Goal: Task Accomplishment & Management: Manage account settings

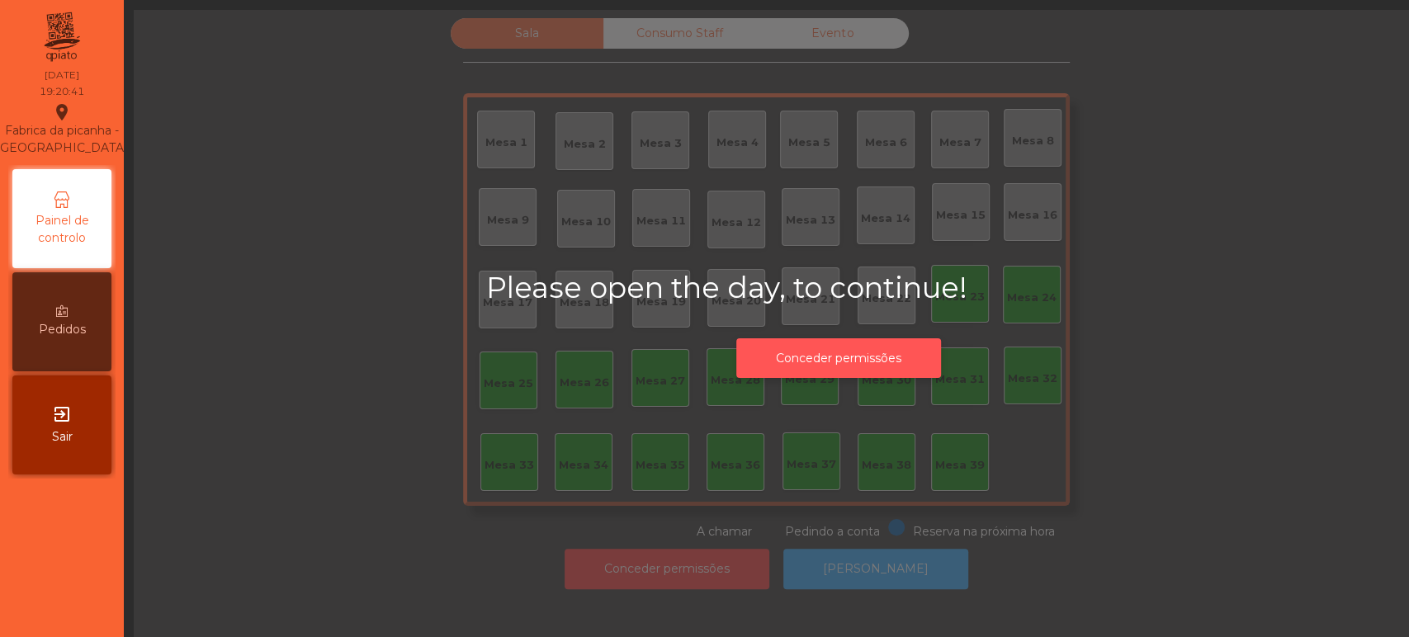
click at [882, 359] on button "Conceder permissões" at bounding box center [838, 358] width 205 height 40
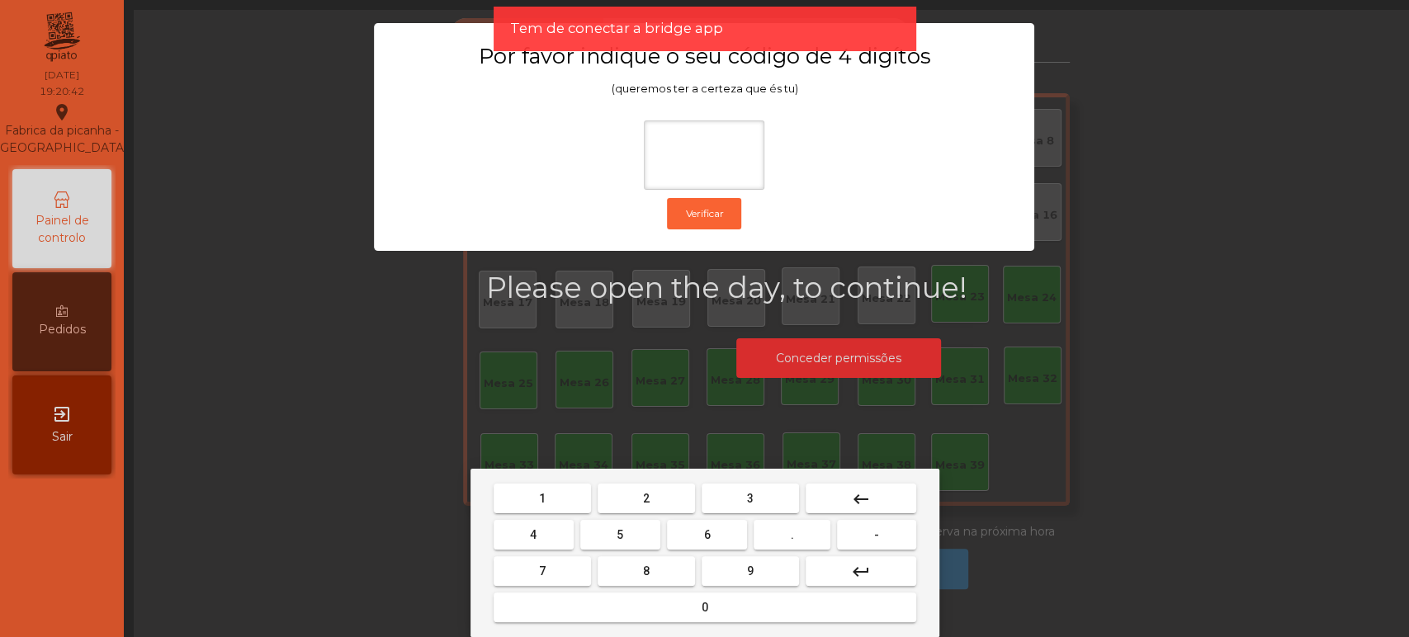
click at [554, 511] on button "1" at bounding box center [542, 499] width 97 height 30
click at [760, 496] on button "3" at bounding box center [750, 499] width 97 height 30
click at [624, 535] on button "5" at bounding box center [620, 535] width 80 height 30
click at [645, 612] on button "0" at bounding box center [705, 608] width 423 height 30
type input "****"
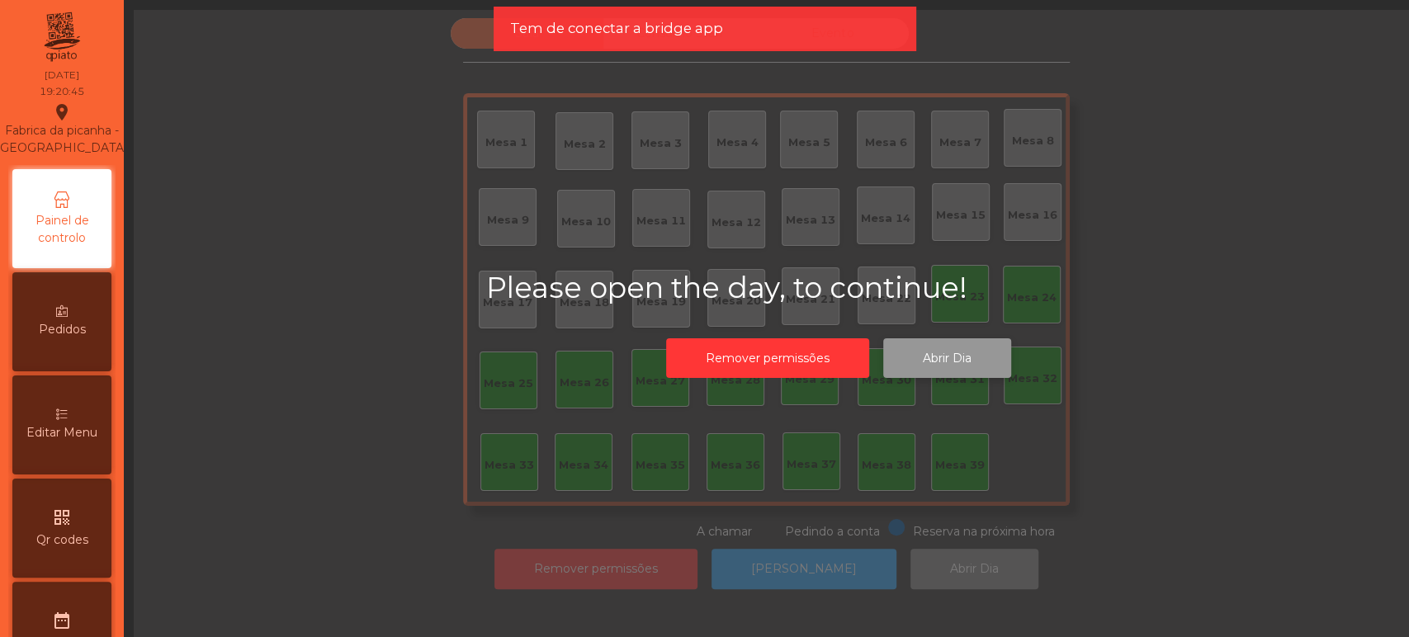
click at [947, 355] on button "Abrir Dia" at bounding box center [947, 358] width 128 height 40
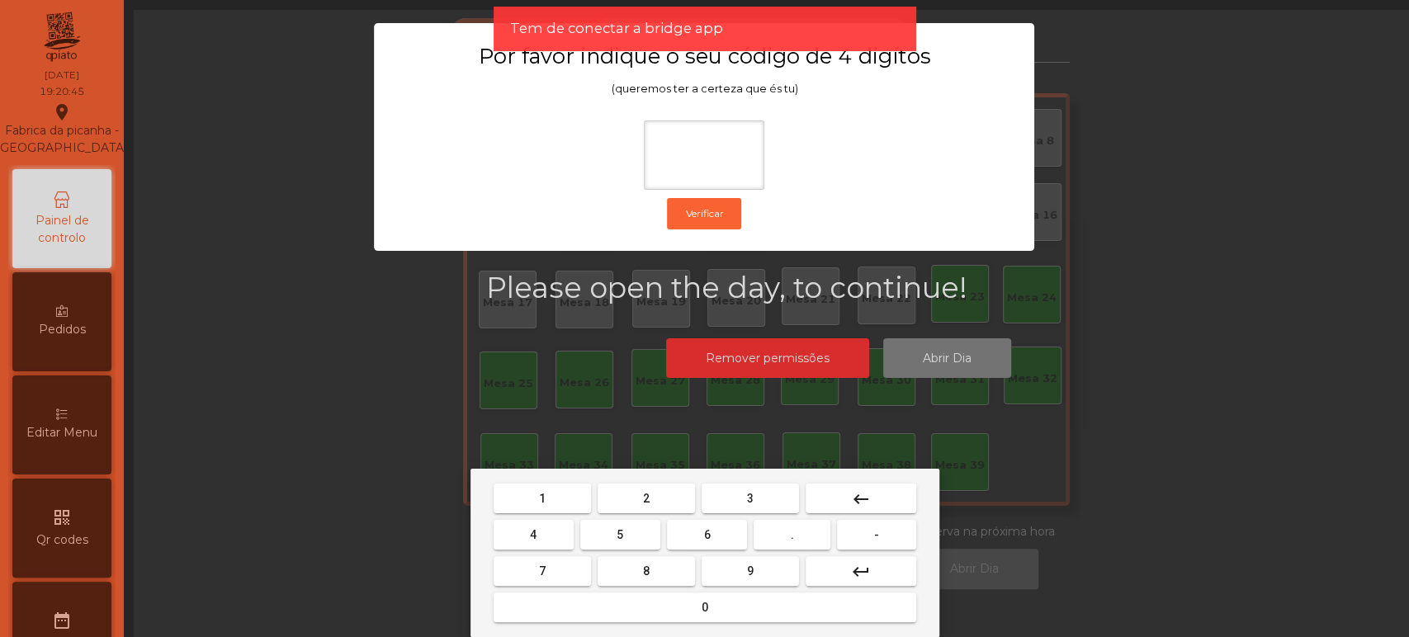
click at [558, 502] on button "1" at bounding box center [542, 499] width 97 height 30
click at [750, 498] on span "3" at bounding box center [750, 498] width 7 height 13
click at [620, 535] on span "5" at bounding box center [620, 534] width 7 height 13
click at [675, 618] on button "0" at bounding box center [705, 608] width 423 height 30
type input "****"
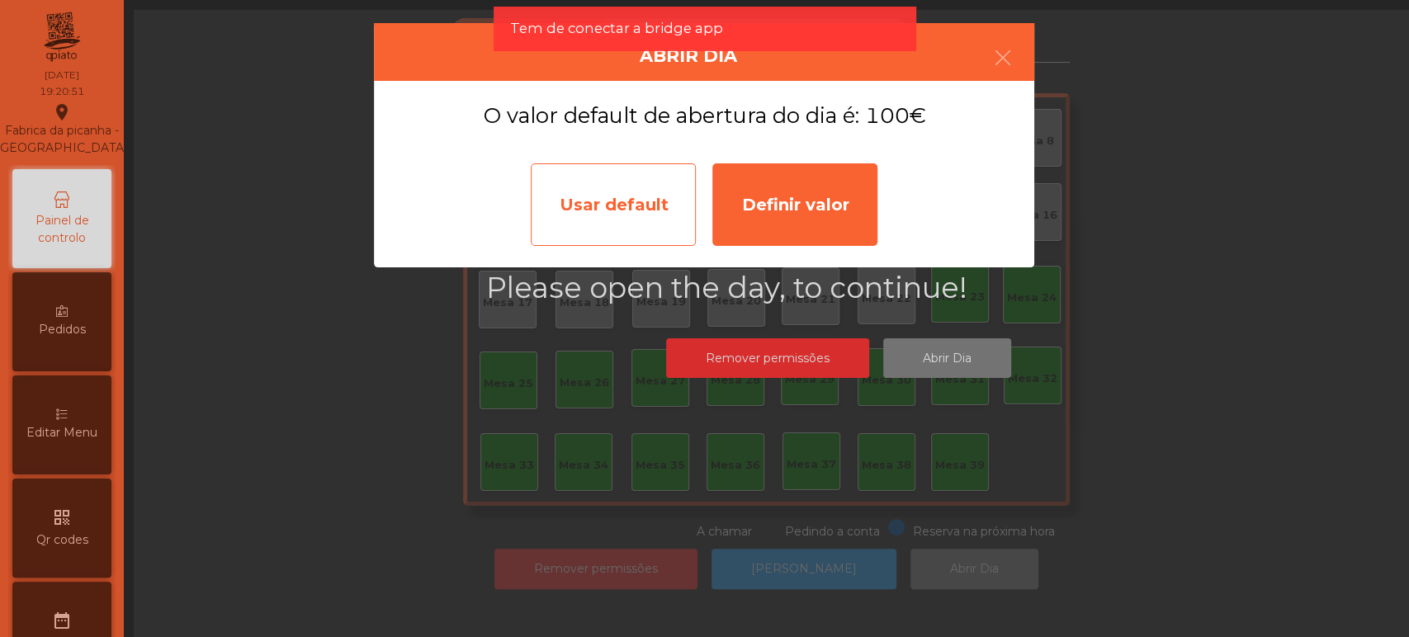
click at [621, 229] on div "Usar default" at bounding box center [613, 204] width 165 height 83
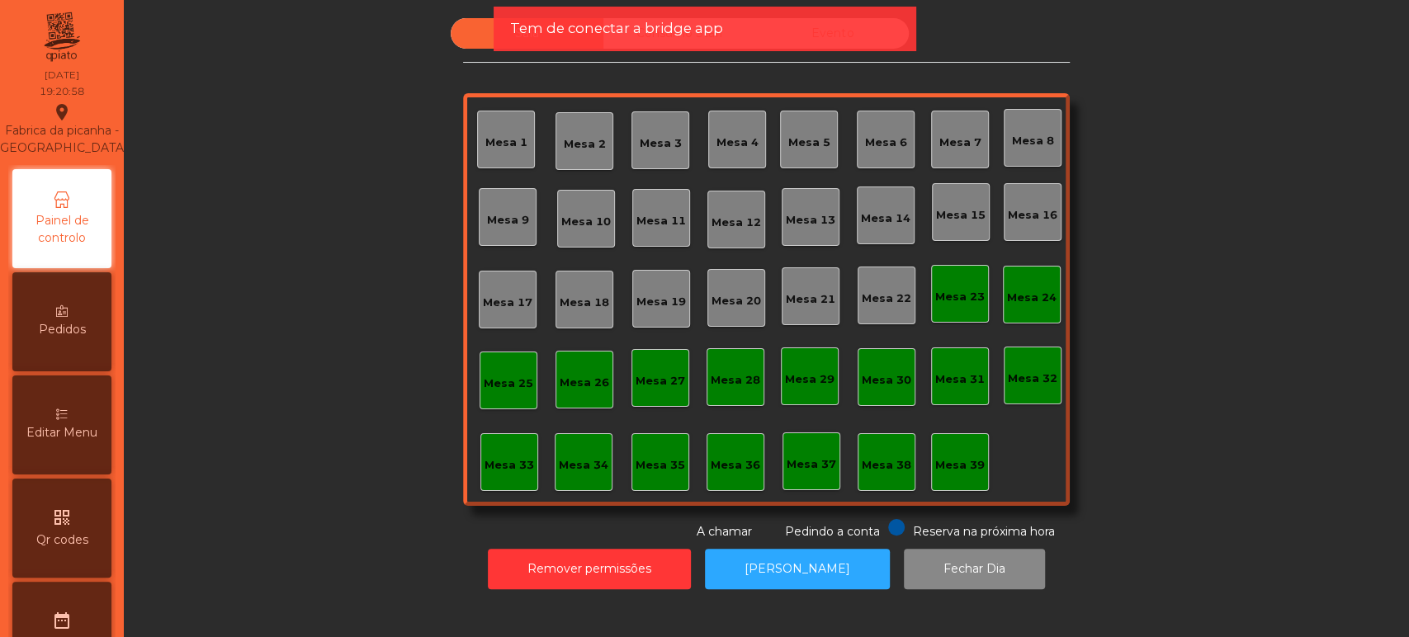
click at [529, 468] on div "Mesa 33" at bounding box center [509, 462] width 58 height 58
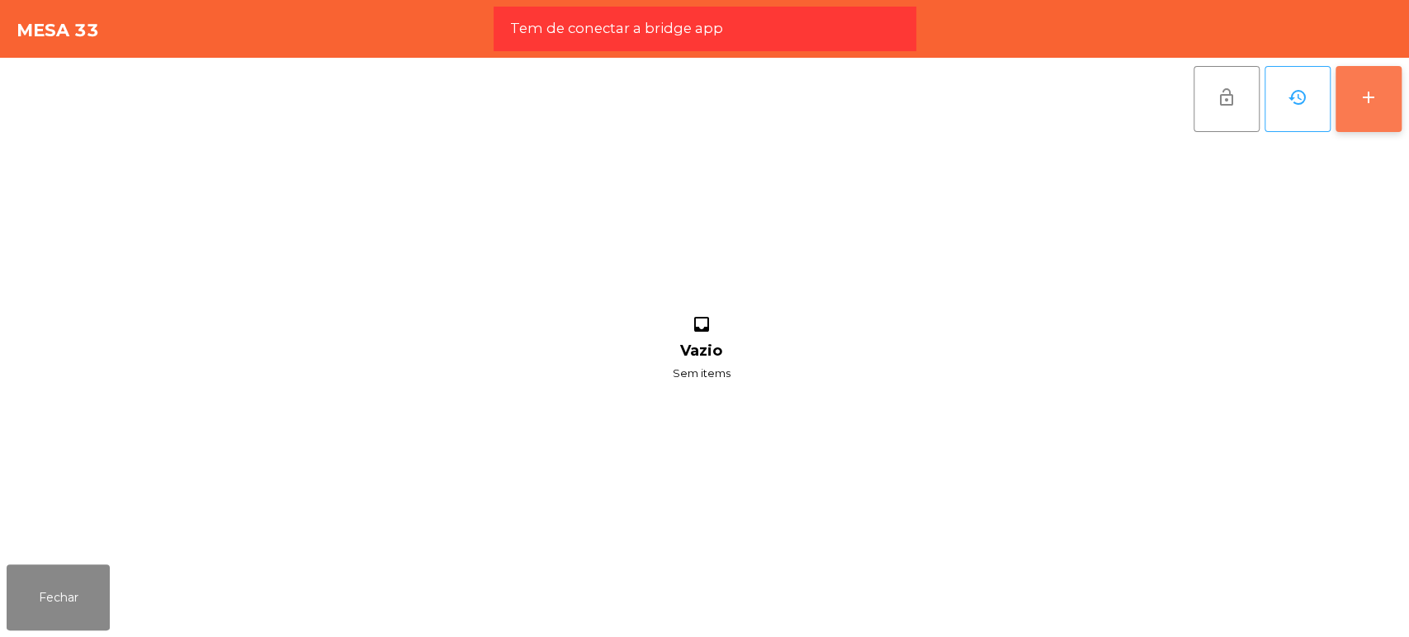
click at [1351, 118] on button "add" at bounding box center [1369, 99] width 66 height 66
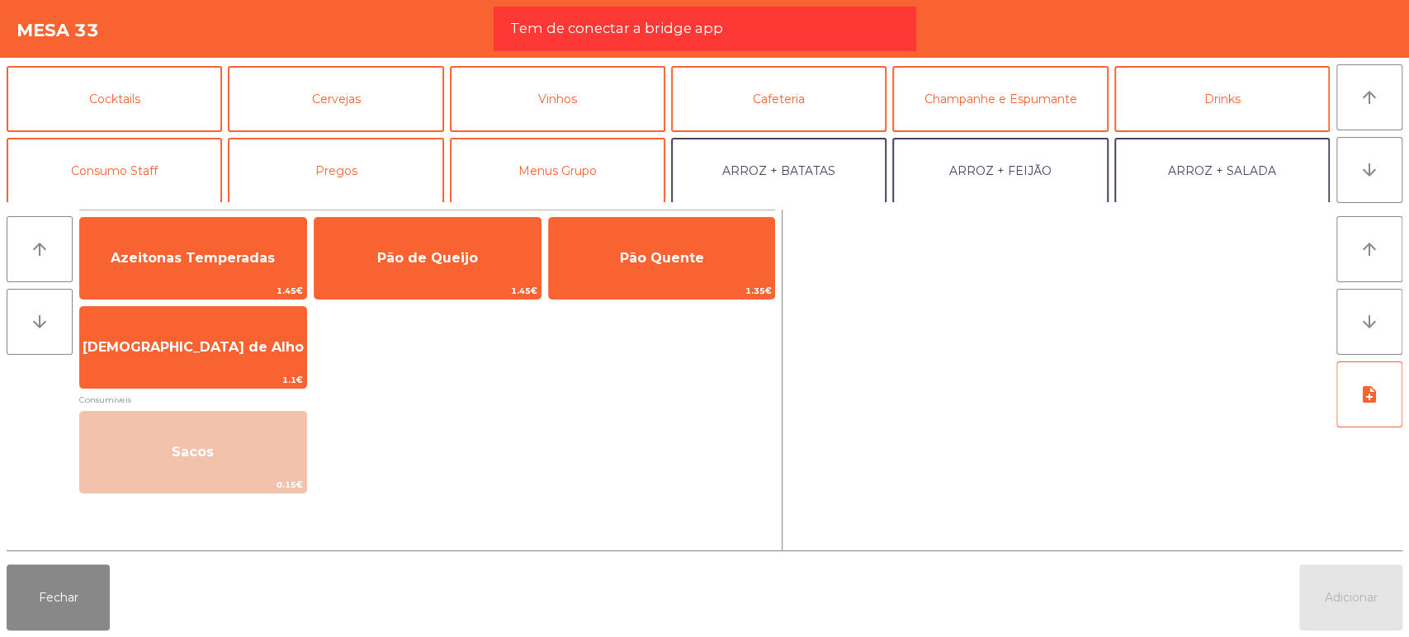
scroll to position [71, 0]
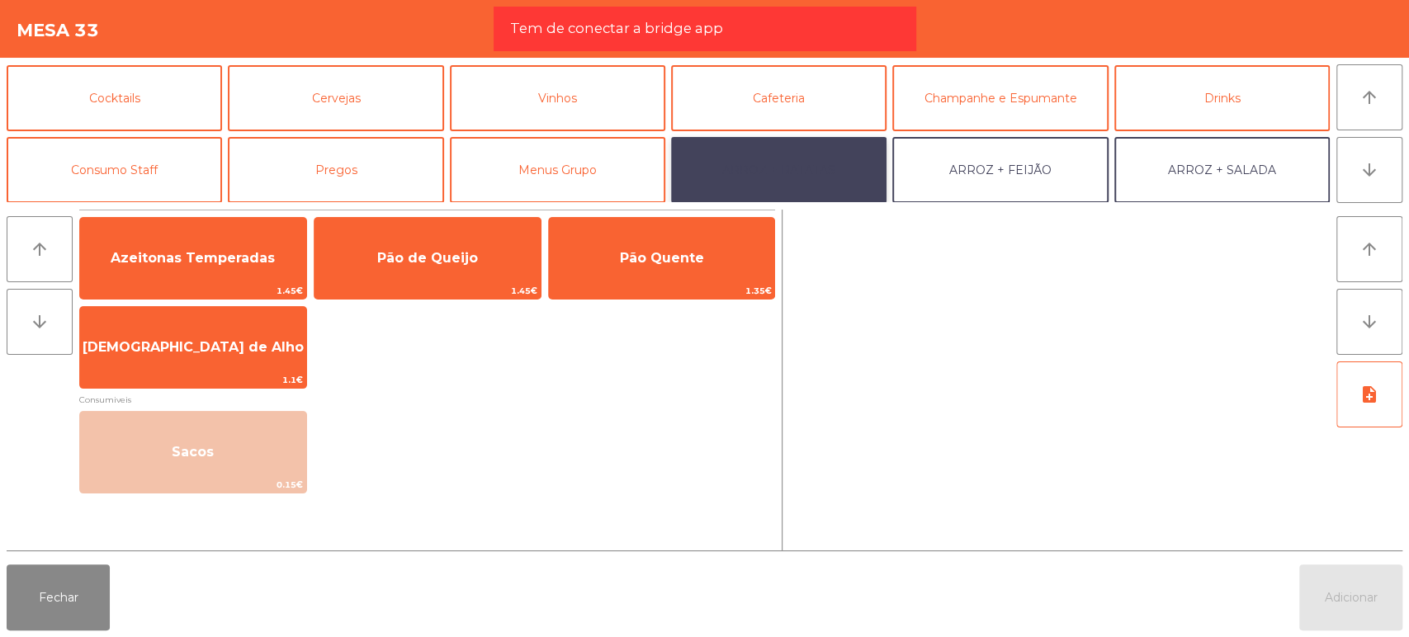
click at [875, 152] on button "ARROZ + BATATAS" at bounding box center [778, 170] width 215 height 66
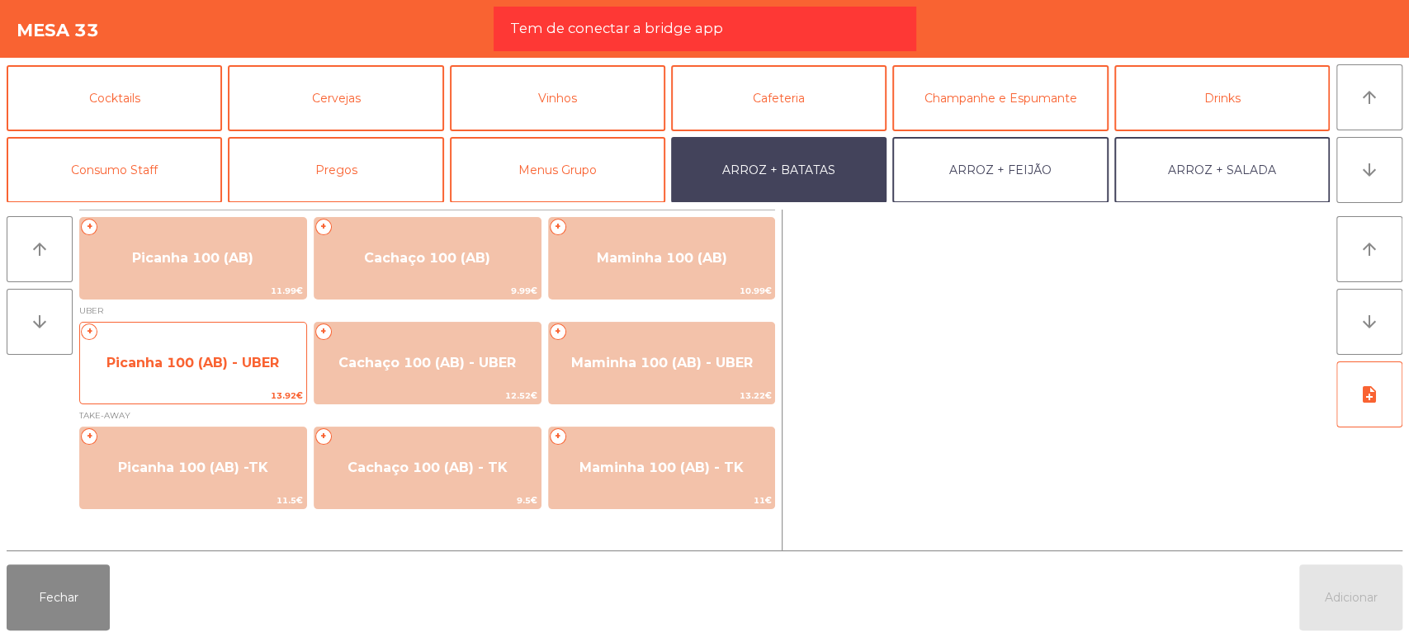
click at [169, 368] on span "Picanha 100 (AB) - UBER" at bounding box center [192, 363] width 173 height 16
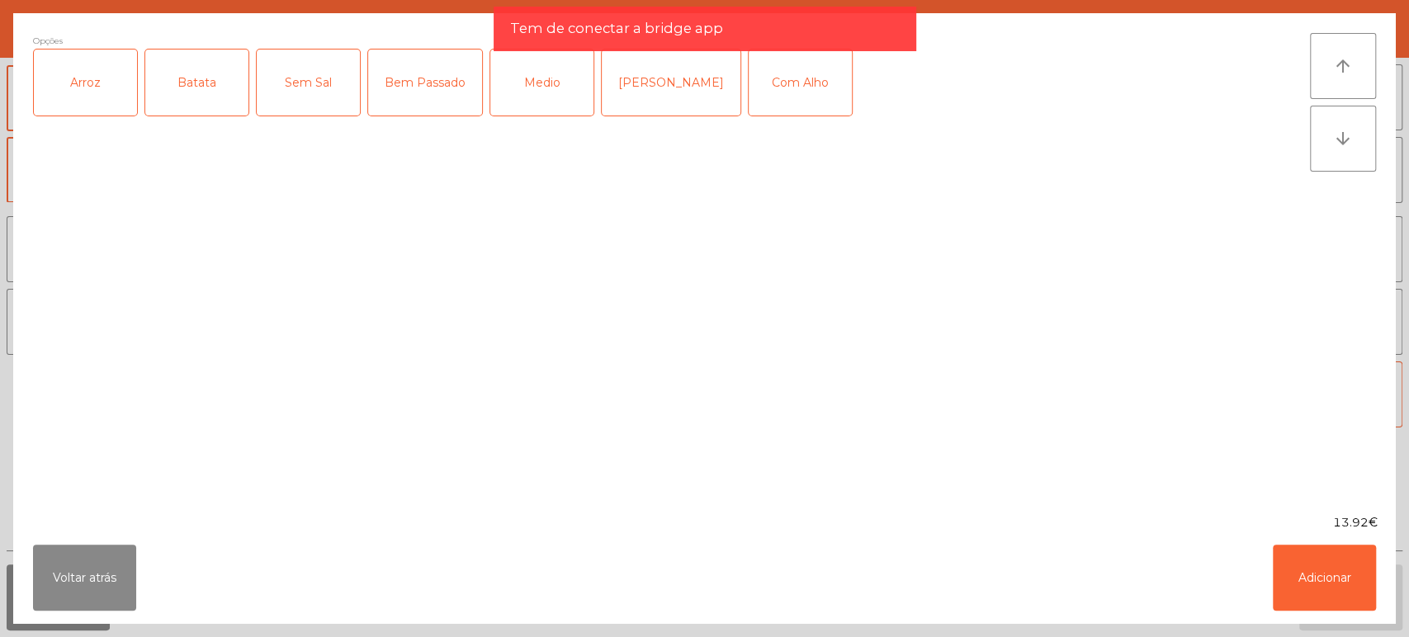
click at [106, 81] on div "Arroz" at bounding box center [85, 83] width 103 height 66
click at [212, 90] on div "Batata" at bounding box center [196, 83] width 103 height 66
click at [528, 87] on div "Medio" at bounding box center [541, 83] width 103 height 66
click at [1328, 581] on button "Adicionar" at bounding box center [1324, 578] width 103 height 66
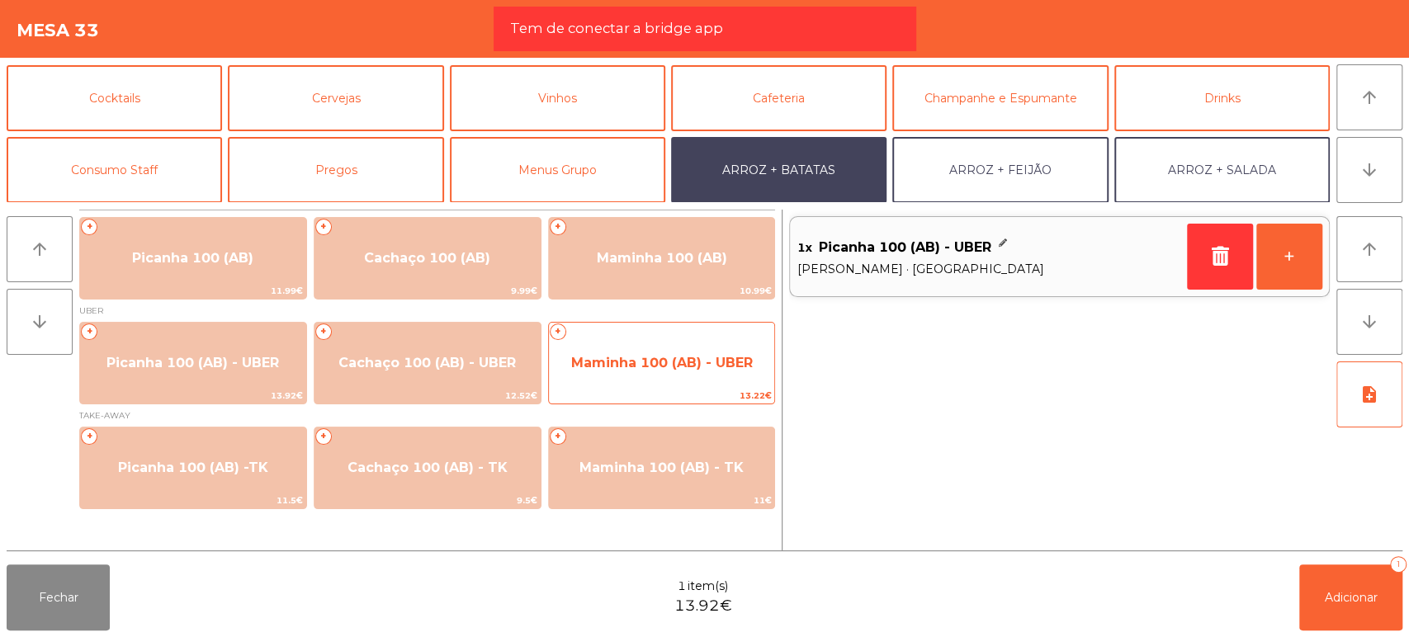
click at [626, 365] on span "Maminha 100 (AB) - UBER" at bounding box center [662, 363] width 182 height 16
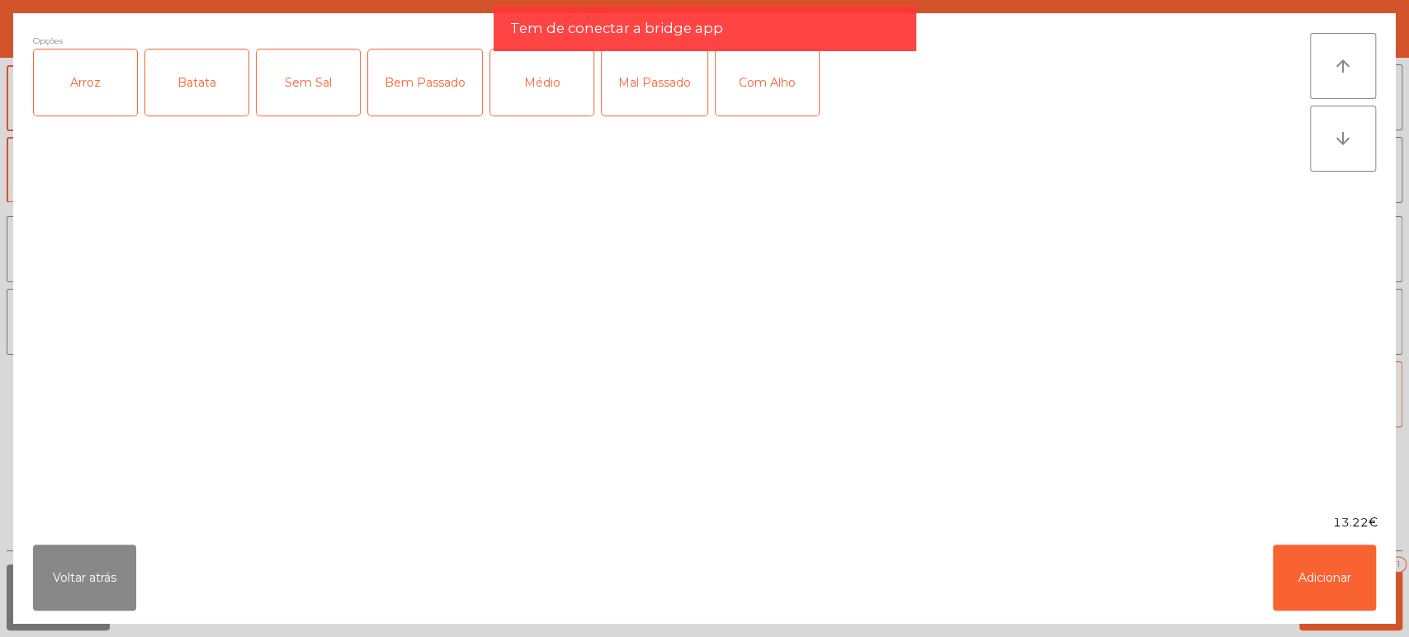
click at [85, 88] on div "Arroz" at bounding box center [85, 83] width 103 height 66
click at [214, 74] on div "Batata" at bounding box center [196, 83] width 103 height 66
click at [536, 92] on div "Médio" at bounding box center [541, 83] width 103 height 66
click at [1408, 589] on ngb-modal-window "Opções (Arroz, [PERSON_NAME], Médio) Arroz Batata Sem Sal Bem Passado Médio Mal…" at bounding box center [704, 318] width 1409 height 637
click at [1320, 550] on button "Adicionar" at bounding box center [1324, 578] width 103 height 66
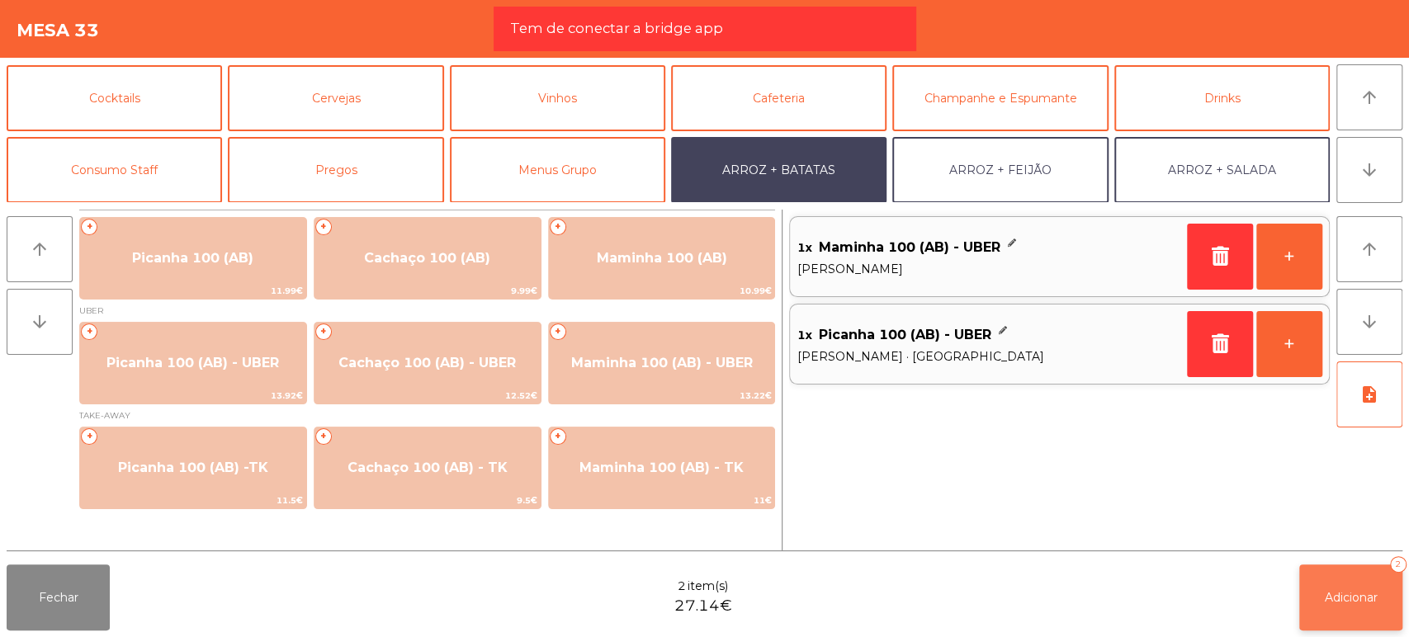
click at [1336, 581] on button "Adicionar 2" at bounding box center [1350, 598] width 103 height 66
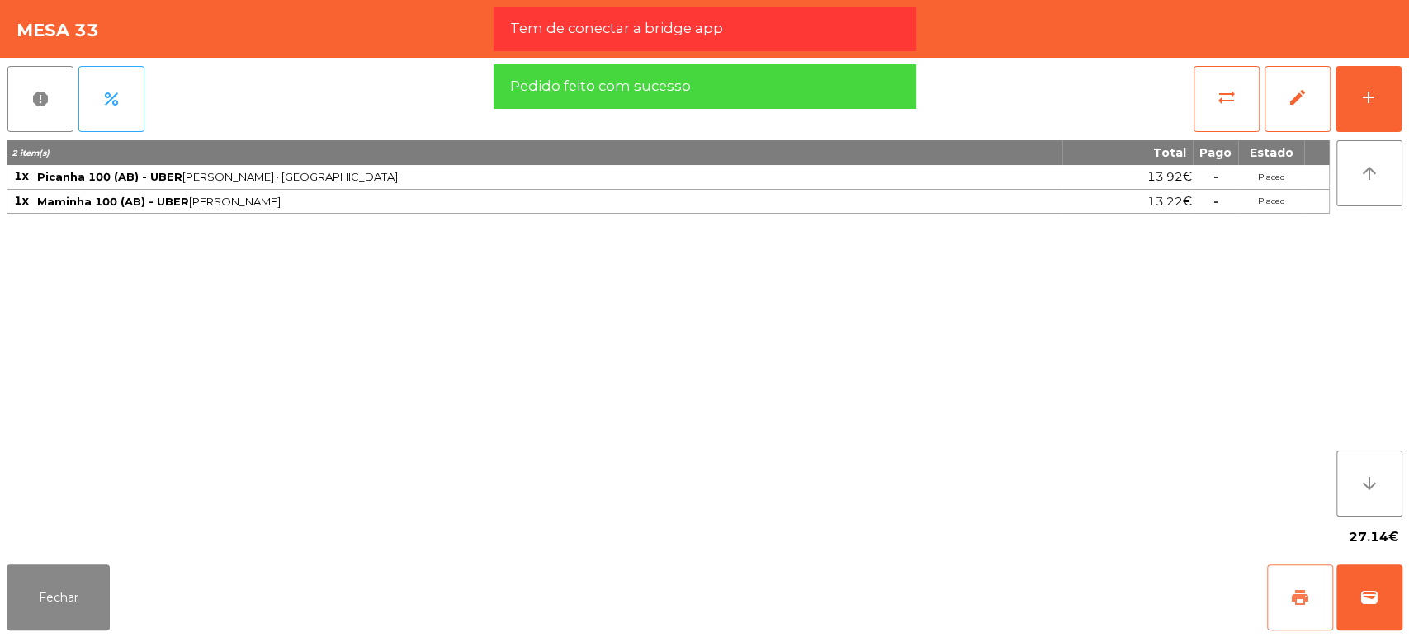
click at [1276, 568] on button "print" at bounding box center [1300, 598] width 66 height 66
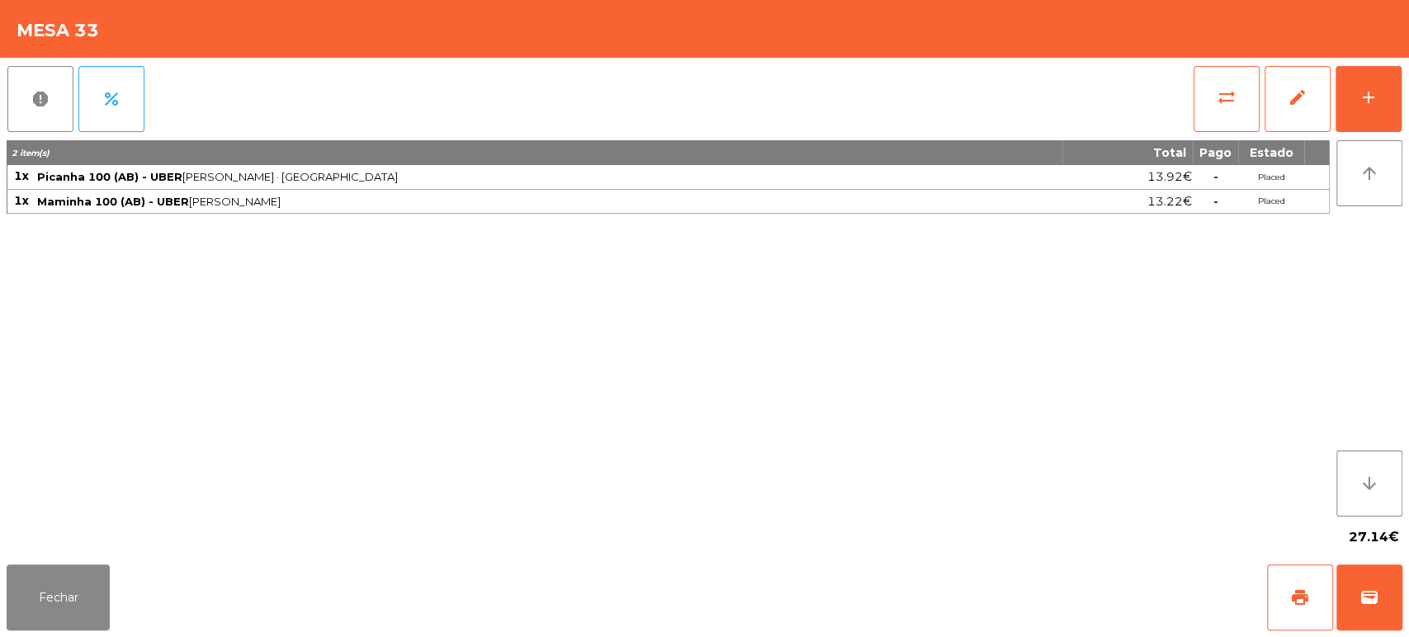
click at [1284, 338] on div "2 item(s) Total Pago Estado 1x Picanha 100 (AB) - UBER Arroz · Batata · [GEOGRA…" at bounding box center [668, 328] width 1323 height 376
click at [1408, 566] on div "Fechar print wallet" at bounding box center [704, 597] width 1409 height 79
click at [1390, 599] on button "wallet" at bounding box center [1370, 598] width 66 height 66
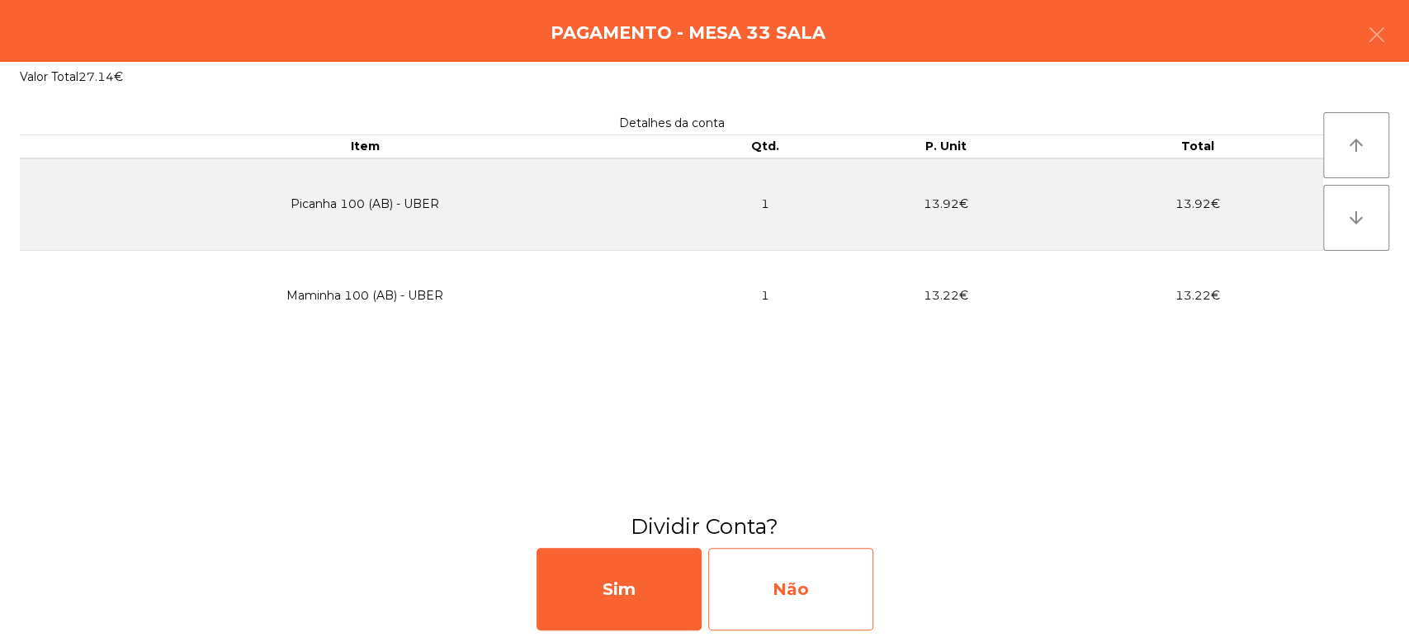
click at [834, 573] on div "Não" at bounding box center [790, 589] width 165 height 83
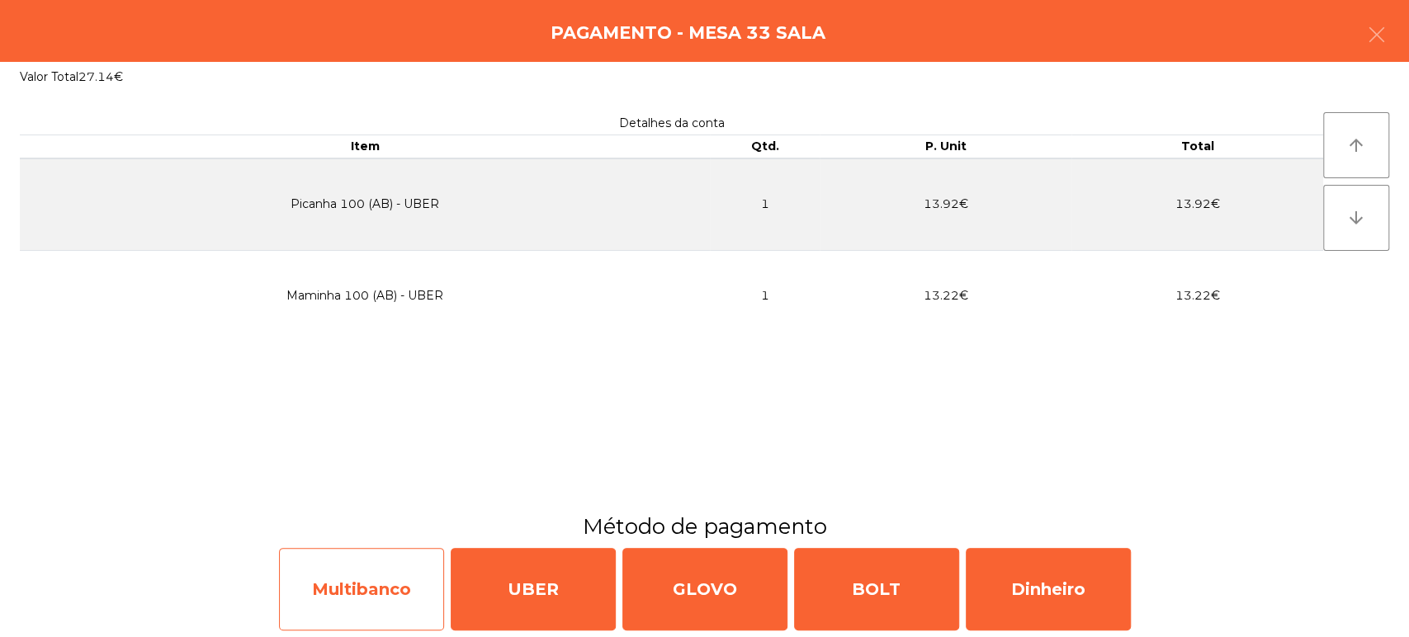
click at [350, 587] on div "Multibanco" at bounding box center [361, 589] width 165 height 83
select select "**"
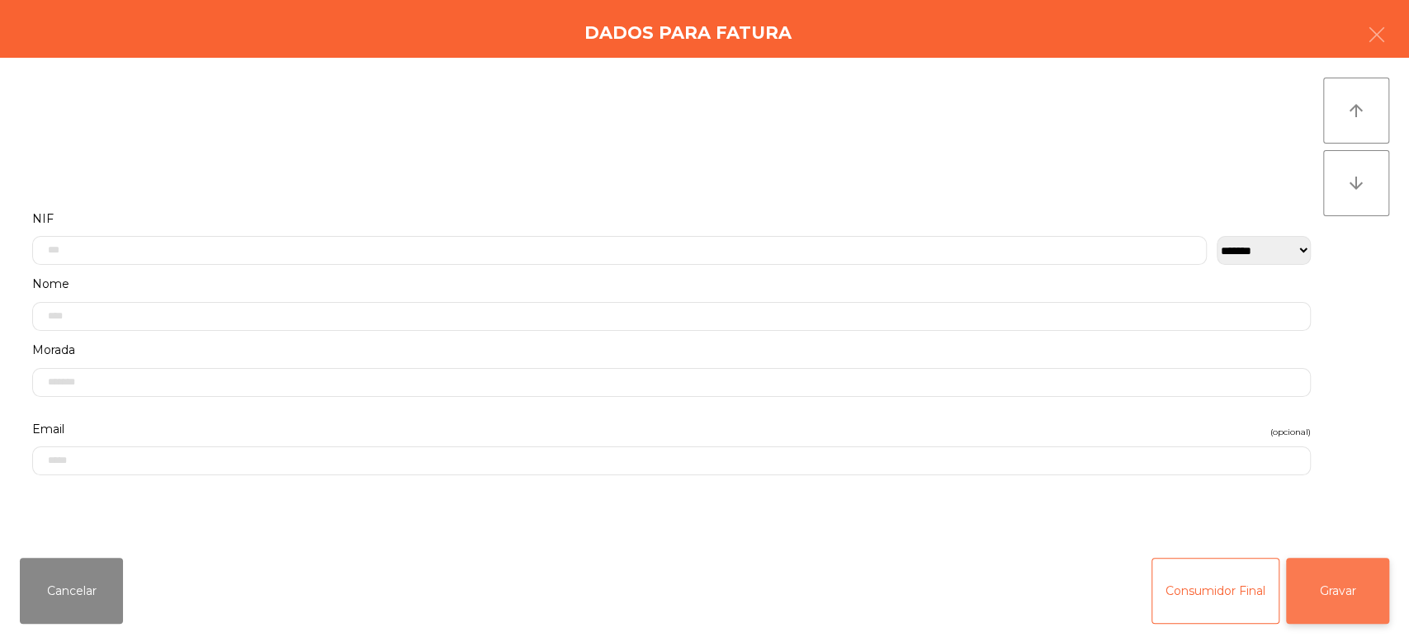
click at [1347, 598] on button "Gravar" at bounding box center [1337, 591] width 103 height 66
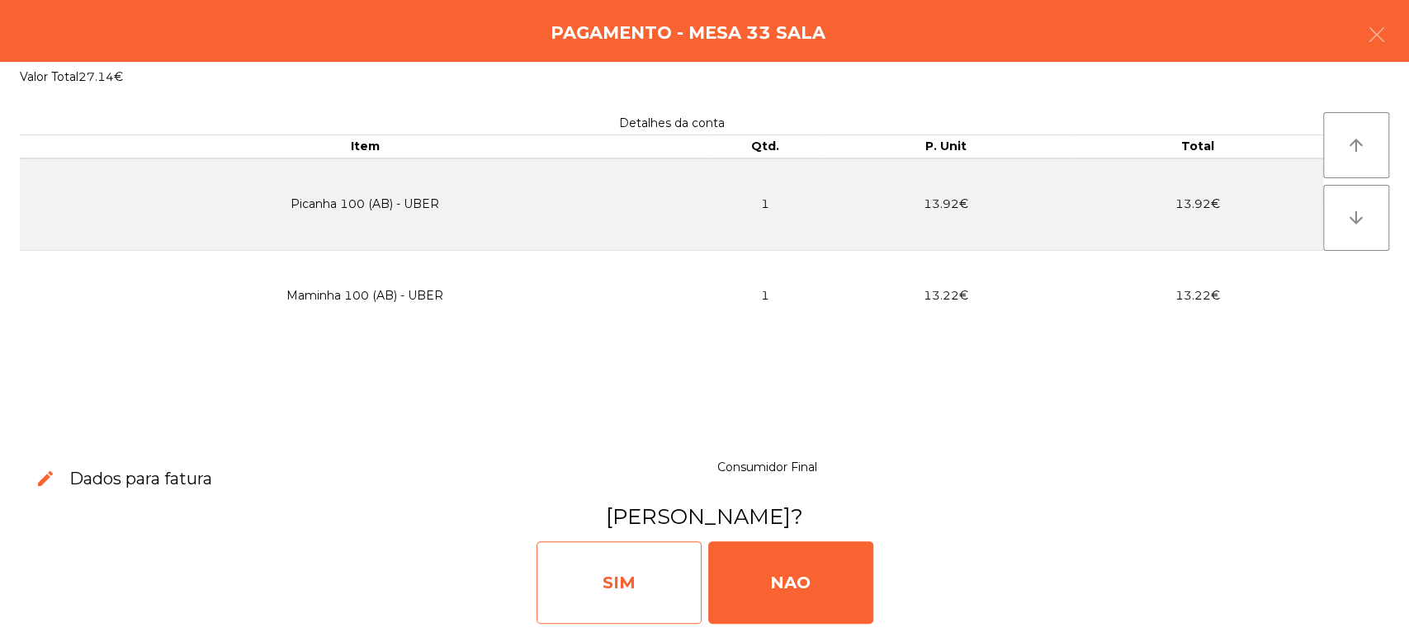
click at [596, 575] on div "SIM" at bounding box center [619, 583] width 165 height 83
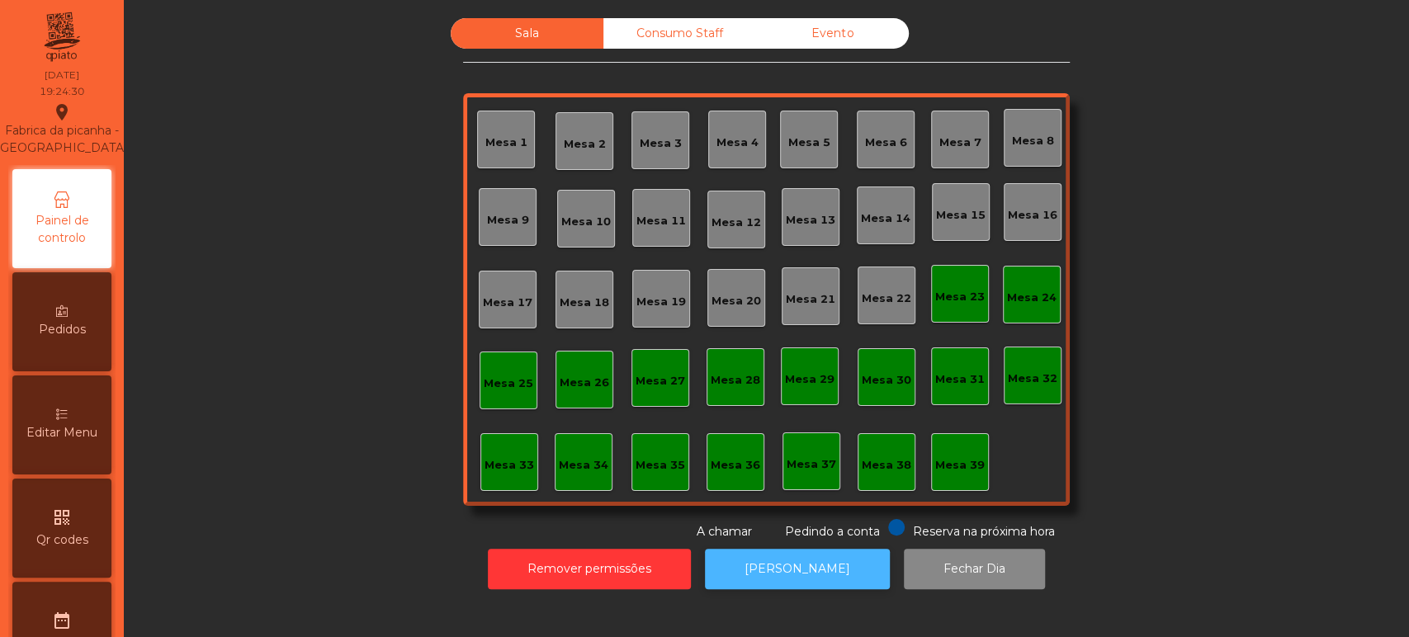
click at [777, 568] on button "[PERSON_NAME]" at bounding box center [797, 569] width 185 height 40
click at [760, 570] on button "[PERSON_NAME]" at bounding box center [797, 569] width 185 height 40
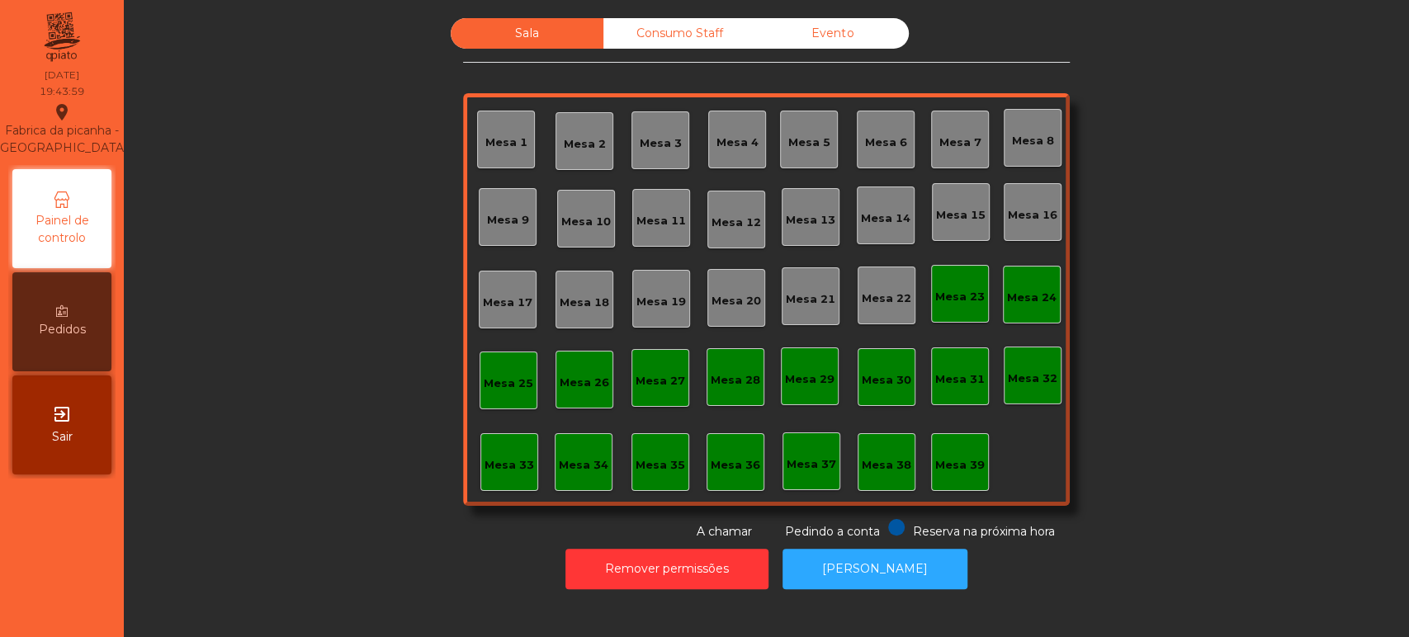
click at [942, 469] on div "Mesa 39" at bounding box center [960, 465] width 50 height 17
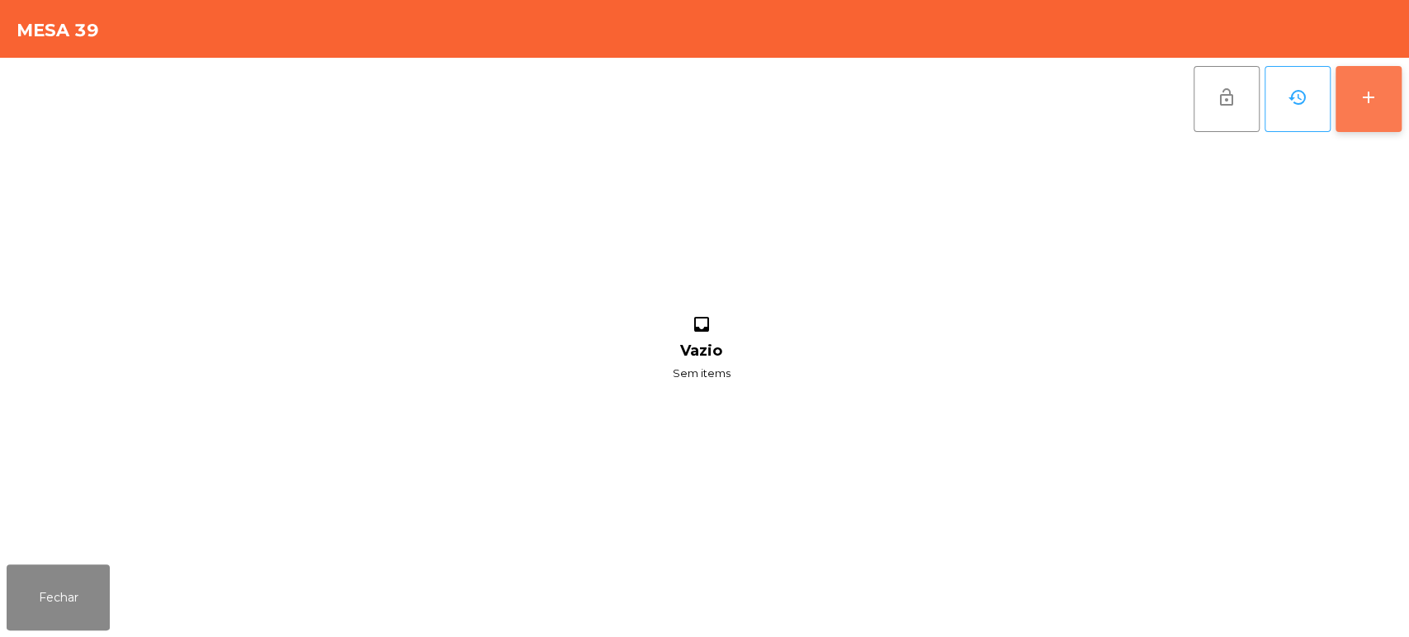
click at [1361, 97] on div "add" at bounding box center [1369, 98] width 20 height 20
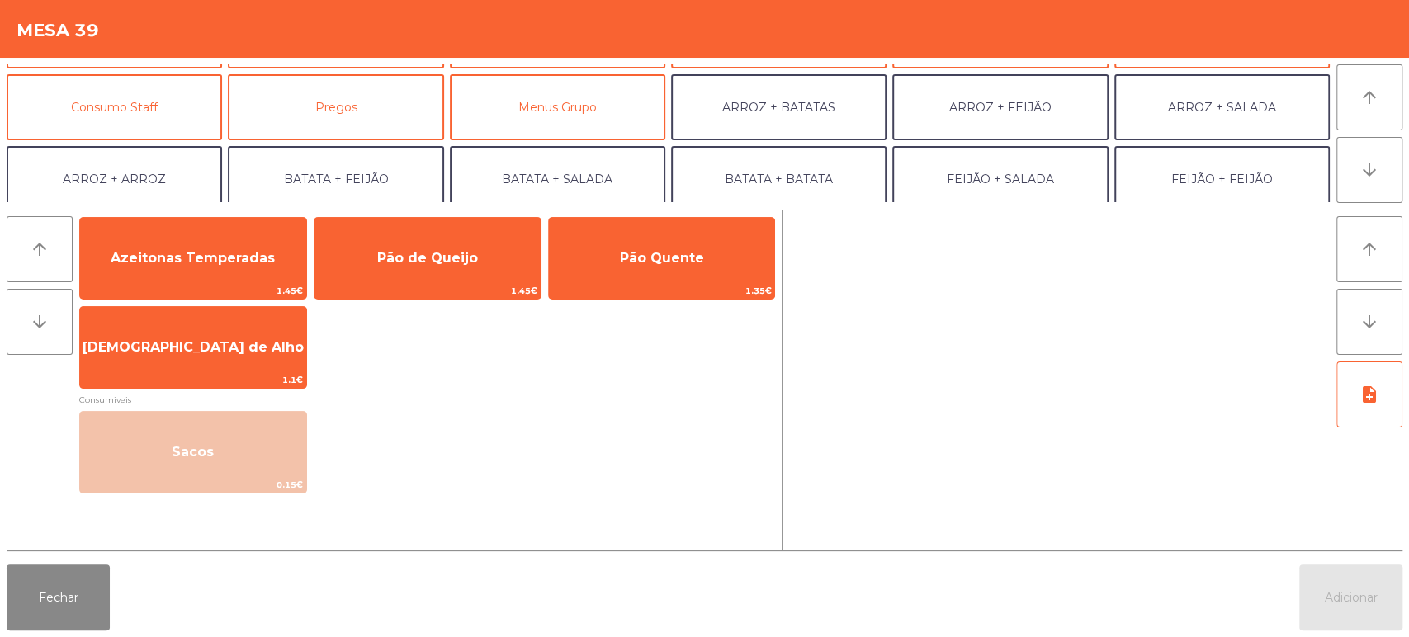
scroll to position [136, 0]
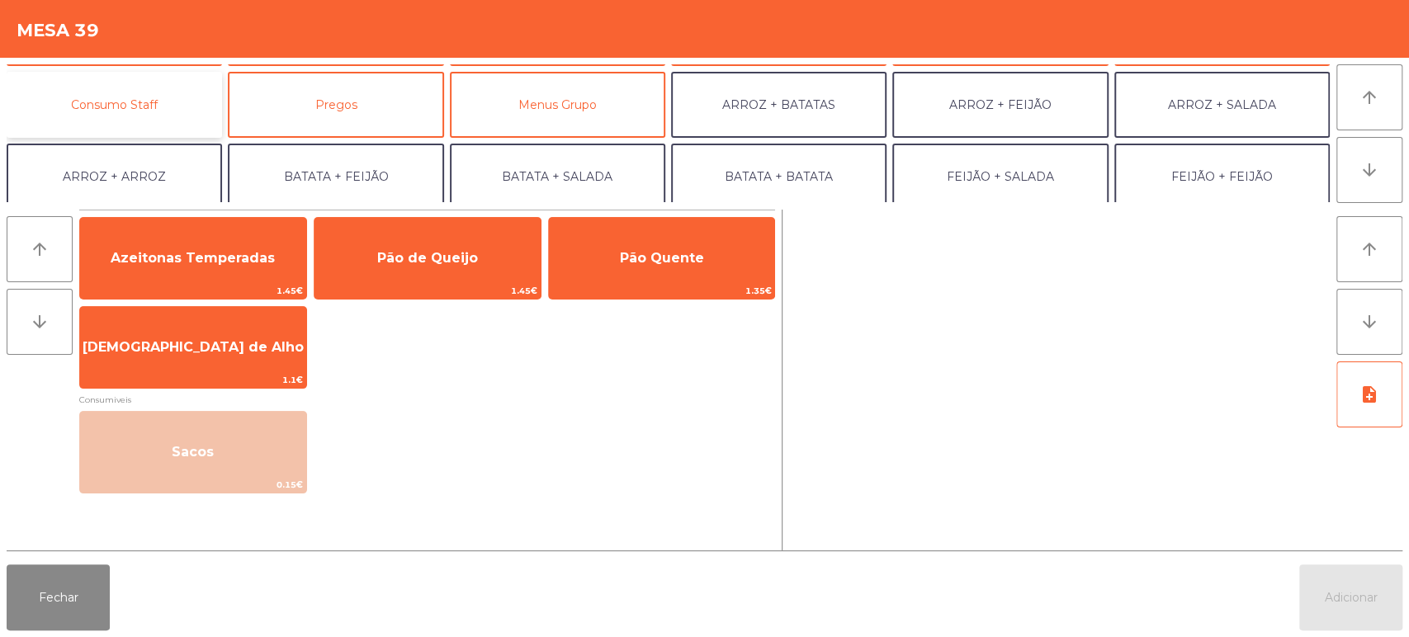
click at [139, 114] on button "Consumo Staff" at bounding box center [114, 105] width 215 height 66
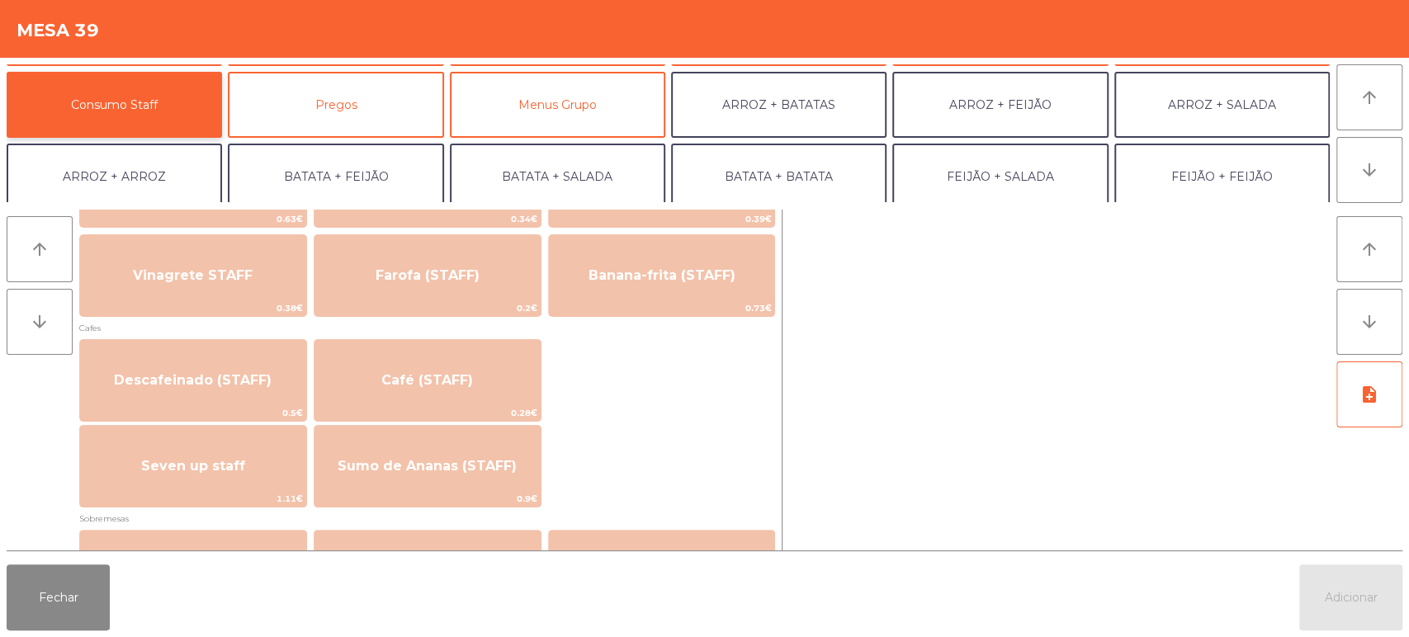
scroll to position [844, 0]
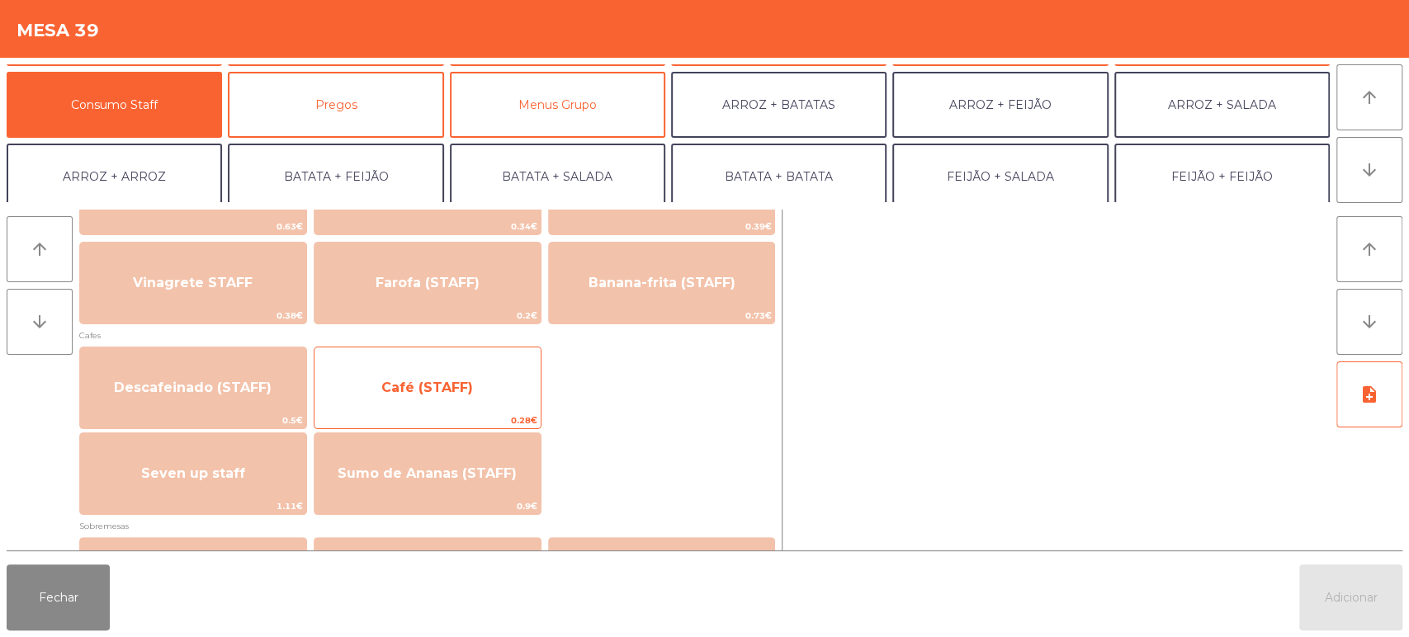
click at [398, 395] on span "Café (STAFF)" at bounding box center [427, 388] width 92 height 16
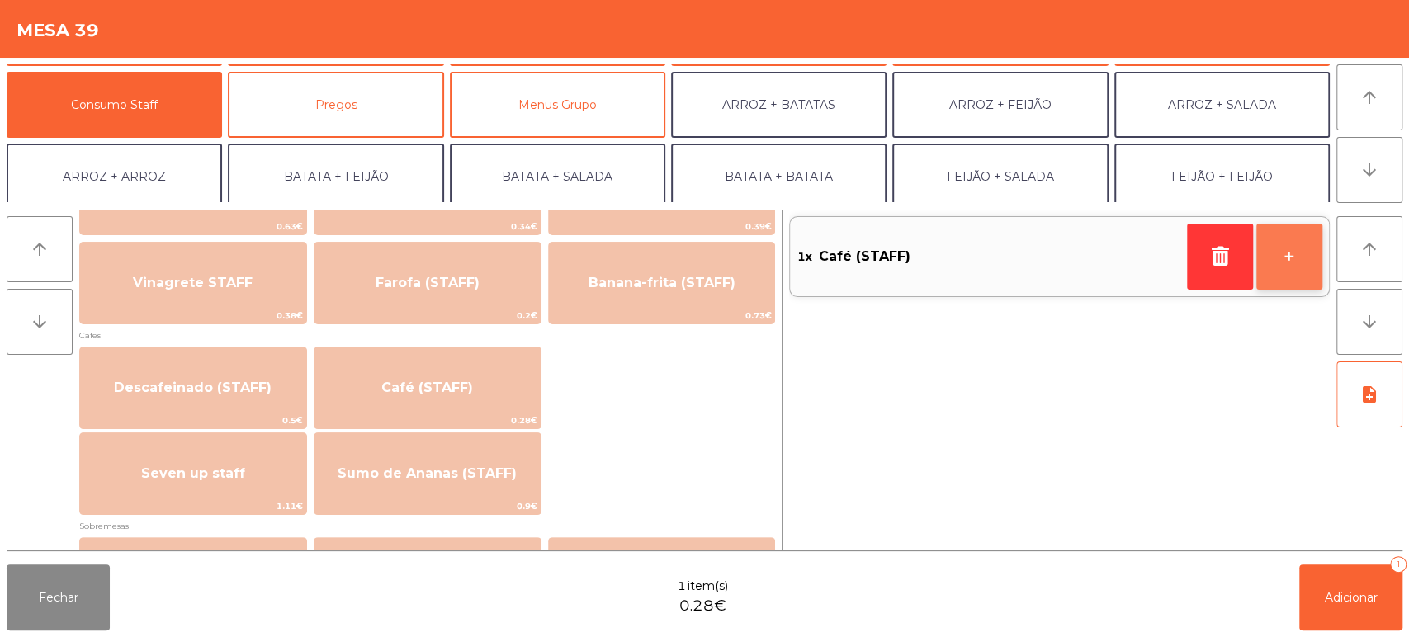
click at [1315, 275] on button "+" at bounding box center [1290, 257] width 66 height 66
click at [1281, 258] on button "+" at bounding box center [1290, 257] width 66 height 66
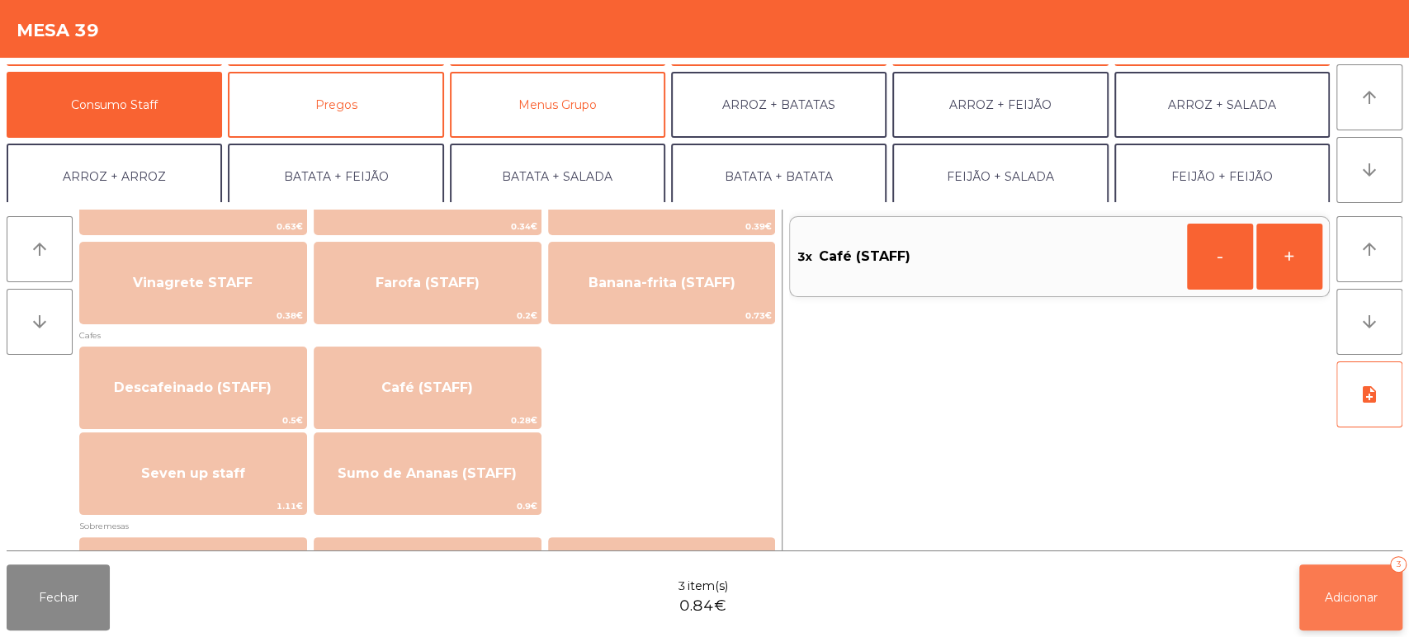
click at [1331, 601] on span "Adicionar" at bounding box center [1351, 597] width 53 height 15
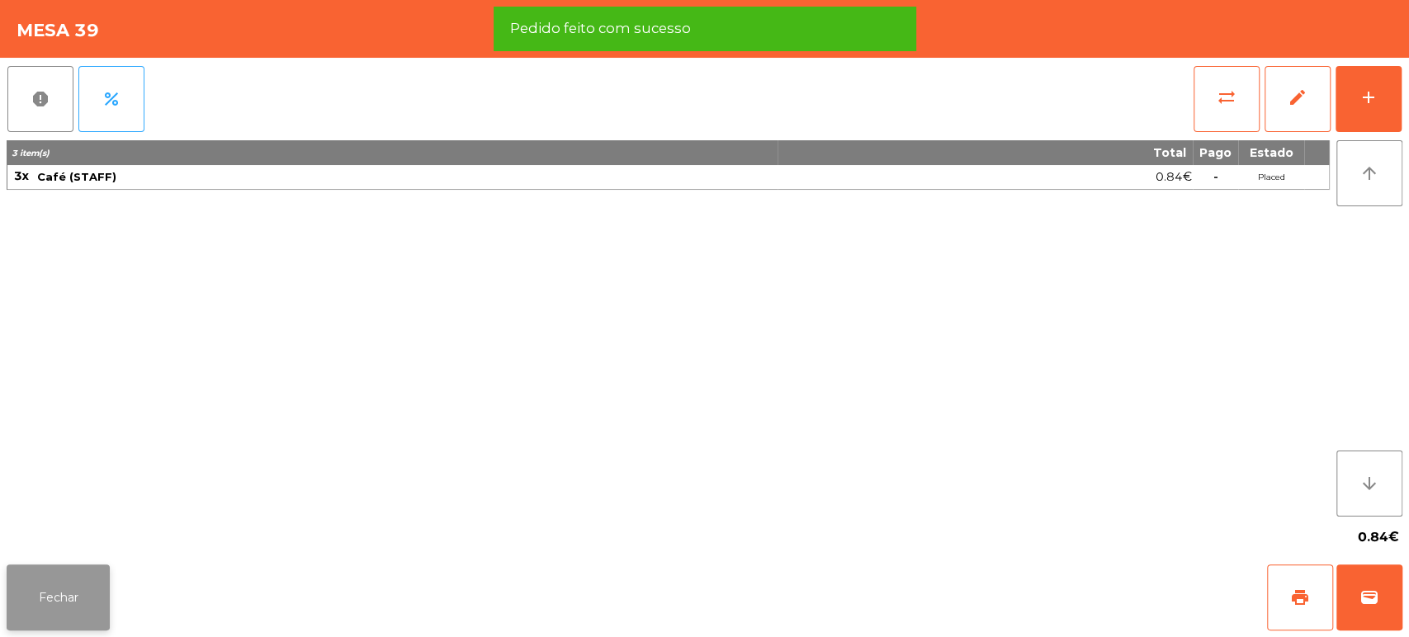
click at [58, 627] on button "Fechar" at bounding box center [58, 598] width 103 height 66
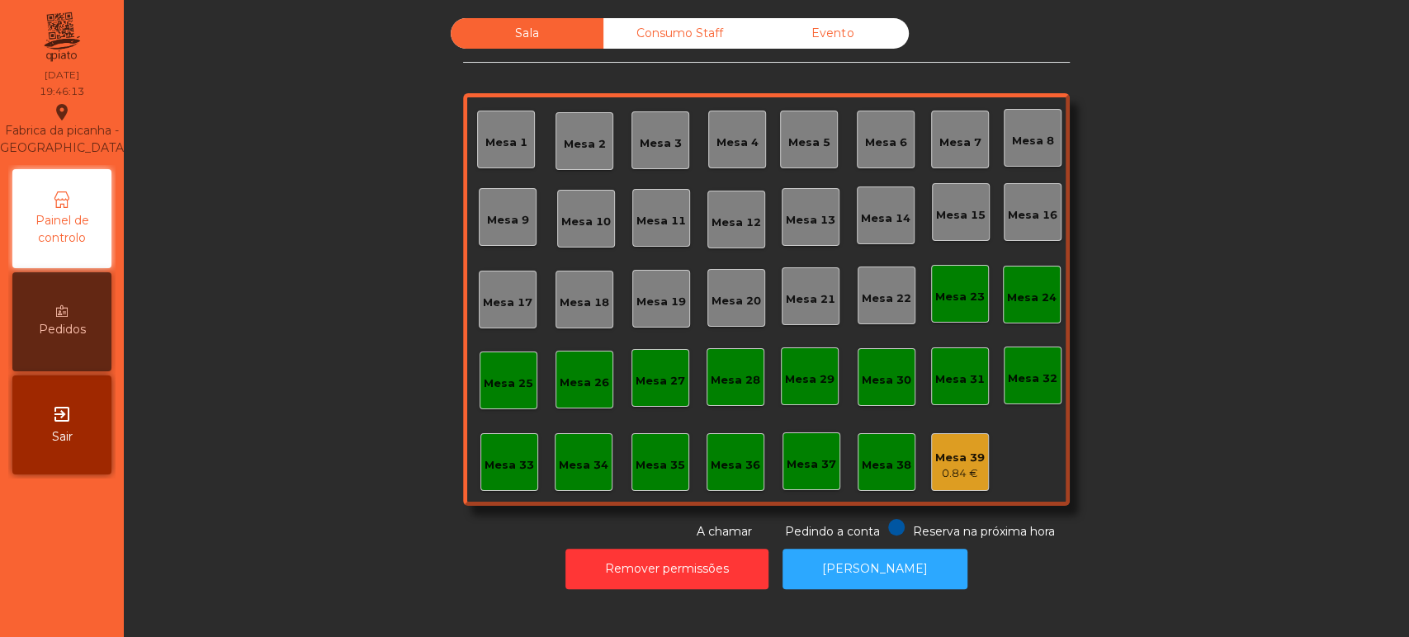
click at [1022, 205] on div "Mesa 16" at bounding box center [1033, 212] width 50 height 23
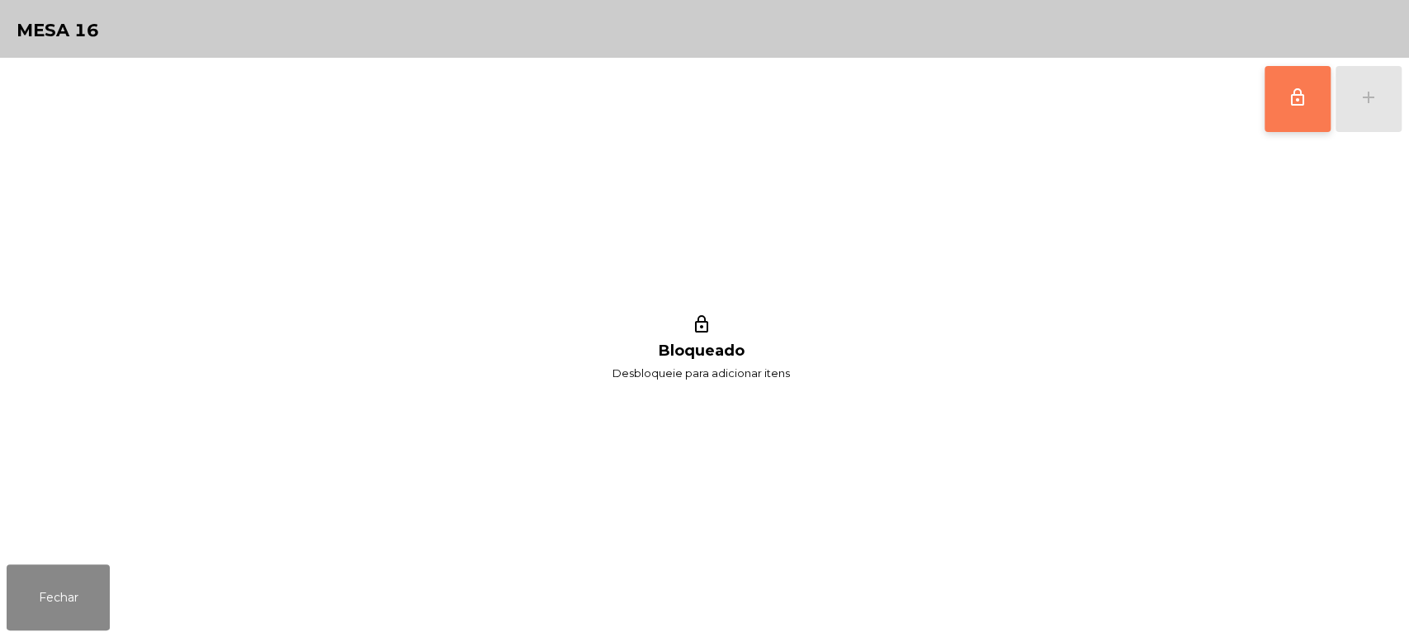
click at [1289, 96] on span "lock_outline" at bounding box center [1298, 98] width 20 height 20
click at [1389, 82] on button "add" at bounding box center [1369, 99] width 66 height 66
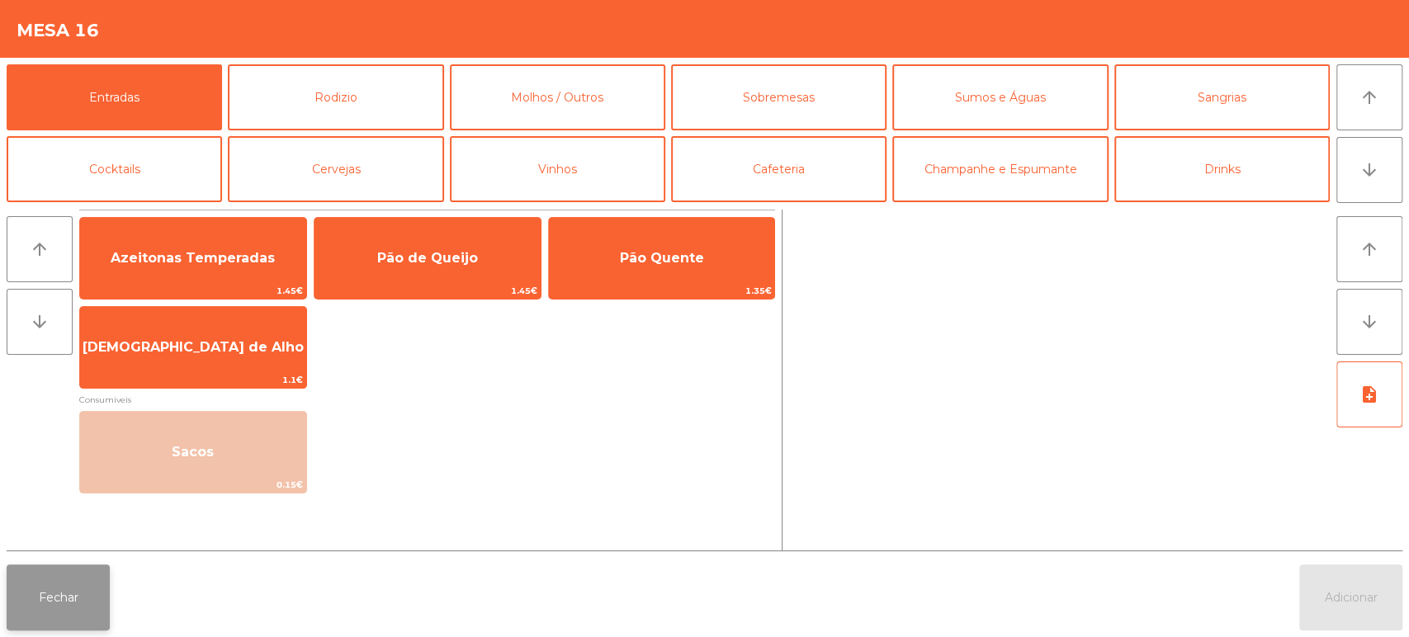
click at [92, 606] on button "Fechar" at bounding box center [58, 598] width 103 height 66
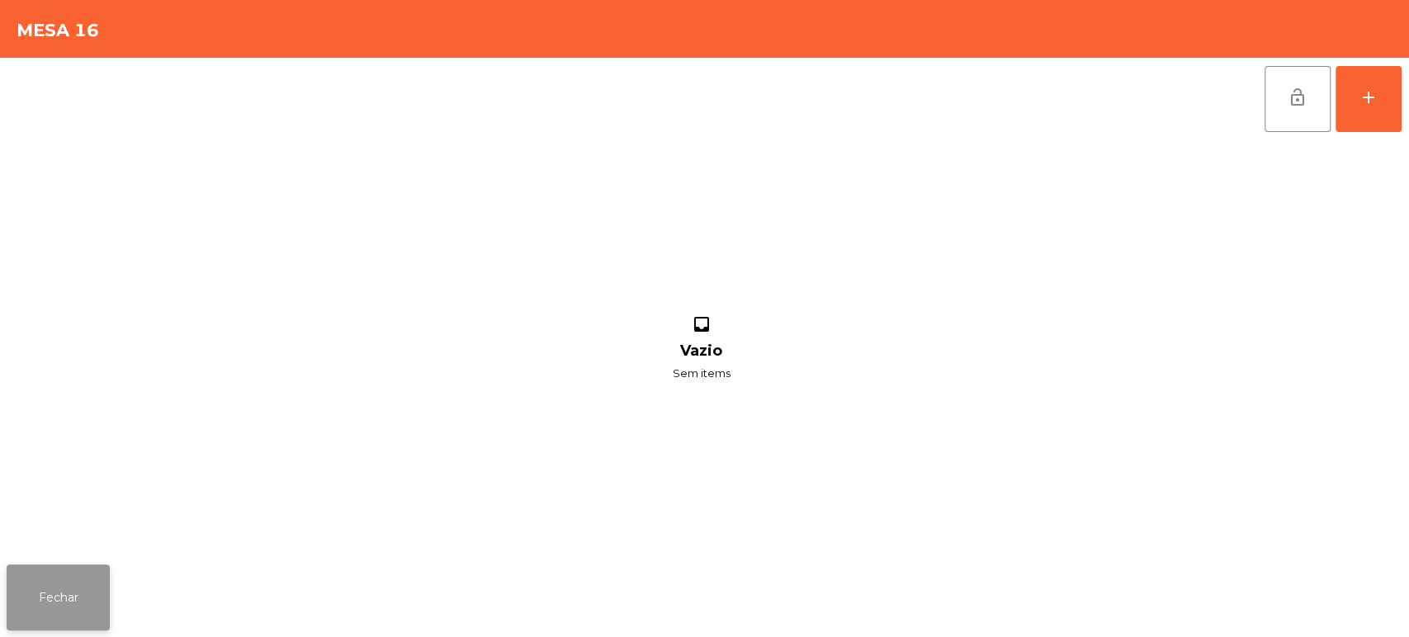
click at [55, 608] on button "Fechar" at bounding box center [58, 598] width 103 height 66
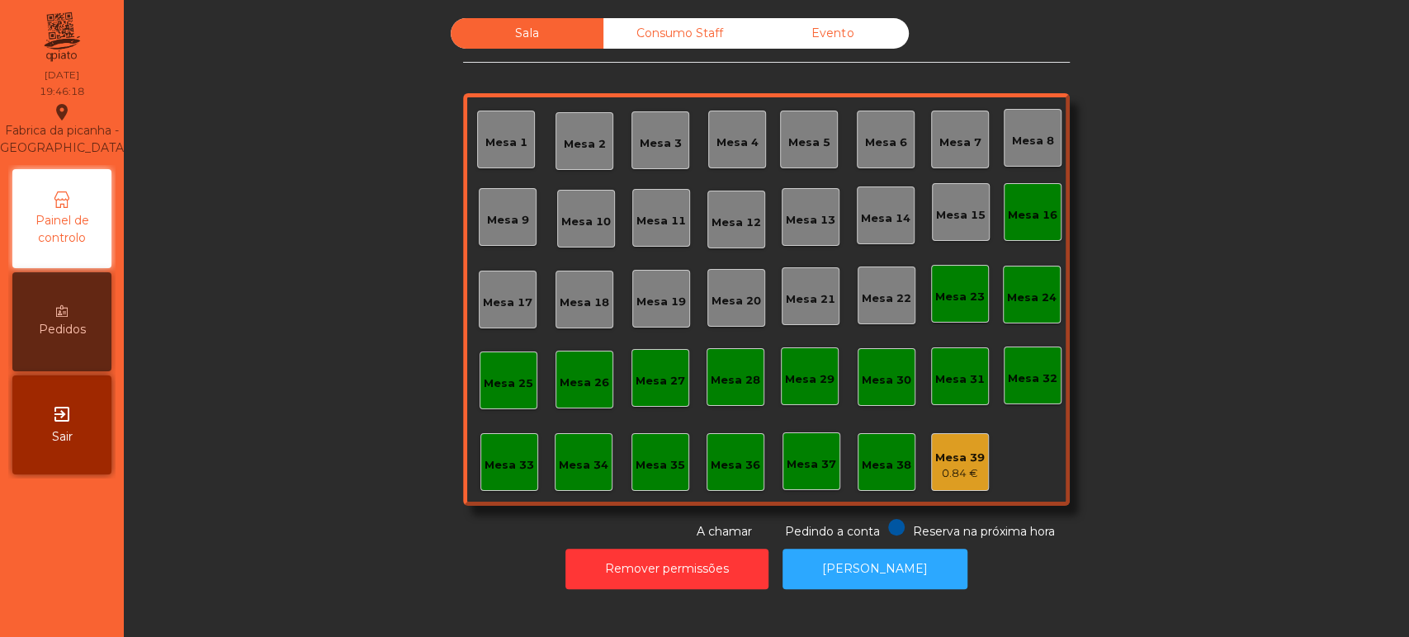
click at [485, 282] on div "Mesa 17" at bounding box center [508, 300] width 58 height 58
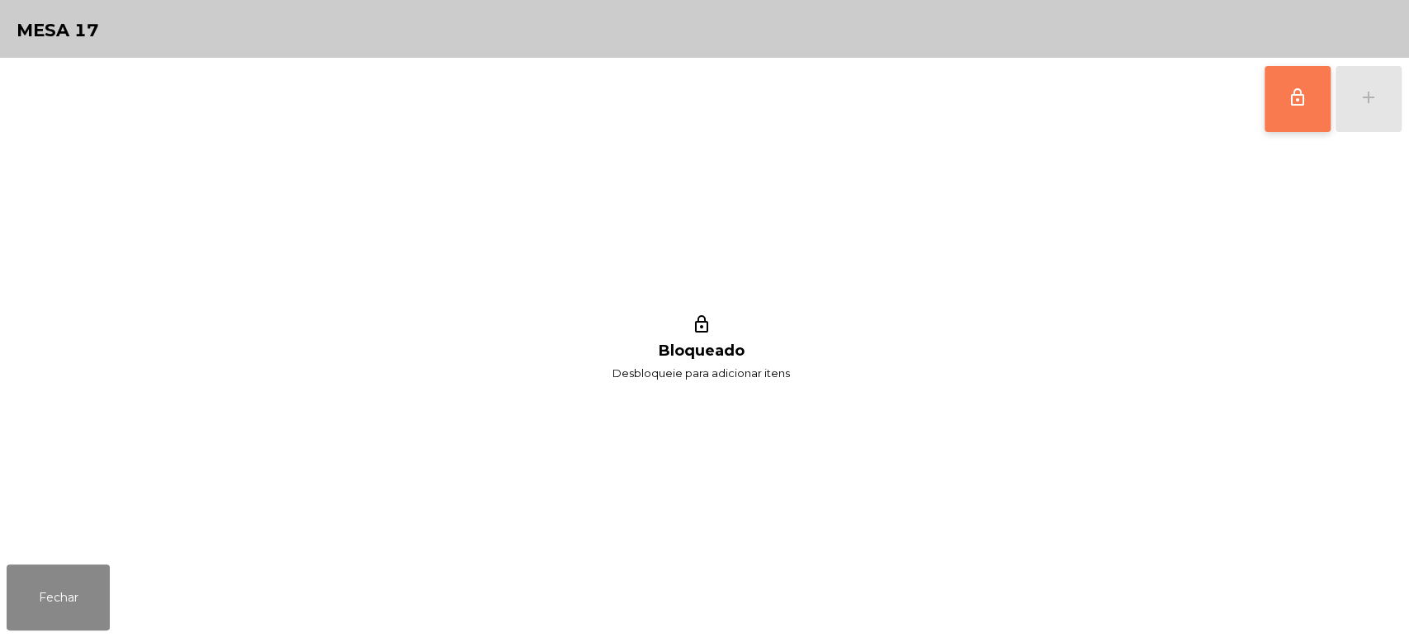
click at [1297, 102] on span "lock_outline" at bounding box center [1298, 98] width 20 height 20
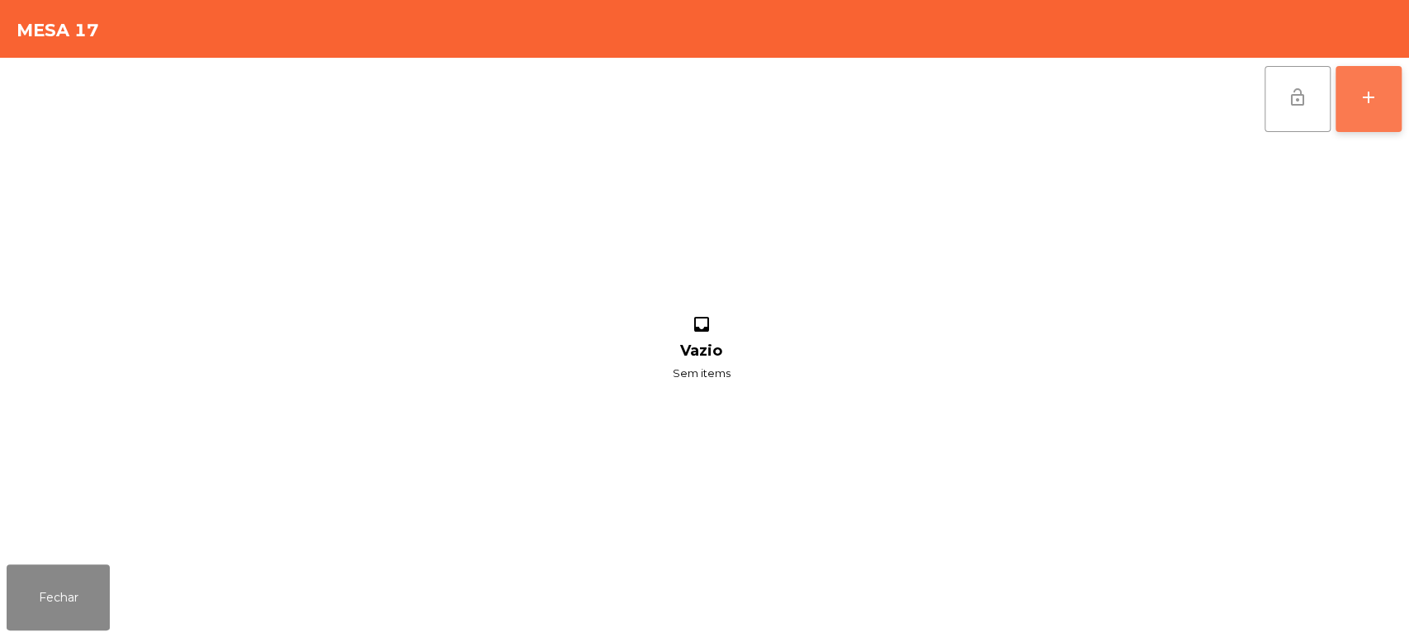
click at [1384, 97] on button "add" at bounding box center [1369, 99] width 66 height 66
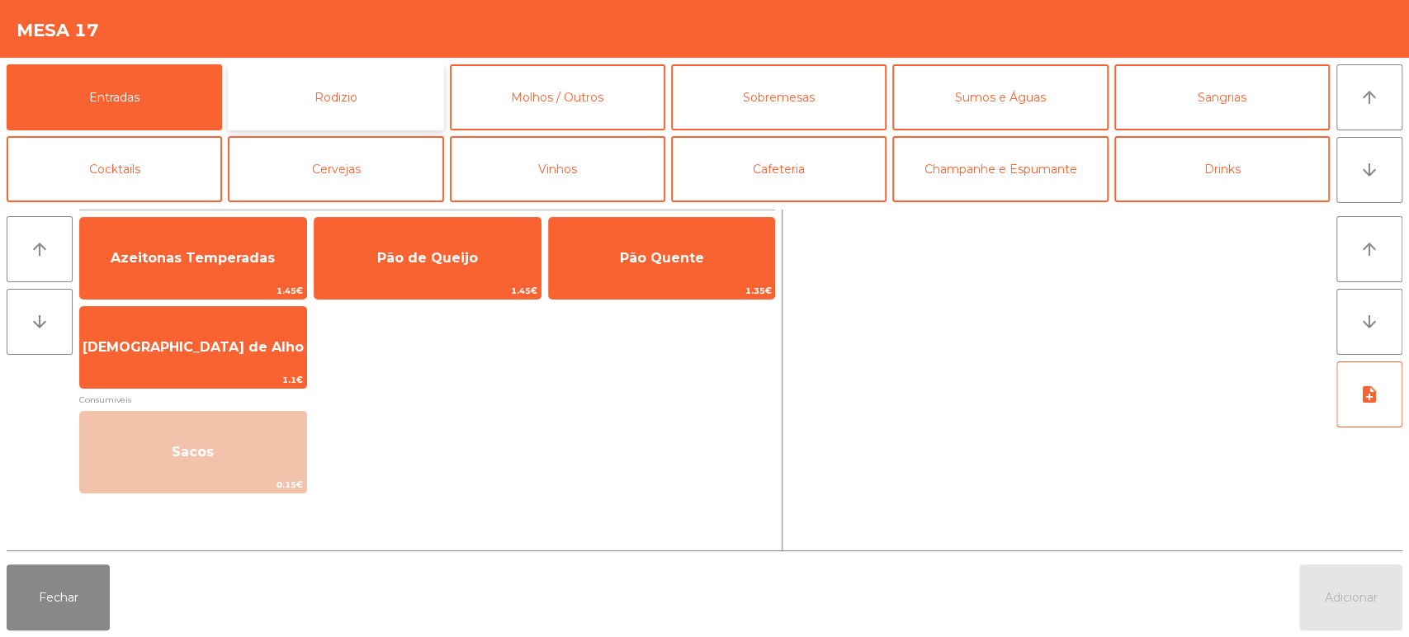
click at [352, 79] on button "Rodizio" at bounding box center [335, 97] width 215 height 66
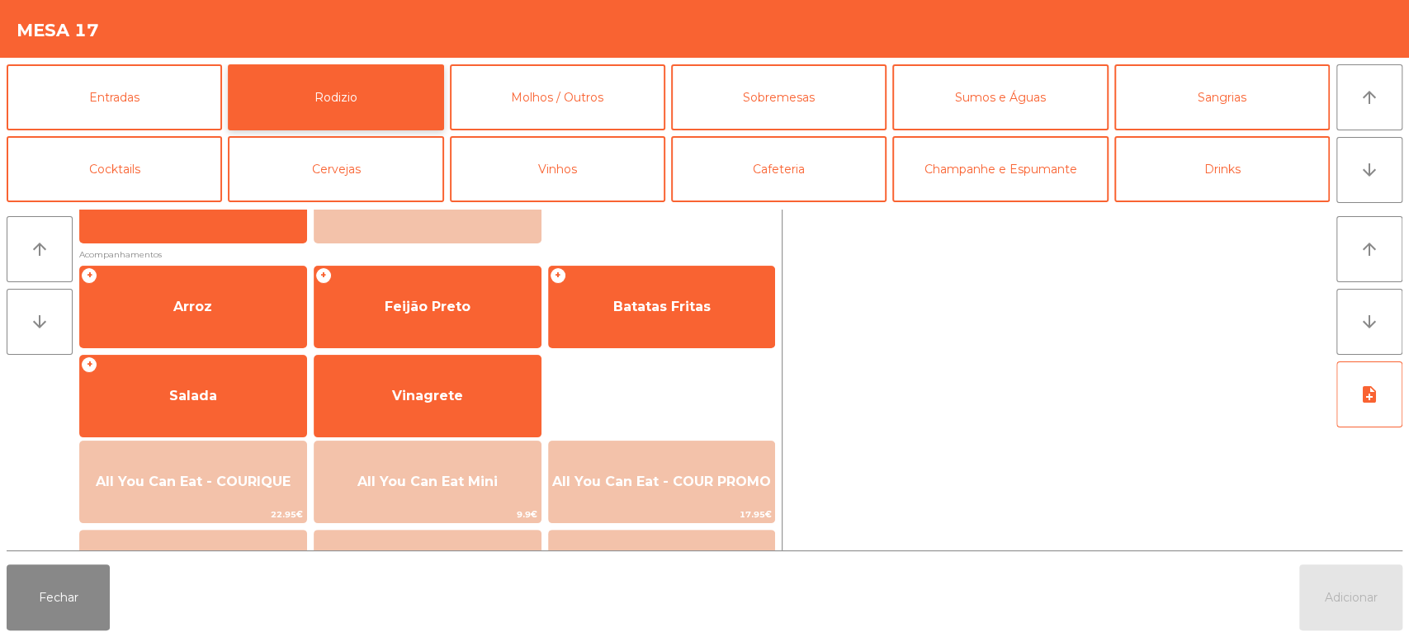
scroll to position [182, 0]
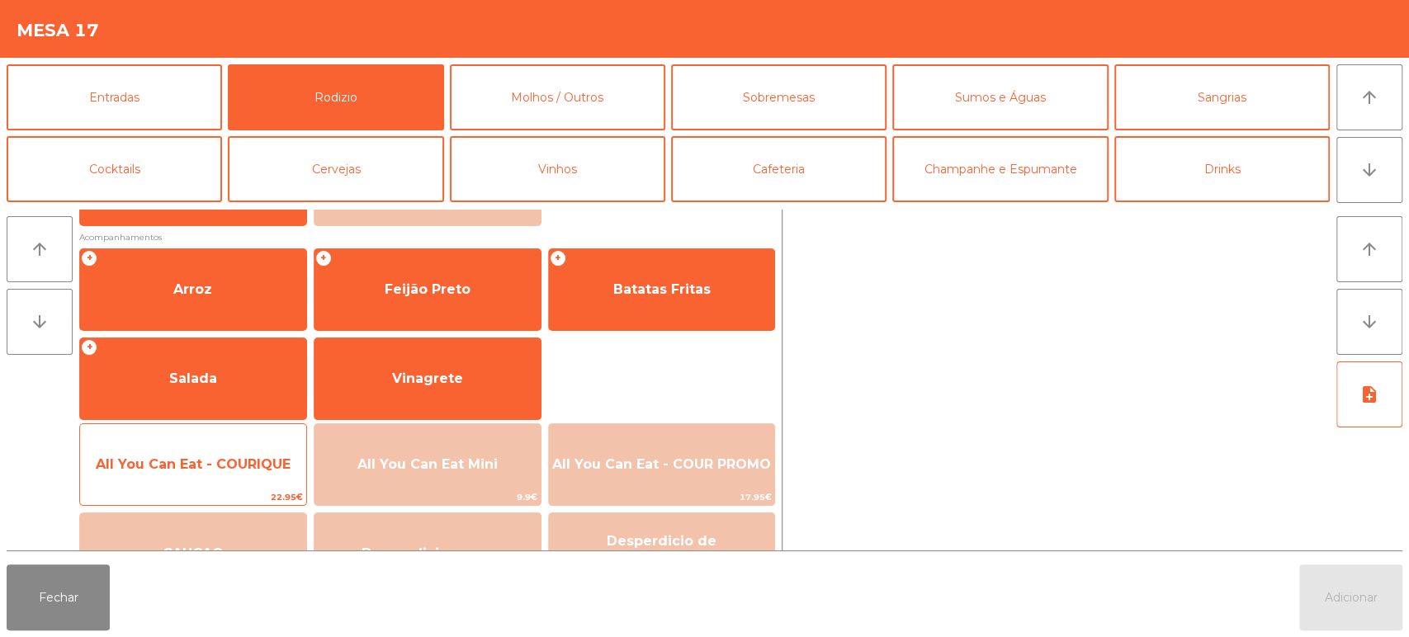
click at [217, 469] on span "All You Can Eat - COURIQUE" at bounding box center [193, 465] width 195 height 16
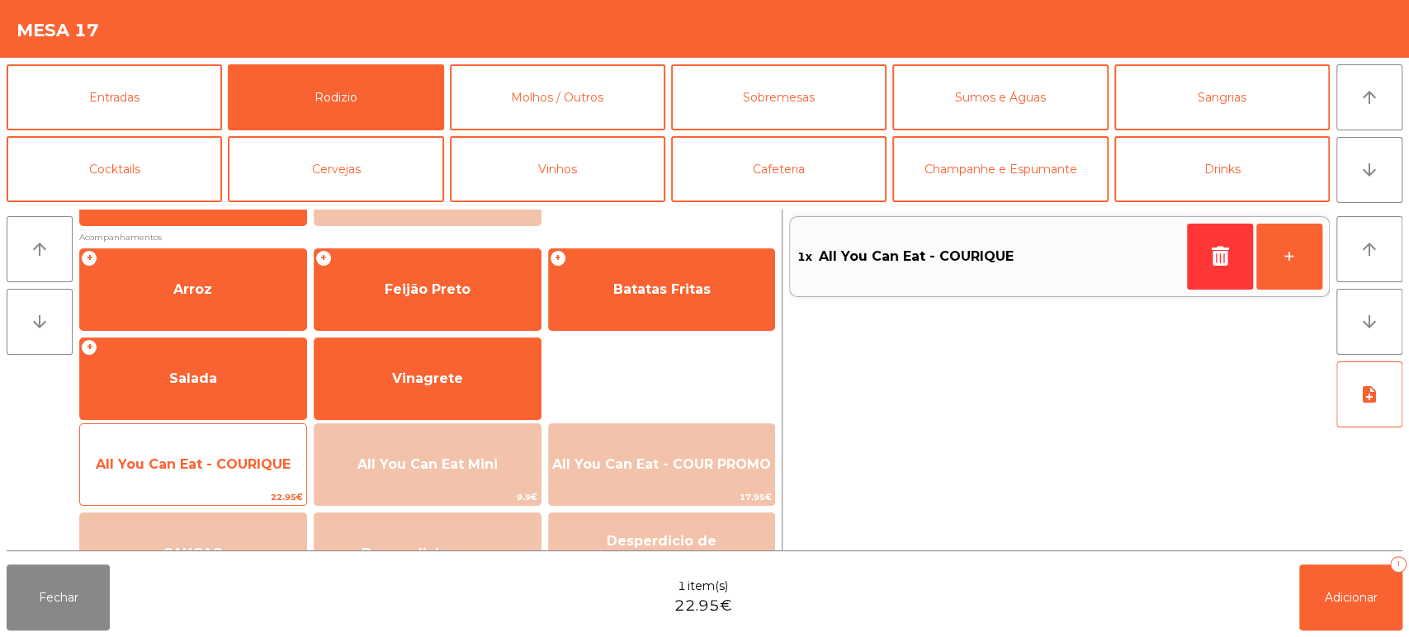
click at [227, 475] on span "All You Can Eat - COURIQUE" at bounding box center [193, 465] width 226 height 45
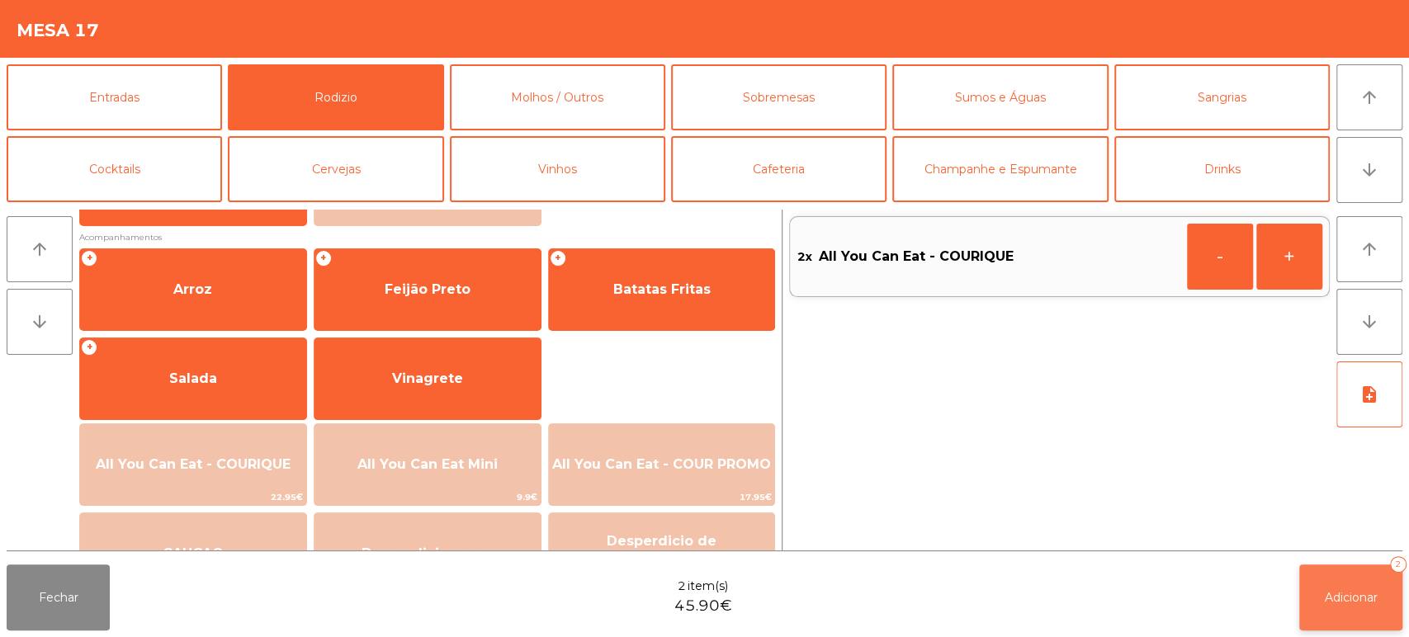
click at [1355, 598] on span "Adicionar" at bounding box center [1351, 597] width 53 height 15
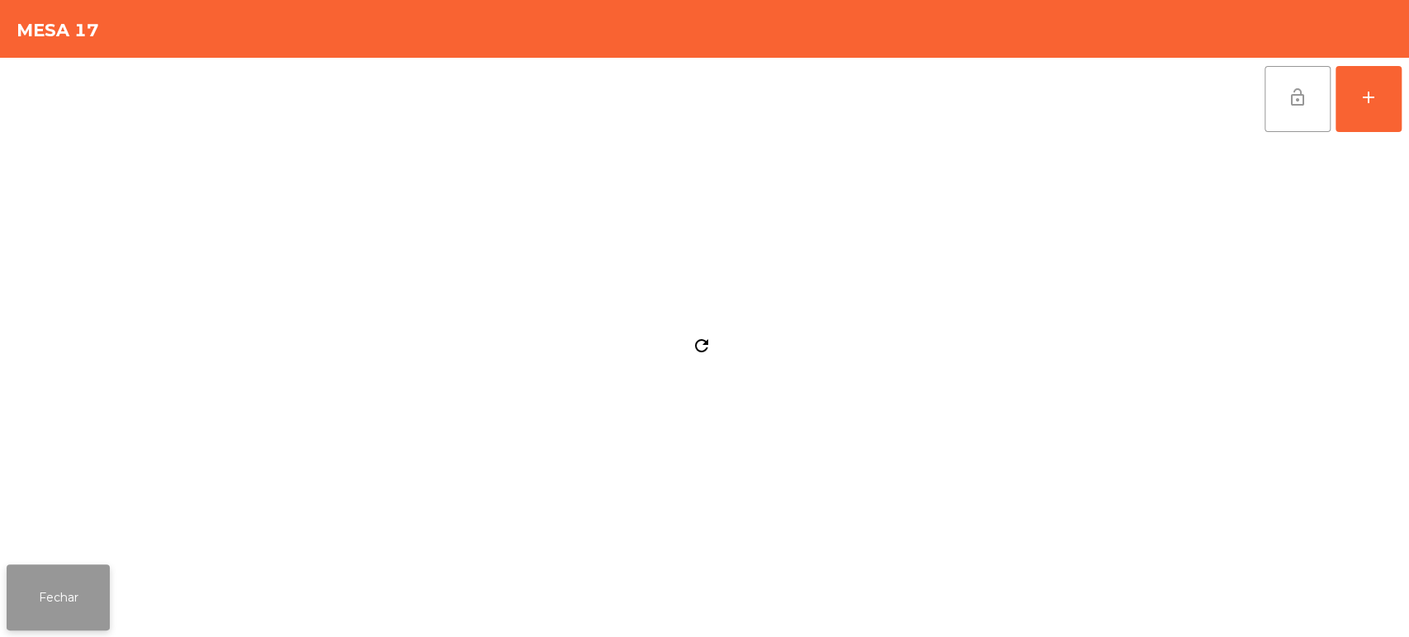
click at [51, 622] on button "Fechar" at bounding box center [58, 598] width 103 height 66
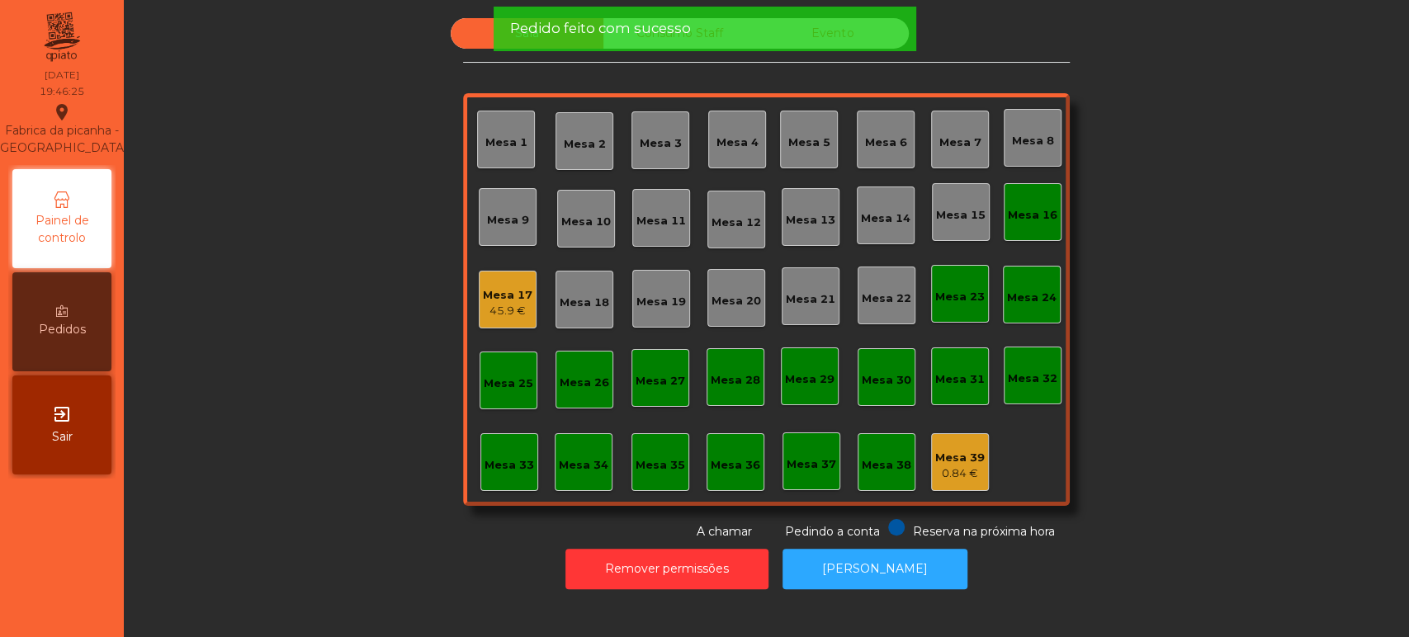
click at [1020, 227] on div "Mesa 16" at bounding box center [1033, 212] width 58 height 58
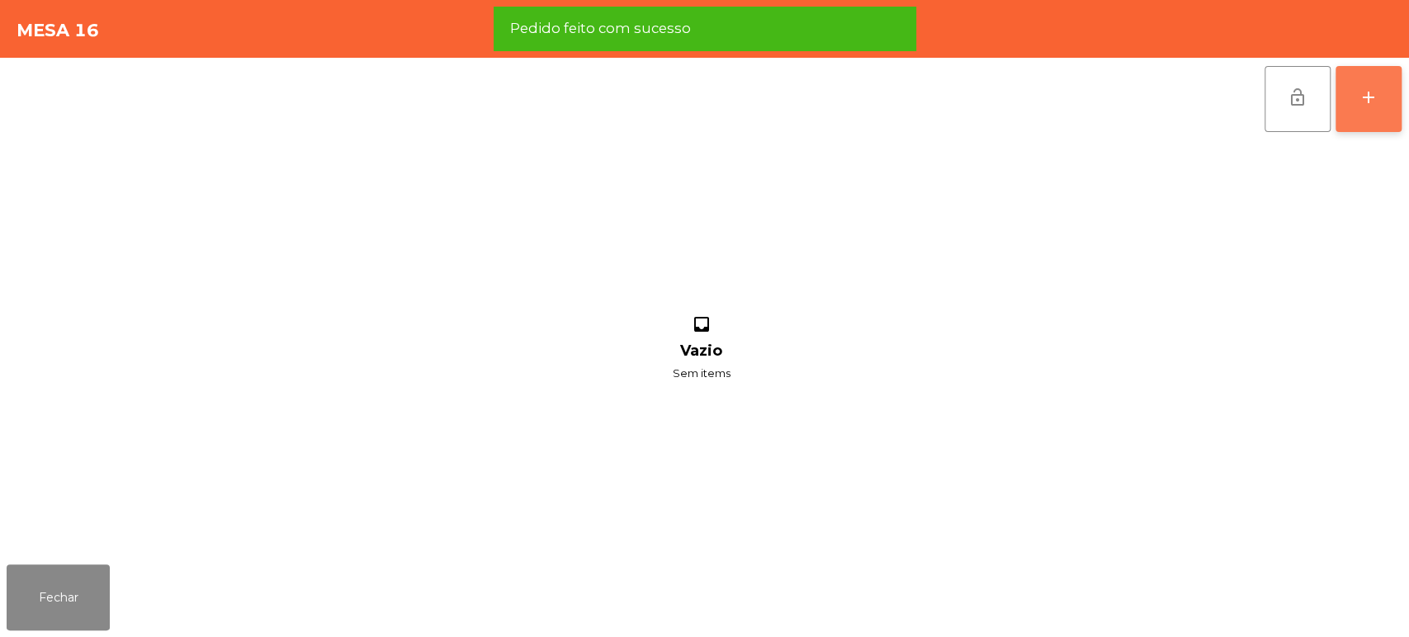
click at [1357, 80] on button "add" at bounding box center [1369, 99] width 66 height 66
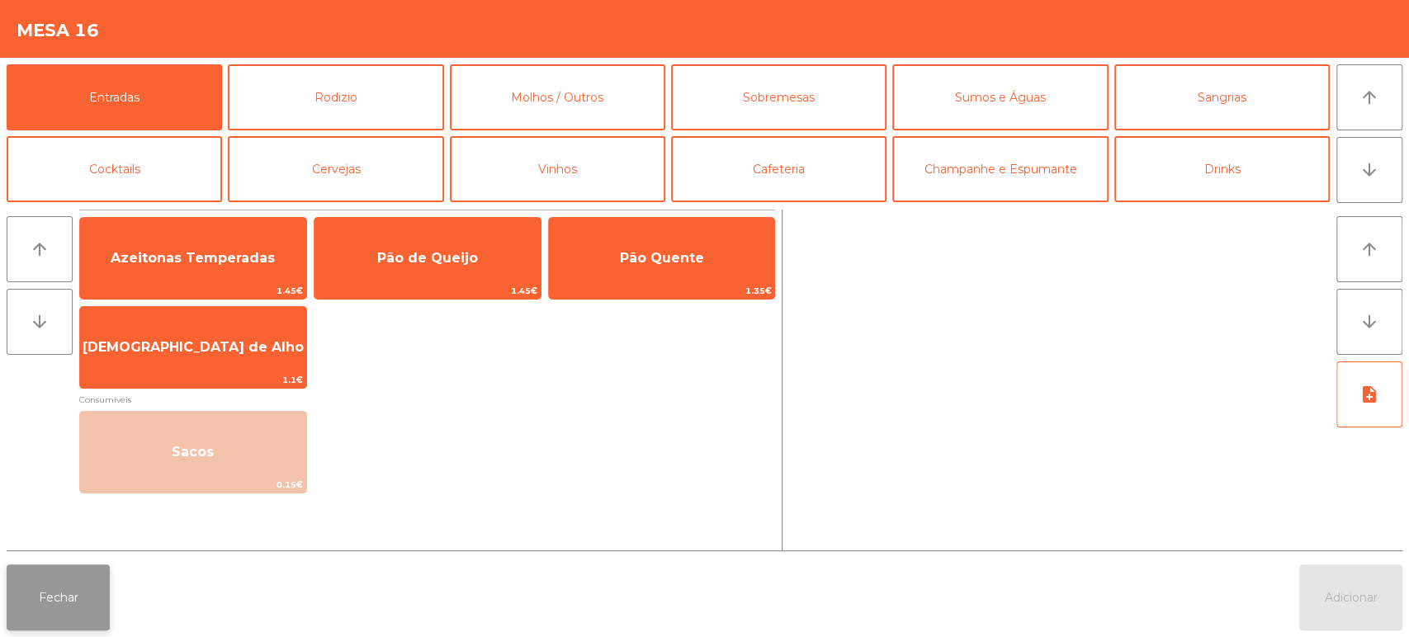
click at [86, 594] on button "Fechar" at bounding box center [58, 598] width 103 height 66
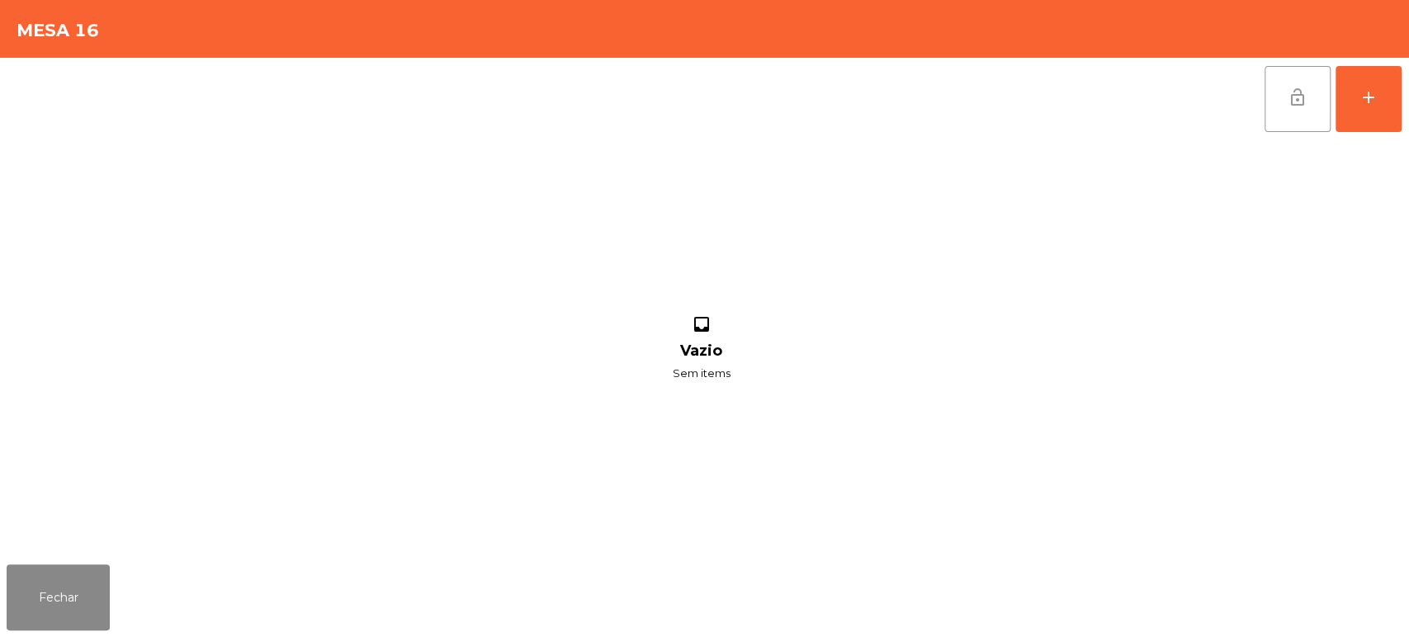
click at [1309, 99] on button "lock_open" at bounding box center [1298, 99] width 66 height 66
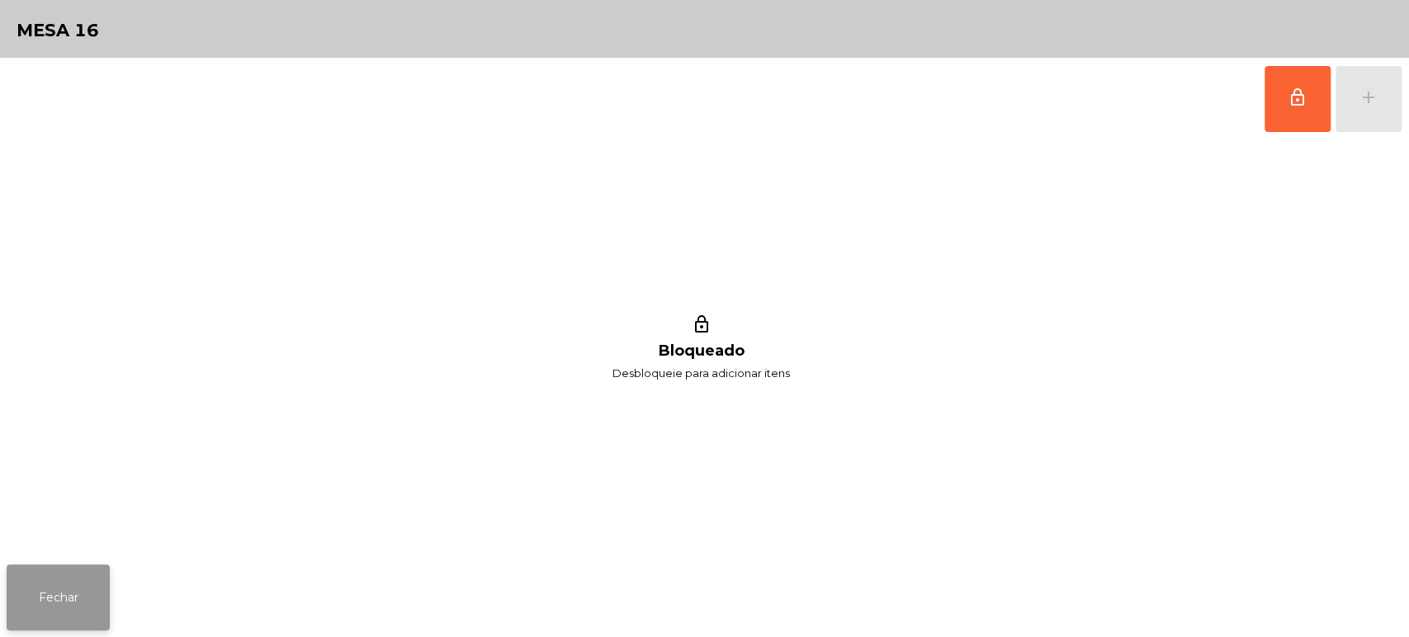
click at [105, 600] on button "Fechar" at bounding box center [58, 598] width 103 height 66
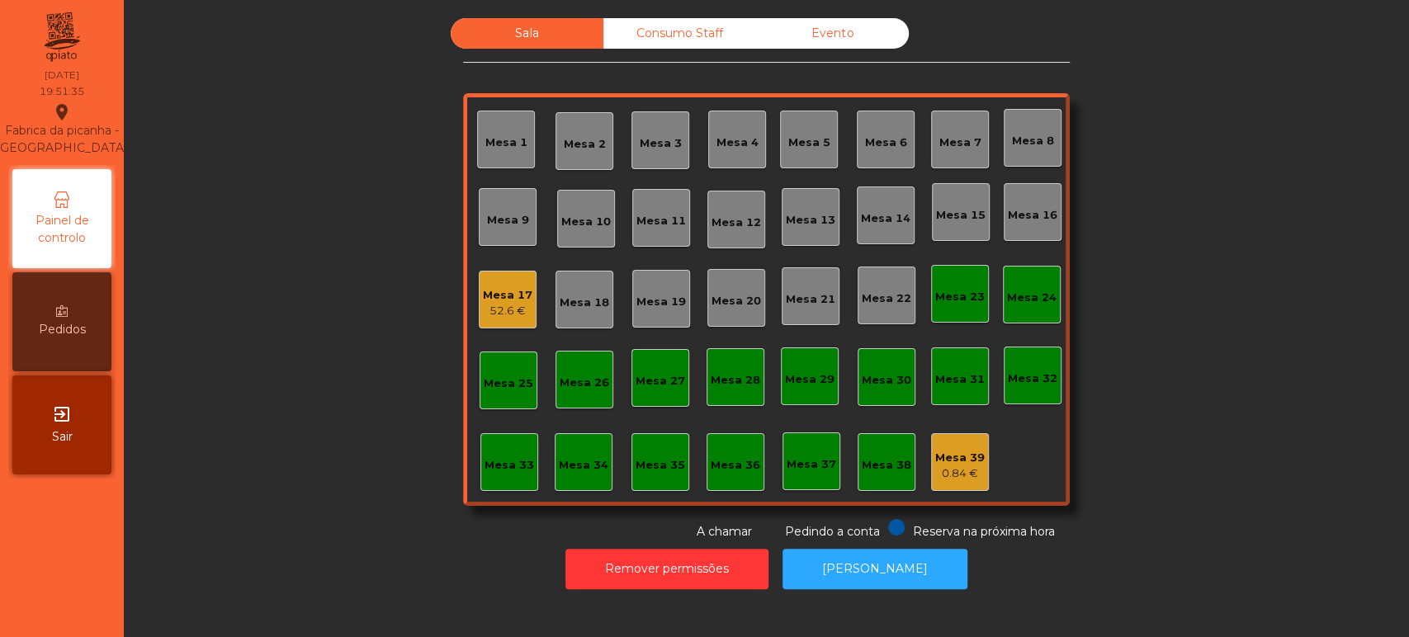
click at [512, 315] on div "52.6 €" at bounding box center [508, 311] width 50 height 17
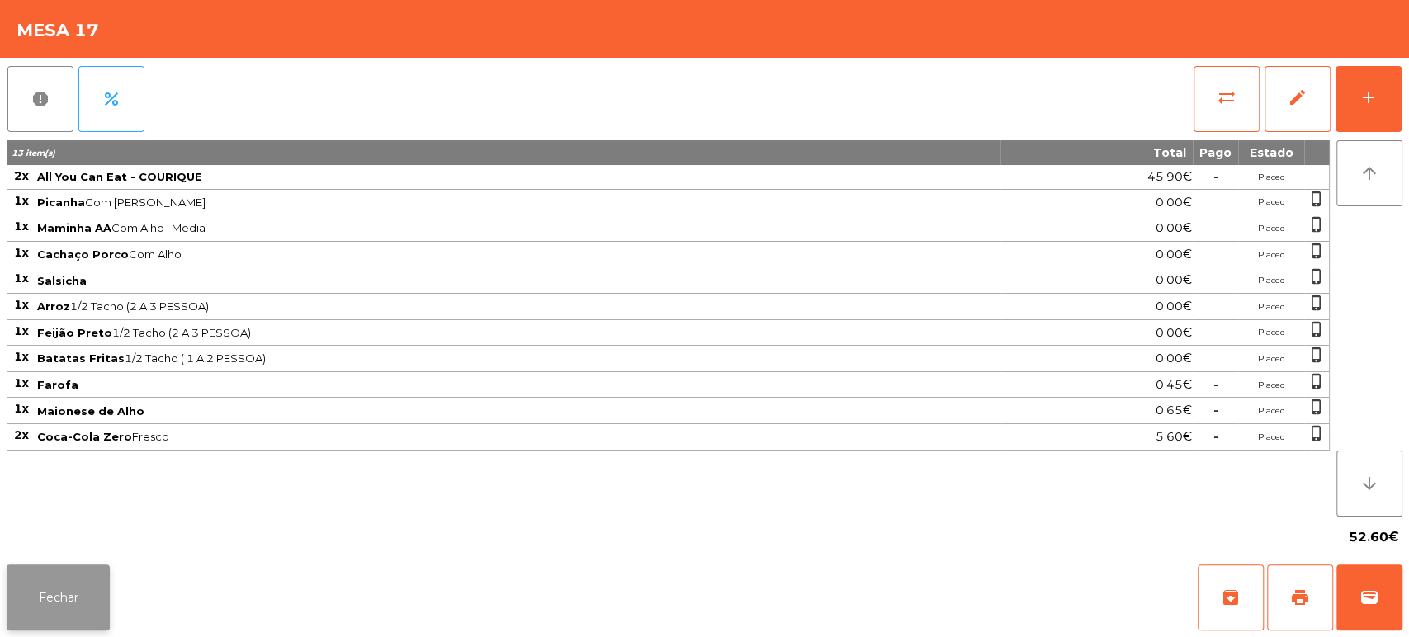
click at [105, 597] on button "Fechar" at bounding box center [58, 598] width 103 height 66
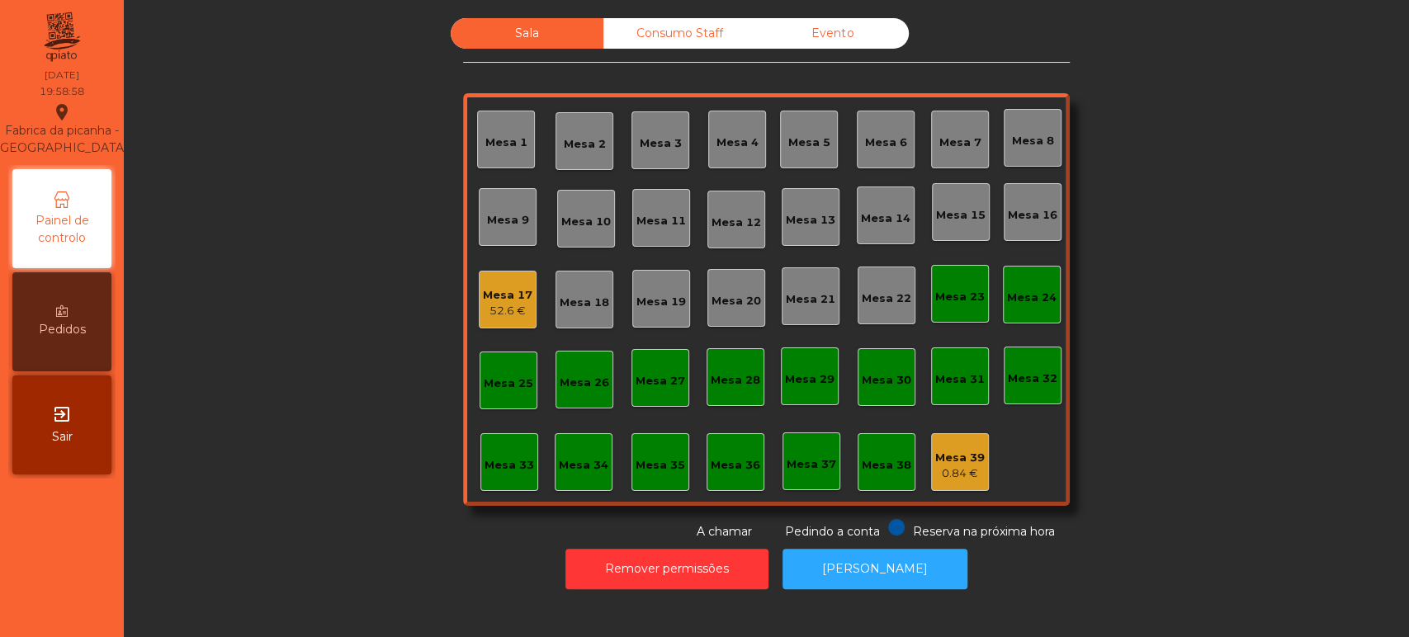
click at [1027, 207] on div "Mesa 16" at bounding box center [1033, 215] width 50 height 17
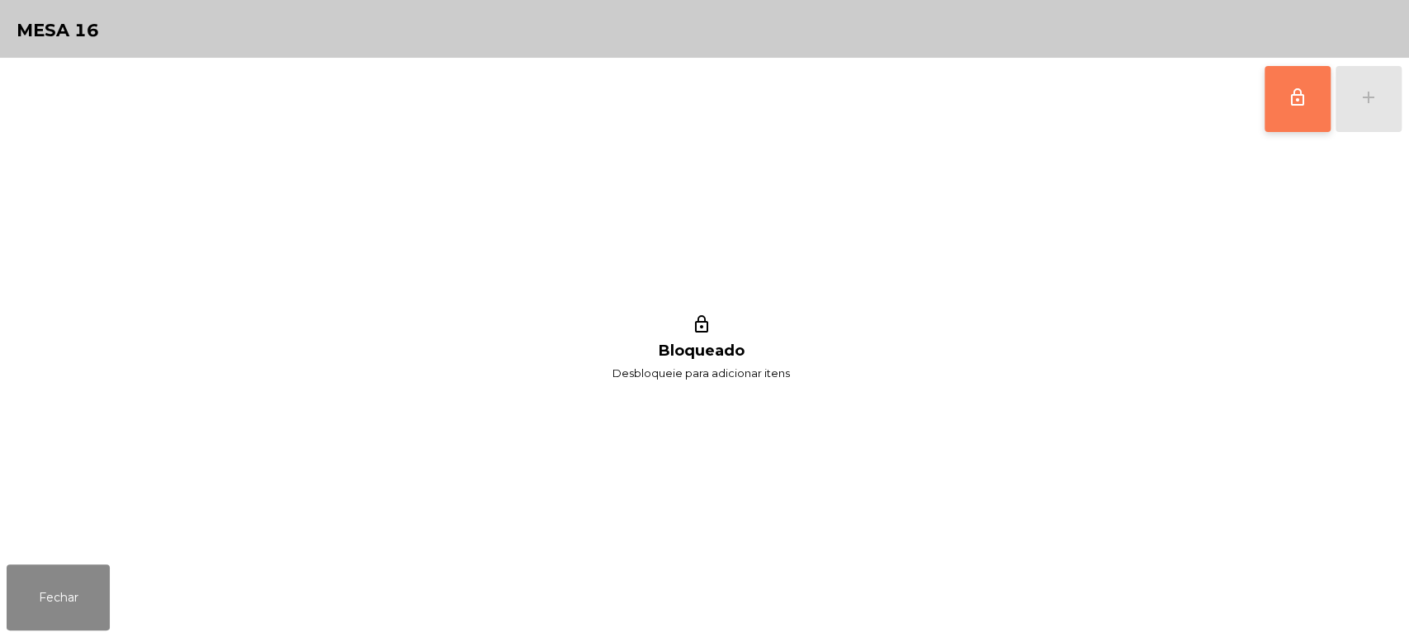
click at [1276, 107] on button "lock_outline" at bounding box center [1298, 99] width 66 height 66
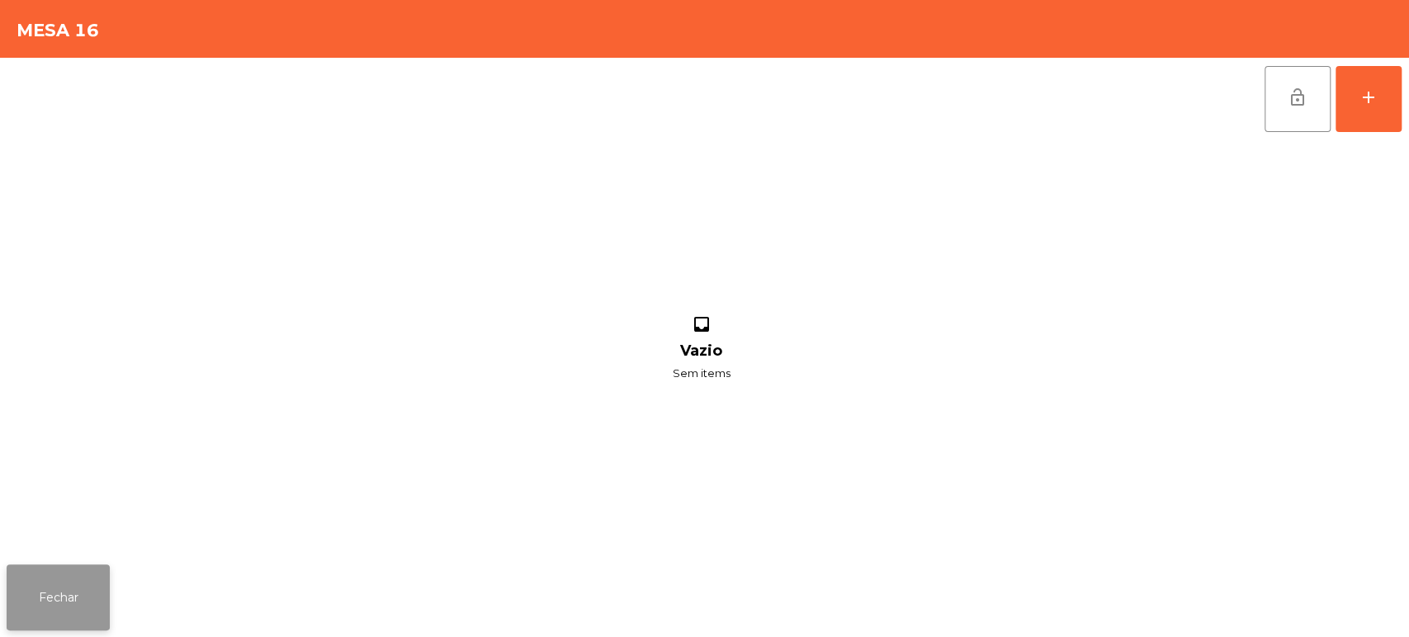
click at [102, 606] on button "Fechar" at bounding box center [58, 598] width 103 height 66
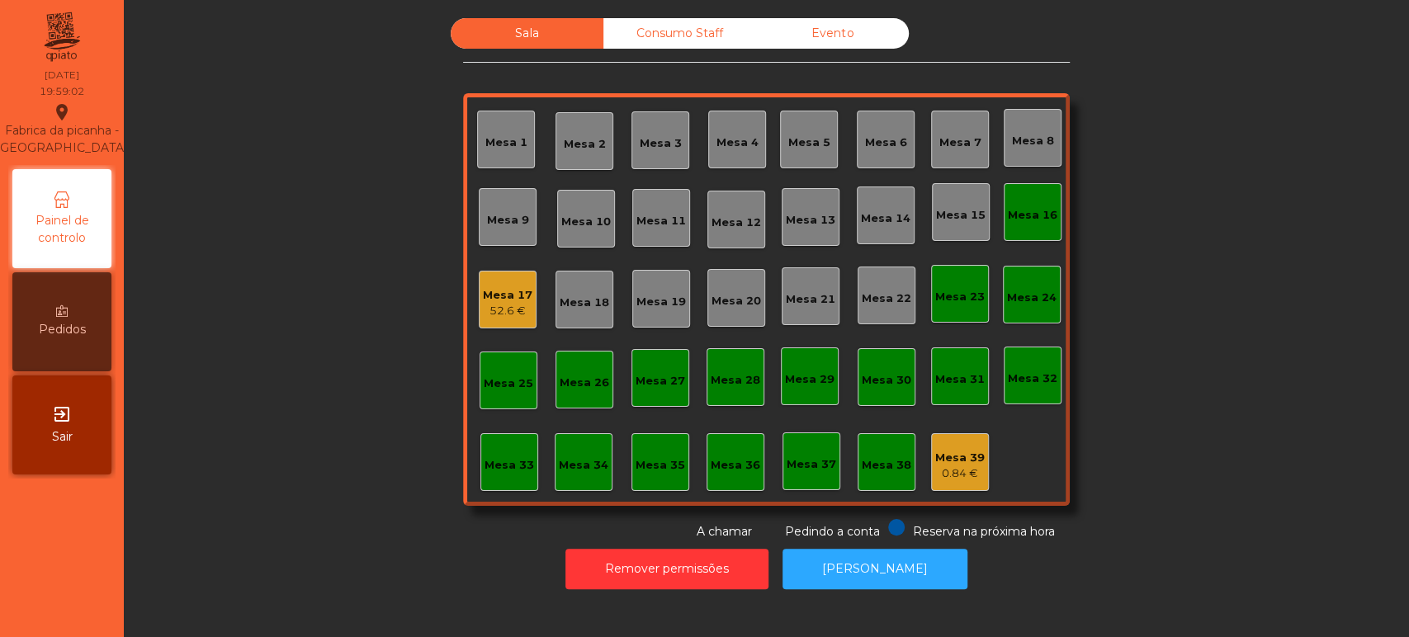
click at [954, 210] on div "Mesa 15" at bounding box center [961, 215] width 50 height 17
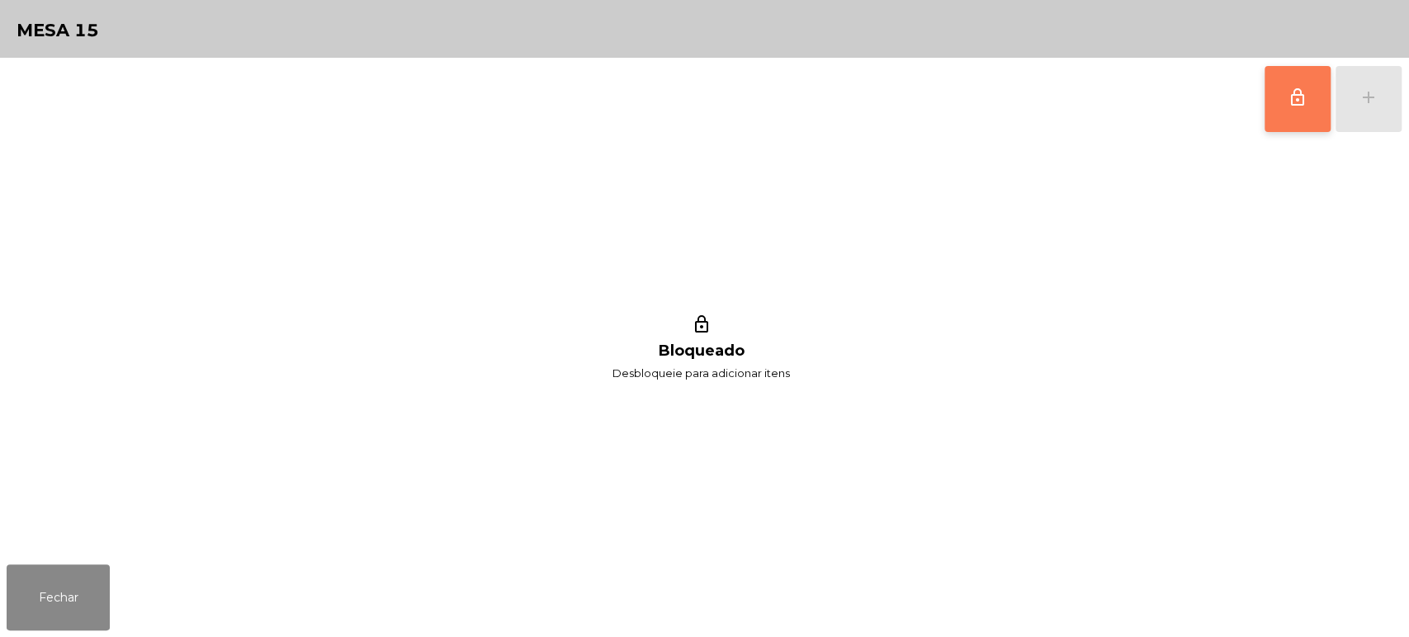
click at [1323, 97] on button "lock_outline" at bounding box center [1298, 99] width 66 height 66
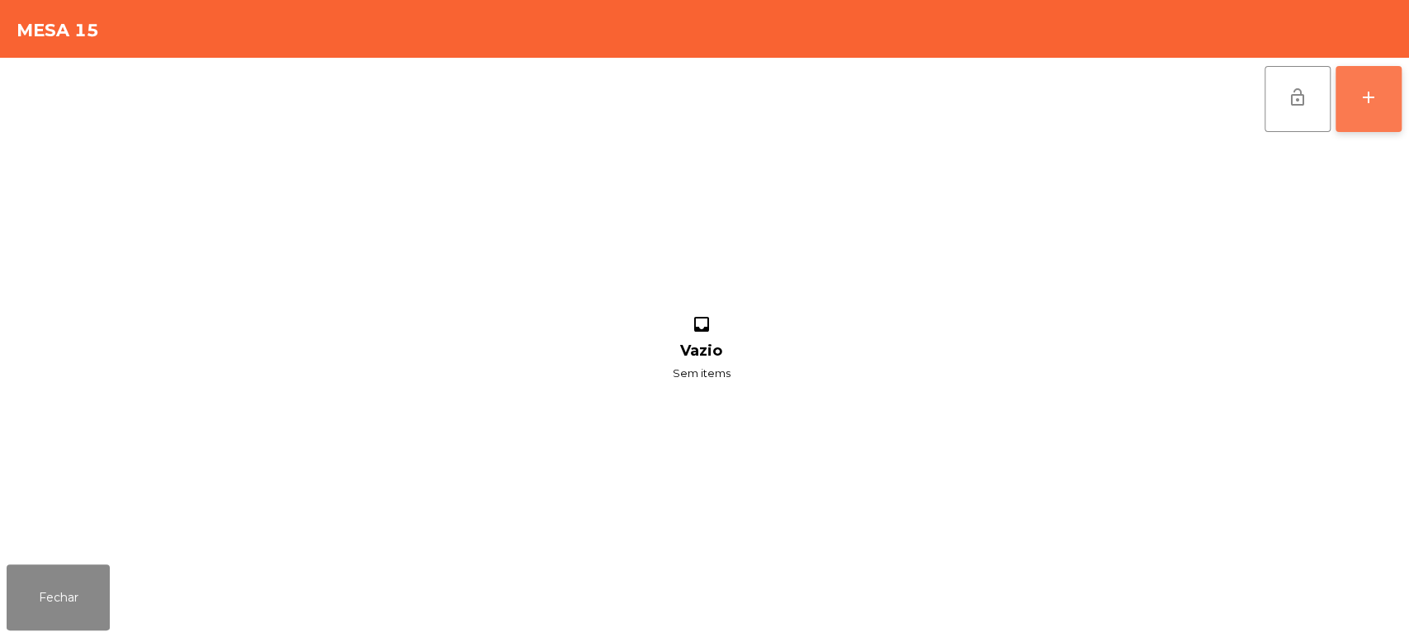
click at [1367, 93] on div "add" at bounding box center [1369, 98] width 20 height 20
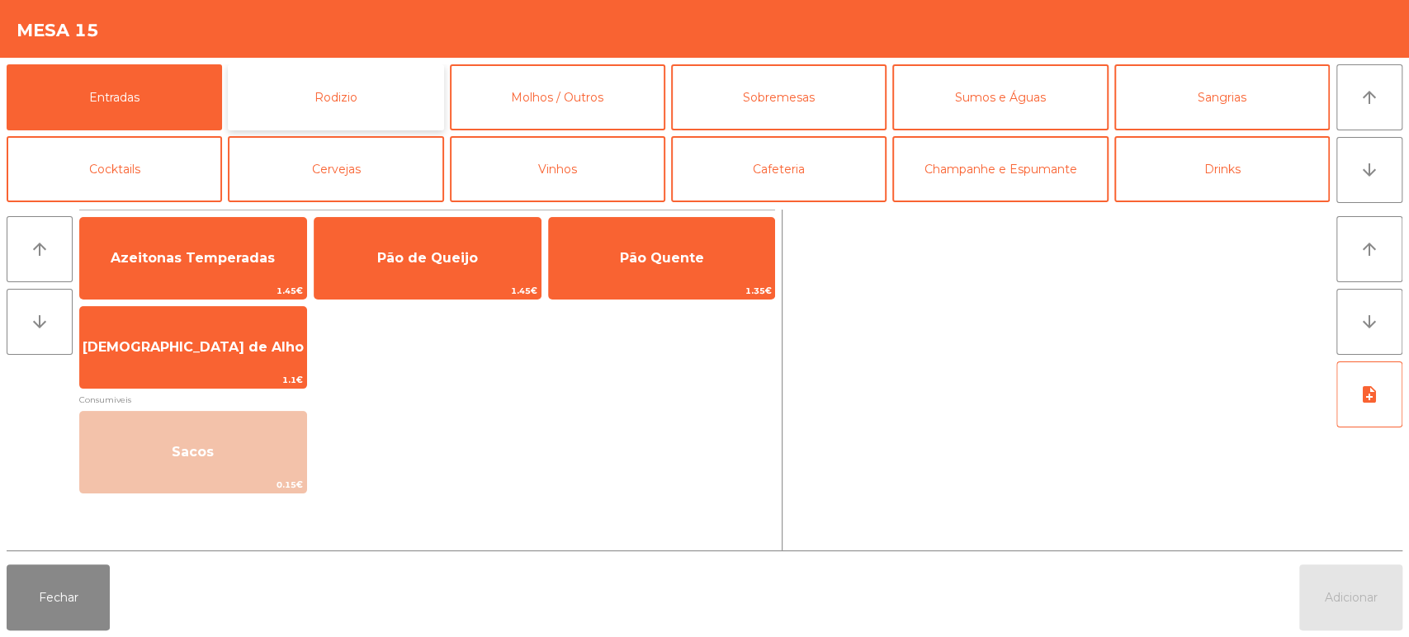
click at [363, 99] on button "Rodizio" at bounding box center [335, 97] width 215 height 66
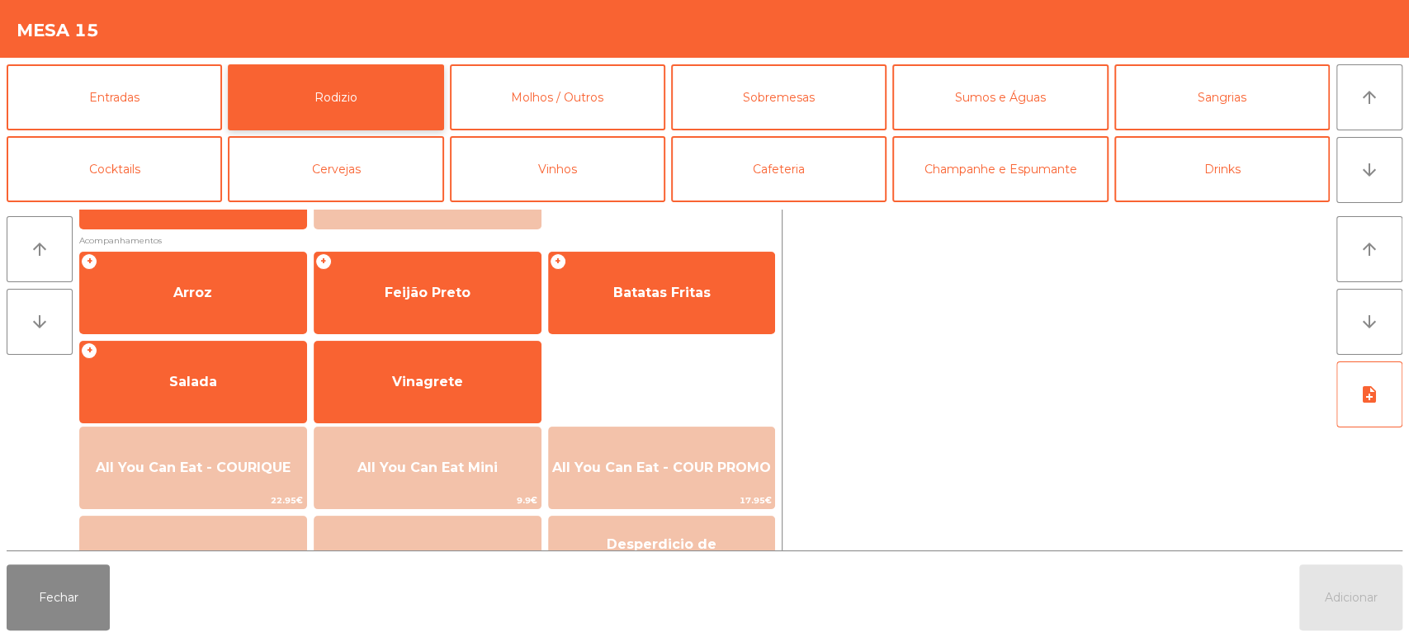
scroll to position [198, 0]
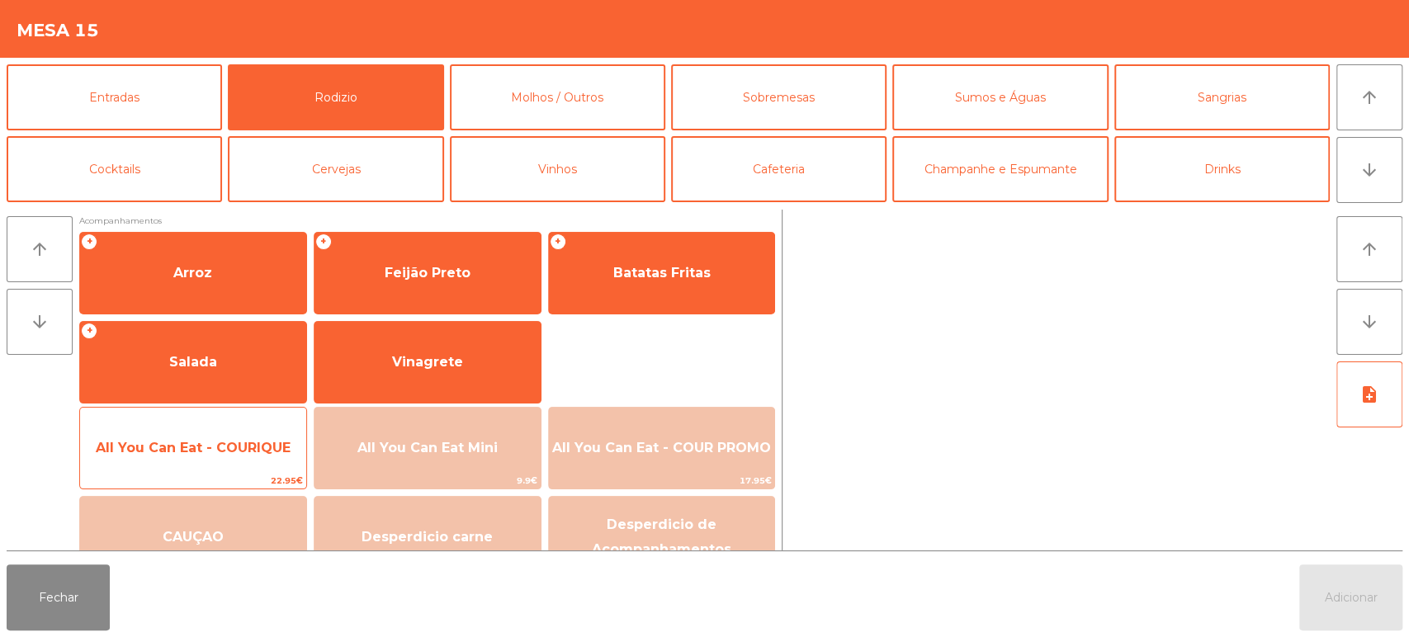
click at [252, 438] on span "All You Can Eat - COURIQUE" at bounding box center [193, 448] width 226 height 45
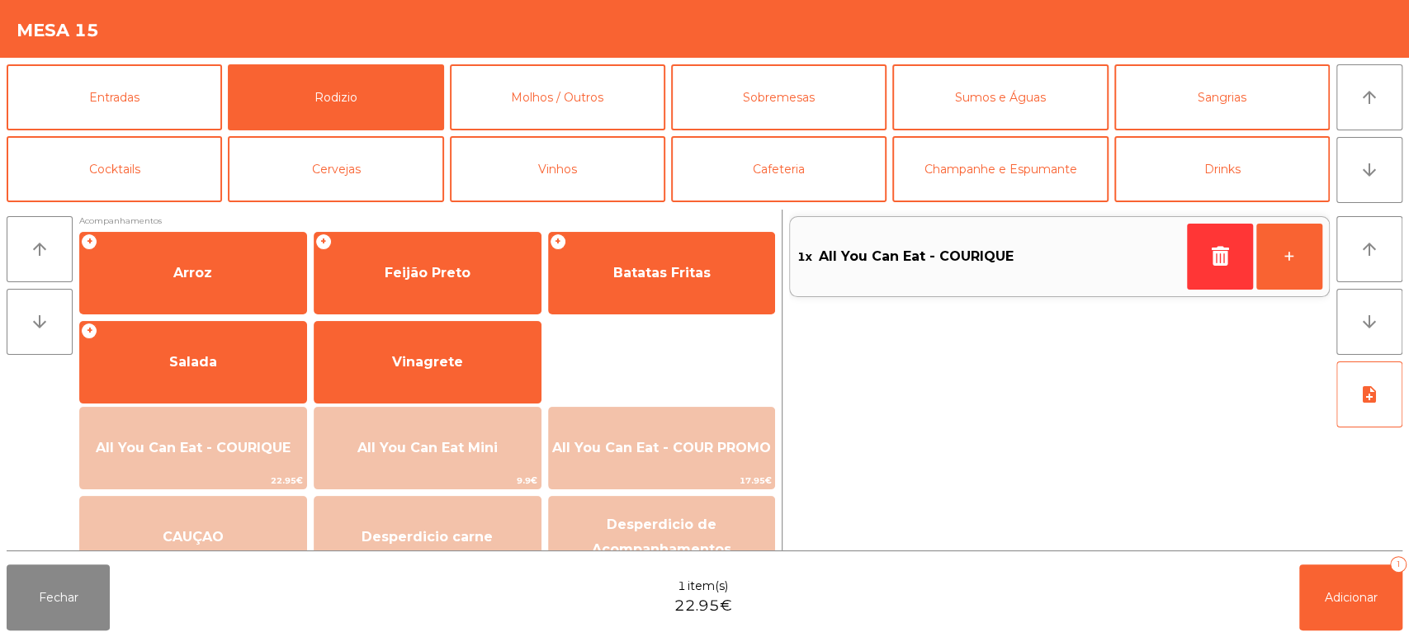
click at [1405, 581] on div "Fechar 1 item(s) 22.95€ Adicionar 1" at bounding box center [704, 597] width 1409 height 79
click at [1344, 602] on span "Adicionar" at bounding box center [1351, 597] width 53 height 15
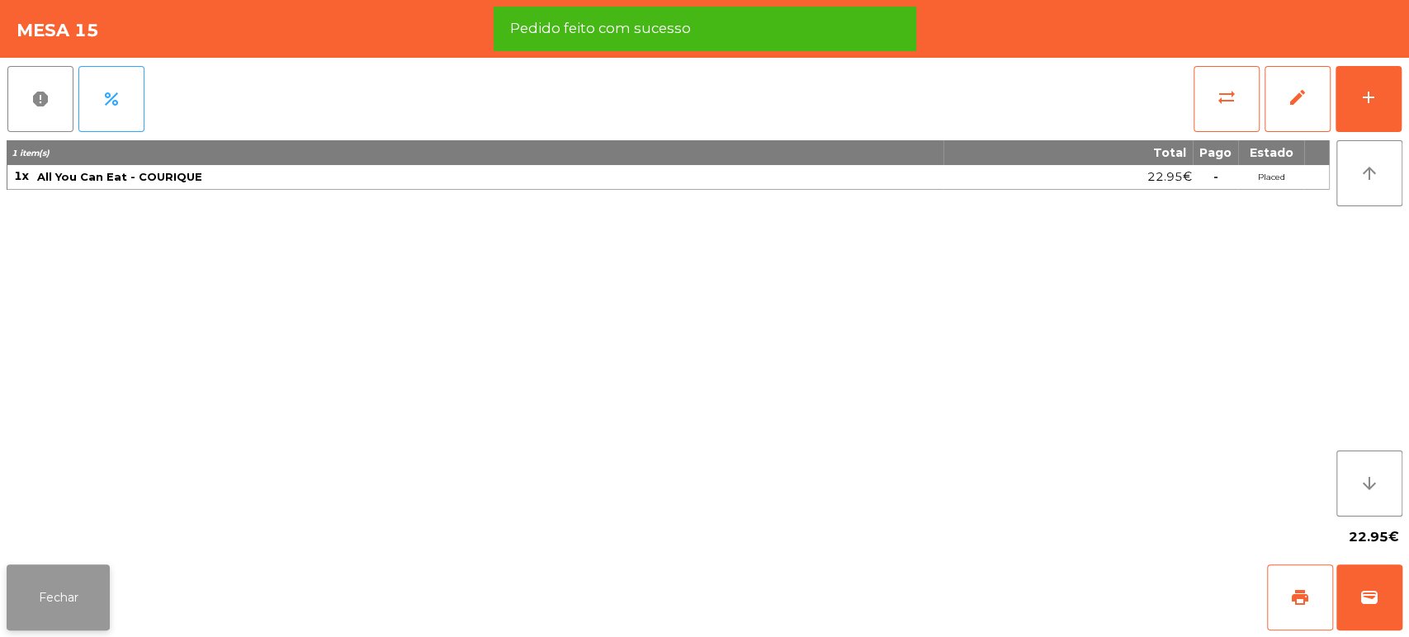
click at [108, 594] on button "Fechar" at bounding box center [58, 598] width 103 height 66
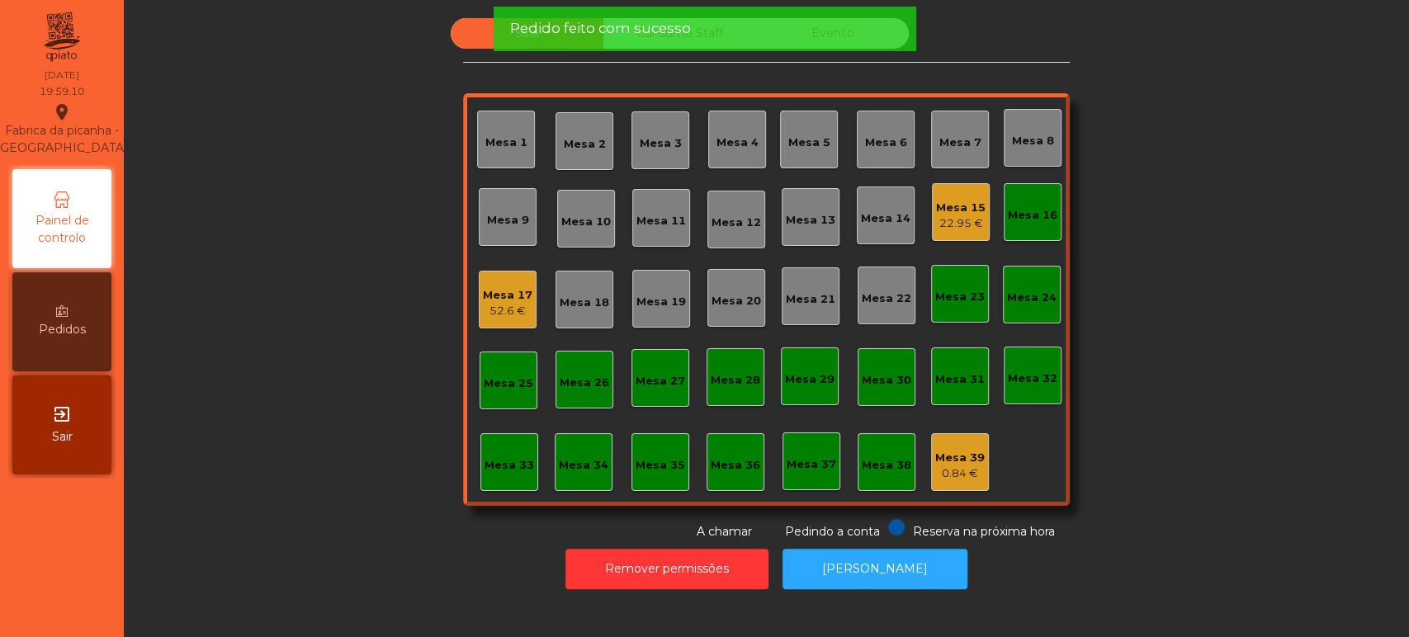
click at [1030, 220] on div "Mesa 16" at bounding box center [1033, 215] width 50 height 17
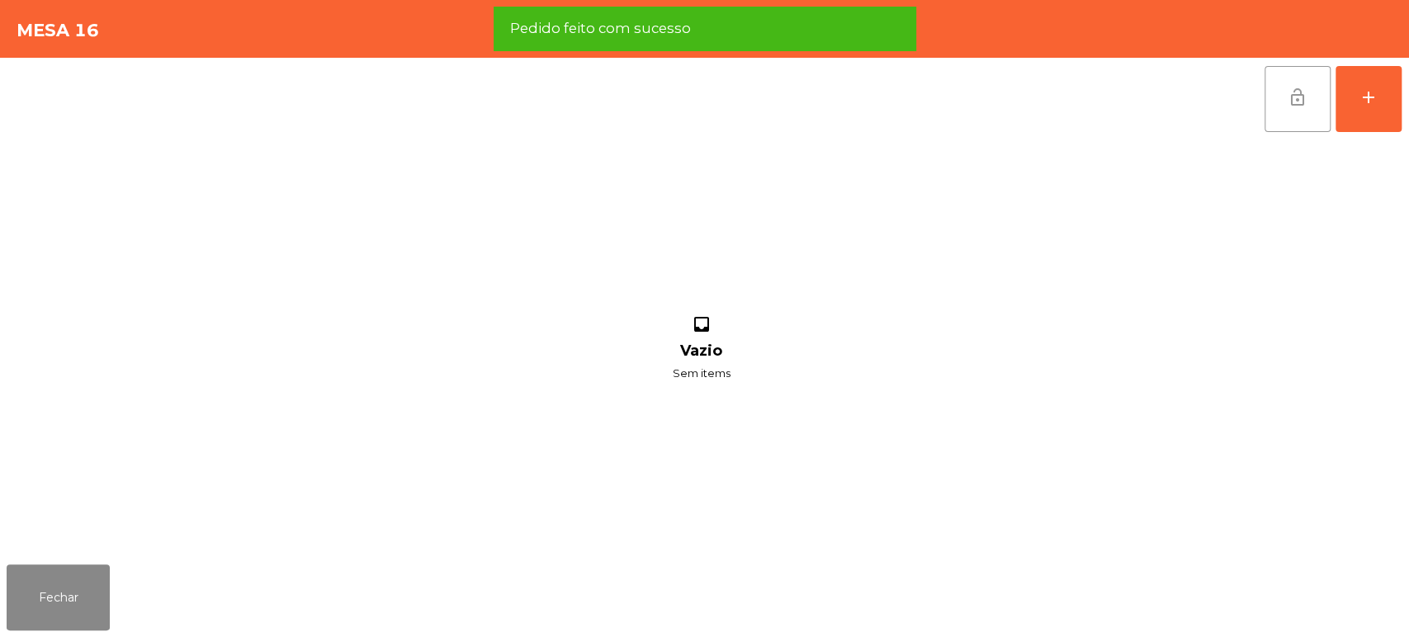
click at [1286, 111] on button "lock_open" at bounding box center [1298, 99] width 66 height 66
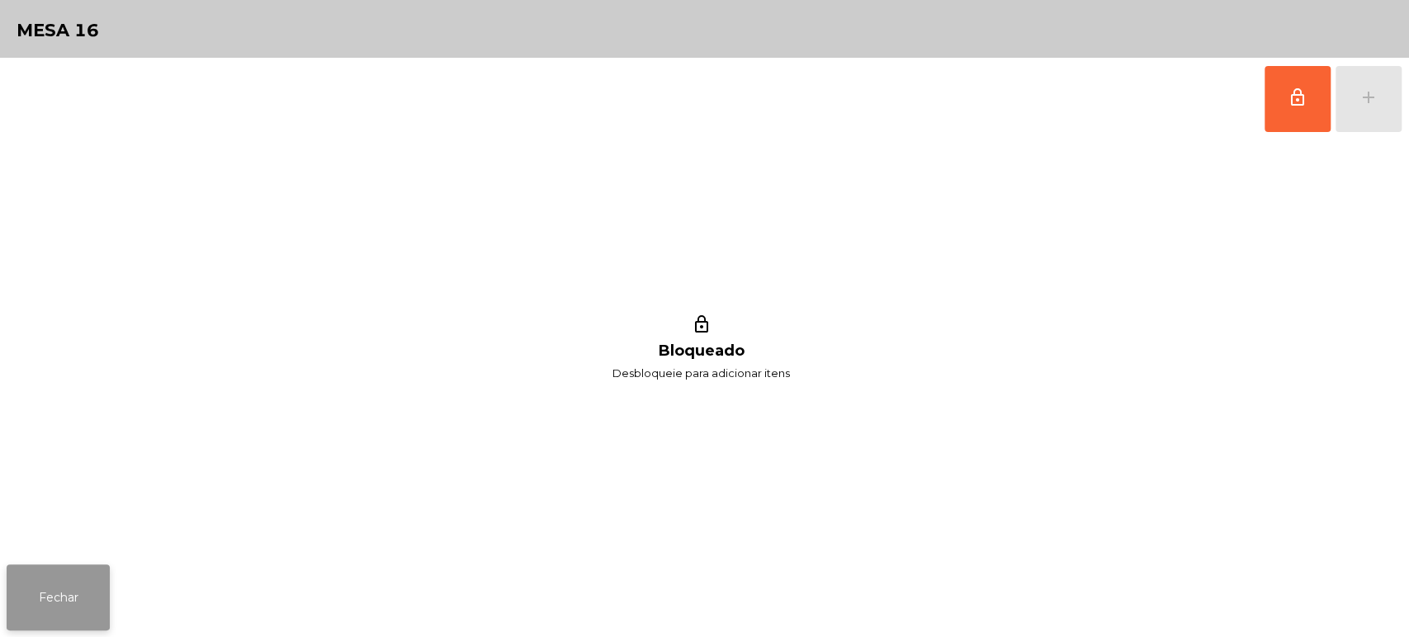
click at [105, 603] on button "Fechar" at bounding box center [58, 598] width 103 height 66
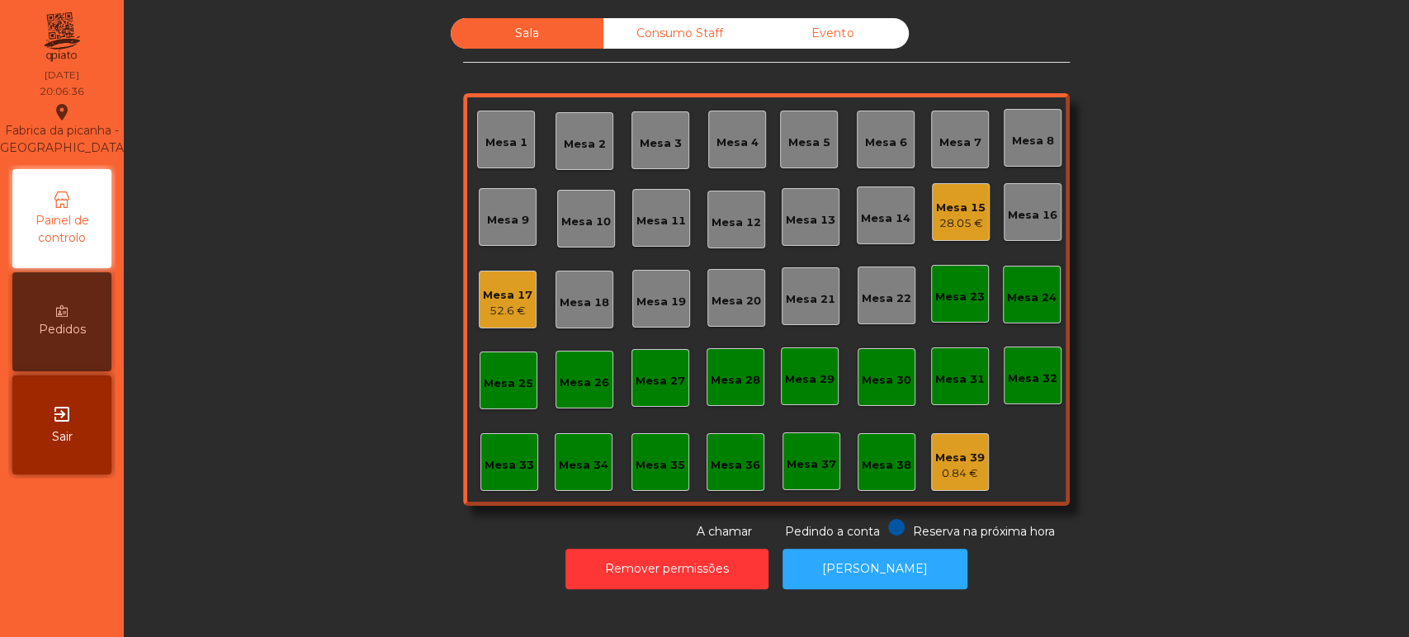
click at [492, 221] on div "Mesa 9" at bounding box center [508, 220] width 42 height 17
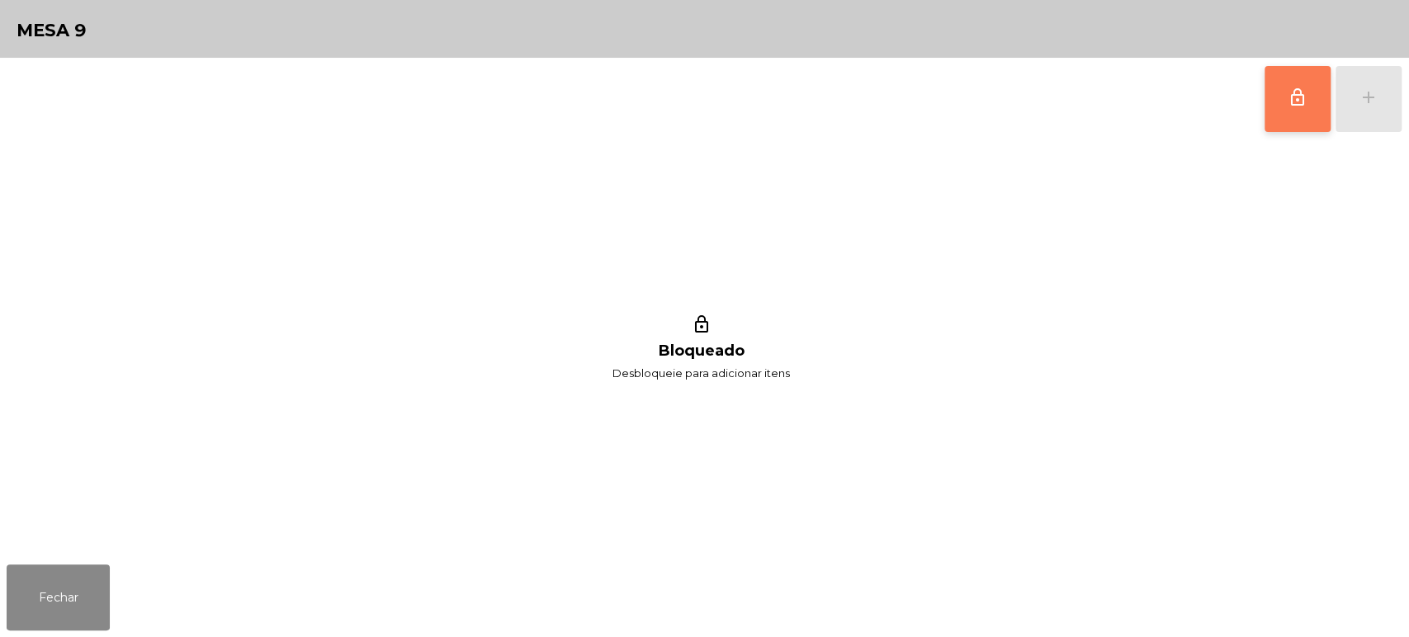
click at [1298, 99] on span "lock_outline" at bounding box center [1298, 98] width 20 height 20
click at [1371, 98] on div "add" at bounding box center [1369, 98] width 20 height 20
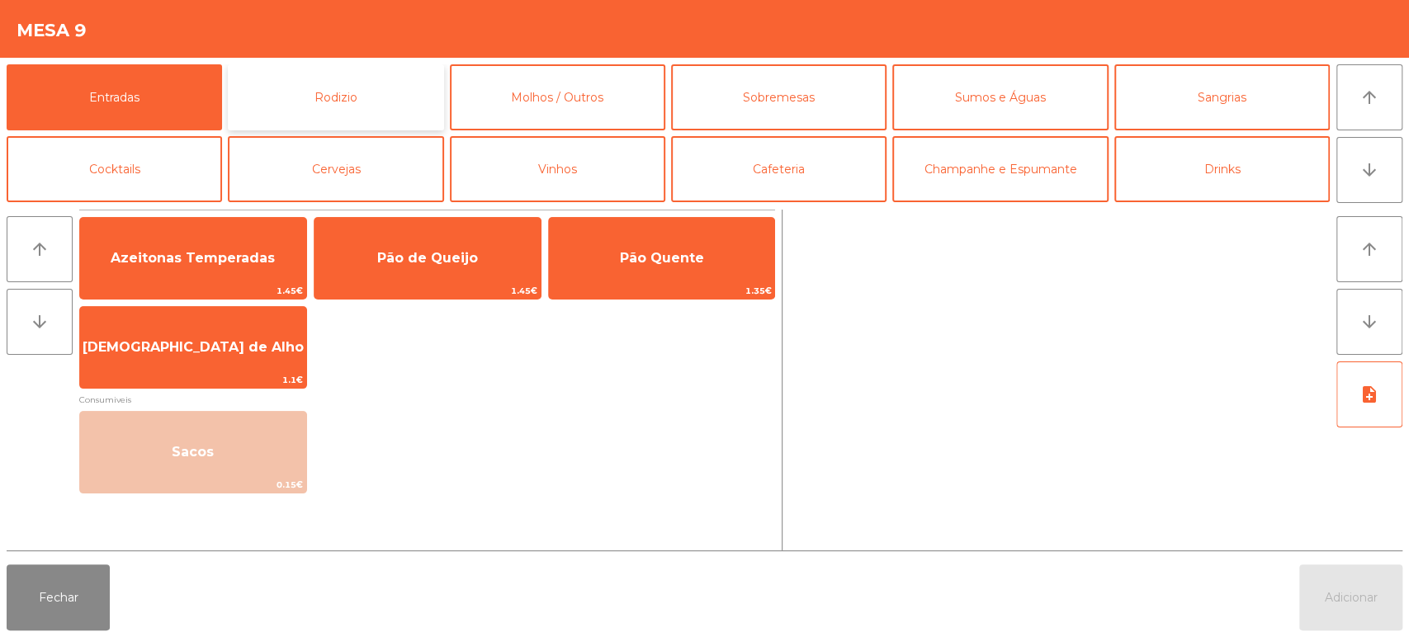
click at [369, 87] on button "Rodizio" at bounding box center [335, 97] width 215 height 66
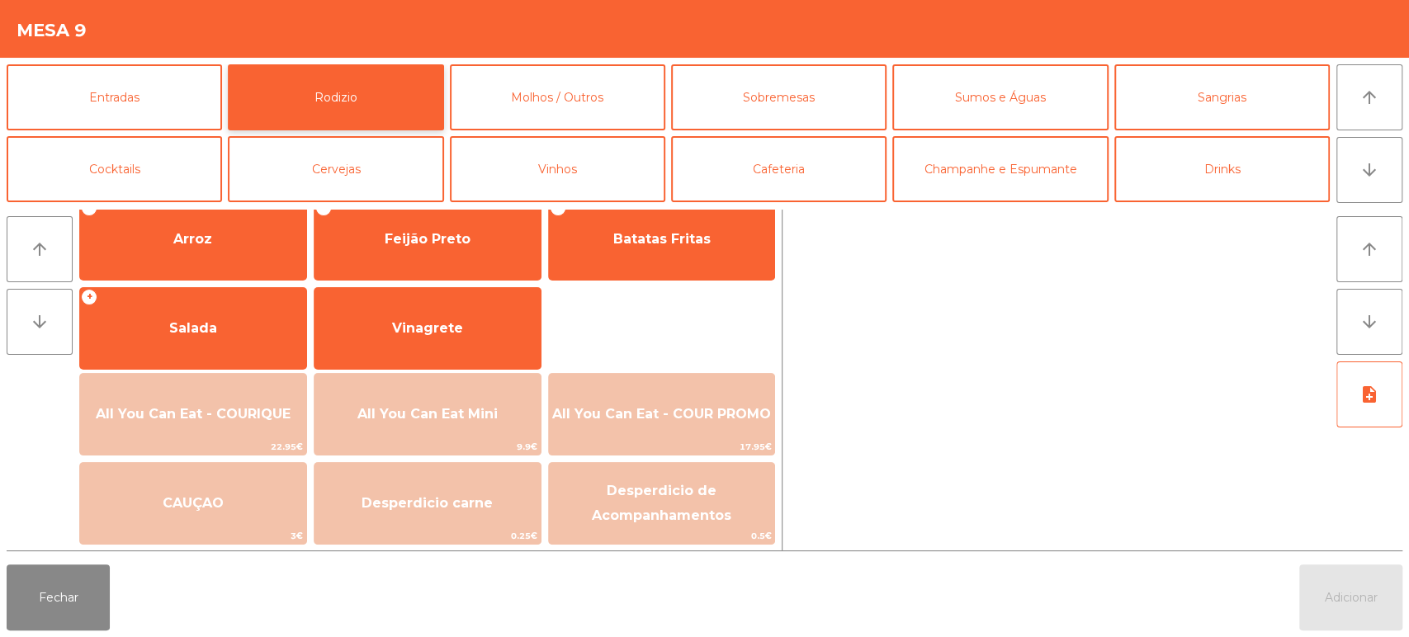
scroll to position [230, 0]
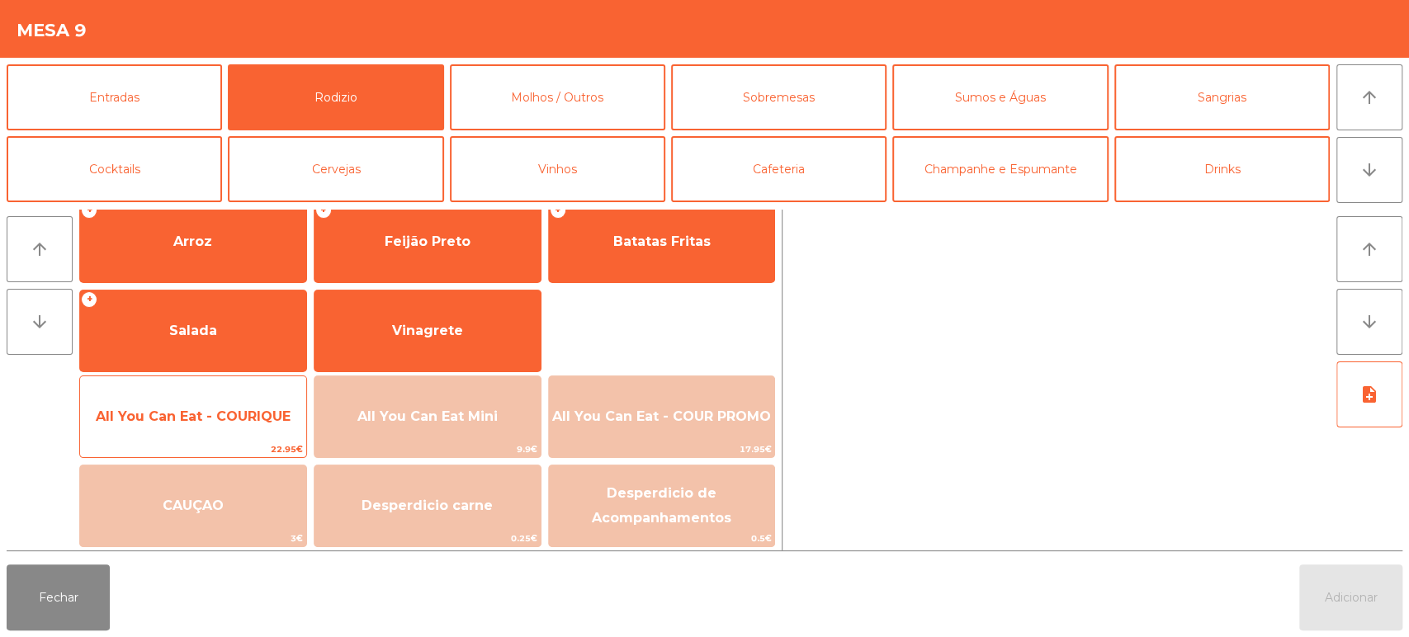
click at [209, 401] on span "All You Can Eat - COURIQUE" at bounding box center [193, 417] width 226 height 45
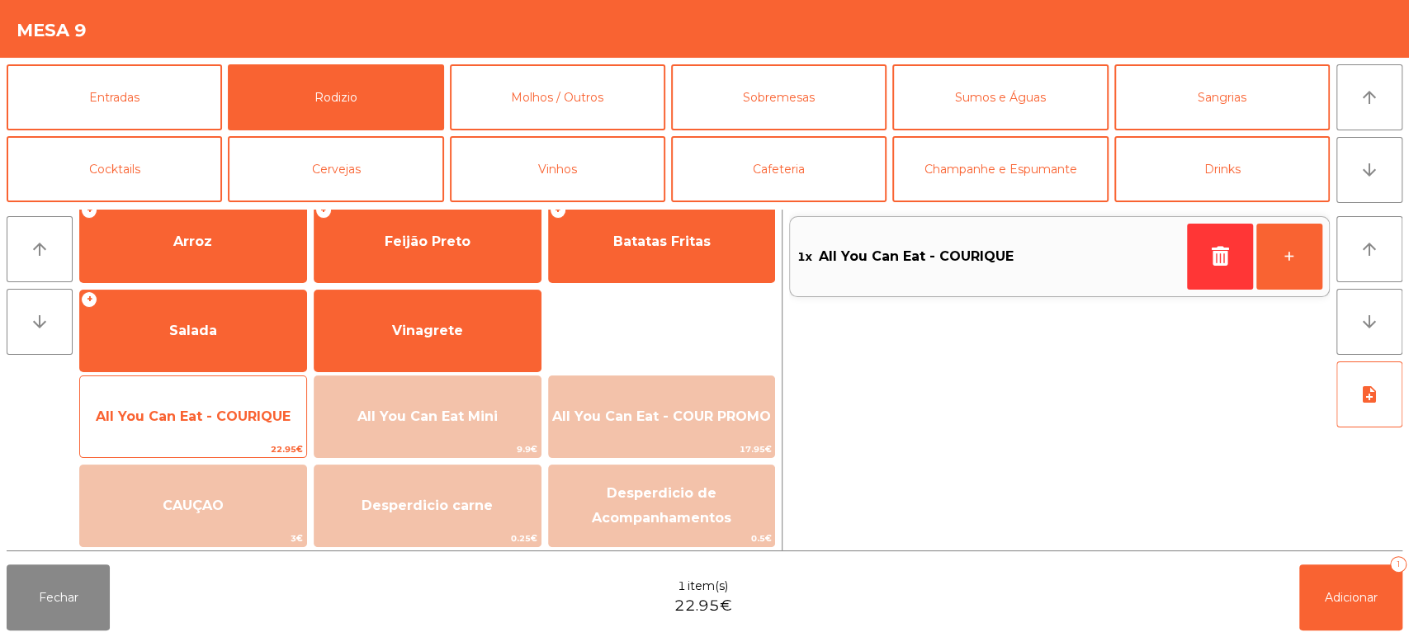
click at [221, 427] on span "All You Can Eat - COURIQUE" at bounding box center [193, 417] width 226 height 45
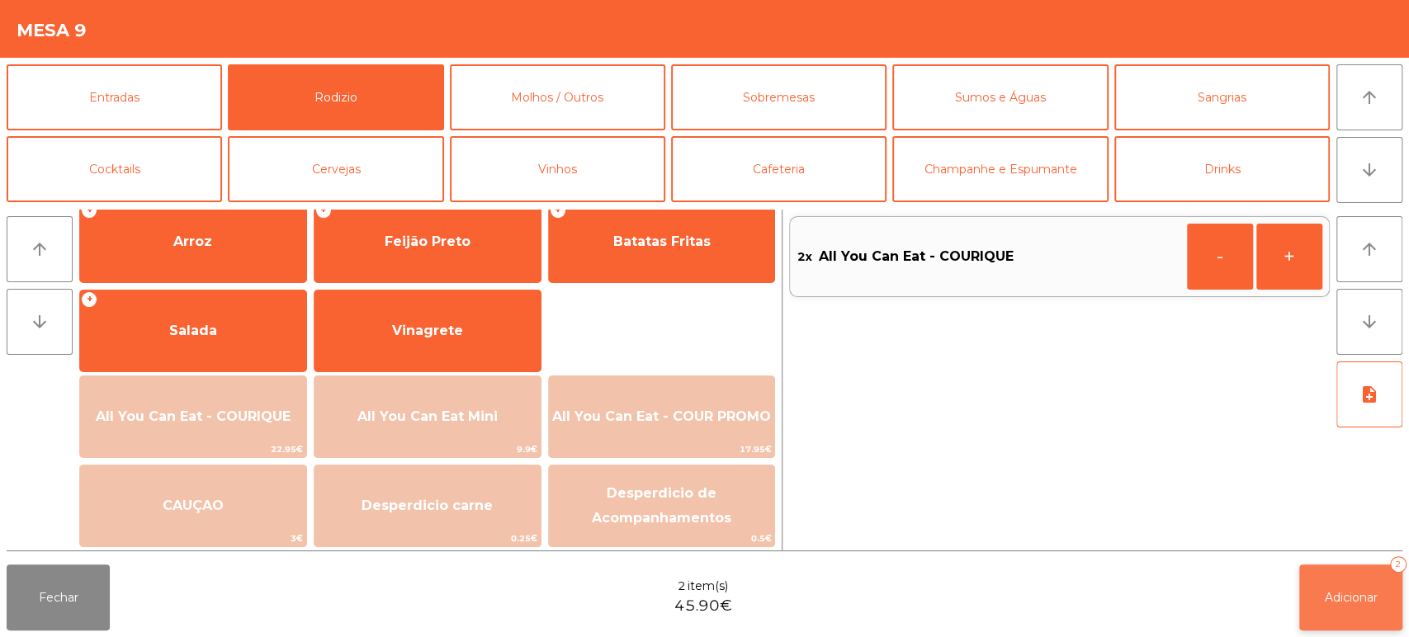
click at [1363, 609] on button "Adicionar 2" at bounding box center [1350, 598] width 103 height 66
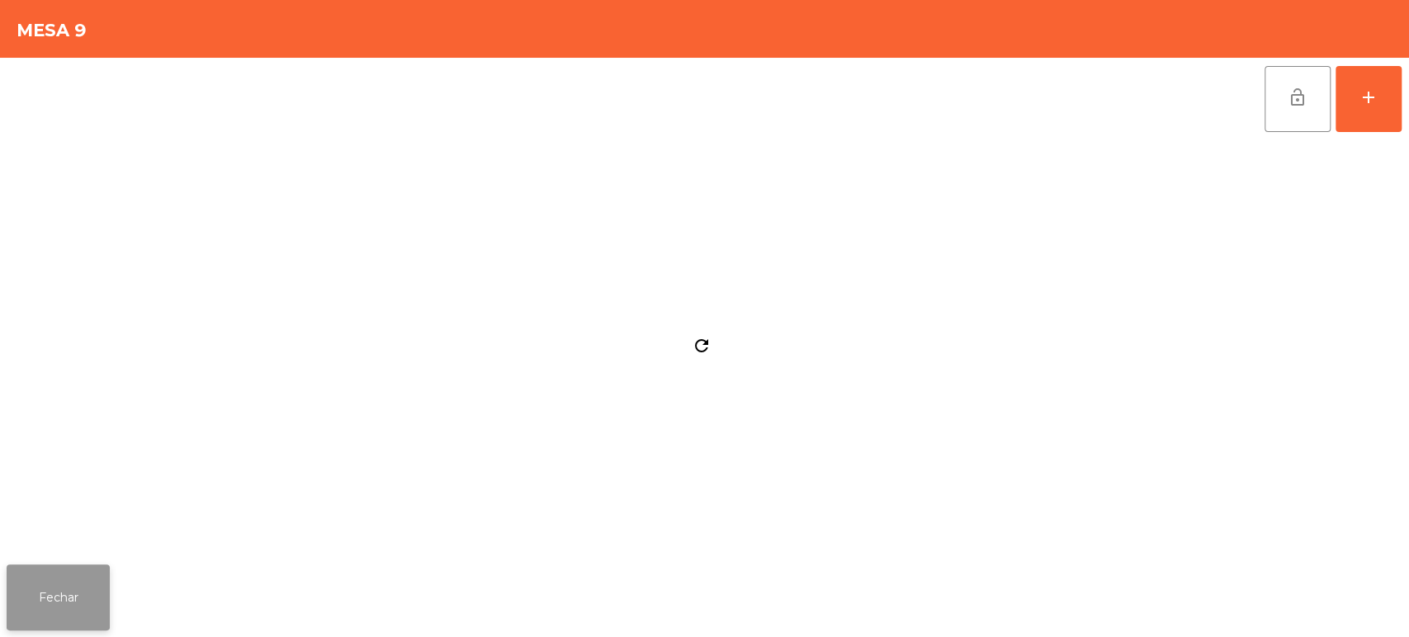
click at [74, 576] on button "Fechar" at bounding box center [58, 598] width 103 height 66
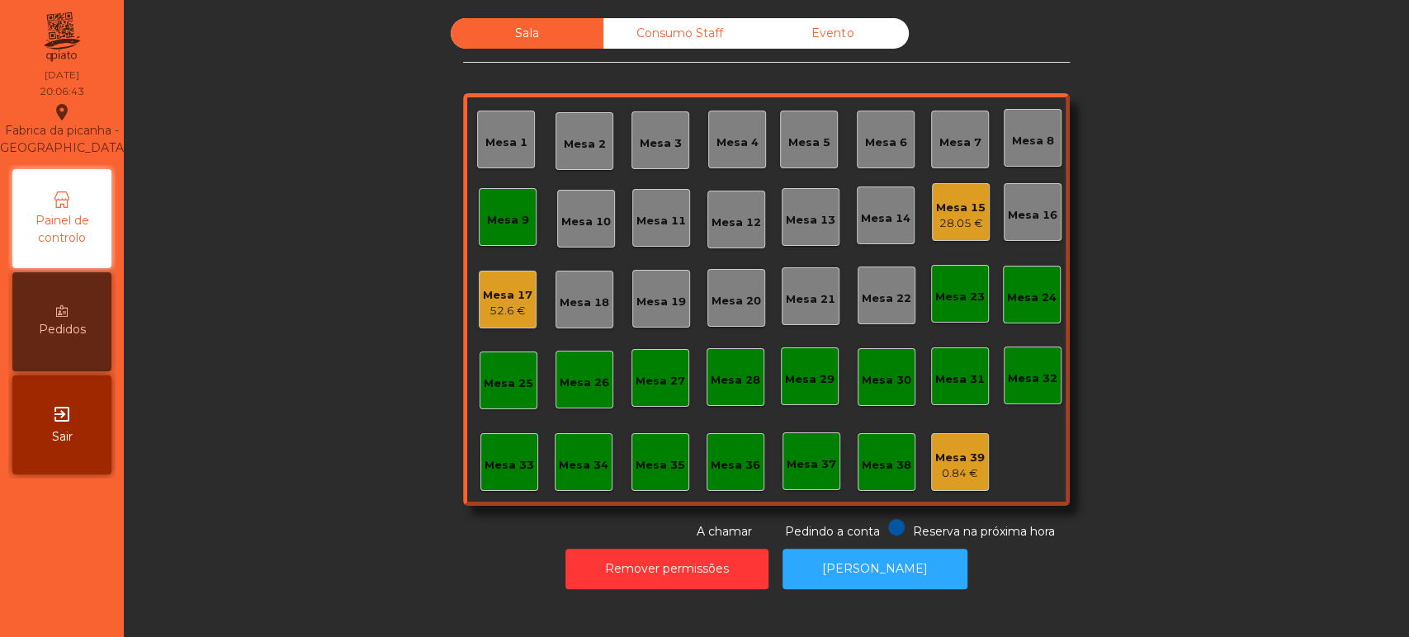
click at [518, 231] on div "Mesa 9" at bounding box center [508, 217] width 58 height 58
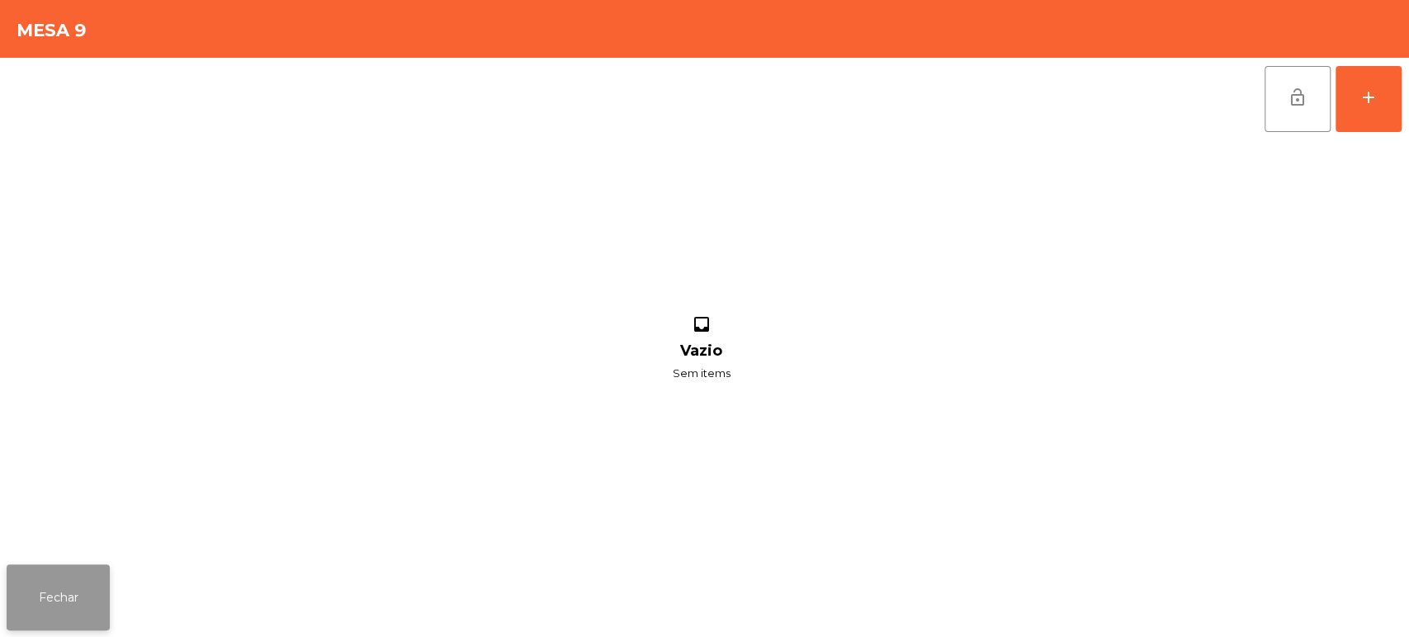
click at [54, 568] on button "Fechar" at bounding box center [58, 598] width 103 height 66
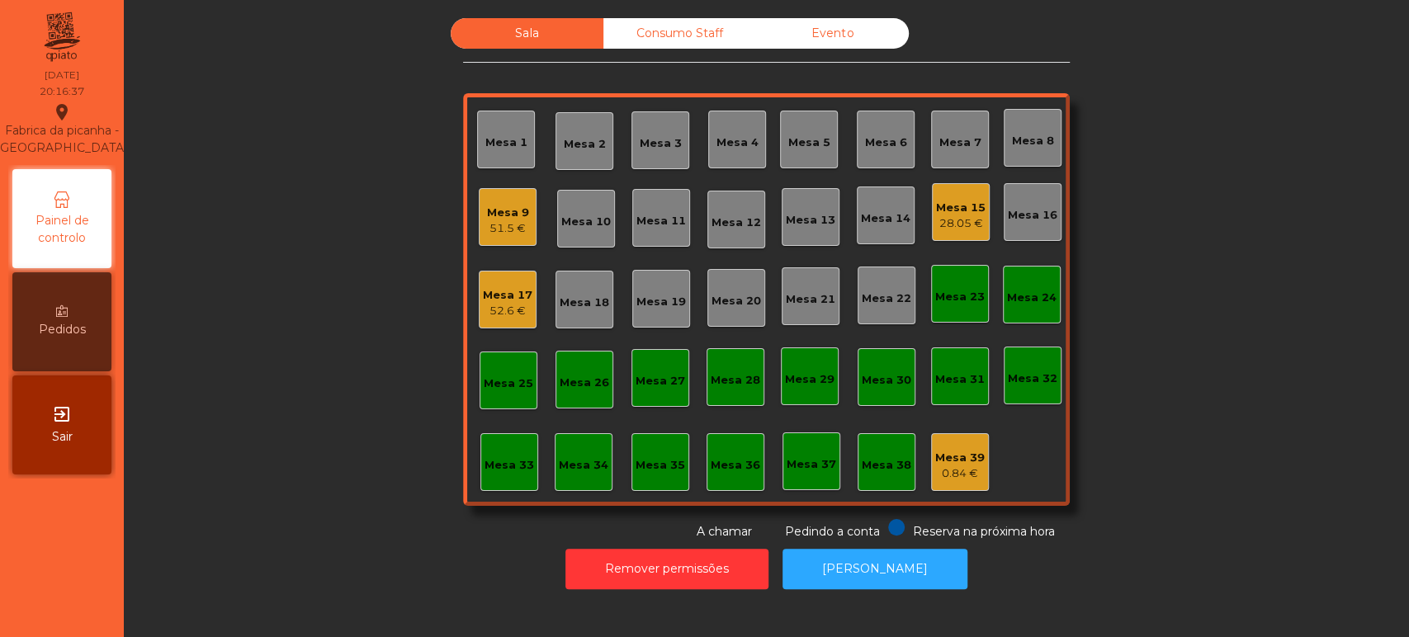
click at [878, 225] on div "Mesa 14" at bounding box center [886, 219] width 50 height 17
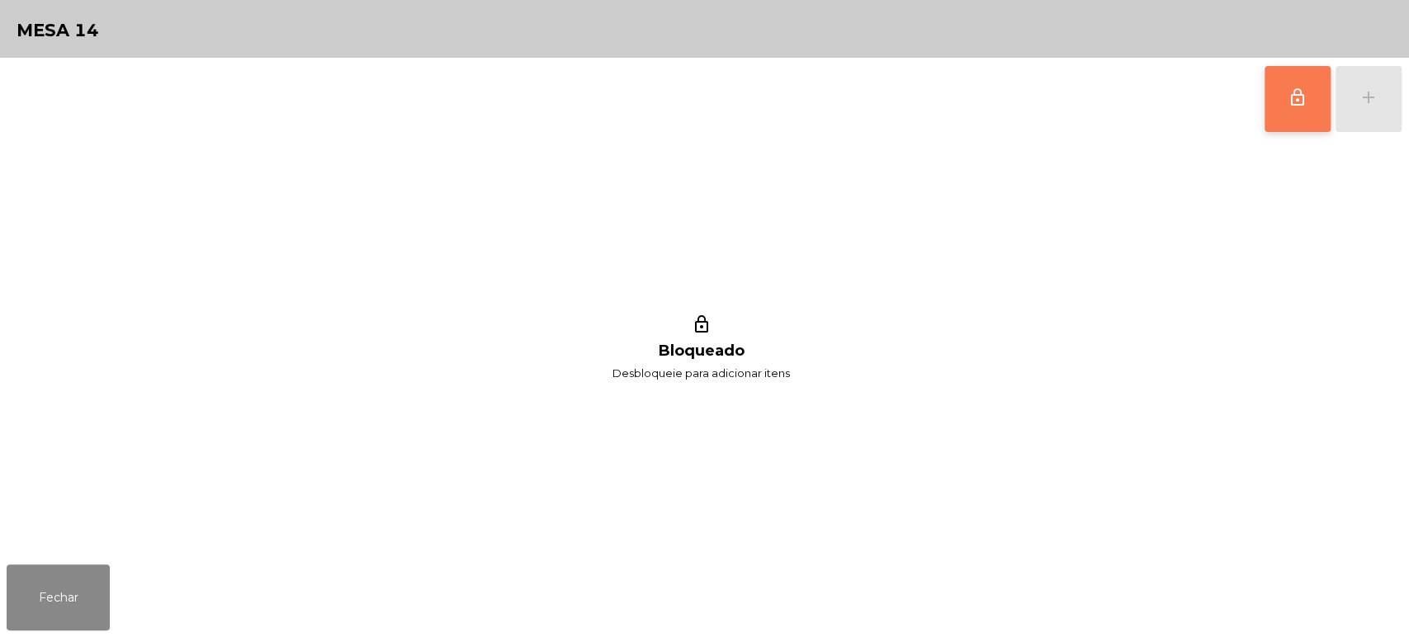
click at [1274, 97] on button "lock_outline" at bounding box center [1298, 99] width 66 height 66
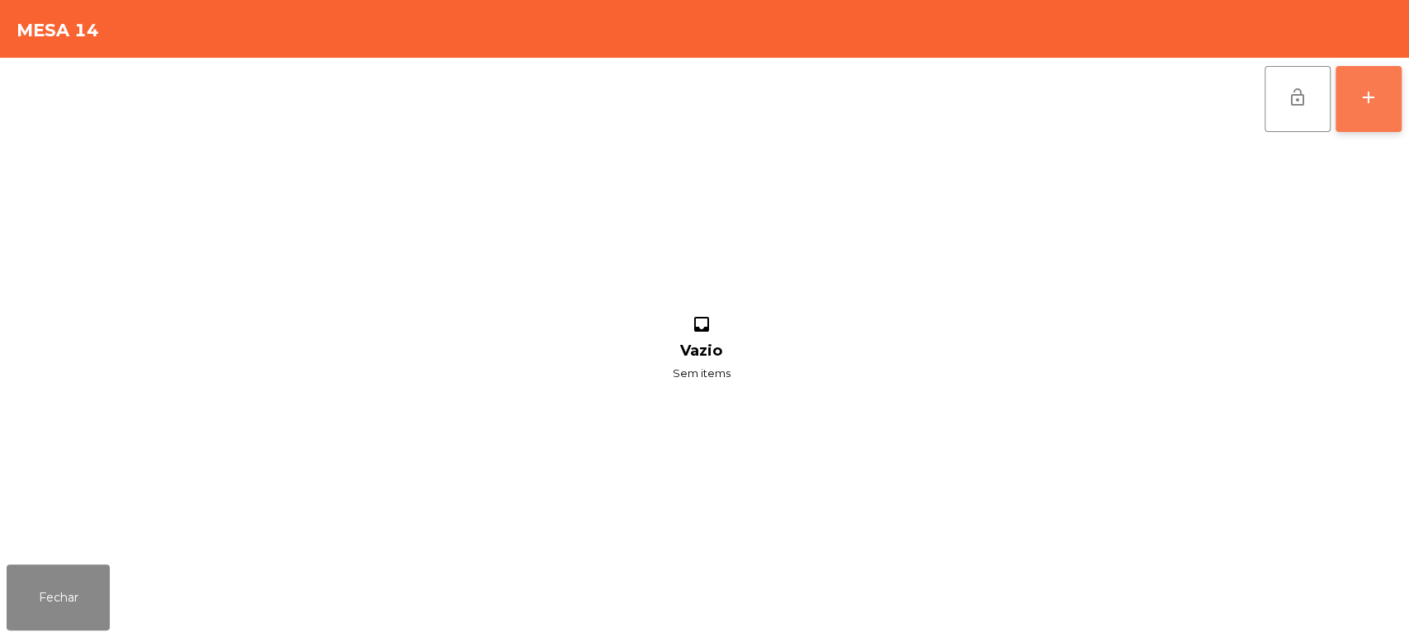
click at [1362, 113] on button "add" at bounding box center [1369, 99] width 66 height 66
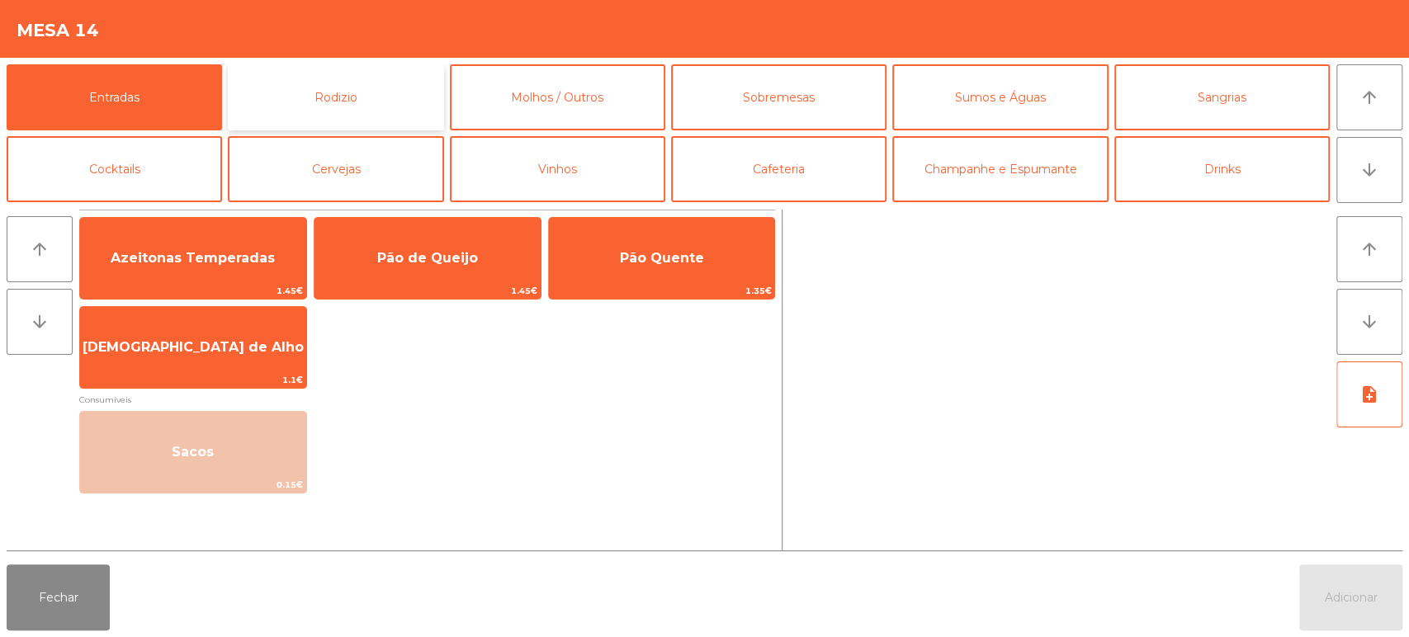
click at [363, 103] on button "Rodizio" at bounding box center [335, 97] width 215 height 66
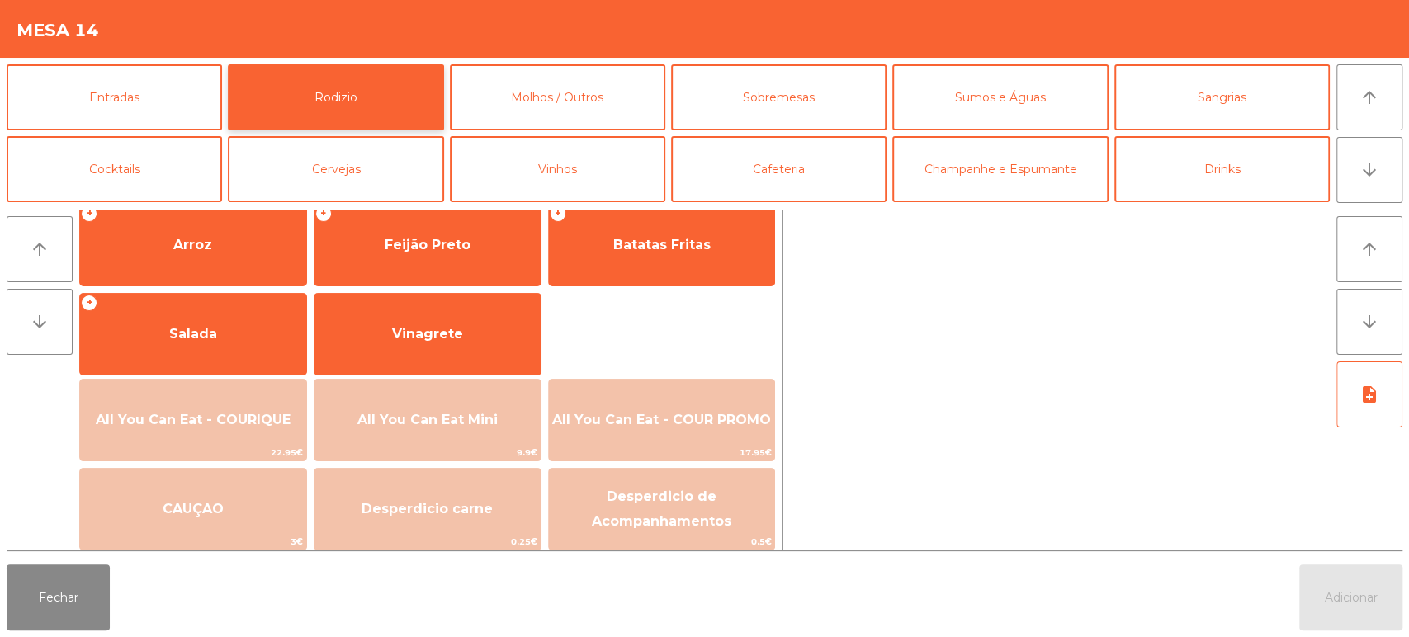
scroll to position [227, 0]
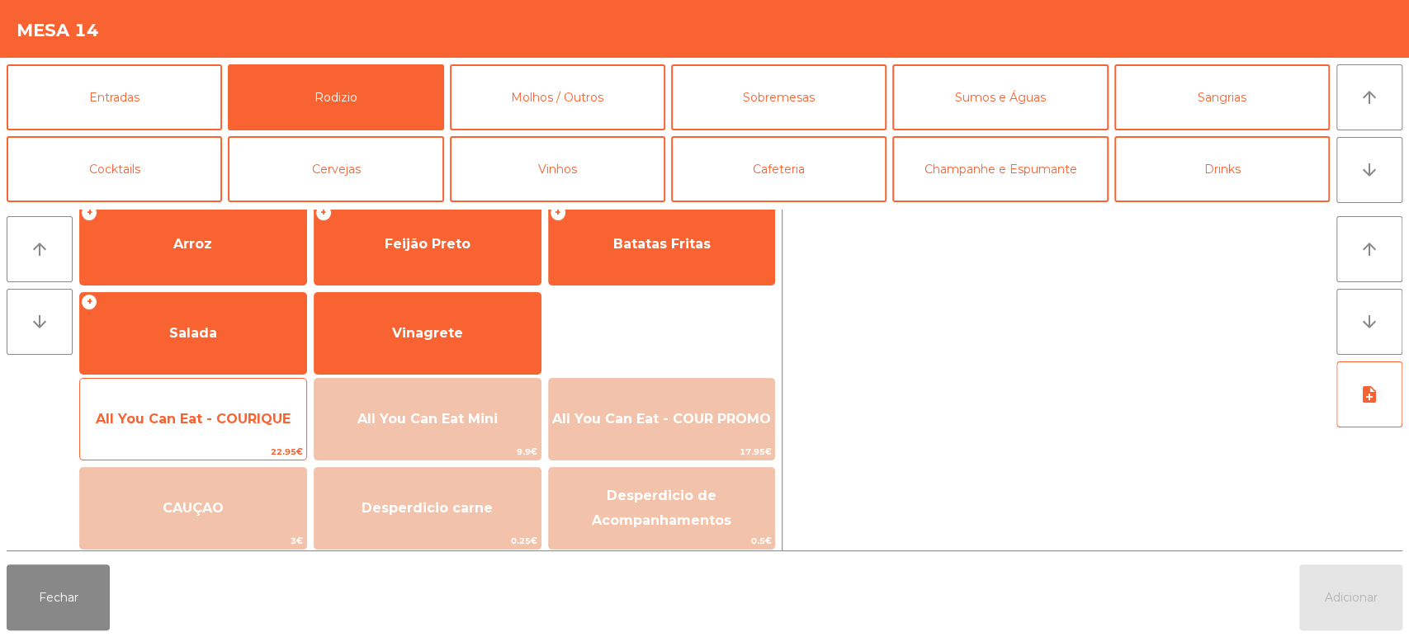
click at [230, 411] on span "All You Can Eat - COURIQUE" at bounding box center [193, 419] width 195 height 16
click at [238, 394] on div "All You Can Eat - COURIQUE 22.95€" at bounding box center [193, 419] width 228 height 83
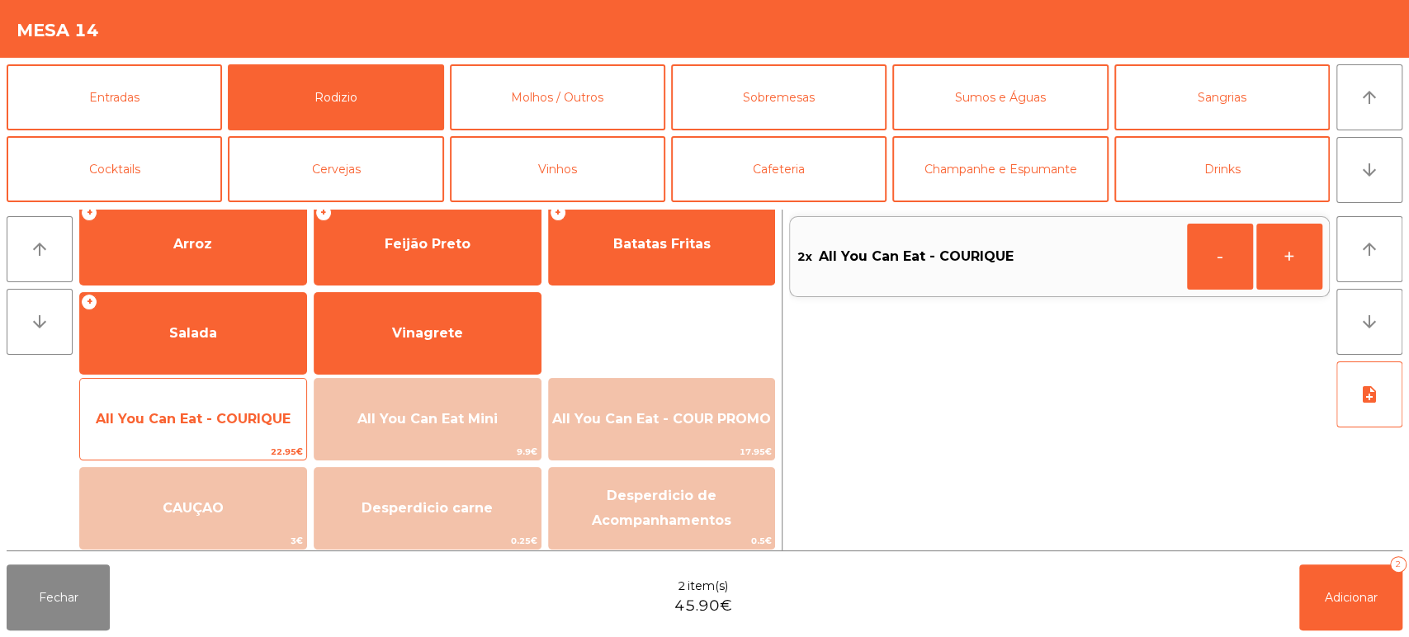
click at [231, 397] on span "All You Can Eat - COURIQUE" at bounding box center [193, 419] width 226 height 45
click at [244, 395] on div "All You Can Eat - COURIQUE 22.95€" at bounding box center [193, 419] width 228 height 83
click at [253, 429] on span "All You Can Eat - COURIQUE" at bounding box center [193, 419] width 226 height 45
click at [245, 428] on span "All You Can Eat - COURIQUE" at bounding box center [193, 419] width 226 height 45
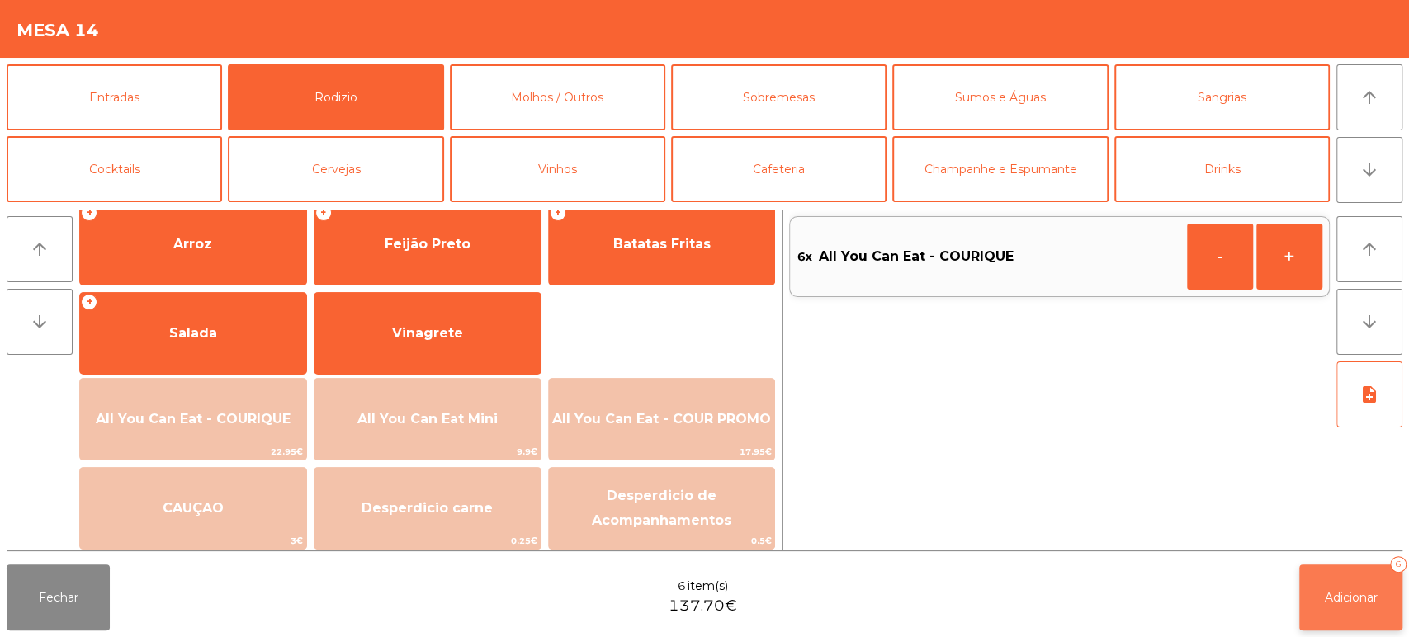
click at [1344, 589] on button "Adicionar 6" at bounding box center [1350, 598] width 103 height 66
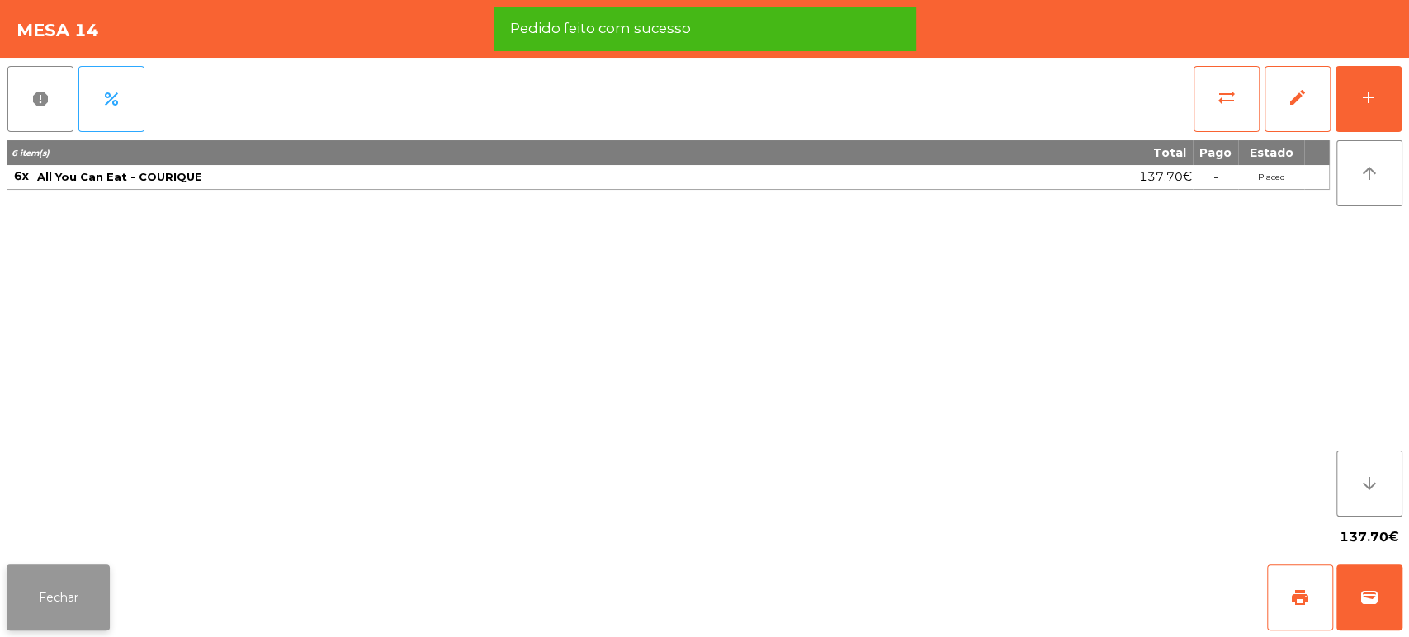
click at [69, 601] on button "Fechar" at bounding box center [58, 598] width 103 height 66
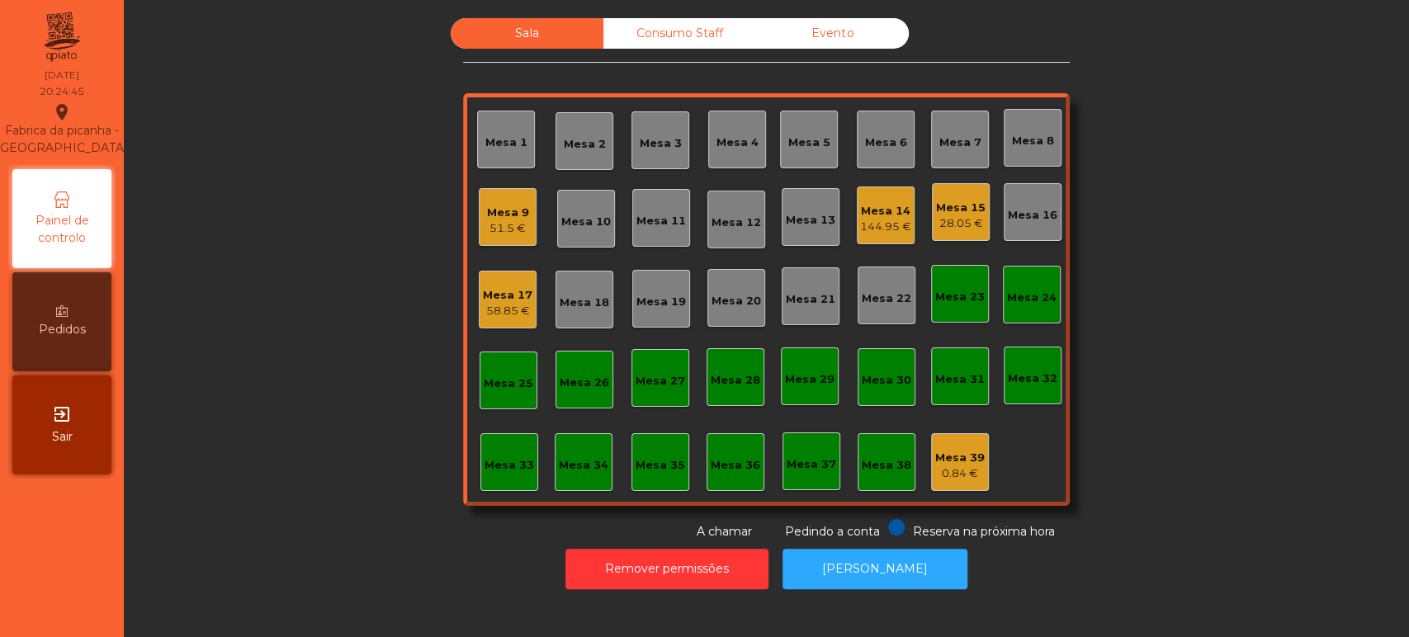
click at [632, 149] on div "Mesa 3" at bounding box center [661, 140] width 58 height 58
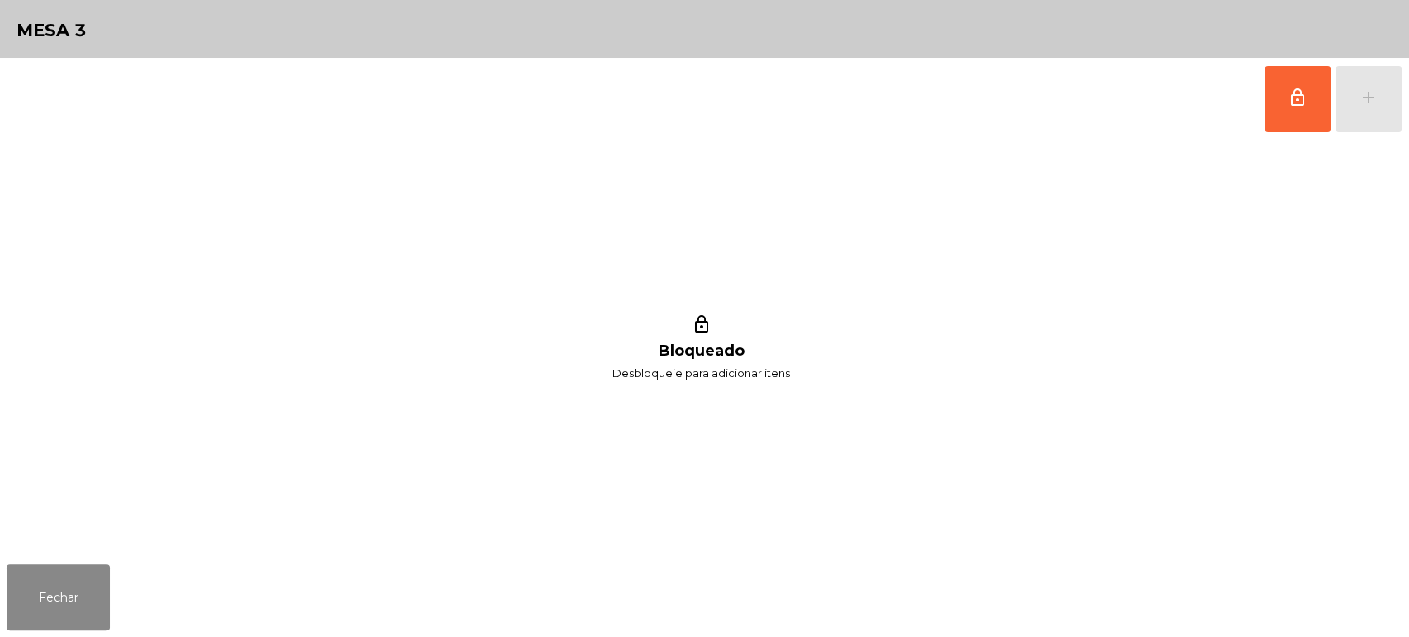
click at [1307, 83] on button "lock_outline" at bounding box center [1298, 99] width 66 height 66
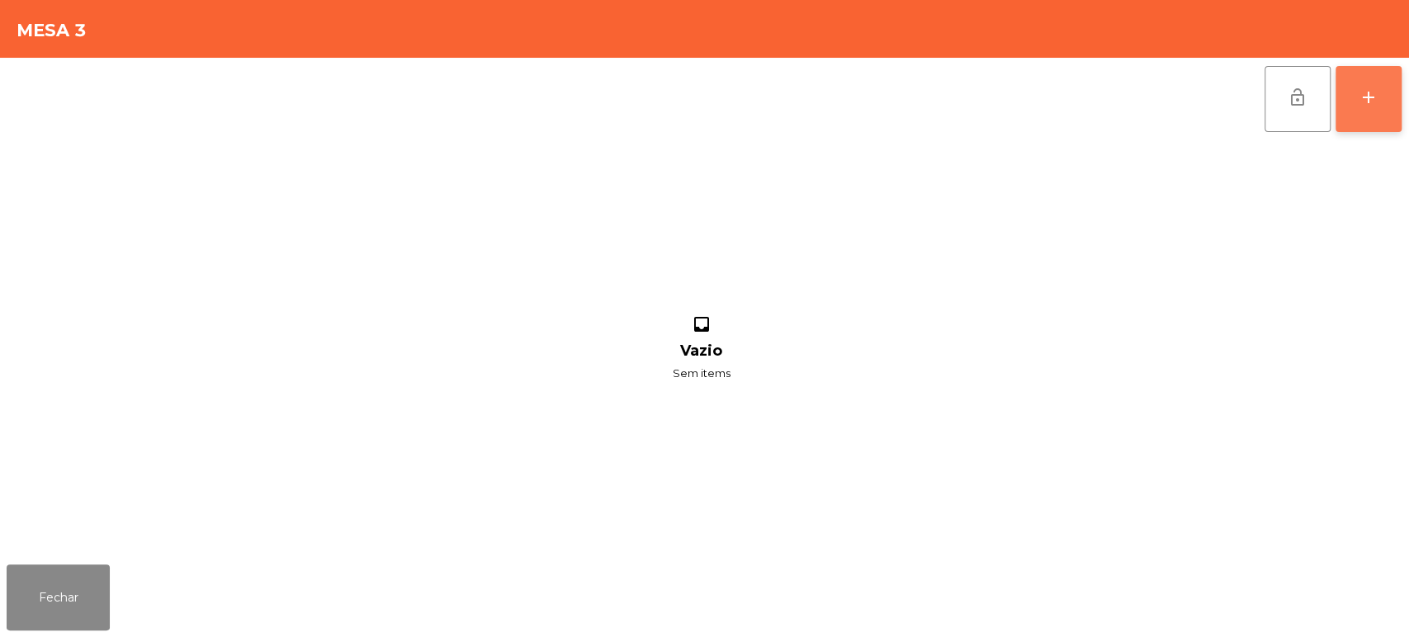
click at [1380, 98] on button "add" at bounding box center [1369, 99] width 66 height 66
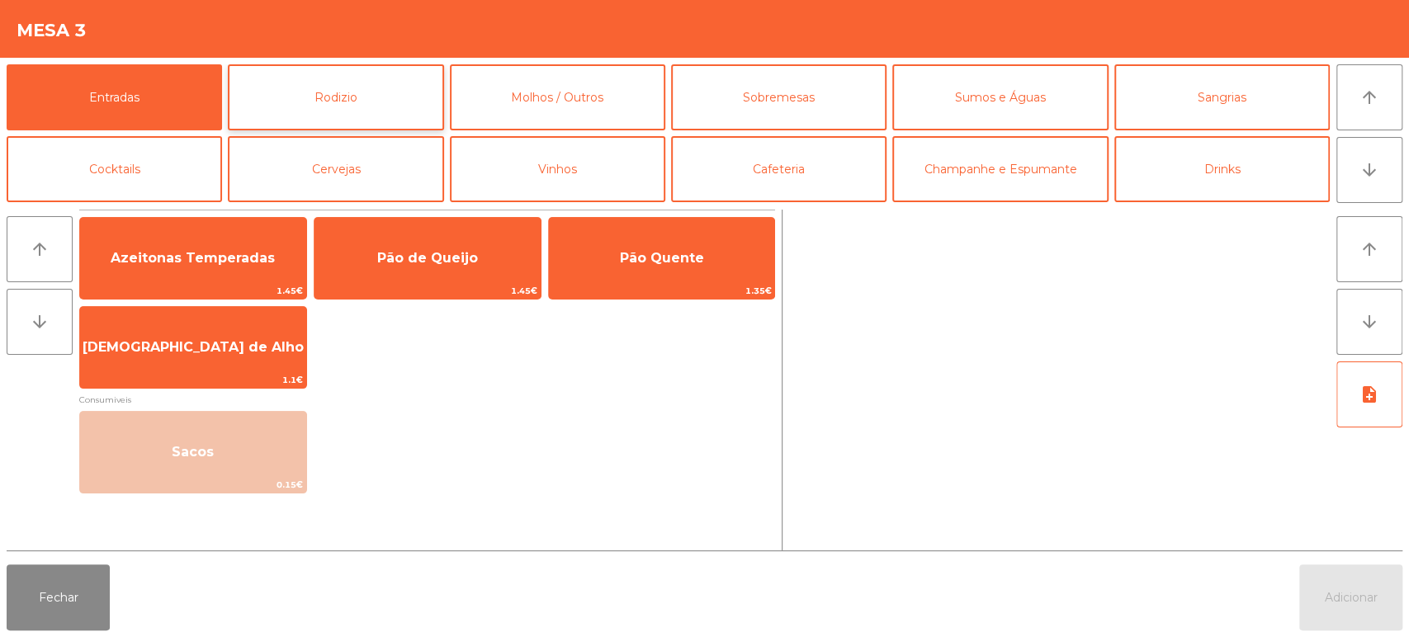
click at [372, 83] on button "Rodizio" at bounding box center [335, 97] width 215 height 66
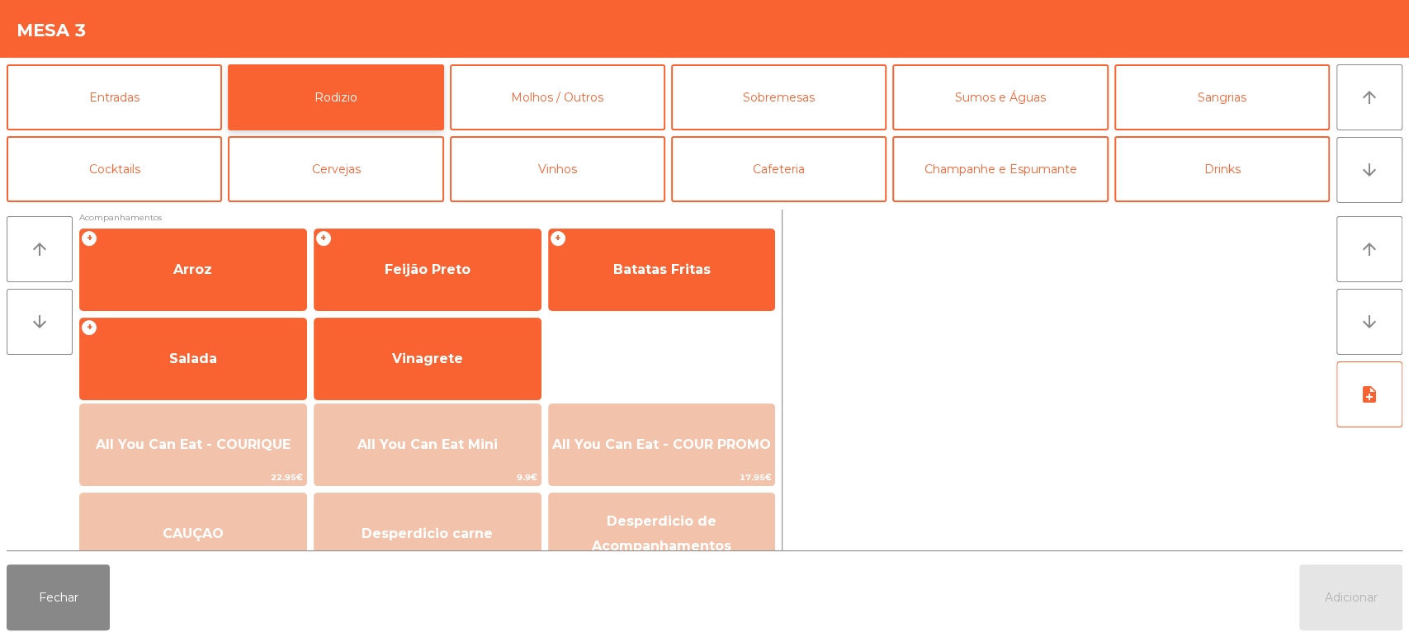
scroll to position [206, 0]
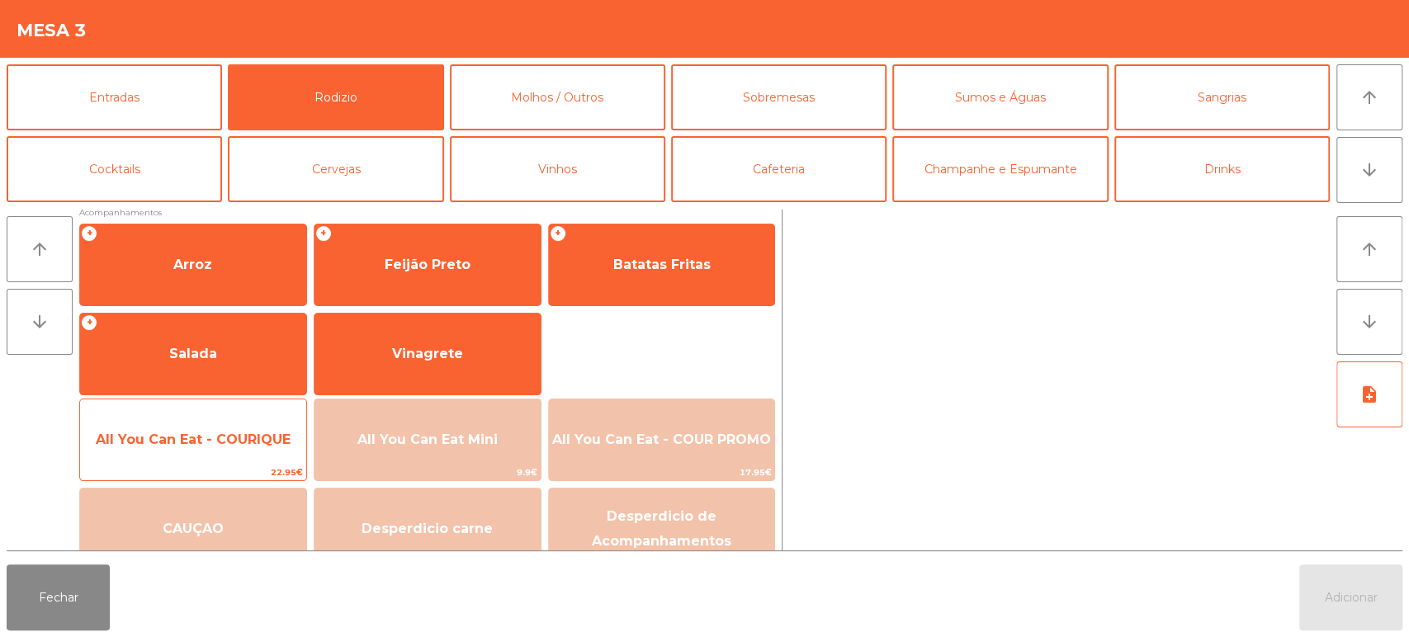
click at [203, 432] on span "All You Can Eat - COURIQUE" at bounding box center [193, 440] width 195 height 16
click at [211, 429] on span "All You Can Eat - COURIQUE" at bounding box center [193, 440] width 226 height 45
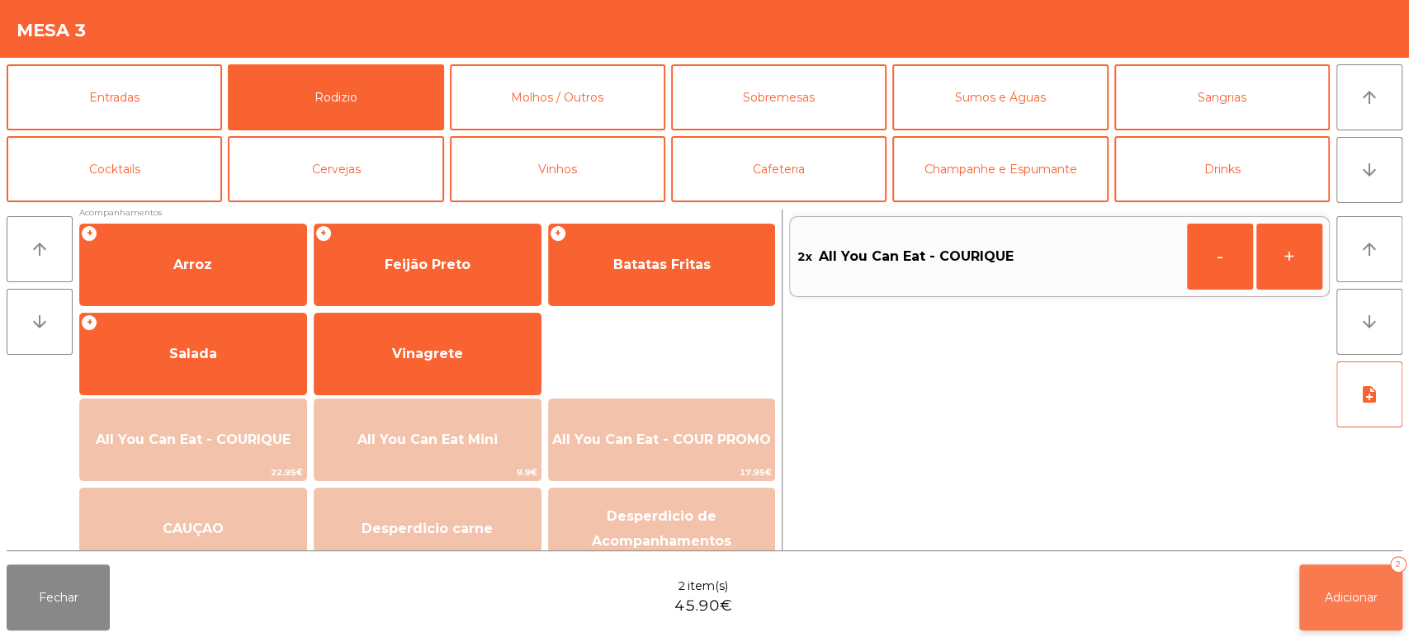
click at [1325, 599] on span "Adicionar" at bounding box center [1351, 597] width 53 height 15
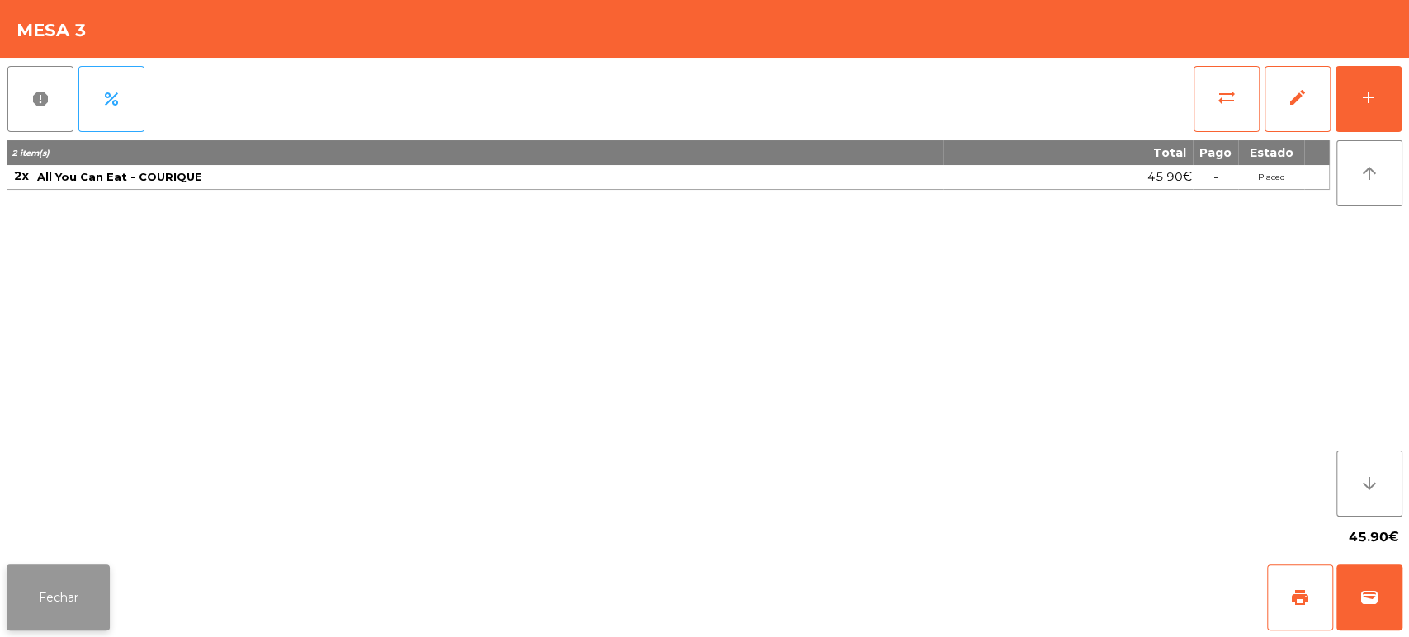
click at [44, 593] on button "Fechar" at bounding box center [58, 598] width 103 height 66
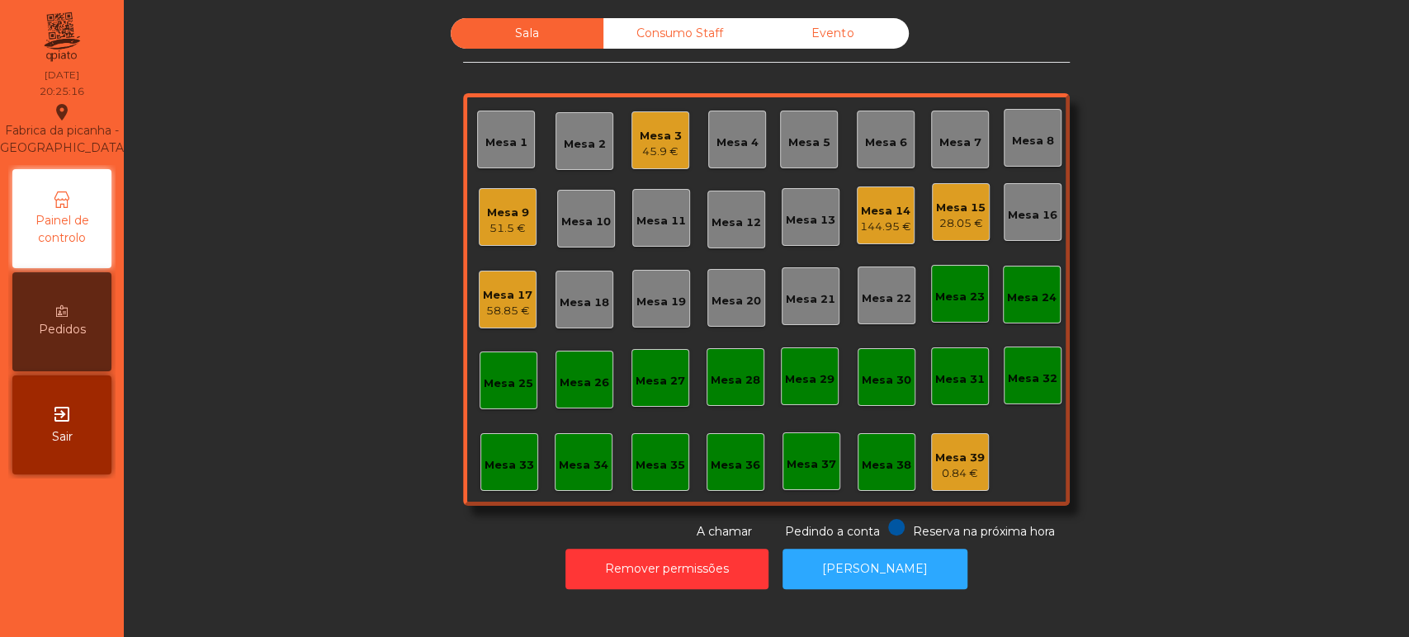
click at [1258, 315] on div "Sala Consumo Staff Evento [GEOGRAPHIC_DATA] 3 45.9 € [GEOGRAPHIC_DATA] 4 Mesa 5…" at bounding box center [766, 279] width 1241 height 523
click at [788, 131] on div "Mesa 5" at bounding box center [809, 139] width 42 height 23
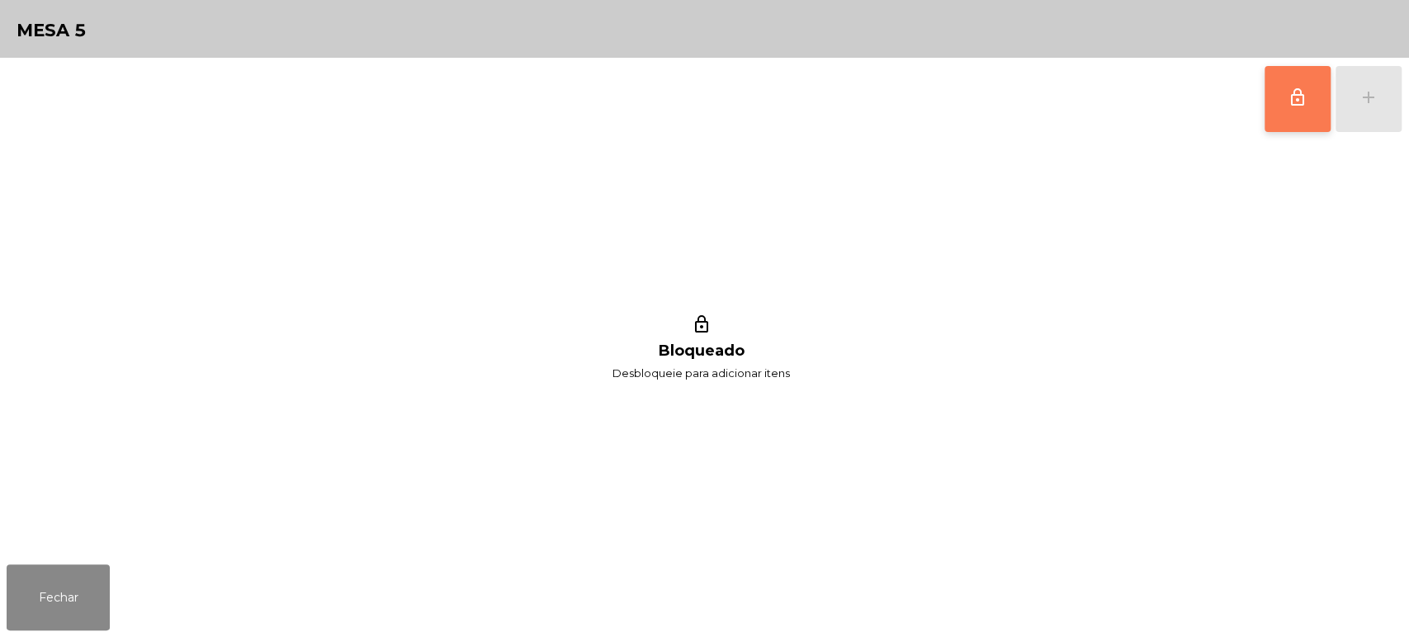
click at [1289, 117] on button "lock_outline" at bounding box center [1298, 99] width 66 height 66
click at [1373, 92] on div "add" at bounding box center [1369, 98] width 20 height 20
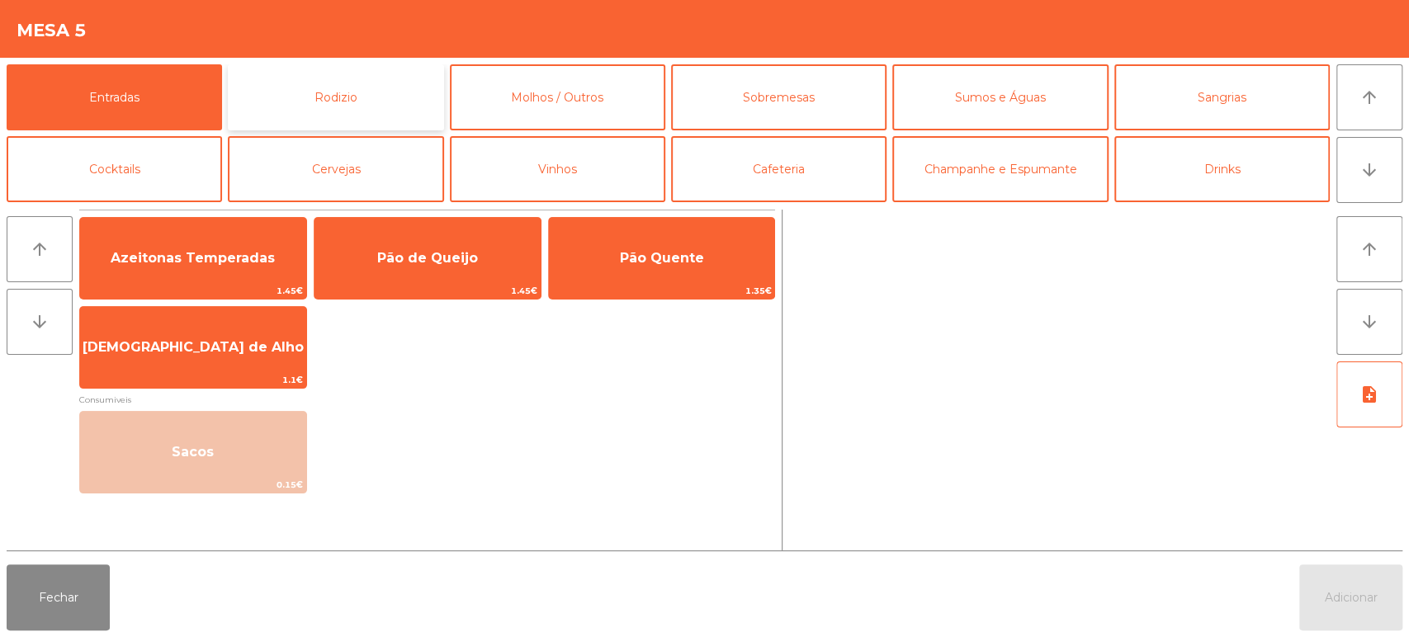
click at [362, 83] on button "Rodizio" at bounding box center [335, 97] width 215 height 66
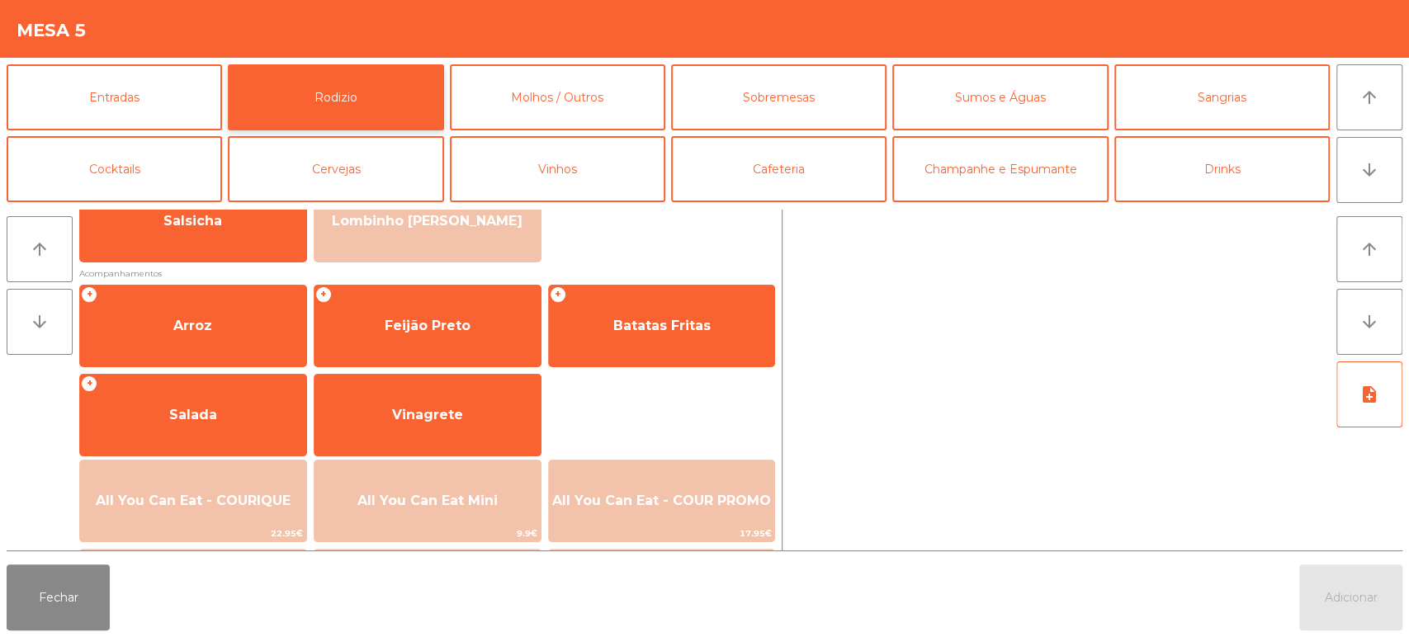
scroll to position [149, 0]
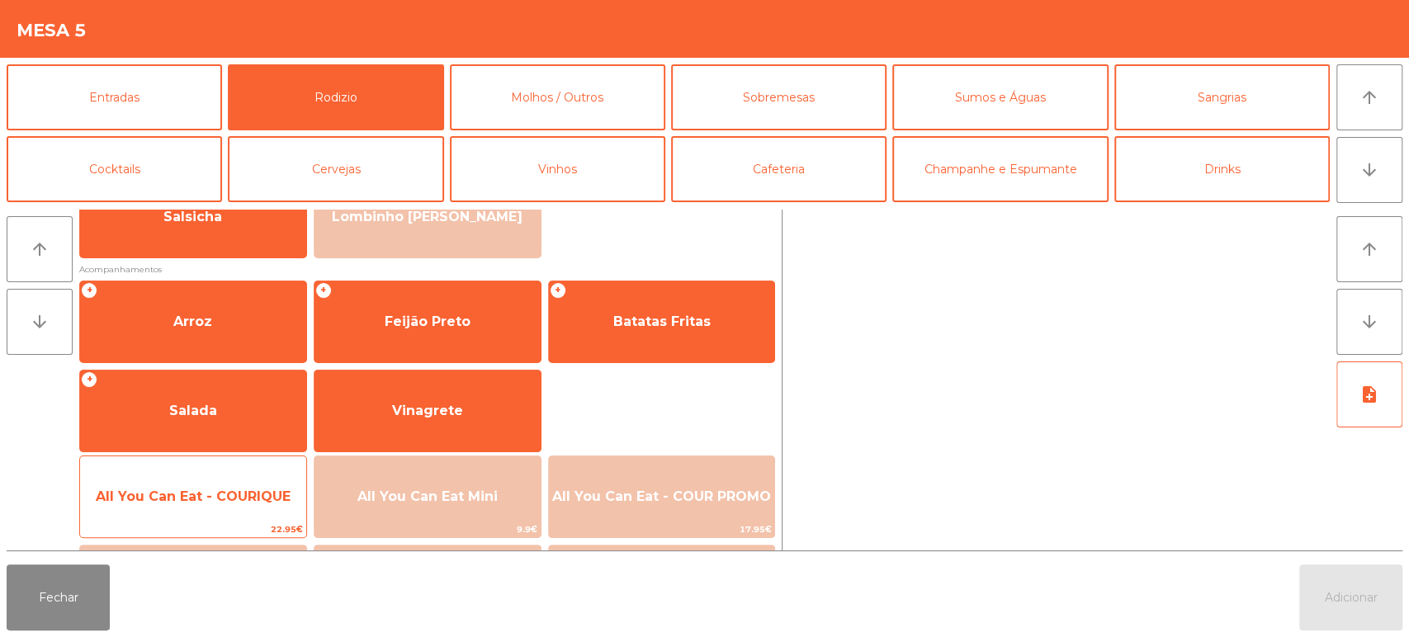
click at [201, 490] on span "All You Can Eat - COURIQUE" at bounding box center [193, 497] width 195 height 16
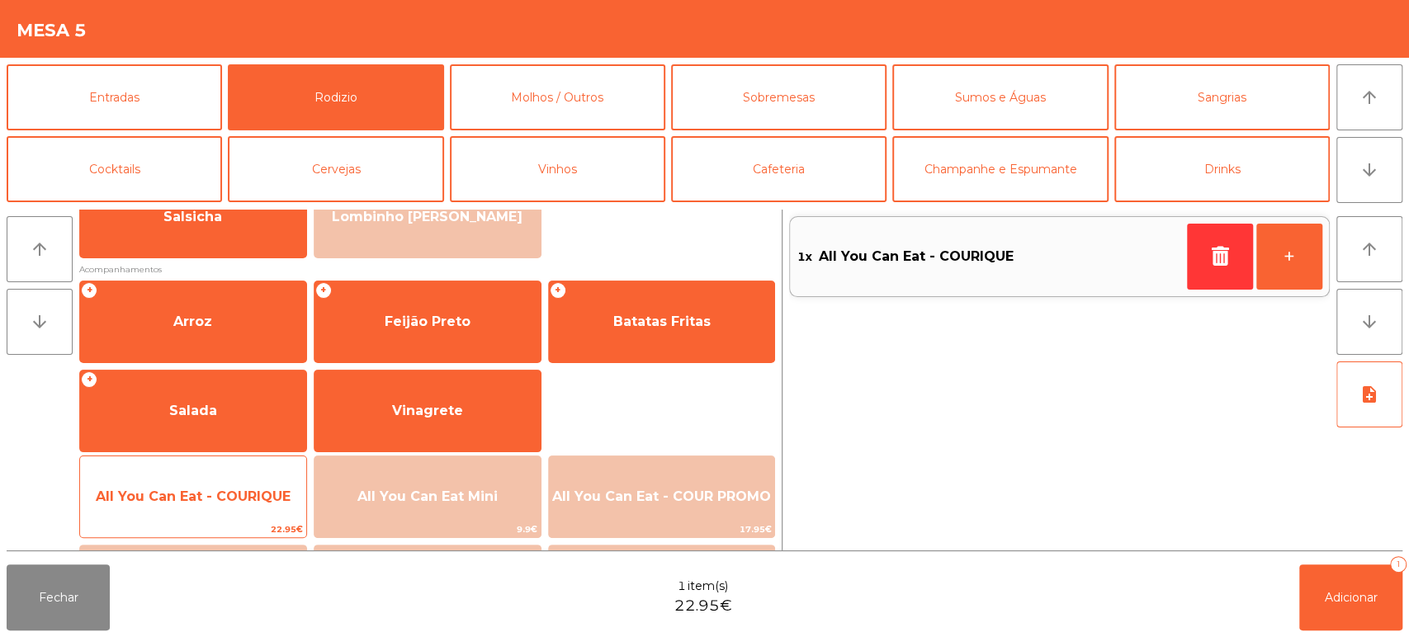
click at [183, 494] on span "All You Can Eat - COURIQUE" at bounding box center [193, 497] width 195 height 16
click at [185, 499] on span "All You Can Eat - COURIQUE" at bounding box center [193, 497] width 195 height 16
click at [206, 504] on span "All You Can Eat - COURIQUE" at bounding box center [193, 497] width 226 height 45
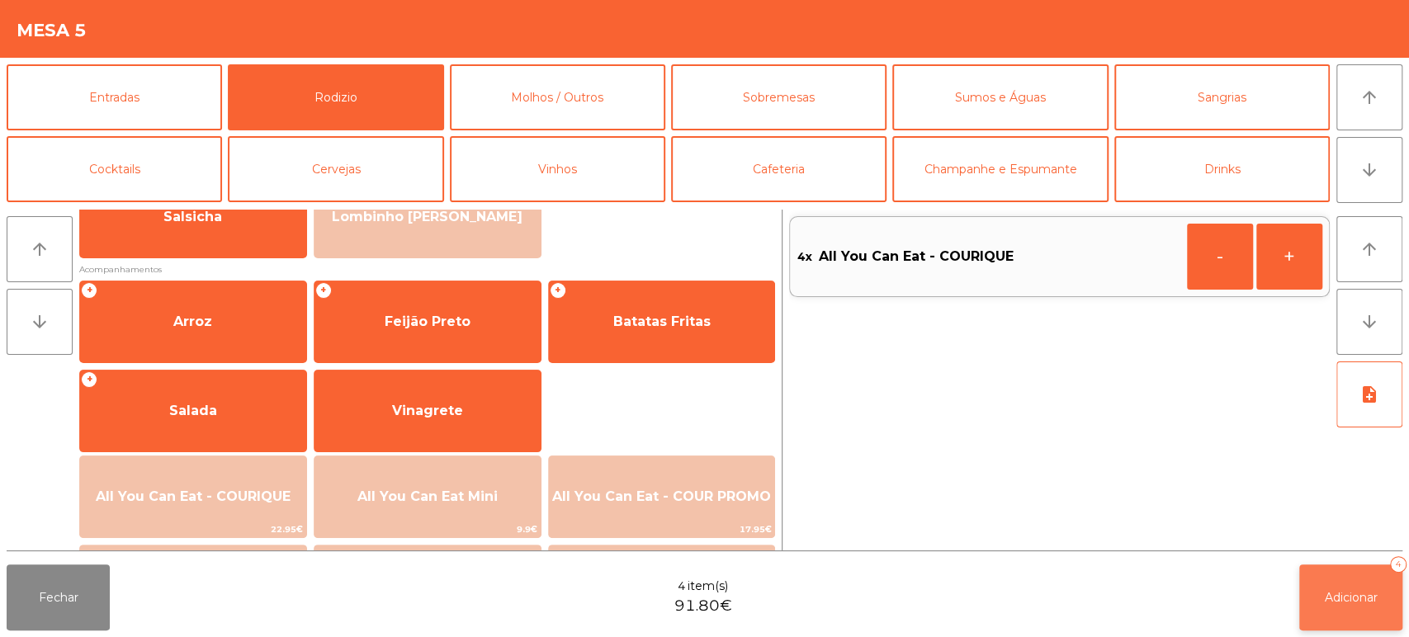
click at [1337, 583] on button "Adicionar 4" at bounding box center [1350, 598] width 103 height 66
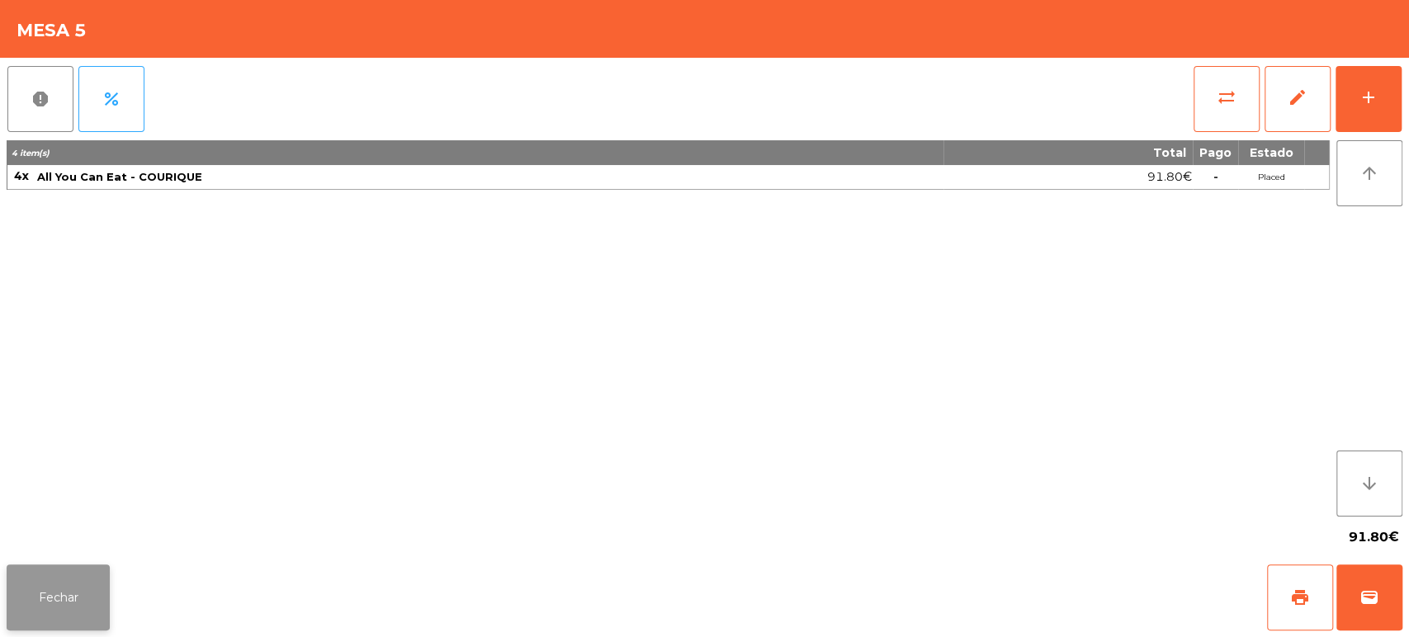
click at [69, 570] on button "Fechar" at bounding box center [58, 598] width 103 height 66
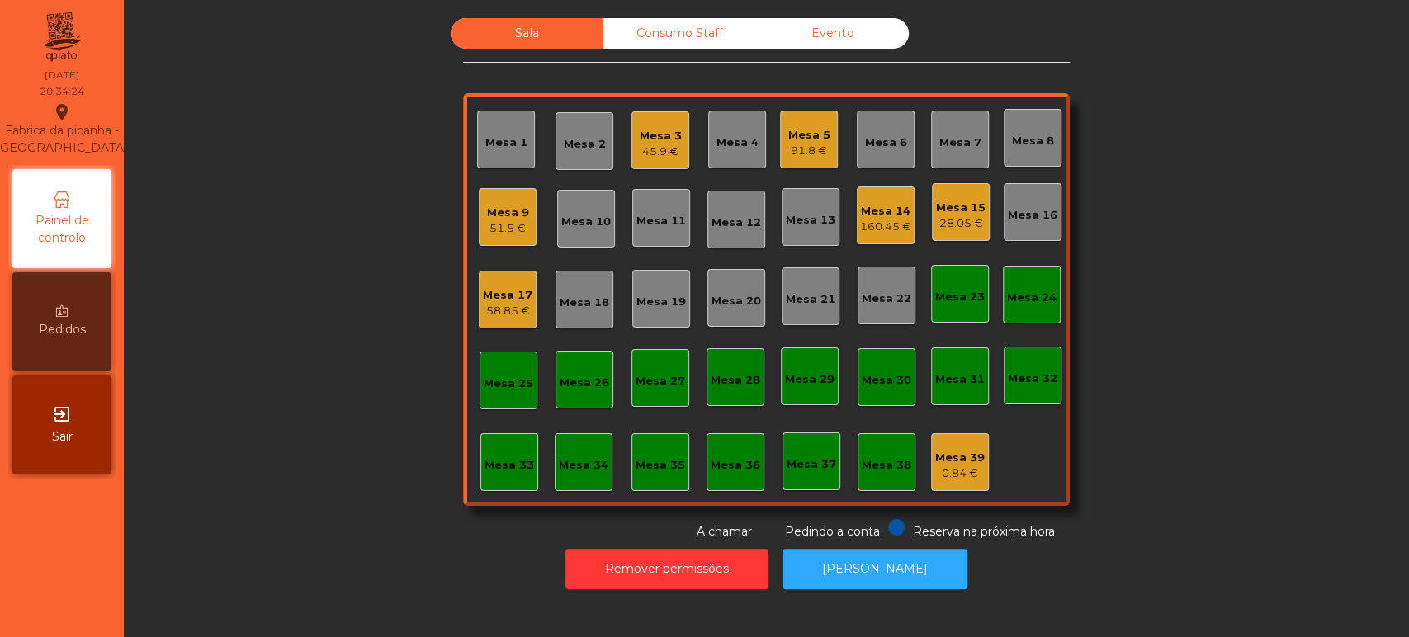
click at [1230, 328] on div "Sala Consumo Staff Evento Mesa 1 [GEOGRAPHIC_DATA] 3 45.9 € Mesa 4 Mesa 5 91.8 …" at bounding box center [766, 279] width 1241 height 523
click at [978, 370] on div "Mesa 31" at bounding box center [960, 377] width 58 height 58
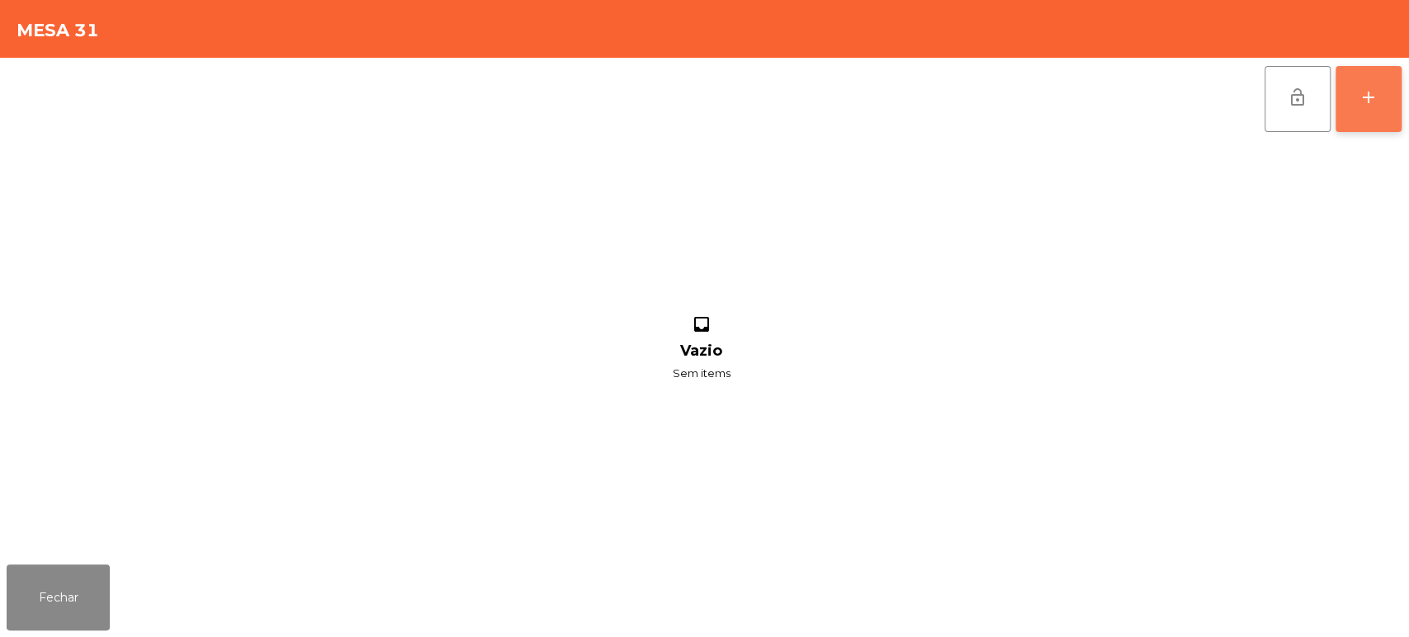
click at [1354, 115] on button "add" at bounding box center [1369, 99] width 66 height 66
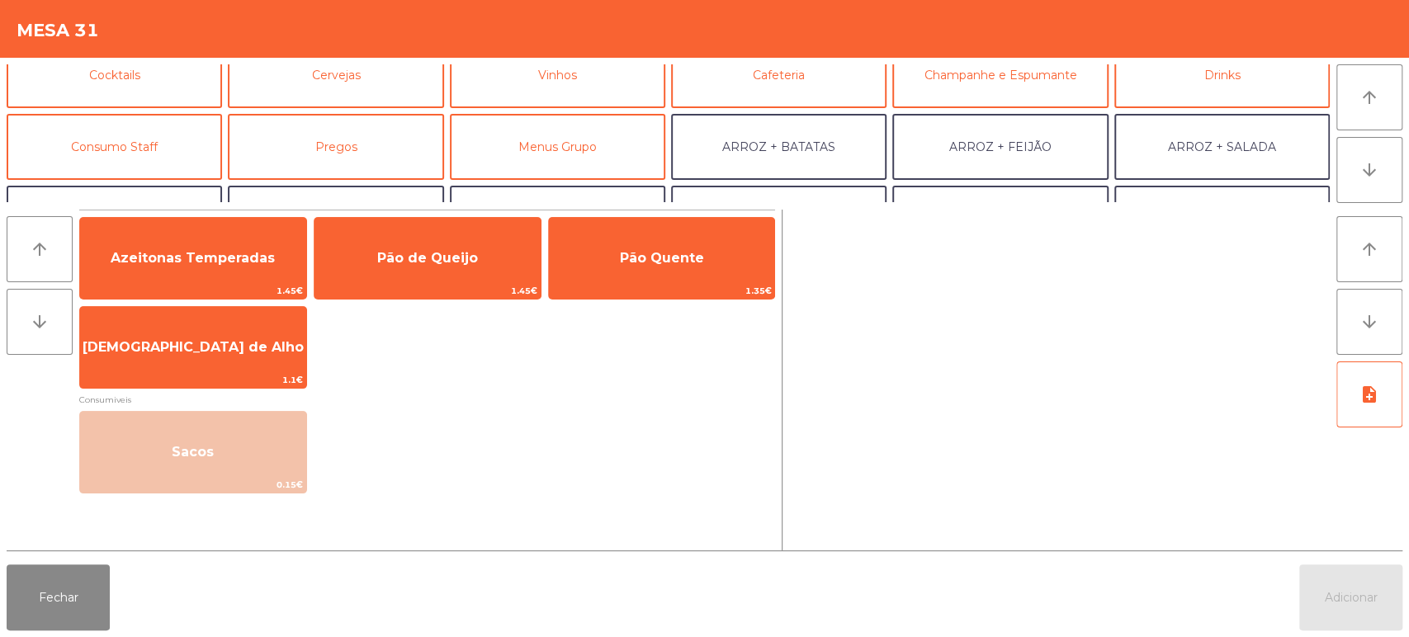
scroll to position [109, 0]
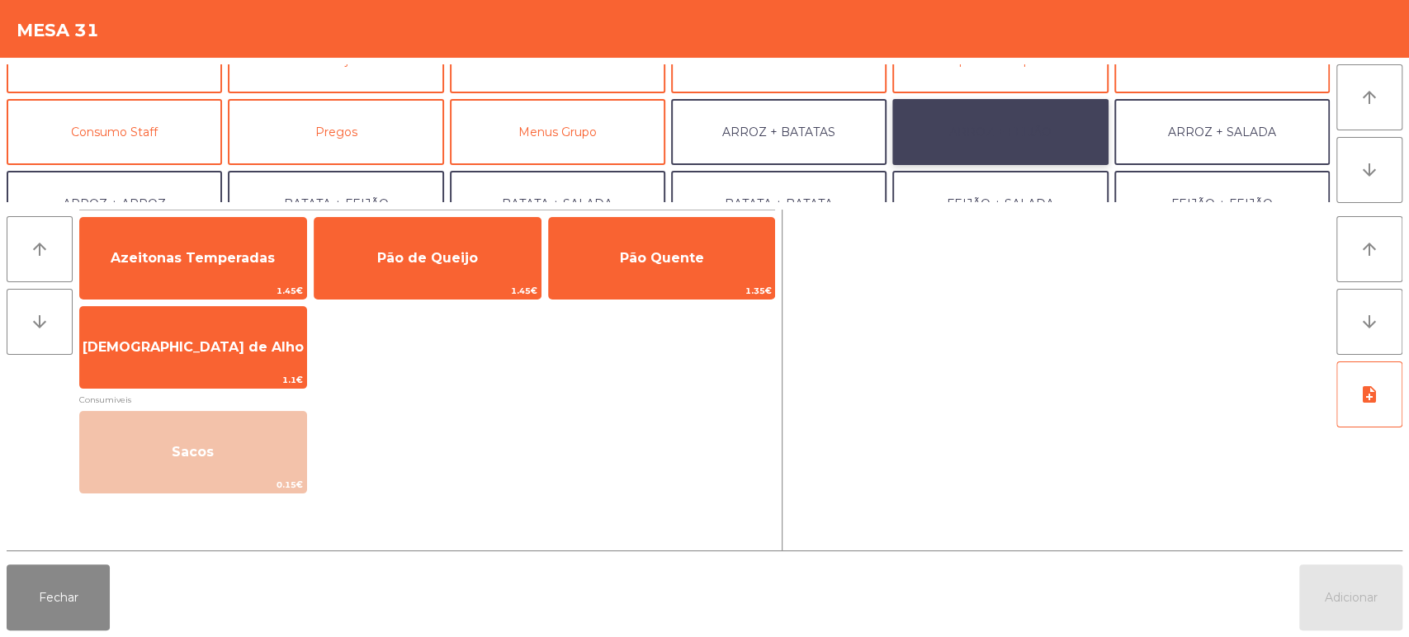
click at [1017, 131] on button "ARROZ + FEIJÃO" at bounding box center [999, 132] width 215 height 66
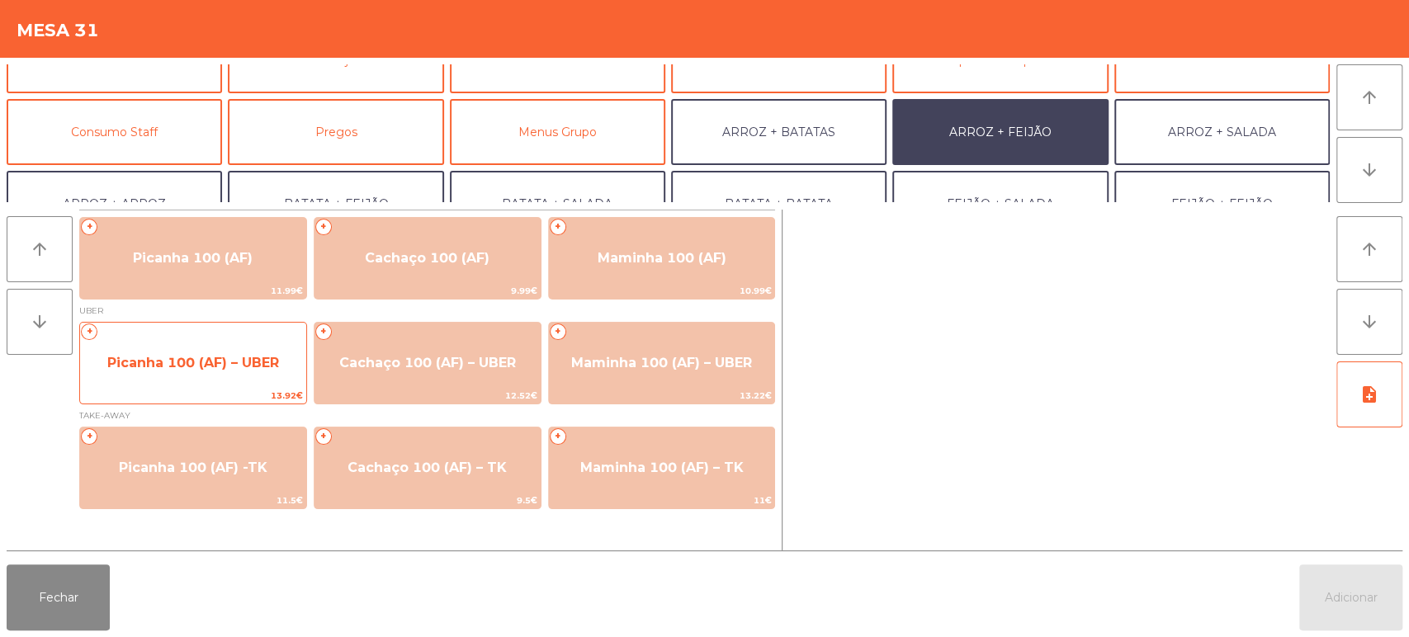
click at [243, 383] on span "Picanha 100 (AF) – UBER" at bounding box center [193, 363] width 226 height 45
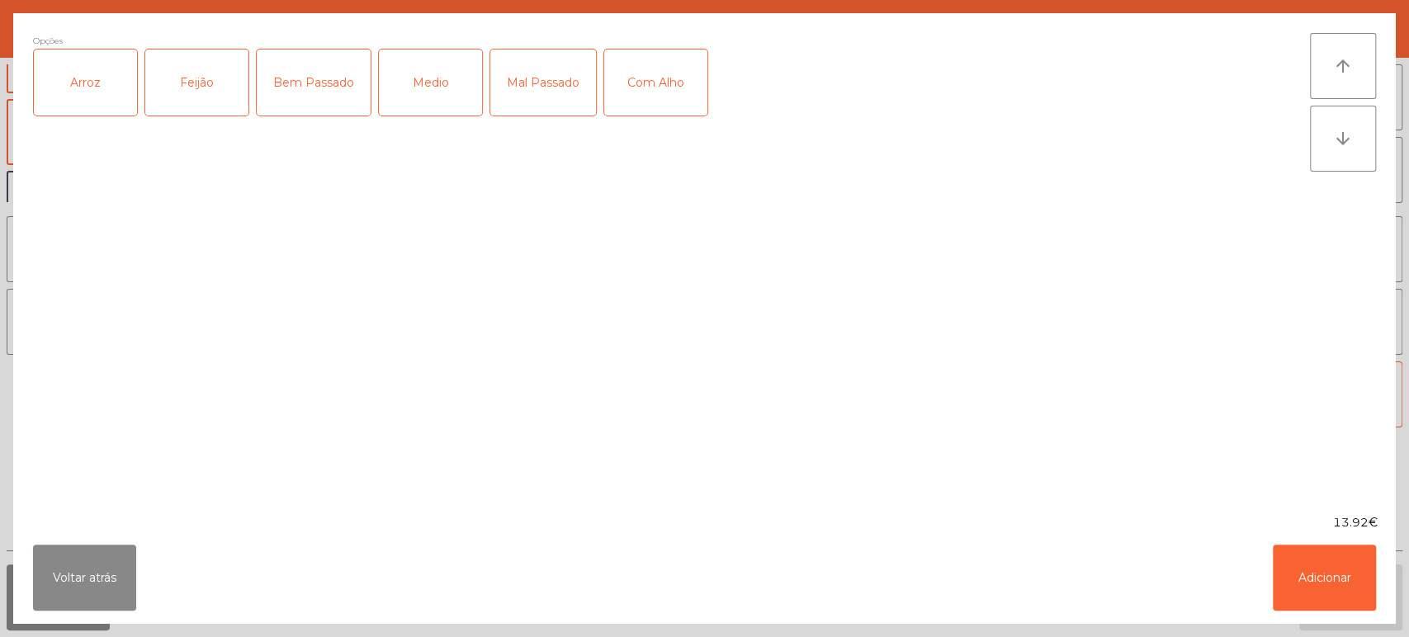
click at [115, 77] on div "Arroz" at bounding box center [85, 83] width 103 height 66
click at [218, 75] on div "Feijão" at bounding box center [196, 83] width 103 height 66
click at [438, 71] on div "Medio" at bounding box center [430, 83] width 103 height 66
click at [654, 71] on div "Com Alho" at bounding box center [655, 83] width 103 height 66
click at [1318, 549] on button "Adicionar" at bounding box center [1324, 578] width 103 height 66
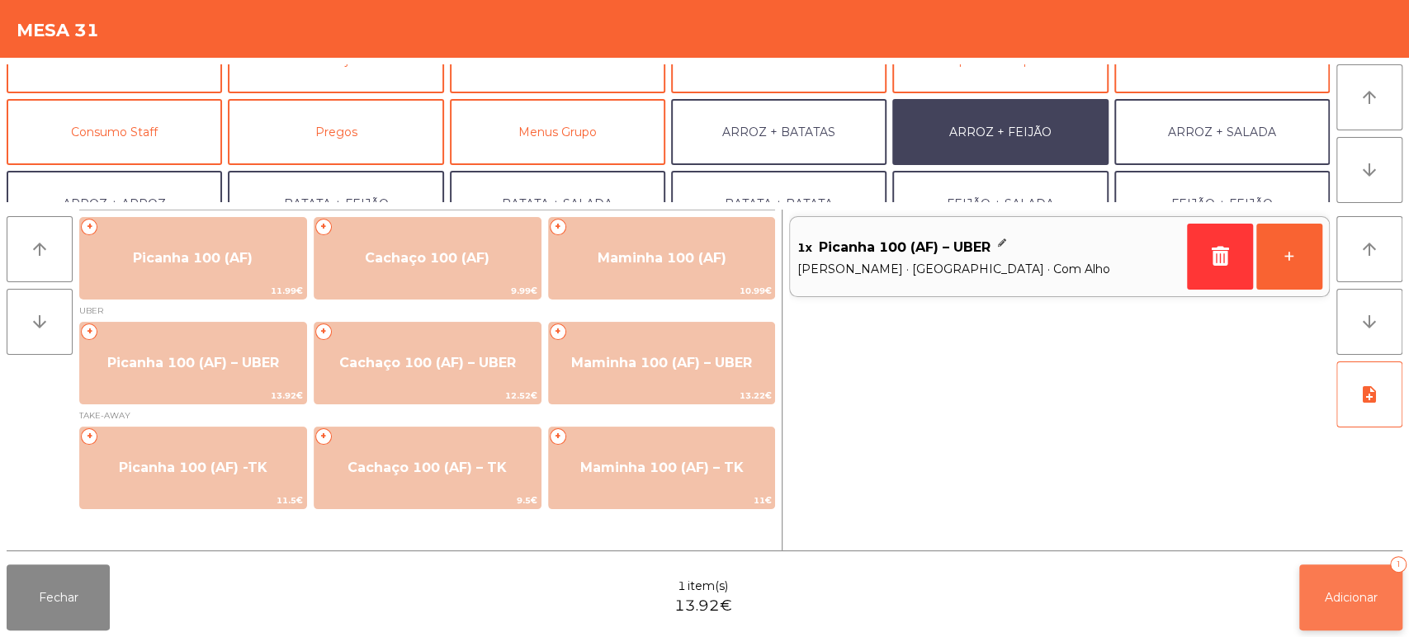
click at [1352, 598] on span "Adicionar" at bounding box center [1351, 597] width 53 height 15
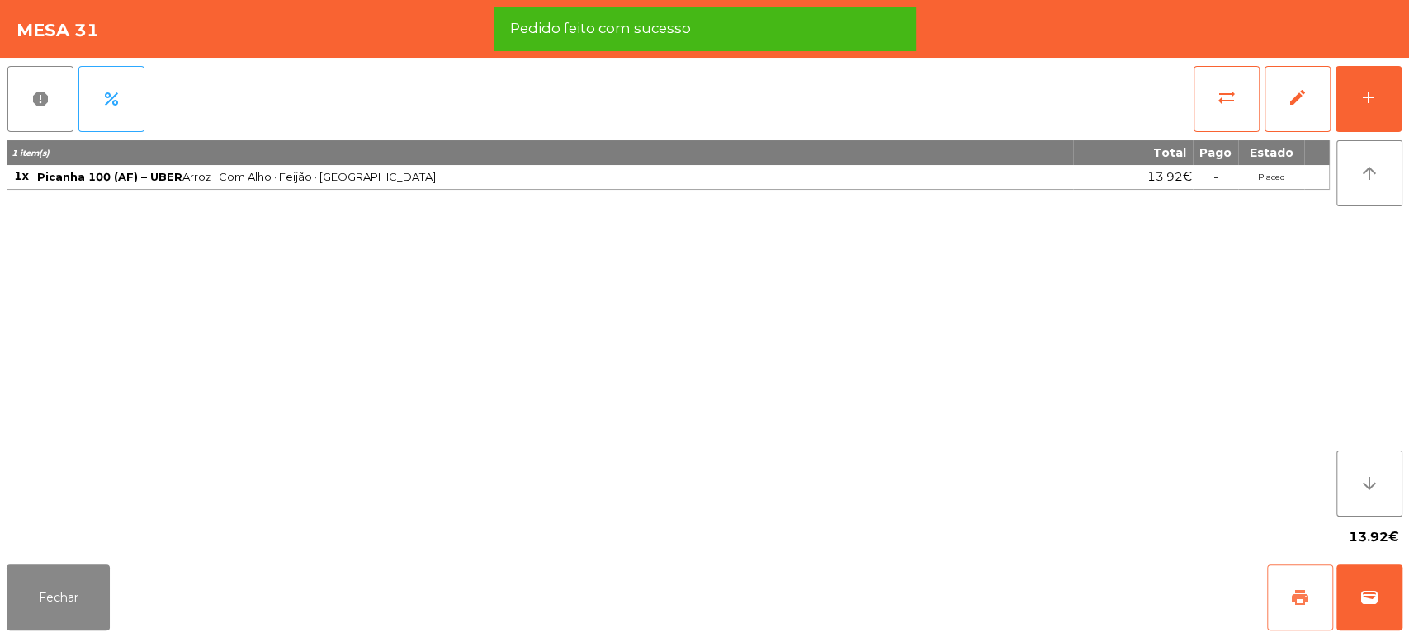
click at [1292, 599] on span "print" at bounding box center [1300, 598] width 20 height 20
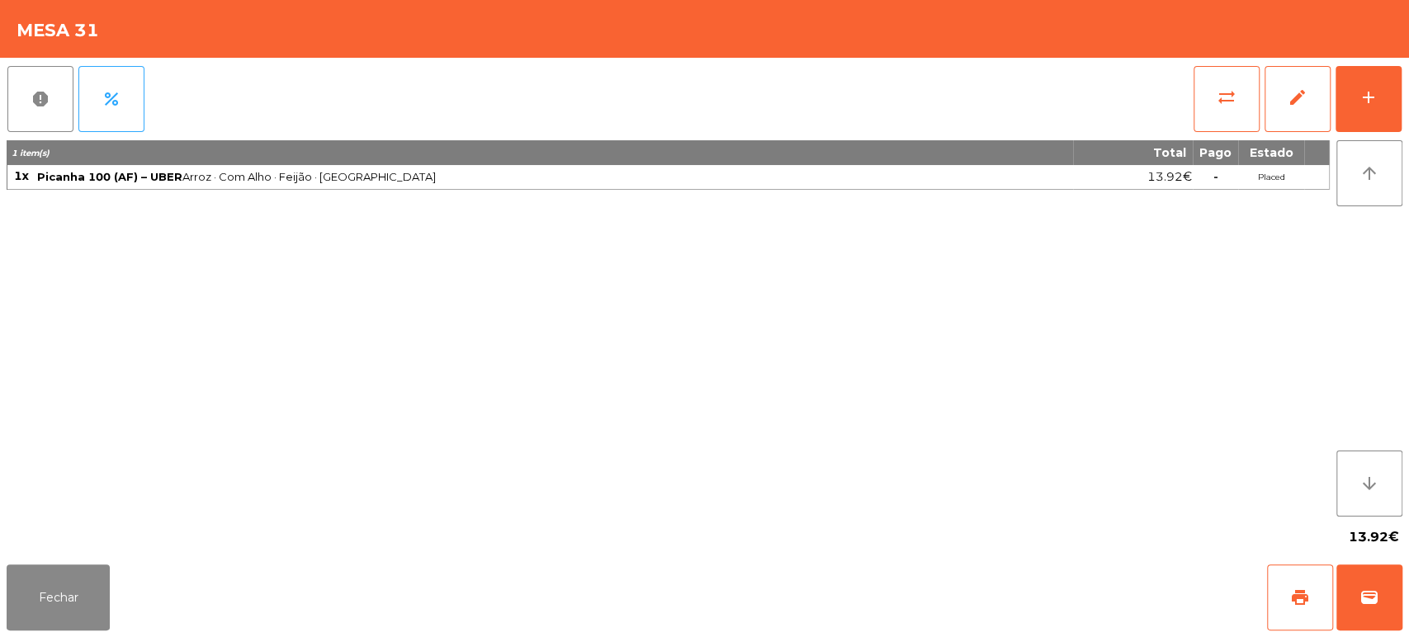
click at [1405, 596] on div "Fechar print wallet" at bounding box center [704, 597] width 1409 height 79
click at [1374, 608] on span "wallet" at bounding box center [1370, 598] width 20 height 20
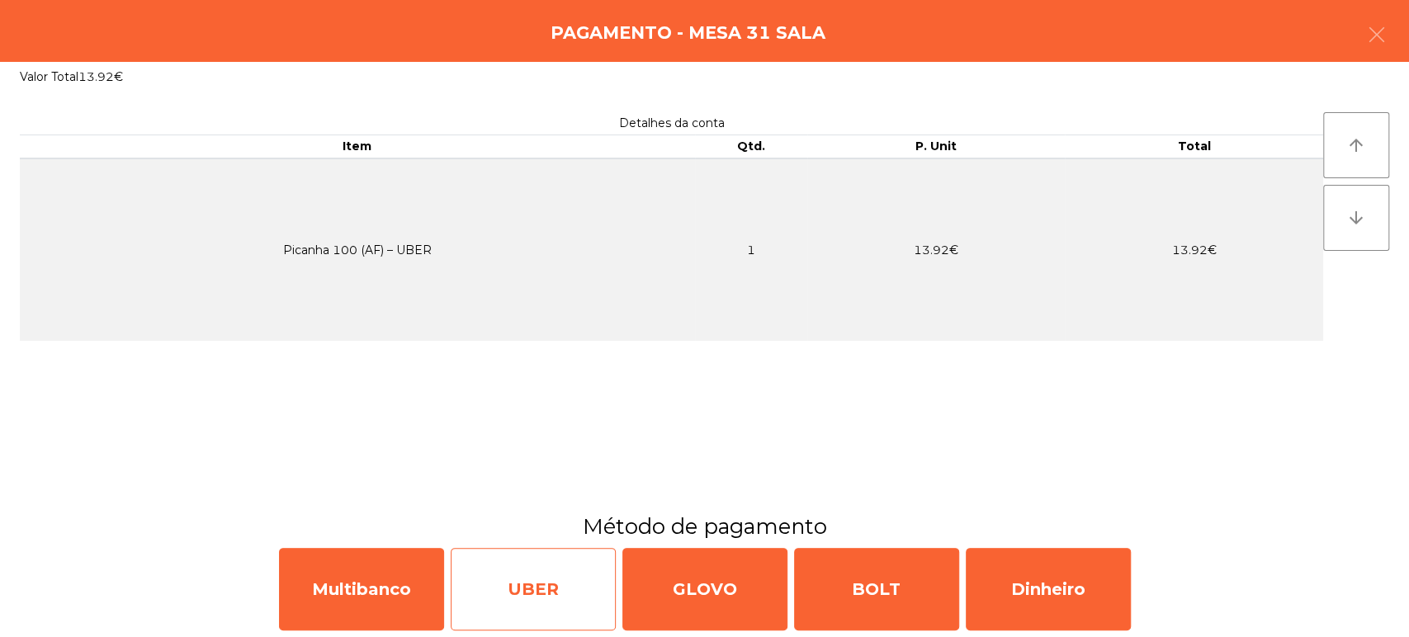
click at [546, 601] on div "UBER" at bounding box center [533, 589] width 165 height 83
select select "**"
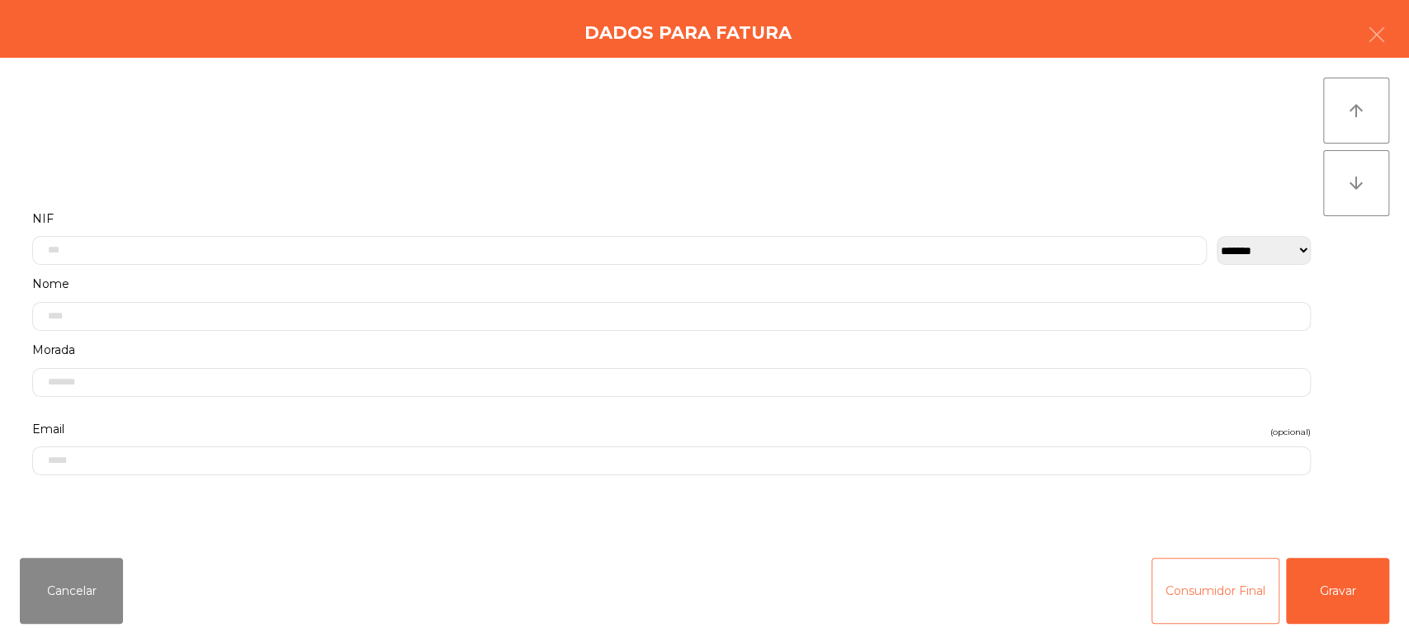
click at [1184, 595] on button "Consumidor Final" at bounding box center [1216, 591] width 128 height 66
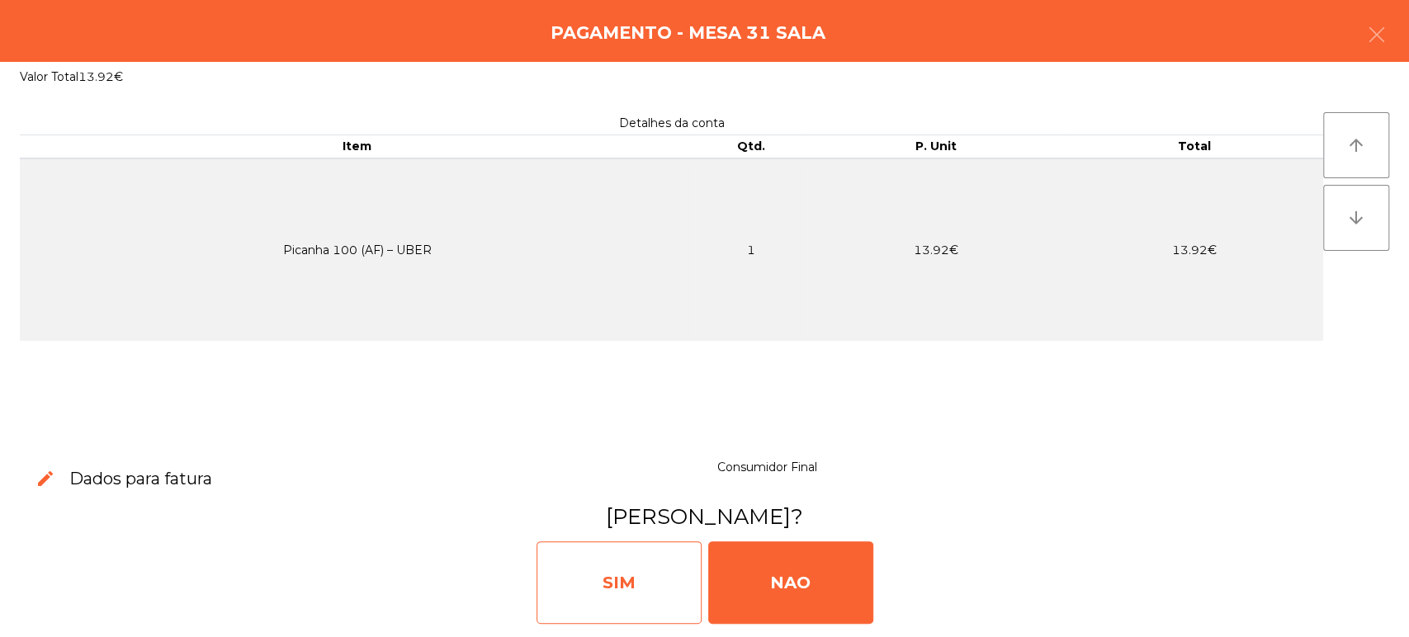
click at [605, 598] on div "SIM" at bounding box center [619, 583] width 165 height 83
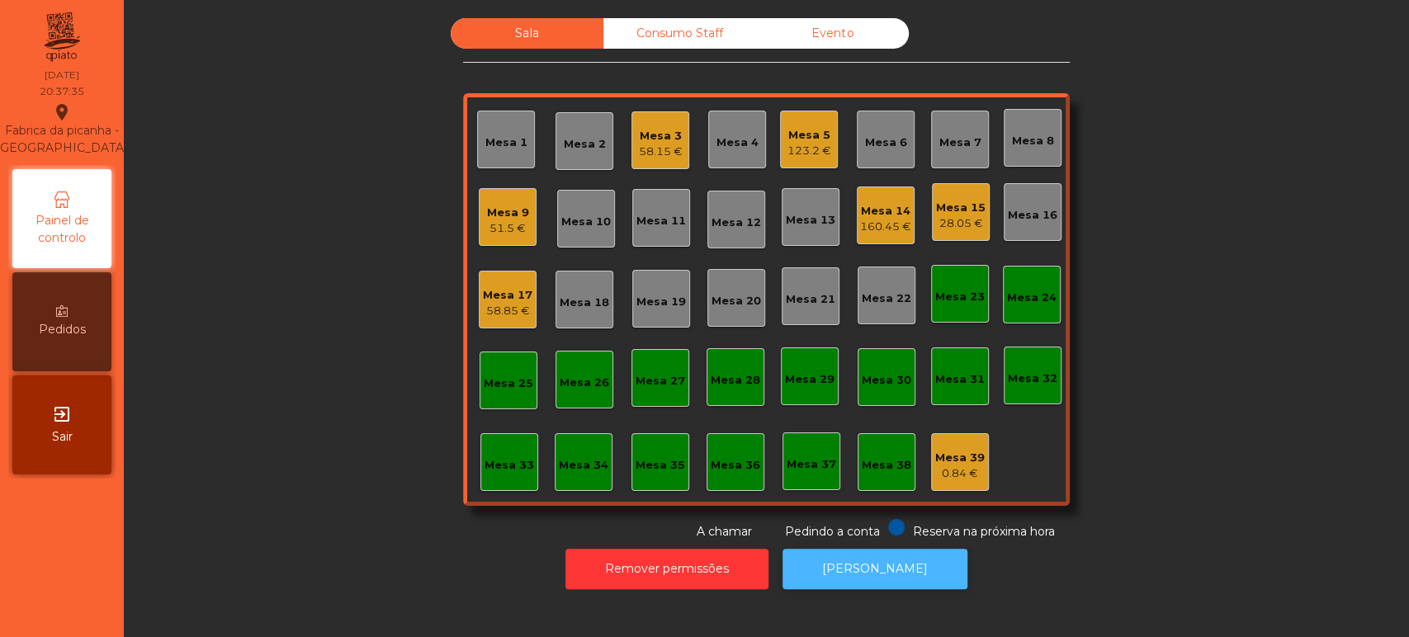
click at [850, 570] on button "[PERSON_NAME]" at bounding box center [875, 569] width 185 height 40
click at [884, 219] on div "160.45 €" at bounding box center [885, 227] width 51 height 17
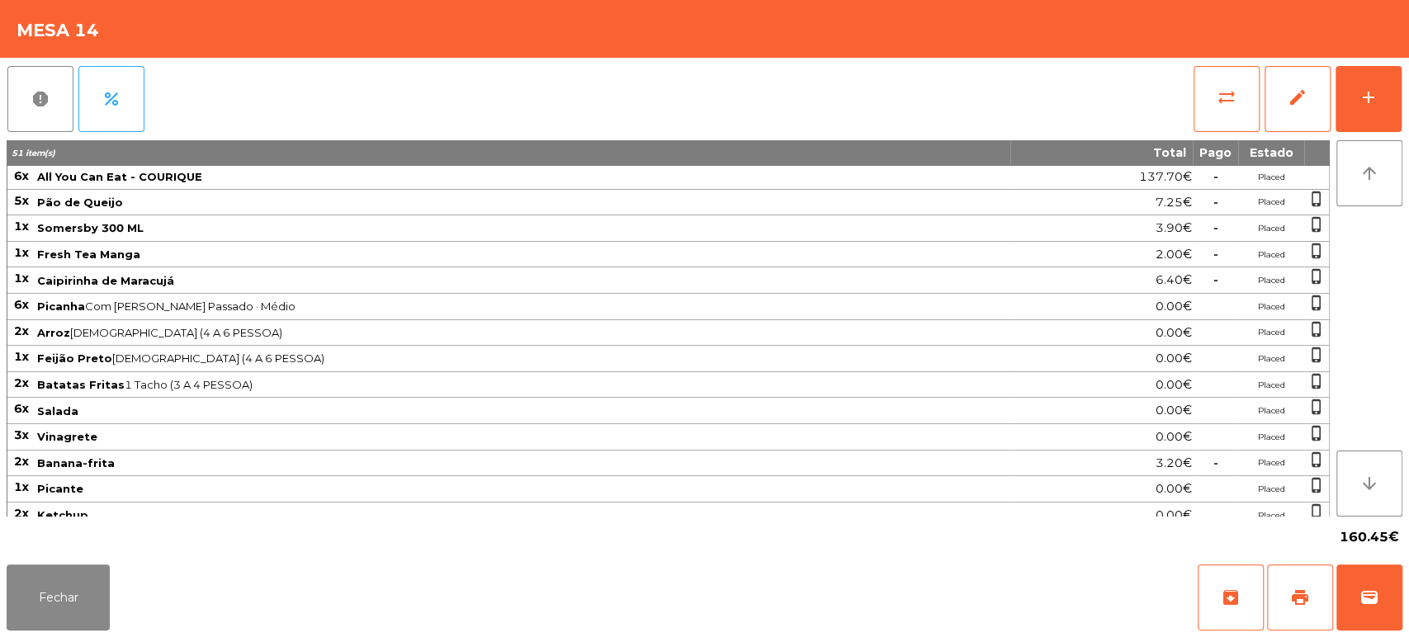
scroll to position [59, 0]
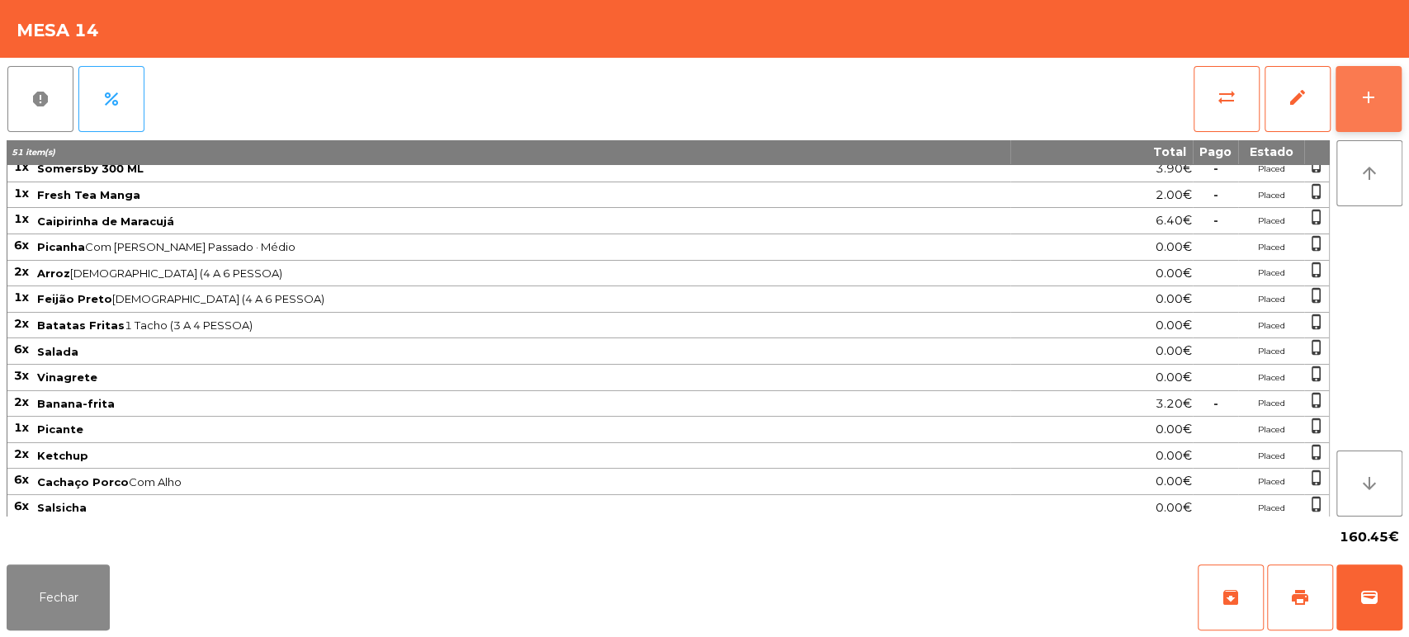
click at [1359, 85] on button "add" at bounding box center [1369, 99] width 66 height 66
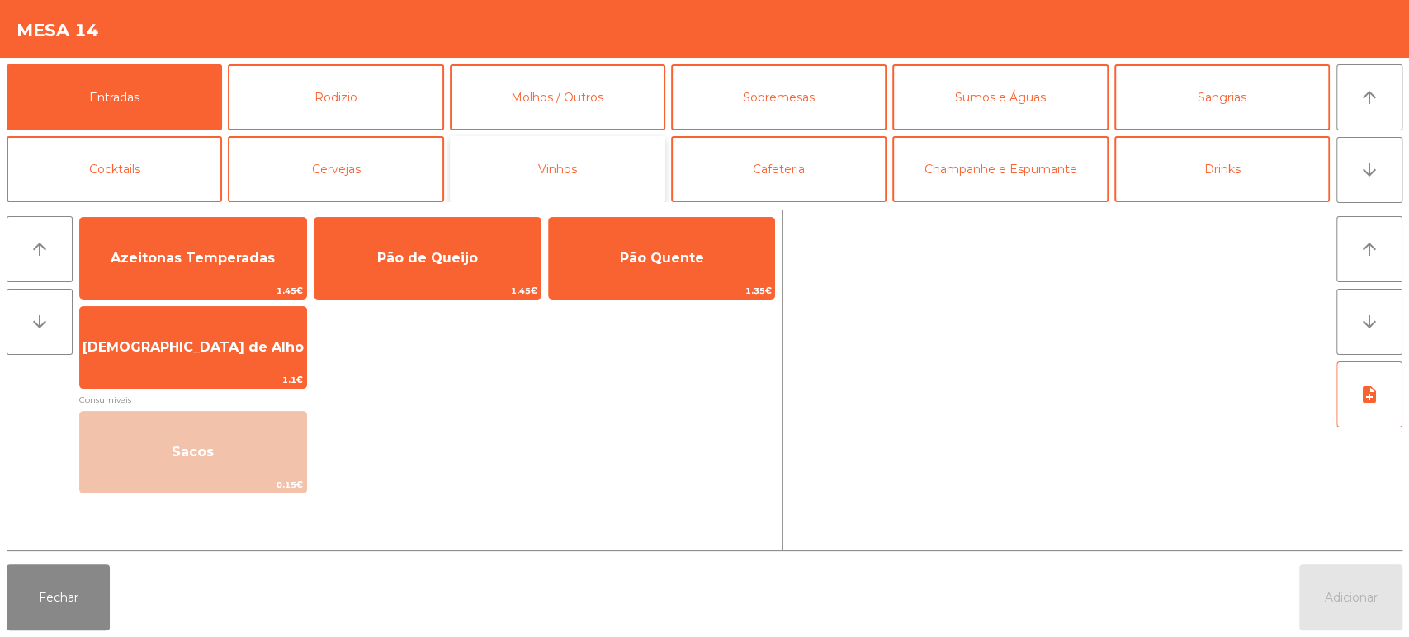
click at [627, 183] on button "Vinhos" at bounding box center [557, 169] width 215 height 66
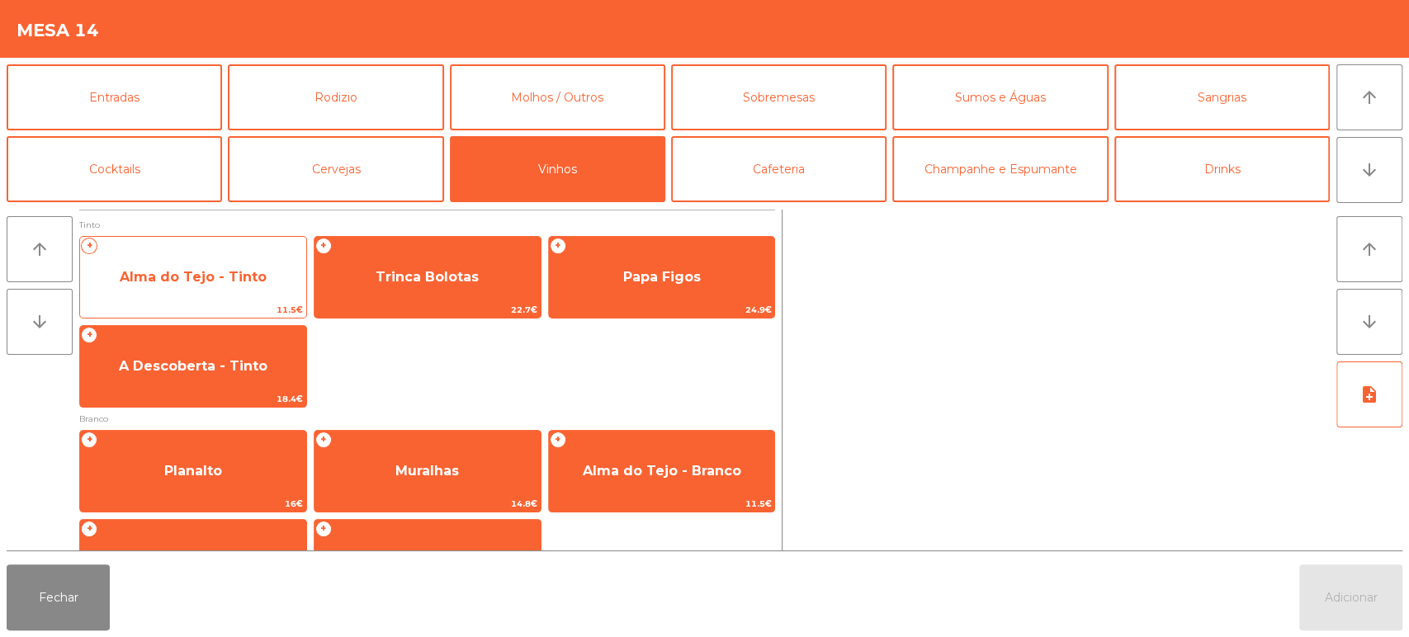
click at [253, 271] on span "Alma do Tejo - Tinto" at bounding box center [193, 277] width 147 height 16
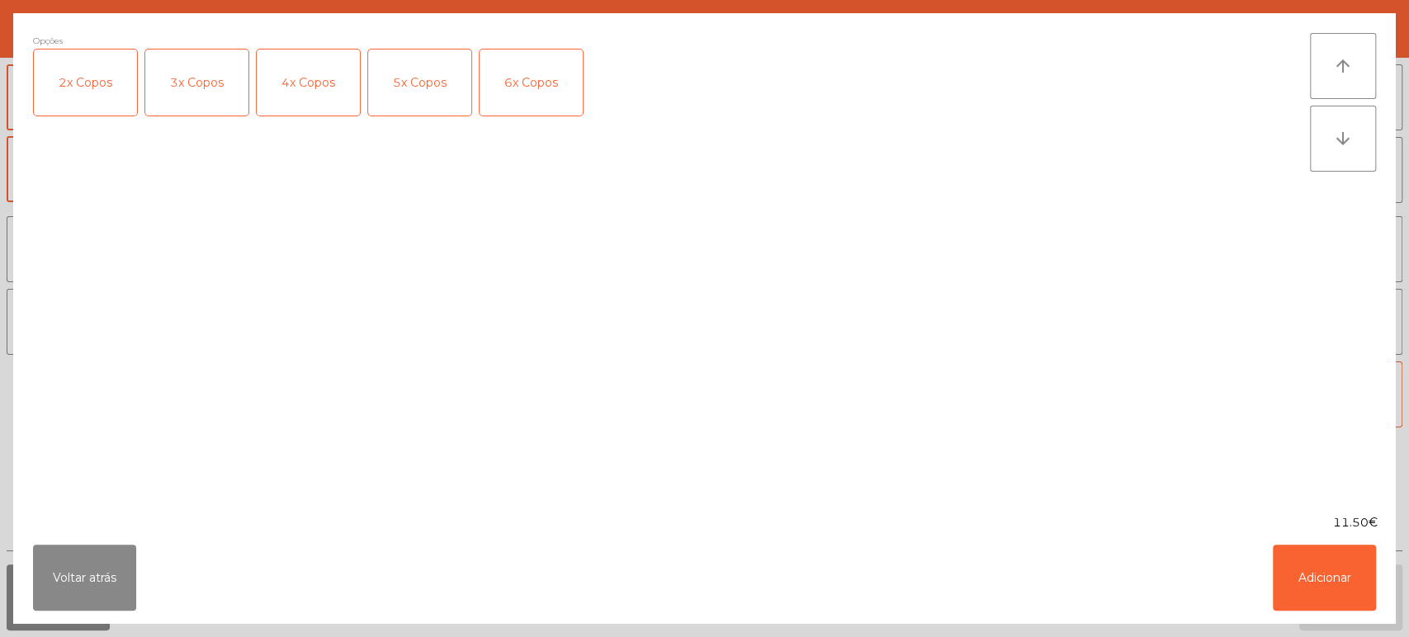
click at [192, 82] on div "3x Copos" at bounding box center [196, 83] width 103 height 66
click at [1333, 546] on button "Adicionar" at bounding box center [1324, 578] width 103 height 66
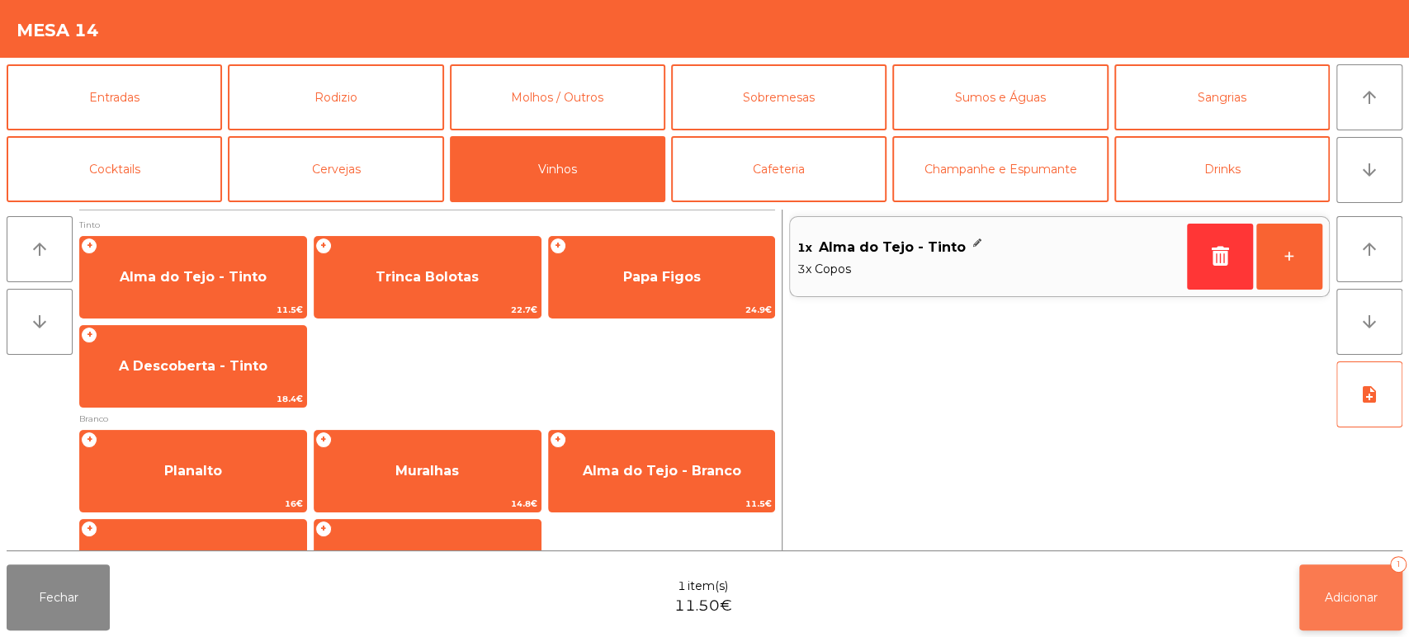
click at [1370, 601] on span "Adicionar" at bounding box center [1351, 597] width 53 height 15
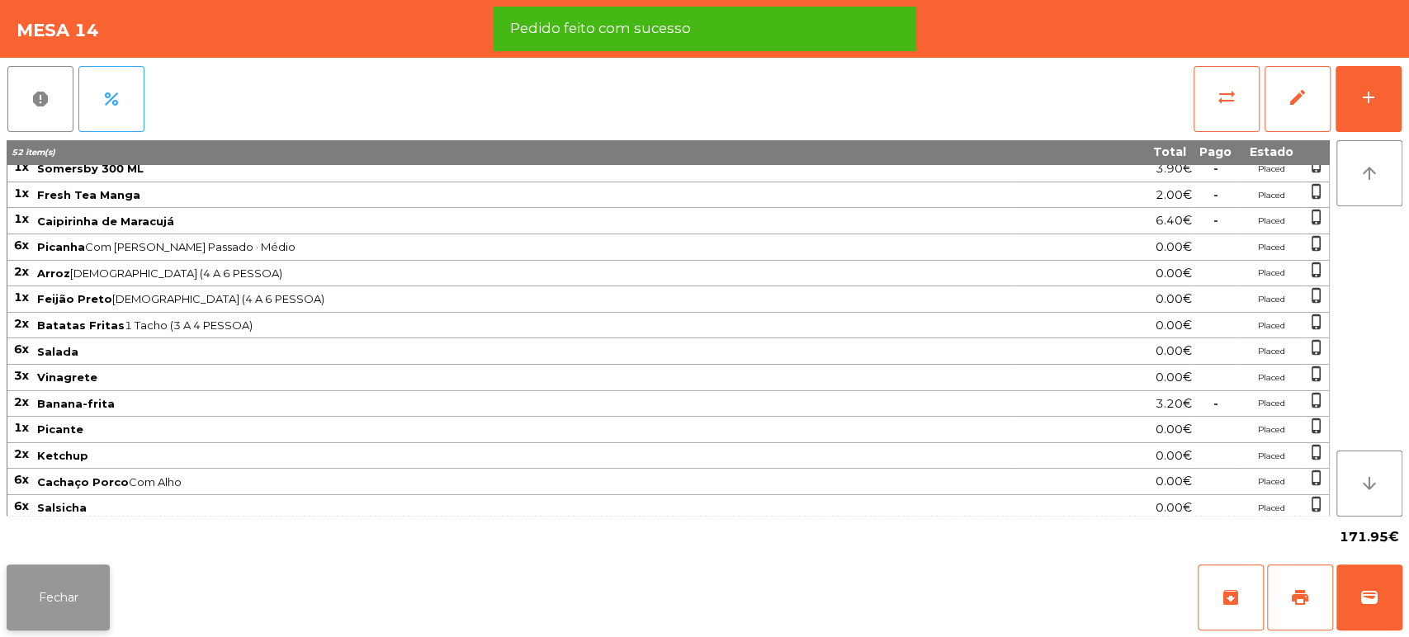
click at [62, 606] on button "Fechar" at bounding box center [58, 598] width 103 height 66
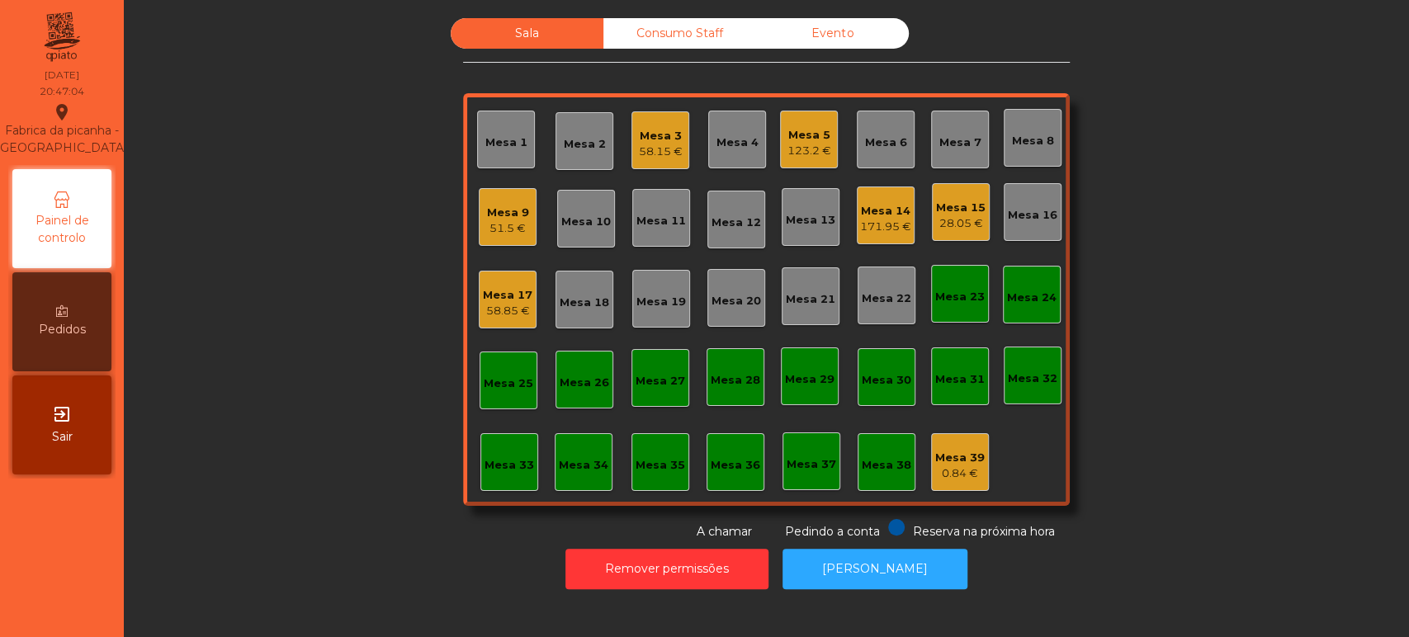
click at [662, 284] on div "Mesa 19" at bounding box center [661, 299] width 58 height 58
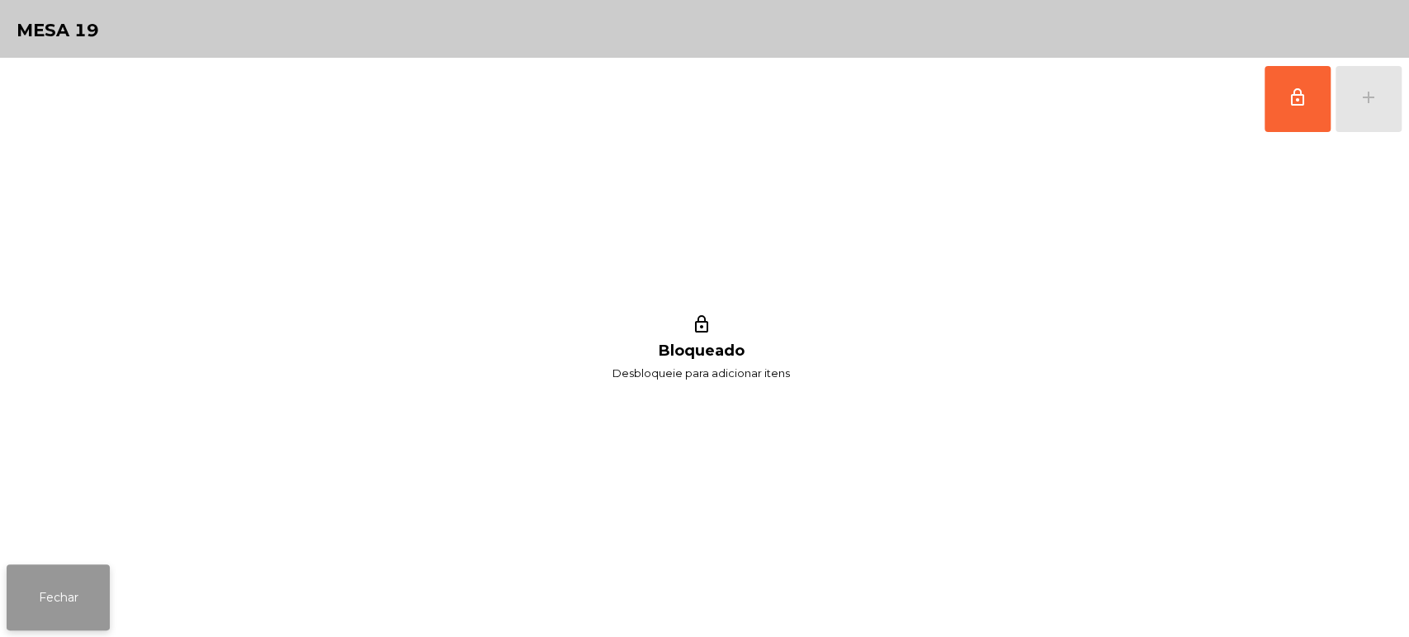
click at [66, 608] on button "Fechar" at bounding box center [58, 598] width 103 height 66
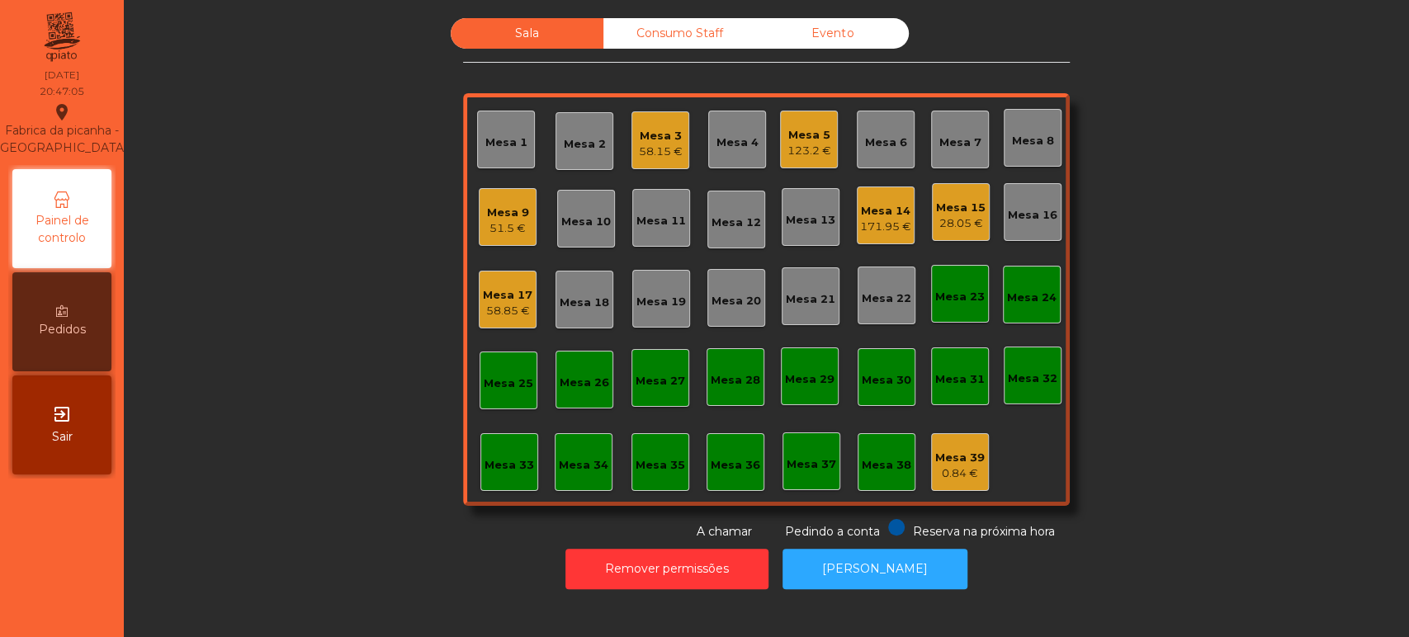
click at [580, 292] on div "Mesa 18" at bounding box center [585, 299] width 50 height 23
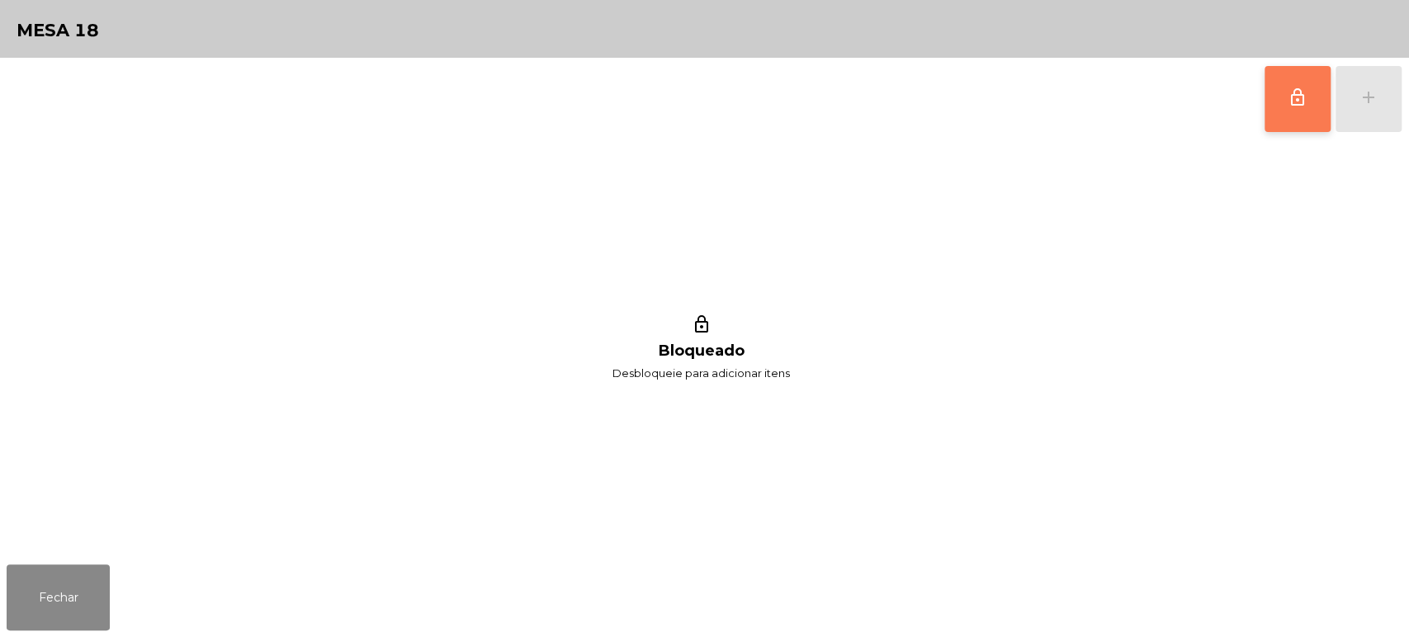
click at [1302, 89] on span "lock_outline" at bounding box center [1298, 98] width 20 height 20
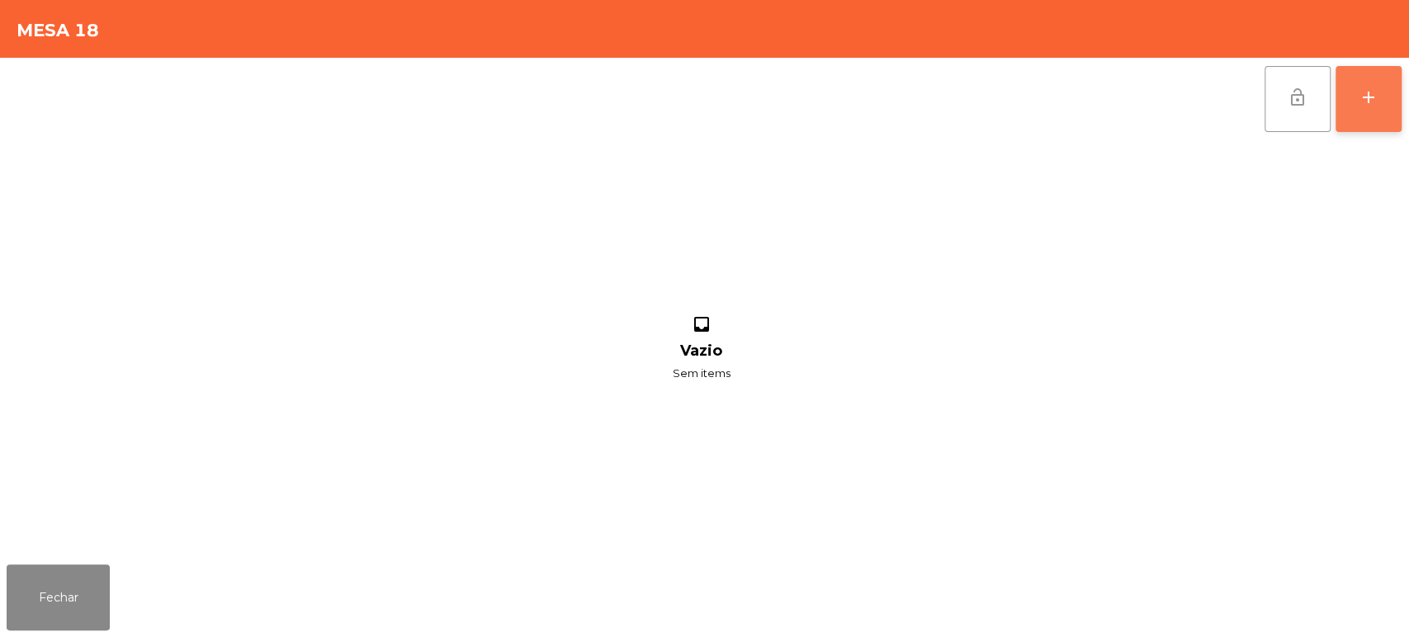
click at [1366, 85] on button "add" at bounding box center [1369, 99] width 66 height 66
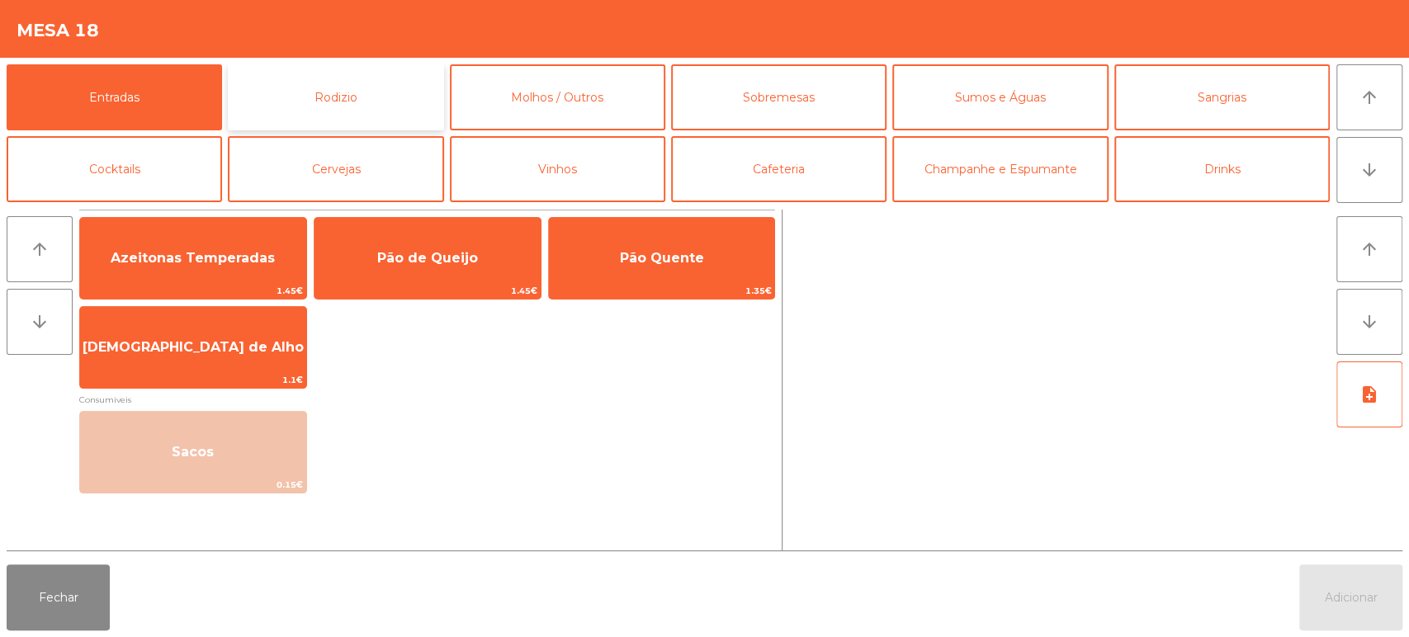
click at [345, 72] on button "Rodizio" at bounding box center [335, 97] width 215 height 66
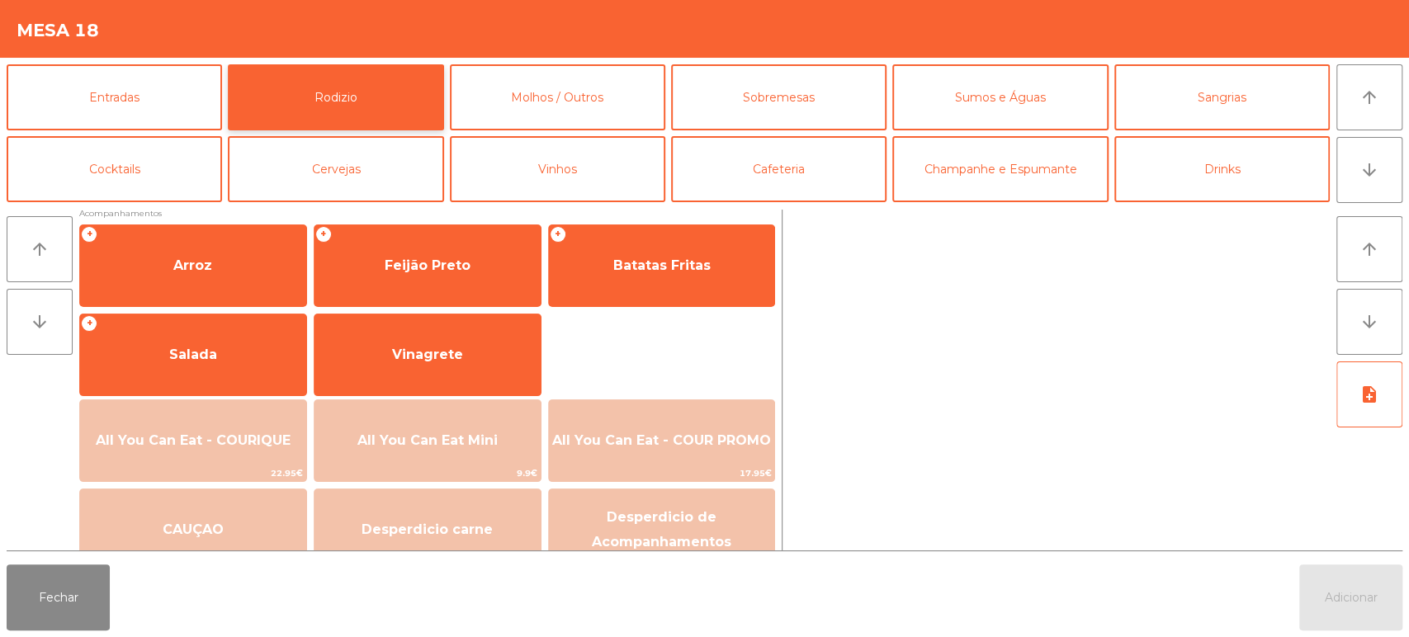
scroll to position [232, 0]
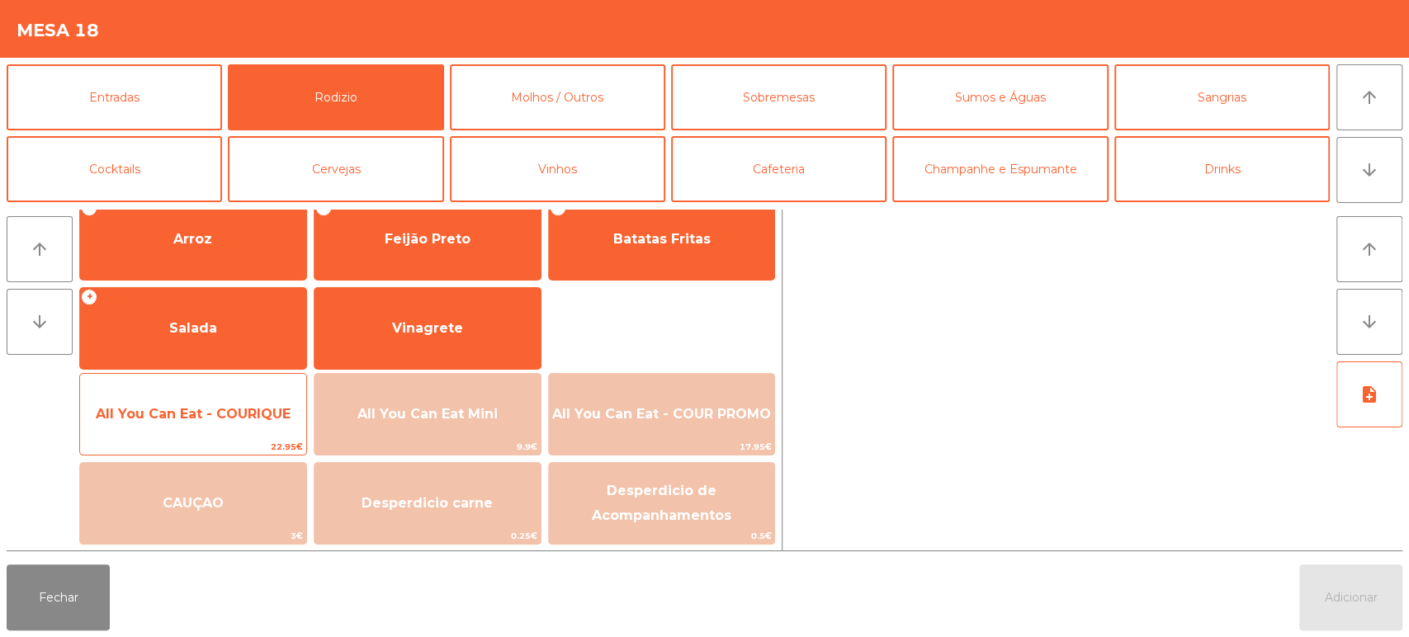
click at [216, 400] on span "All You Can Eat - COURIQUE" at bounding box center [193, 414] width 226 height 45
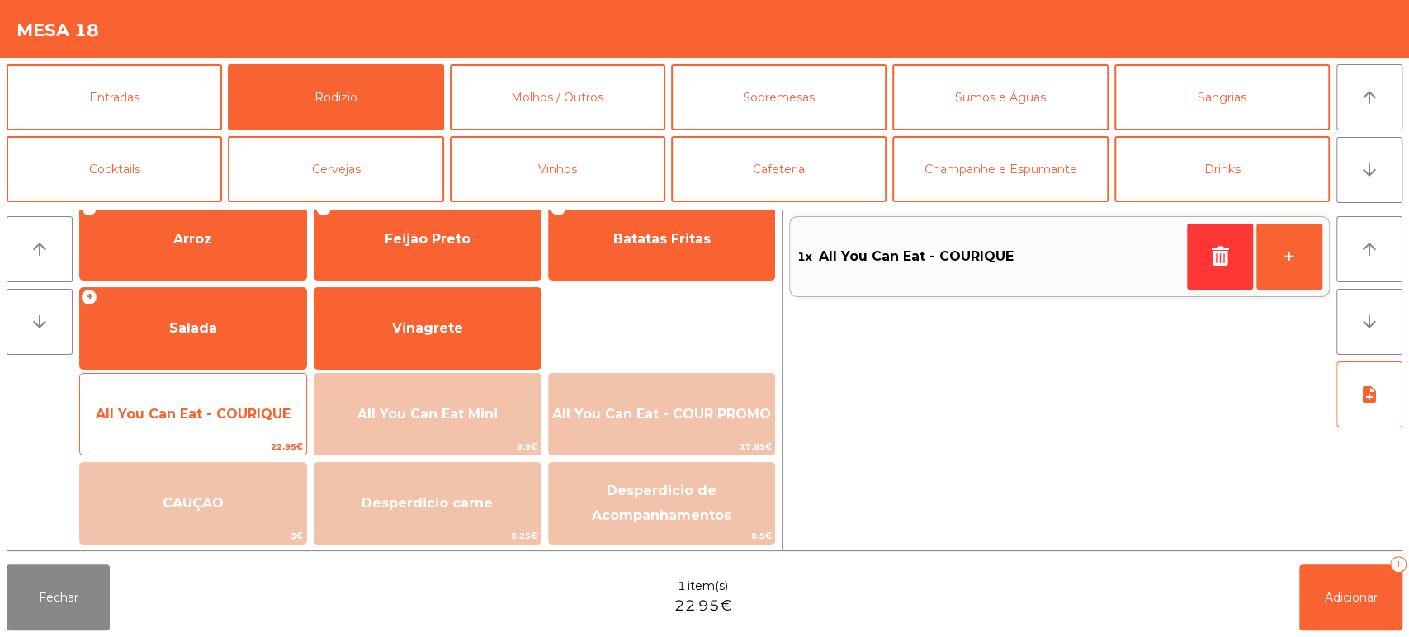
click at [218, 402] on span "All You Can Eat - COURIQUE" at bounding box center [193, 414] width 226 height 45
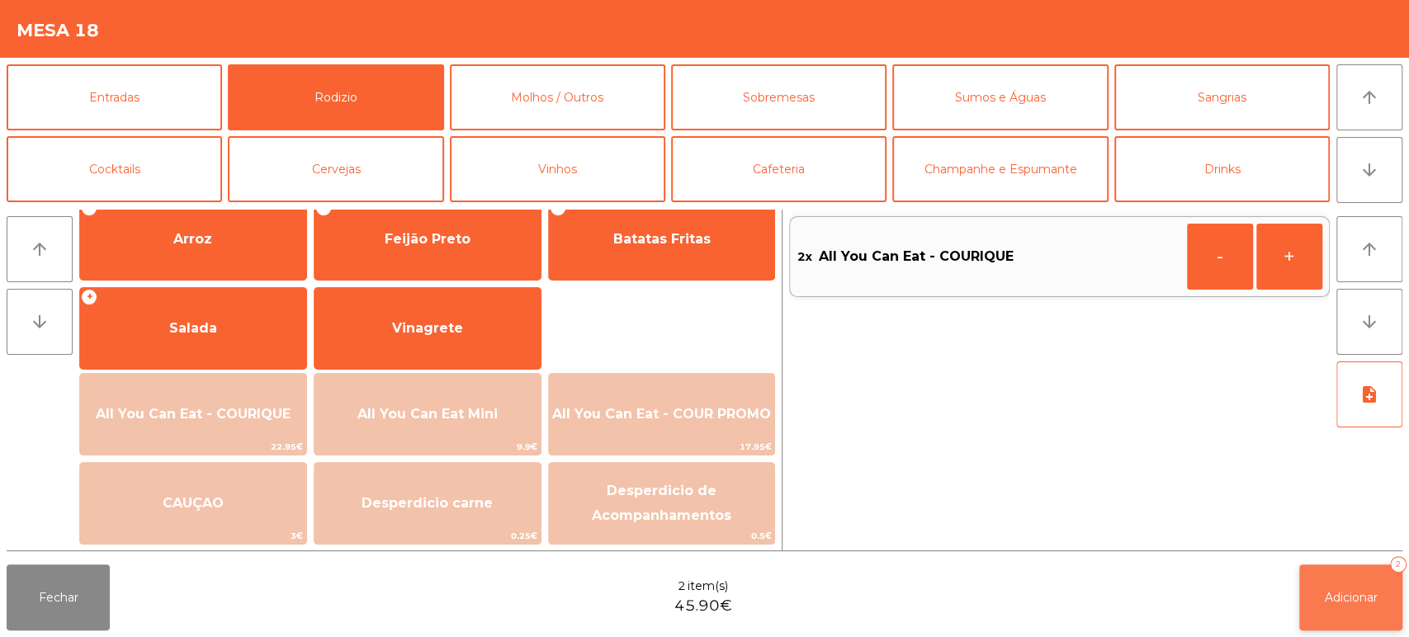
click at [1325, 589] on button "Adicionar 2" at bounding box center [1350, 598] width 103 height 66
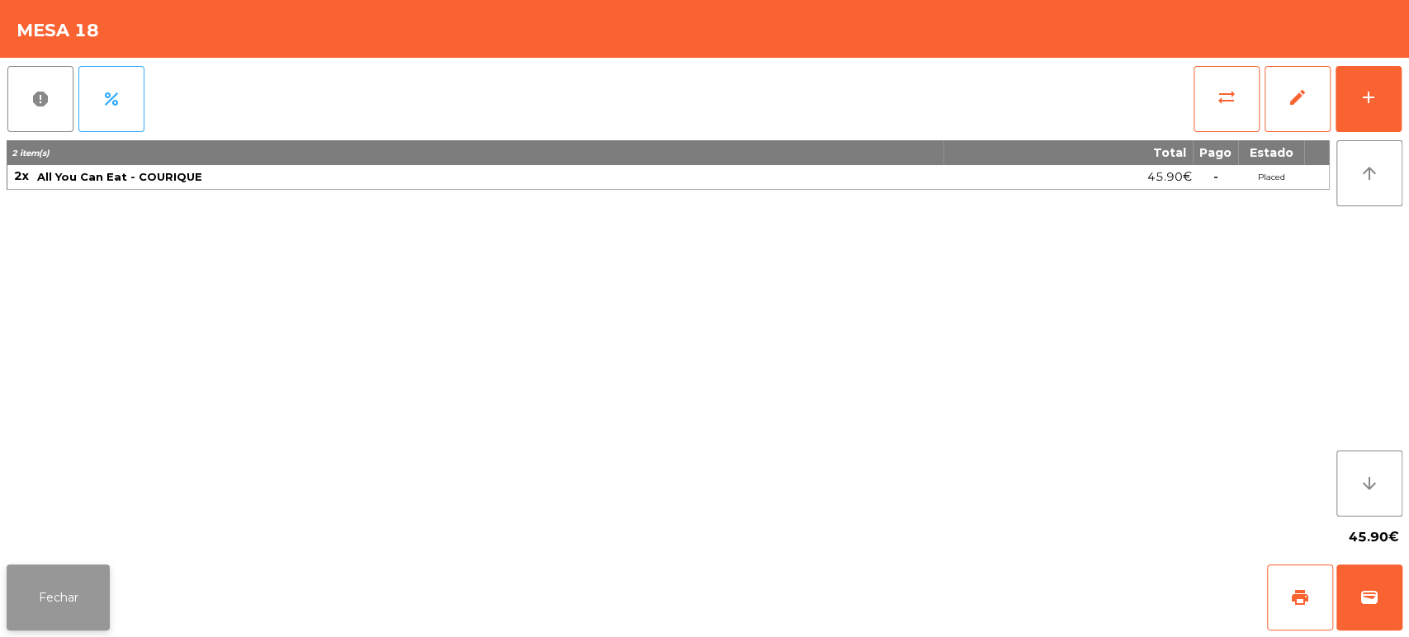
click at [40, 601] on button "Fechar" at bounding box center [58, 598] width 103 height 66
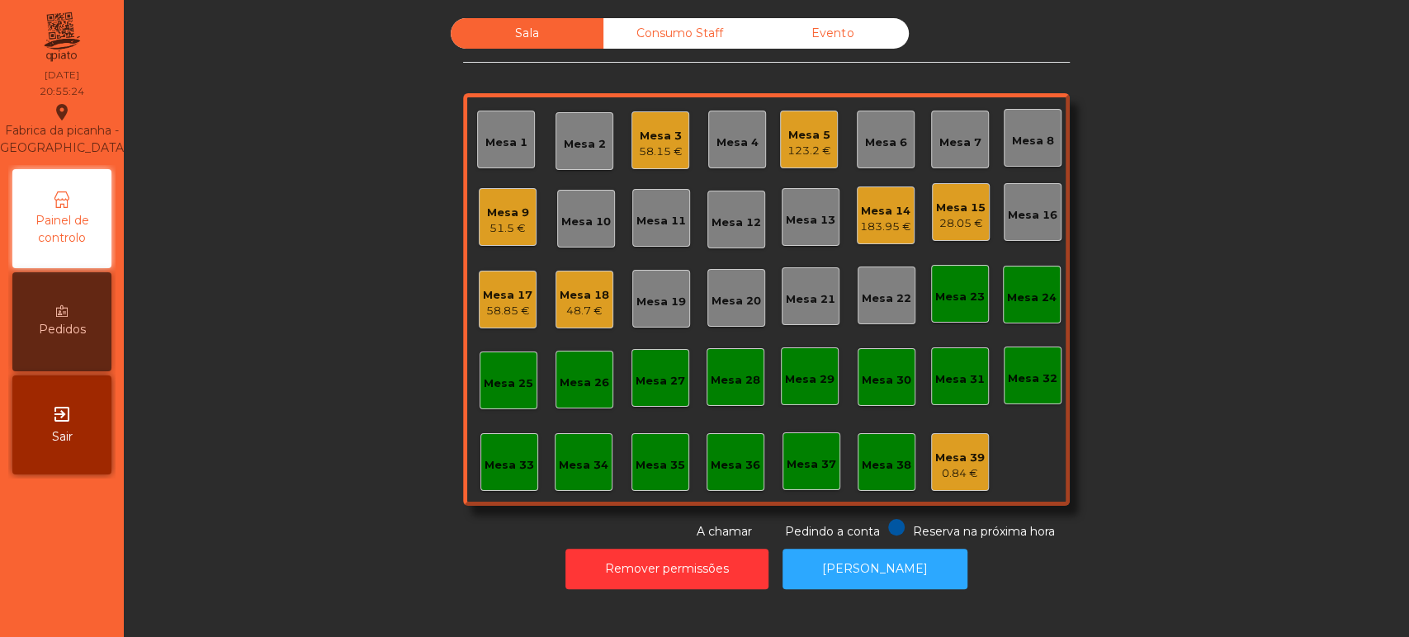
click at [588, 313] on div "48.7 €" at bounding box center [585, 311] width 50 height 17
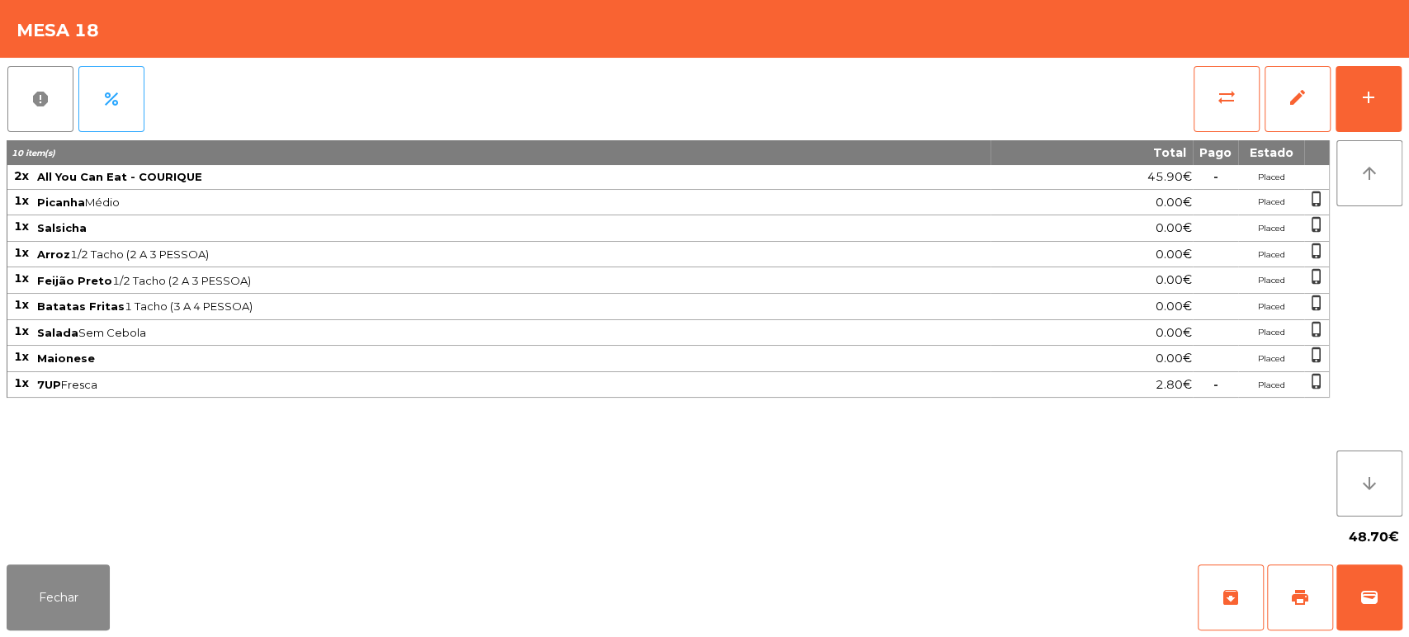
click at [1408, 108] on div "report percent sync_alt edit add 10 item(s) Total Pago Estado 2x All You Can Ea…" at bounding box center [704, 308] width 1409 height 500
click at [1378, 106] on div "add" at bounding box center [1369, 98] width 20 height 20
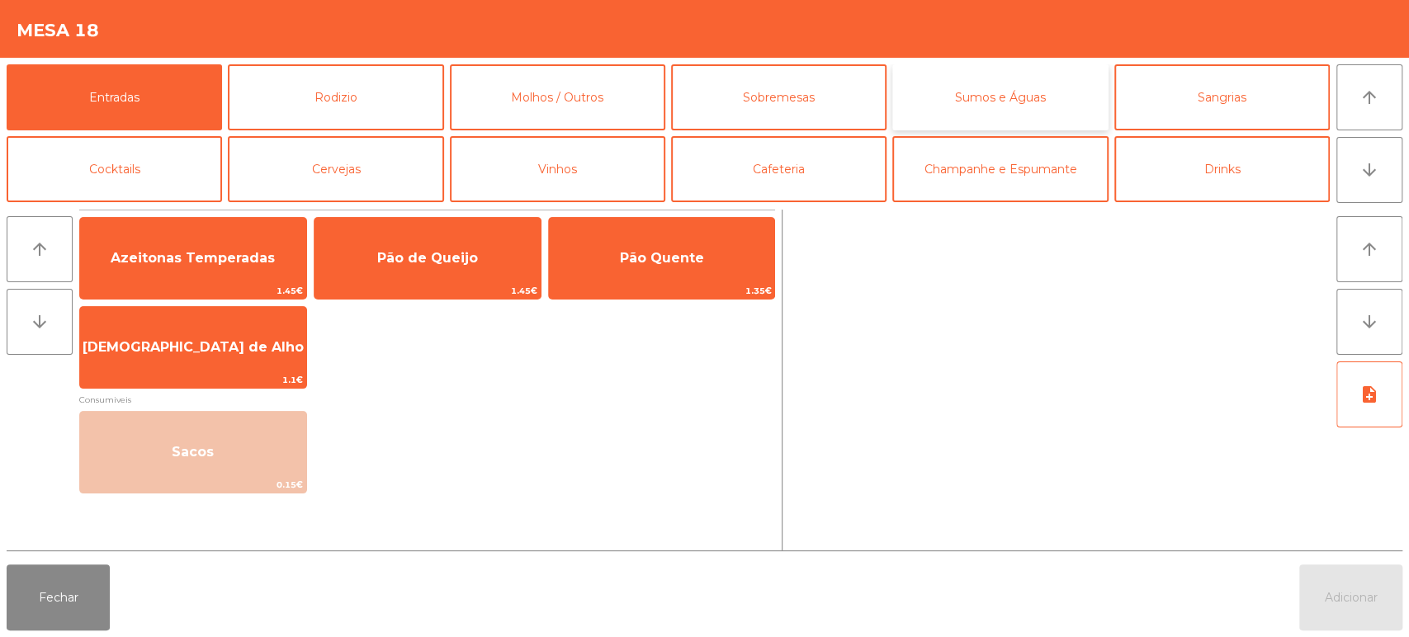
click at [982, 109] on button "Sumos e Águas" at bounding box center [999, 97] width 215 height 66
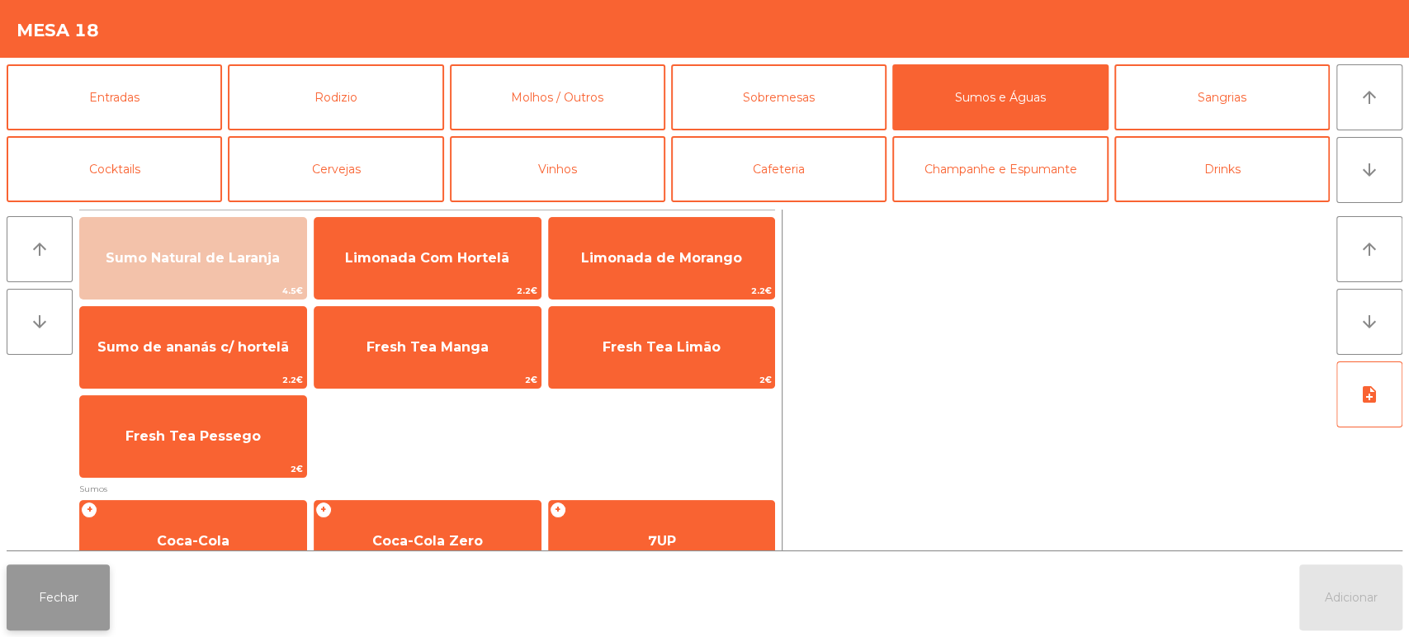
click at [97, 603] on button "Fechar" at bounding box center [58, 598] width 103 height 66
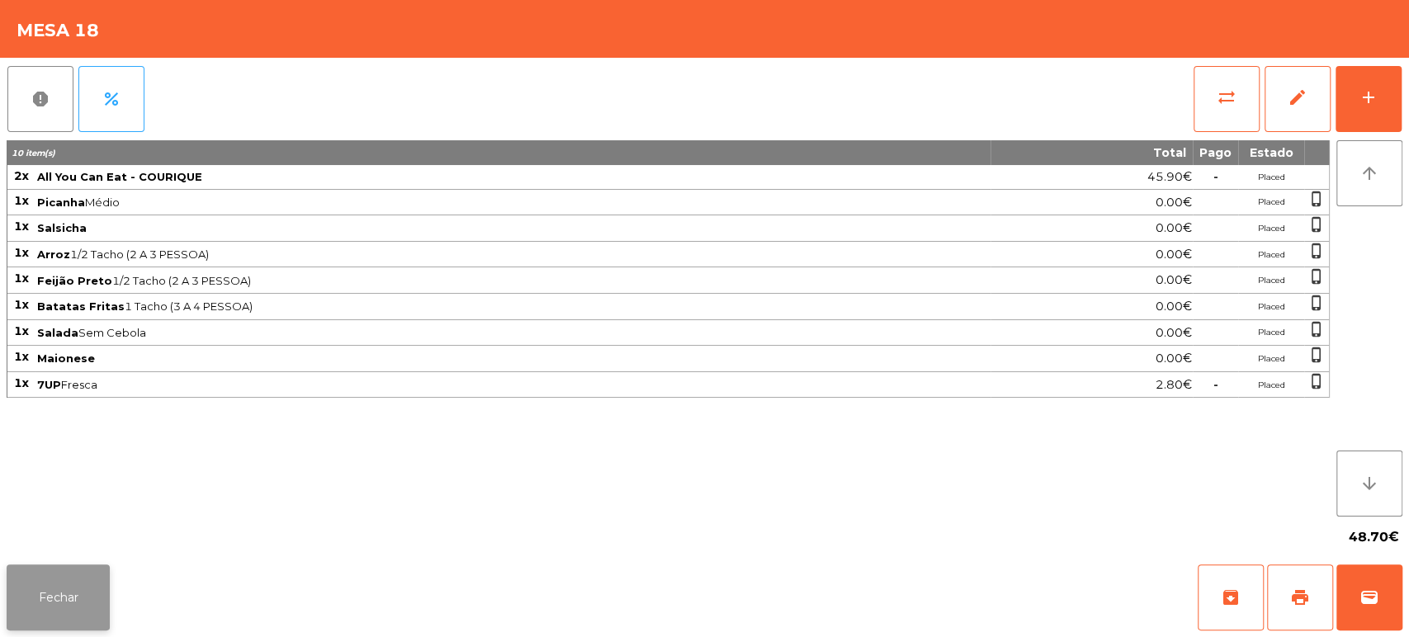
click at [71, 570] on button "Fechar" at bounding box center [58, 598] width 103 height 66
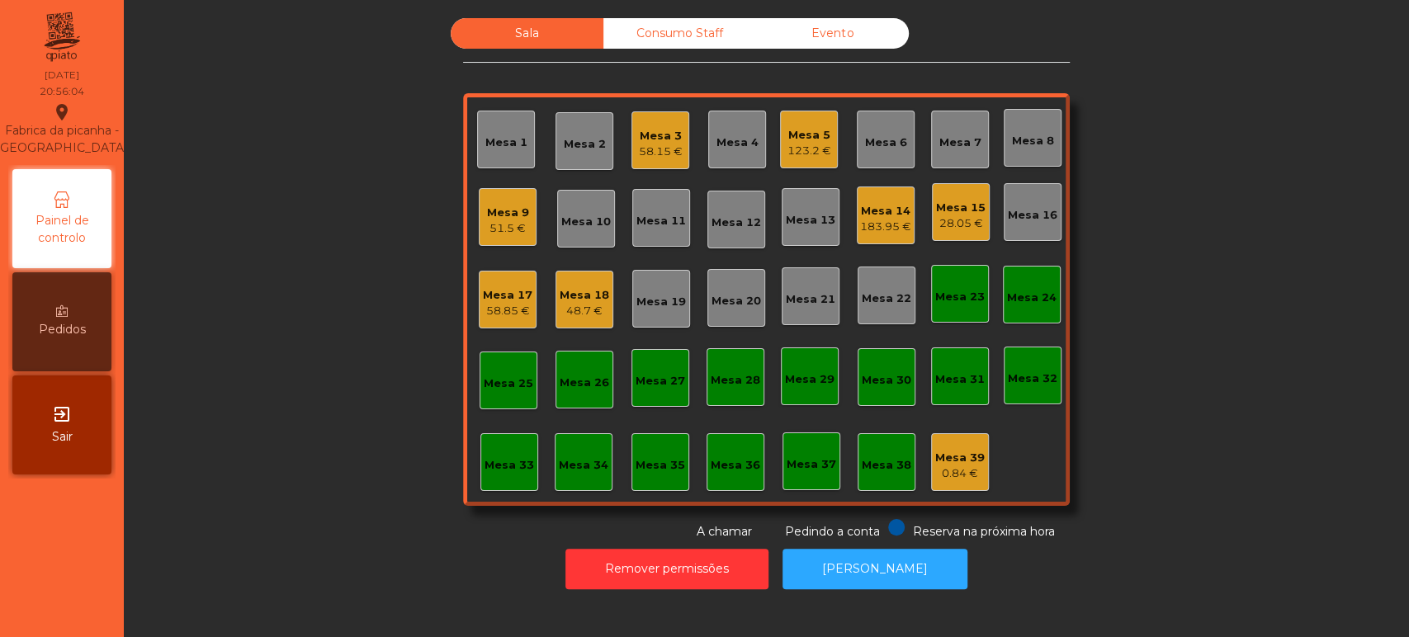
click at [939, 159] on div "Mesa 7" at bounding box center [960, 140] width 58 height 58
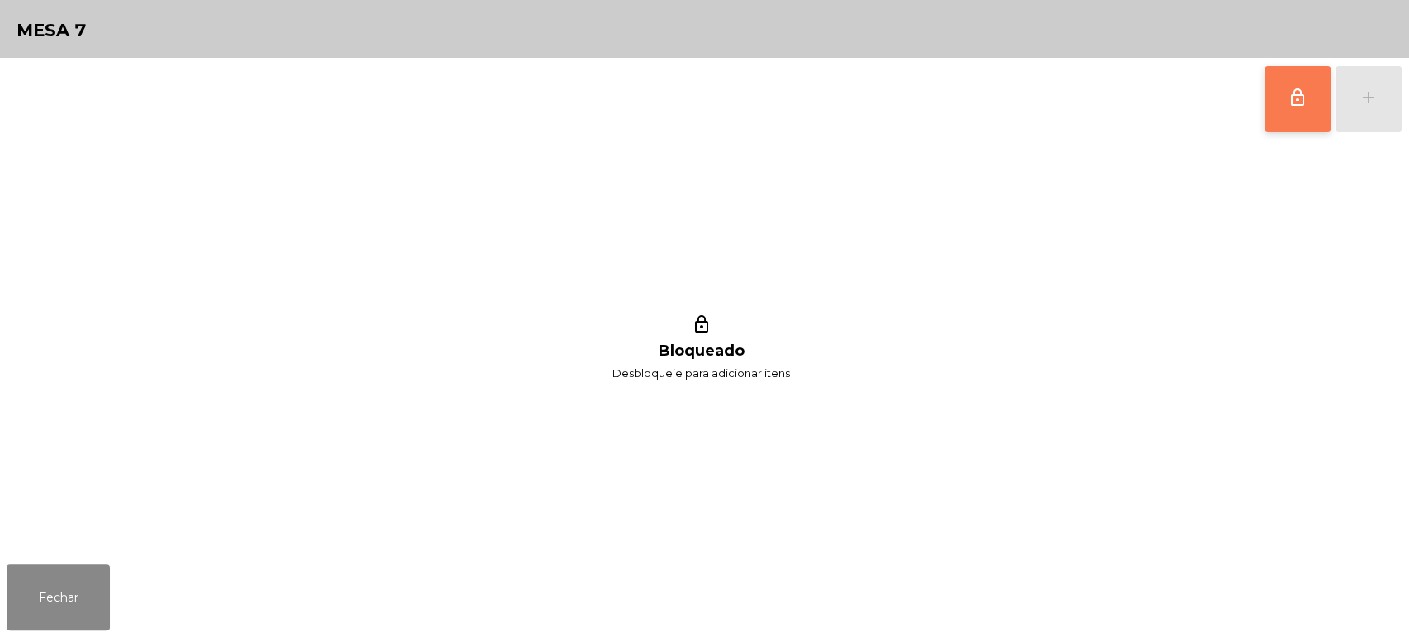
click at [1285, 116] on button "lock_outline" at bounding box center [1298, 99] width 66 height 66
click at [1363, 86] on button "add" at bounding box center [1369, 99] width 66 height 66
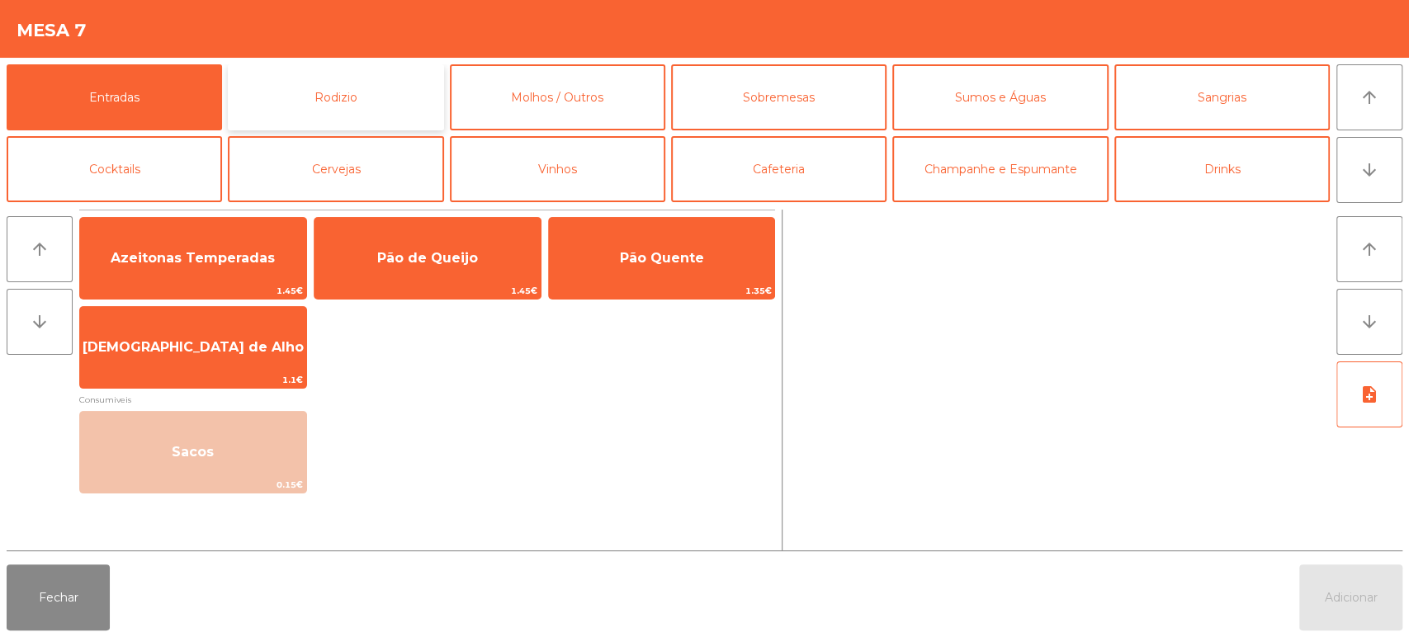
click at [389, 87] on button "Rodizio" at bounding box center [335, 97] width 215 height 66
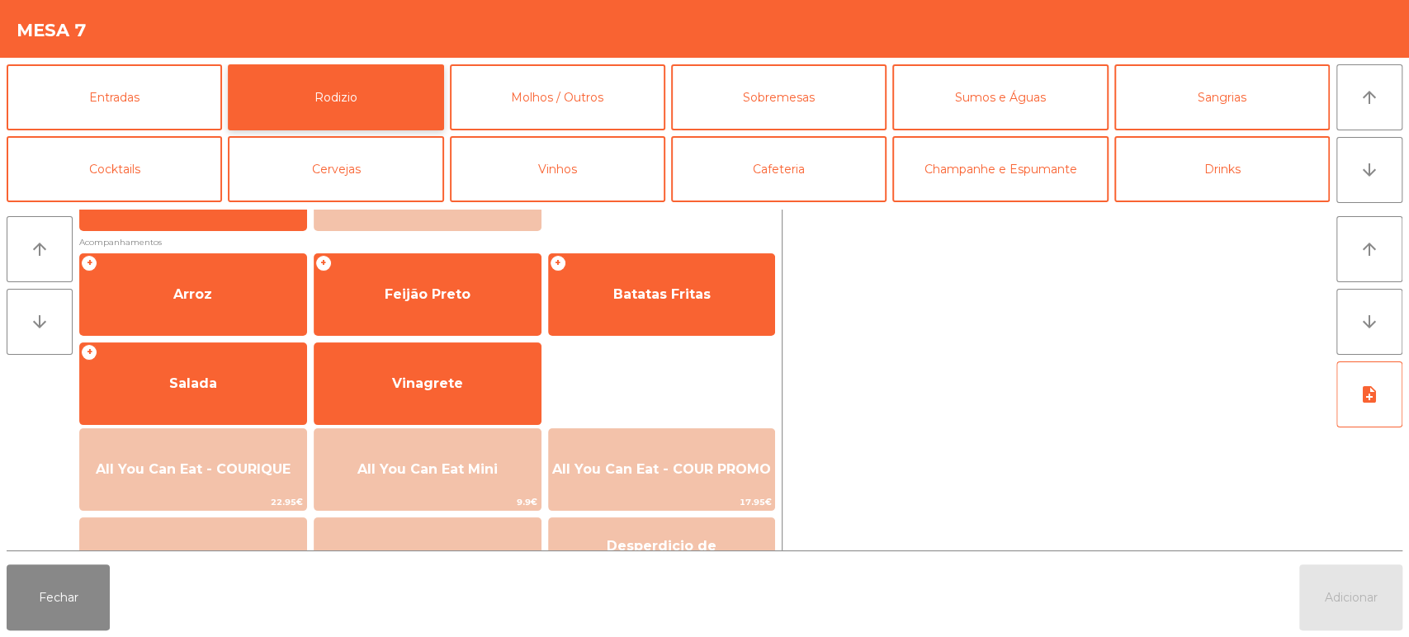
scroll to position [184, 0]
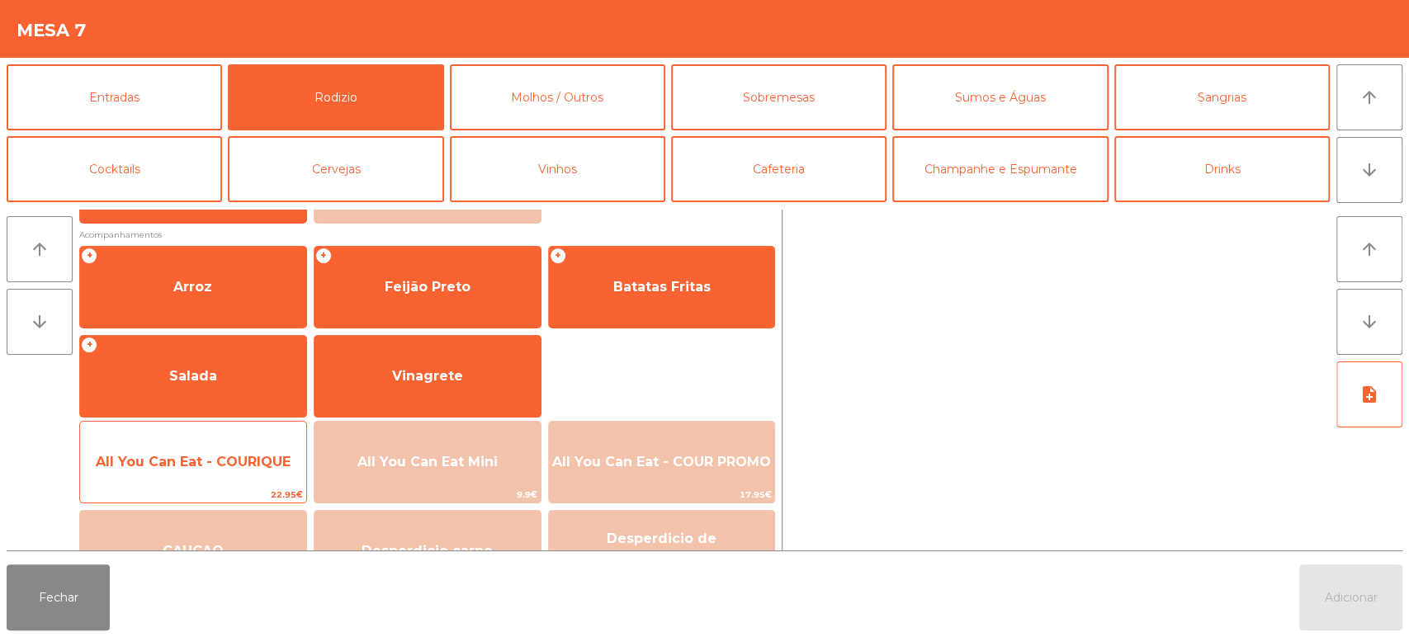
click at [192, 457] on span "All You Can Eat - COURIQUE" at bounding box center [193, 462] width 195 height 16
click at [193, 454] on span "All You Can Eat - COURIQUE" at bounding box center [193, 462] width 195 height 16
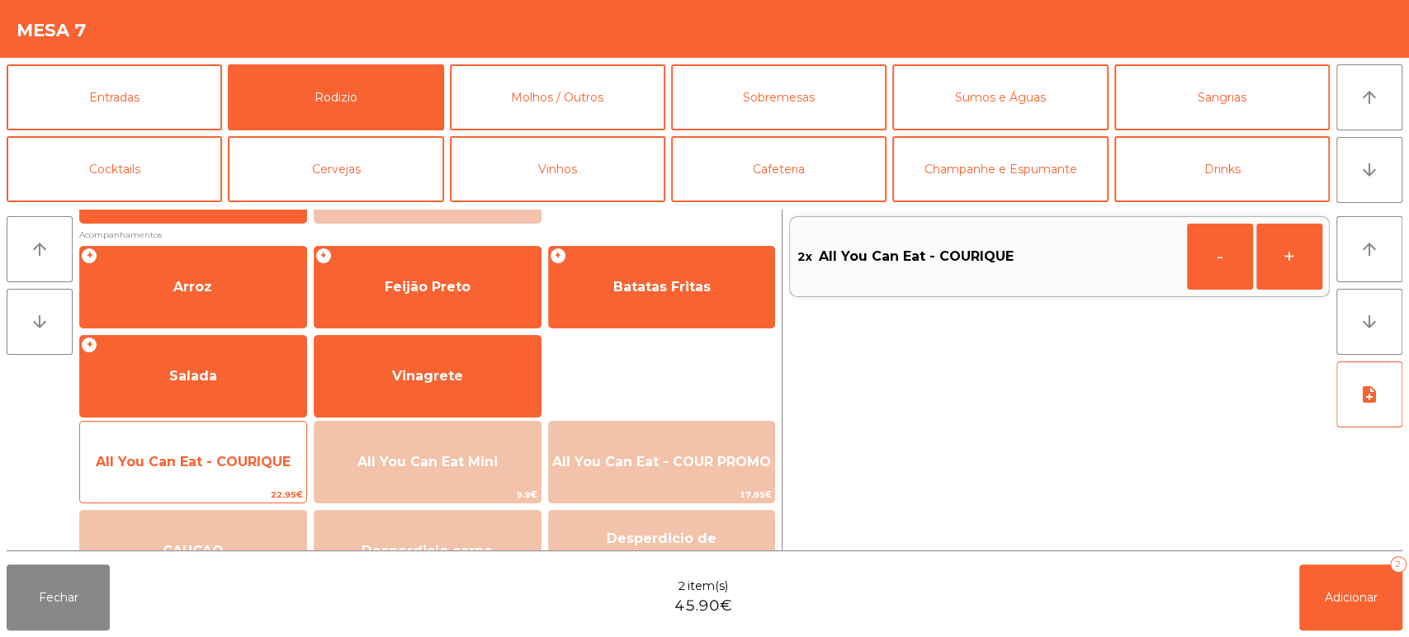
click at [187, 448] on span "All You Can Eat - COURIQUE" at bounding box center [193, 462] width 226 height 45
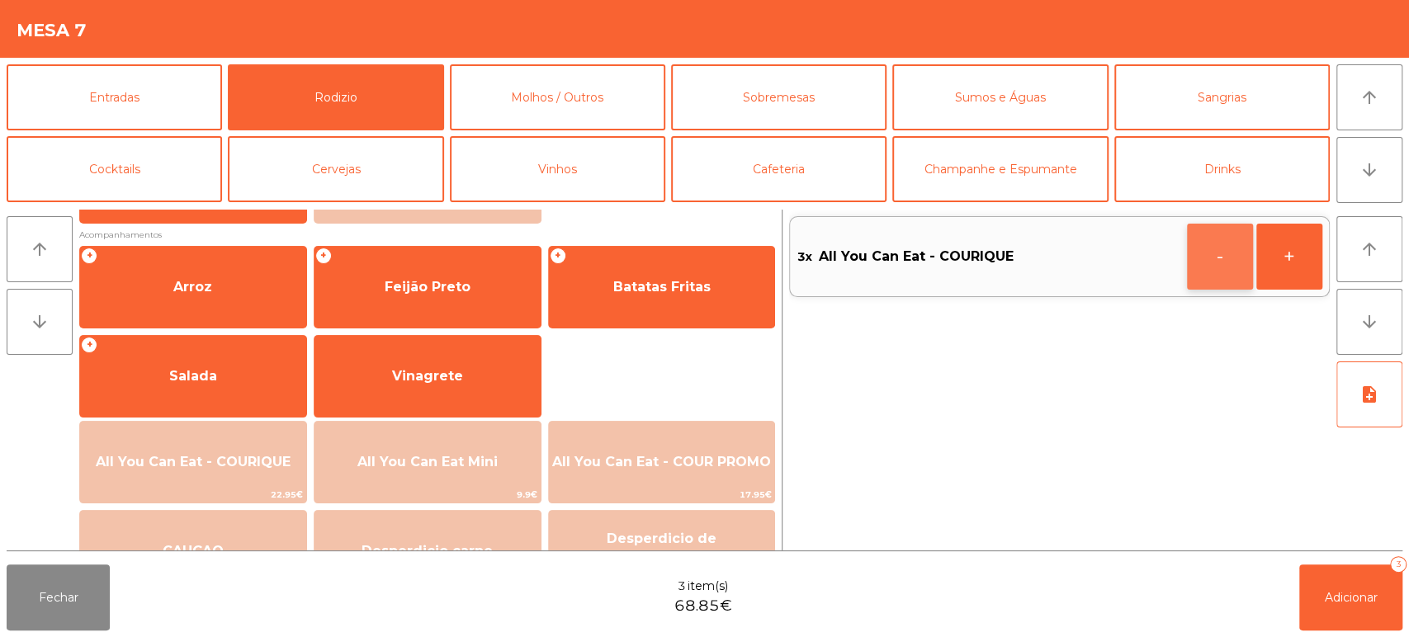
click at [1200, 275] on button "-" at bounding box center [1220, 257] width 66 height 66
click at [1317, 624] on button "Adicionar 2" at bounding box center [1350, 598] width 103 height 66
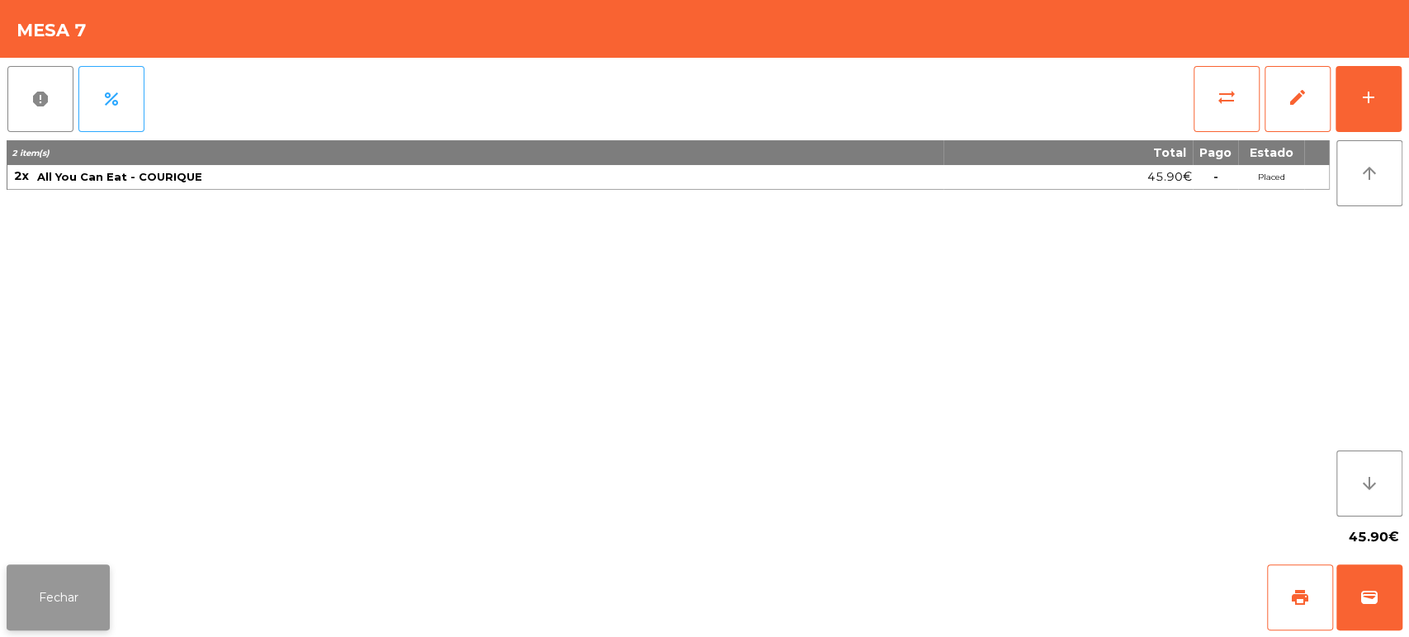
click at [18, 595] on button "Fechar" at bounding box center [58, 598] width 103 height 66
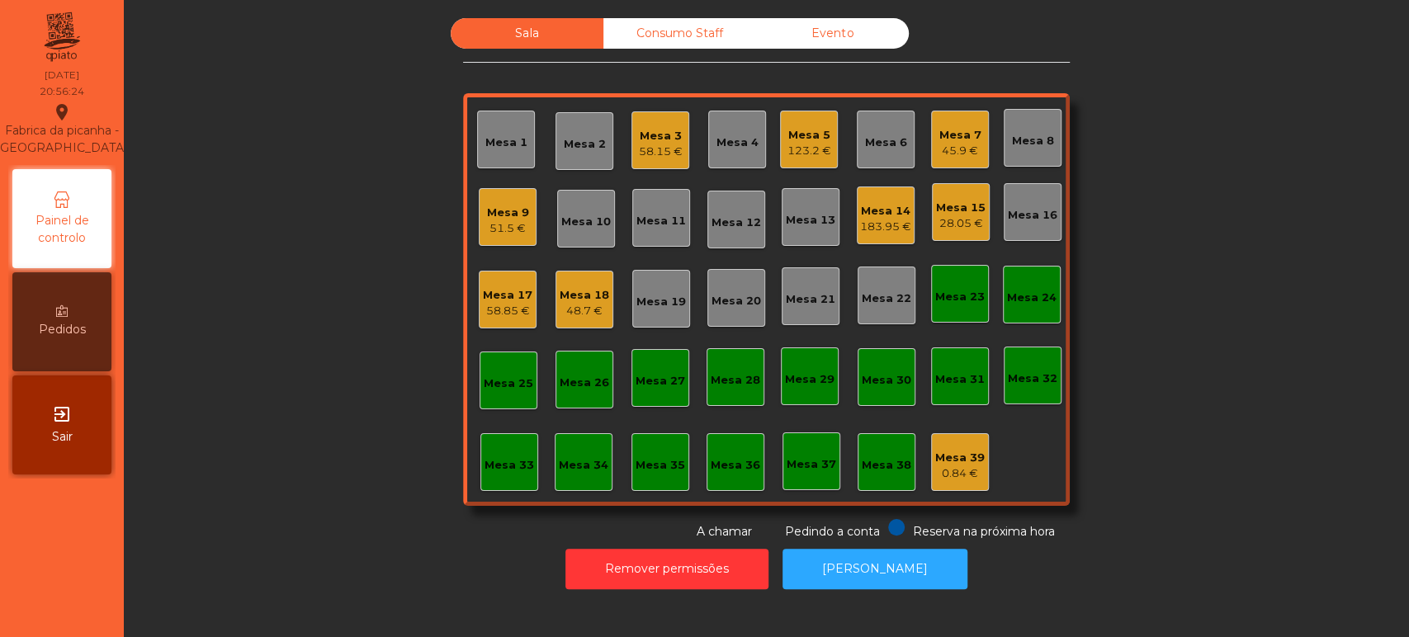
click at [1048, 120] on div "Mesa 8" at bounding box center [1033, 138] width 58 height 58
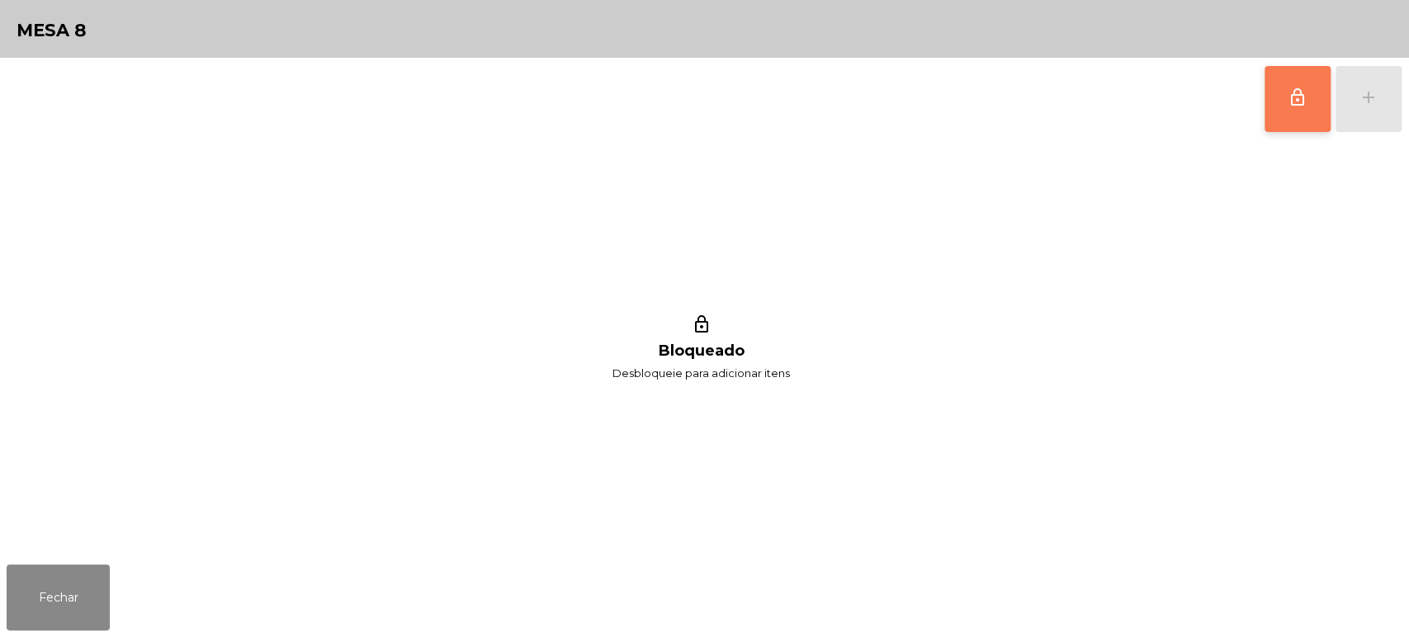
click at [1290, 90] on span "lock_outline" at bounding box center [1298, 98] width 20 height 20
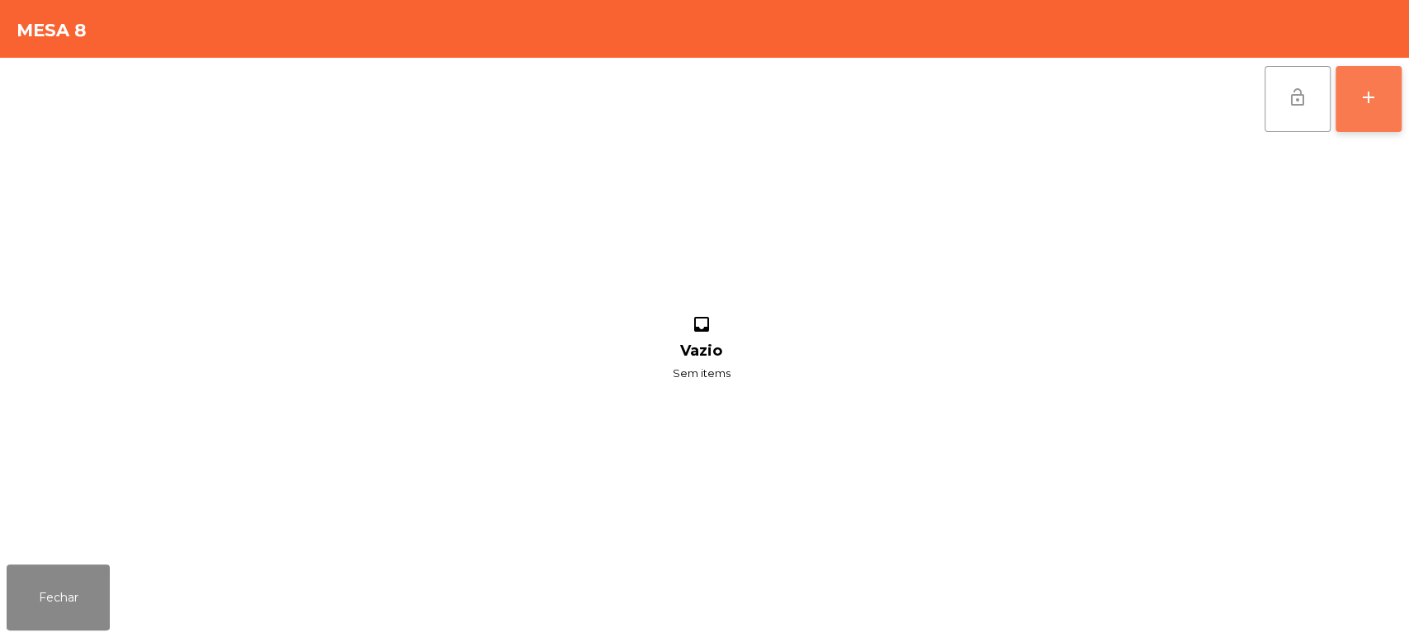
click at [1363, 111] on button "add" at bounding box center [1369, 99] width 66 height 66
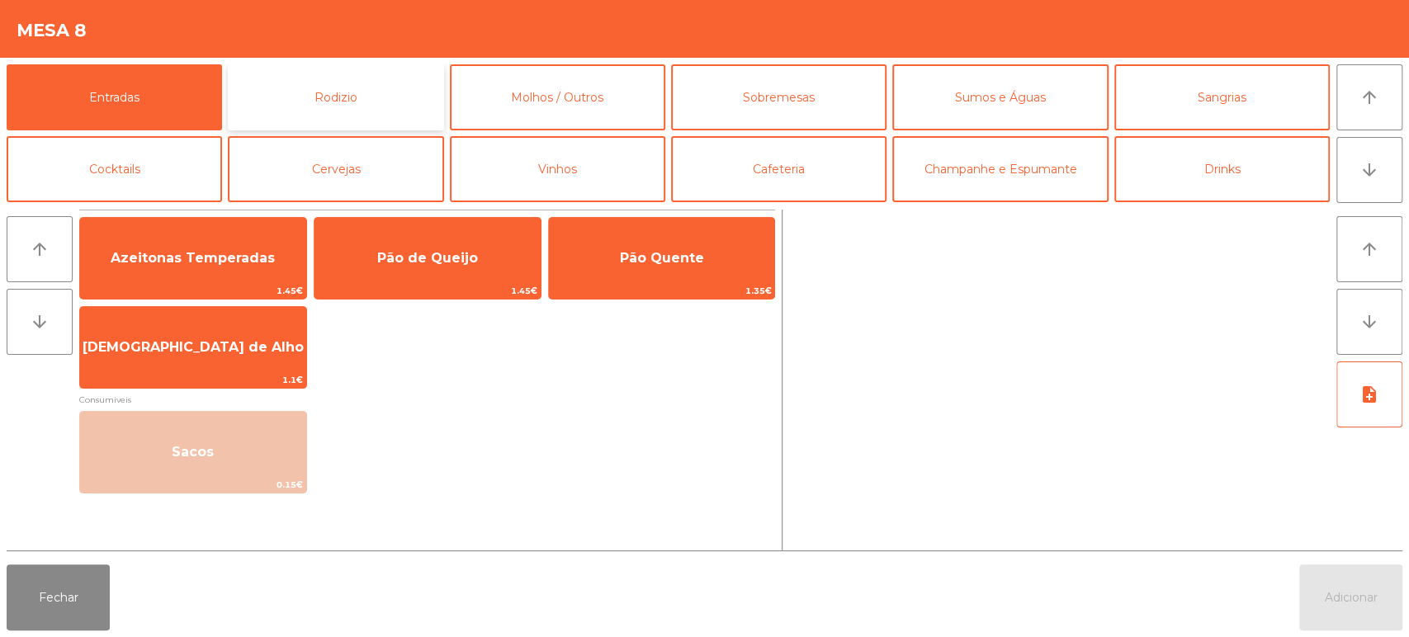
click at [341, 104] on button "Rodizio" at bounding box center [335, 97] width 215 height 66
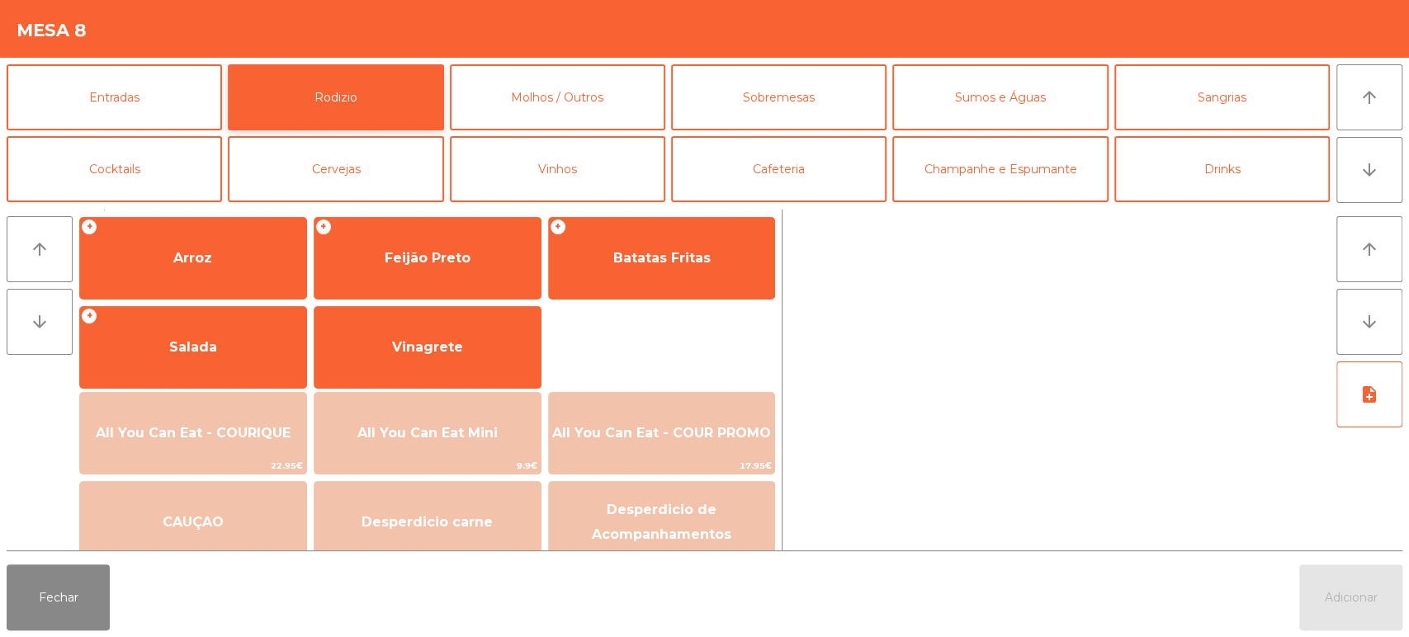
scroll to position [232, 0]
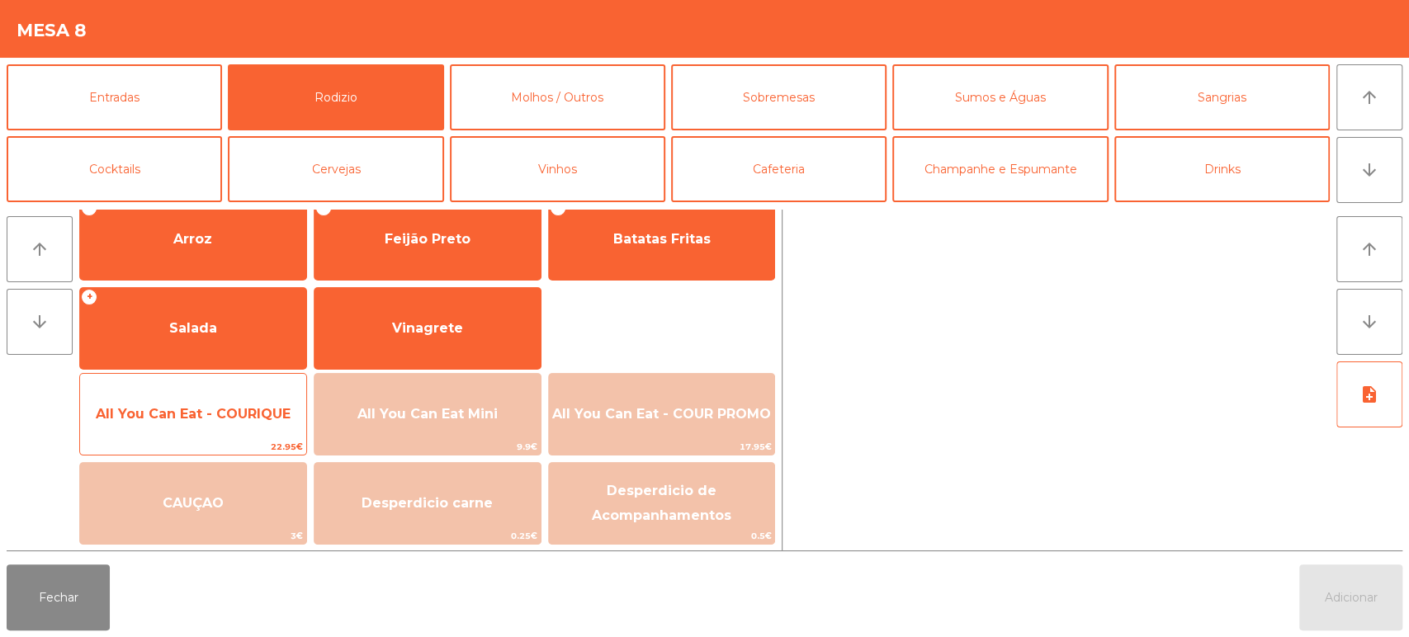
click at [199, 424] on span "All You Can Eat - COURIQUE" at bounding box center [193, 414] width 226 height 45
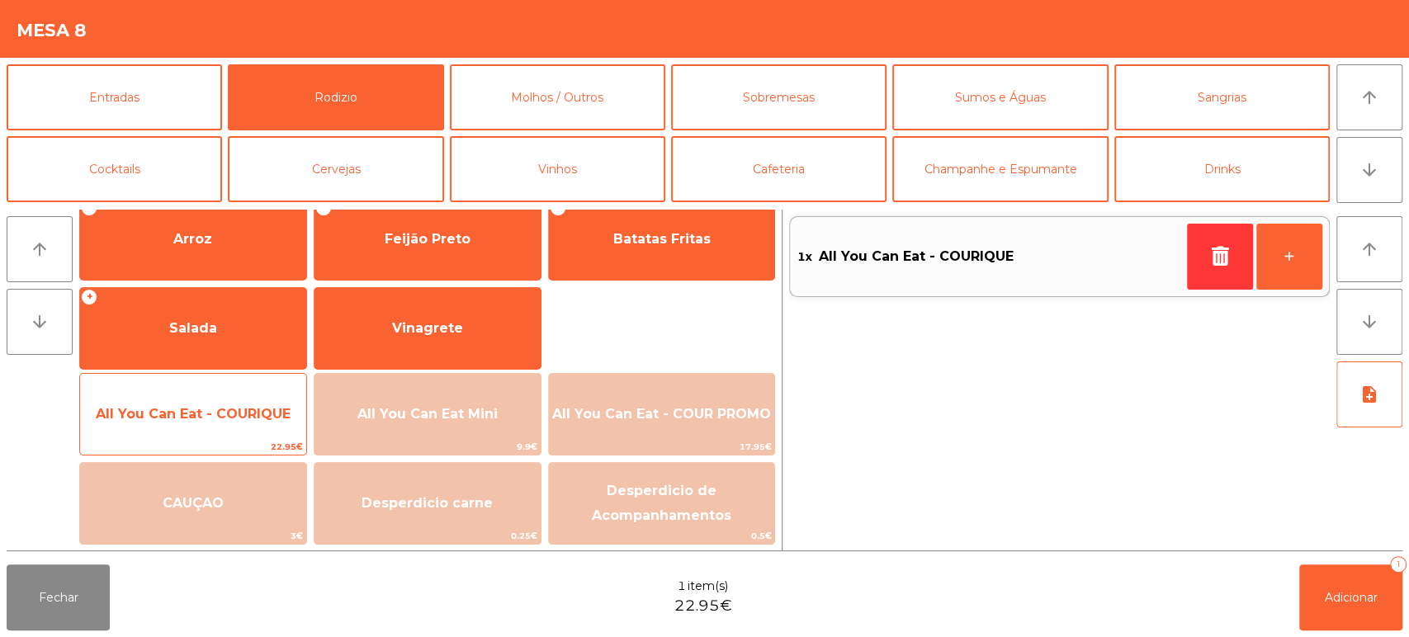
click at [221, 423] on span "All You Can Eat - COURIQUE" at bounding box center [193, 414] width 226 height 45
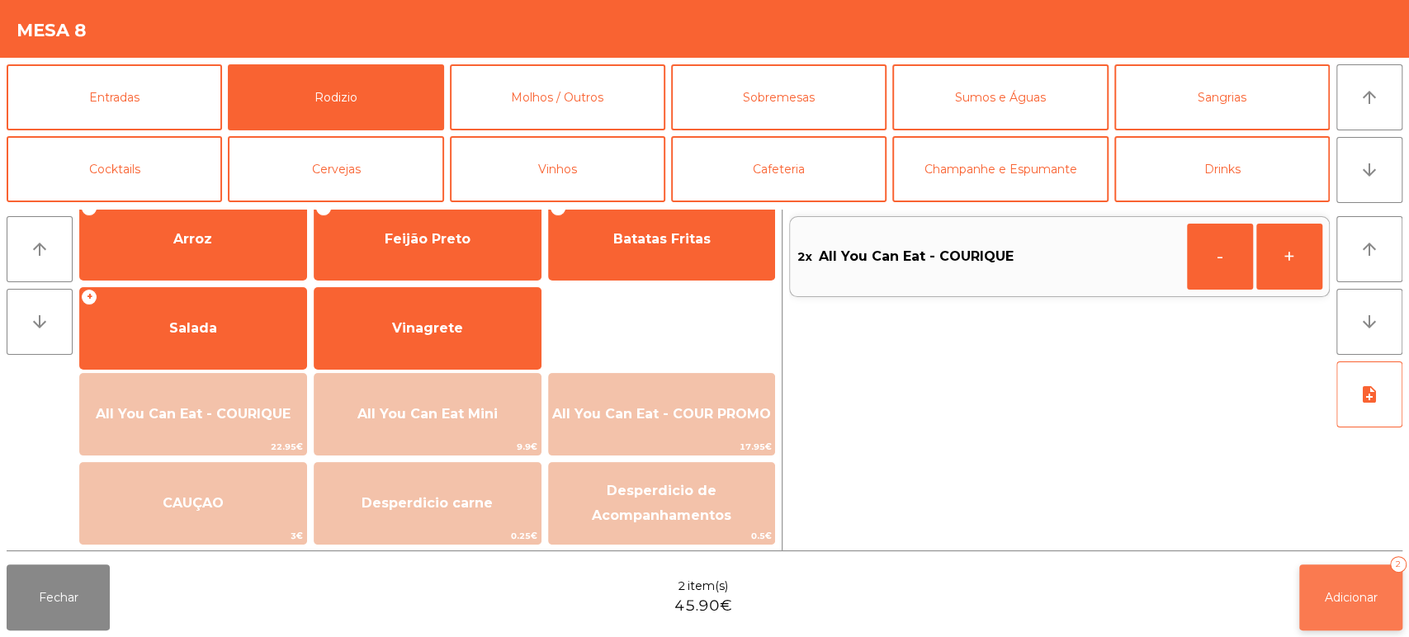
click at [1321, 568] on button "Adicionar 2" at bounding box center [1350, 598] width 103 height 66
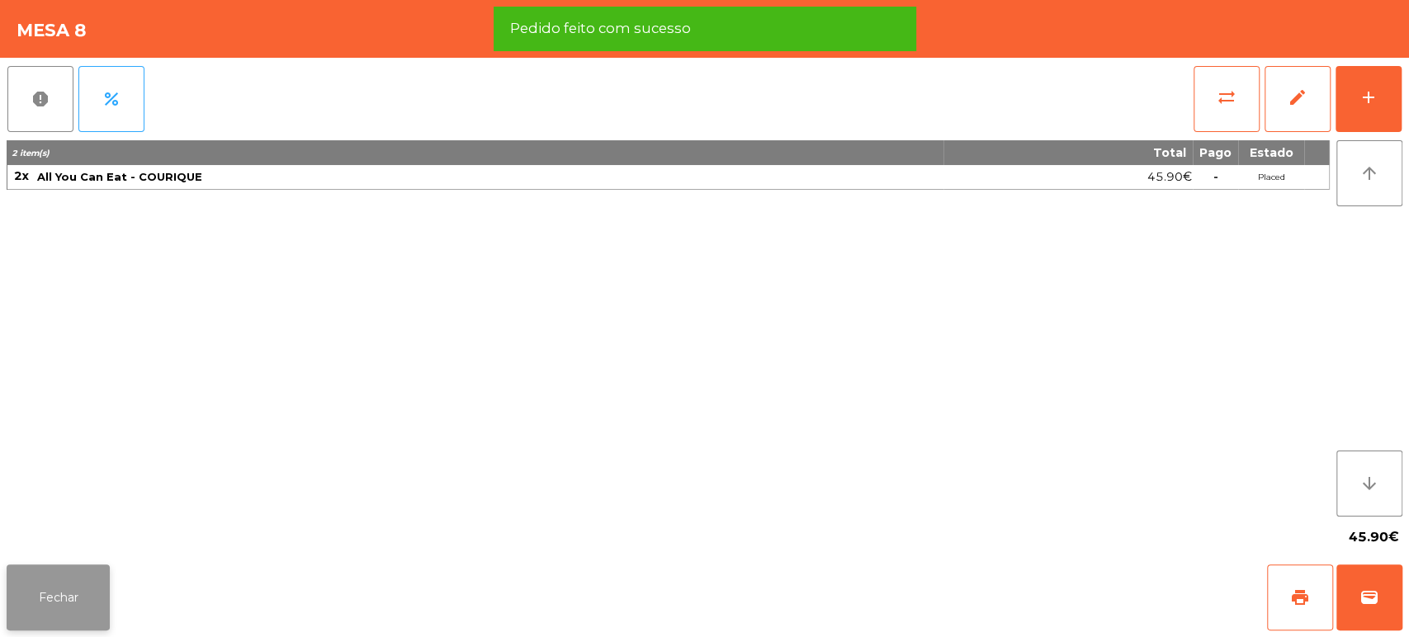
click at [106, 585] on button "Fechar" at bounding box center [58, 598] width 103 height 66
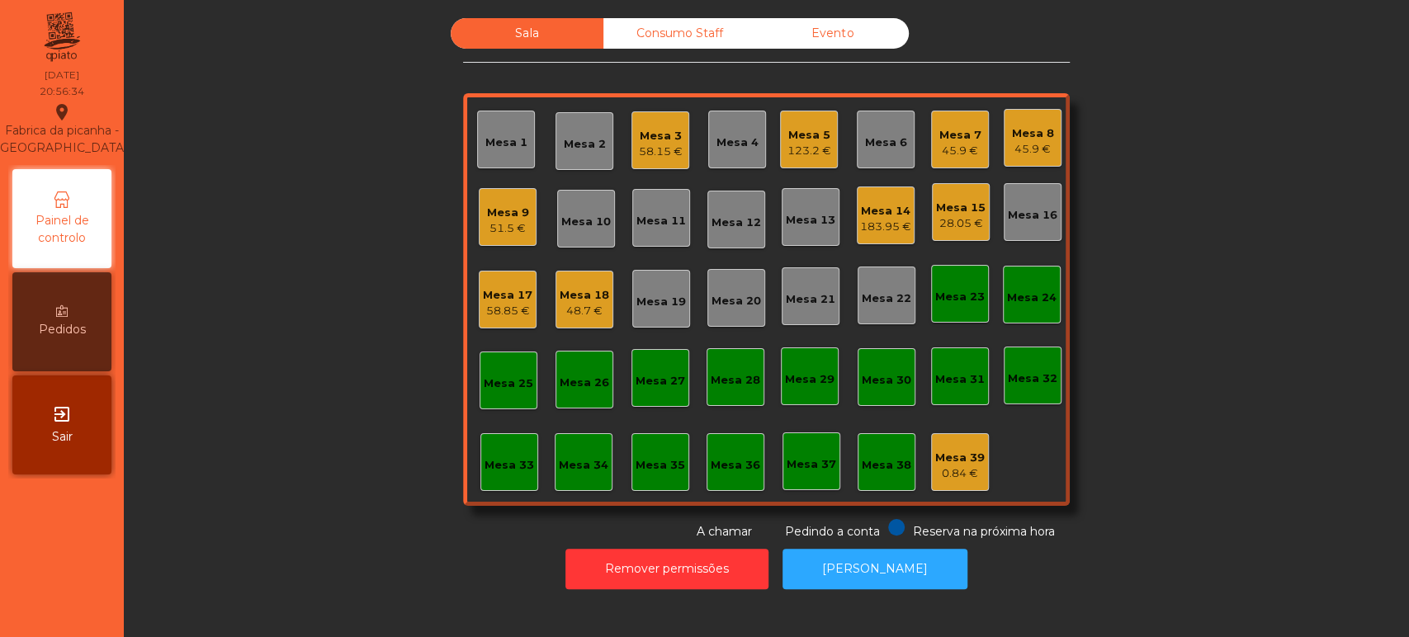
click at [798, 145] on div "123.2 €" at bounding box center [810, 151] width 44 height 17
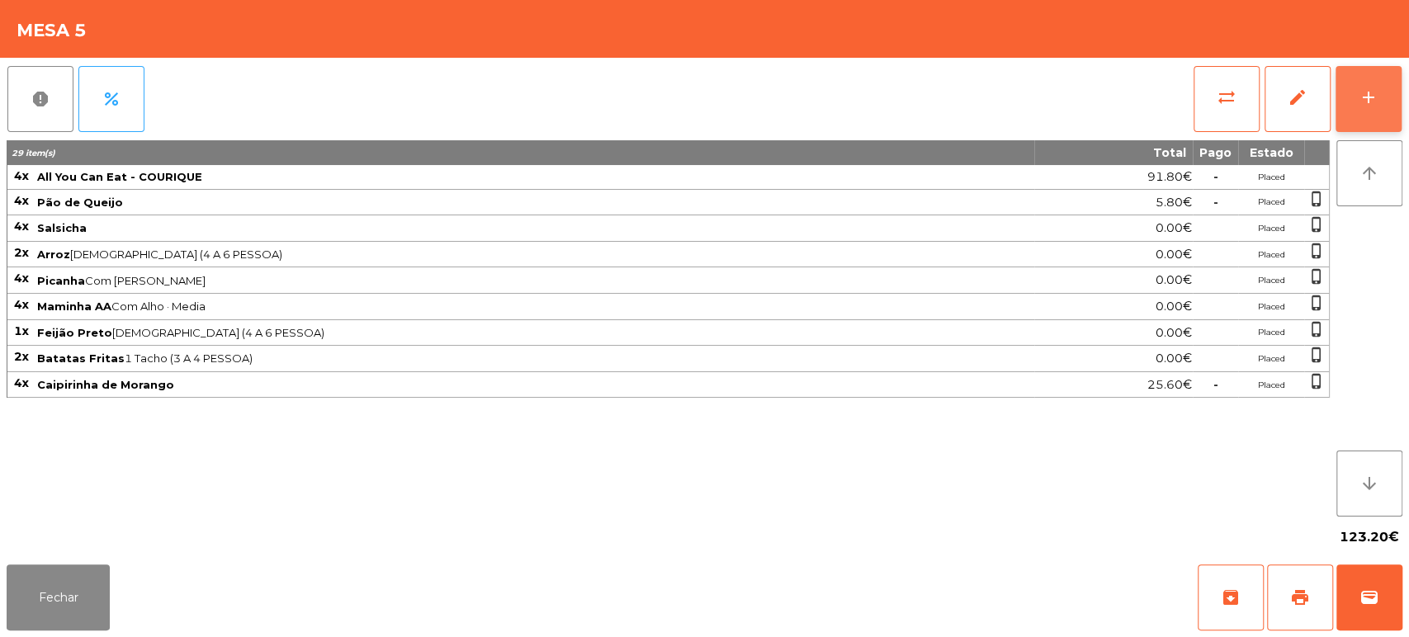
click at [1351, 83] on button "add" at bounding box center [1369, 99] width 66 height 66
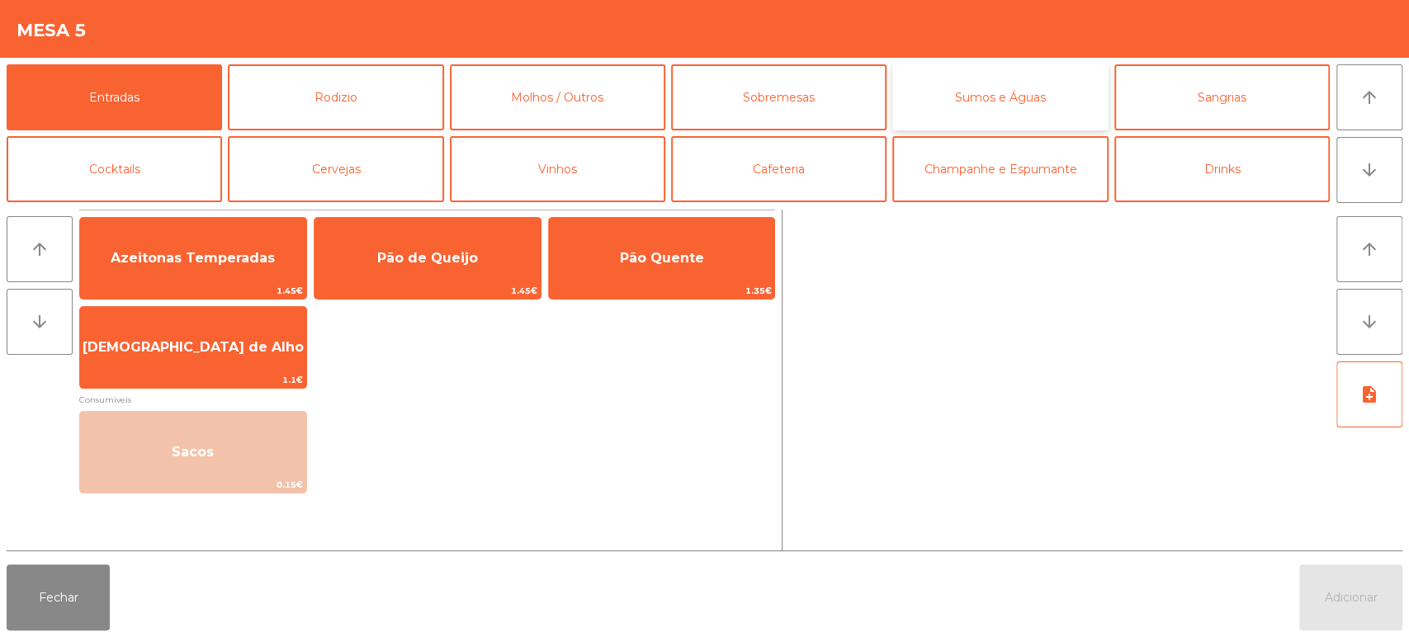
click at [997, 94] on button "Sumos e Águas" at bounding box center [999, 97] width 215 height 66
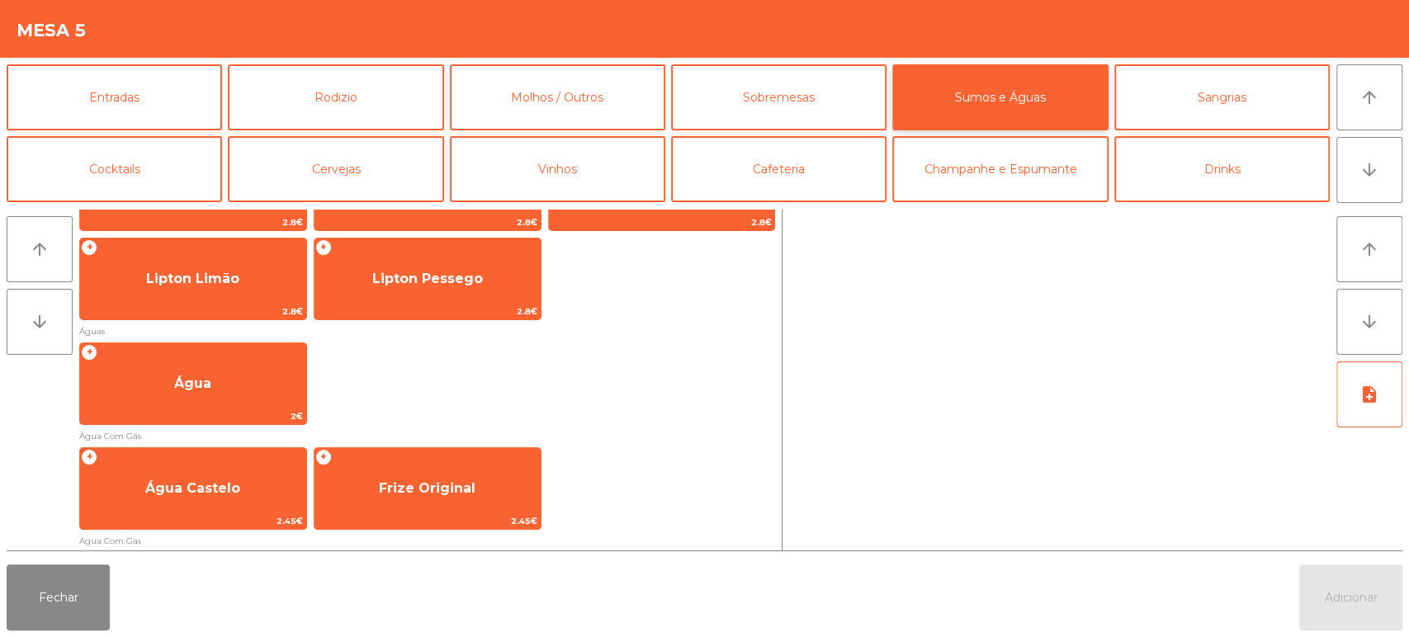
scroll to position [531, 0]
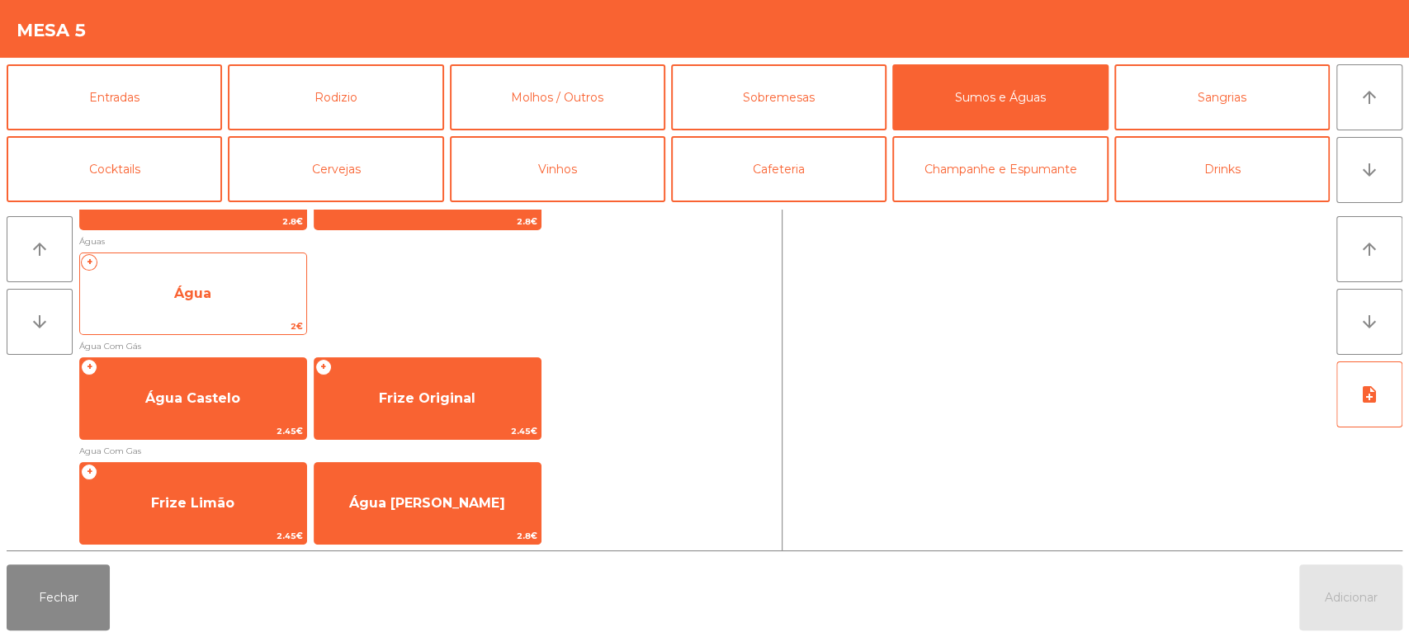
click at [226, 293] on span "Água" at bounding box center [193, 294] width 226 height 45
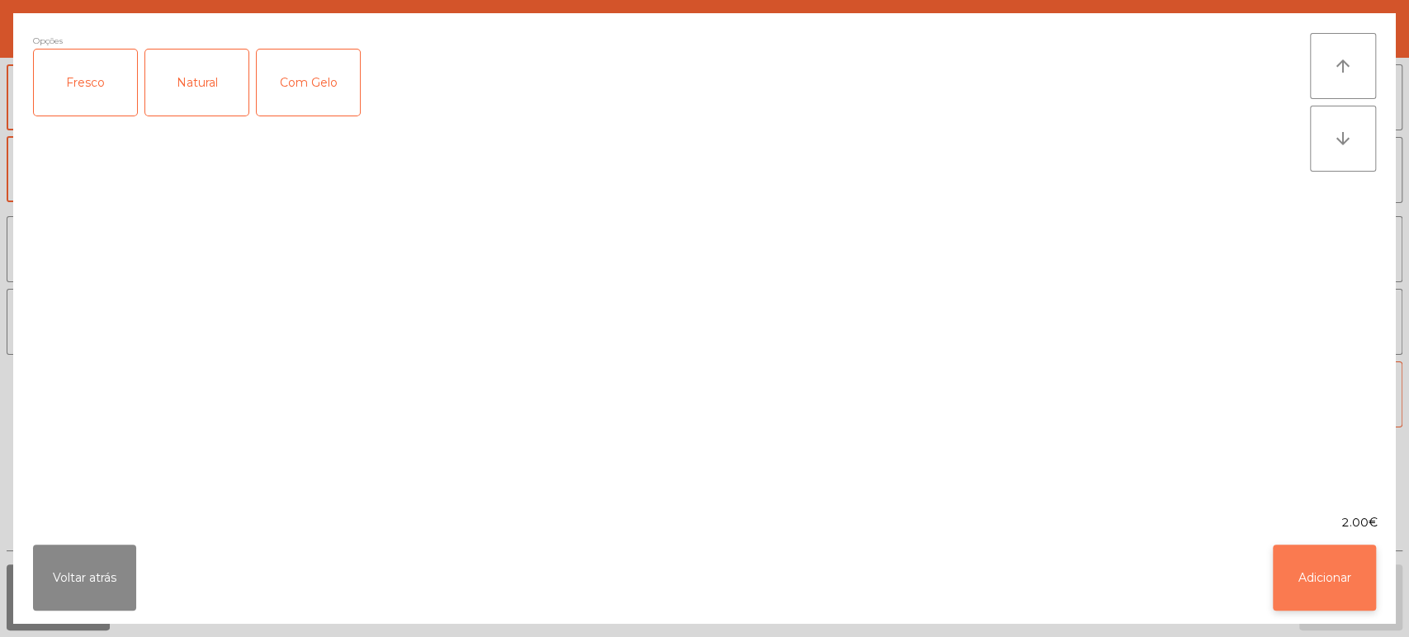
click at [1347, 561] on button "Adicionar" at bounding box center [1324, 578] width 103 height 66
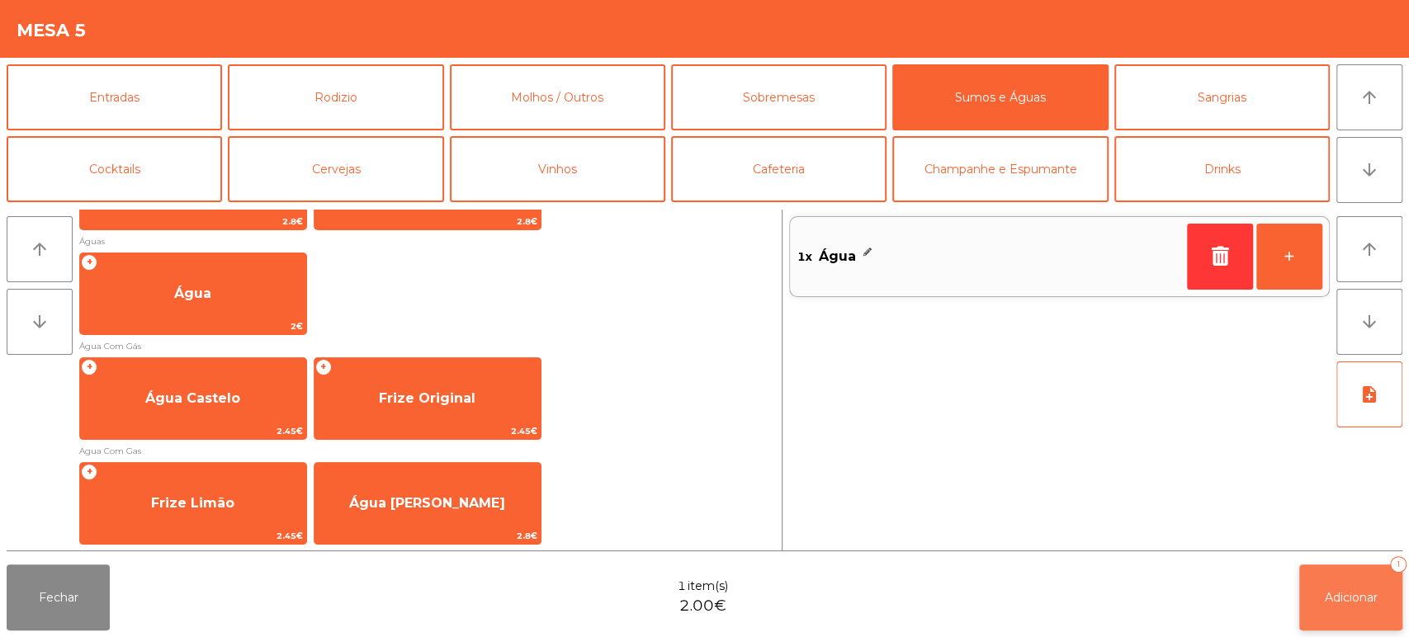
click at [1325, 591] on span "Adicionar" at bounding box center [1351, 597] width 53 height 15
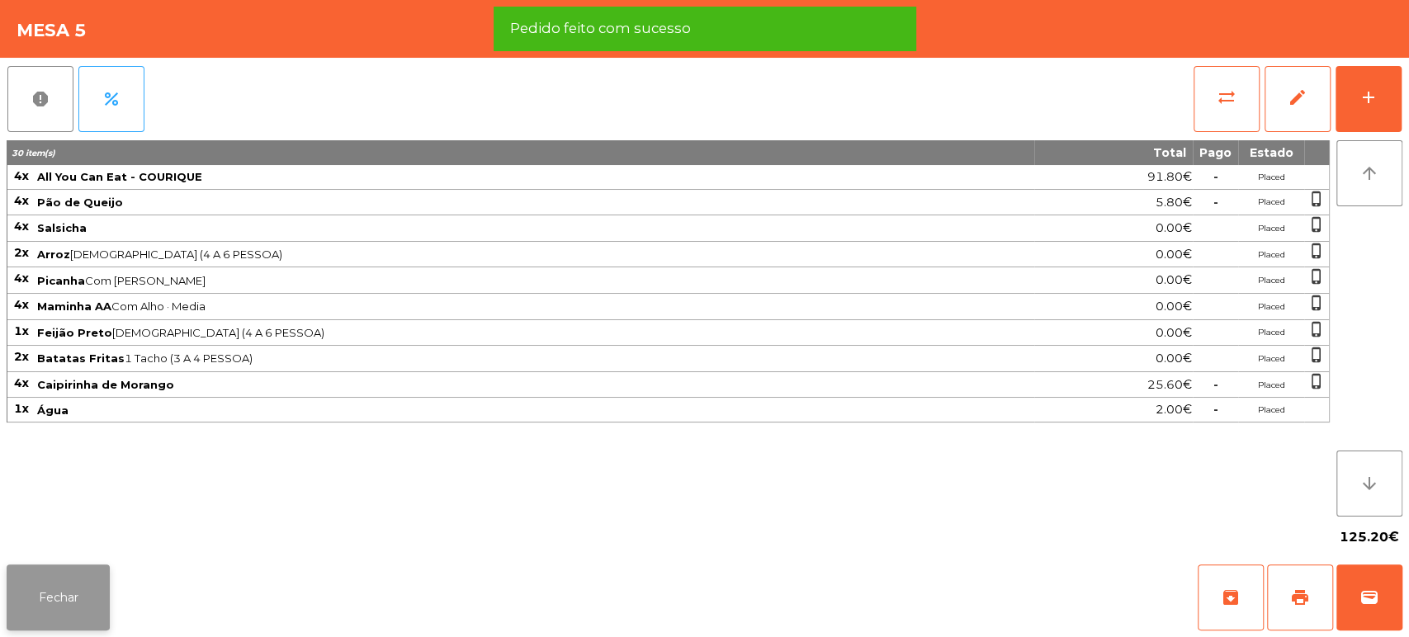
click at [50, 594] on button "Fechar" at bounding box center [58, 598] width 103 height 66
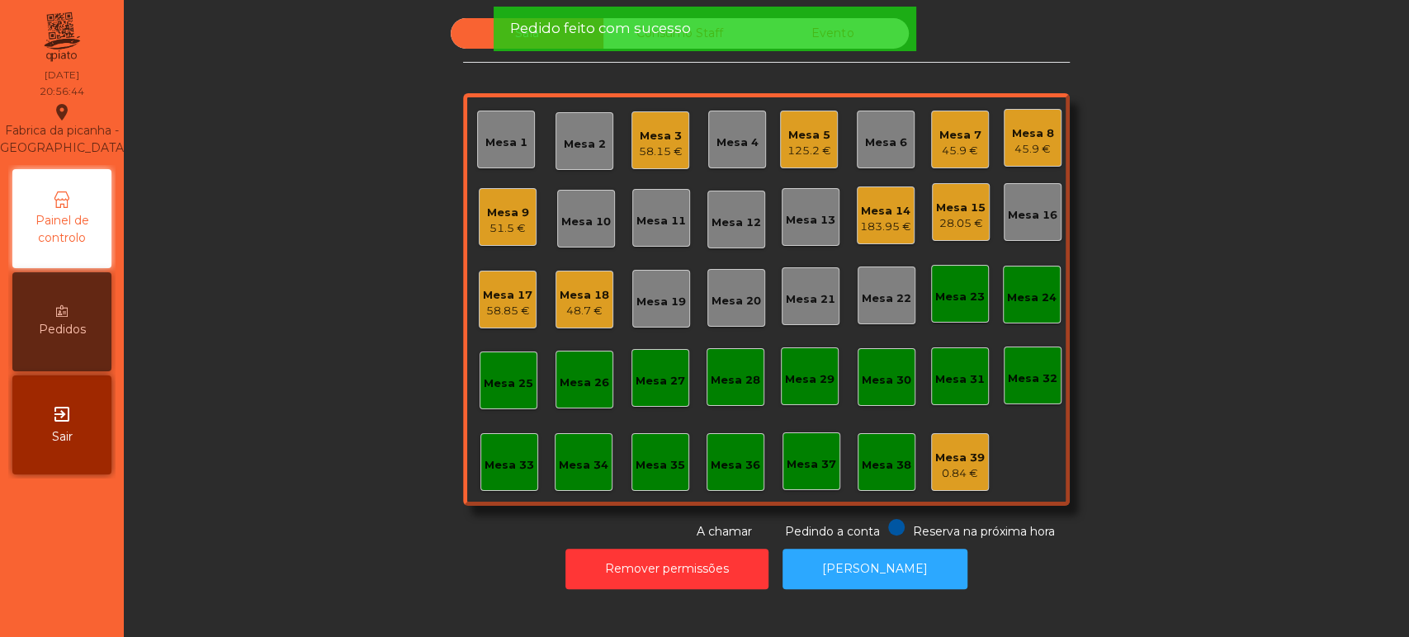
click at [479, 311] on div "Mesa 17 58.85 €" at bounding box center [508, 300] width 58 height 58
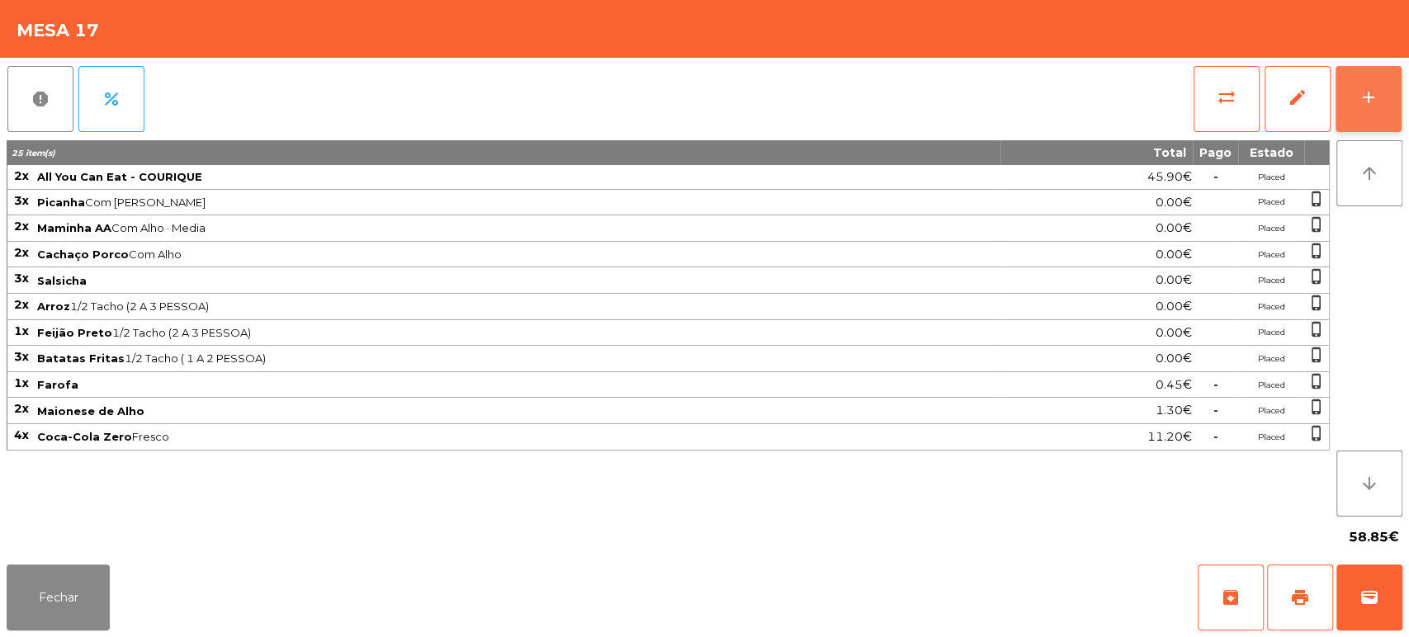
click at [1372, 103] on div "add" at bounding box center [1369, 98] width 20 height 20
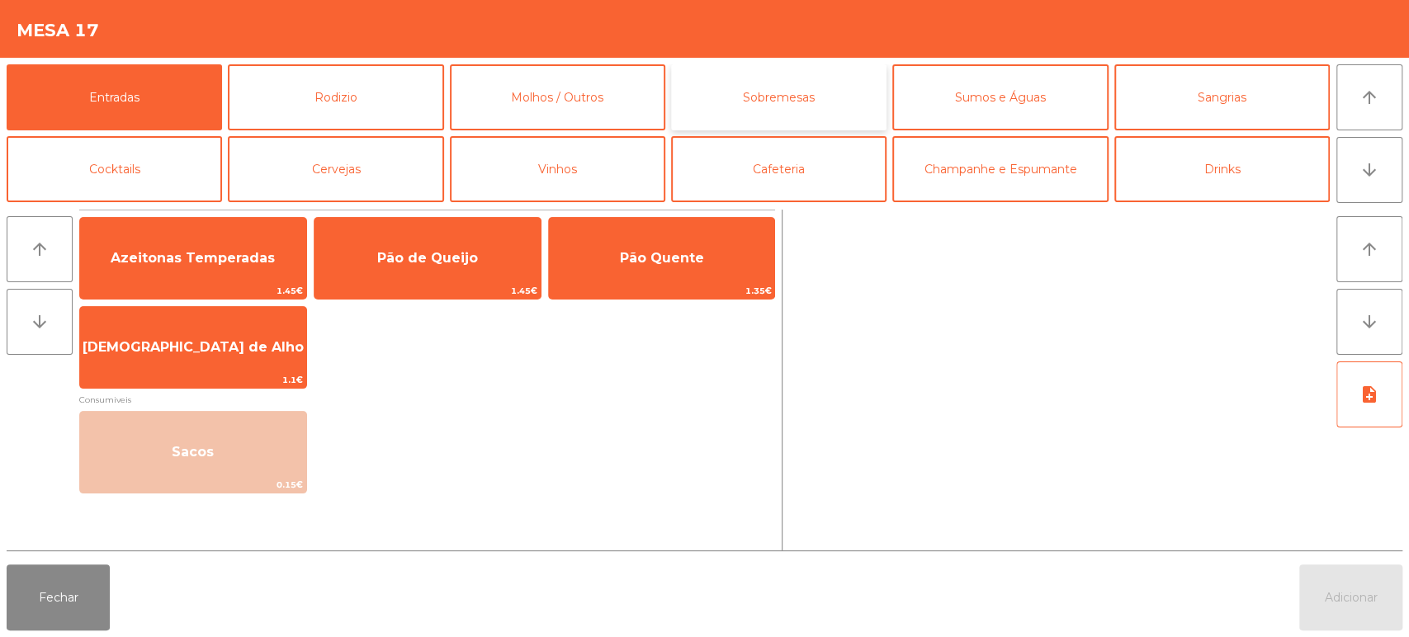
click at [782, 111] on button "Sobremesas" at bounding box center [778, 97] width 215 height 66
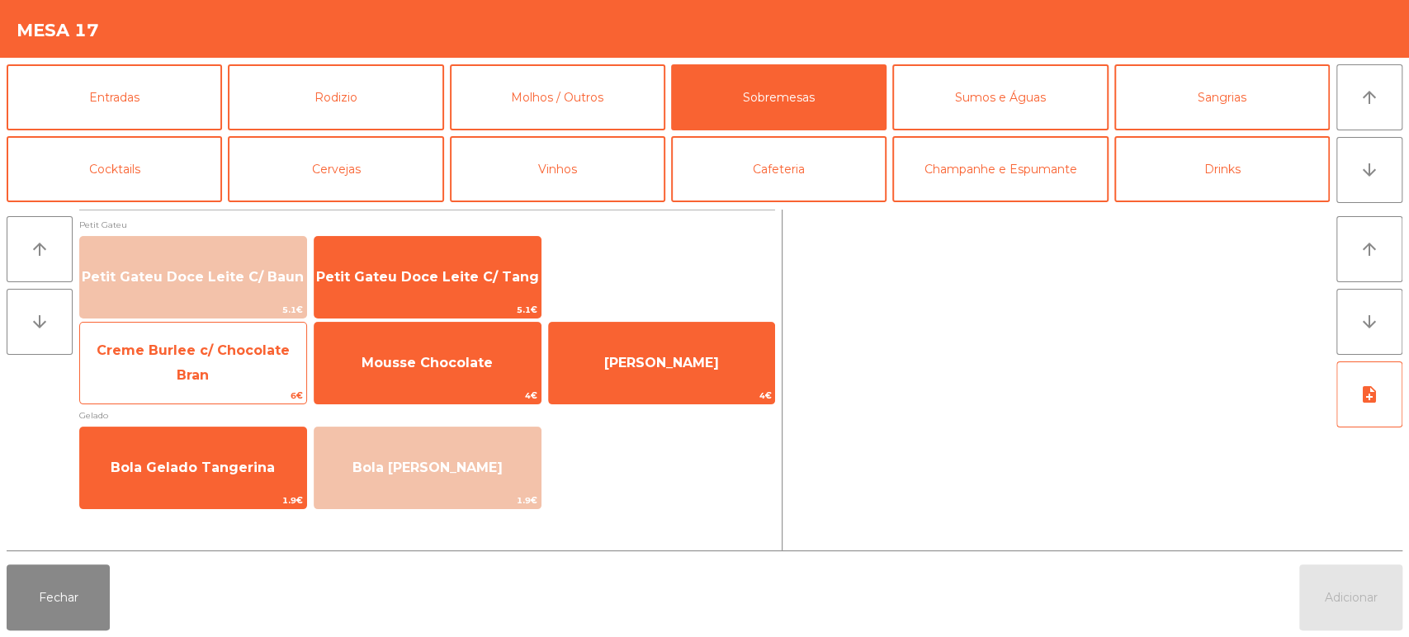
click at [231, 363] on span "Creme Burlee c/ Chocolate Bran" at bounding box center [193, 363] width 193 height 40
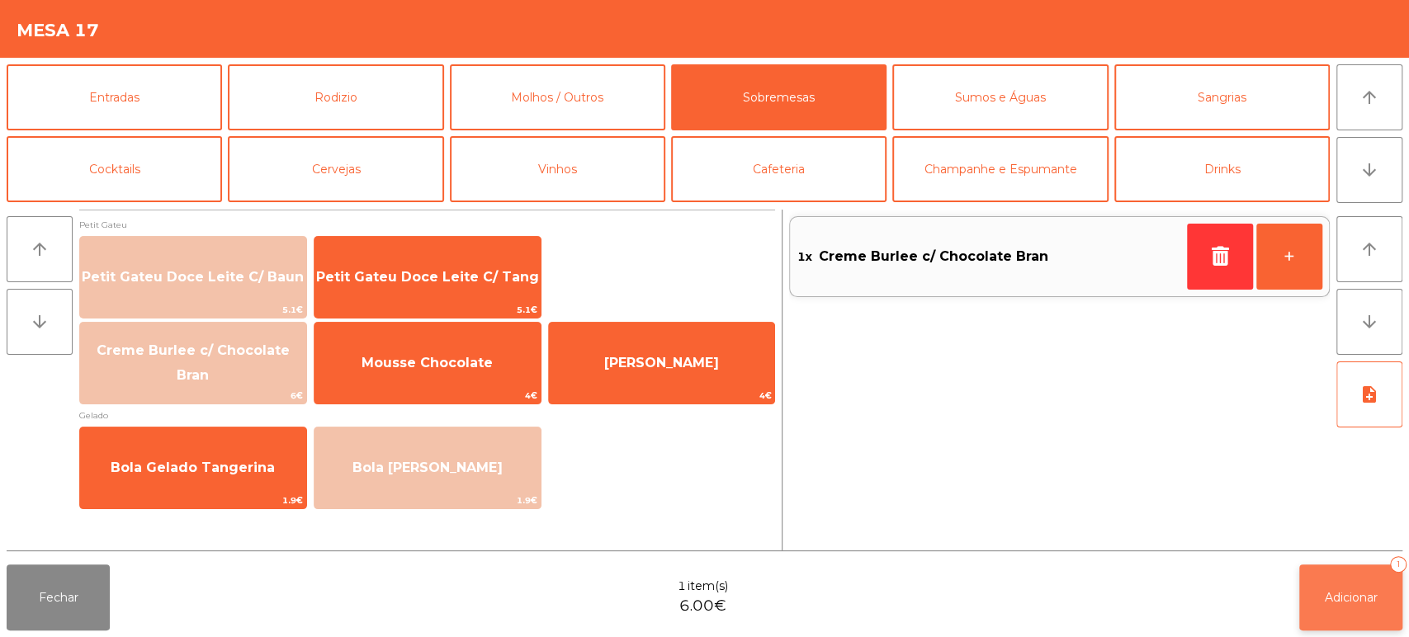
click at [1312, 568] on button "Adicionar 1" at bounding box center [1350, 598] width 103 height 66
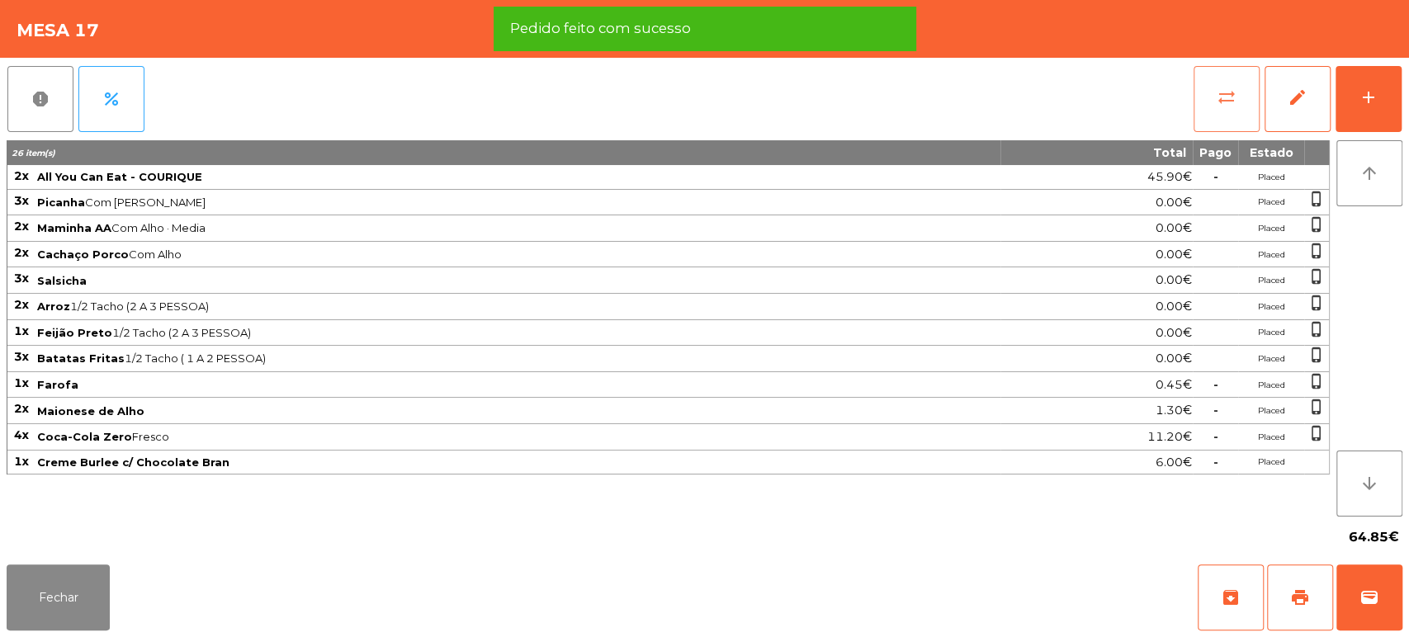
click at [1224, 102] on span "sync_alt" at bounding box center [1227, 98] width 20 height 20
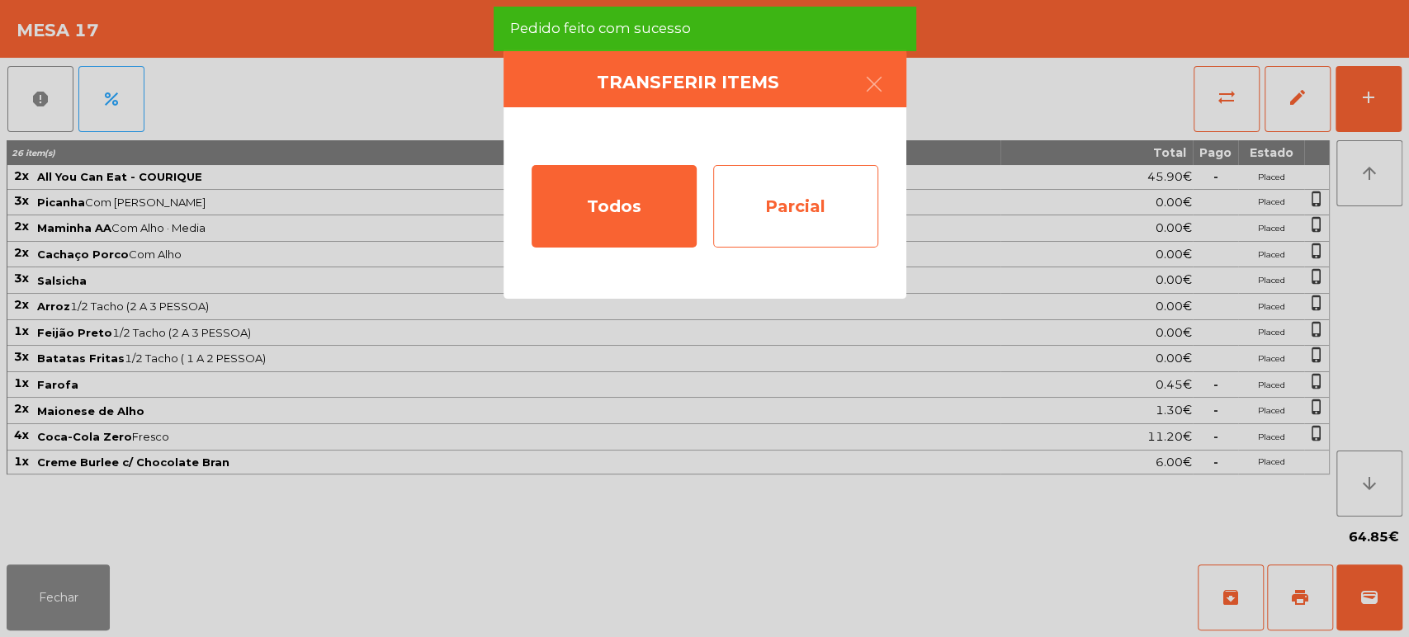
click at [810, 222] on div "Parcial" at bounding box center [795, 206] width 165 height 83
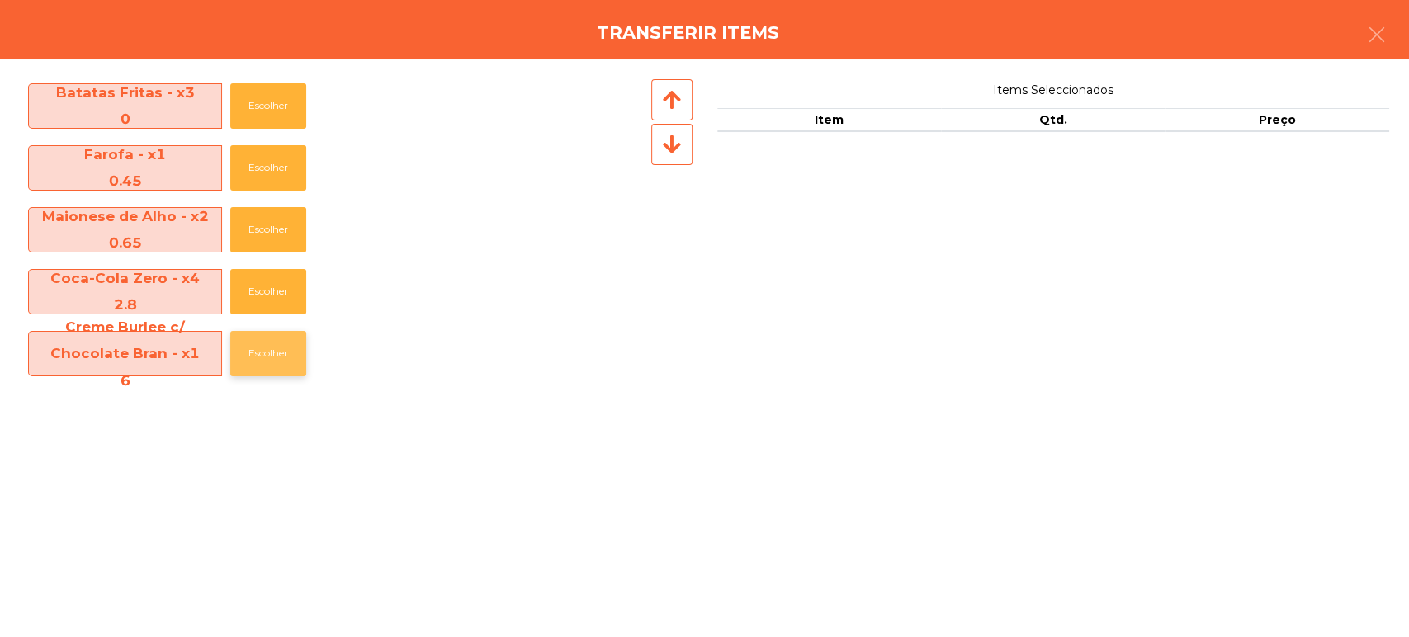
click at [282, 362] on button "Escolher" at bounding box center [268, 353] width 76 height 45
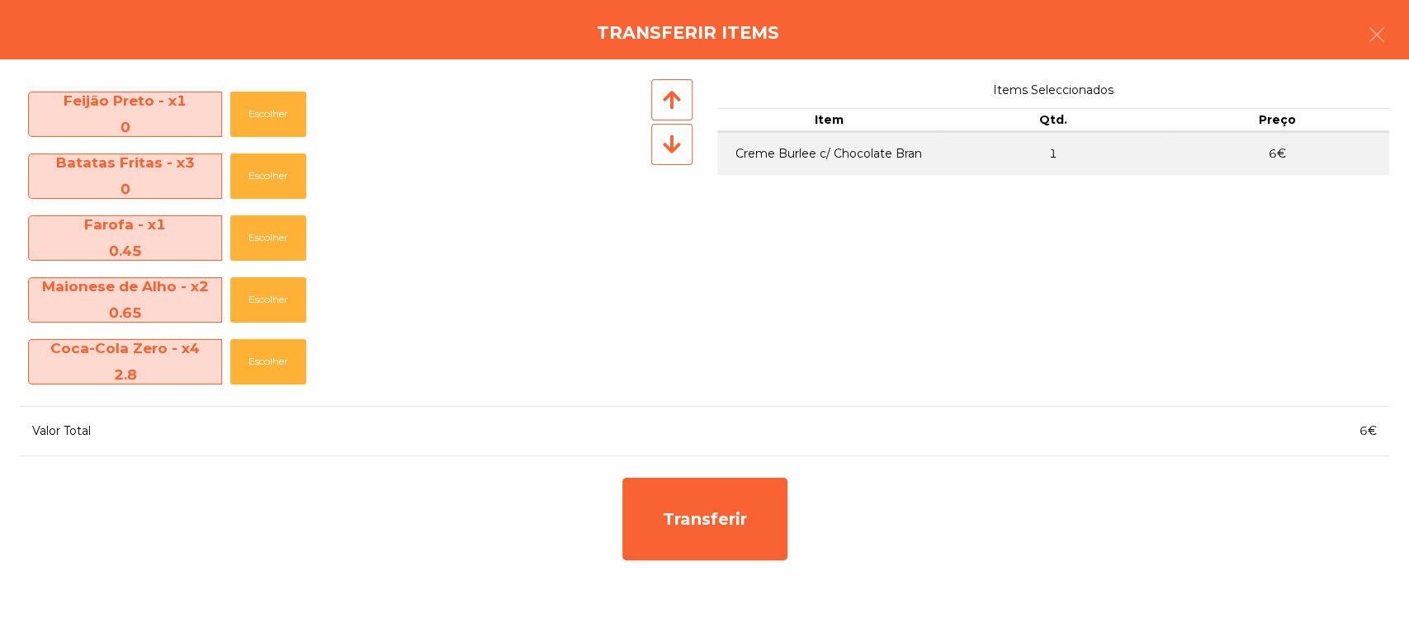
scroll to position [367, 0]
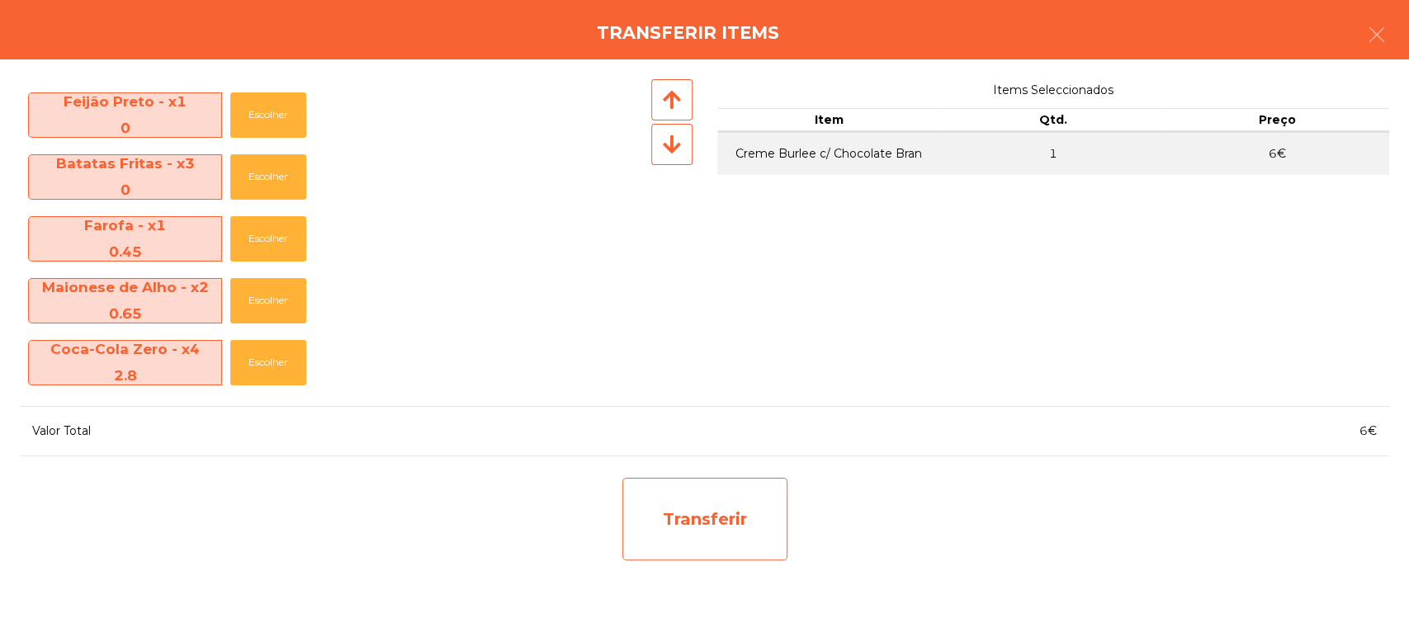
click at [709, 498] on div "Transferir" at bounding box center [704, 519] width 165 height 83
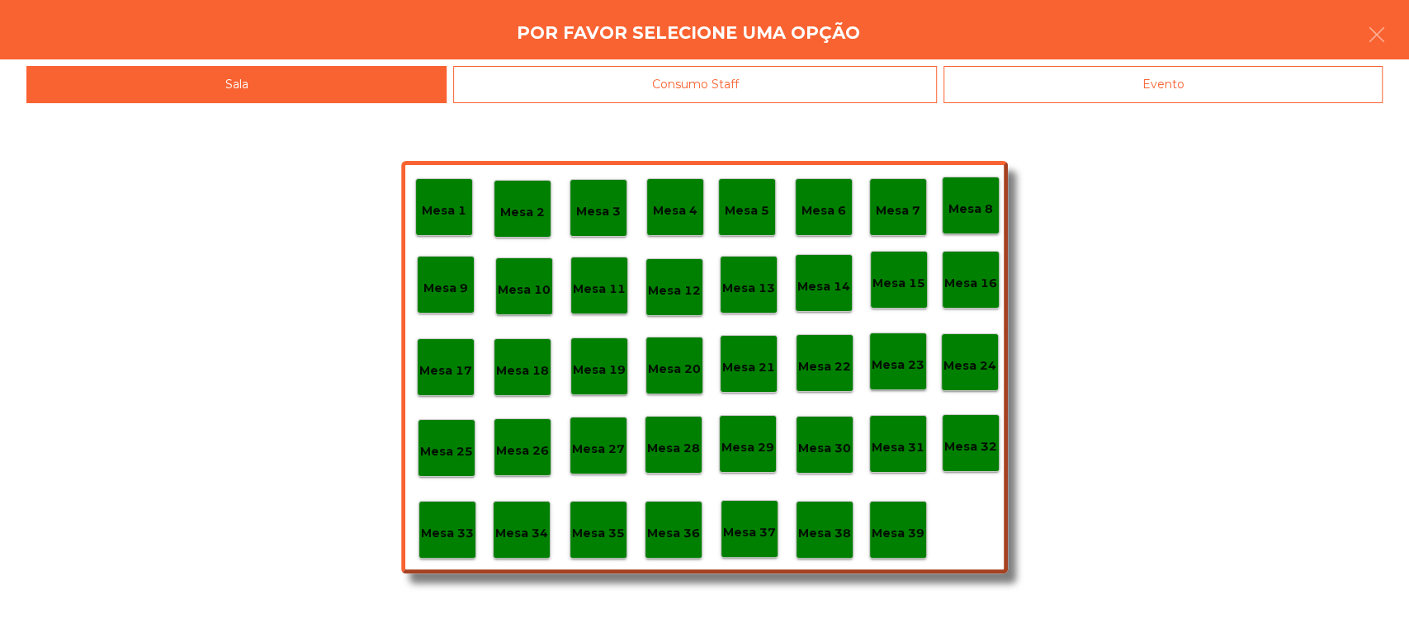
click at [909, 522] on div "Mesa 39" at bounding box center [898, 531] width 53 height 26
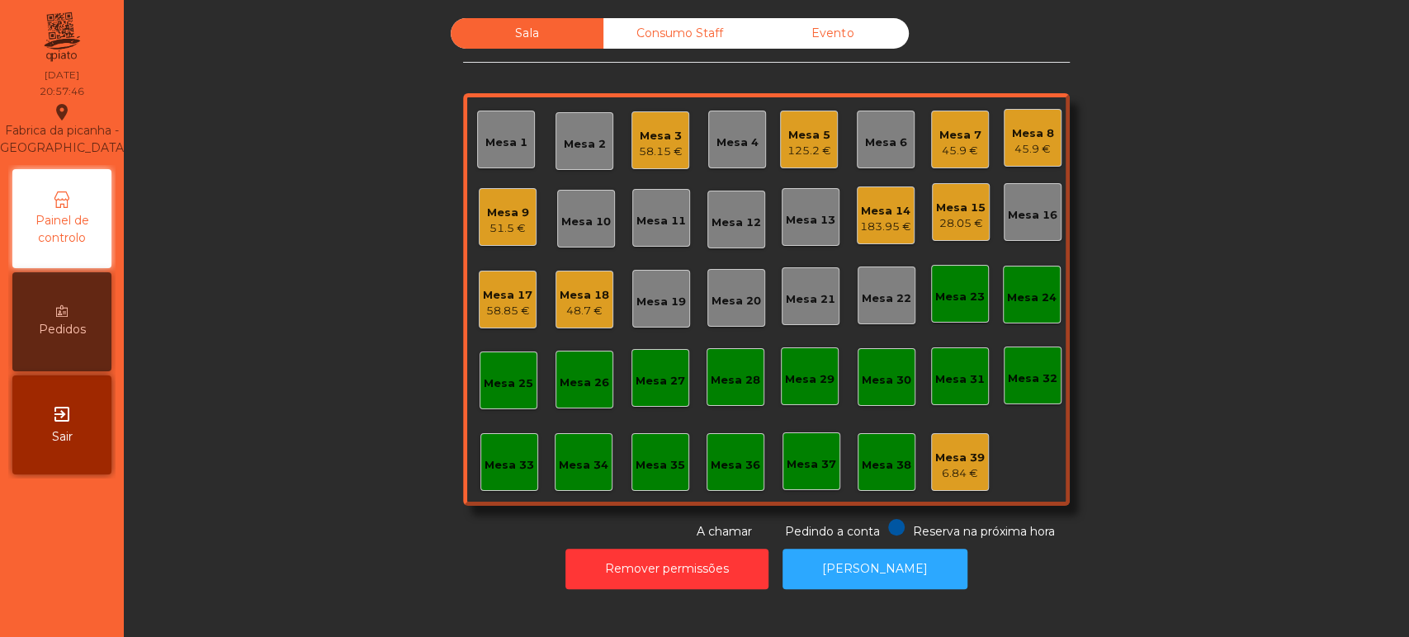
click at [570, 315] on div "48.7 €" at bounding box center [585, 311] width 50 height 17
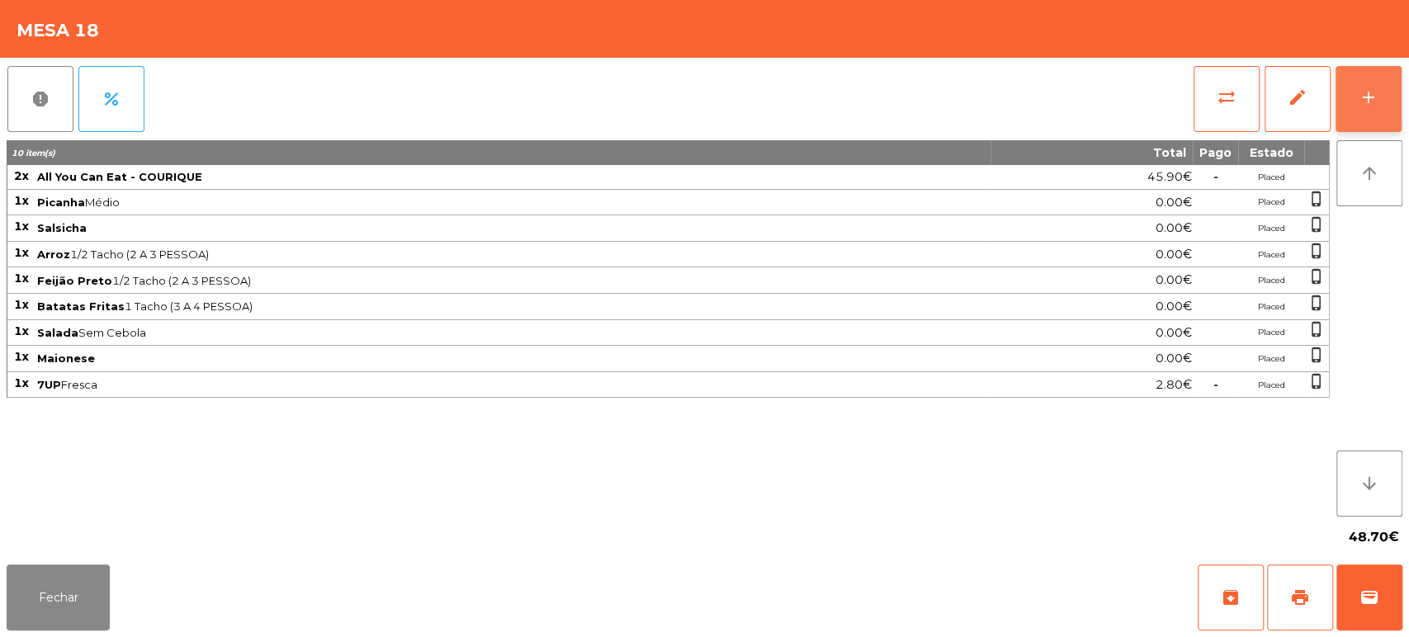
click at [1389, 113] on button "add" at bounding box center [1369, 99] width 66 height 66
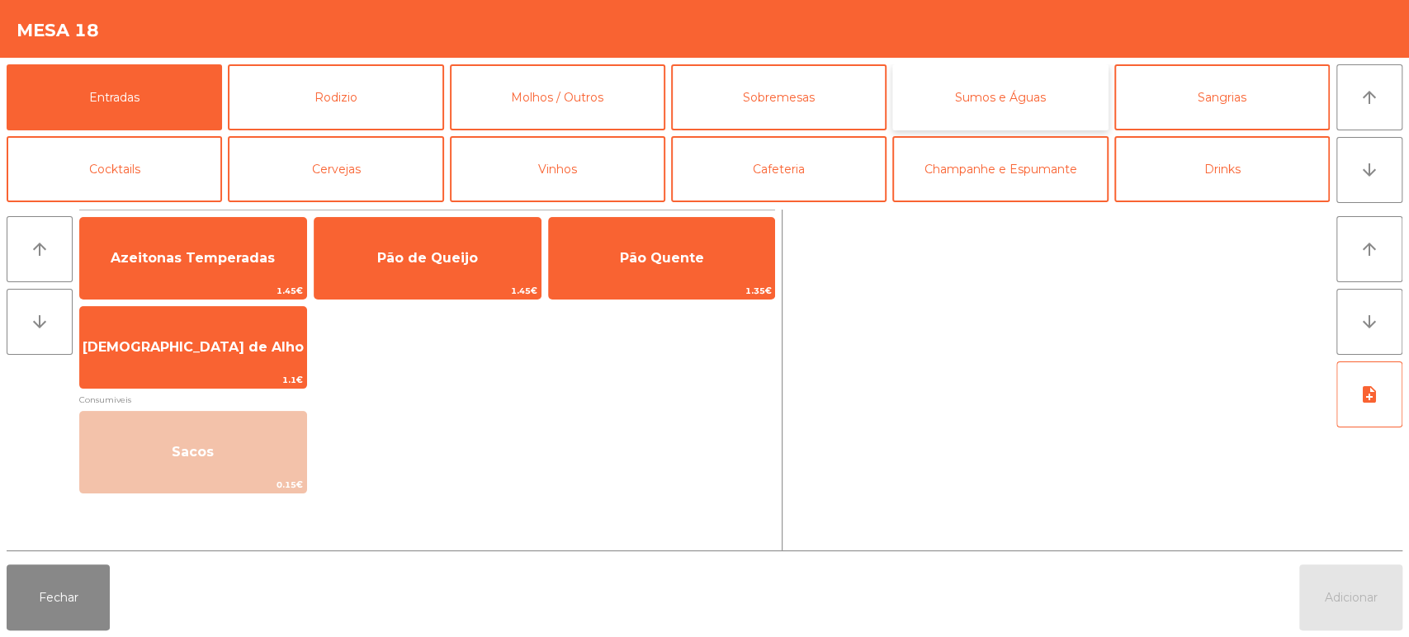
click at [968, 110] on button "Sumos e Águas" at bounding box center [999, 97] width 215 height 66
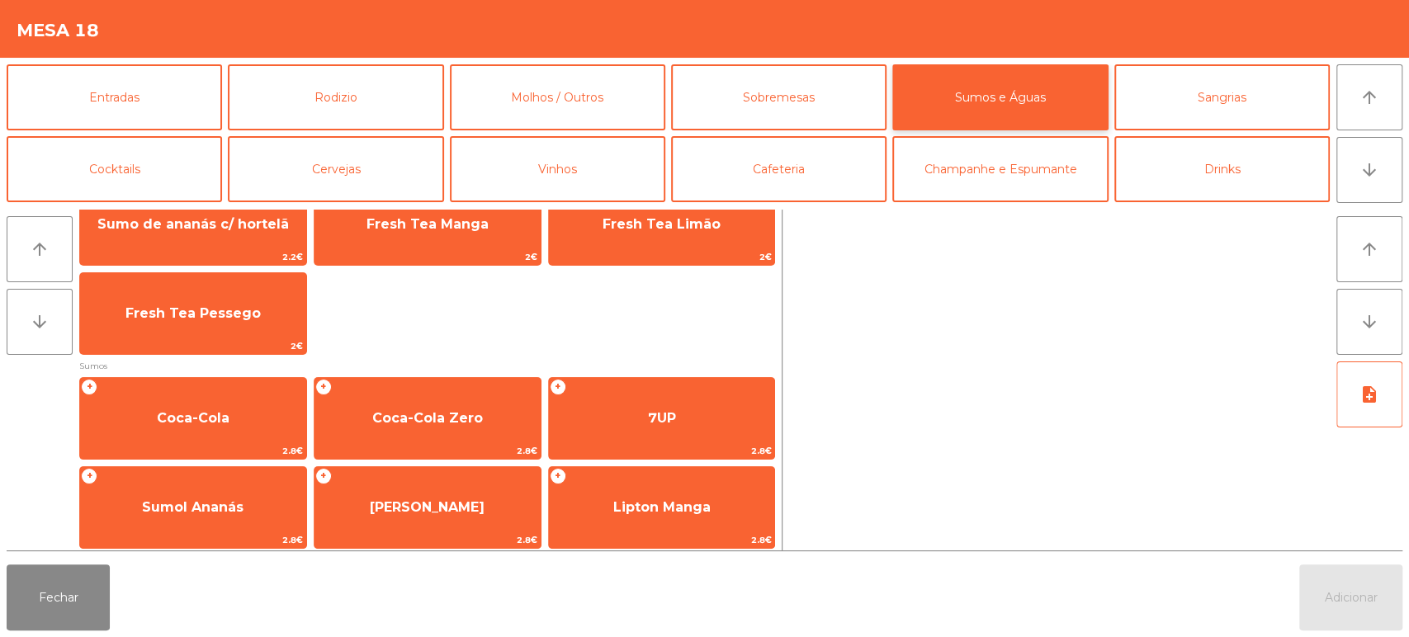
scroll to position [128, 0]
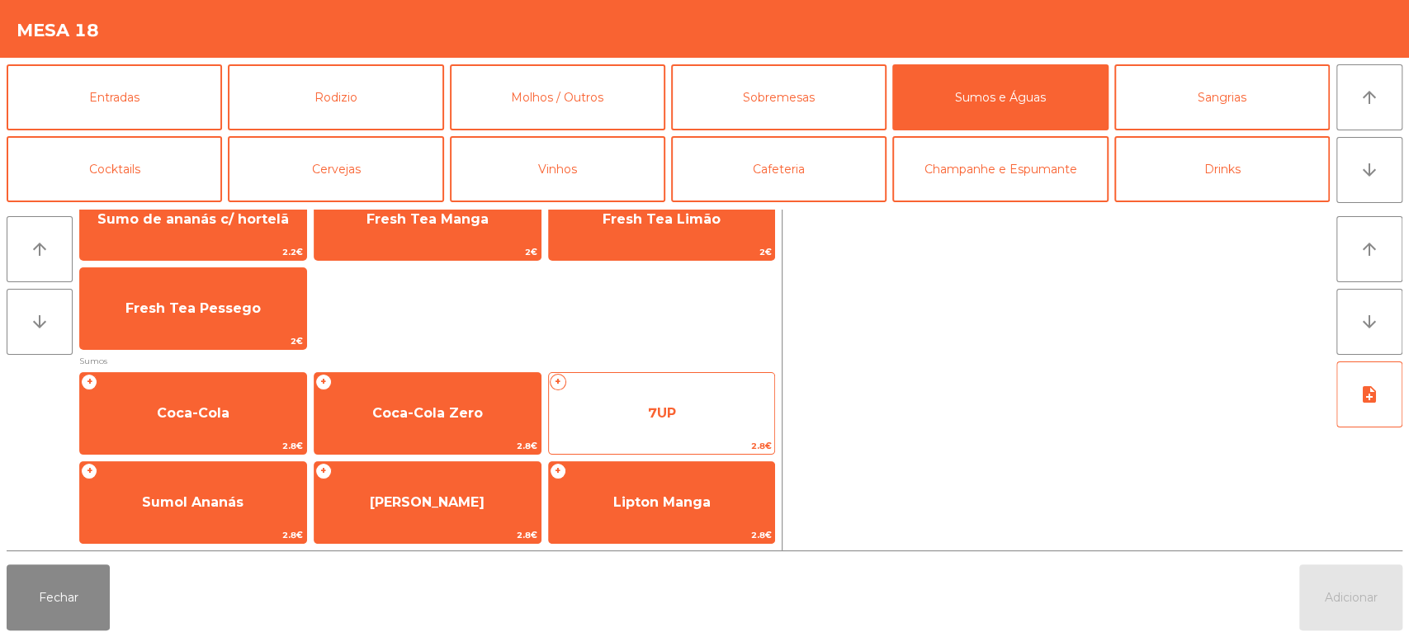
click at [697, 444] on span "2.8€" at bounding box center [662, 446] width 226 height 16
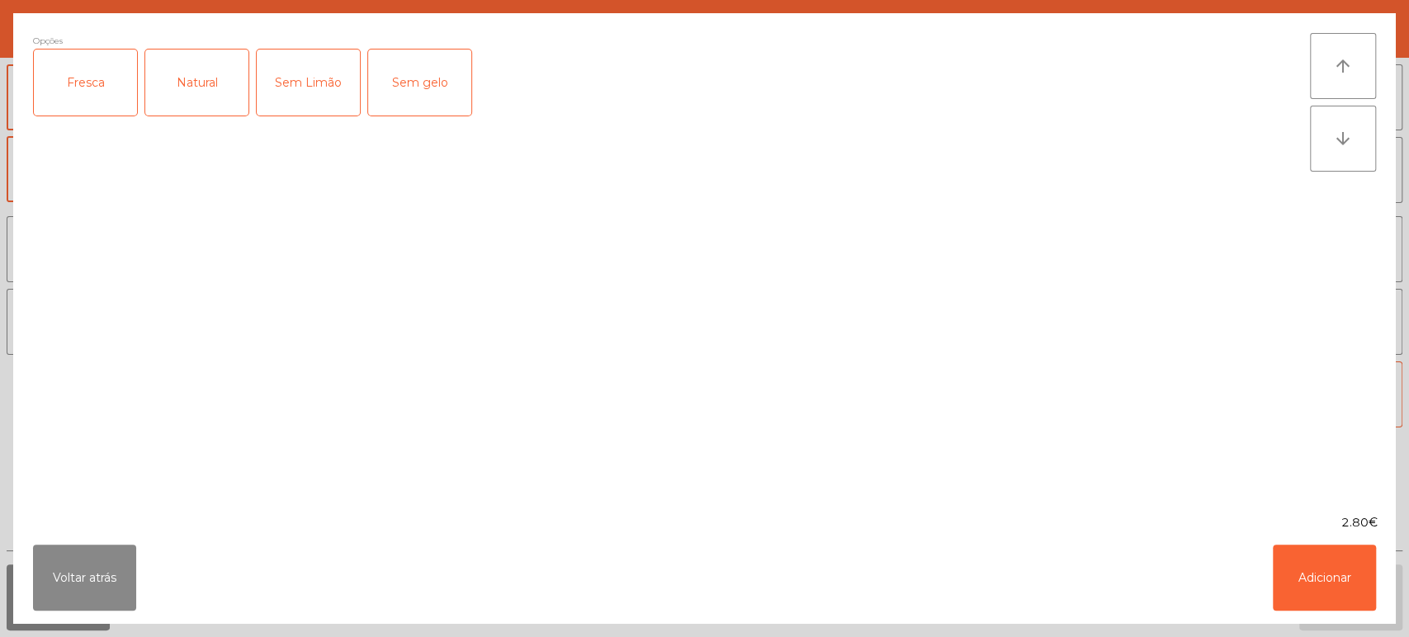
click at [83, 71] on div "Fresca" at bounding box center [85, 83] width 103 height 66
click at [1328, 562] on button "Adicionar" at bounding box center [1324, 578] width 103 height 66
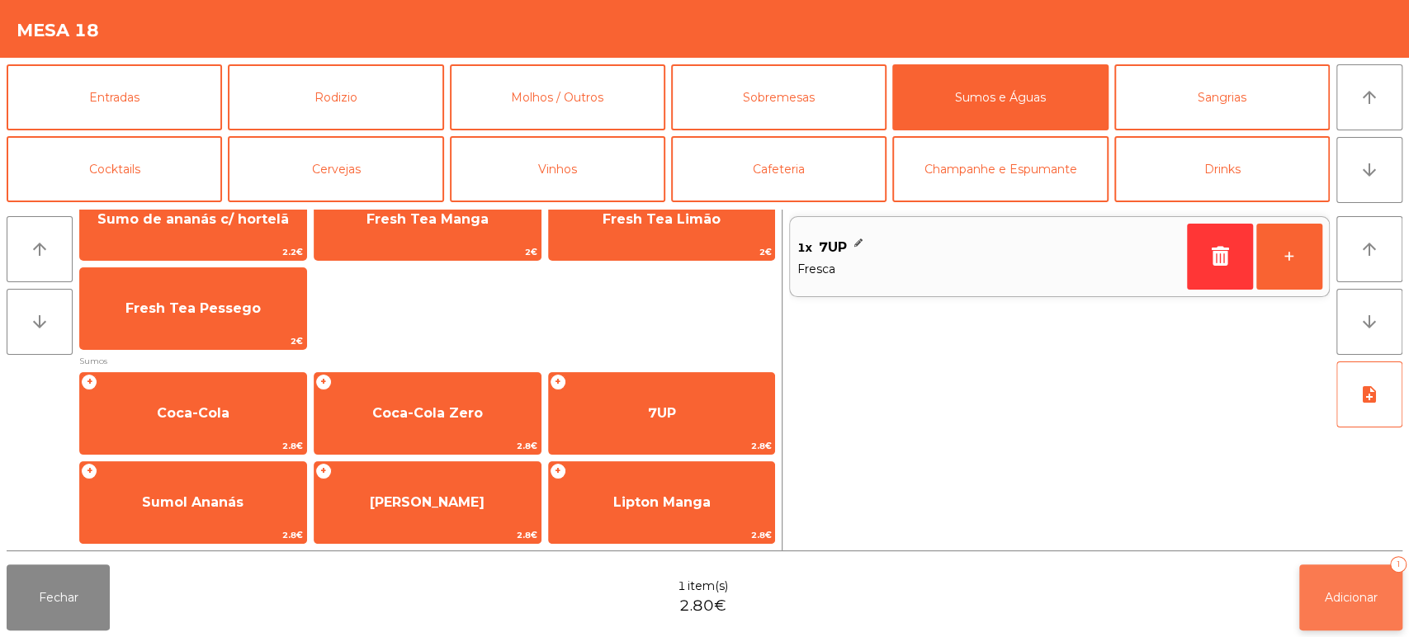
click at [1340, 598] on span "Adicionar" at bounding box center [1351, 597] width 53 height 15
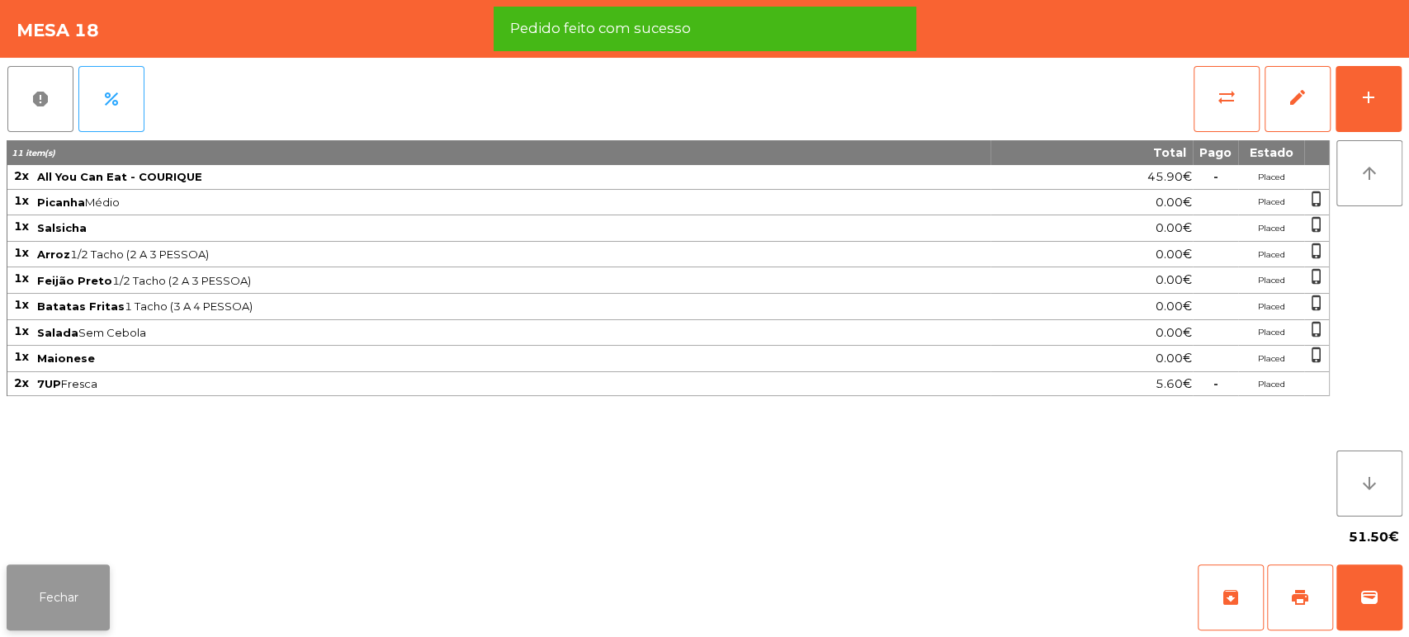
click at [70, 609] on button "Fechar" at bounding box center [58, 598] width 103 height 66
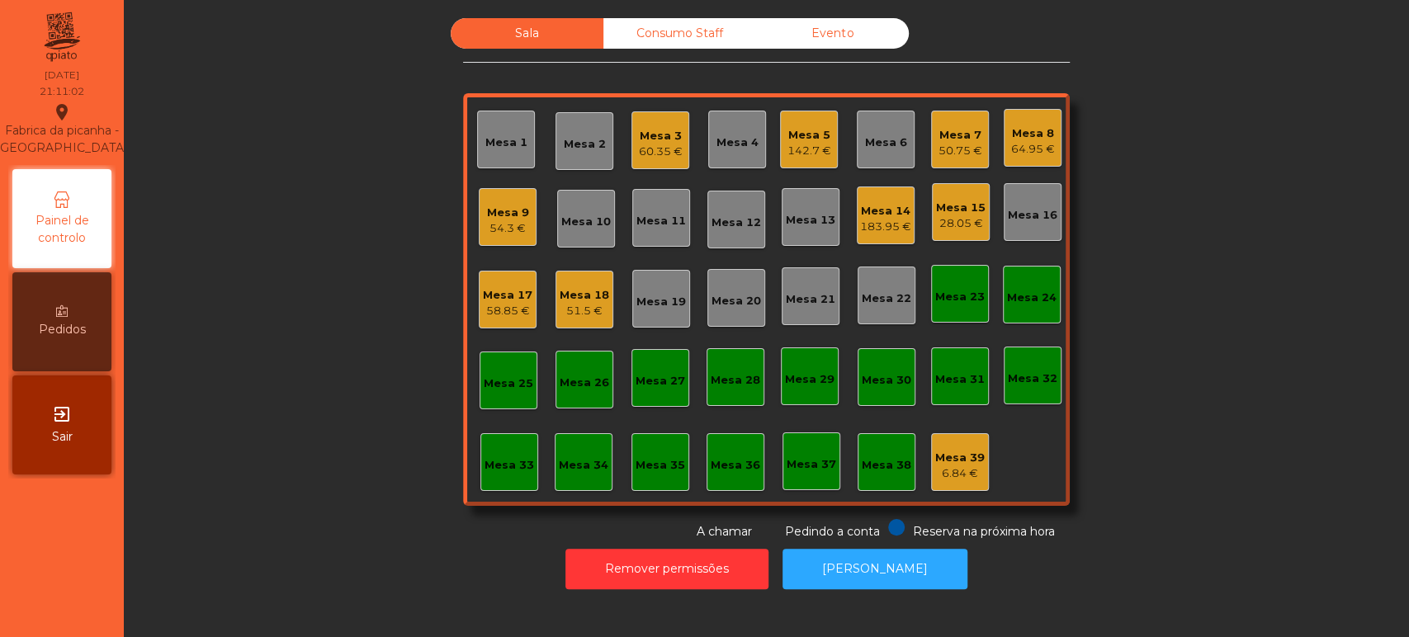
click at [504, 309] on div "58.85 €" at bounding box center [508, 311] width 50 height 17
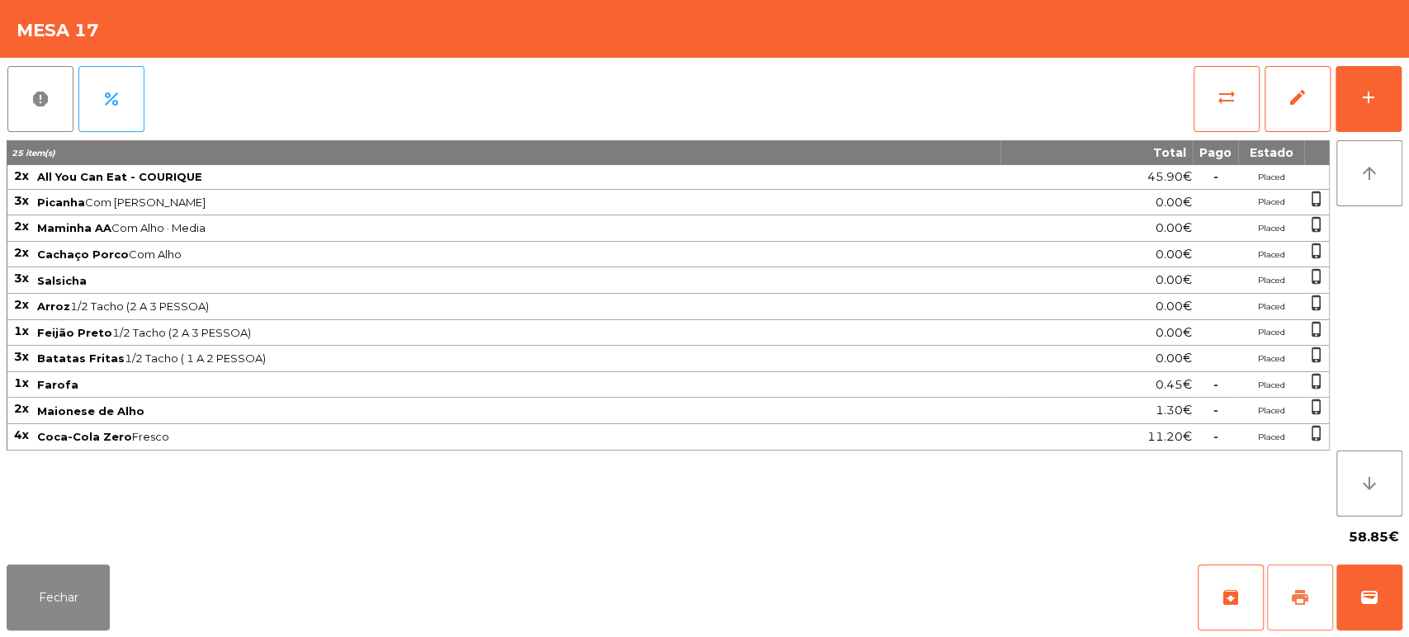
click at [1313, 613] on button "print" at bounding box center [1300, 598] width 66 height 66
click at [99, 588] on button "Fechar" at bounding box center [58, 598] width 103 height 66
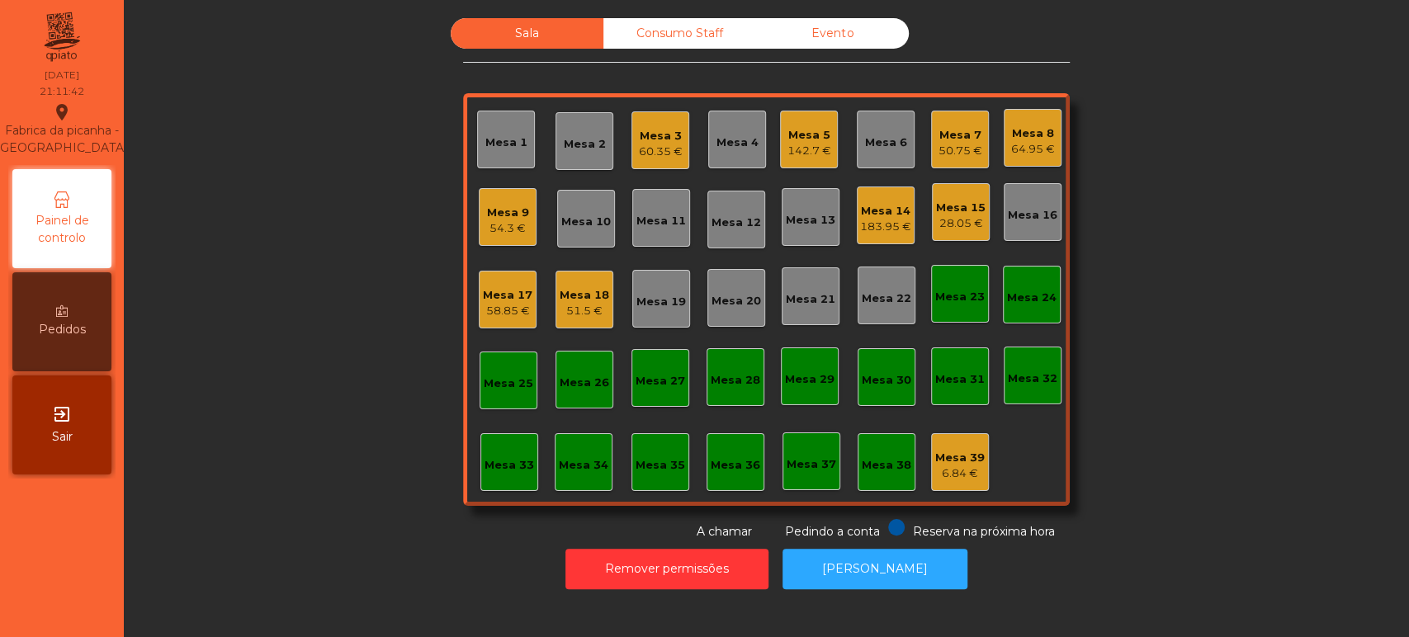
click at [496, 292] on div "Mesa 17" at bounding box center [508, 295] width 50 height 17
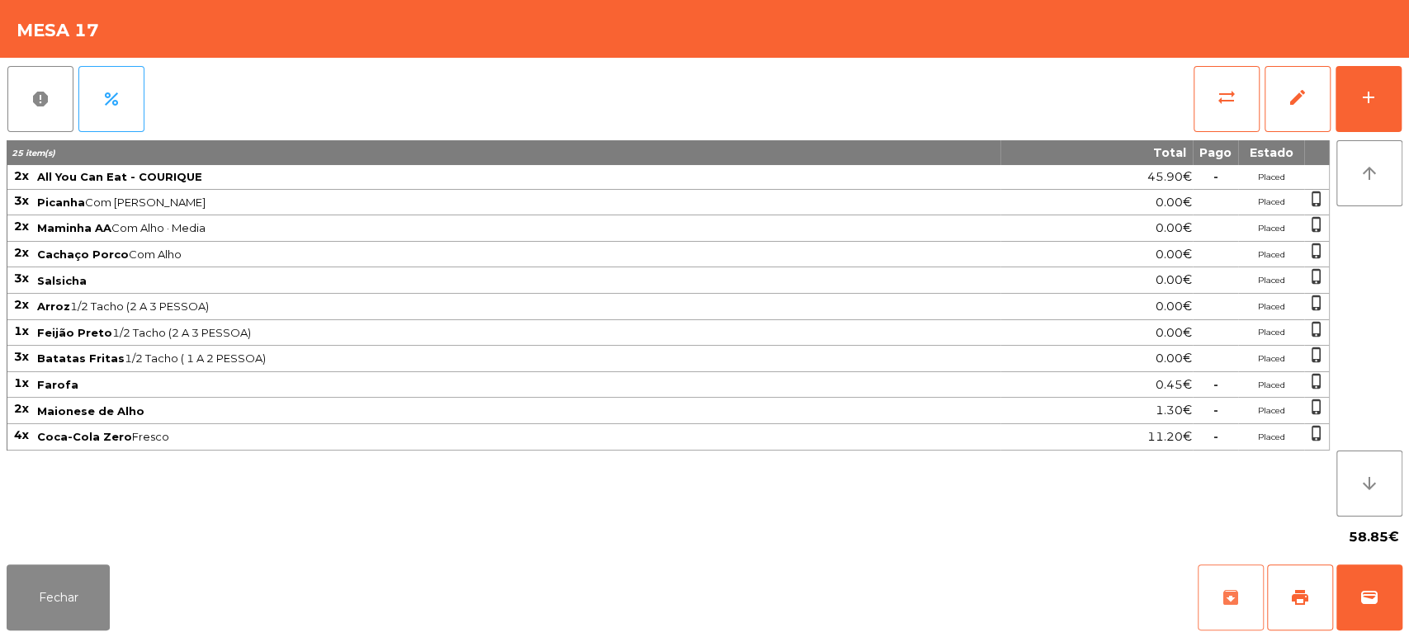
click at [1259, 601] on button "archive" at bounding box center [1231, 598] width 66 height 66
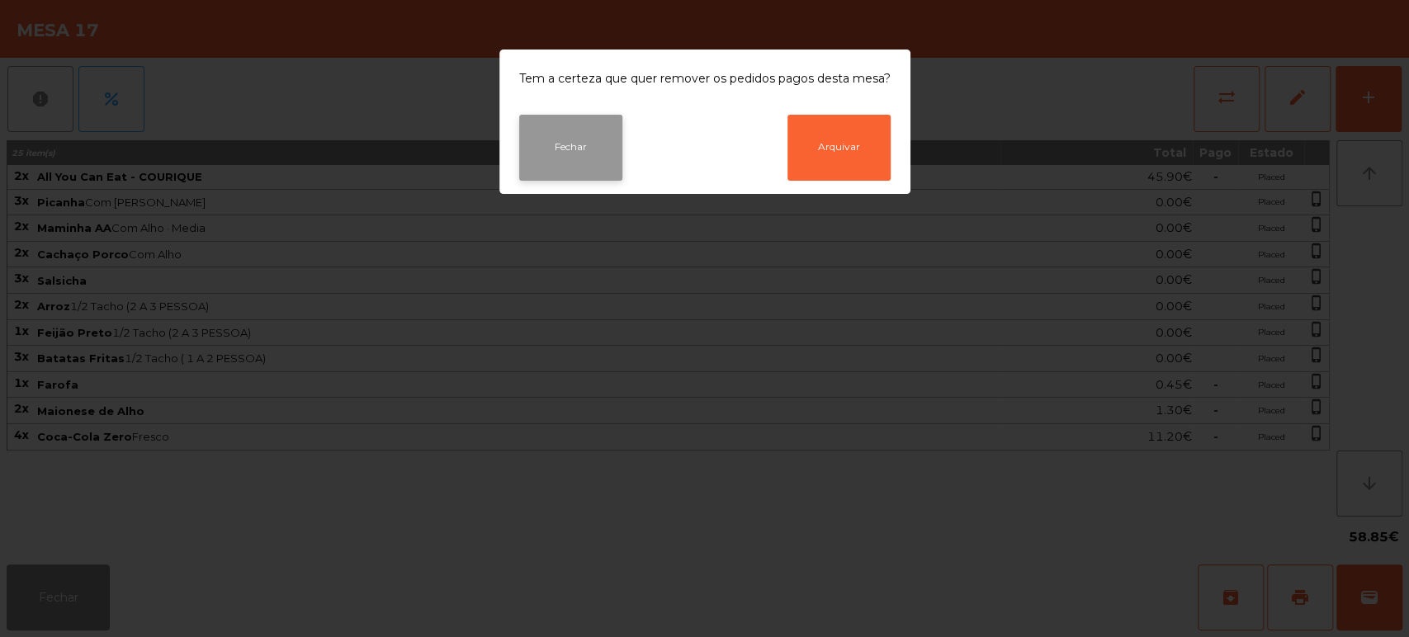
click at [561, 178] on button "Fechar" at bounding box center [570, 148] width 103 height 66
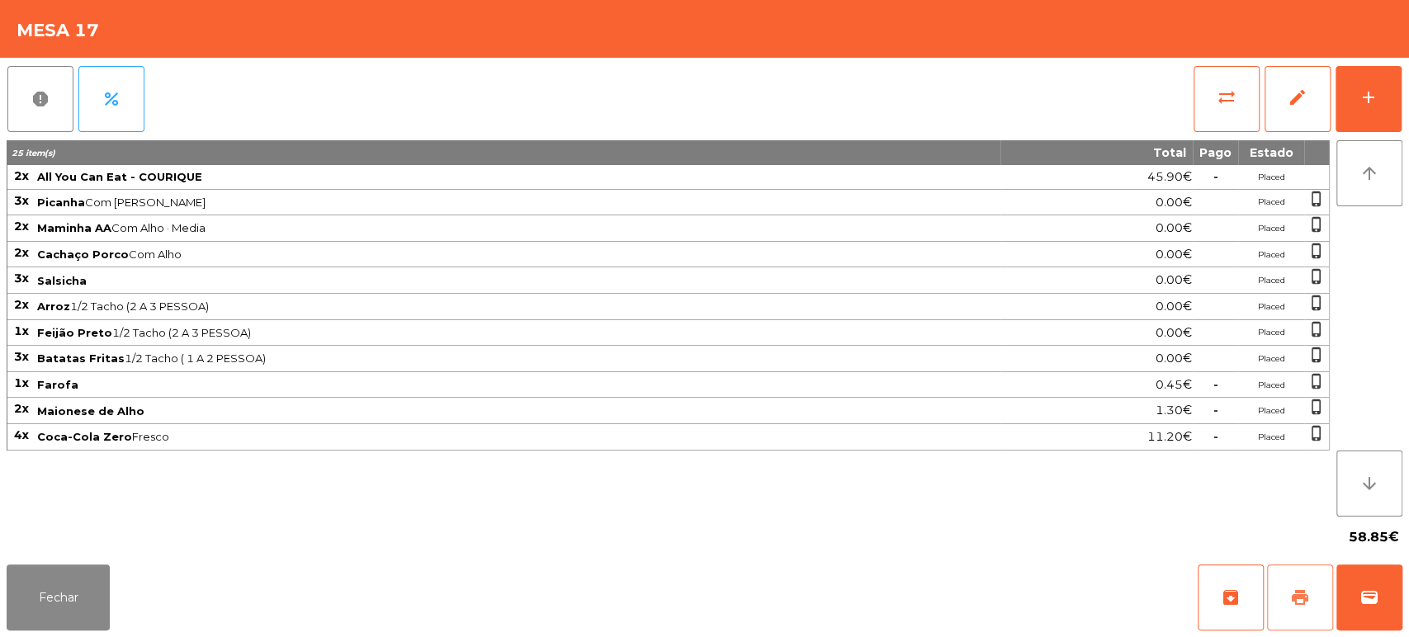
click at [1321, 594] on button "print" at bounding box center [1300, 598] width 66 height 66
click at [53, 613] on button "Fechar" at bounding box center [58, 598] width 103 height 66
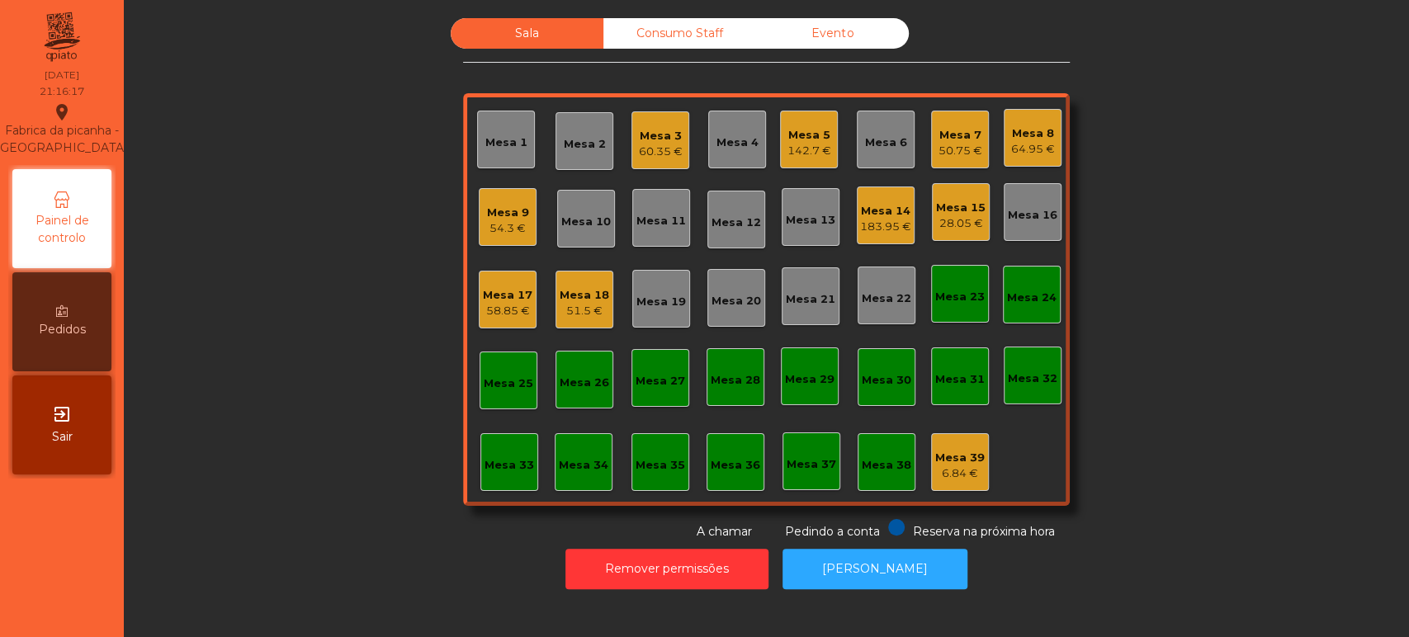
click at [952, 225] on div "28.05 €" at bounding box center [961, 223] width 50 height 17
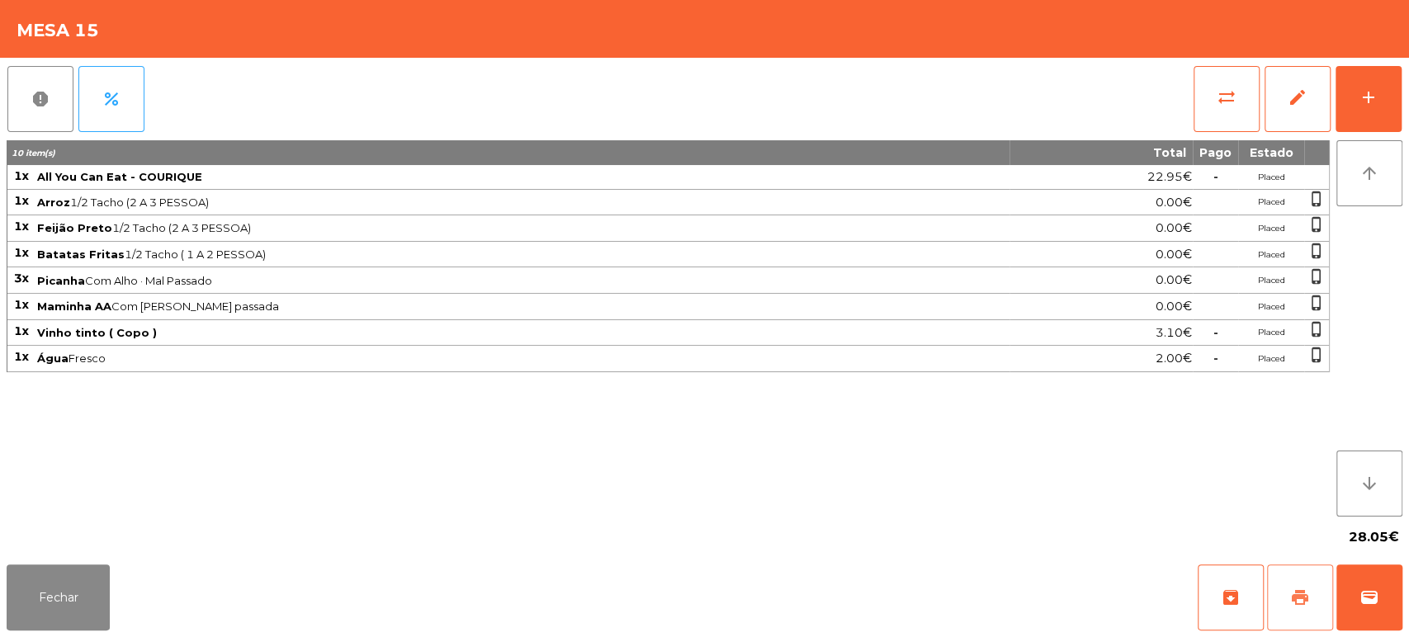
click at [1320, 608] on button "print" at bounding box center [1300, 598] width 66 height 66
click at [1295, 608] on span "print" at bounding box center [1300, 598] width 20 height 20
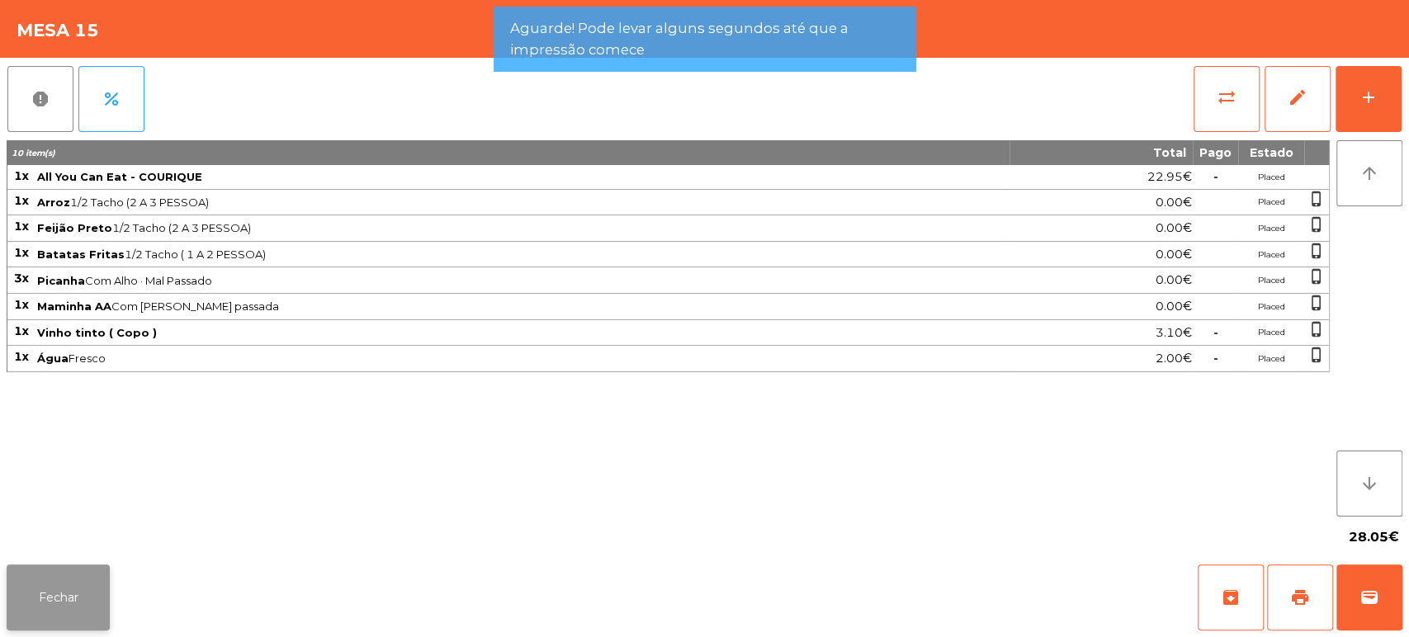
click at [66, 585] on button "Fechar" at bounding box center [58, 598] width 103 height 66
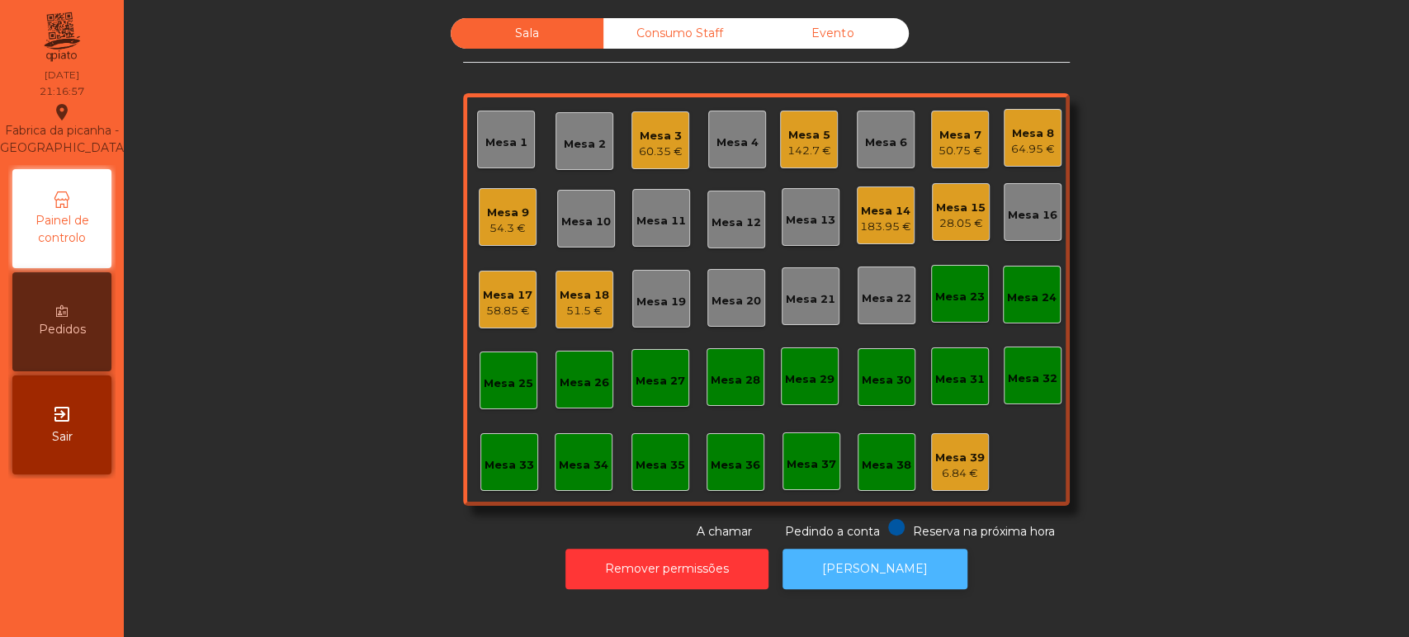
click at [910, 564] on button "[PERSON_NAME]" at bounding box center [875, 569] width 185 height 40
click at [479, 194] on div "Mesa 9 54.3 €" at bounding box center [508, 217] width 58 height 58
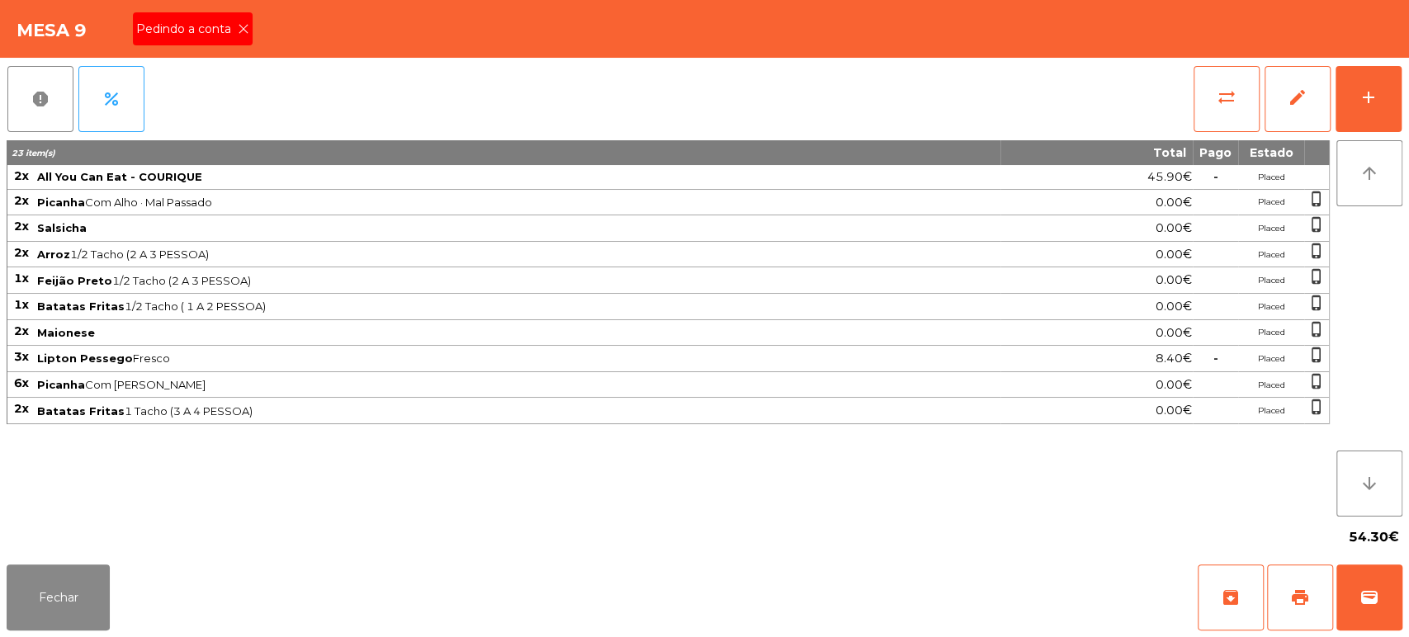
click at [228, 28] on span "Pedindo a conta" at bounding box center [187, 29] width 102 height 17
click at [1311, 608] on button "print" at bounding box center [1300, 598] width 66 height 66
click at [1407, 585] on div "Fechar archive print wallet" at bounding box center [704, 597] width 1409 height 79
click at [1361, 588] on span "wallet" at bounding box center [1370, 598] width 20 height 20
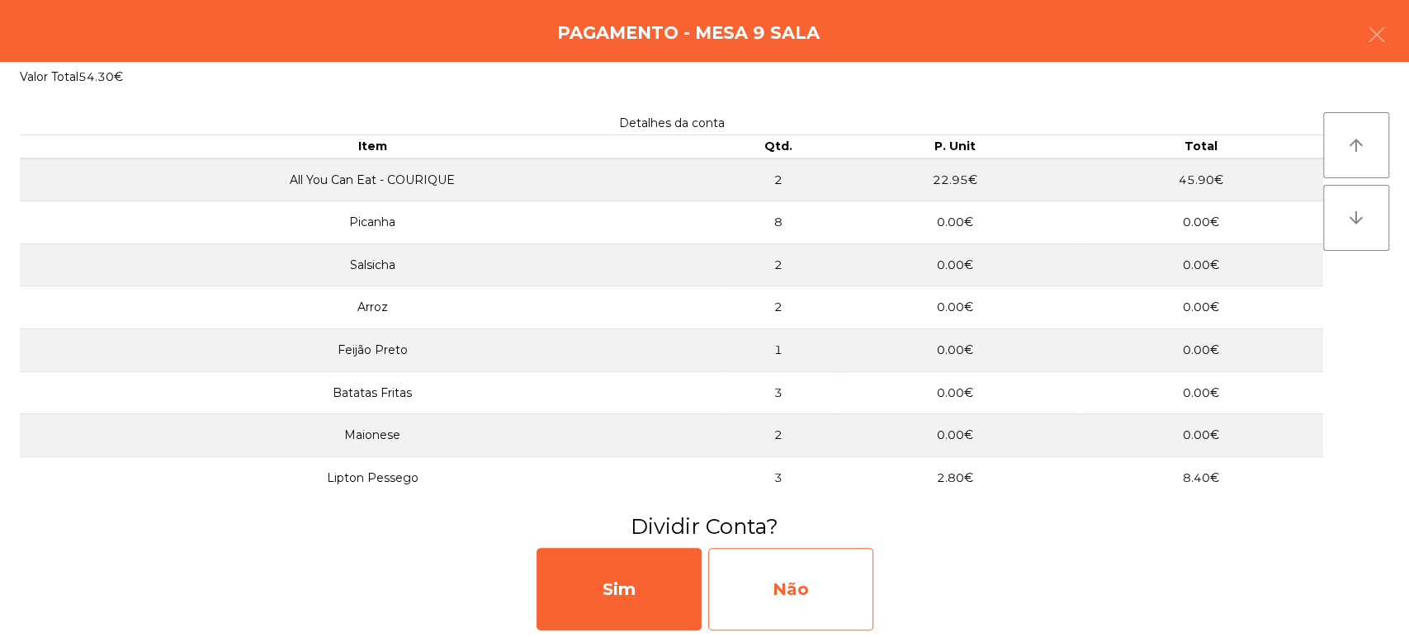
click at [820, 575] on div "Não" at bounding box center [790, 589] width 165 height 83
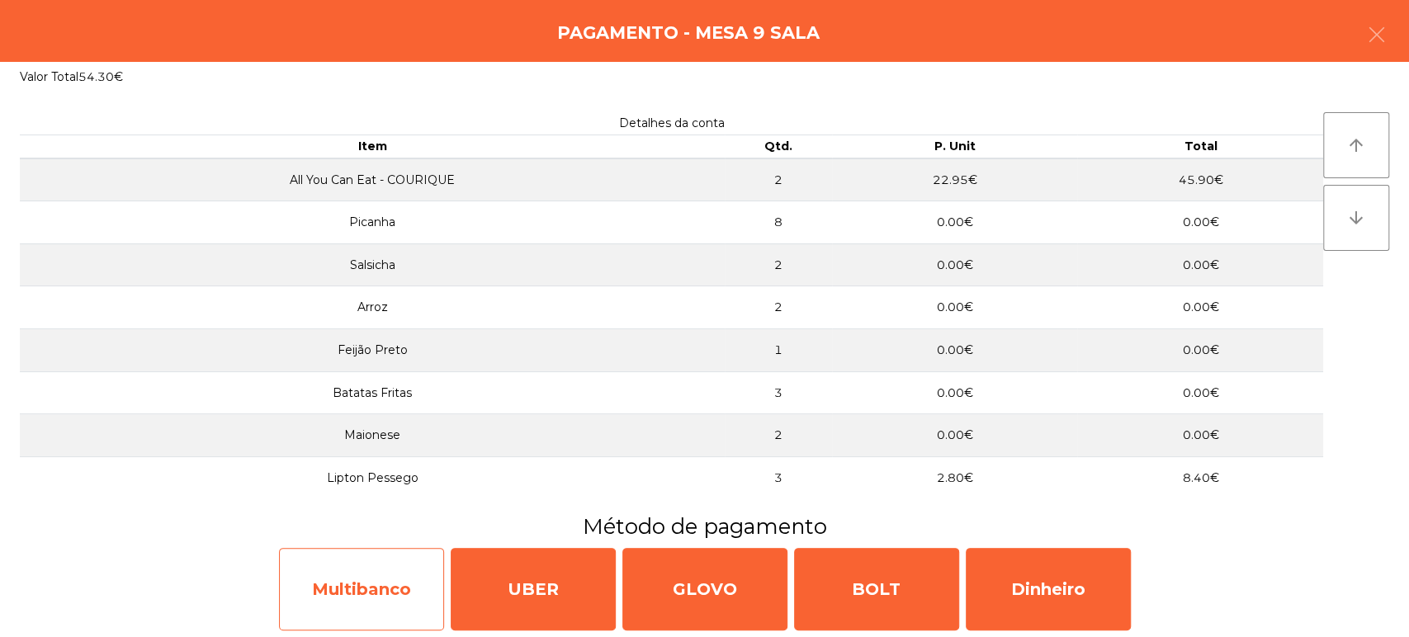
click at [348, 585] on div "Multibanco" at bounding box center [361, 589] width 165 height 83
select select "**"
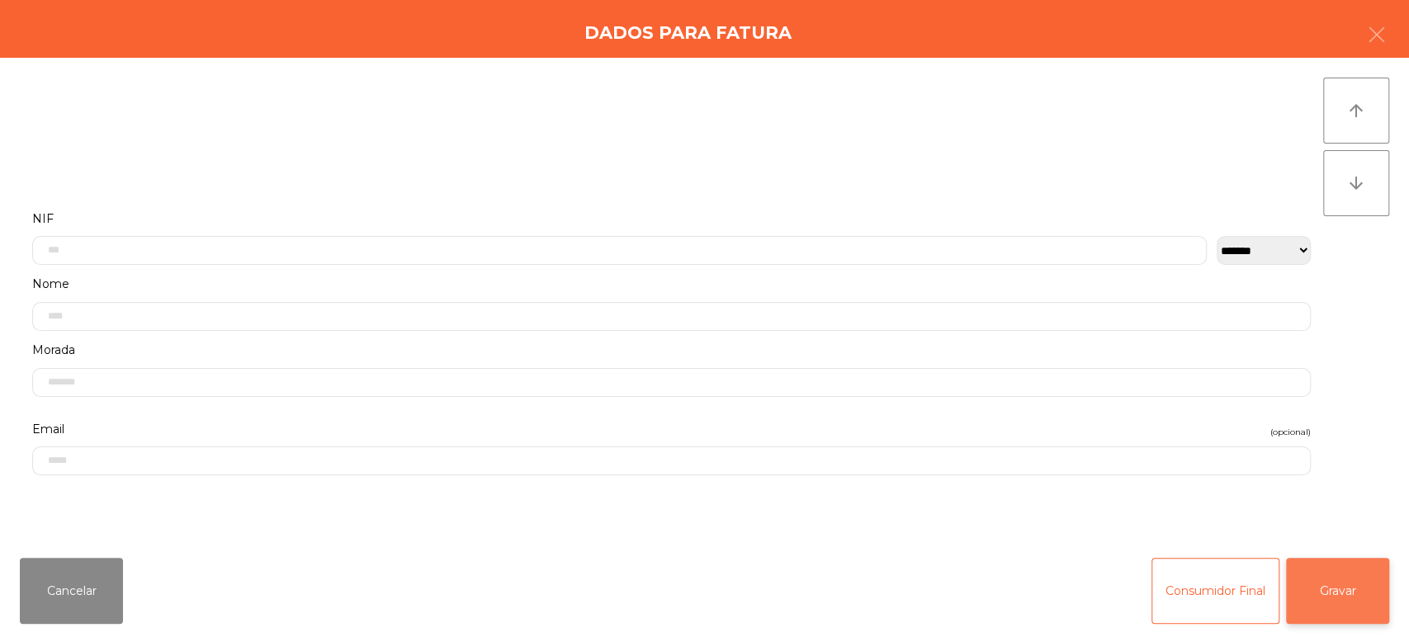
click at [1328, 594] on button "Gravar" at bounding box center [1337, 591] width 103 height 66
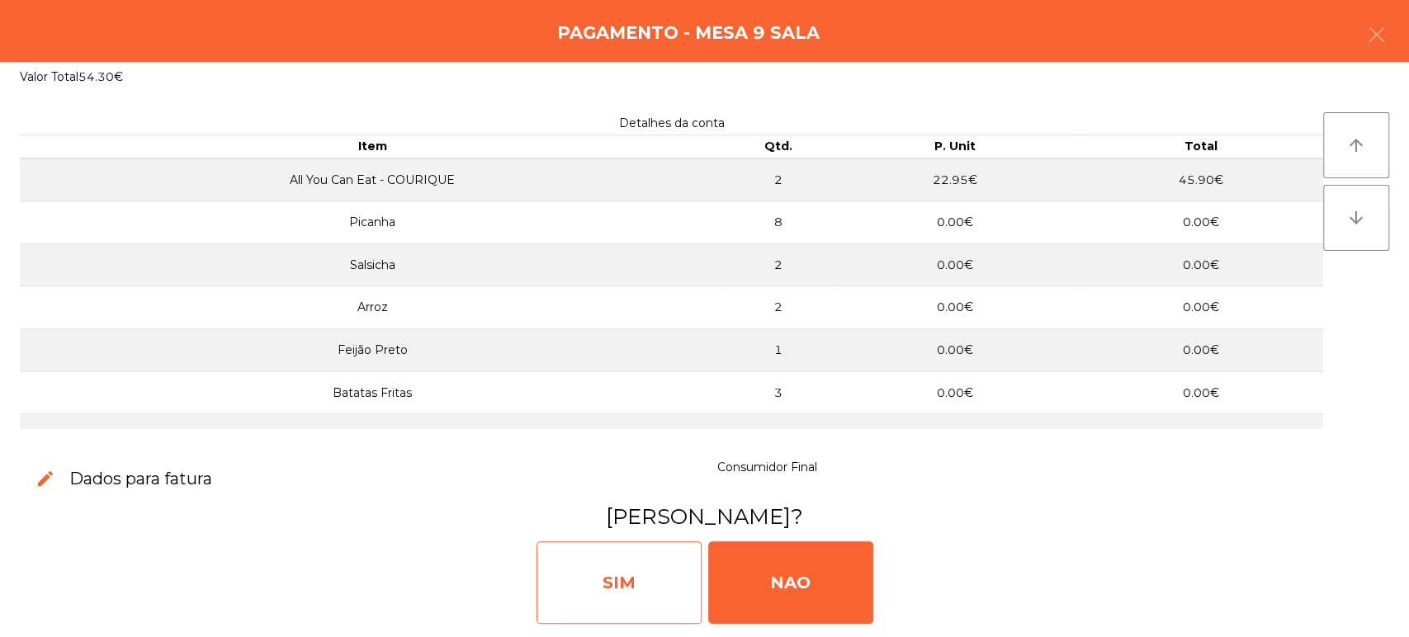
click at [538, 590] on div "SIM" at bounding box center [619, 583] width 165 height 83
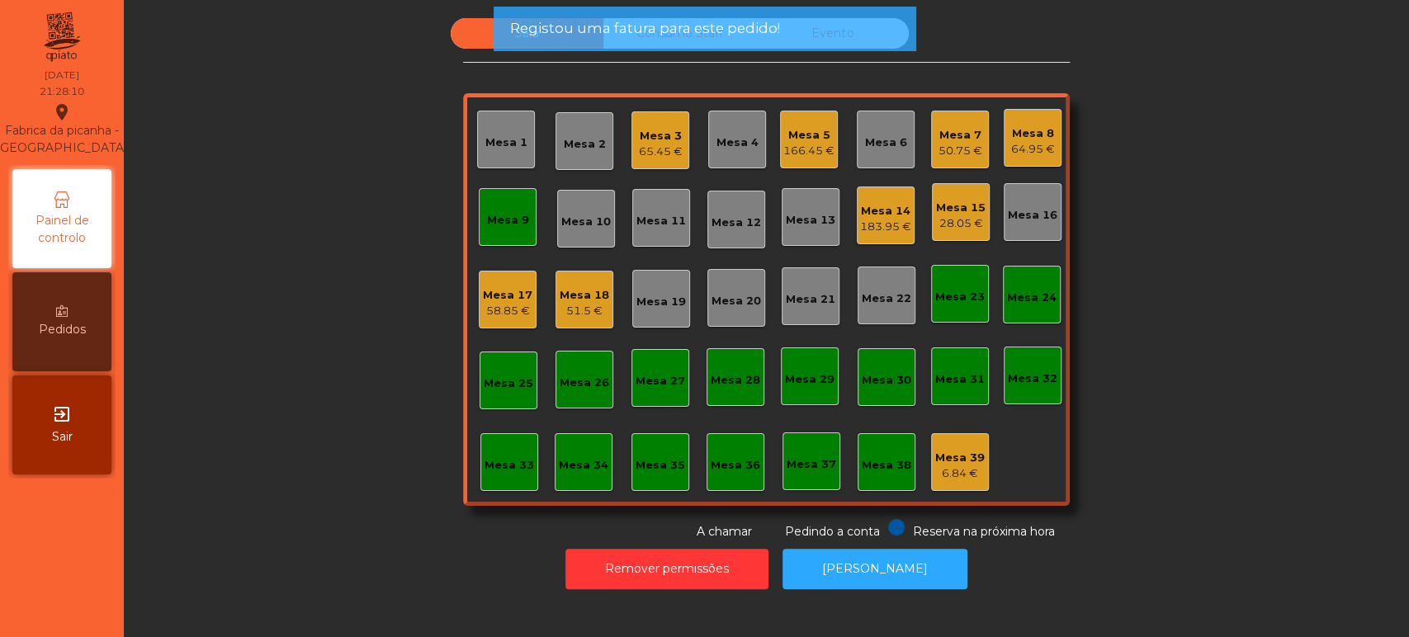
click at [487, 225] on div "Mesa 9" at bounding box center [508, 220] width 42 height 17
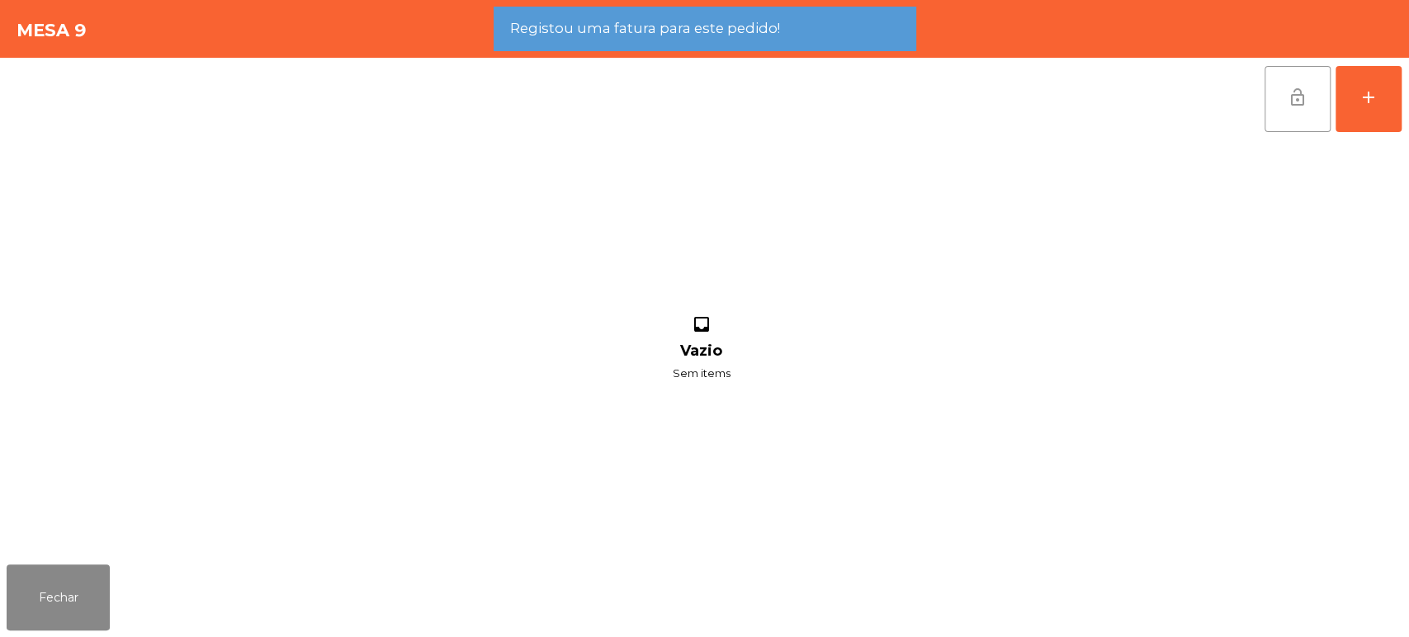
click at [1294, 88] on span "lock_open" at bounding box center [1298, 98] width 20 height 20
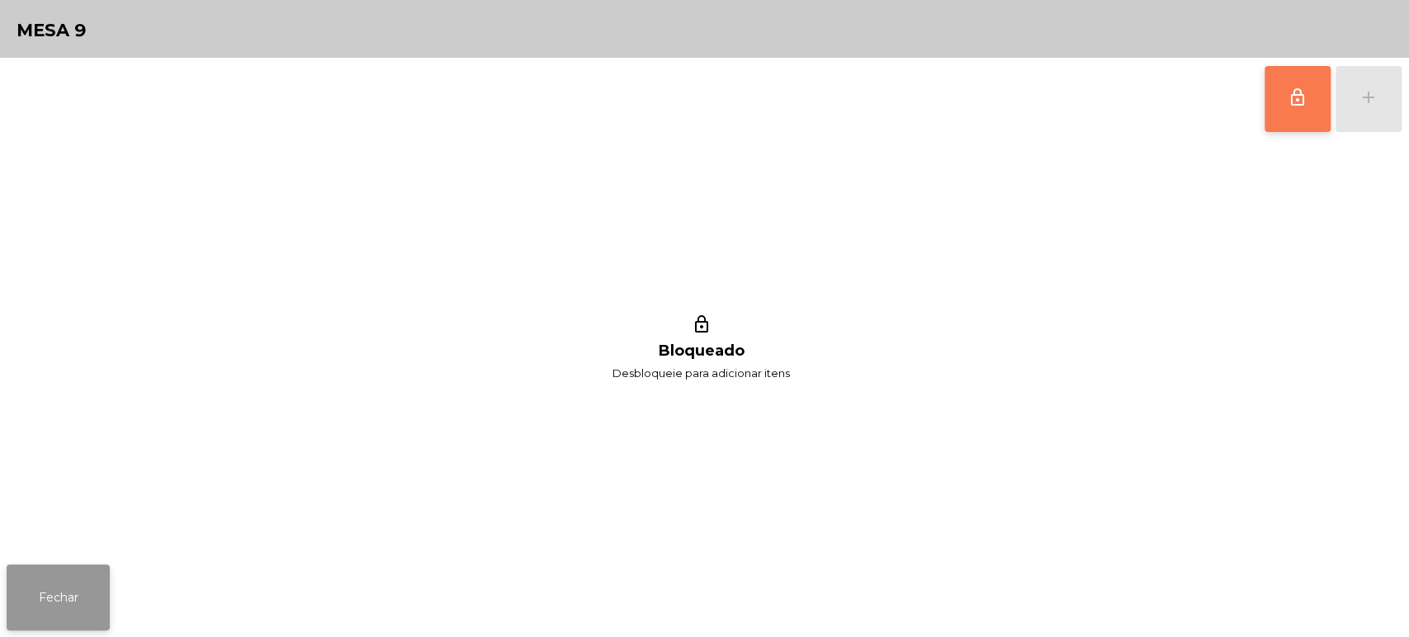
click at [66, 570] on button "Fechar" at bounding box center [58, 598] width 103 height 66
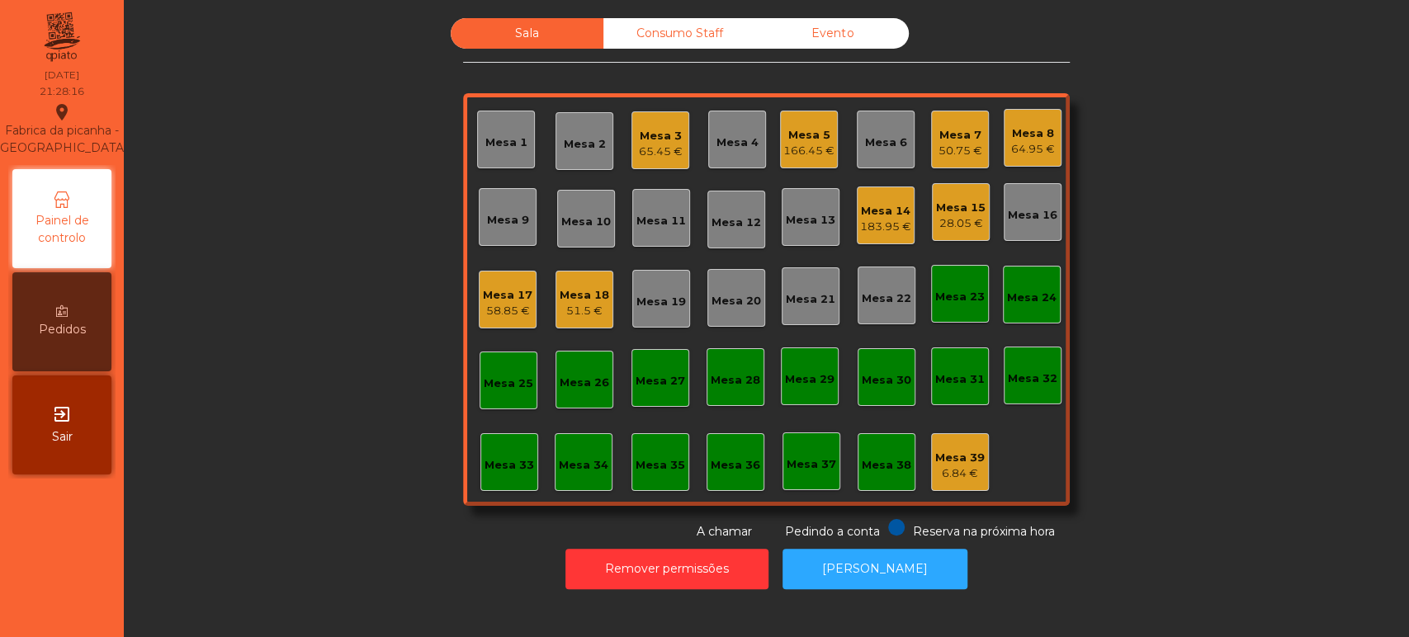
click at [502, 290] on div "Mesa 17" at bounding box center [508, 295] width 50 height 17
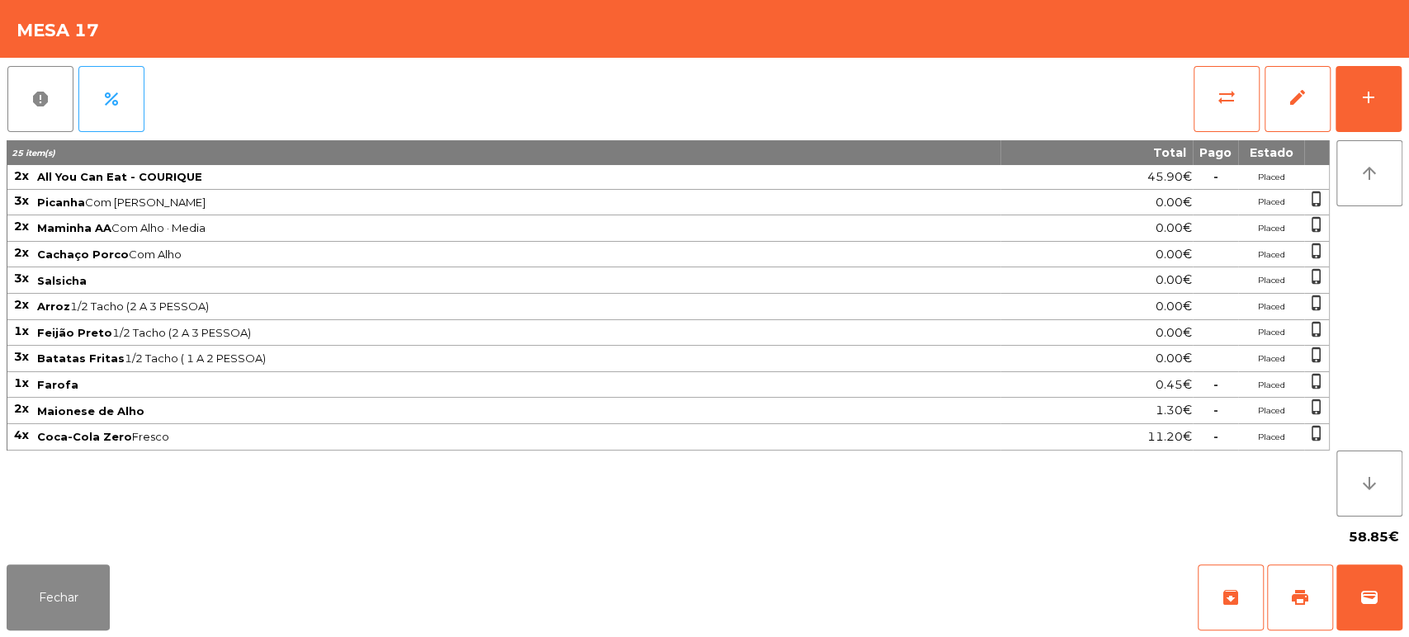
click at [1408, 588] on div "Fechar archive print wallet" at bounding box center [704, 597] width 1409 height 79
click at [1393, 589] on button "wallet" at bounding box center [1370, 598] width 66 height 66
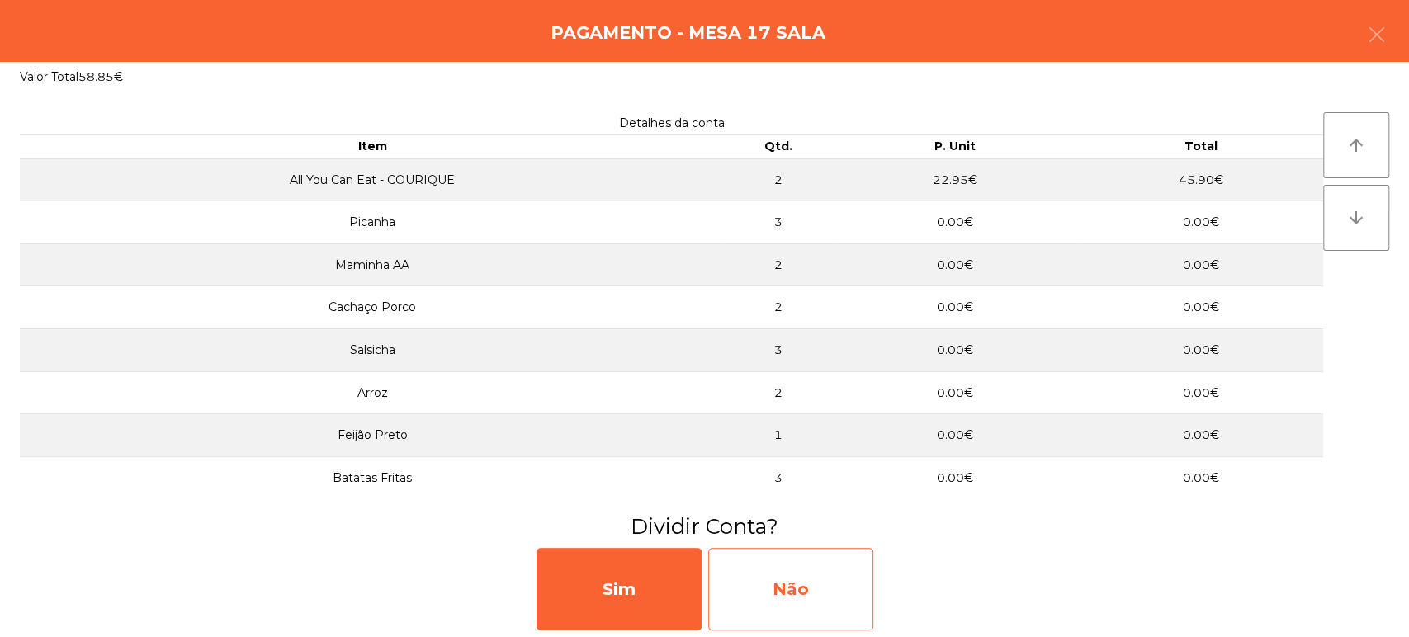
click at [812, 572] on div "Não" at bounding box center [790, 589] width 165 height 83
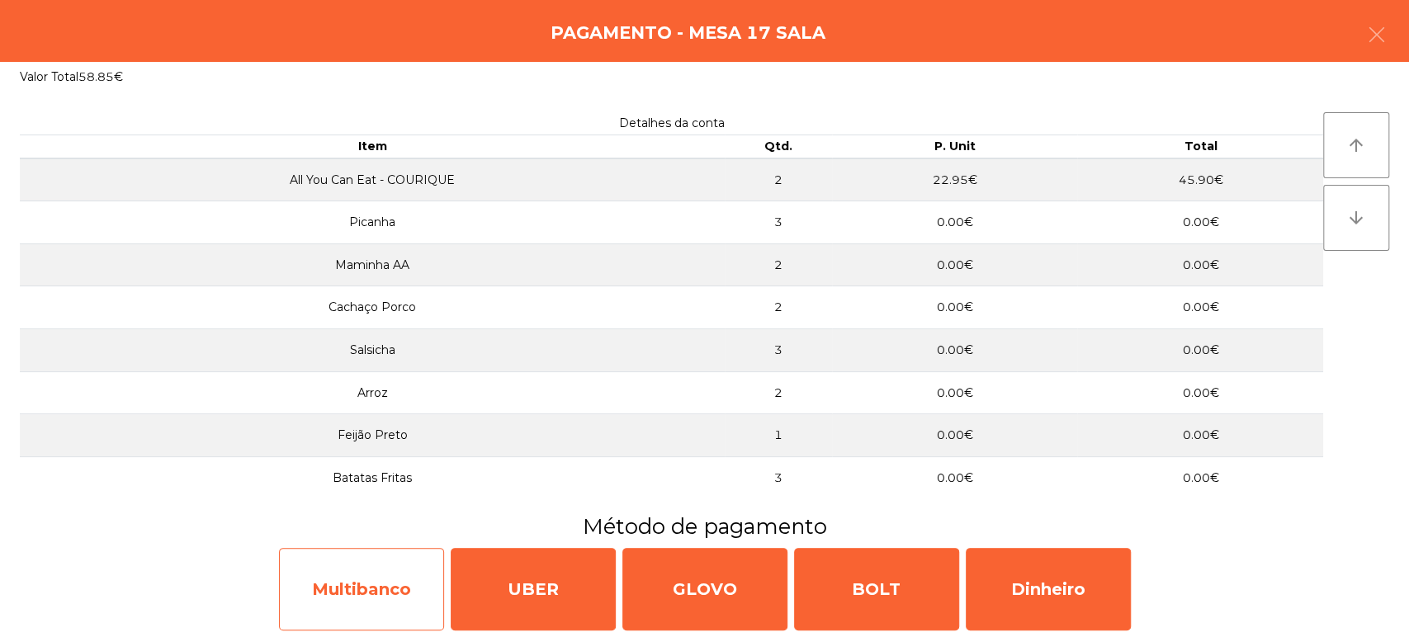
click at [313, 601] on div "Multibanco" at bounding box center [361, 589] width 165 height 83
select select "**"
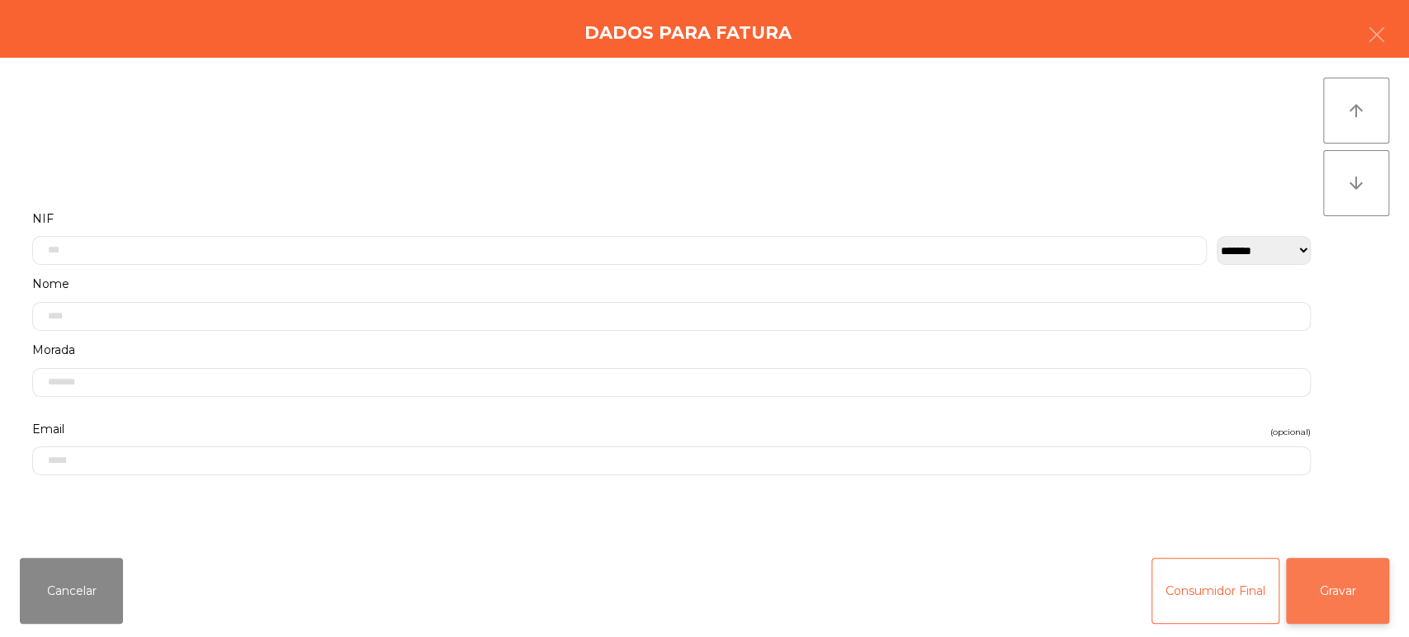
click at [1328, 575] on button "Gravar" at bounding box center [1337, 591] width 103 height 66
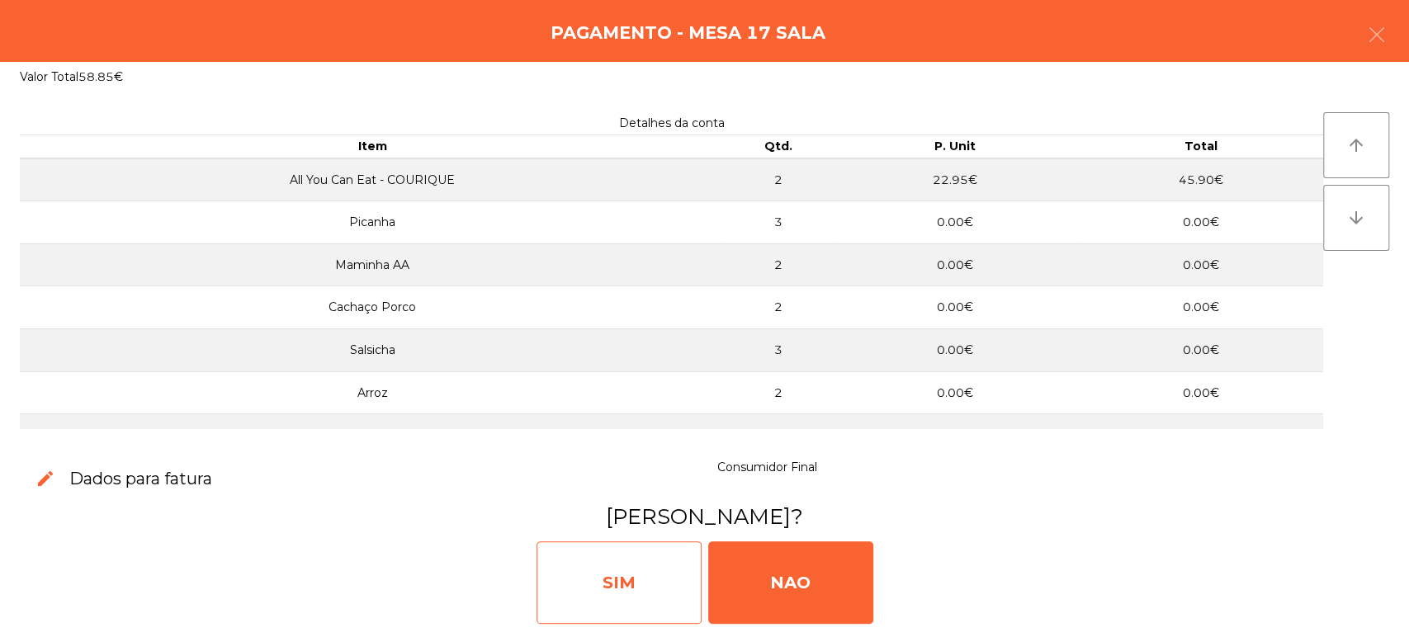
click at [605, 585] on div "SIM" at bounding box center [619, 583] width 165 height 83
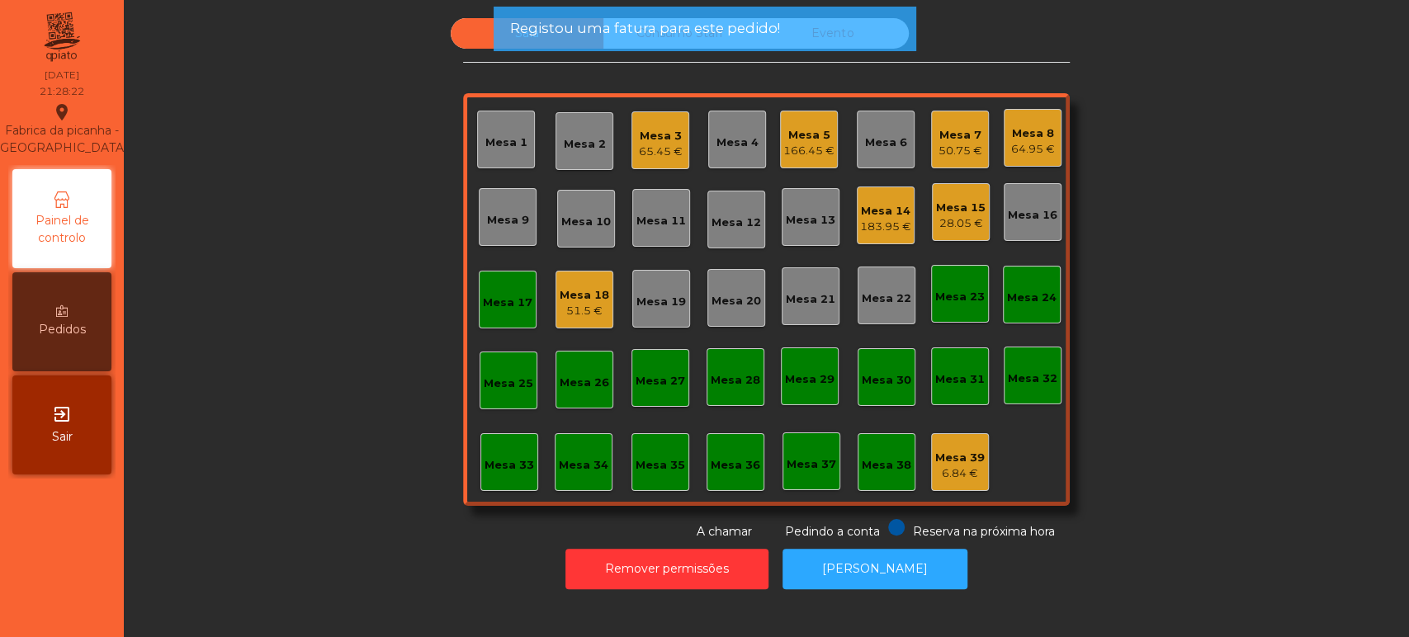
click at [497, 271] on div "Mesa 17" at bounding box center [508, 300] width 58 height 58
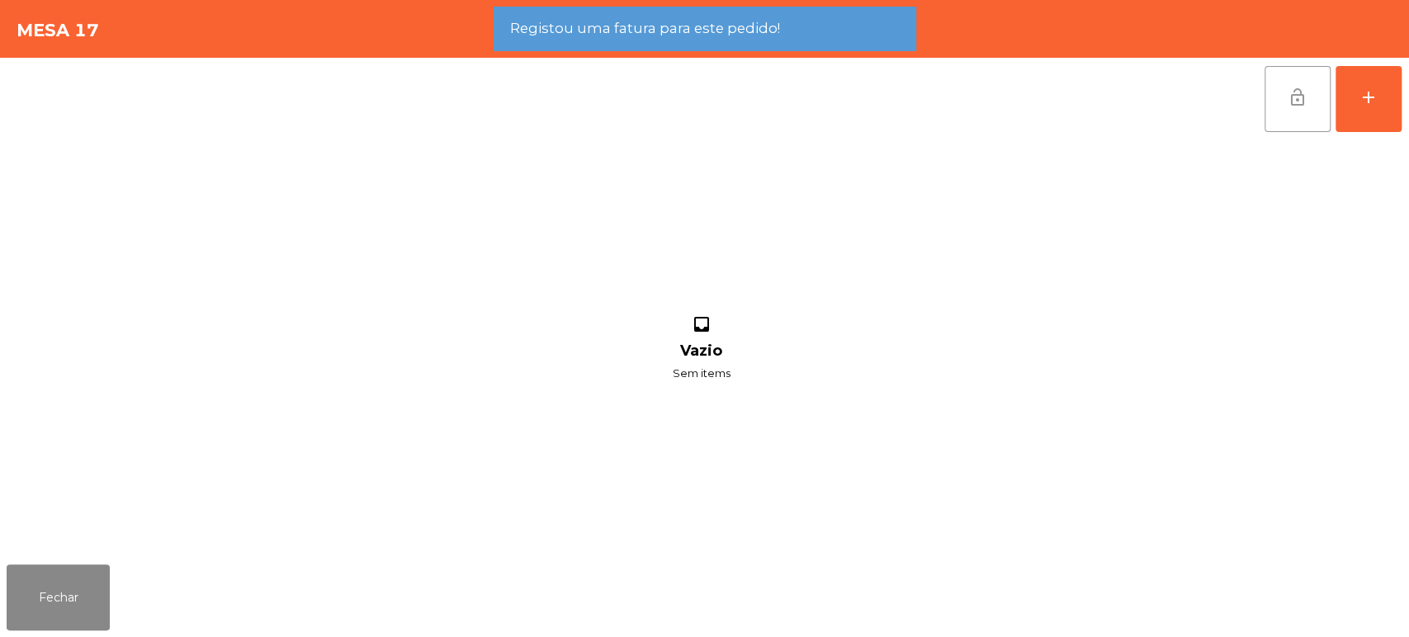
click at [1294, 127] on button "lock_open" at bounding box center [1298, 99] width 66 height 66
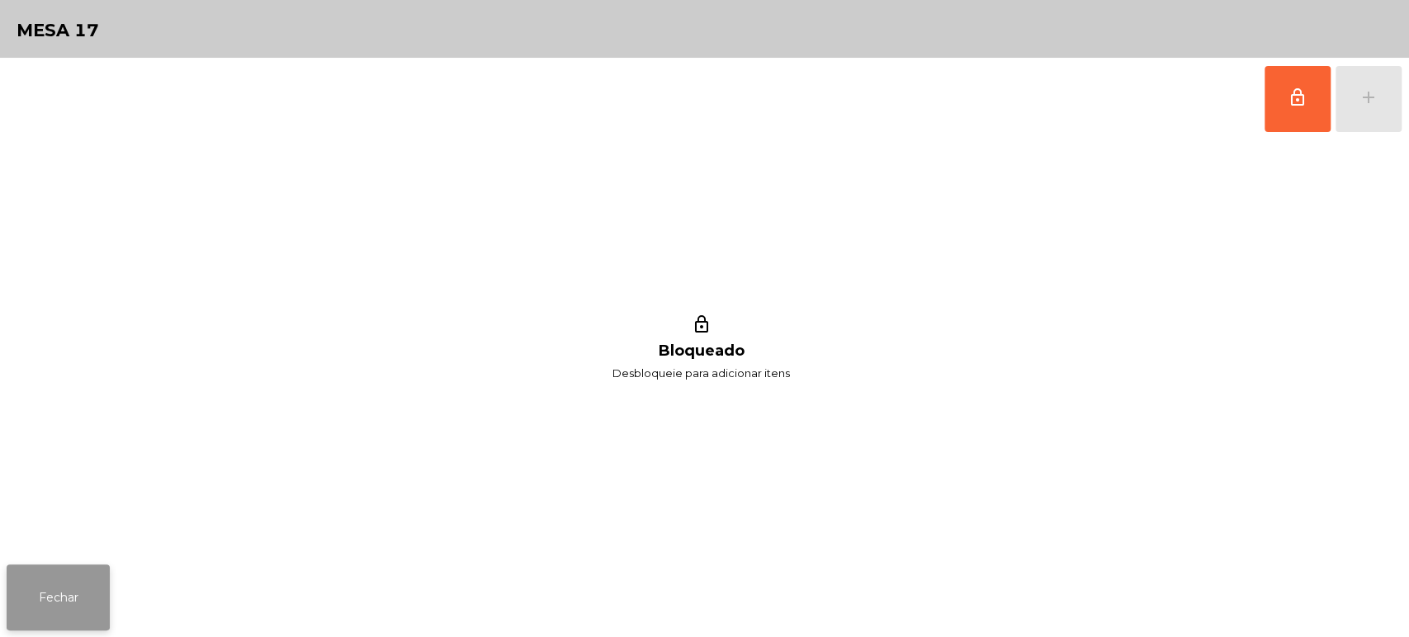
click at [64, 601] on button "Fechar" at bounding box center [58, 598] width 103 height 66
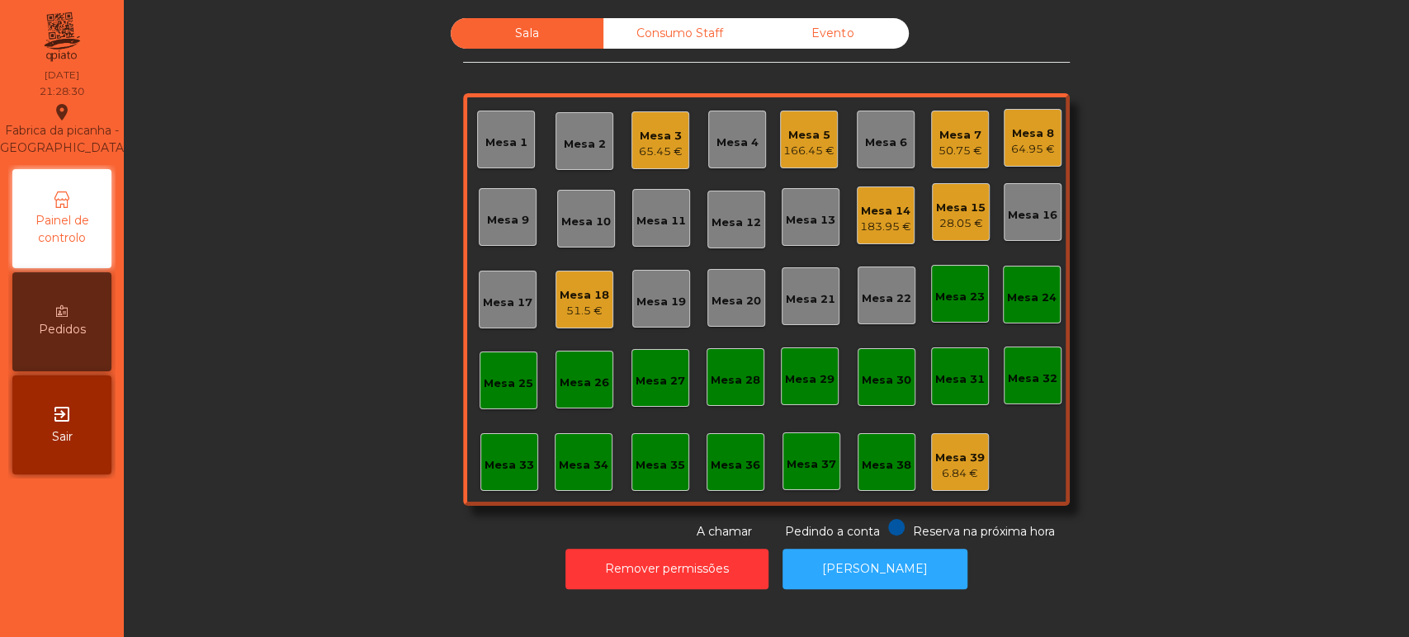
click at [866, 209] on div "Mesa 14" at bounding box center [885, 211] width 51 height 17
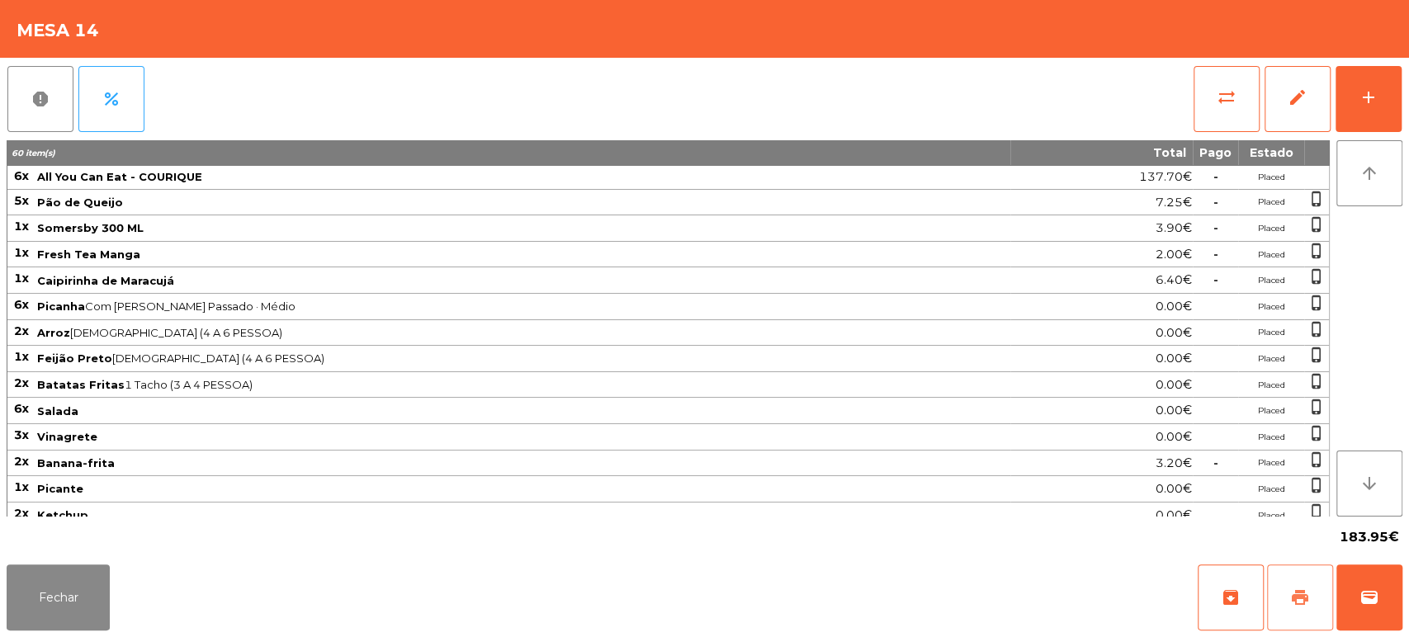
click at [1288, 579] on button "print" at bounding box center [1300, 598] width 66 height 66
click at [88, 598] on button "Fechar" at bounding box center [58, 598] width 103 height 66
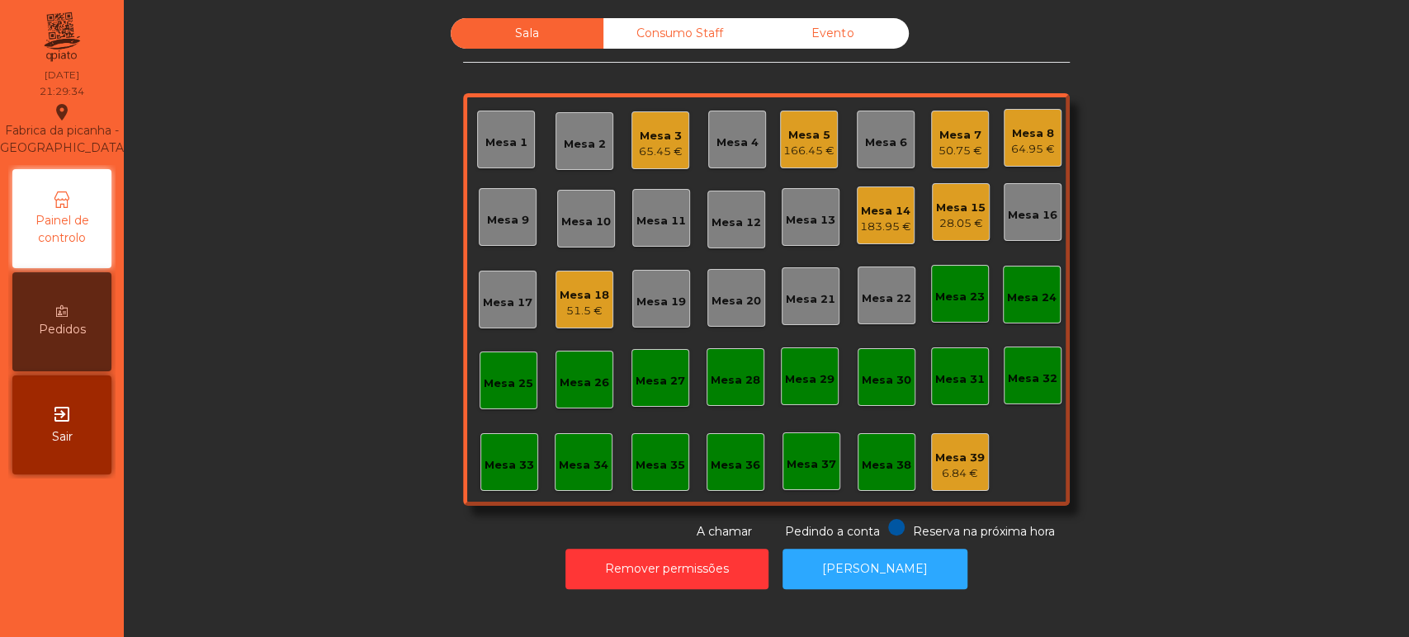
click at [586, 313] on div "51.5 €" at bounding box center [585, 311] width 50 height 17
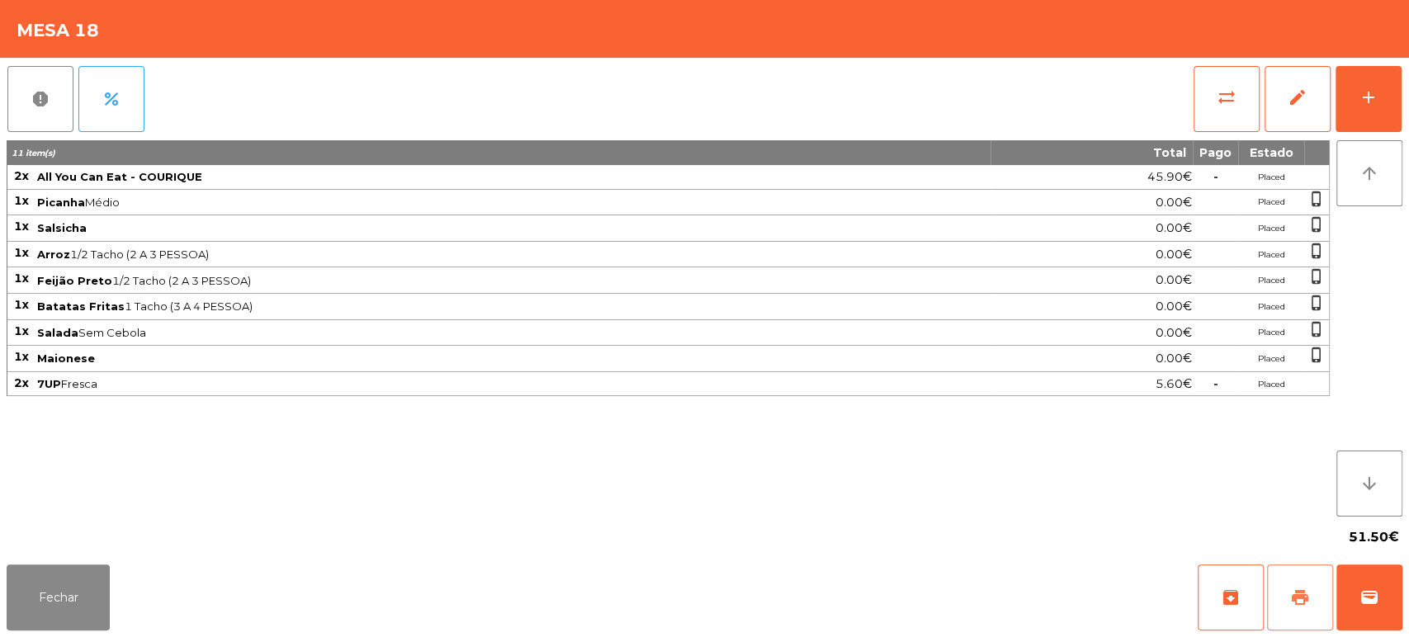
click at [1295, 600] on span "print" at bounding box center [1300, 598] width 20 height 20
click at [1304, 570] on button "print" at bounding box center [1300, 598] width 66 height 66
click at [57, 610] on button "Fechar" at bounding box center [58, 598] width 103 height 66
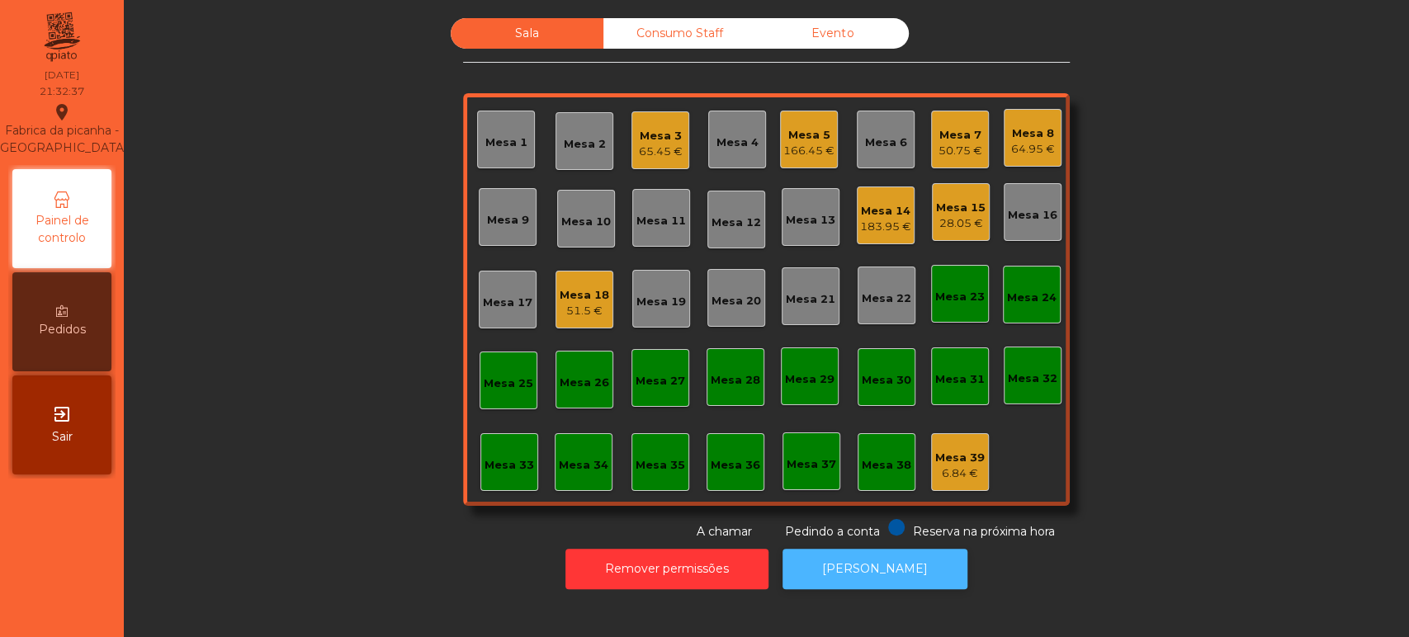
click at [866, 568] on button "[PERSON_NAME]" at bounding box center [875, 569] width 185 height 40
click at [878, 238] on div "Mesa 14 183.95 €" at bounding box center [886, 216] width 58 height 58
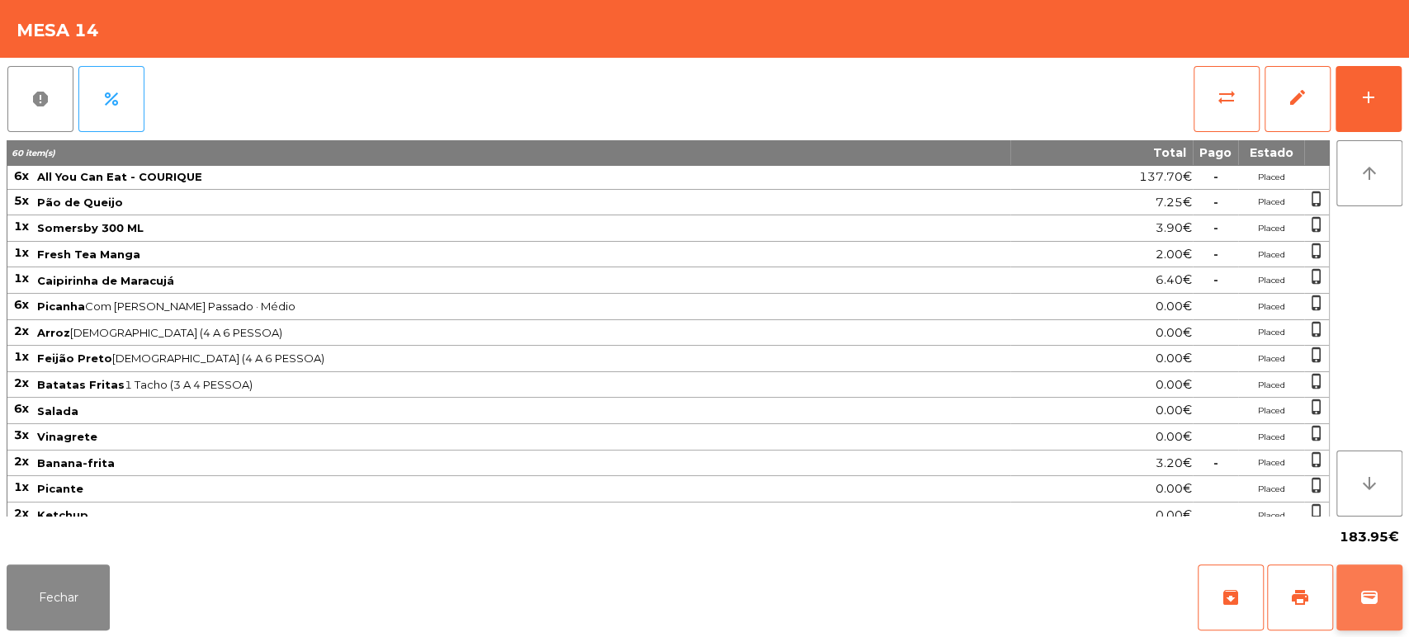
click at [1374, 592] on span "wallet" at bounding box center [1370, 598] width 20 height 20
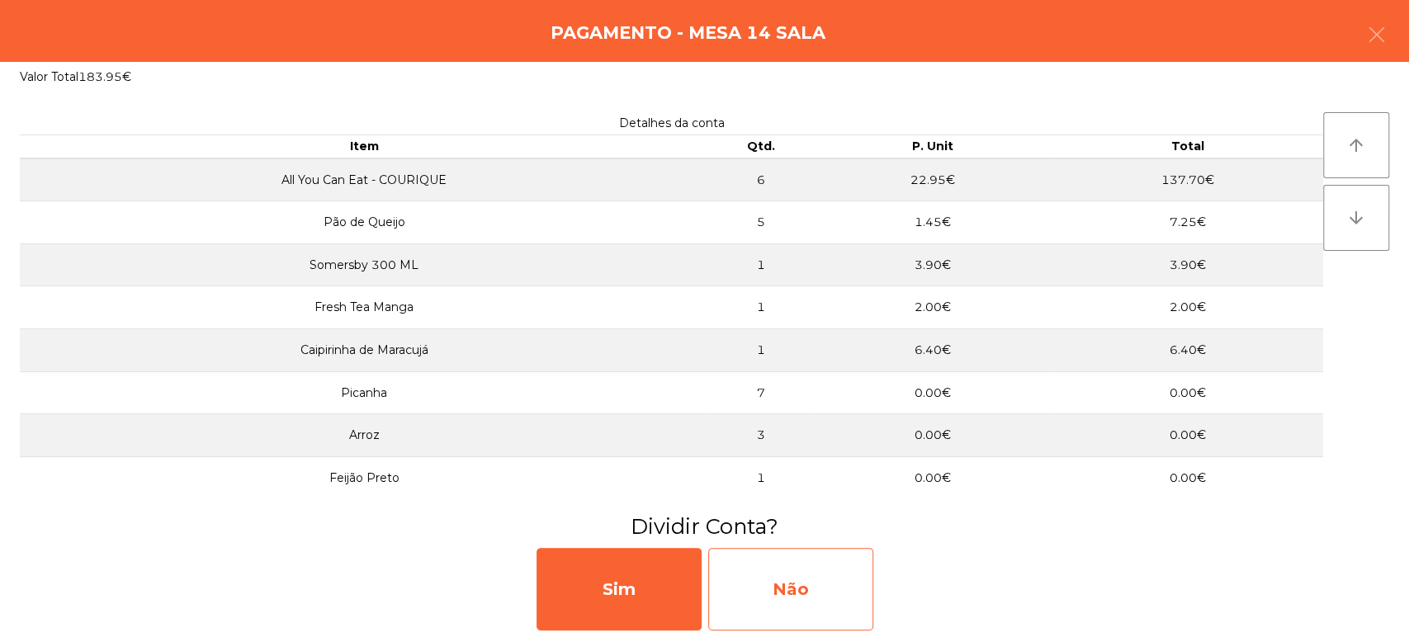
click at [819, 567] on div "Não" at bounding box center [790, 589] width 165 height 83
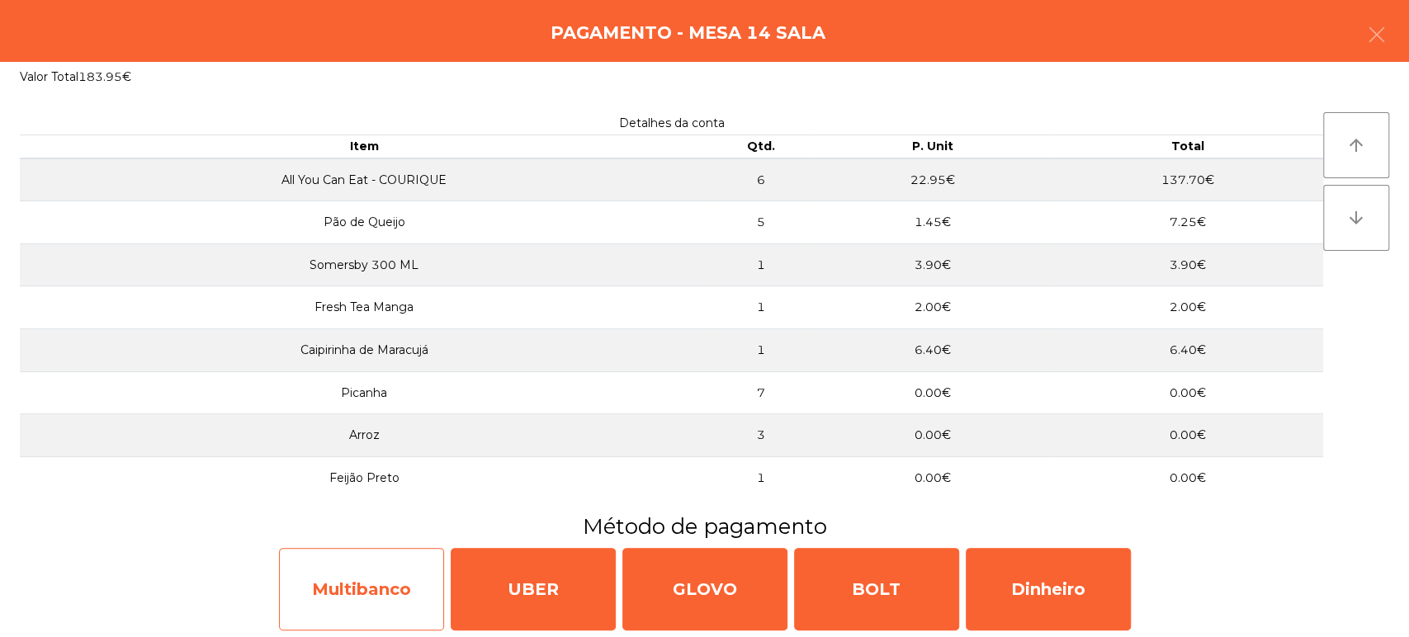
click at [351, 573] on div "Multibanco" at bounding box center [361, 589] width 165 height 83
select select "**"
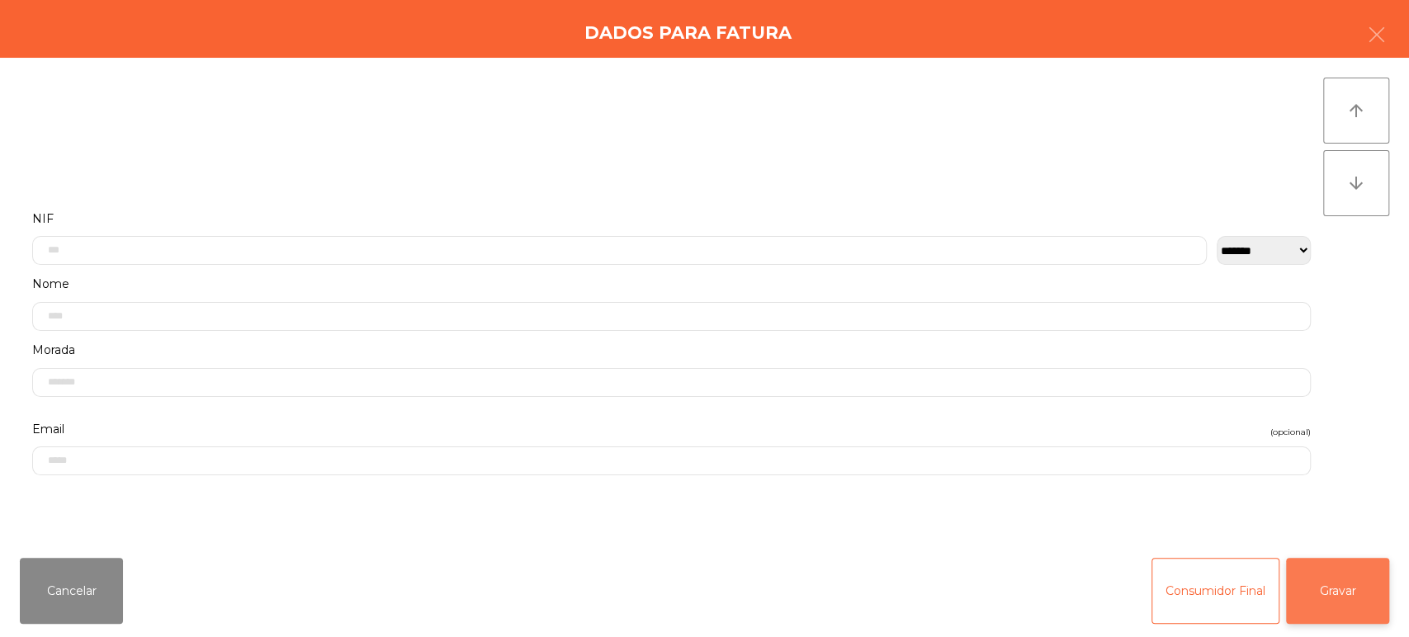
click at [1383, 602] on button "Gravar" at bounding box center [1337, 591] width 103 height 66
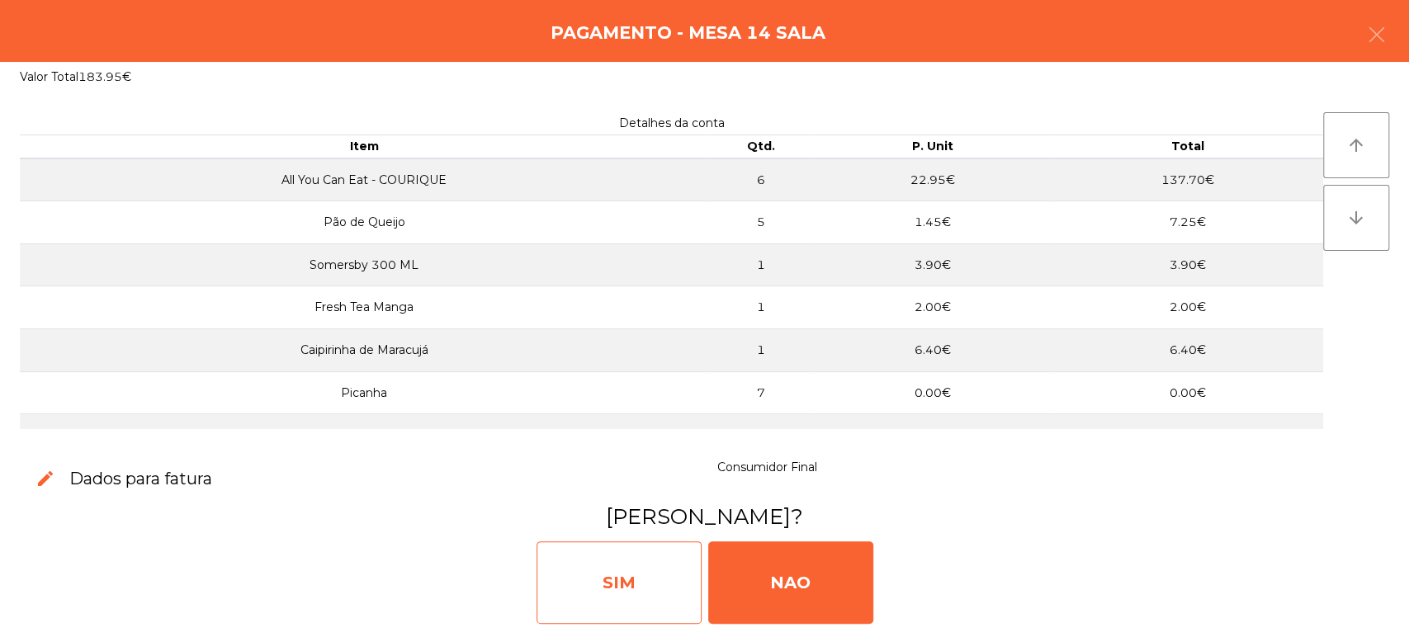
click at [609, 590] on div "SIM" at bounding box center [619, 583] width 165 height 83
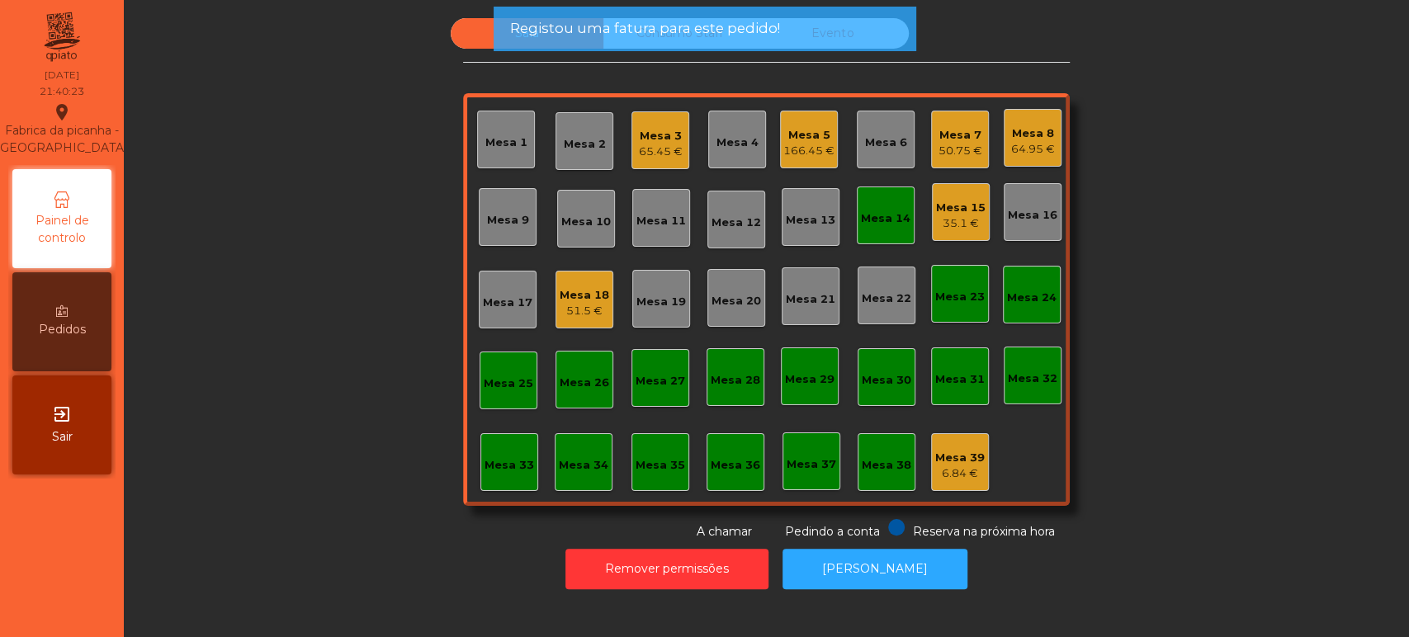
click at [857, 220] on div "Mesa 14" at bounding box center [886, 216] width 58 height 58
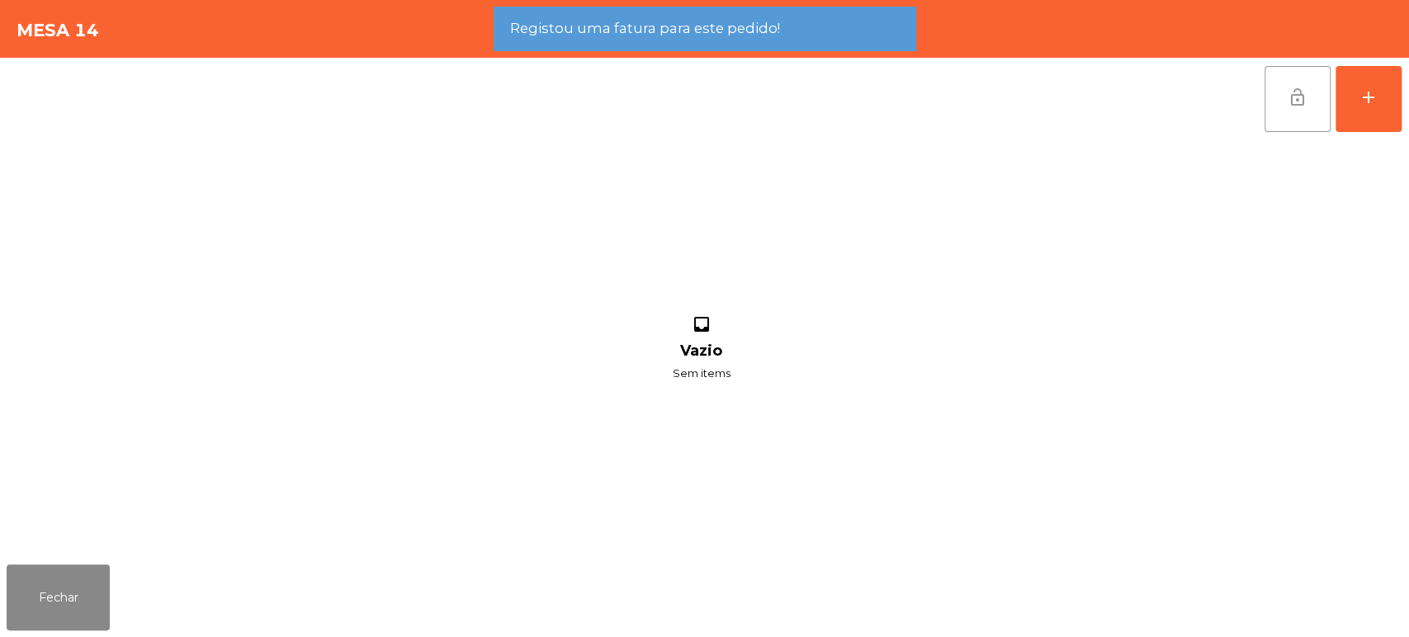
click at [1276, 99] on button "lock_open" at bounding box center [1298, 99] width 66 height 66
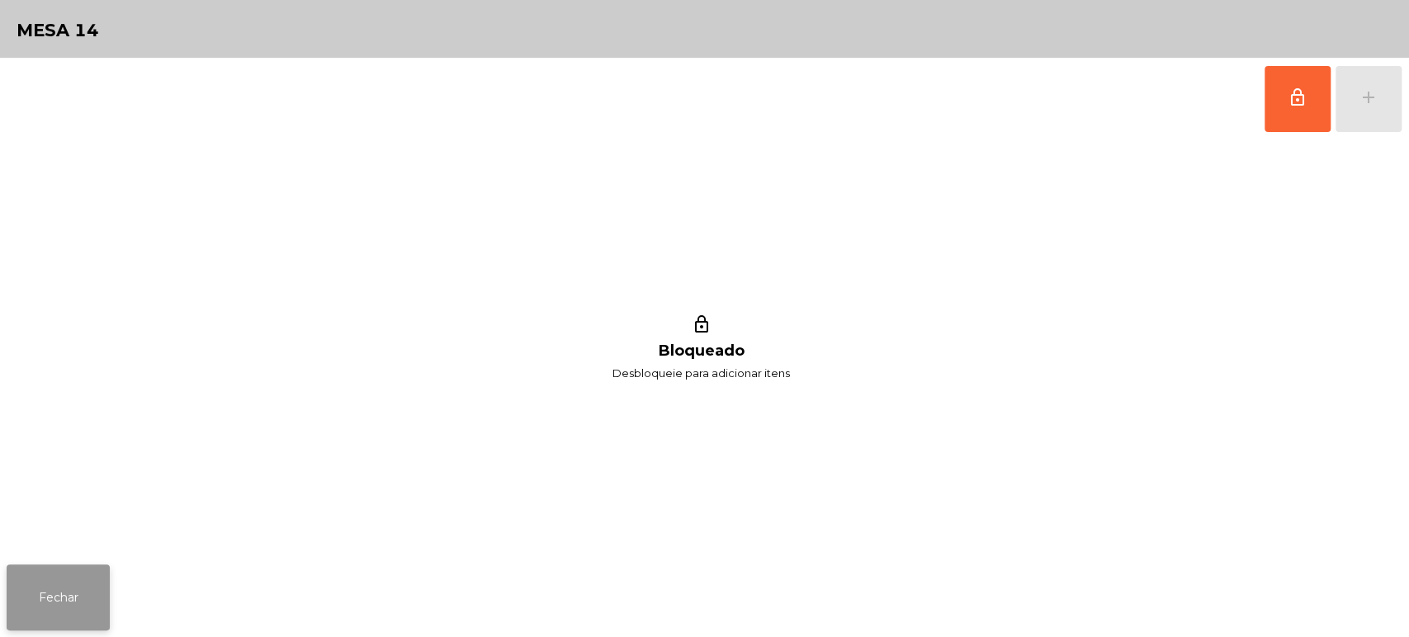
click at [68, 575] on button "Fechar" at bounding box center [58, 598] width 103 height 66
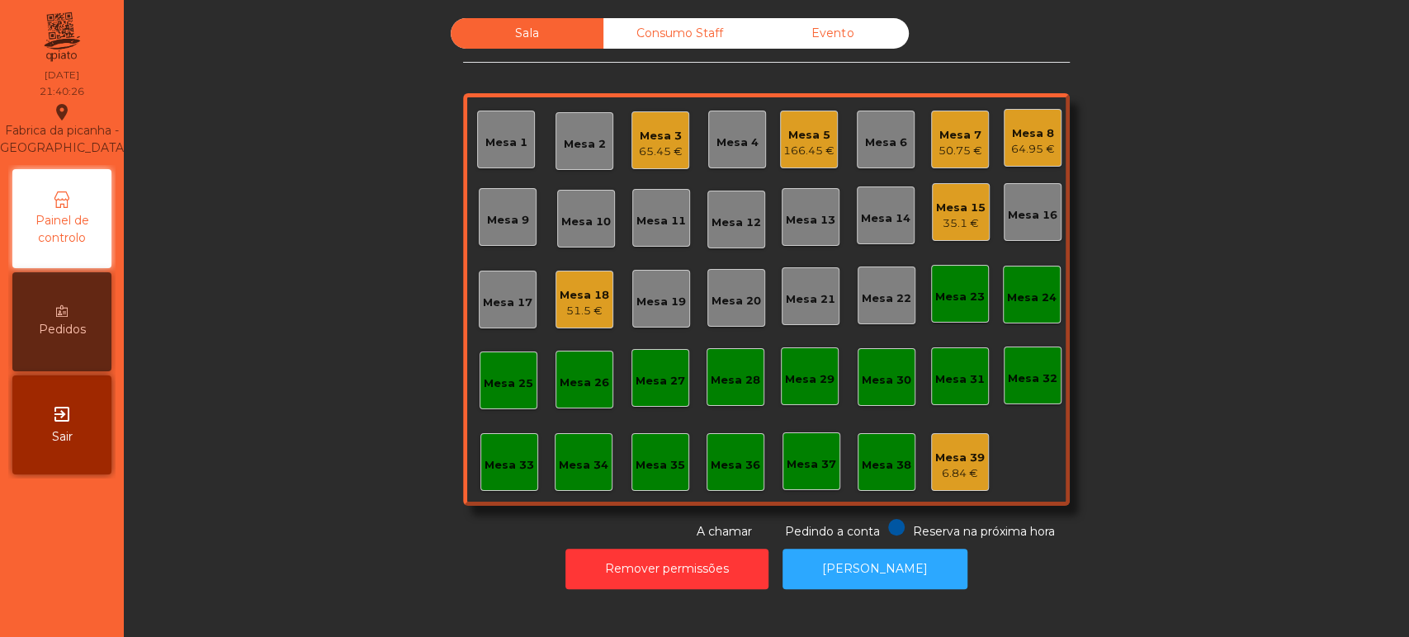
click at [958, 205] on div "Mesa 15" at bounding box center [961, 208] width 50 height 17
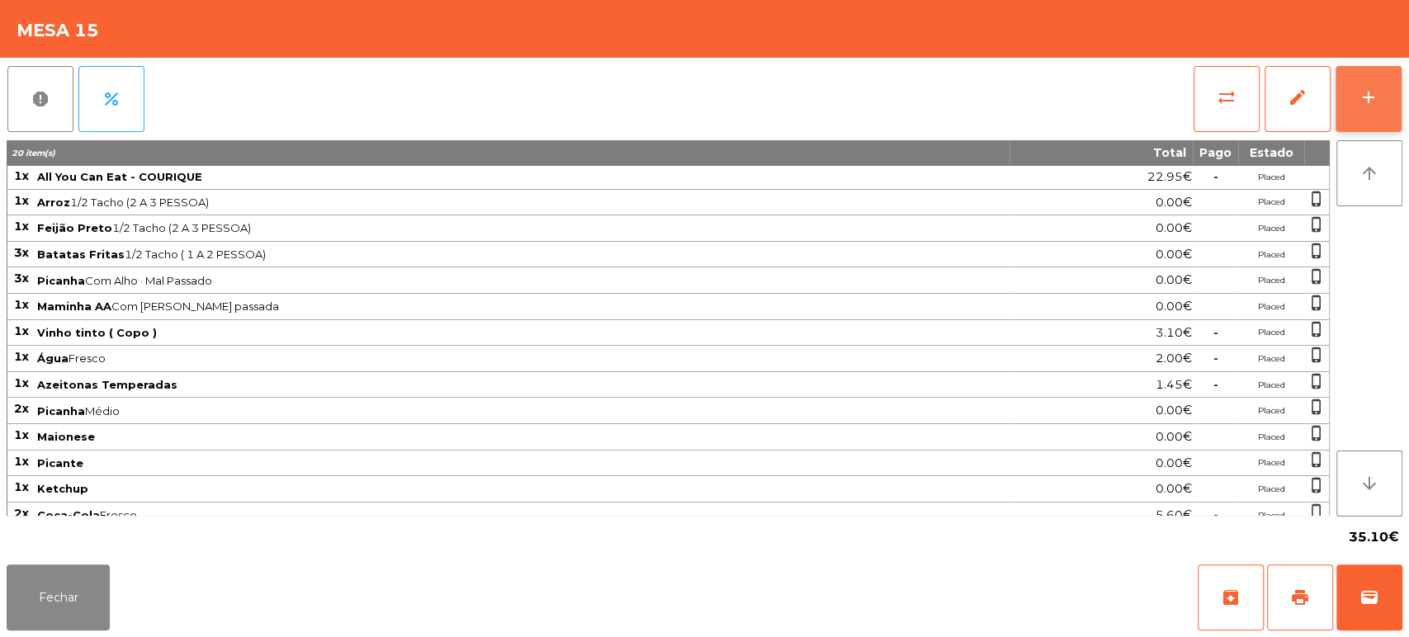
click at [1363, 79] on button "add" at bounding box center [1369, 99] width 66 height 66
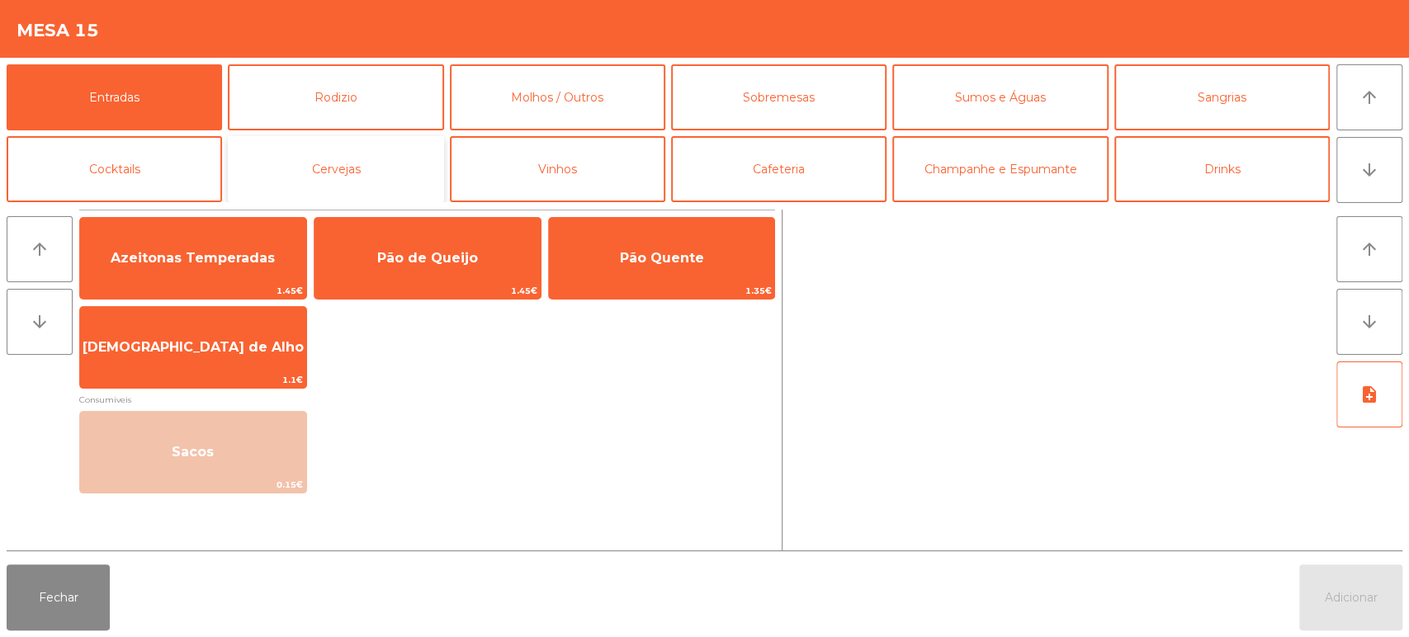
click at [327, 171] on button "Cervejas" at bounding box center [335, 169] width 215 height 66
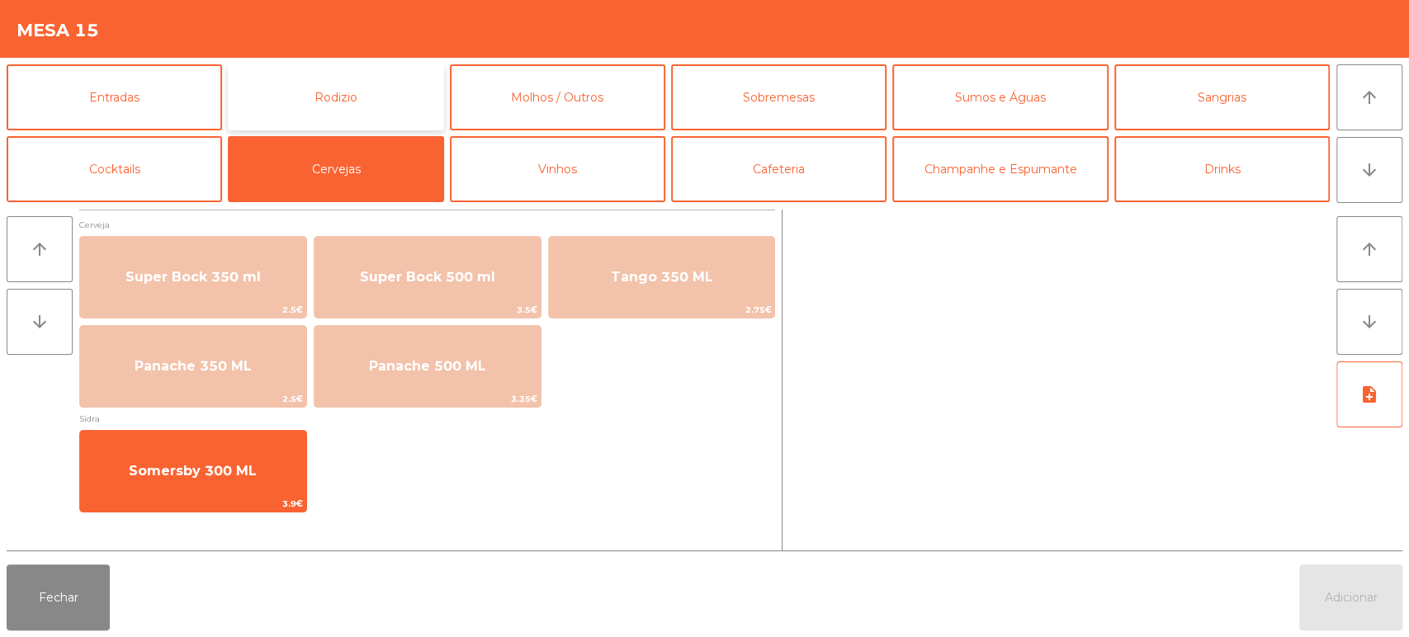
click at [348, 81] on button "Rodizio" at bounding box center [335, 97] width 215 height 66
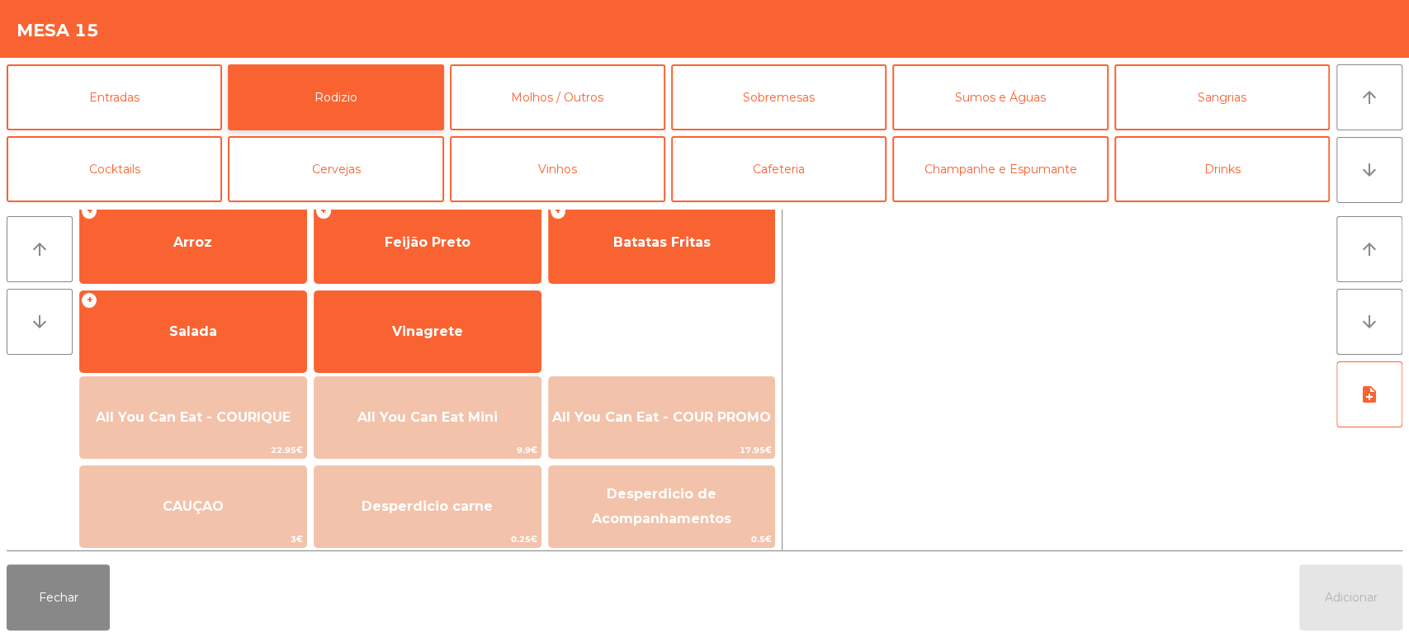
scroll to position [231, 0]
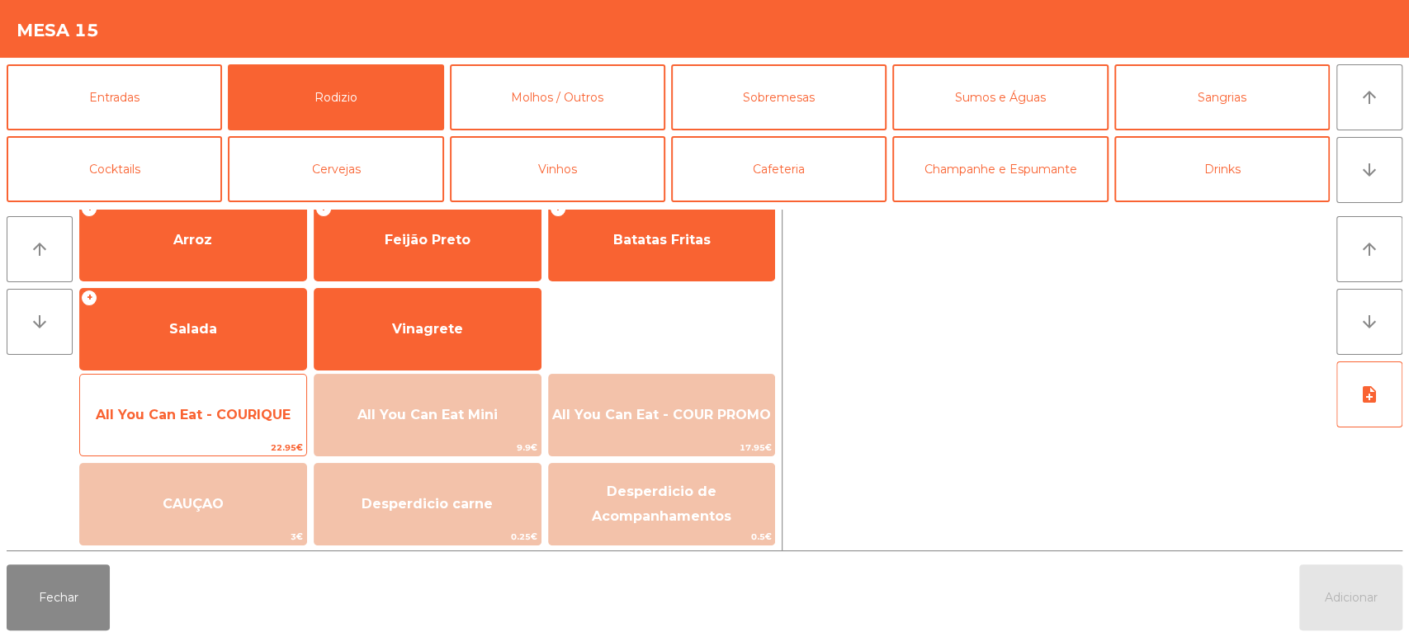
click at [212, 423] on span "All You Can Eat - COURIQUE" at bounding box center [193, 415] width 226 height 45
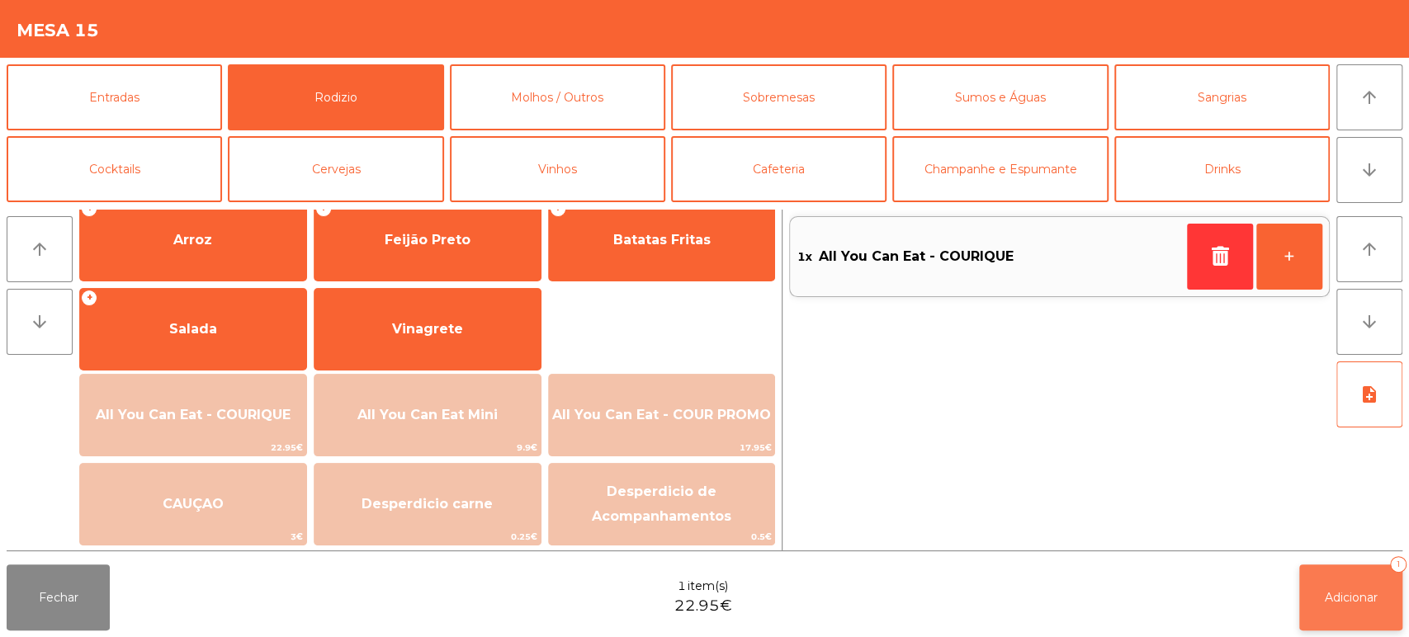
click at [1323, 607] on button "Adicionar 1" at bounding box center [1350, 598] width 103 height 66
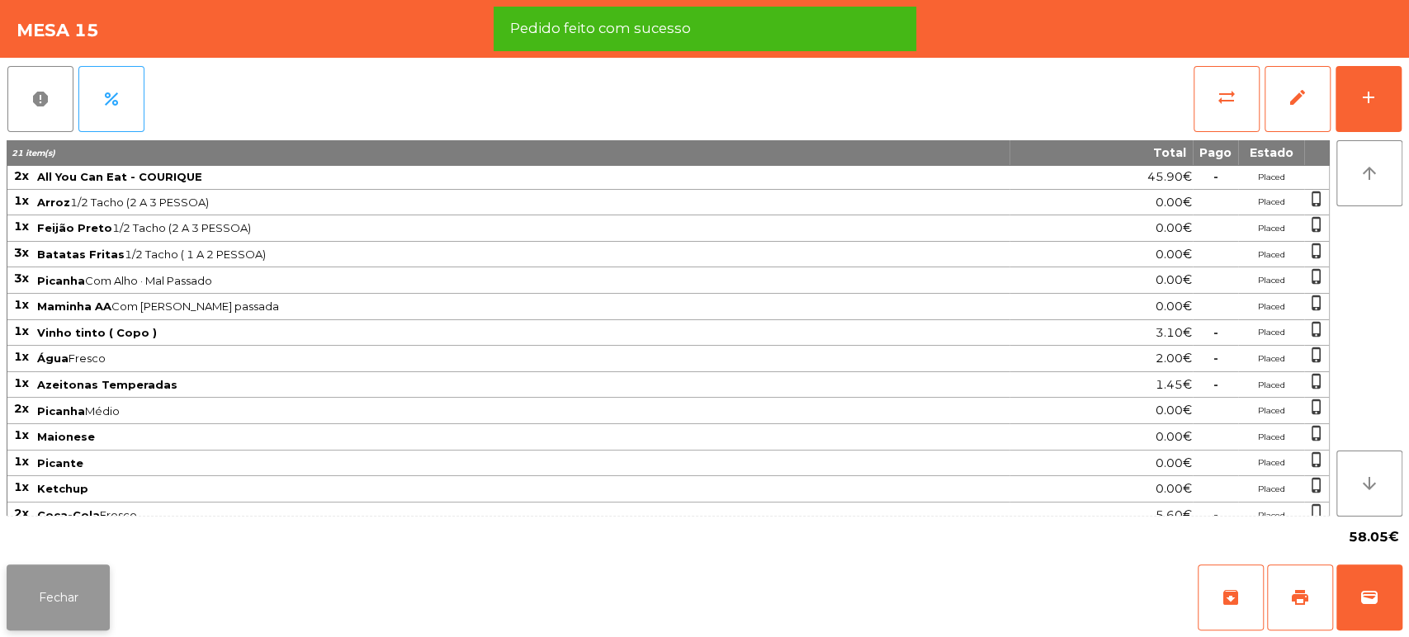
click at [28, 570] on button "Fechar" at bounding box center [58, 598] width 103 height 66
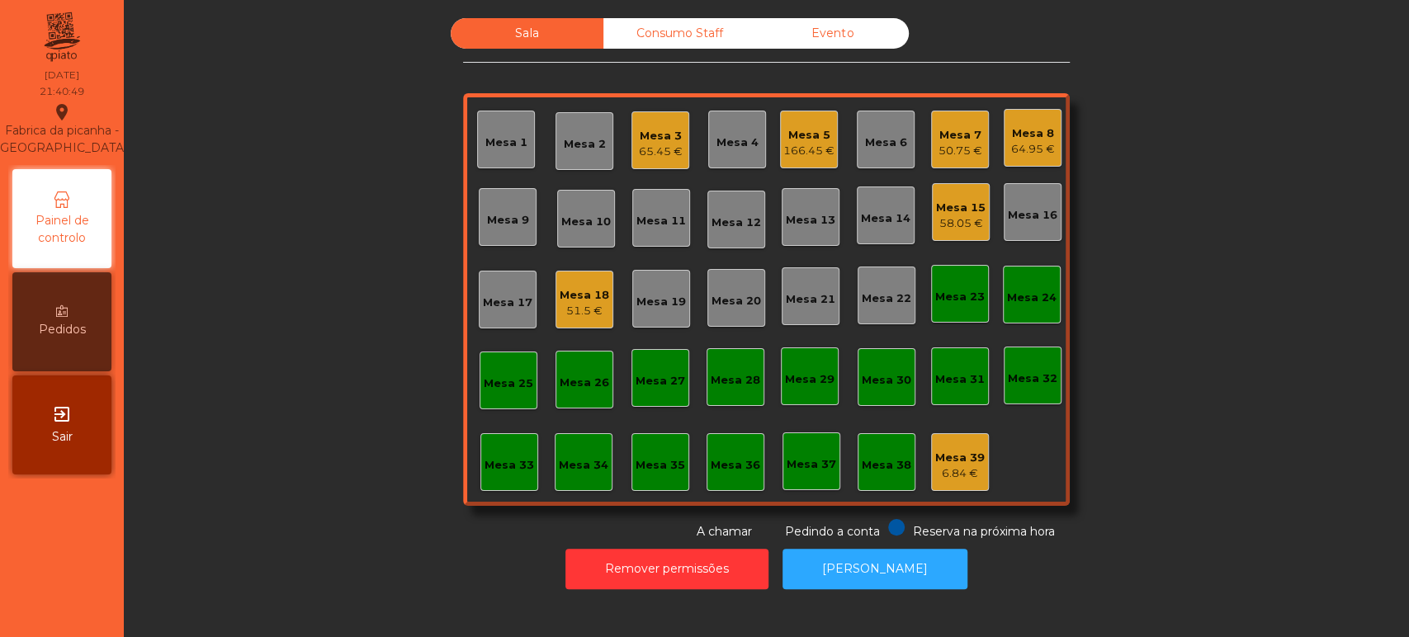
click at [932, 191] on div "Mesa 15 58.05 €" at bounding box center [961, 212] width 58 height 58
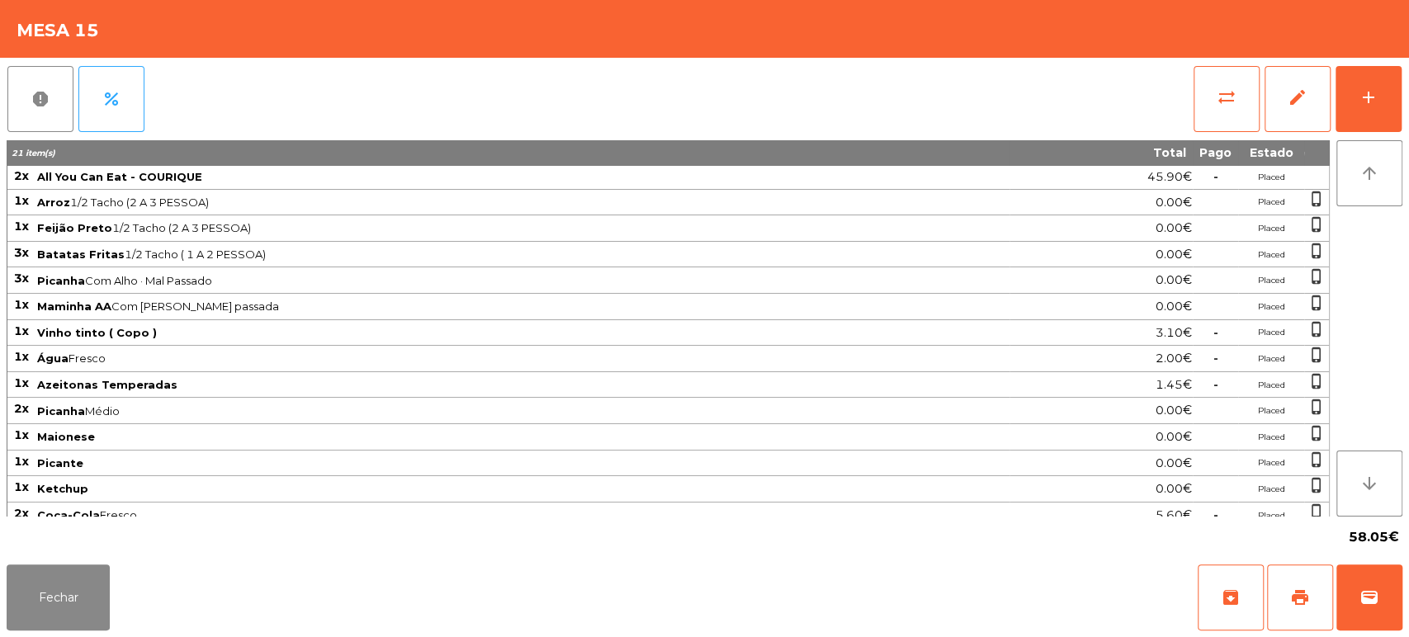
scroll to position [7, 0]
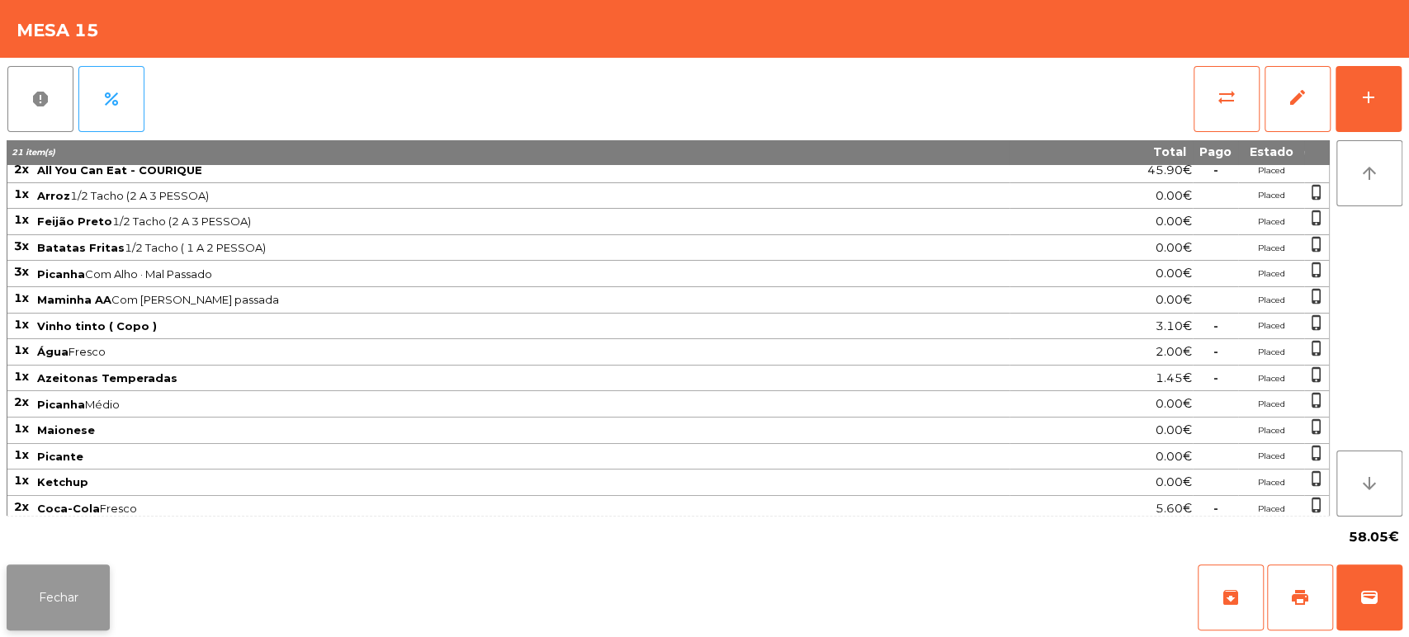
click at [58, 620] on button "Fechar" at bounding box center [58, 598] width 103 height 66
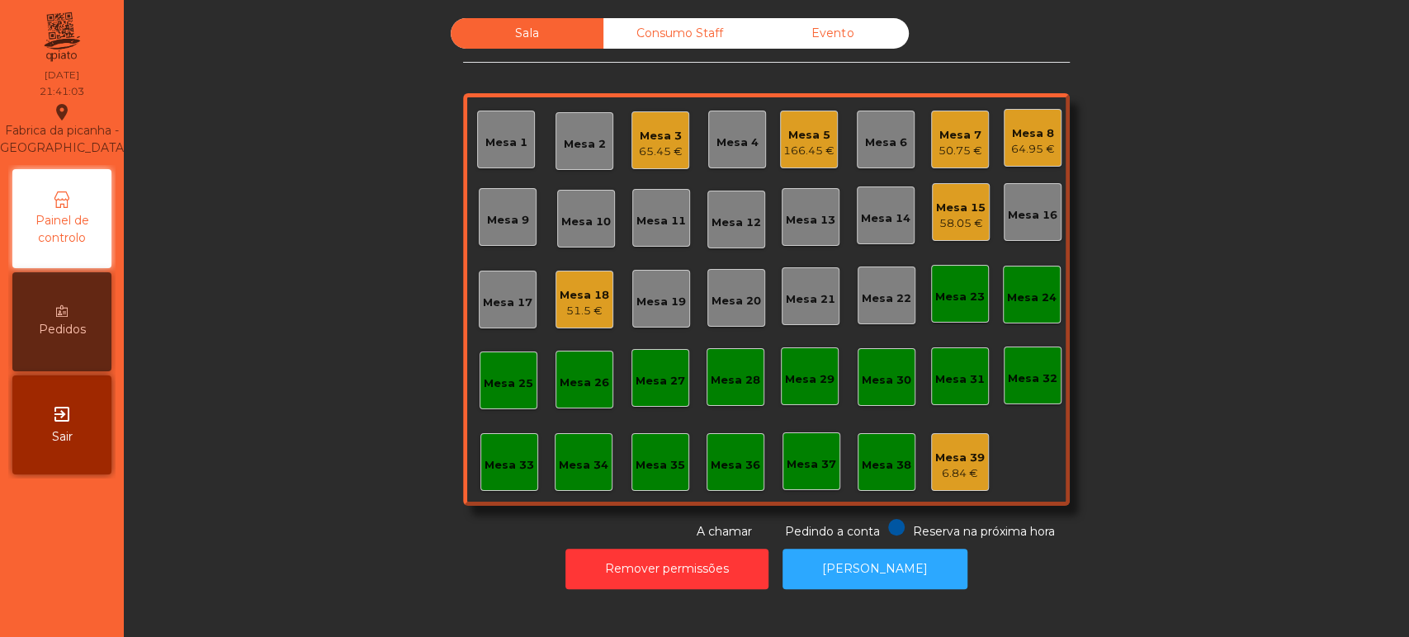
click at [653, 145] on div "65.45 €" at bounding box center [661, 152] width 44 height 17
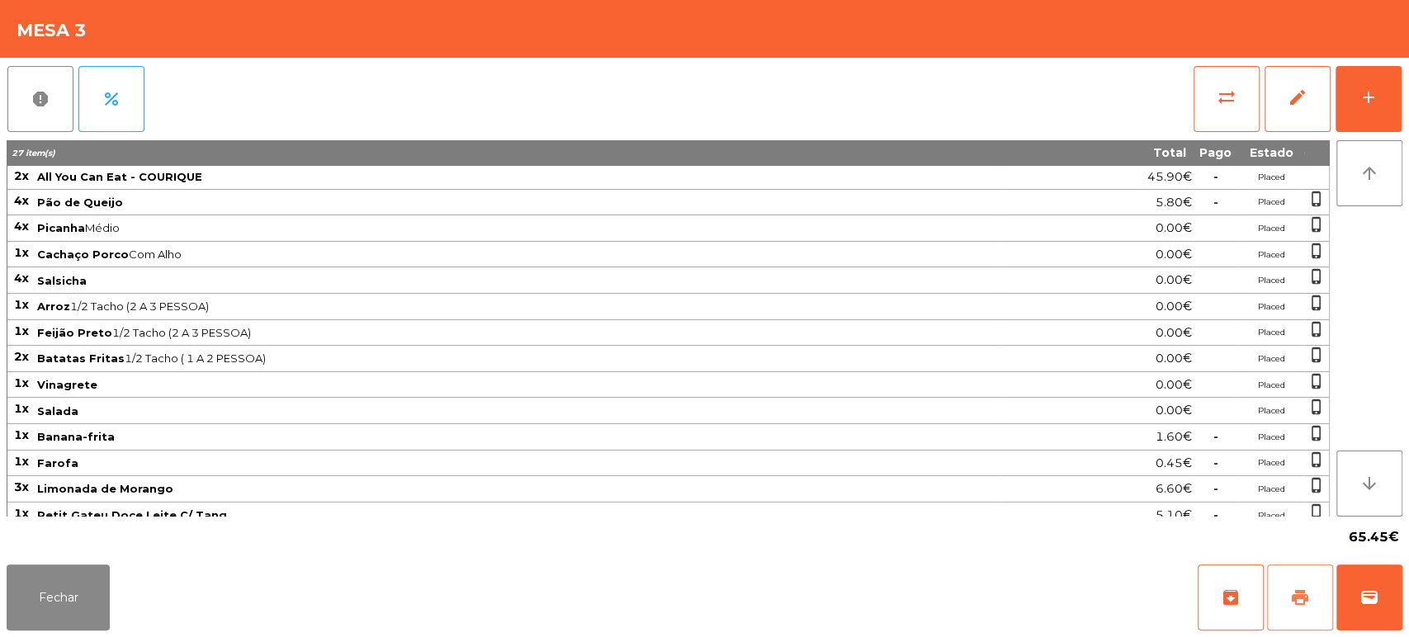
click at [1319, 585] on button "print" at bounding box center [1300, 598] width 66 height 66
click at [78, 616] on button "Fechar" at bounding box center [58, 598] width 103 height 66
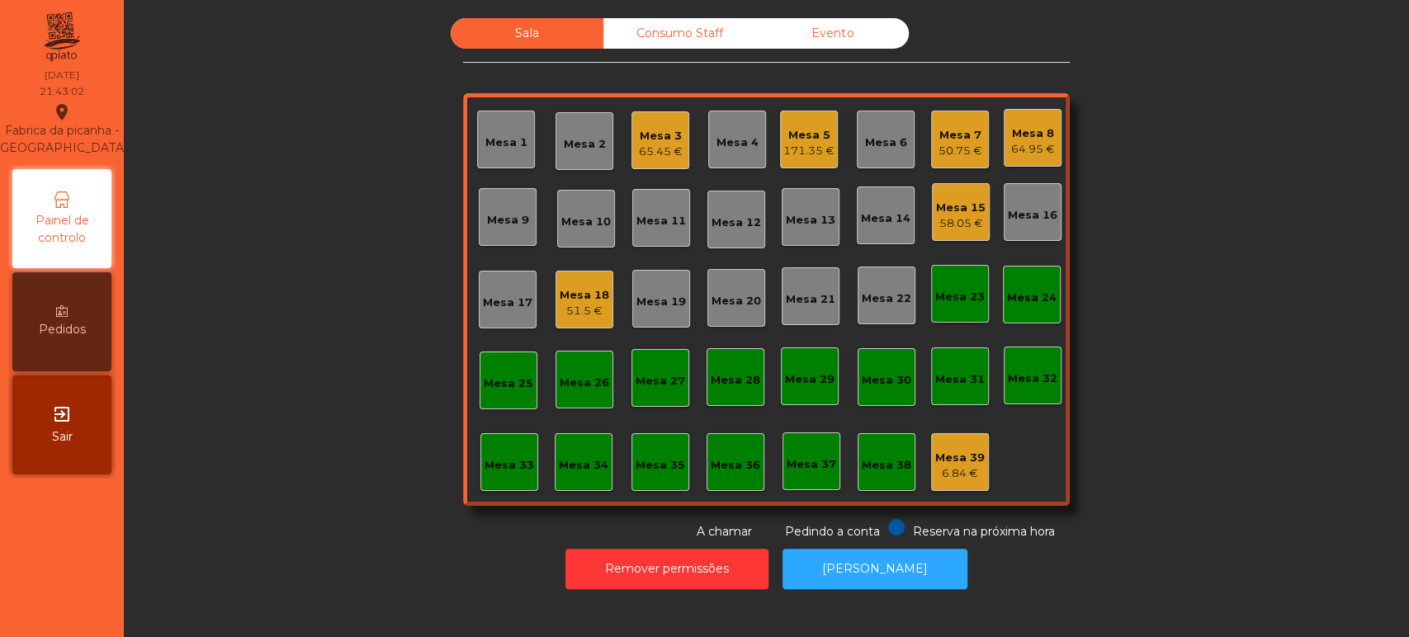
click at [655, 134] on div "Mesa 3" at bounding box center [661, 136] width 44 height 17
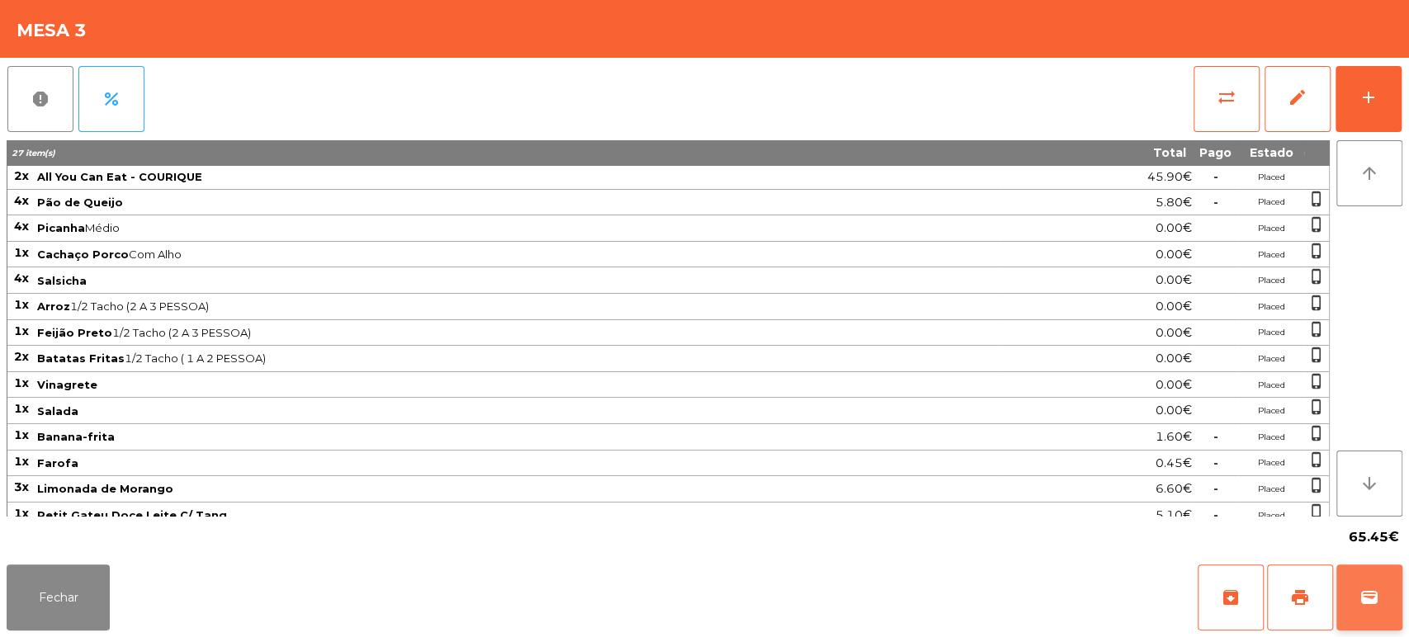
click at [1394, 614] on button "wallet" at bounding box center [1370, 598] width 66 height 66
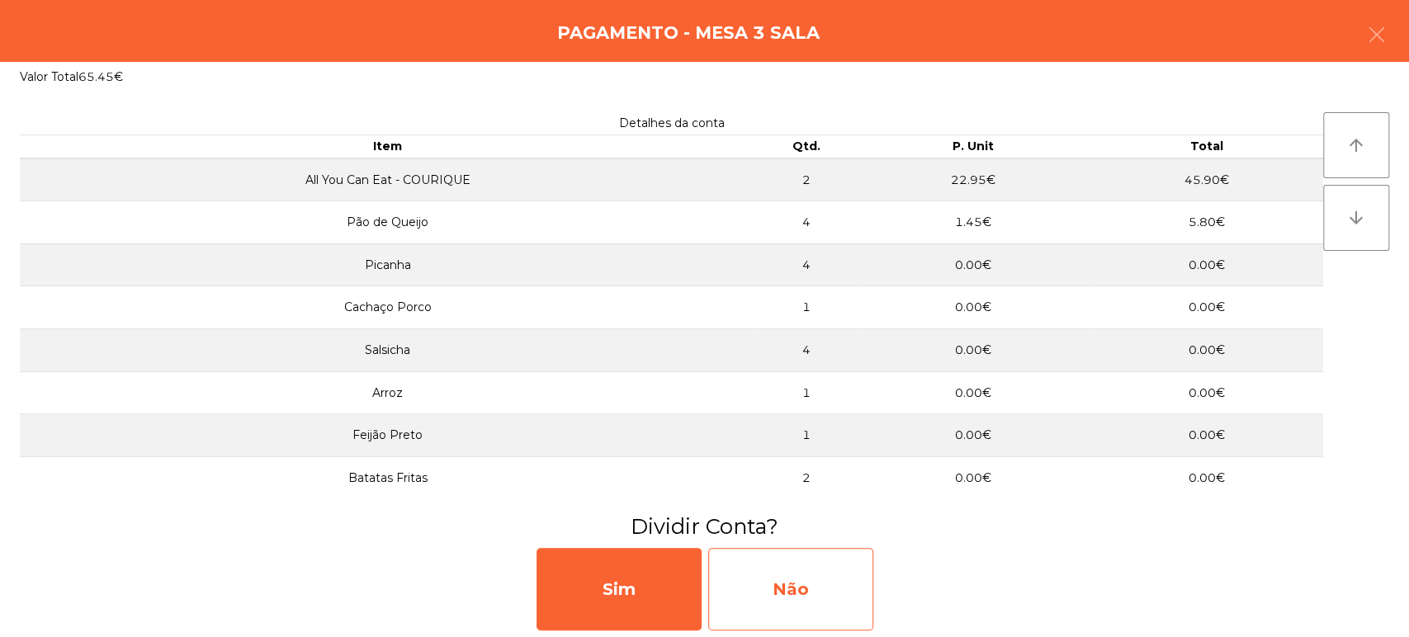
click at [769, 566] on div "Não" at bounding box center [790, 589] width 165 height 83
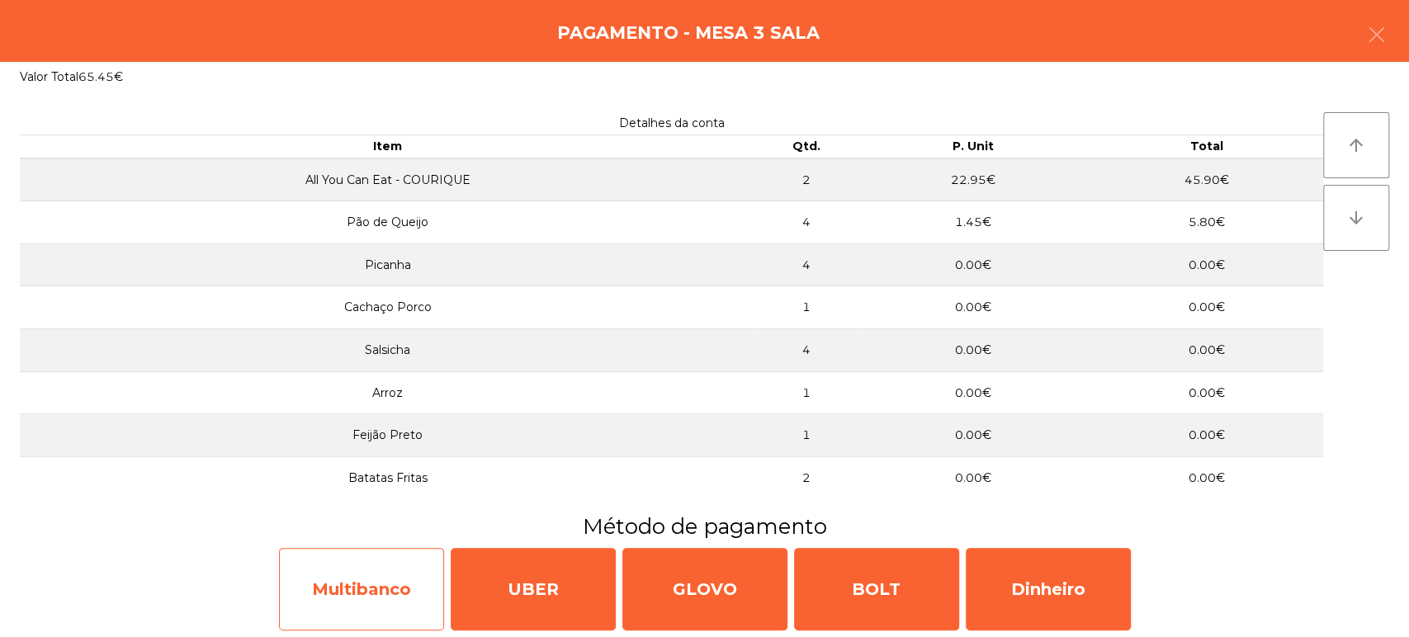
click at [347, 589] on div "Multibanco" at bounding box center [361, 589] width 165 height 83
select select "**"
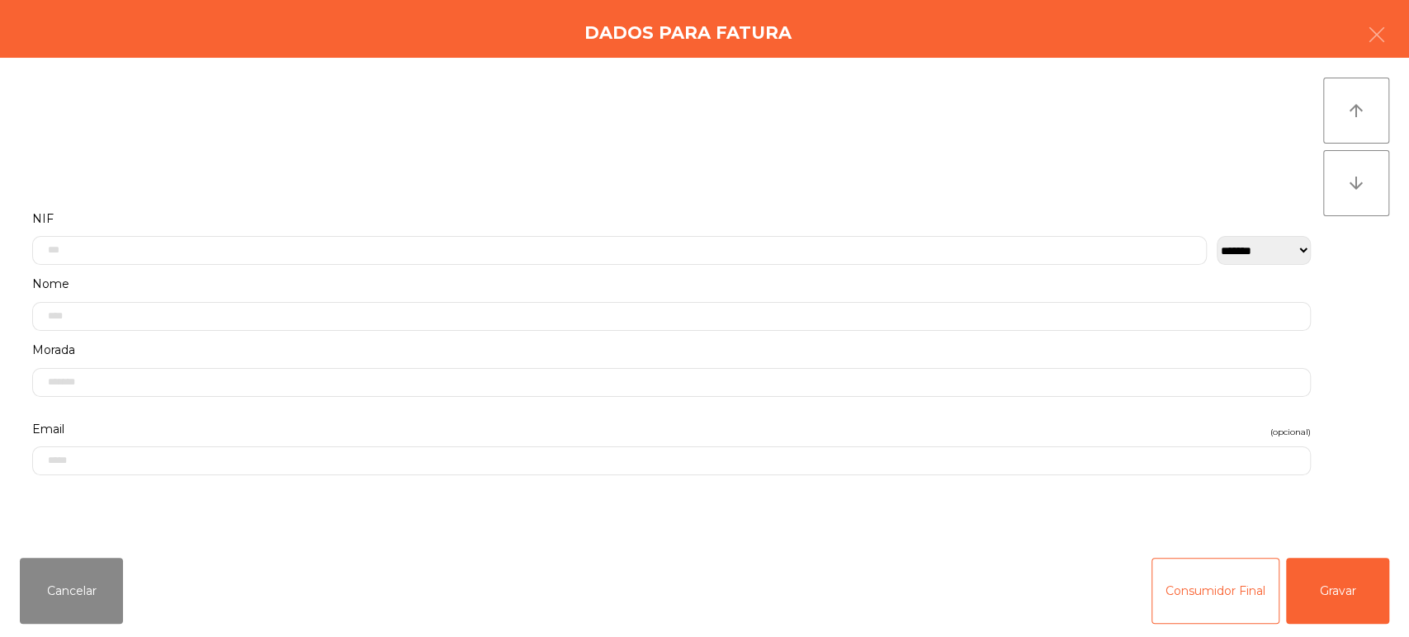
click at [1322, 629] on div "Cancelar Consumidor Final Gravar" at bounding box center [704, 591] width 1409 height 92
click at [1342, 583] on button "Gravar" at bounding box center [1337, 591] width 103 height 66
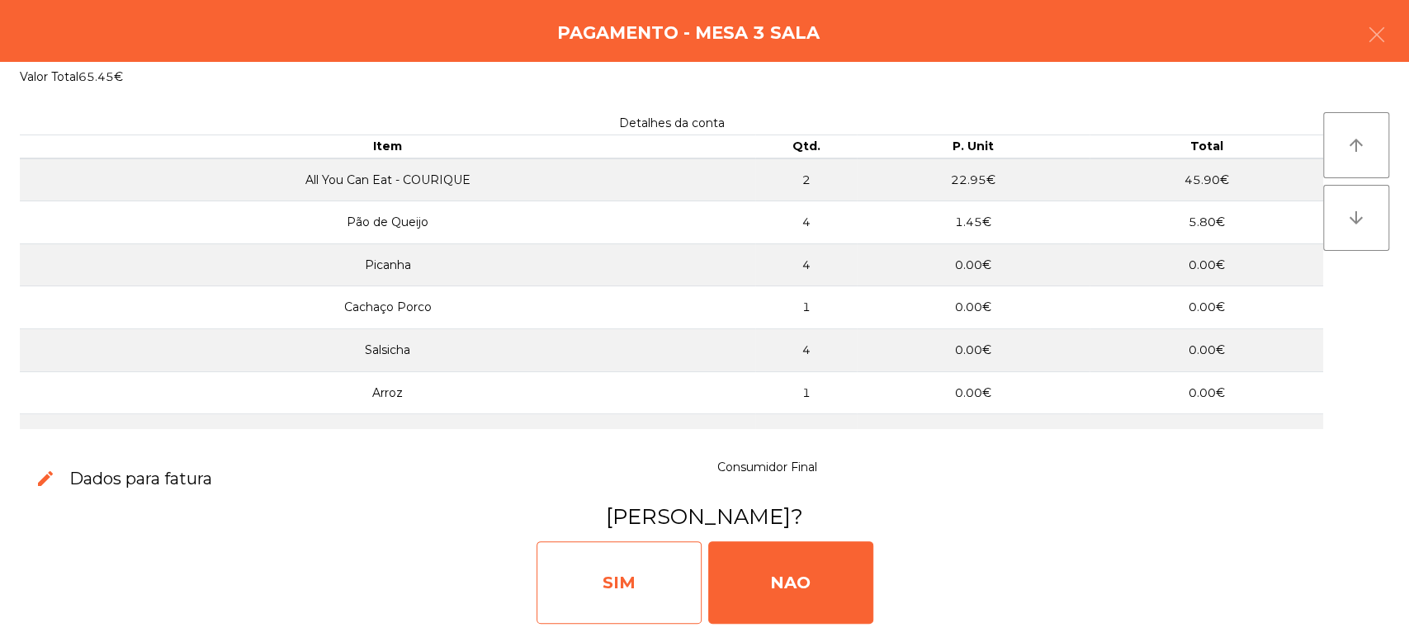
click at [591, 579] on div "SIM" at bounding box center [619, 583] width 165 height 83
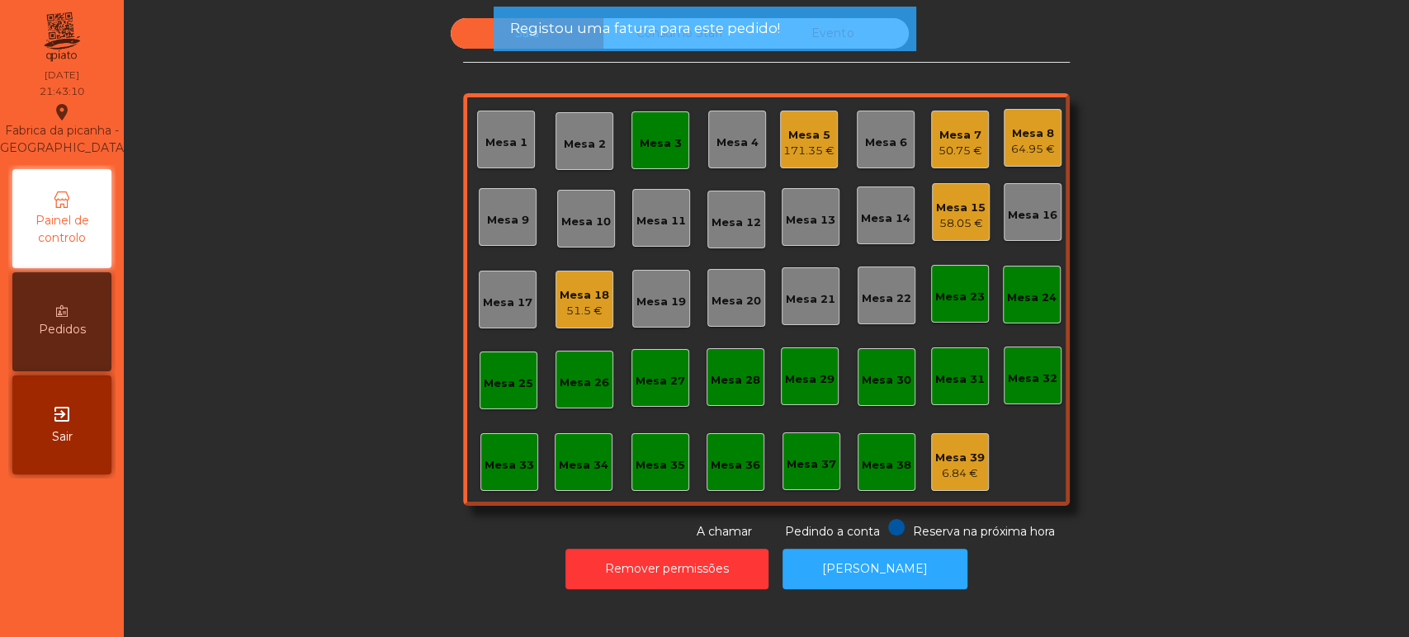
click at [665, 139] on div "Mesa 3" at bounding box center [661, 143] width 42 height 17
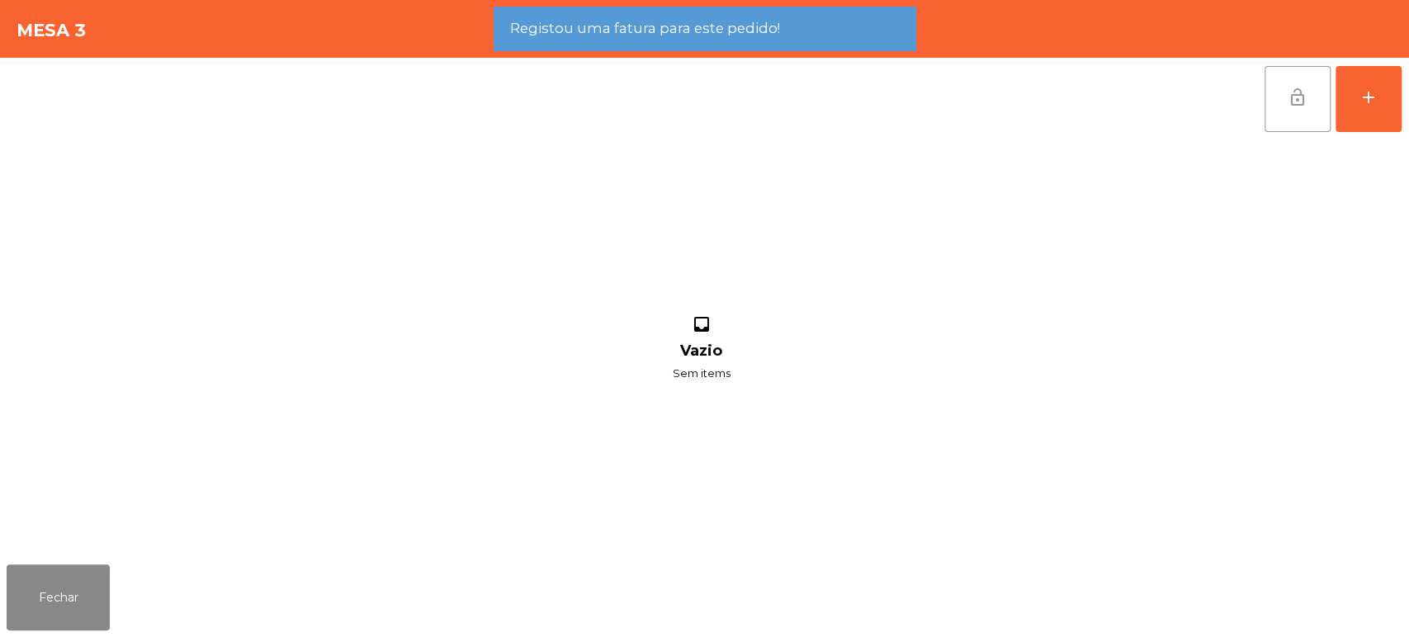
click at [1295, 97] on span "lock_open" at bounding box center [1298, 98] width 20 height 20
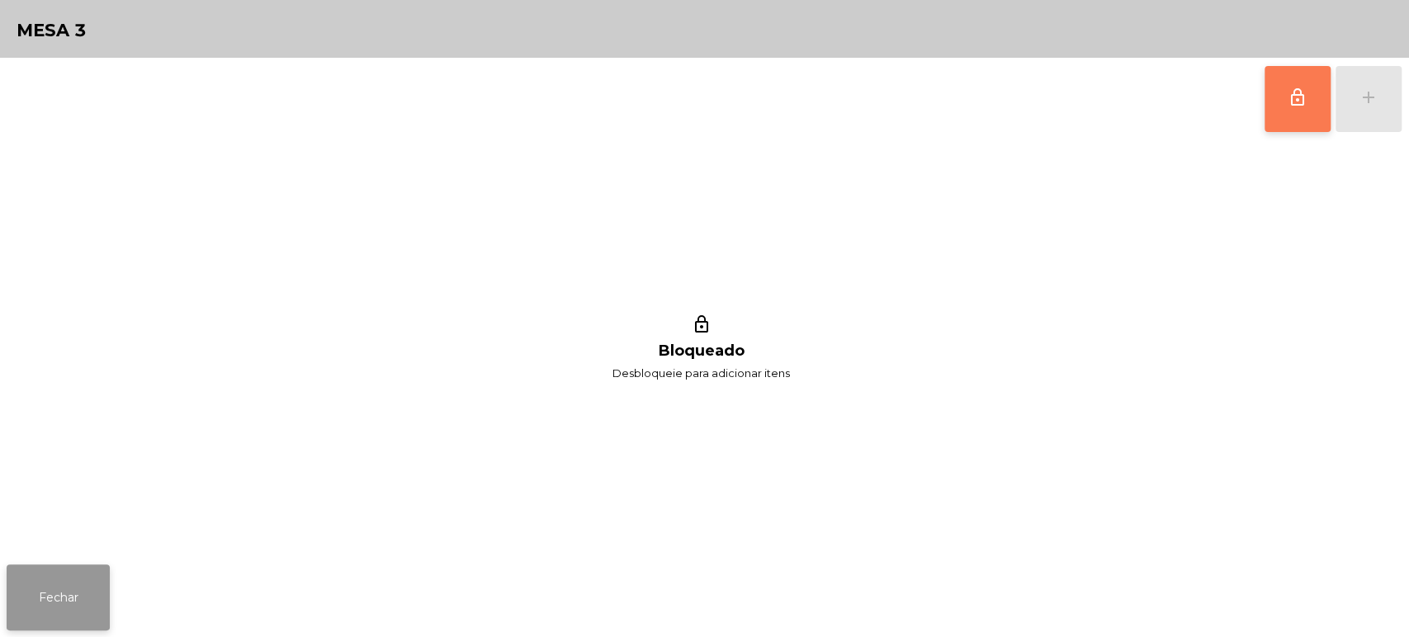
click at [51, 591] on button "Fechar" at bounding box center [58, 598] width 103 height 66
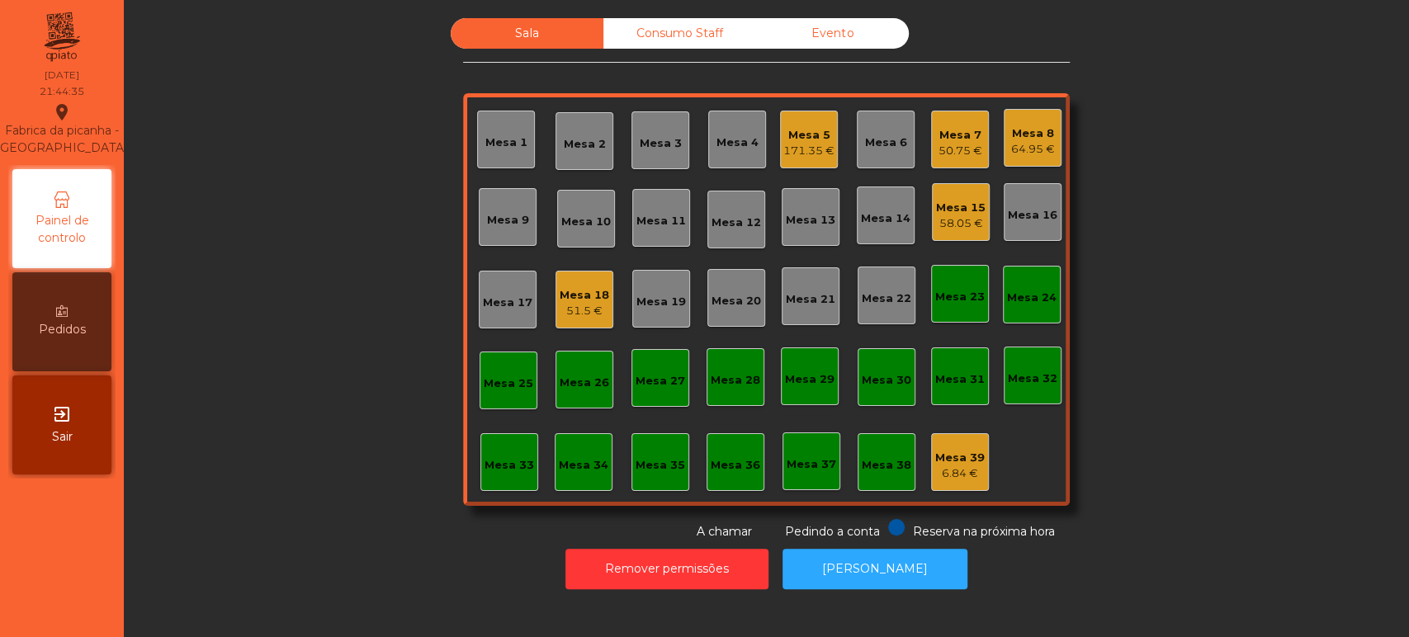
click at [588, 296] on div "Mesa 18" at bounding box center [585, 295] width 50 height 17
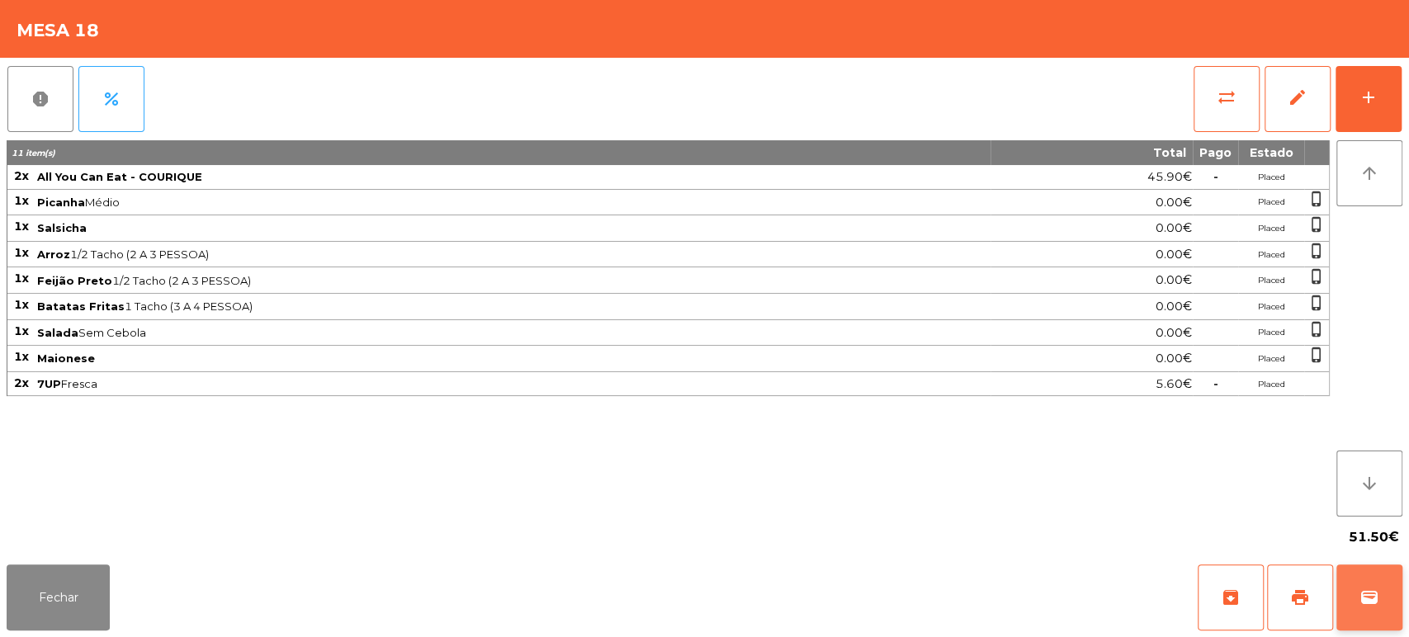
click at [1373, 613] on button "wallet" at bounding box center [1370, 598] width 66 height 66
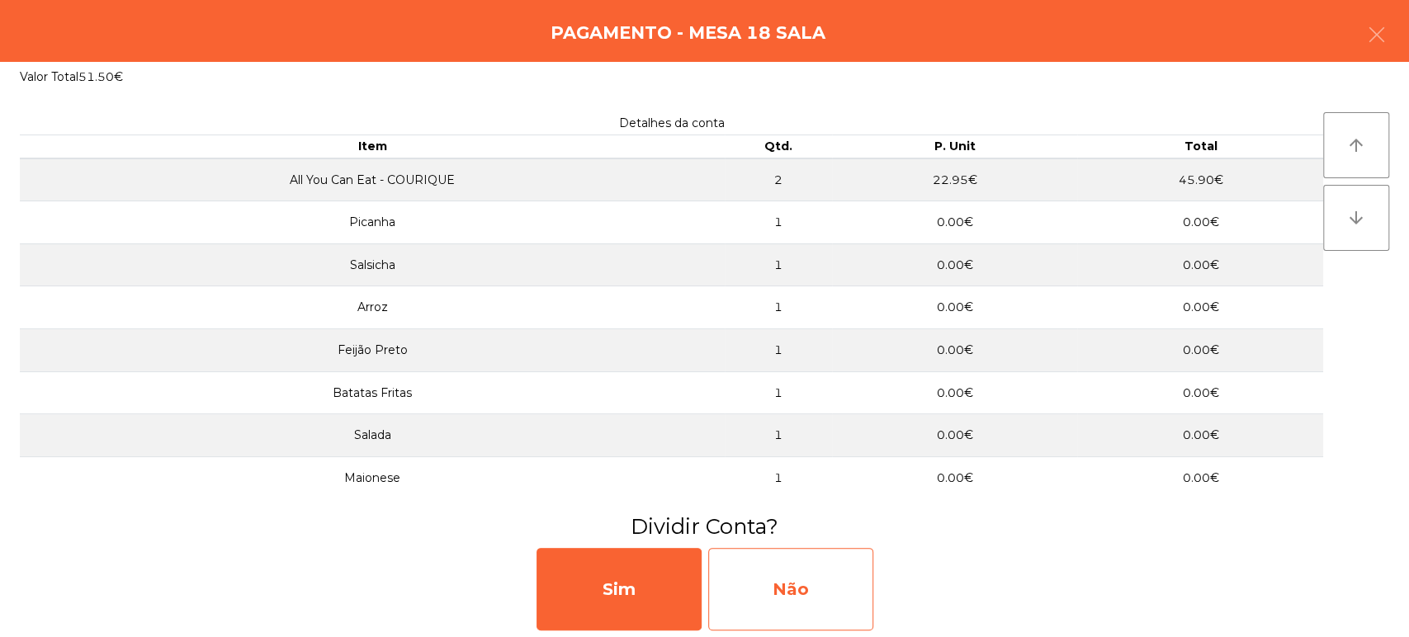
click at [798, 580] on div "Não" at bounding box center [790, 589] width 165 height 83
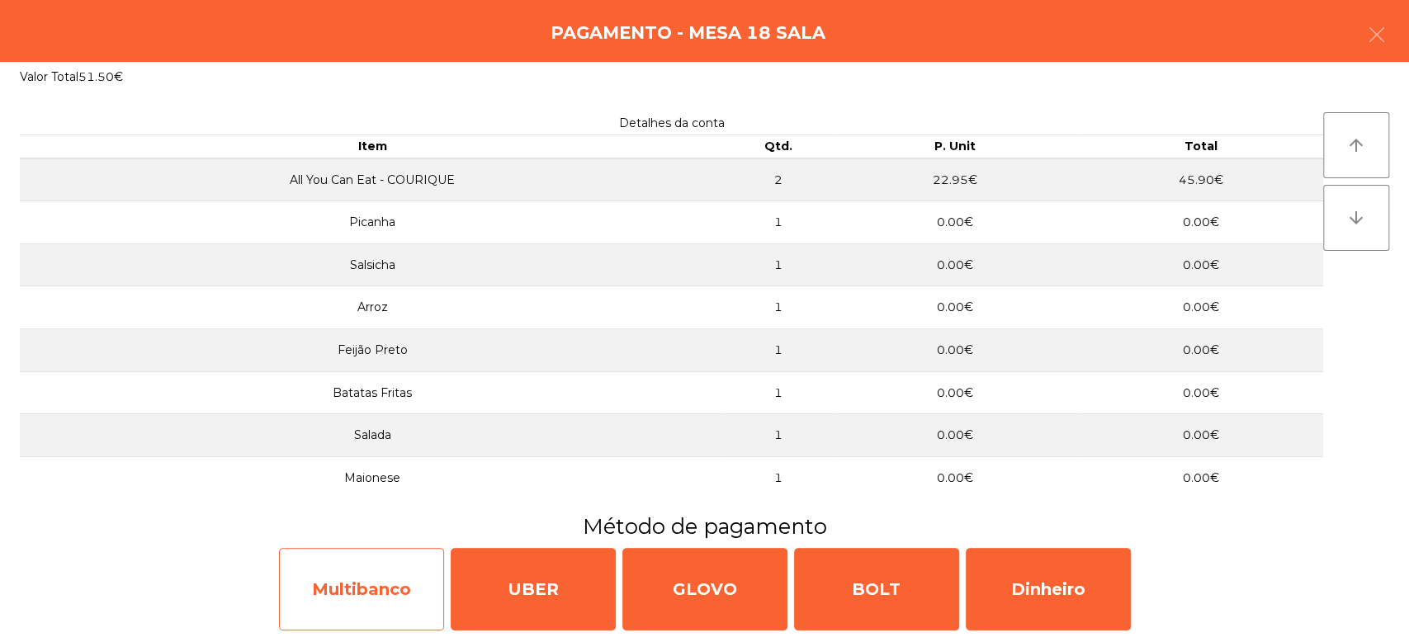
click at [391, 567] on div "Multibanco" at bounding box center [361, 589] width 165 height 83
select select "**"
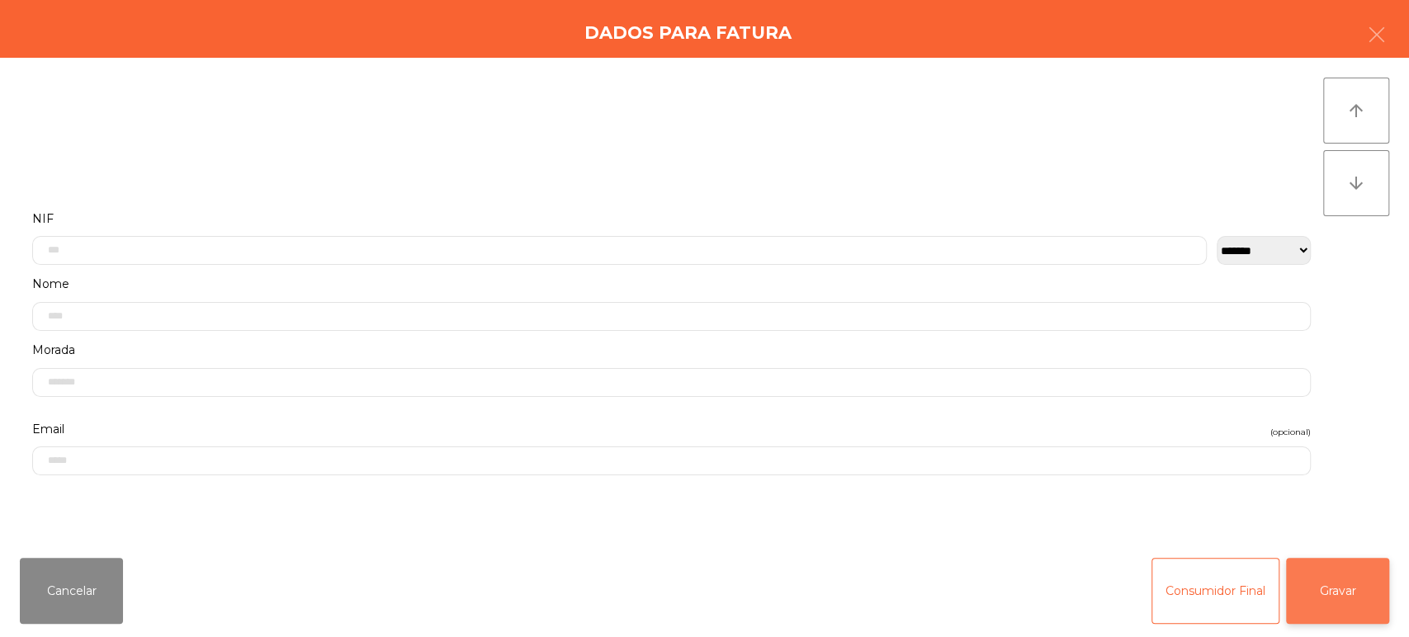
click at [1333, 603] on button "Gravar" at bounding box center [1337, 591] width 103 height 66
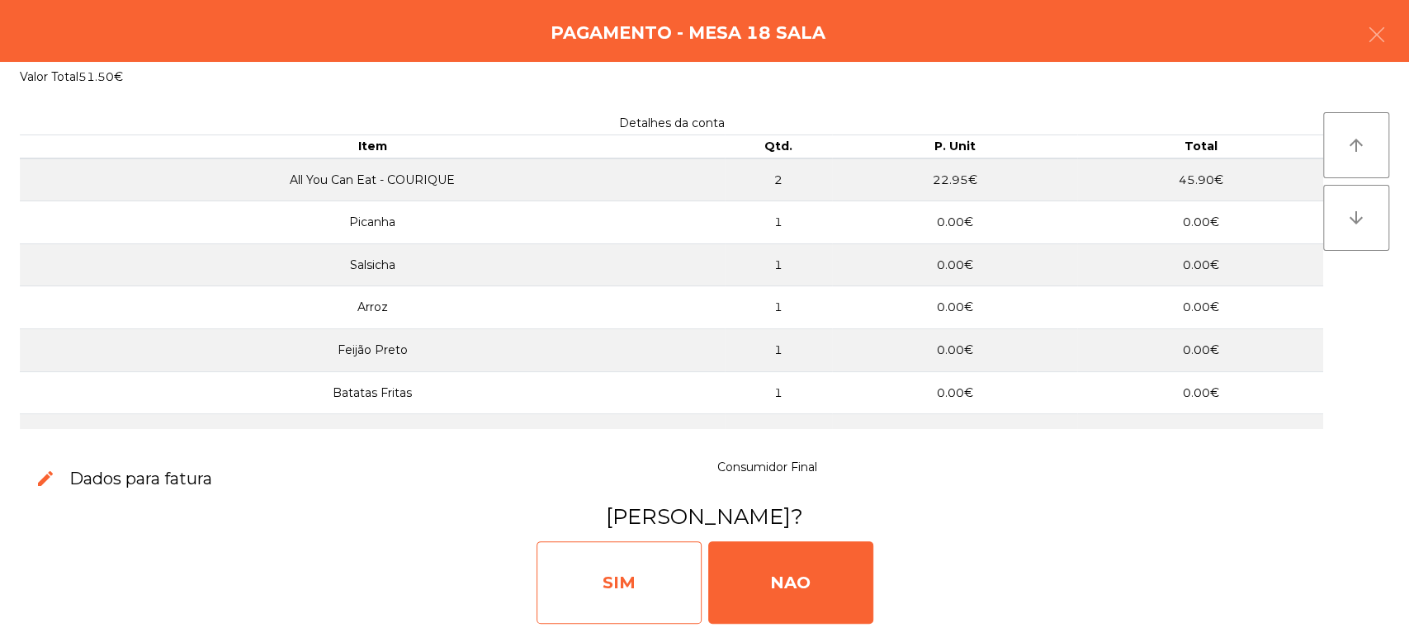
click at [566, 589] on div "SIM" at bounding box center [619, 583] width 165 height 83
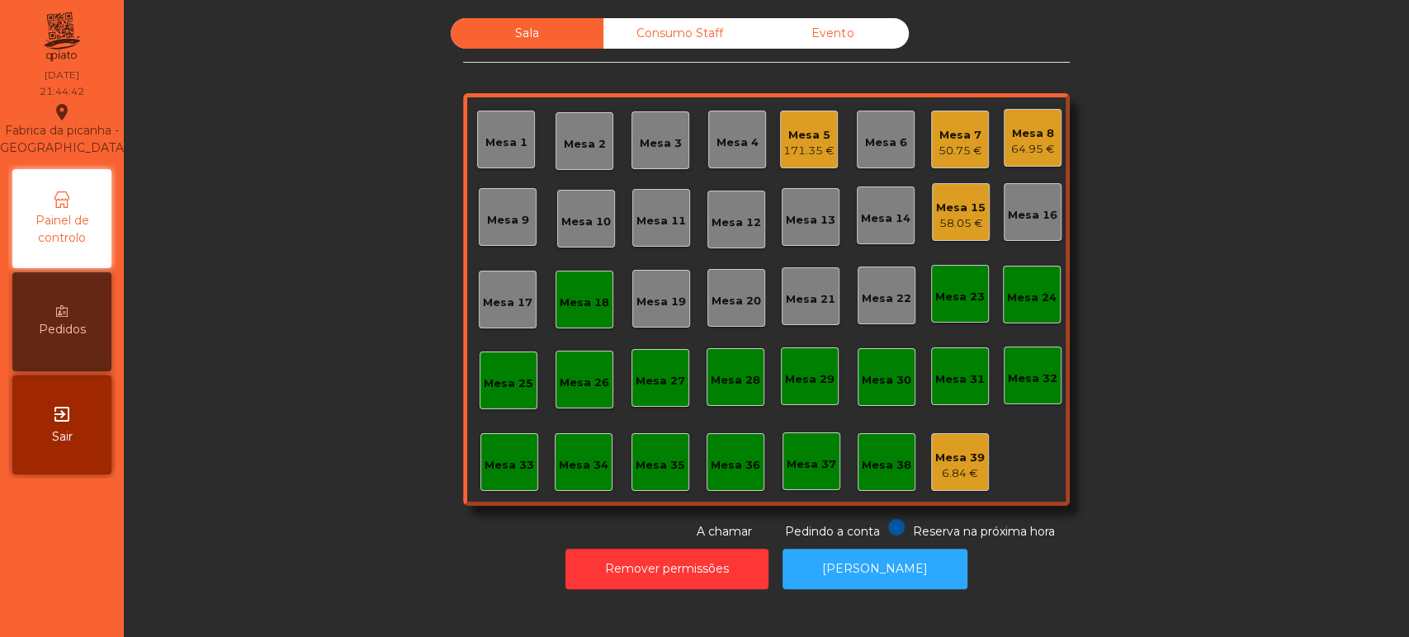
click at [593, 317] on div "Mesa 18" at bounding box center [585, 300] width 58 height 58
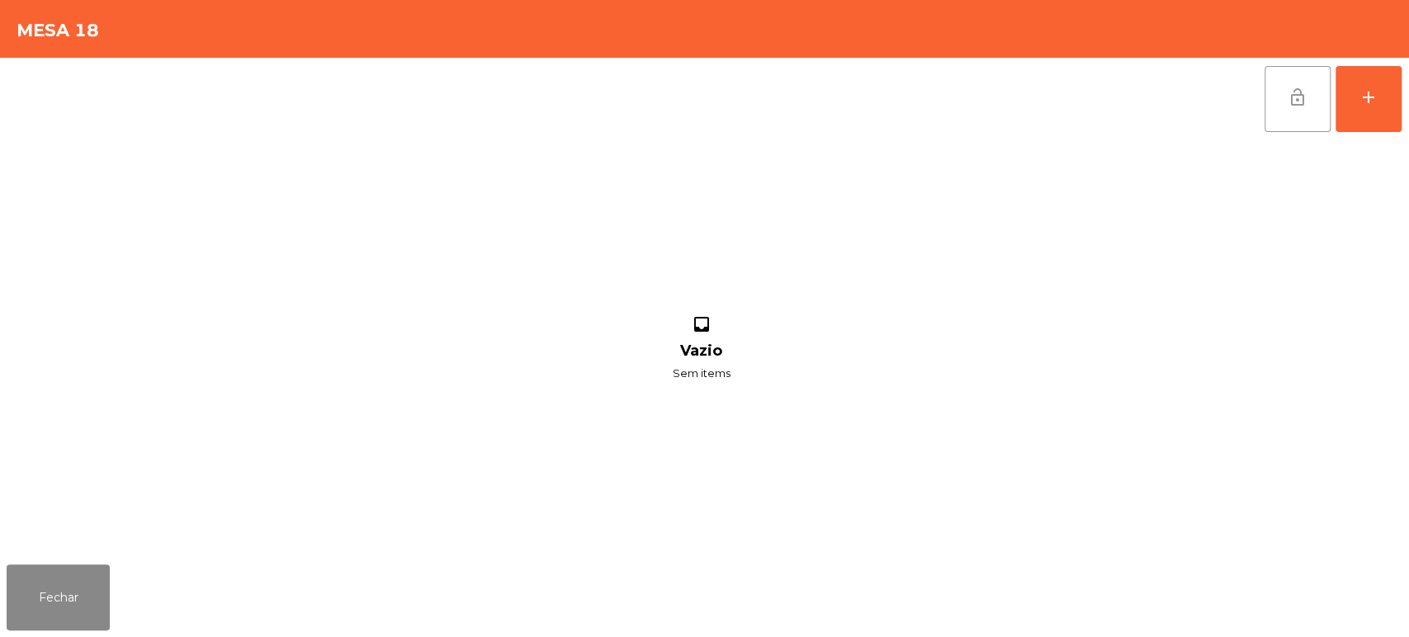
click at [1300, 90] on span "lock_open" at bounding box center [1298, 98] width 20 height 20
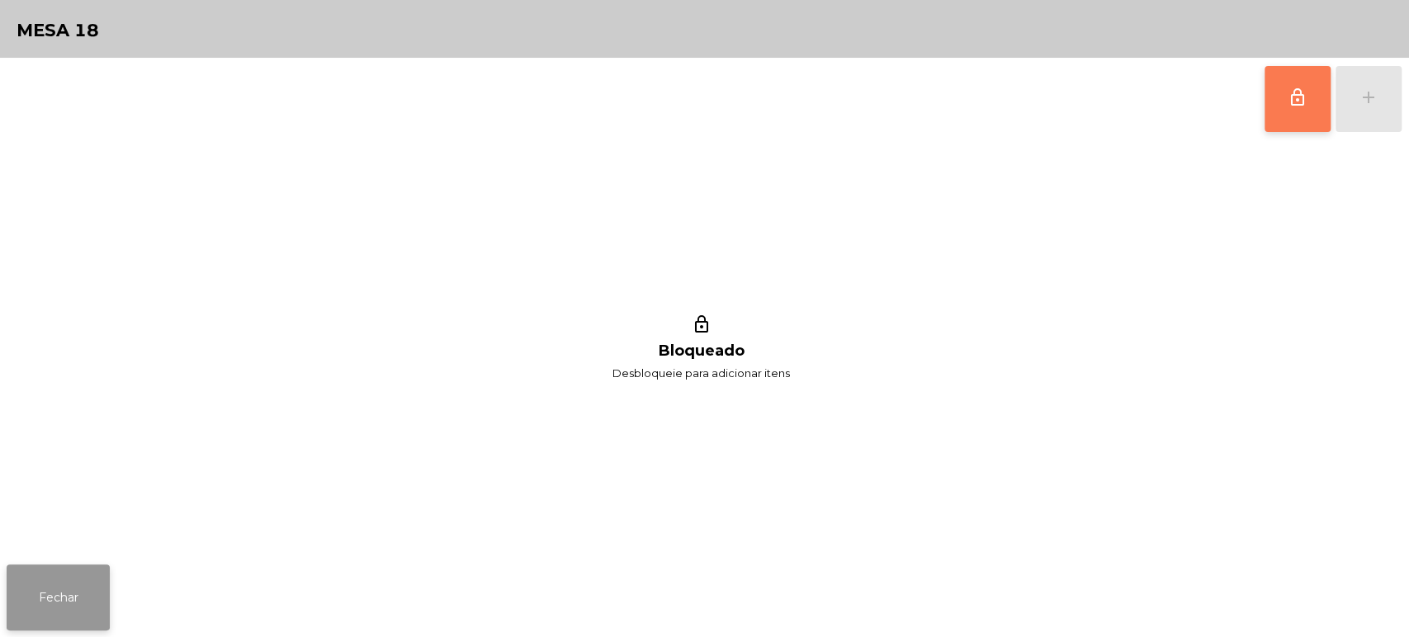
click at [76, 566] on button "Fechar" at bounding box center [58, 598] width 103 height 66
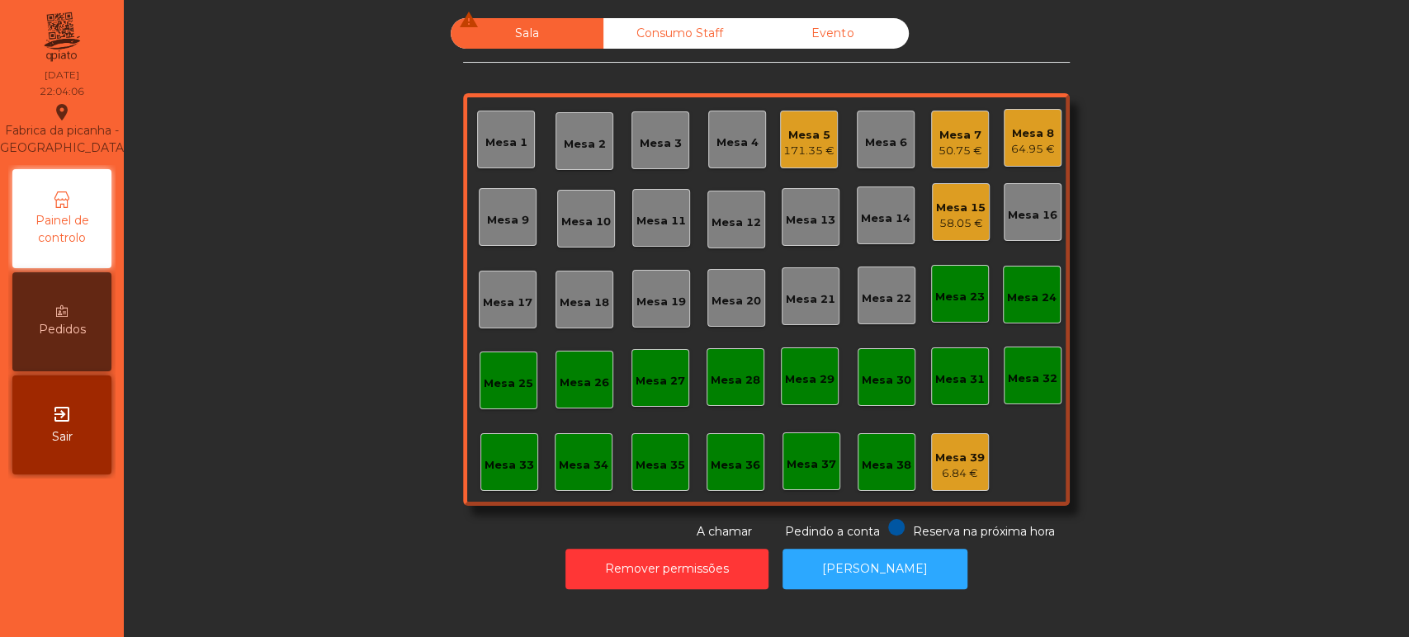
click at [968, 129] on div "Mesa 7" at bounding box center [961, 135] width 44 height 17
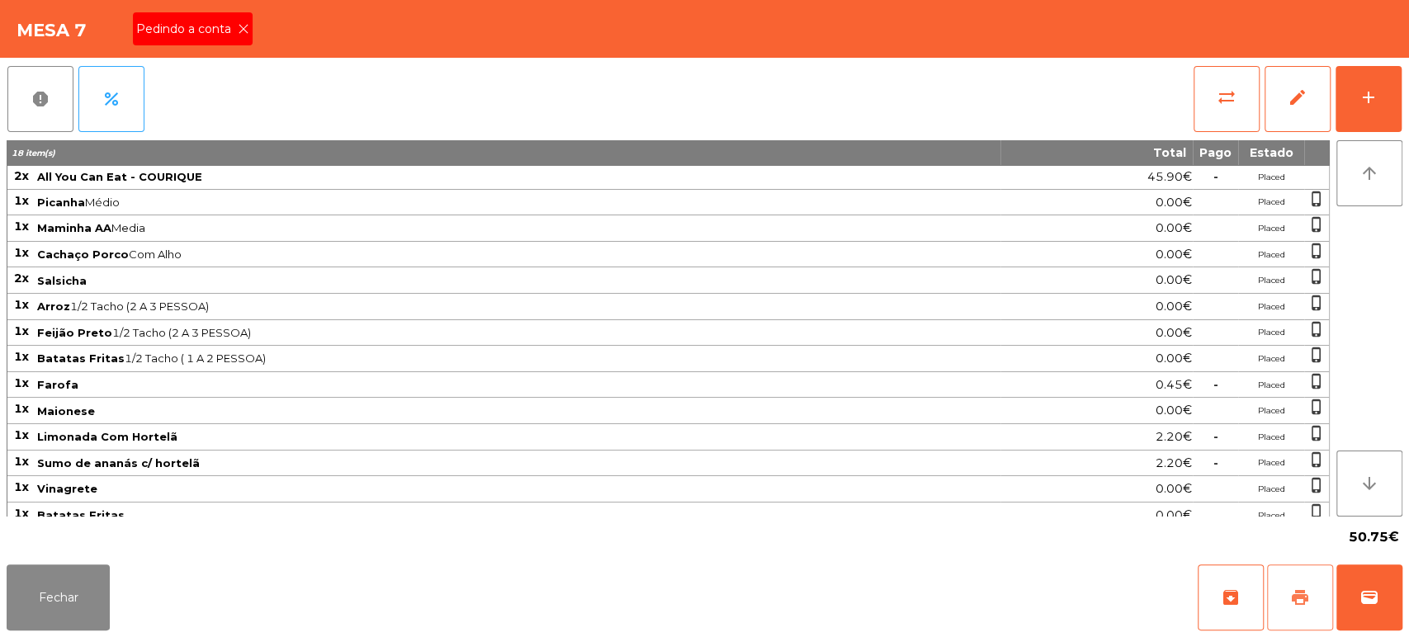
click at [1281, 608] on button "print" at bounding box center [1300, 598] width 66 height 66
click at [244, 30] on icon at bounding box center [244, 29] width 12 height 12
click at [238, 43] on div "Mesa 7 Pedindo a conta" at bounding box center [704, 29] width 1409 height 58
click at [52, 584] on button "Fechar" at bounding box center [58, 598] width 103 height 66
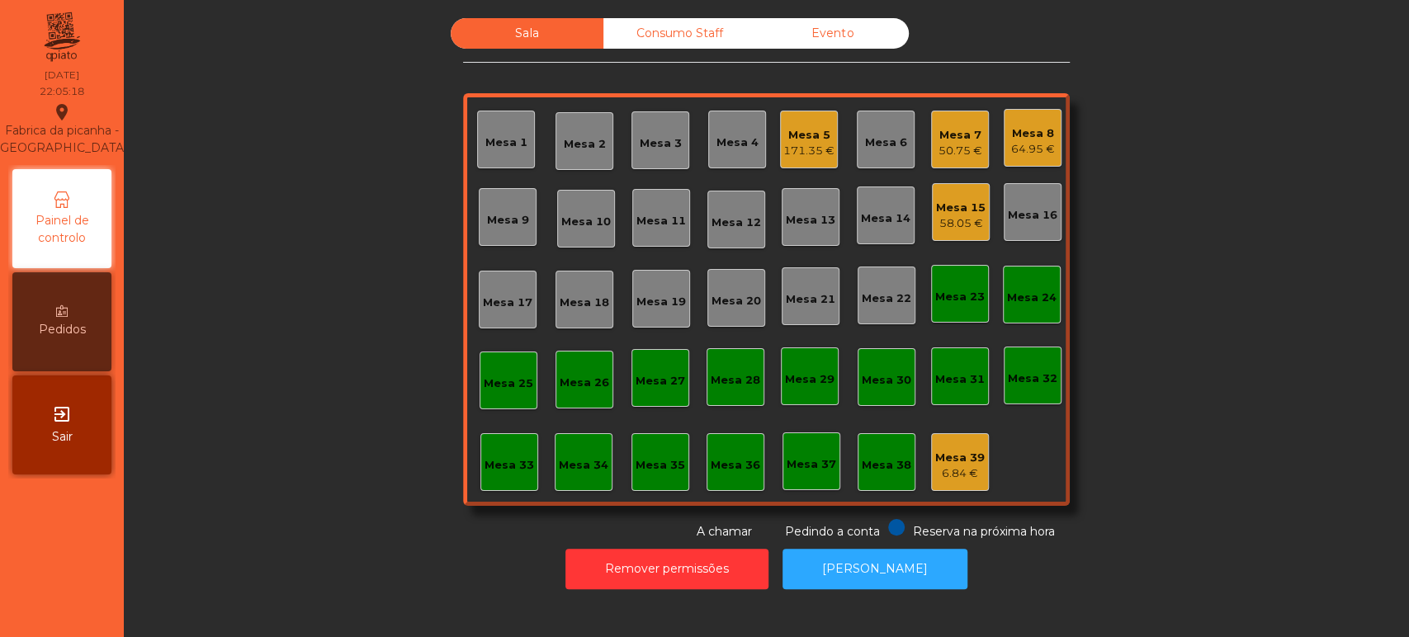
click at [952, 138] on div "Mesa 7" at bounding box center [961, 135] width 44 height 17
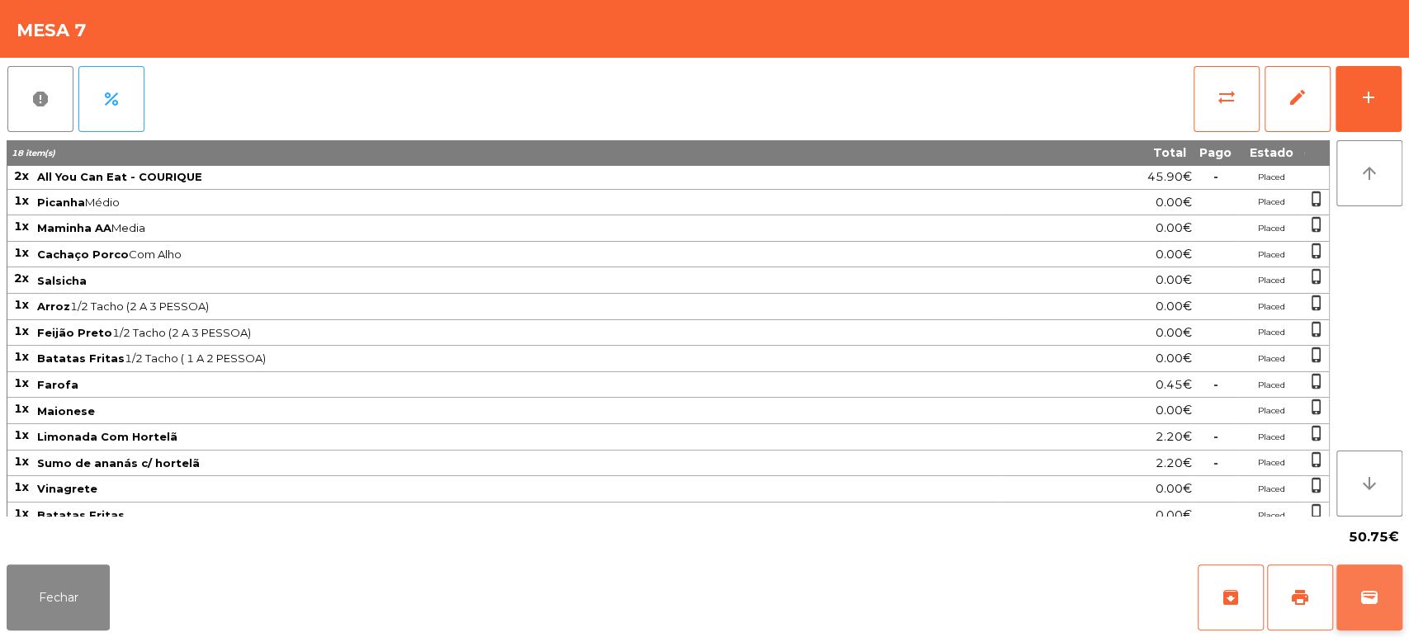
click at [1375, 609] on button "wallet" at bounding box center [1370, 598] width 66 height 66
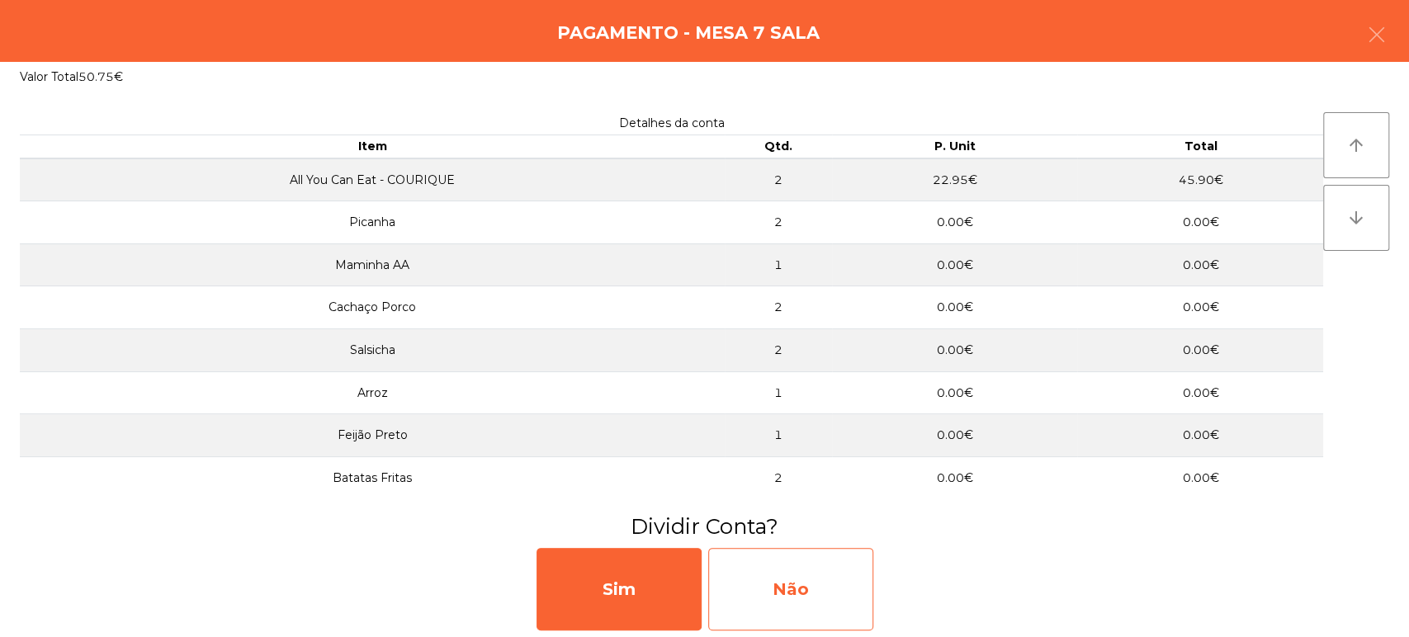
click at [825, 599] on div "Não" at bounding box center [790, 589] width 165 height 83
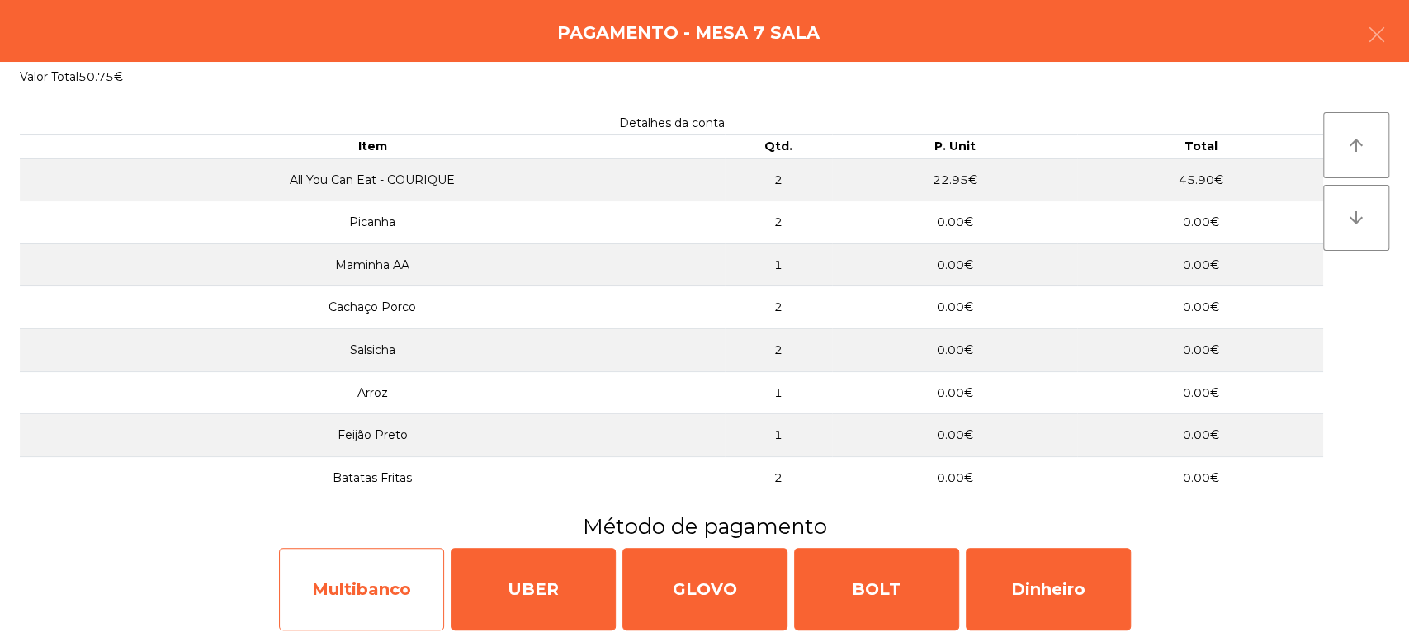
click at [349, 583] on div "Multibanco" at bounding box center [361, 589] width 165 height 83
select select "**"
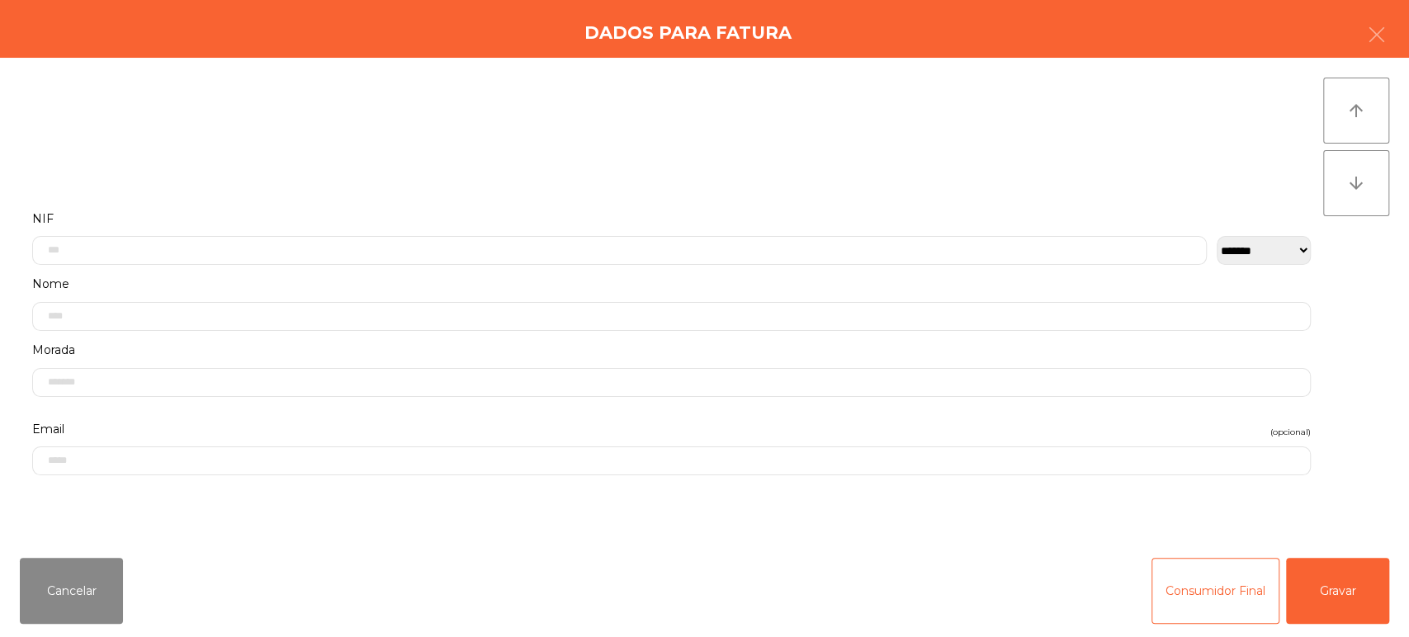
click at [485, 276] on label "Nome" at bounding box center [671, 284] width 1279 height 22
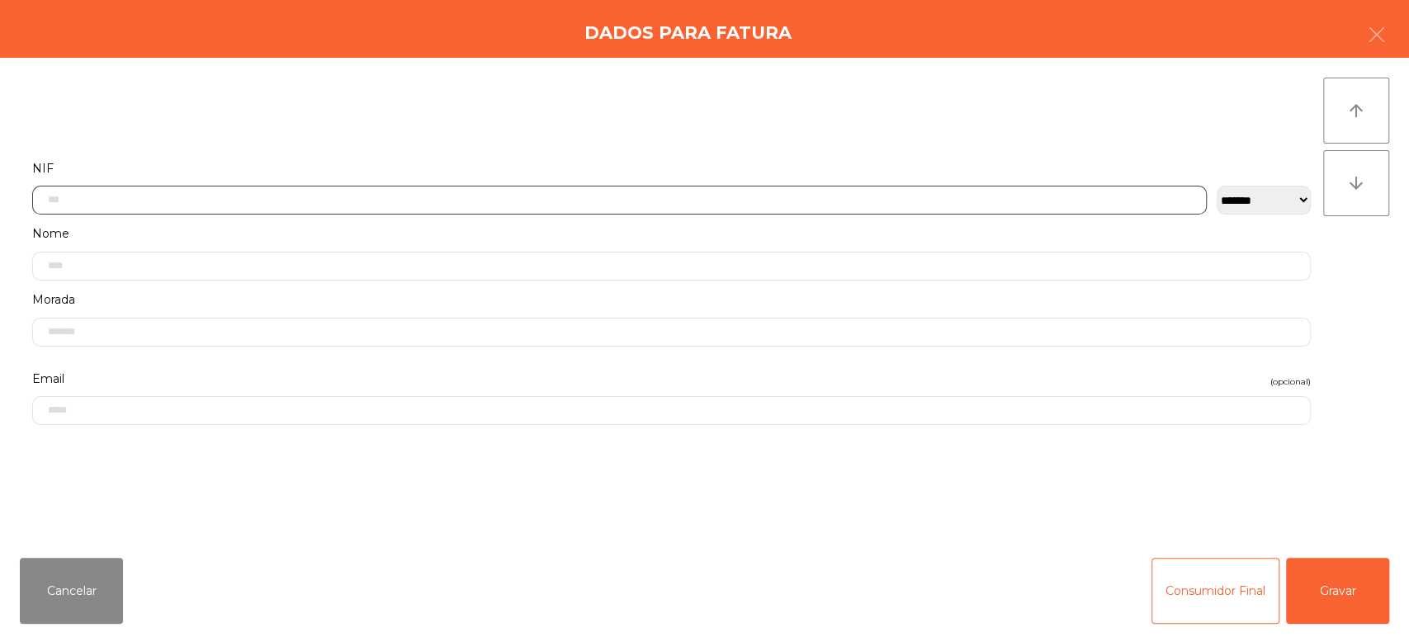
click at [264, 201] on input "text" at bounding box center [619, 200] width 1175 height 29
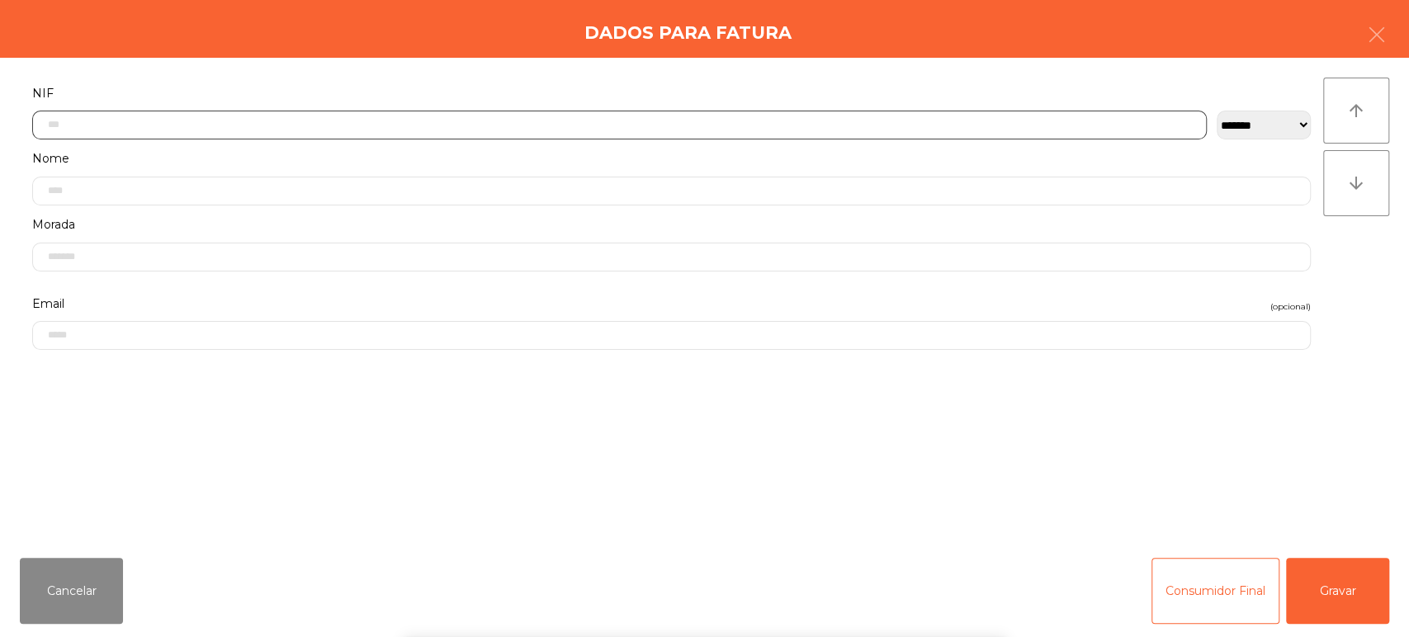
scroll to position [129, 0]
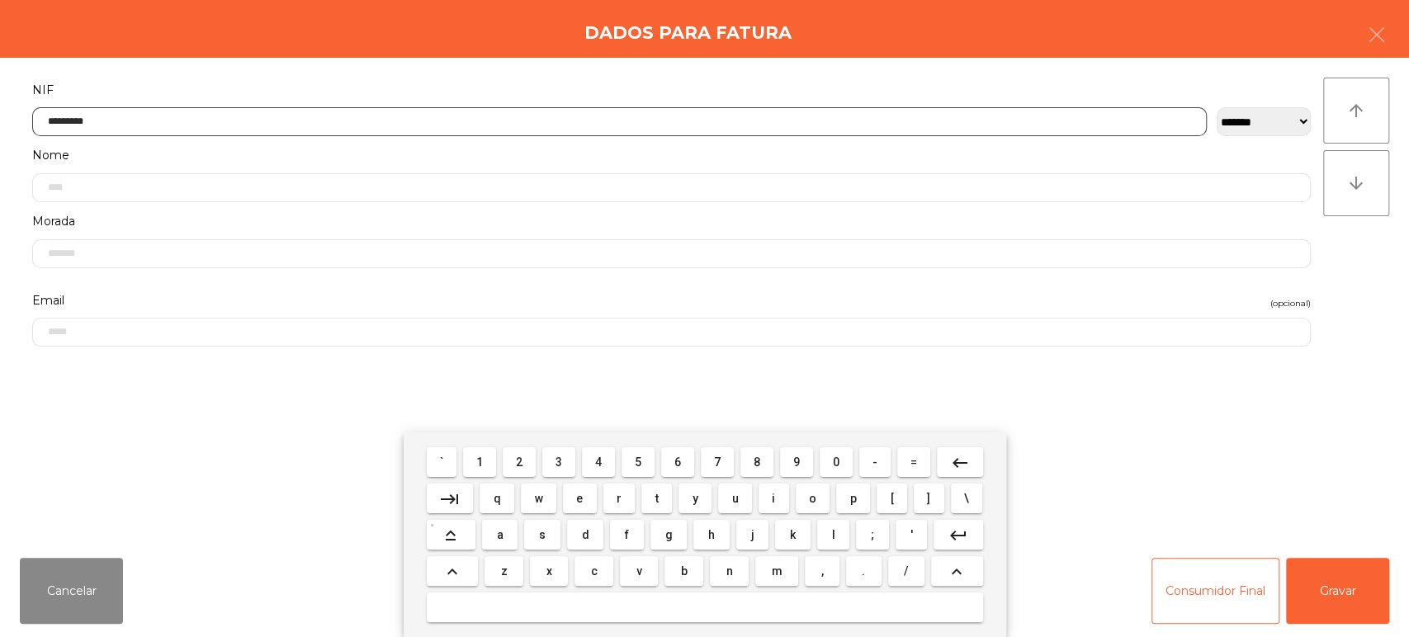
type input "*********"
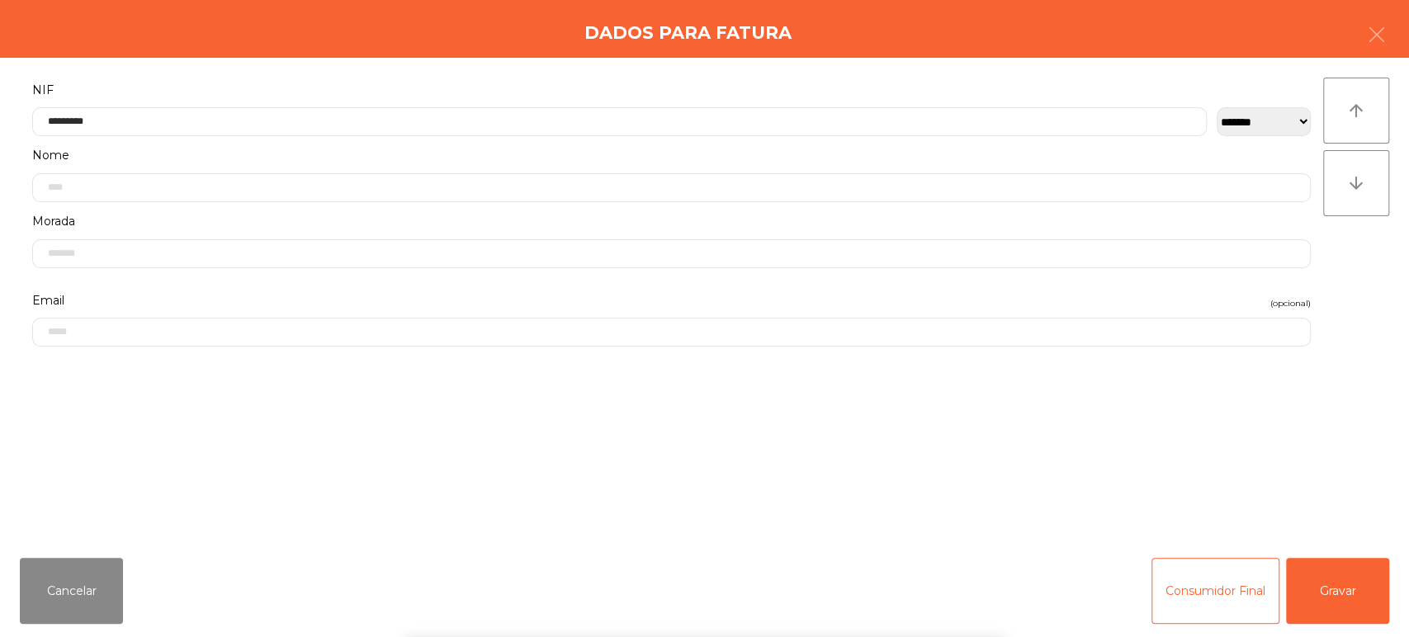
click at [1366, 395] on div "arrow_upward arrow_downward" at bounding box center [1356, 301] width 66 height 447
click at [1323, 559] on button "Gravar" at bounding box center [1337, 591] width 103 height 66
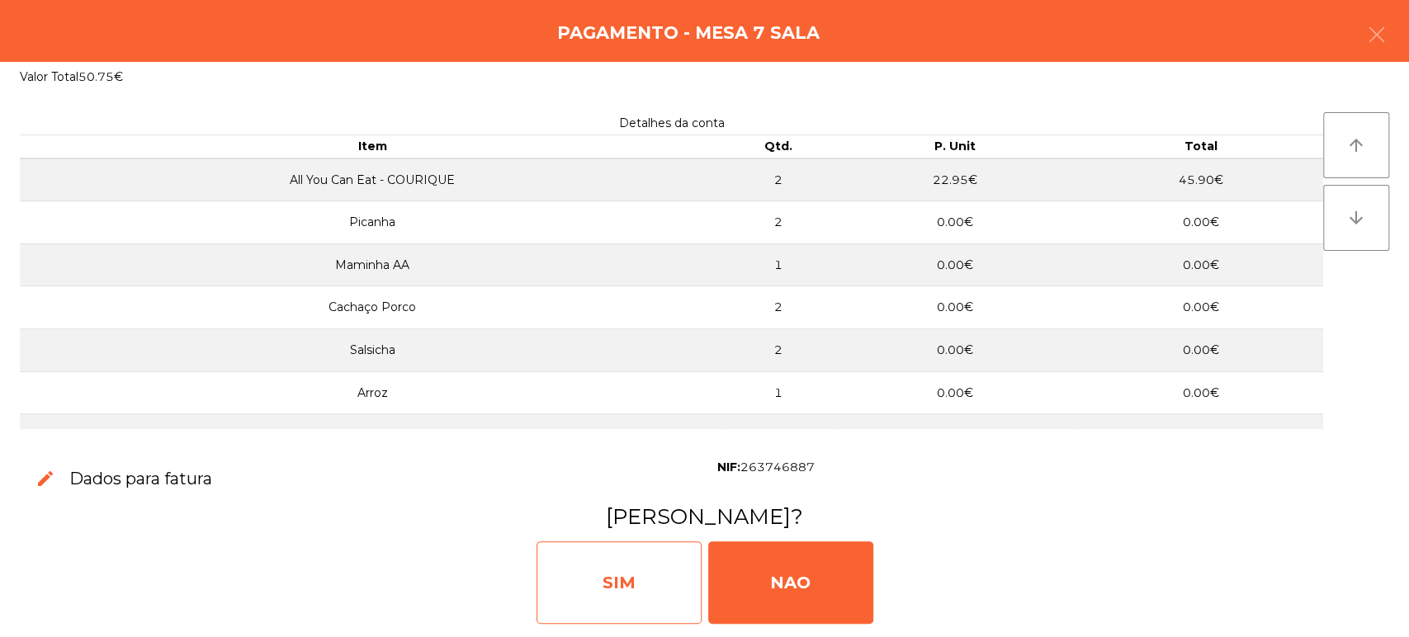
click at [600, 603] on div "SIM" at bounding box center [619, 583] width 165 height 83
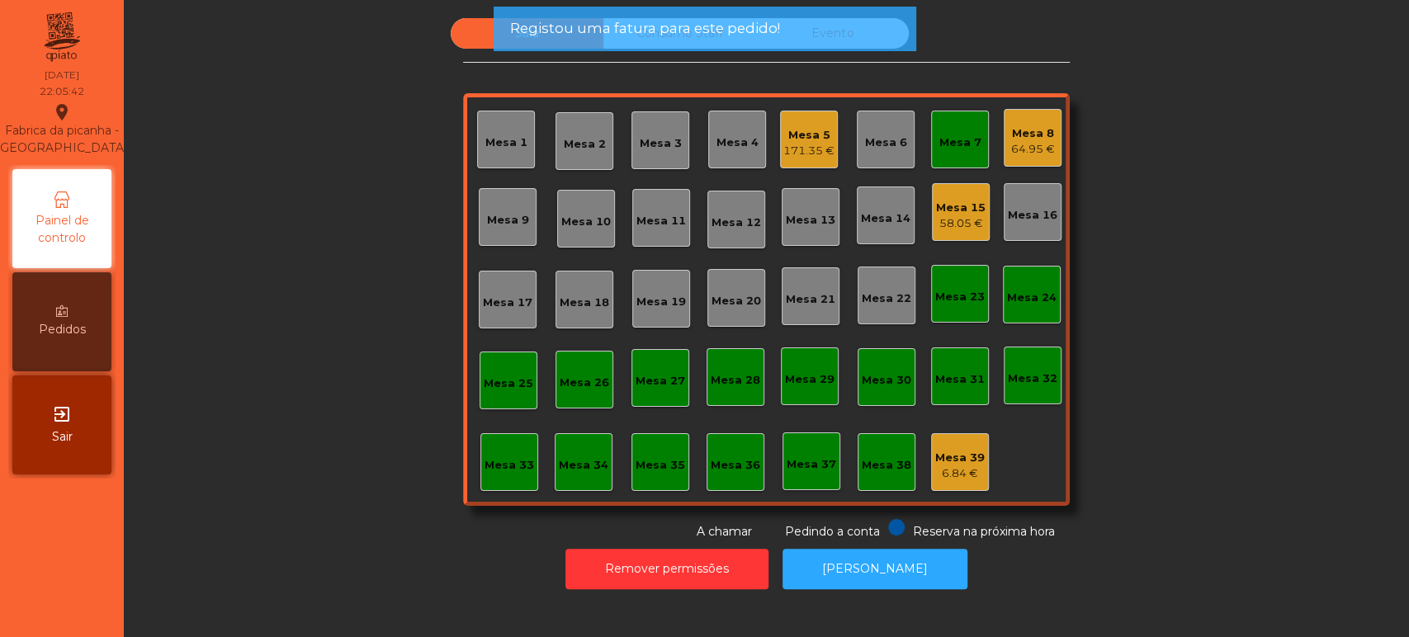
click at [975, 121] on div "Mesa 7" at bounding box center [960, 140] width 58 height 58
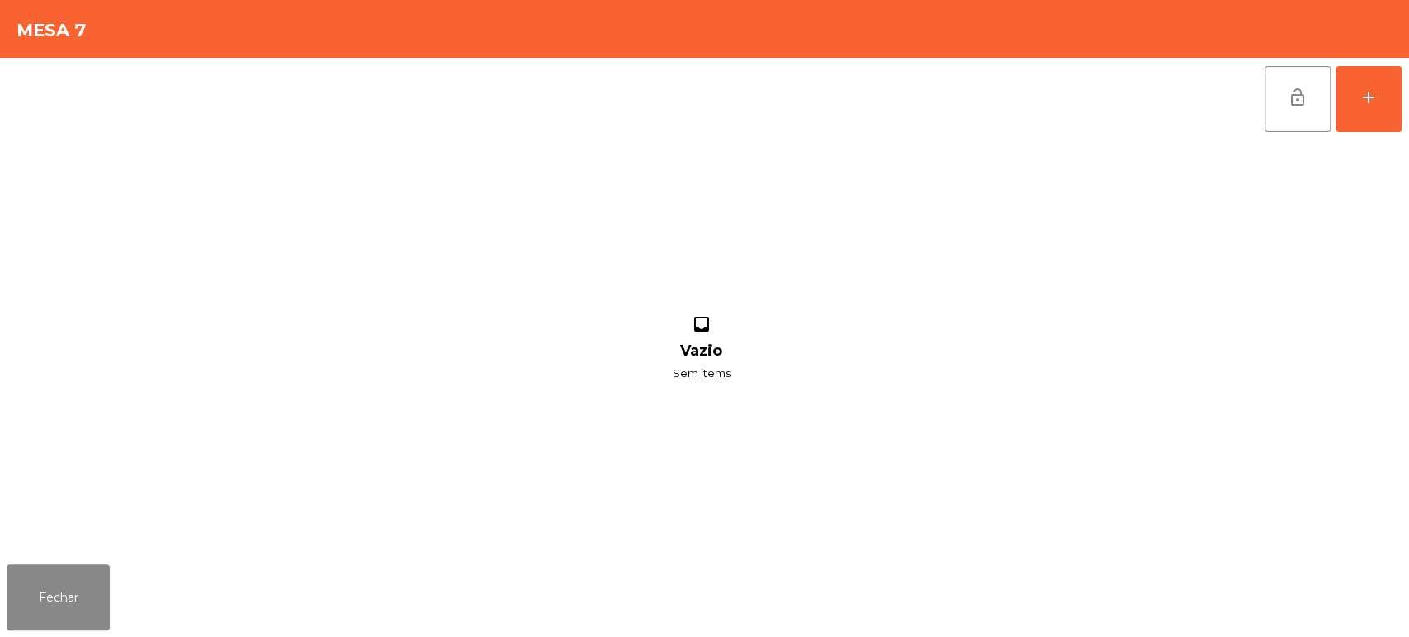
click at [1299, 104] on span "lock_open" at bounding box center [1298, 98] width 20 height 20
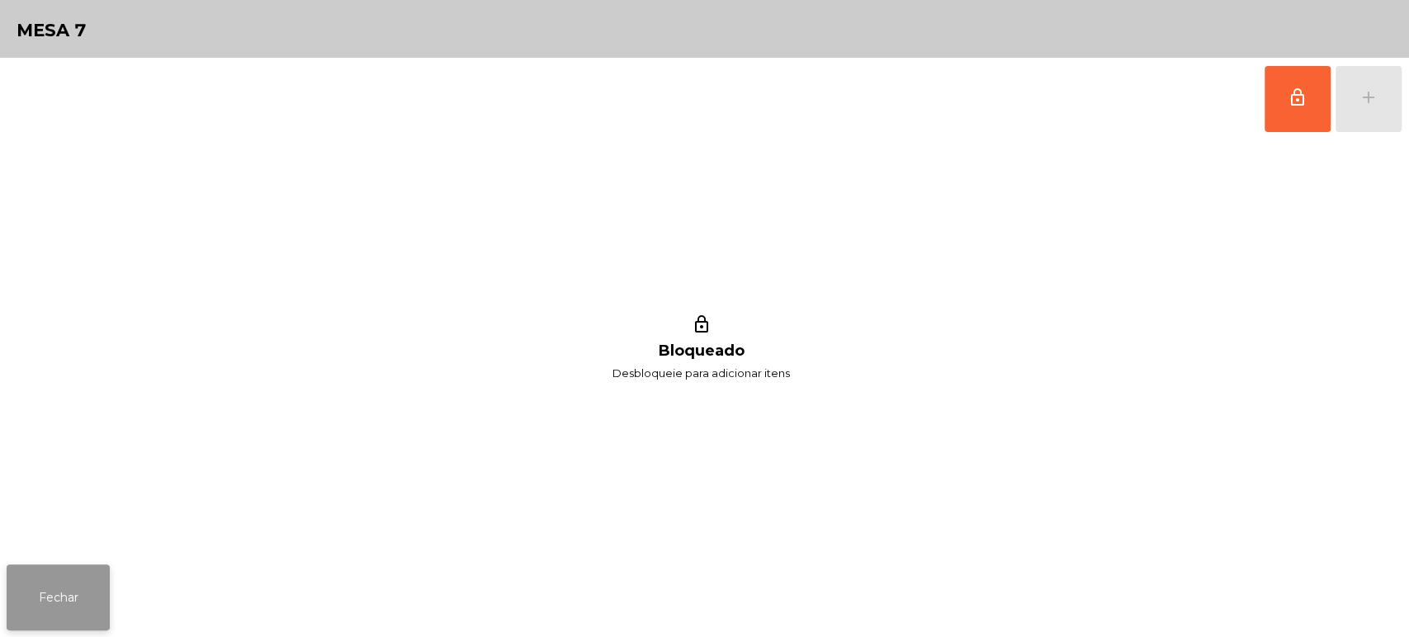
click at [50, 575] on button "Fechar" at bounding box center [58, 598] width 103 height 66
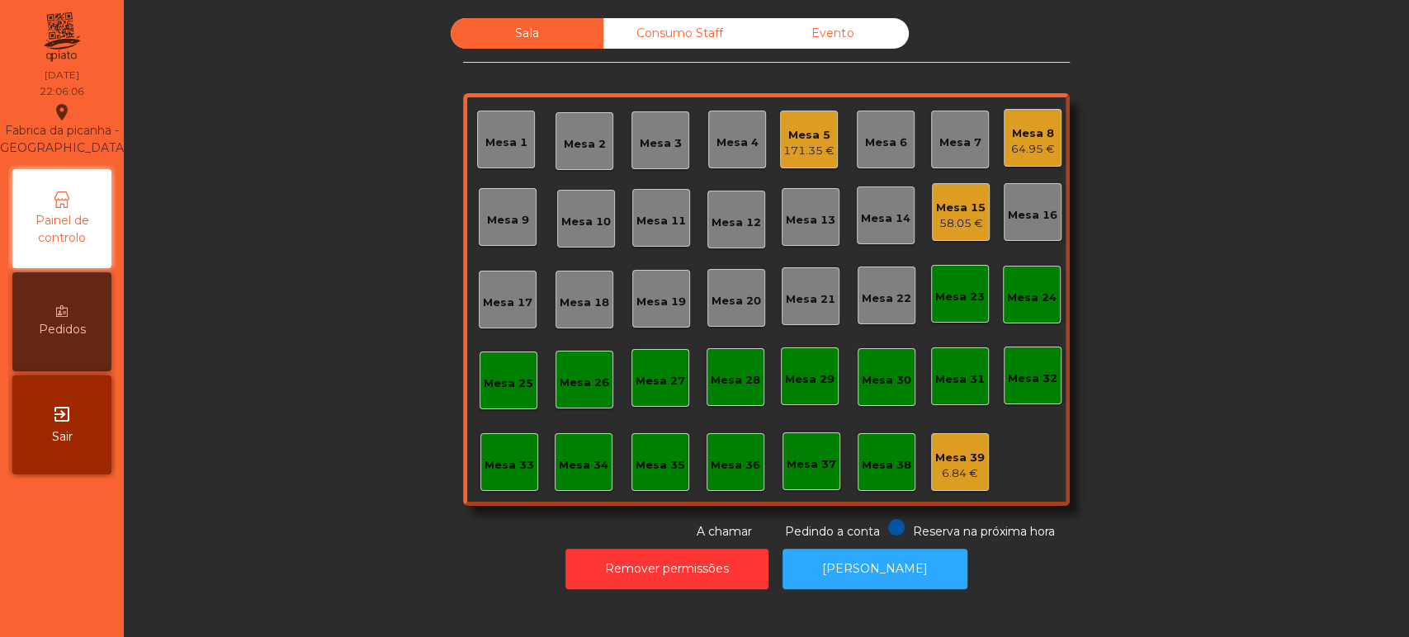
click at [1197, 393] on div "Sala Consumo Staff Evento Mesa 1 Mesa 2 Mesa 3 Mesa 4 Mesa 5 171.35 € Mesa 6 Me…" at bounding box center [766, 279] width 1241 height 523
click at [966, 212] on div "Mesa 15" at bounding box center [961, 208] width 50 height 17
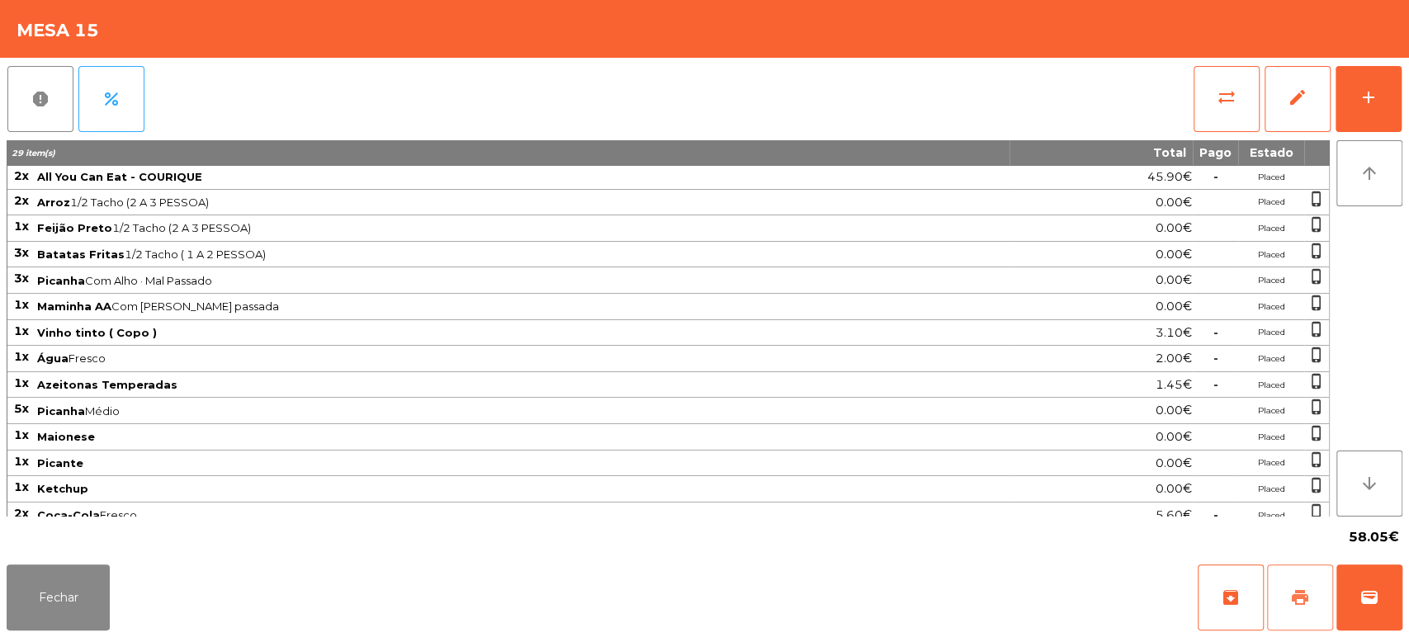
click at [1299, 605] on span "print" at bounding box center [1300, 598] width 20 height 20
click at [1220, 84] on button "sync_alt" at bounding box center [1227, 99] width 66 height 66
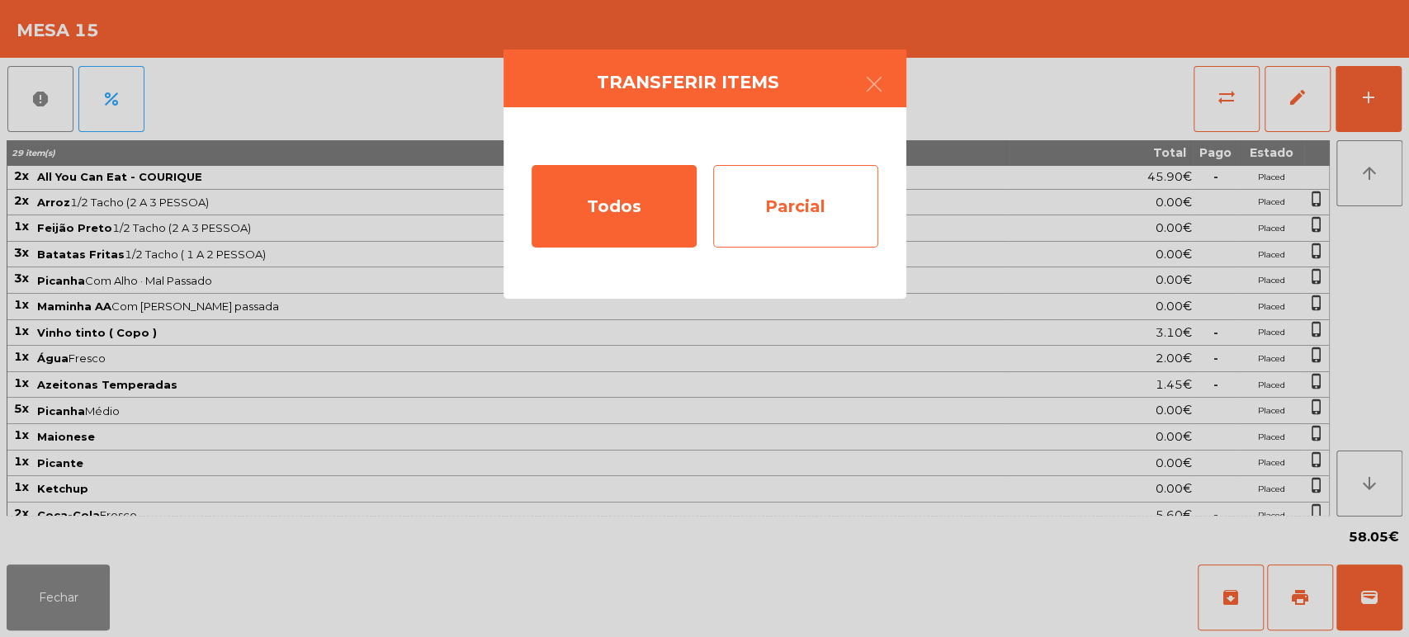
click at [806, 174] on div "Parcial" at bounding box center [795, 206] width 165 height 83
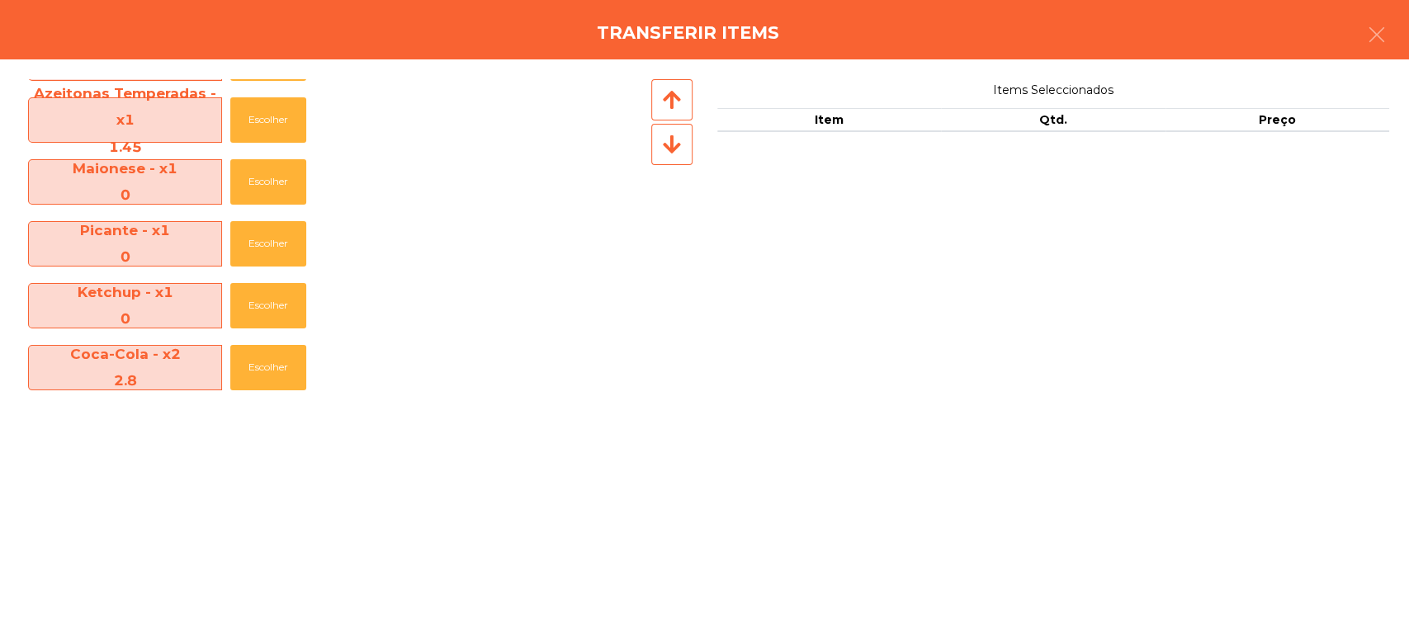
scroll to position [552, 0]
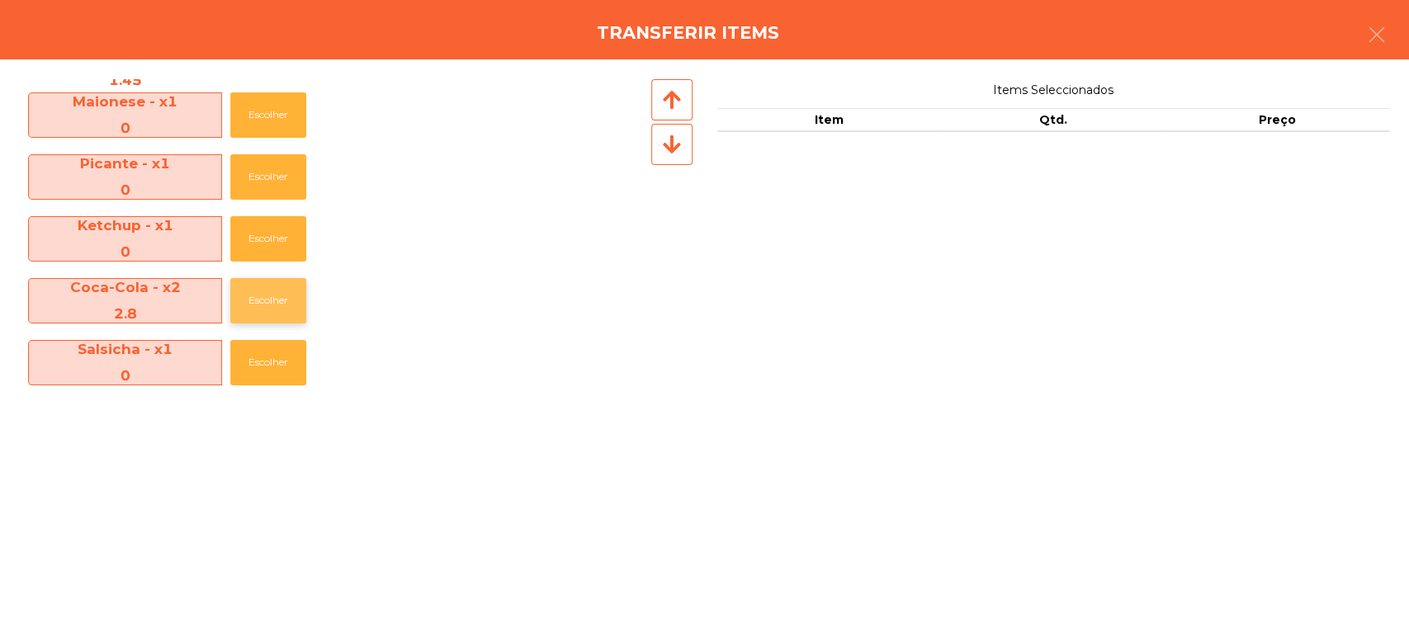
click at [286, 309] on button "Escolher" at bounding box center [268, 300] width 76 height 45
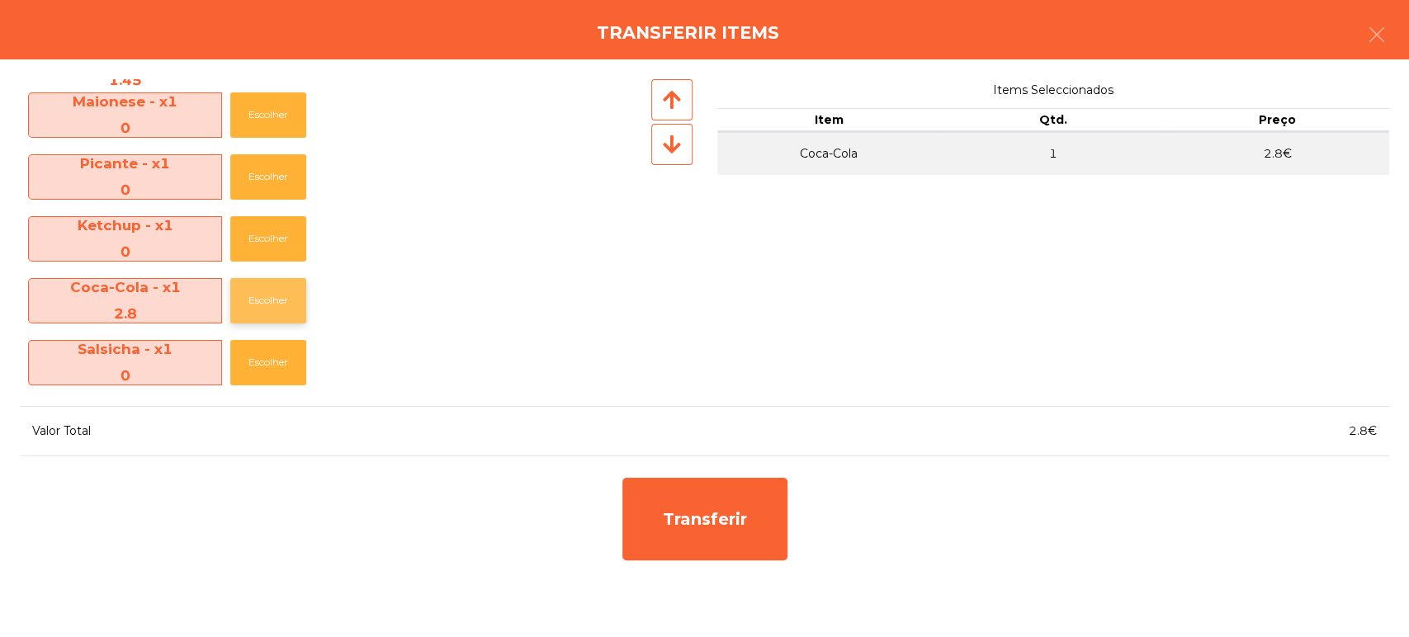
click at [272, 294] on button "Escolher" at bounding box center [268, 300] width 76 height 45
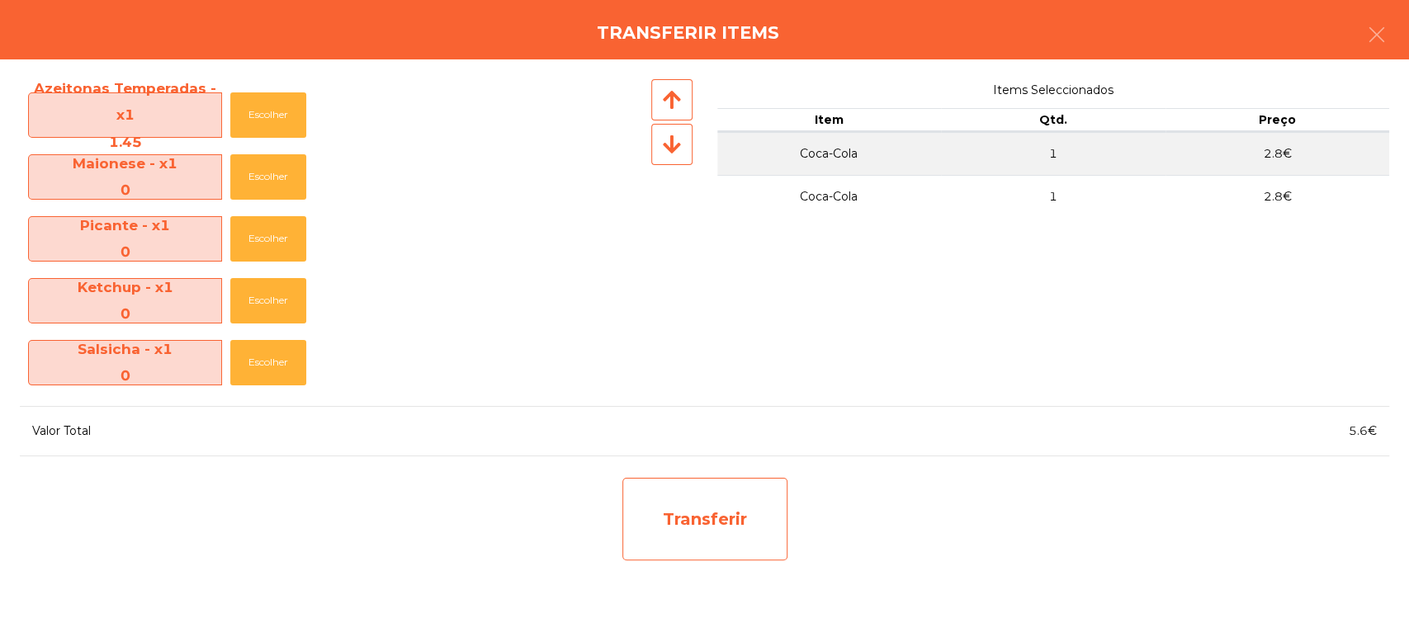
click at [717, 519] on div "Transferir" at bounding box center [704, 519] width 165 height 83
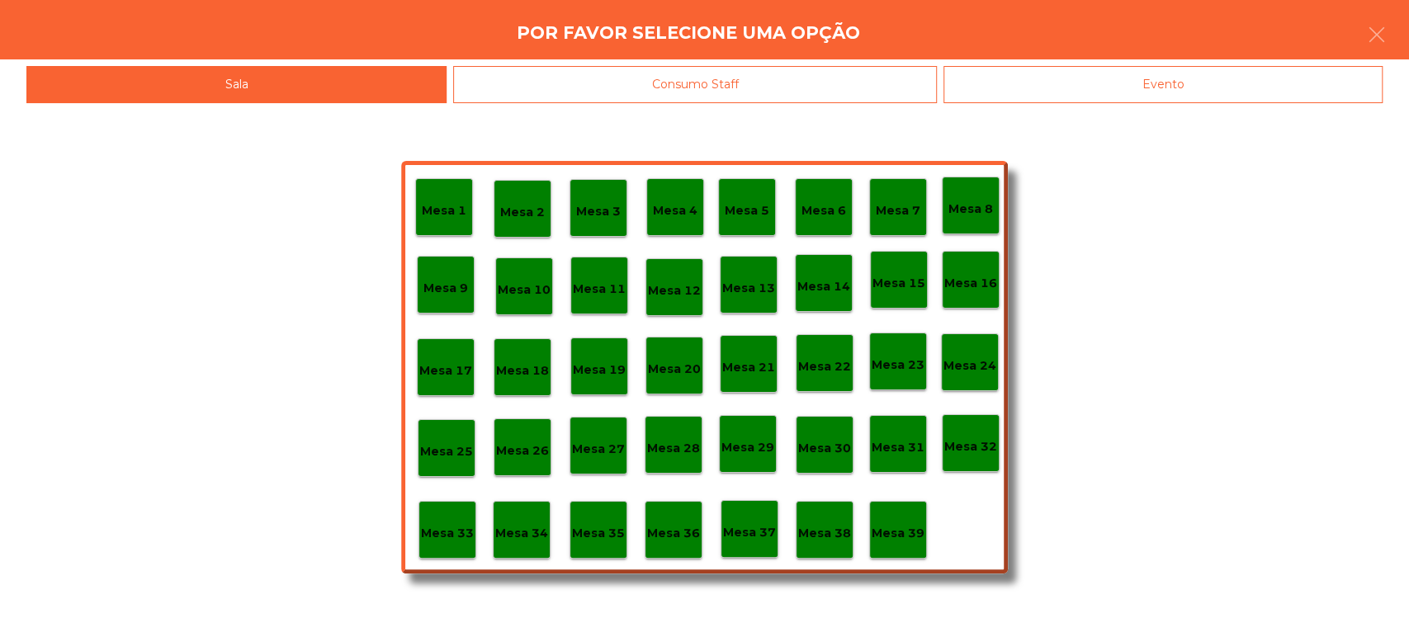
click at [906, 542] on p "Mesa 39" at bounding box center [898, 533] width 53 height 19
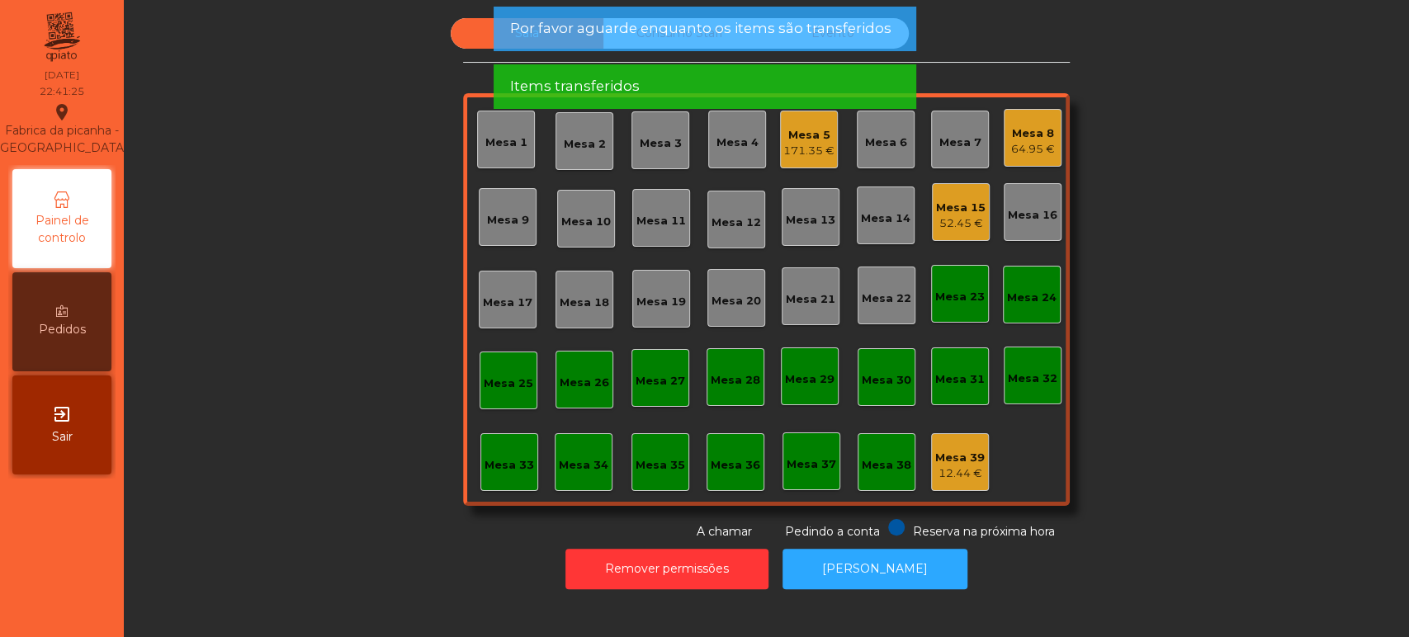
click at [952, 225] on div "52.45 €" at bounding box center [961, 223] width 50 height 17
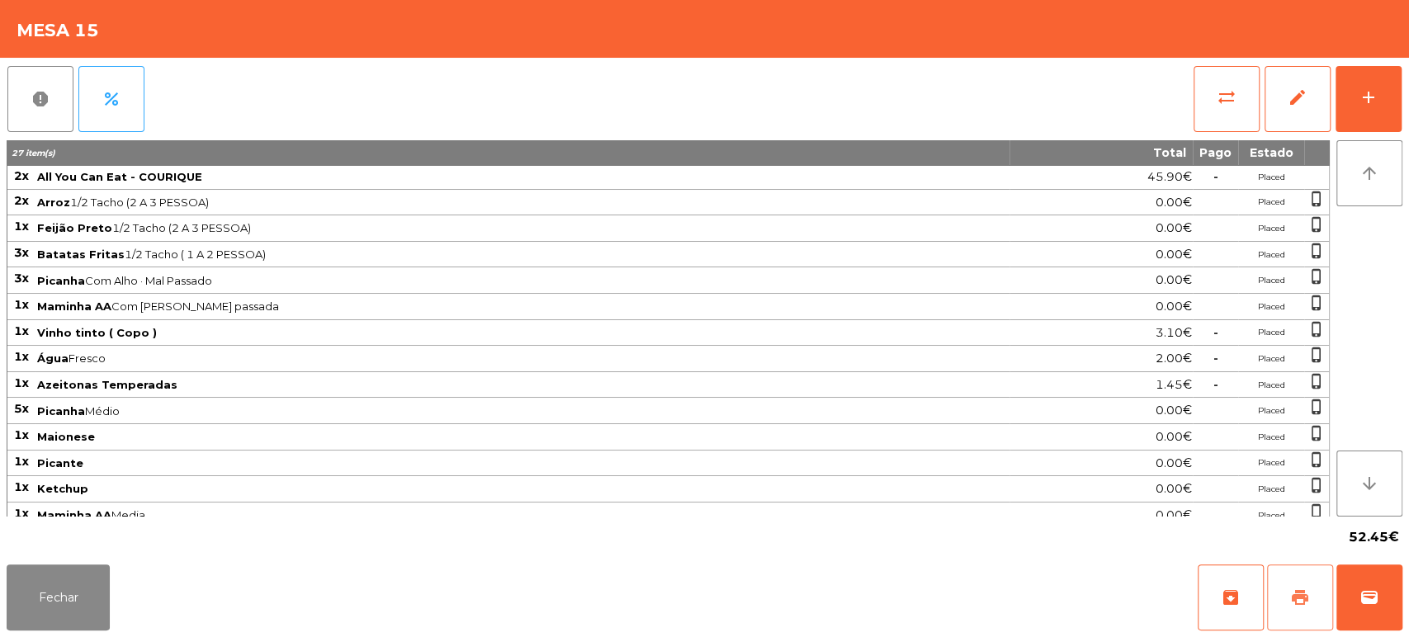
click at [1281, 594] on button "print" at bounding box center [1300, 598] width 66 height 66
click at [1224, 108] on button "sync_alt" at bounding box center [1227, 99] width 66 height 66
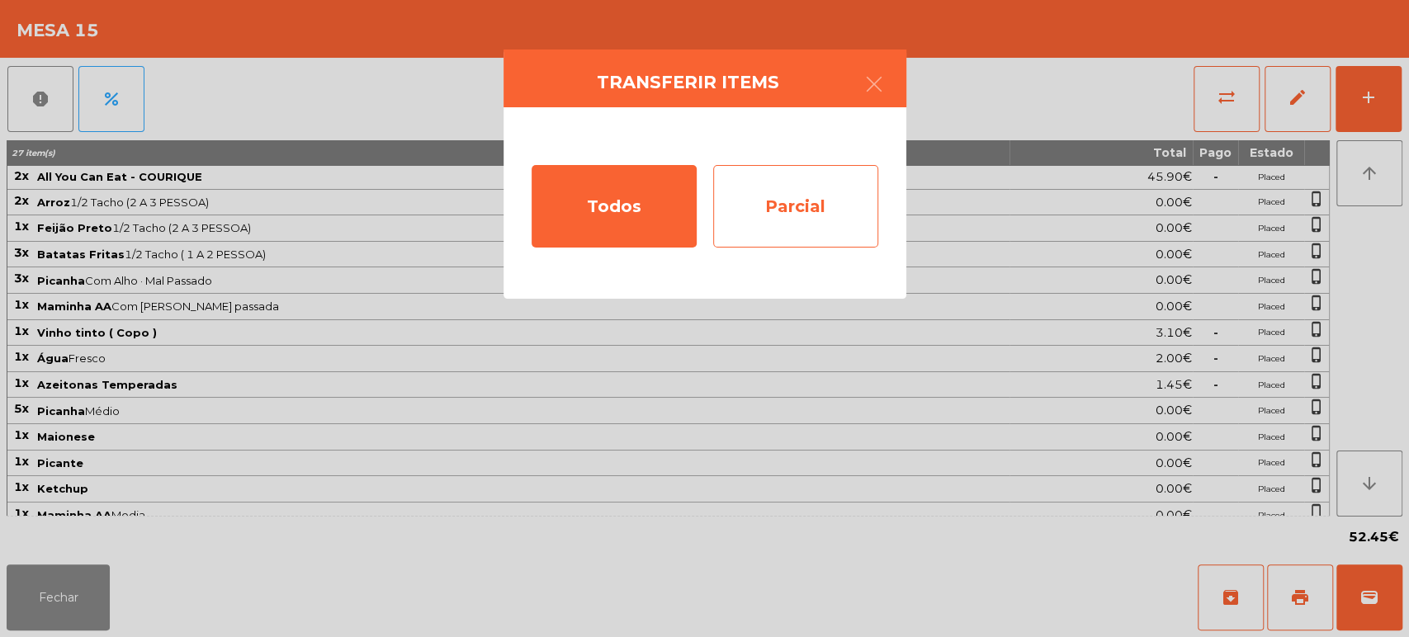
click at [812, 179] on div "Parcial" at bounding box center [795, 206] width 165 height 83
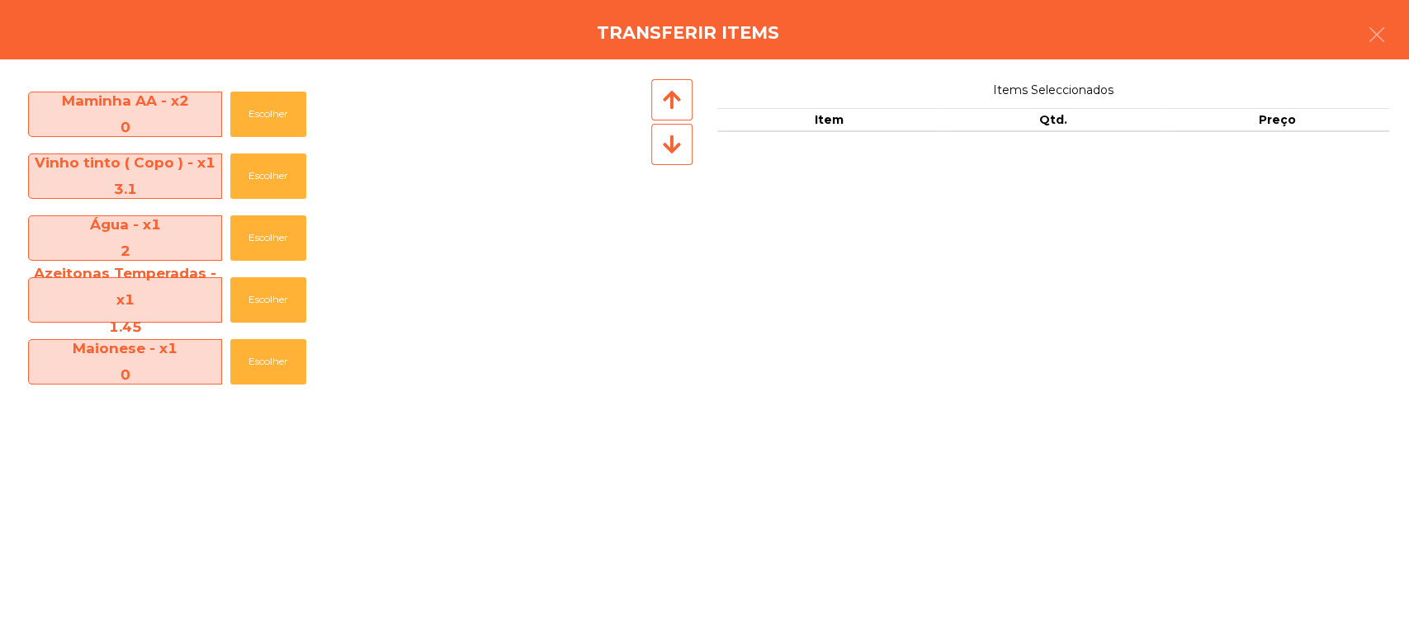
scroll to position [303, 0]
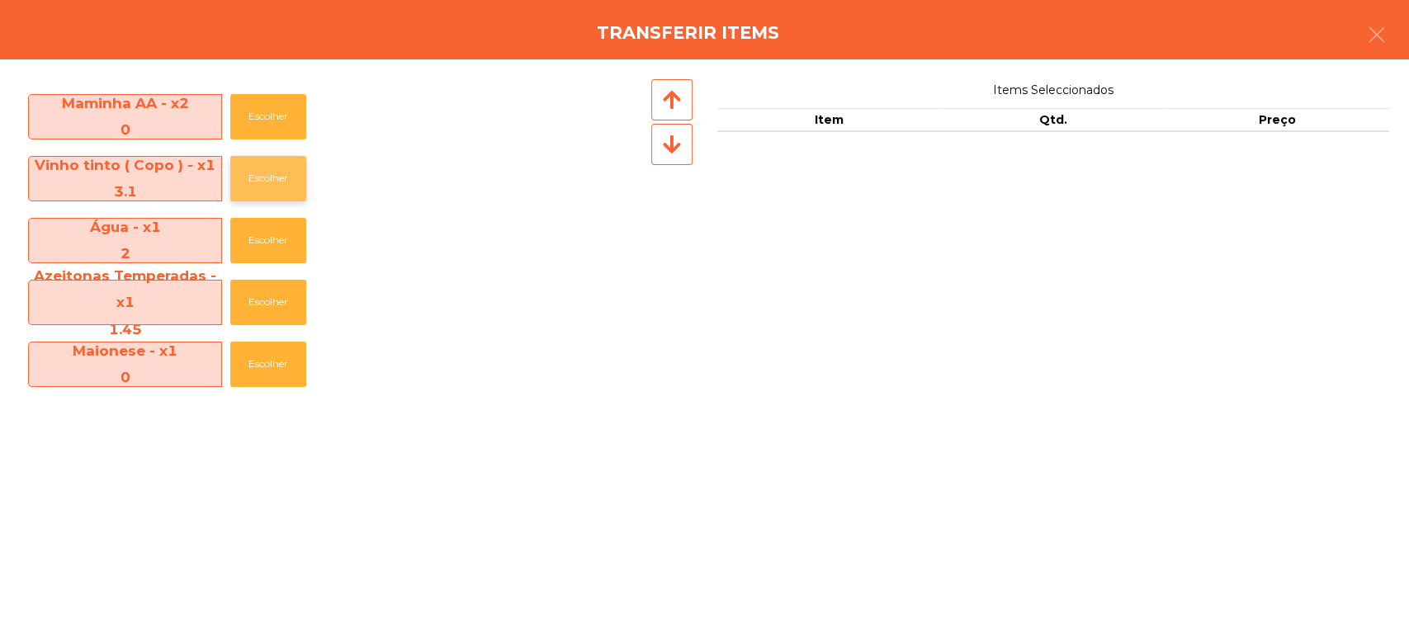
click at [273, 174] on button "Escolher" at bounding box center [268, 178] width 76 height 45
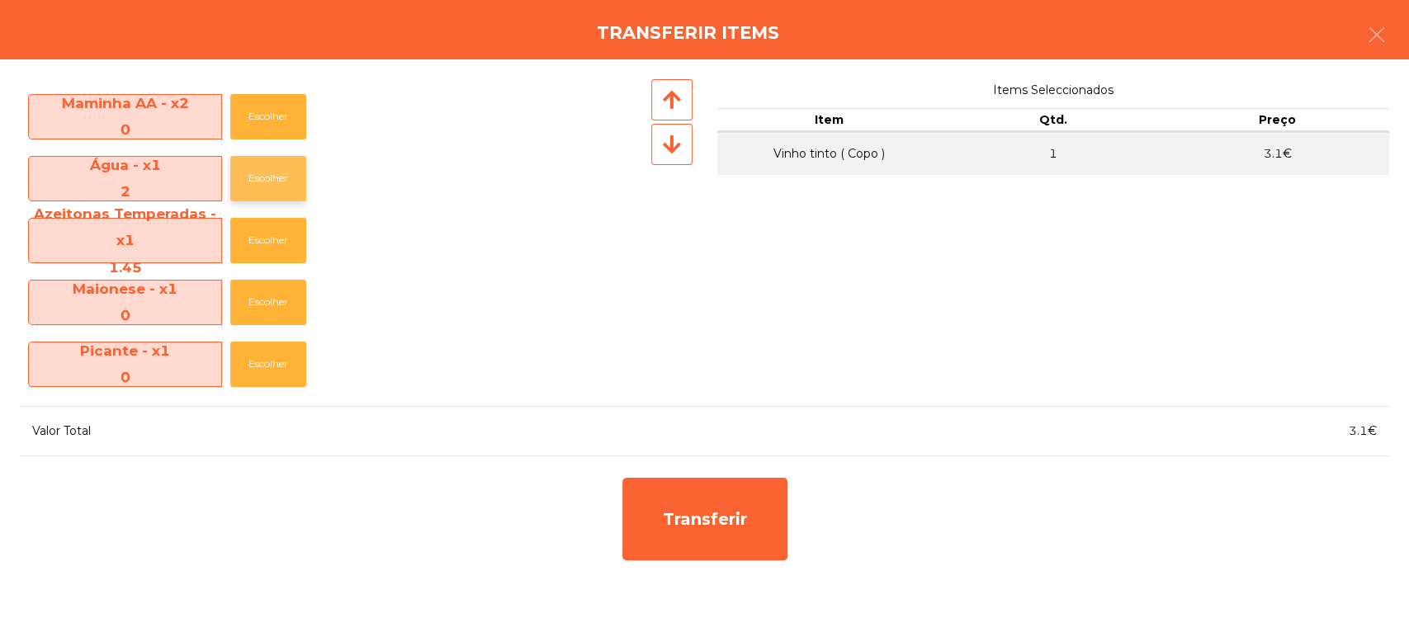
click at [261, 198] on button "Escolher" at bounding box center [268, 178] width 76 height 45
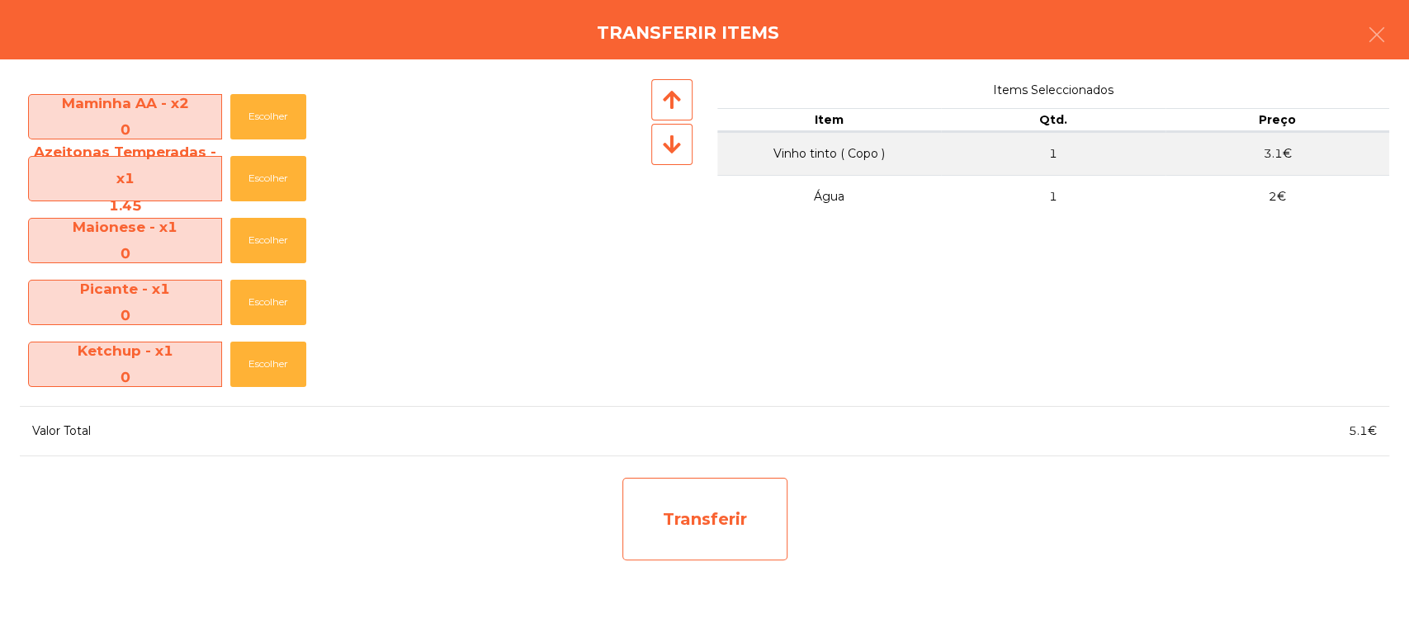
click at [734, 522] on div "Transferir" at bounding box center [704, 519] width 165 height 83
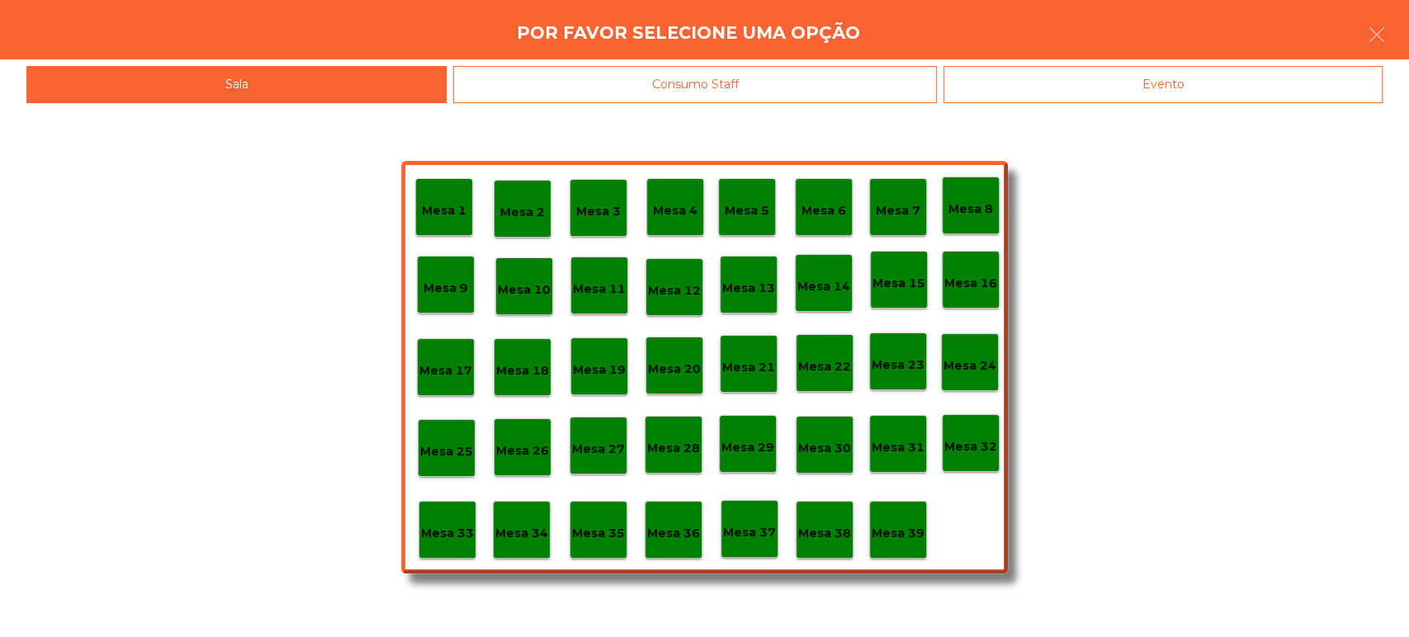
click at [601, 532] on p "Mesa 35" at bounding box center [598, 533] width 53 height 19
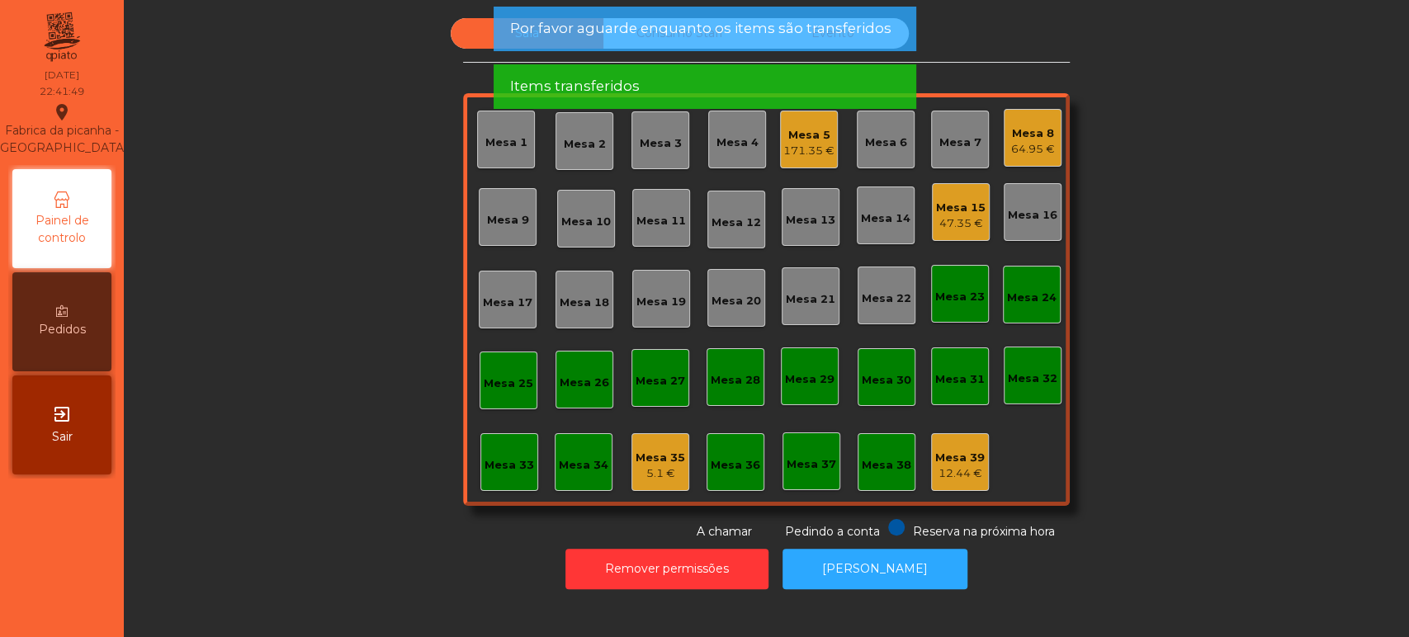
click at [954, 458] on div "Mesa 39" at bounding box center [960, 458] width 50 height 17
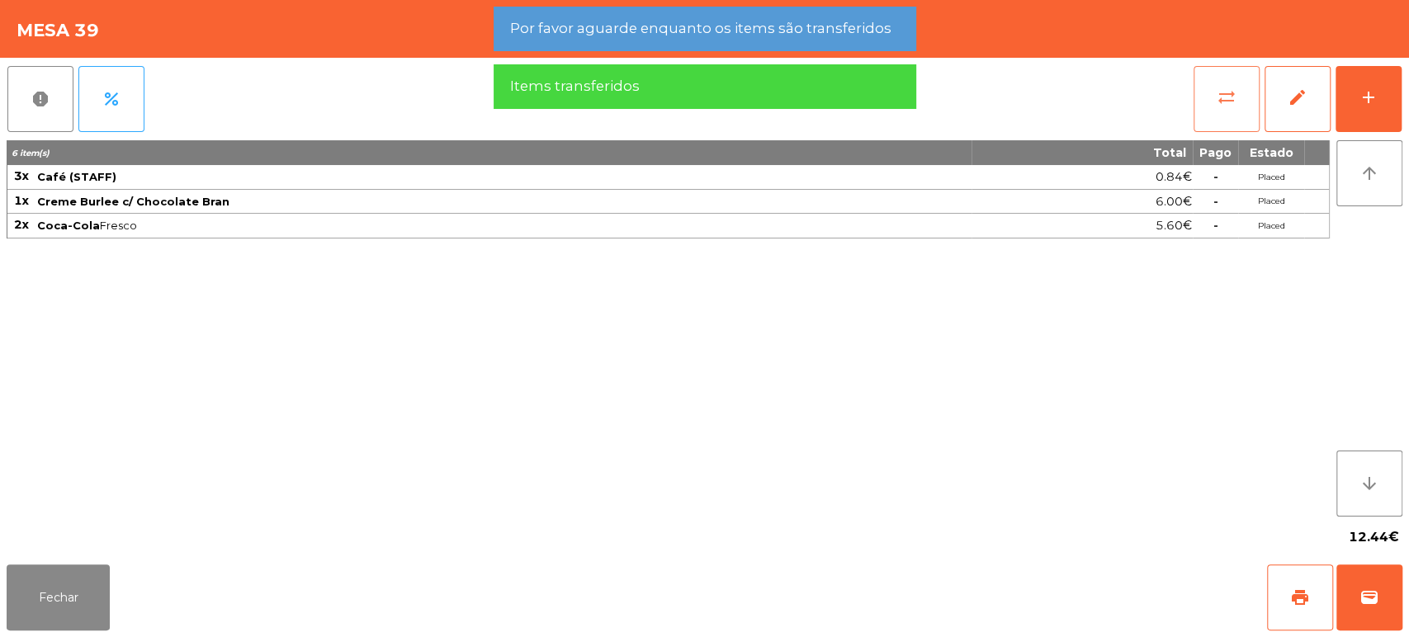
click at [1196, 88] on button "sync_alt" at bounding box center [1227, 99] width 66 height 66
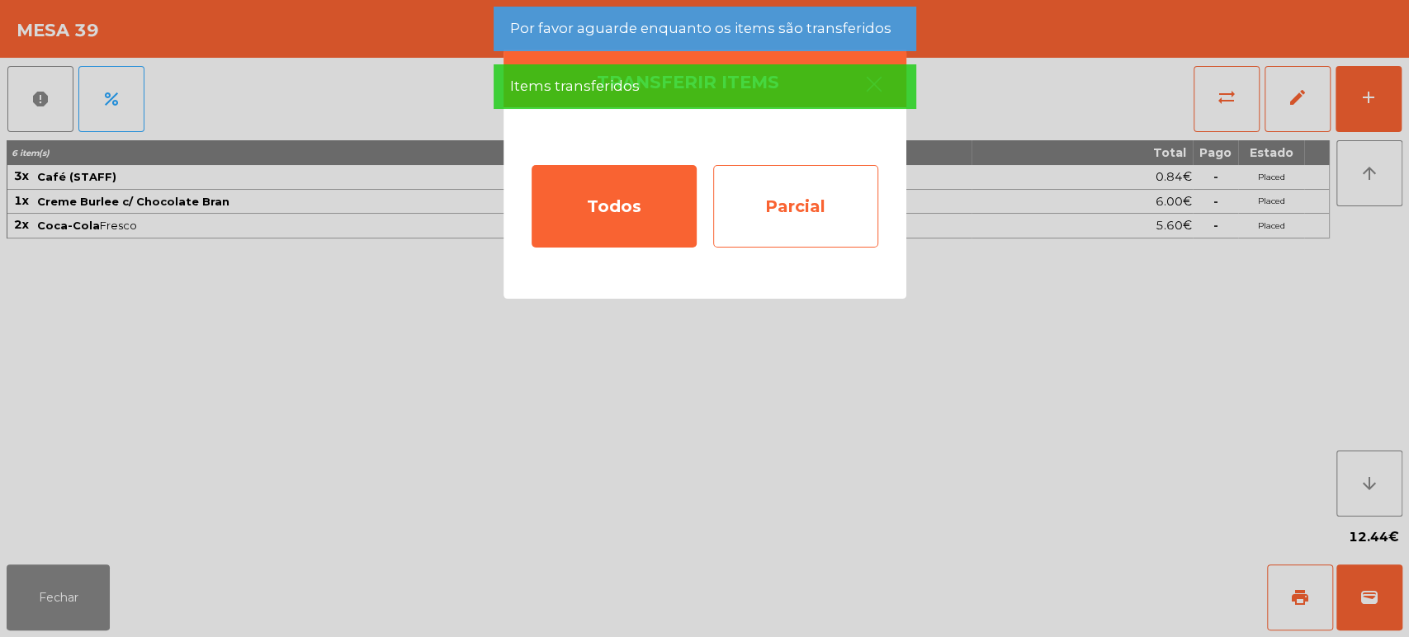
click at [817, 191] on div "Parcial" at bounding box center [795, 206] width 165 height 83
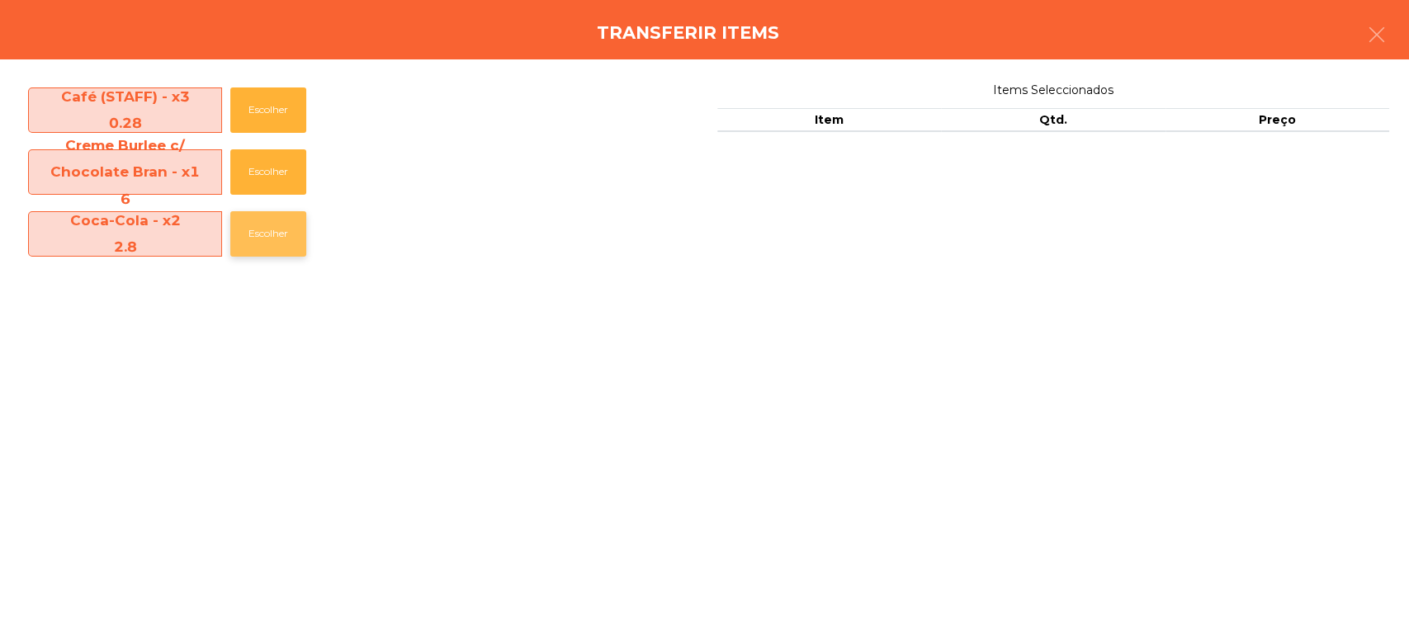
click at [258, 231] on button "Escolher" at bounding box center [268, 233] width 76 height 45
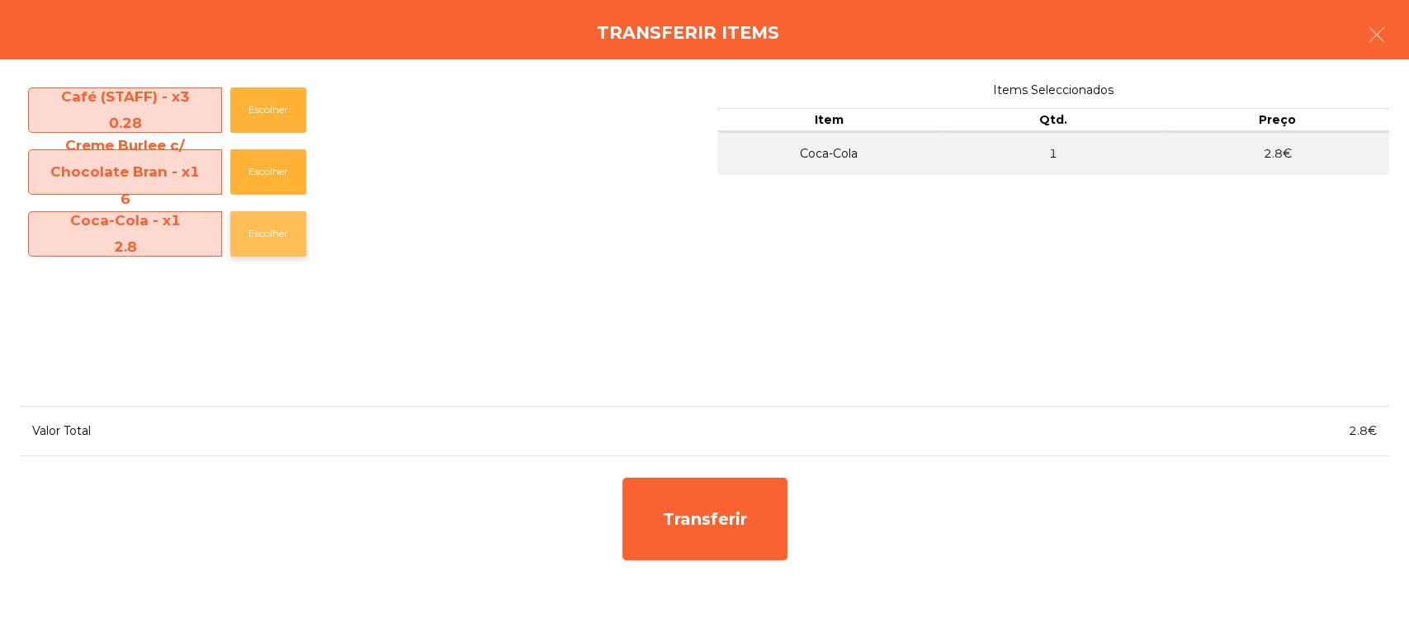
click at [273, 224] on button "Escolher" at bounding box center [268, 233] width 76 height 45
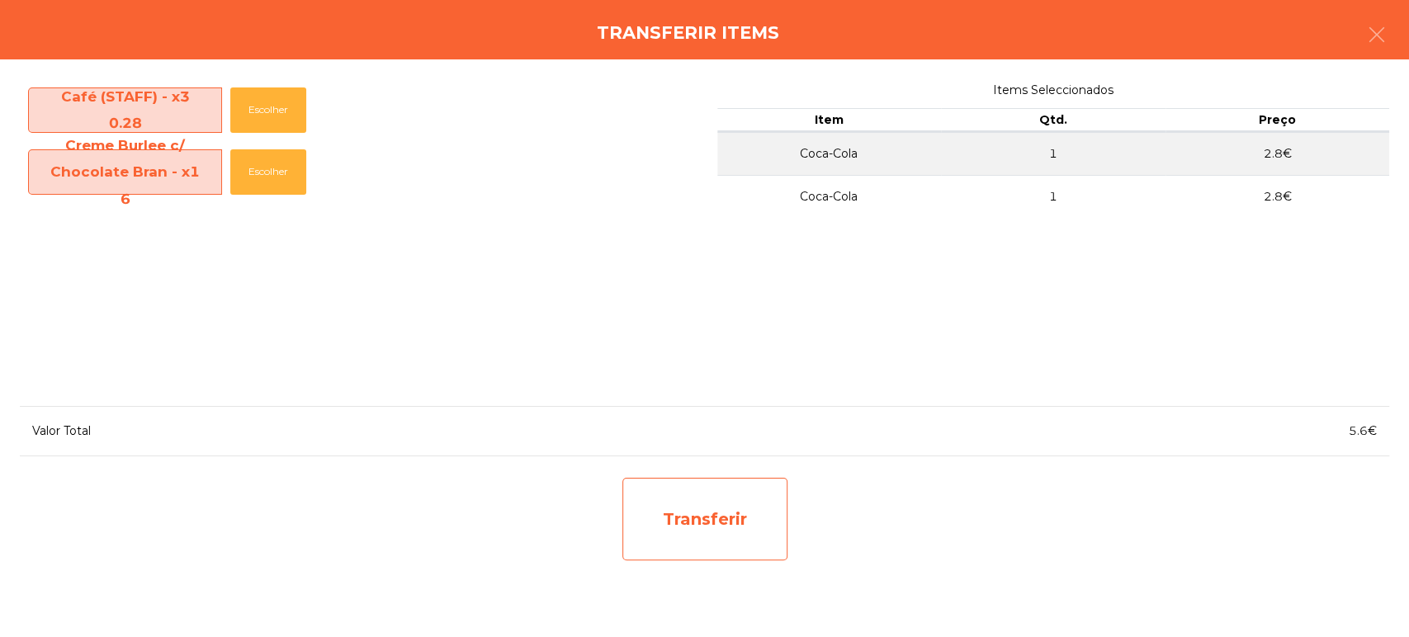
click at [700, 502] on div "Transferir" at bounding box center [704, 519] width 165 height 83
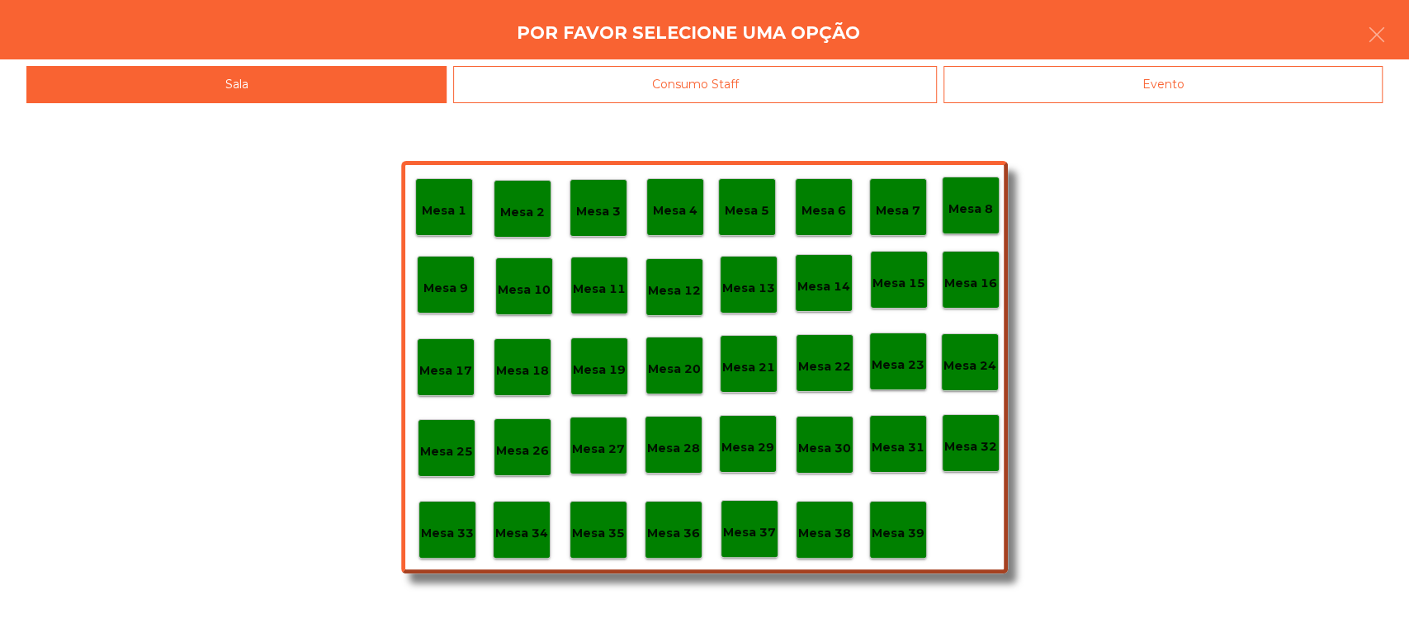
click at [894, 269] on div "Mesa 15" at bounding box center [899, 280] width 53 height 26
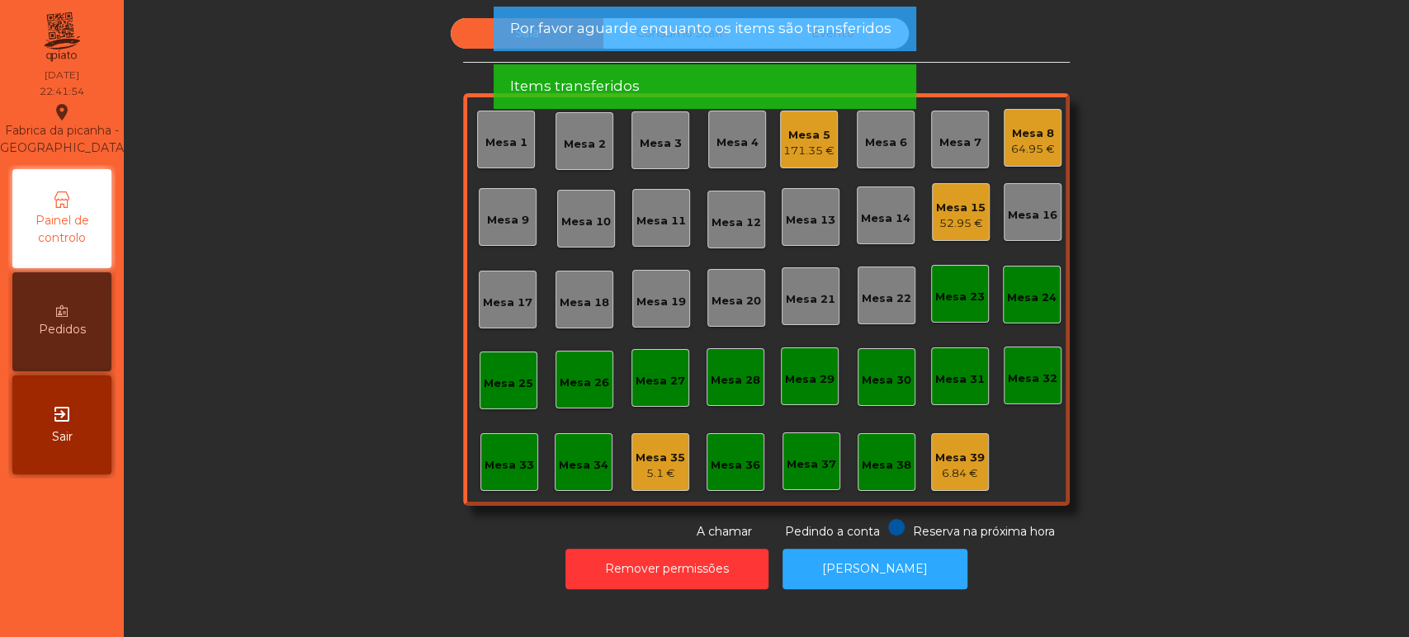
click at [949, 235] on div "Mesa 15 52.95 €" at bounding box center [961, 212] width 58 height 58
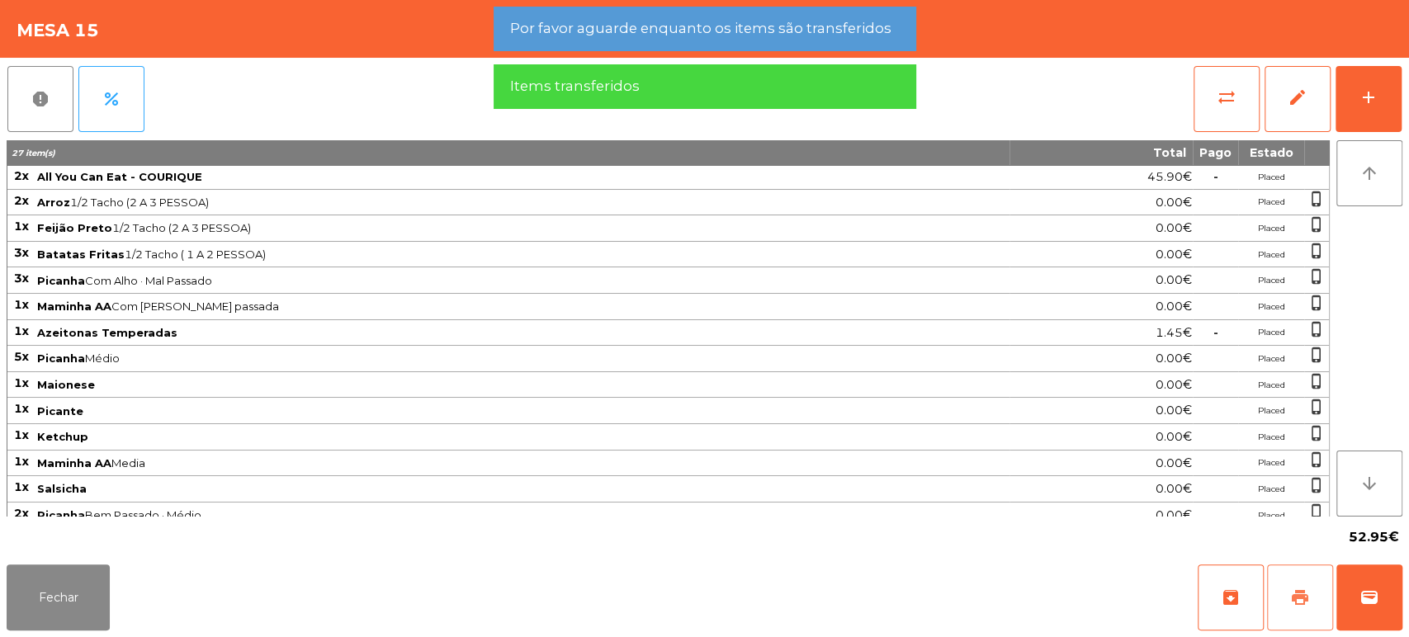
click at [1304, 569] on button "print" at bounding box center [1300, 598] width 66 height 66
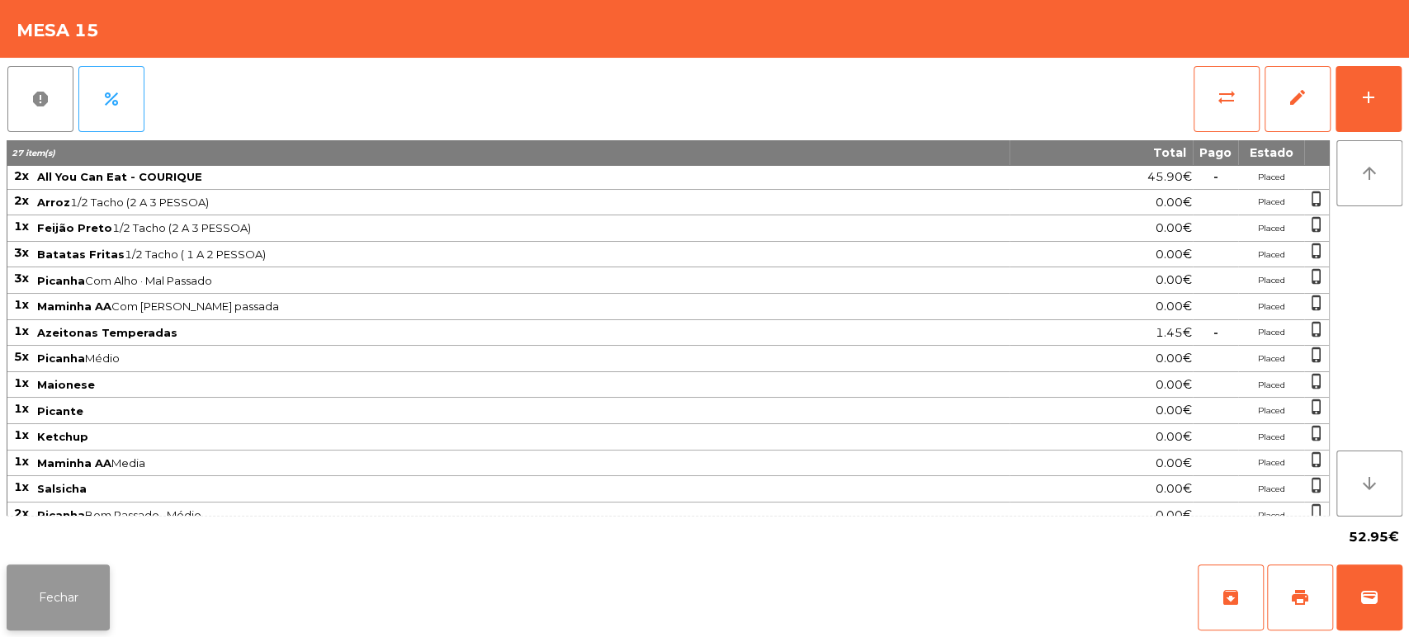
click at [54, 614] on button "Fechar" at bounding box center [58, 598] width 103 height 66
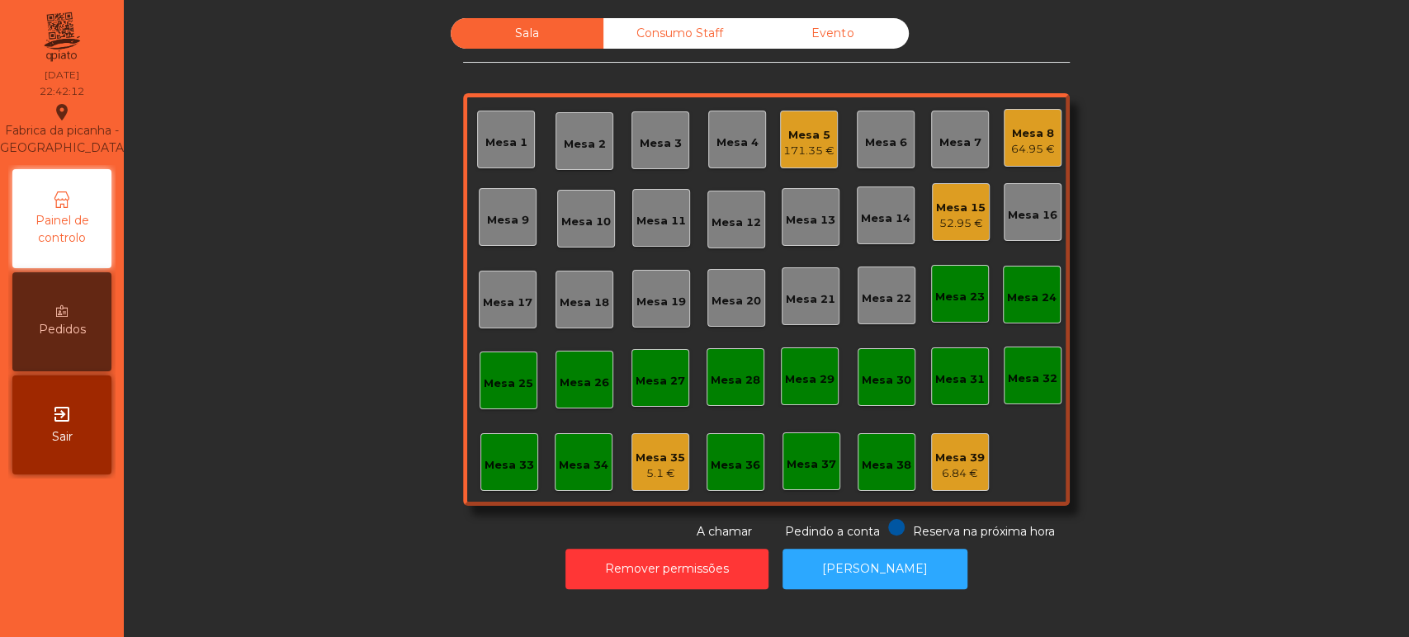
click at [671, 437] on div "Mesa 35 5.1 €" at bounding box center [661, 462] width 58 height 58
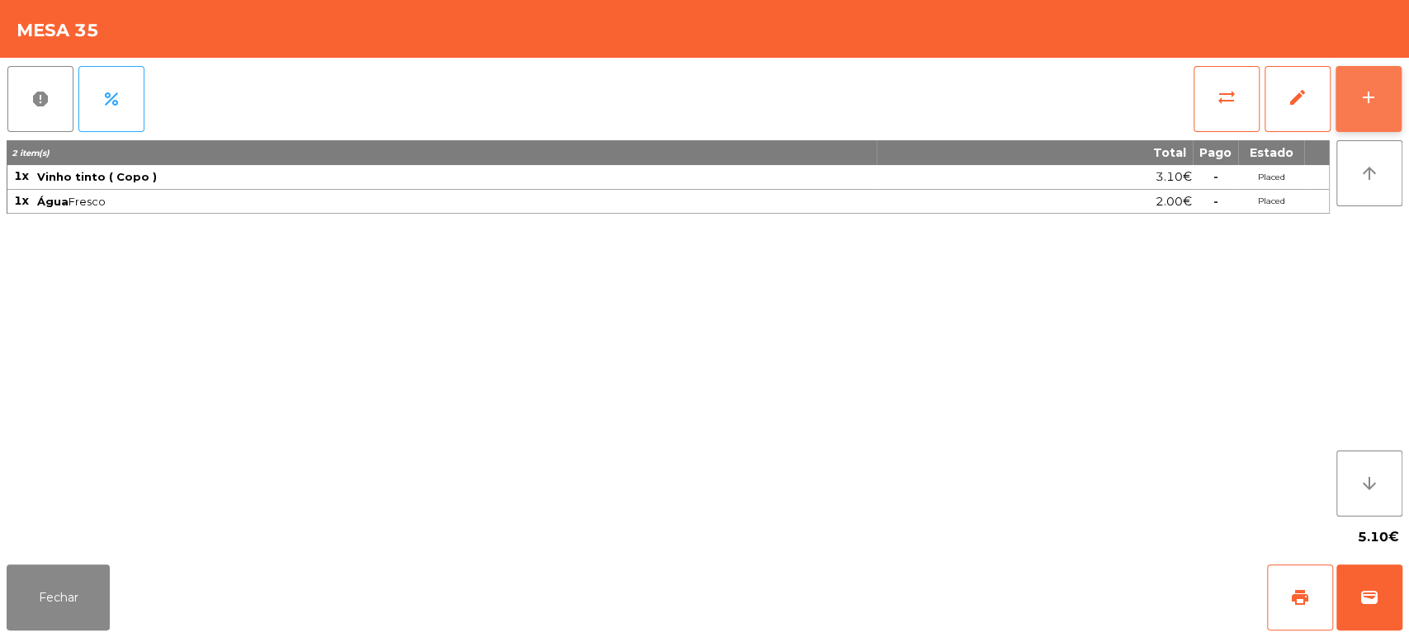
click at [1399, 109] on button "add" at bounding box center [1369, 99] width 66 height 66
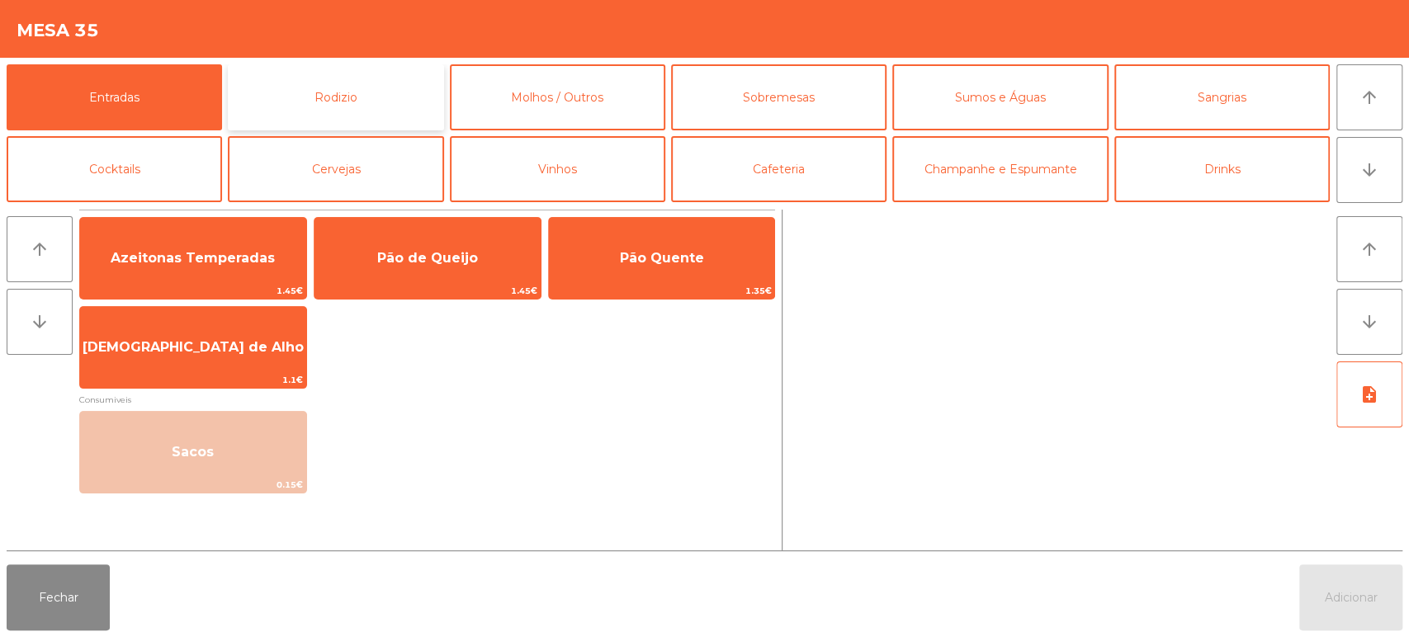
click at [405, 86] on button "Rodizio" at bounding box center [335, 97] width 215 height 66
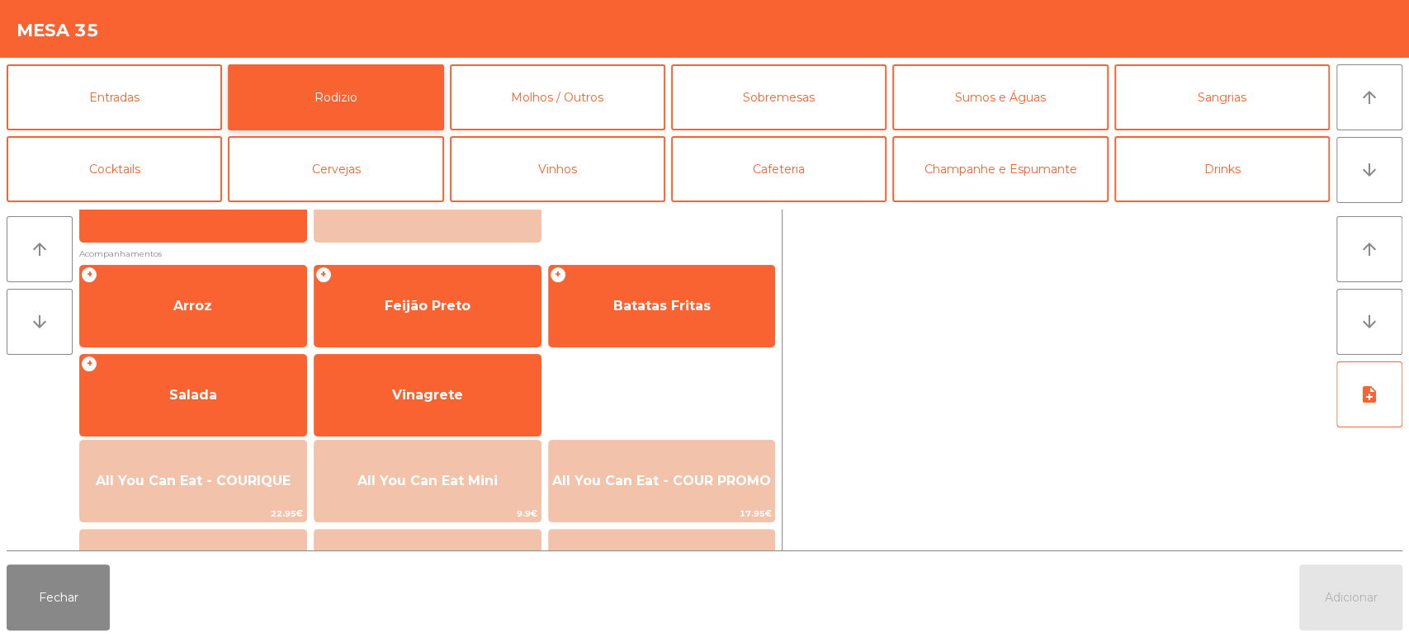
scroll to position [168, 0]
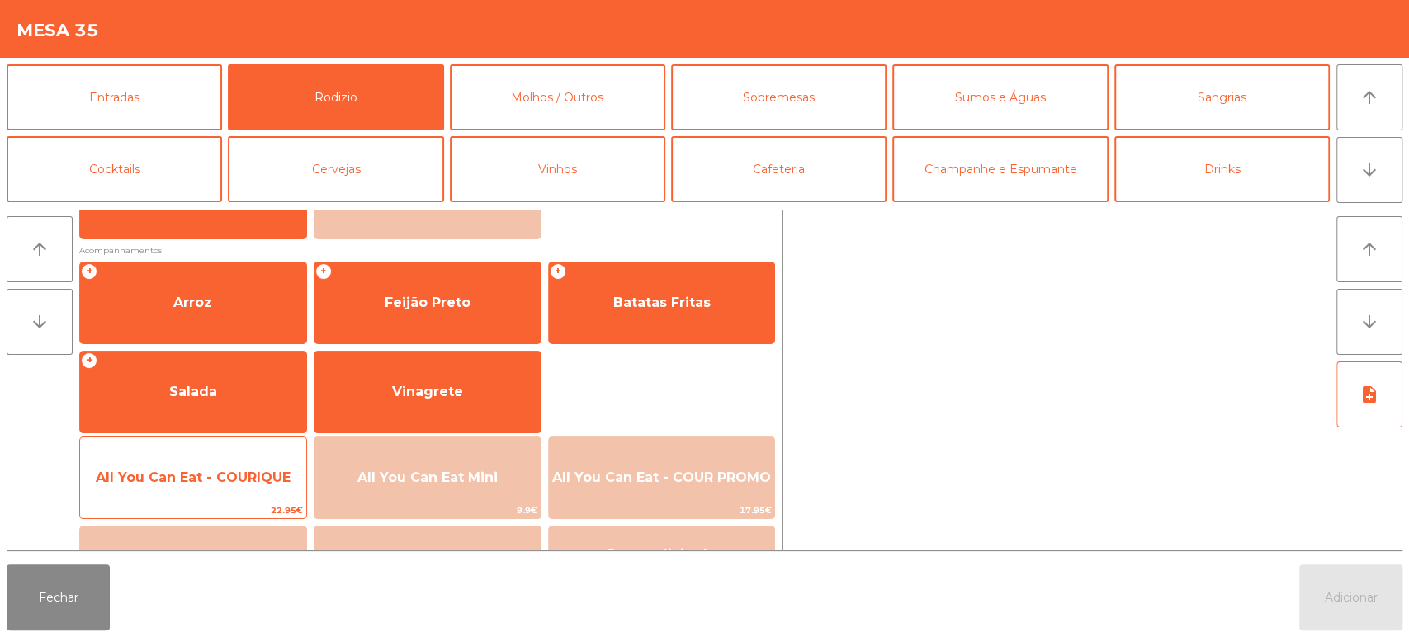
click at [216, 497] on span "All You Can Eat - COURIQUE" at bounding box center [193, 478] width 226 height 45
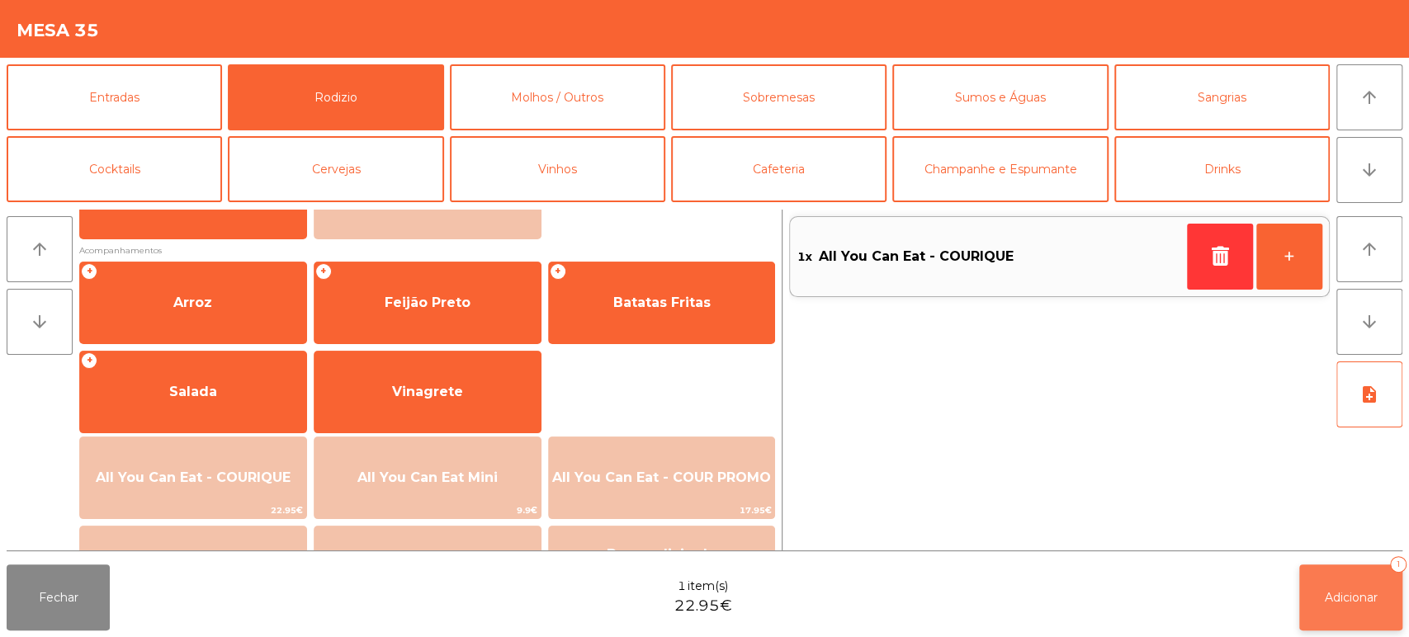
click at [1336, 582] on button "Adicionar 1" at bounding box center [1350, 598] width 103 height 66
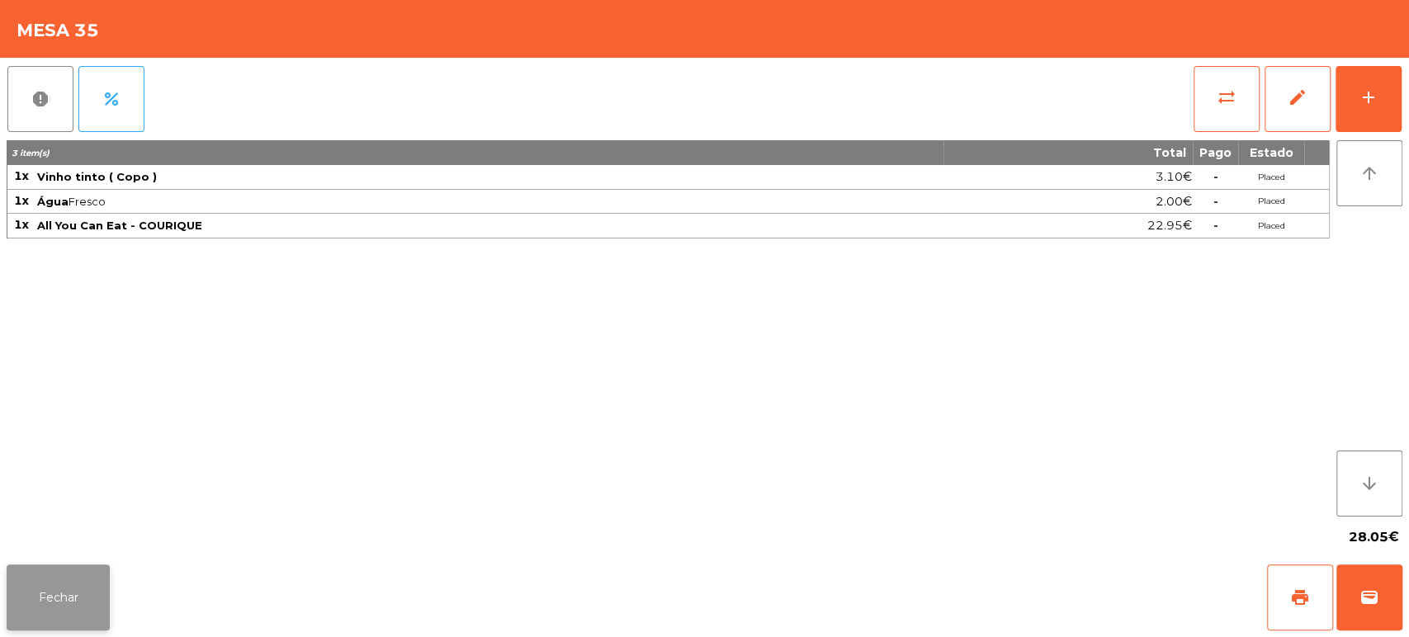
click at [54, 568] on button "Fechar" at bounding box center [58, 598] width 103 height 66
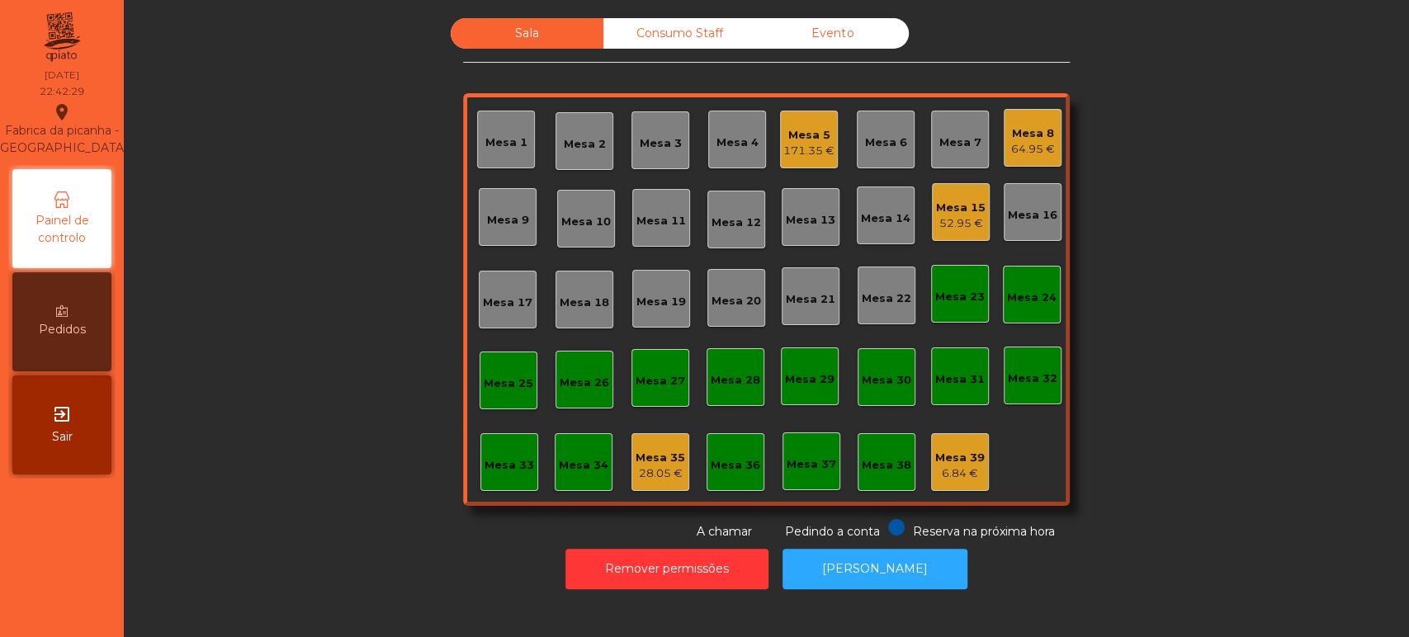
click at [936, 204] on div "Mesa 15" at bounding box center [961, 208] width 50 height 17
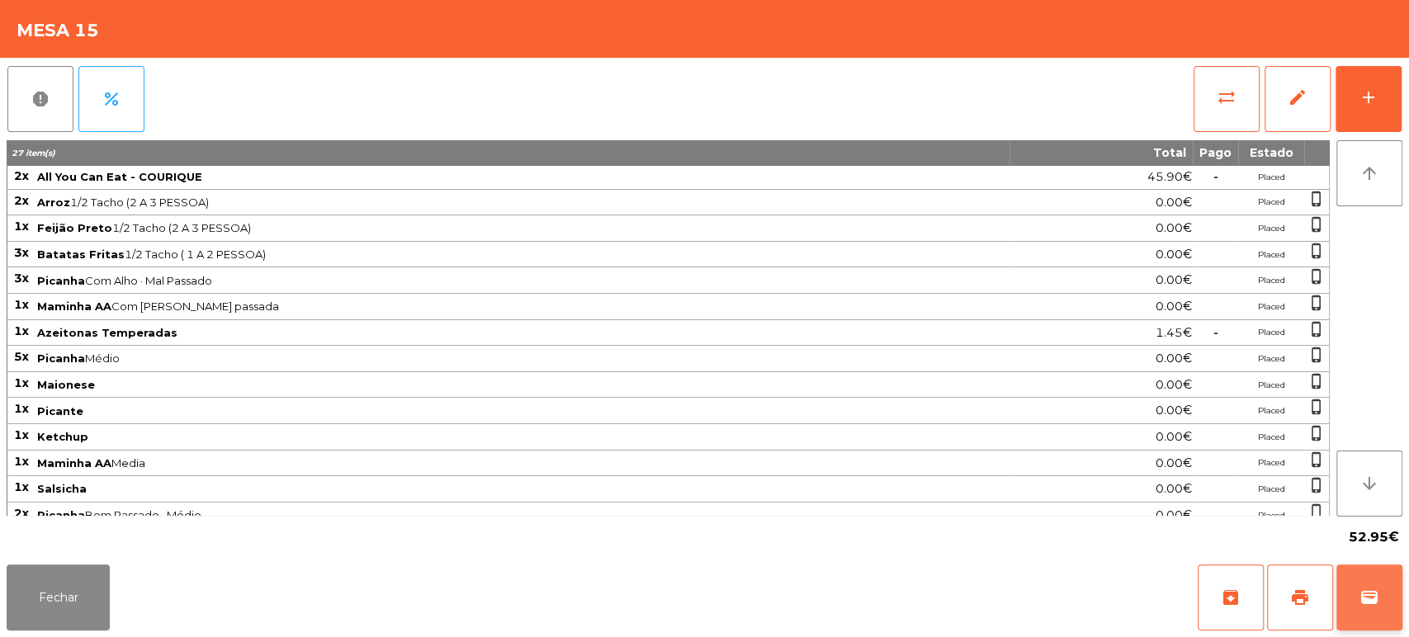
click at [1372, 596] on span "wallet" at bounding box center [1370, 598] width 20 height 20
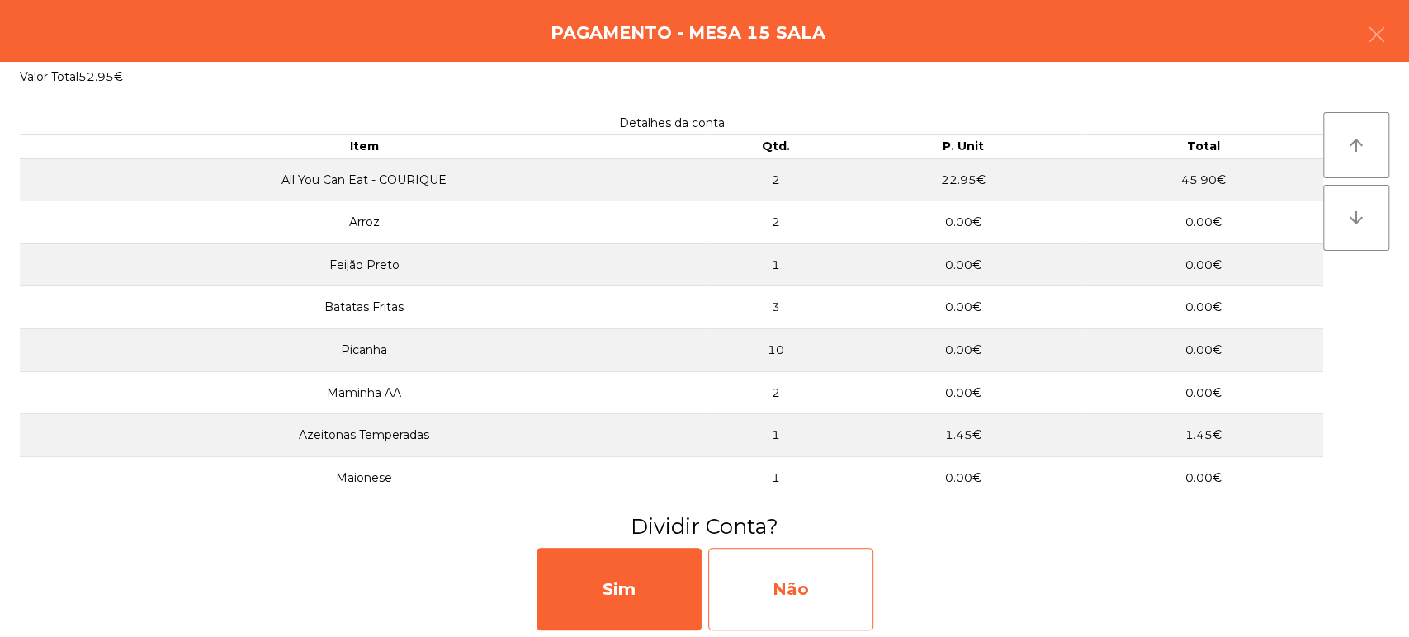
click at [784, 608] on div "Não" at bounding box center [790, 589] width 165 height 83
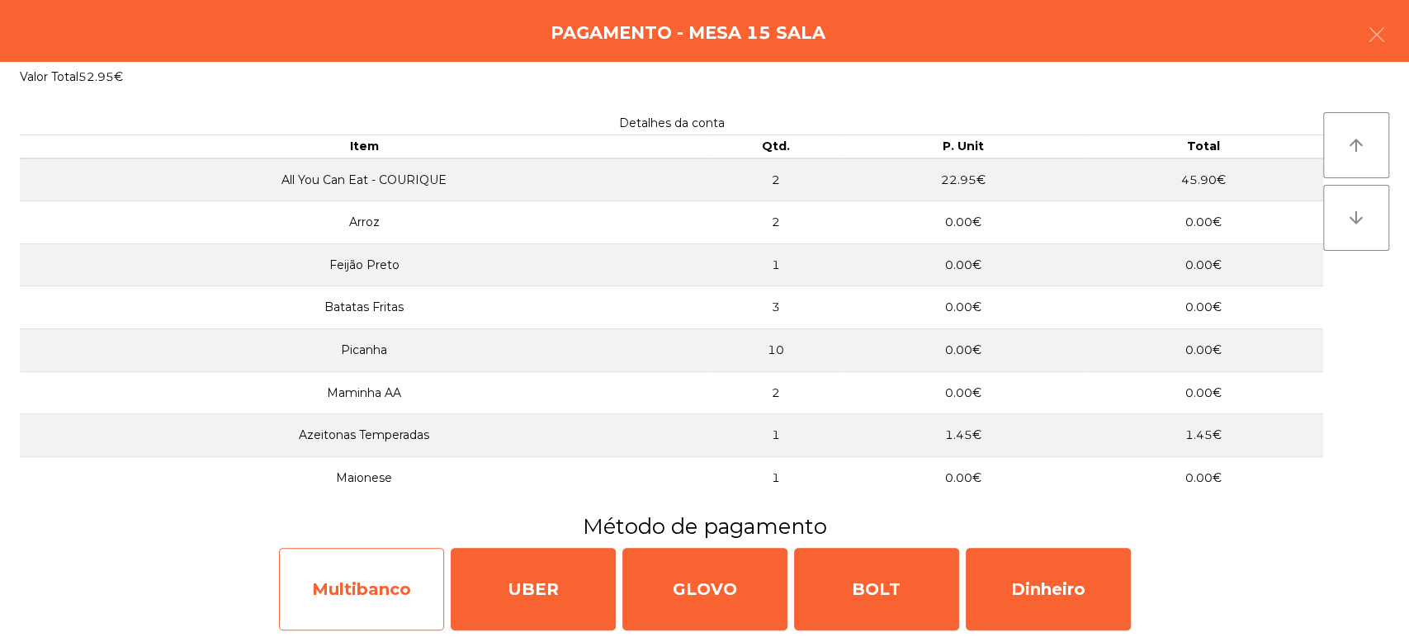
click at [336, 594] on div "Multibanco" at bounding box center [361, 589] width 165 height 83
select select "**"
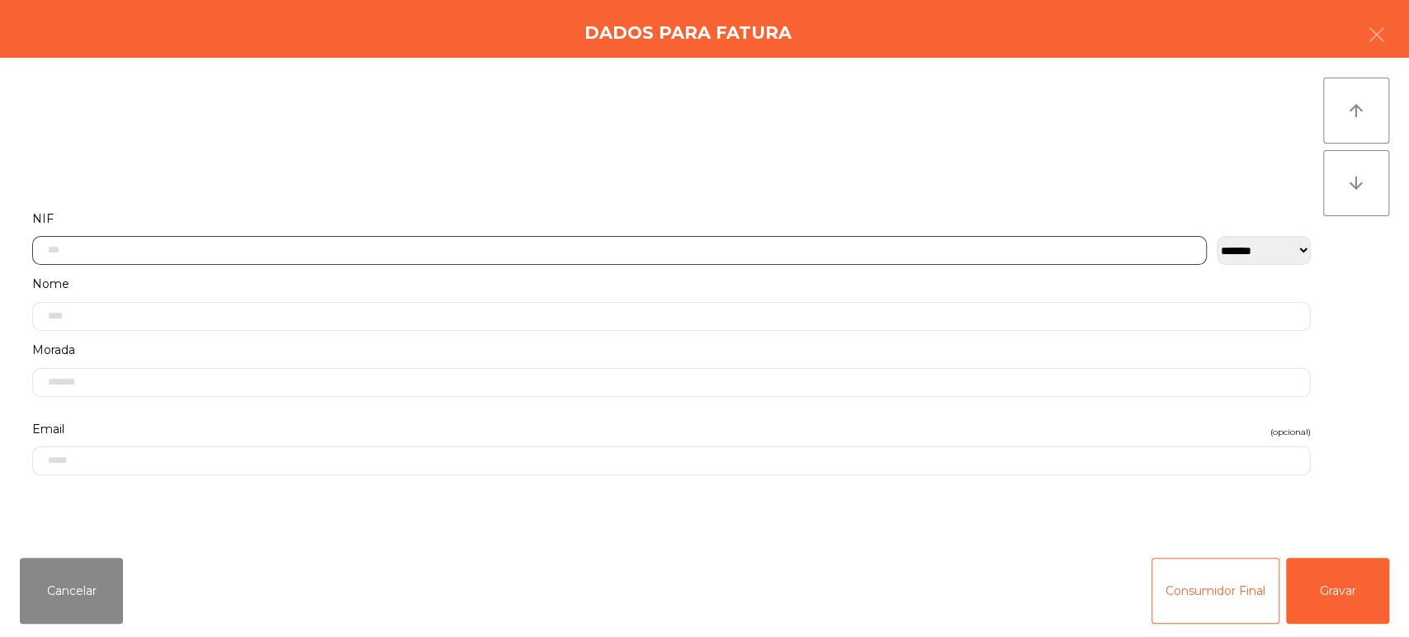
click at [555, 237] on input "text" at bounding box center [619, 250] width 1175 height 29
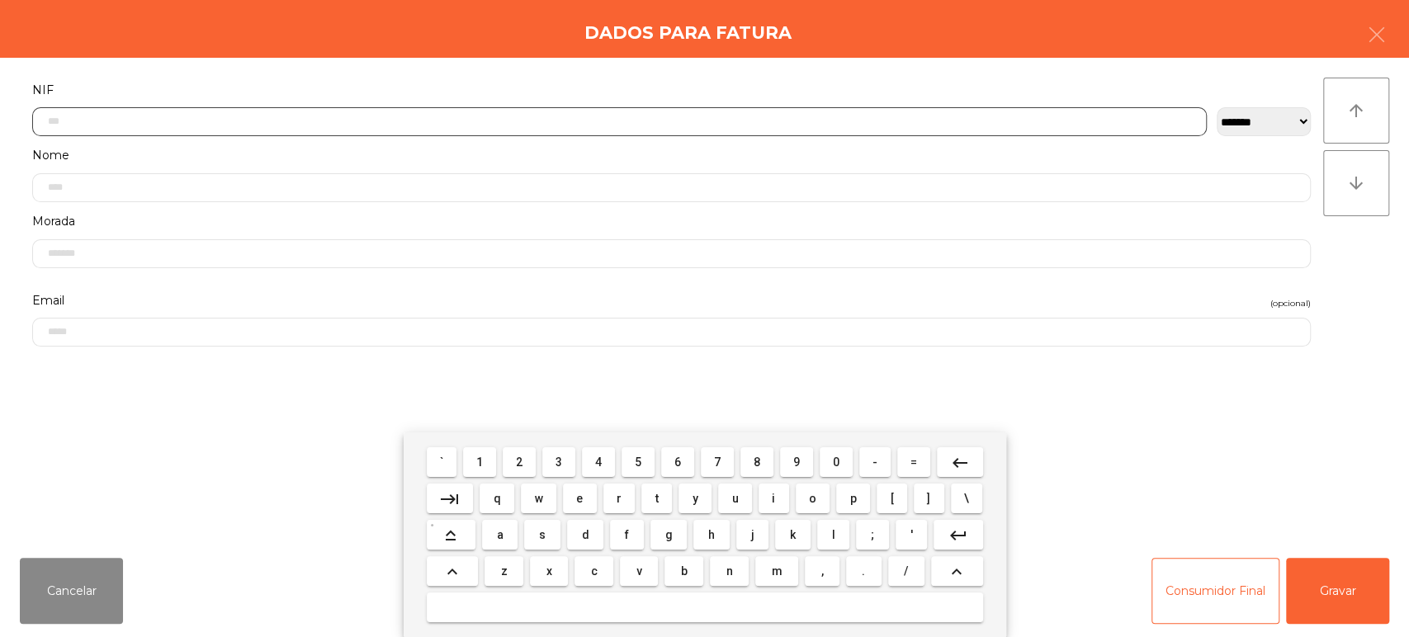
type input "*"
type input "*********"
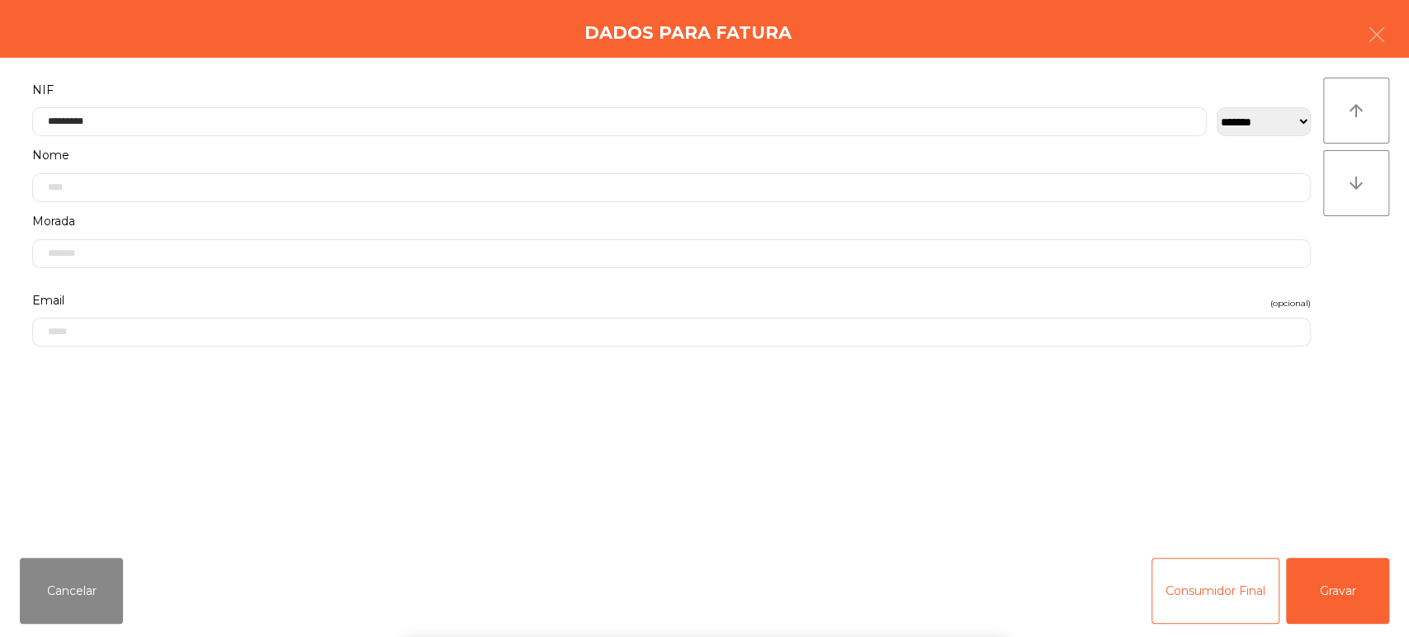
click at [1348, 248] on div "arrow_upward arrow_downward" at bounding box center [1356, 301] width 66 height 447
click at [1333, 566] on button "Gravar" at bounding box center [1337, 591] width 103 height 66
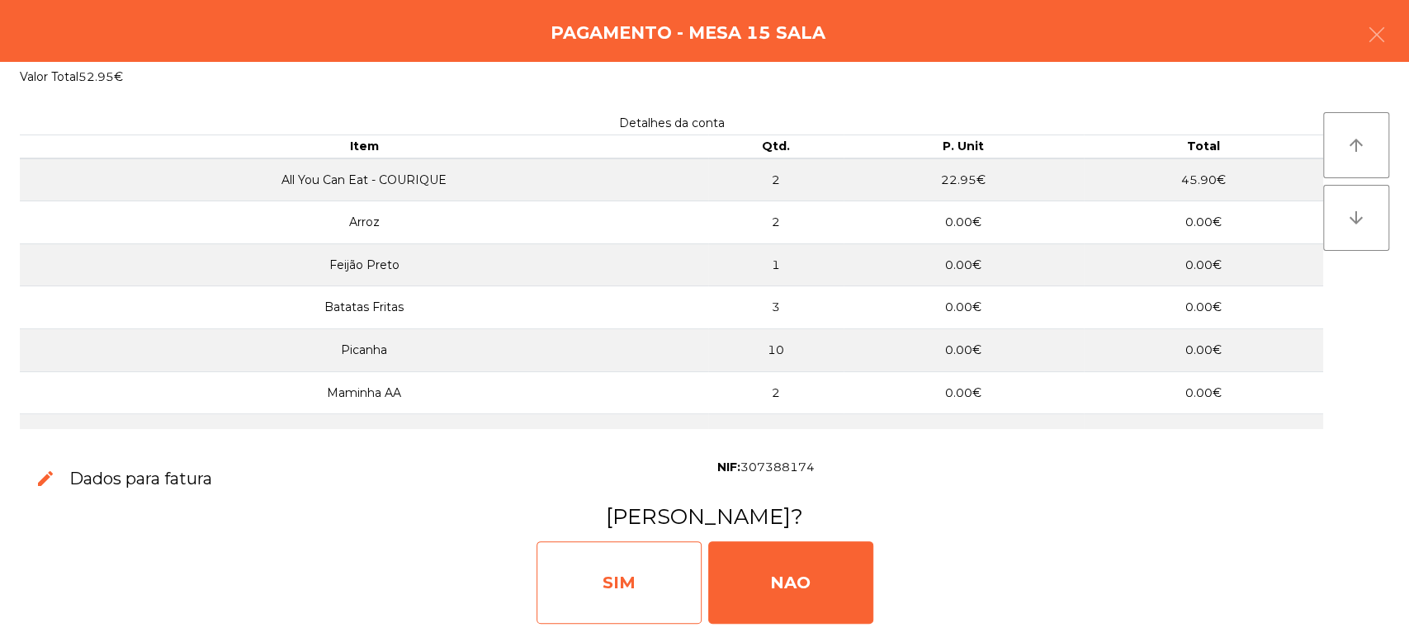
click at [662, 570] on div "SIM" at bounding box center [619, 583] width 165 height 83
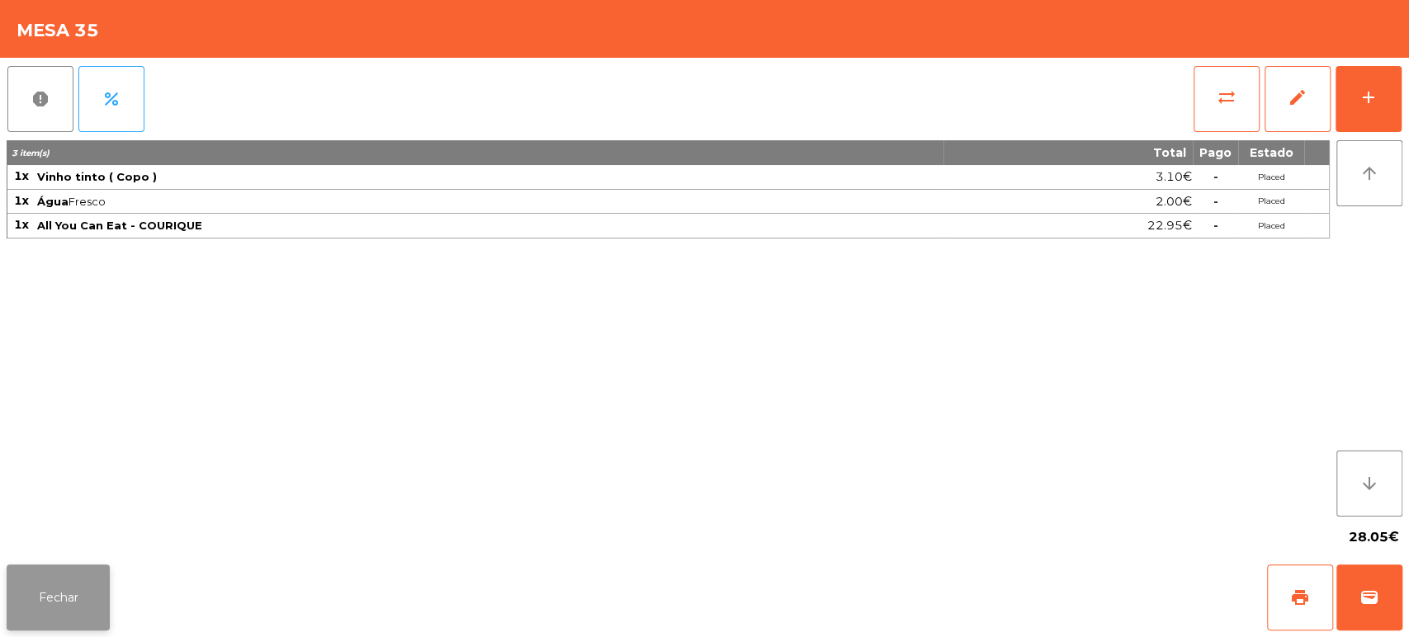
click at [86, 622] on button "Fechar" at bounding box center [58, 598] width 103 height 66
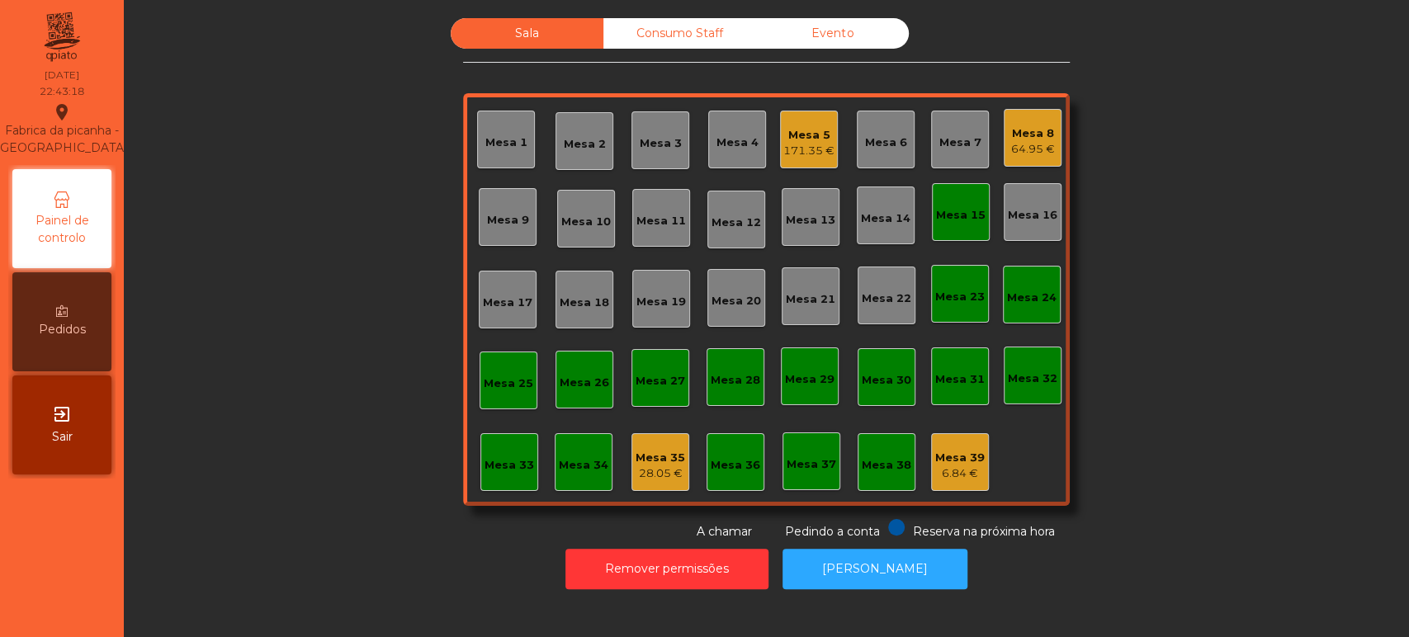
click at [955, 221] on div "Mesa 15" at bounding box center [961, 215] width 50 height 17
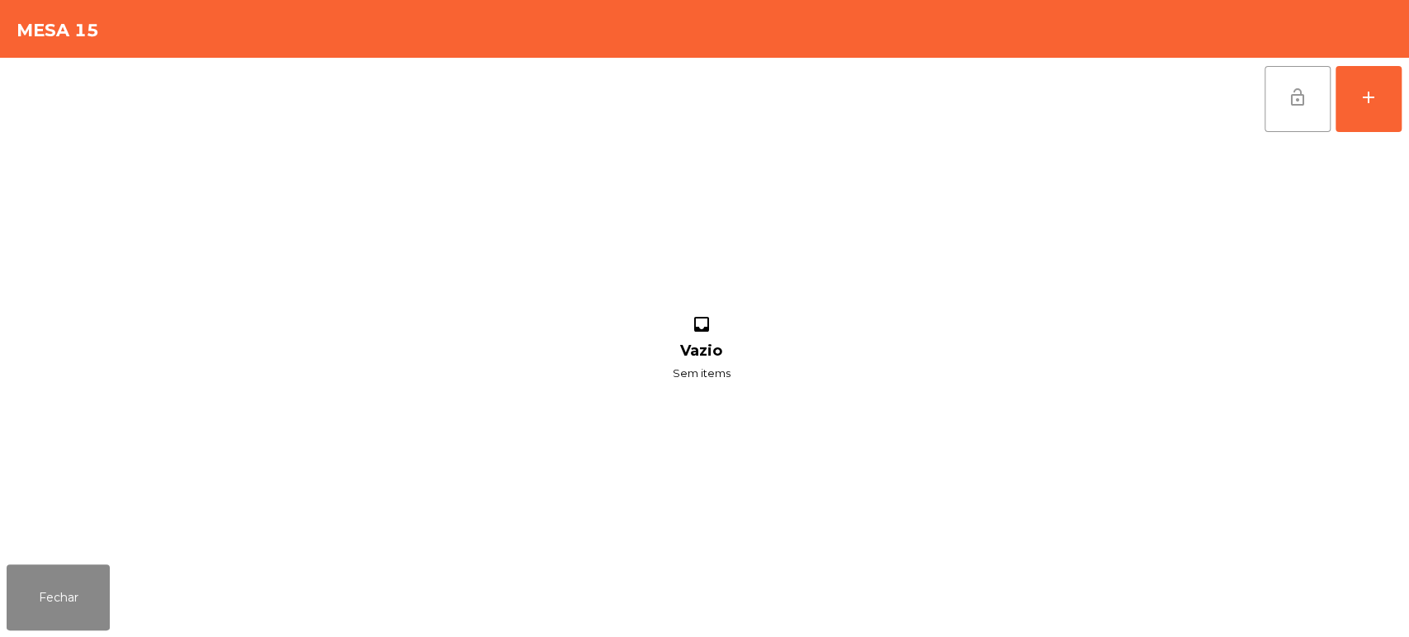
click at [1303, 118] on button "lock_open" at bounding box center [1298, 99] width 66 height 66
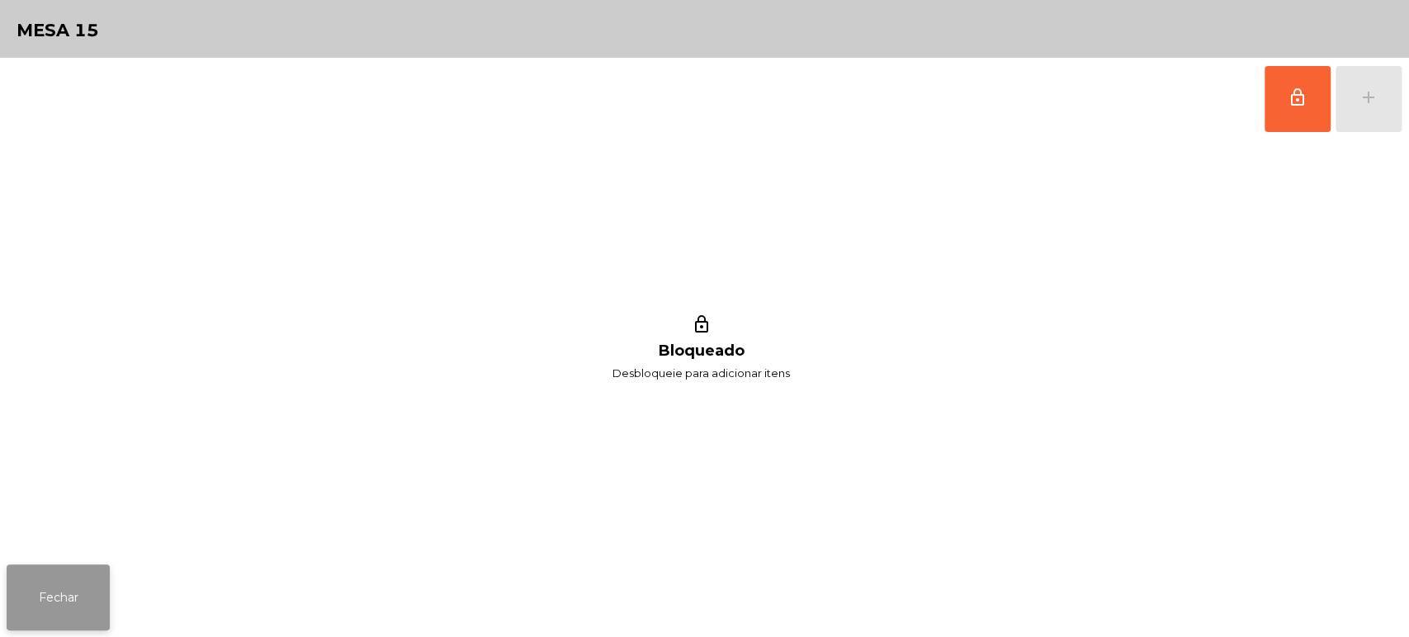
click at [83, 609] on button "Fechar" at bounding box center [58, 598] width 103 height 66
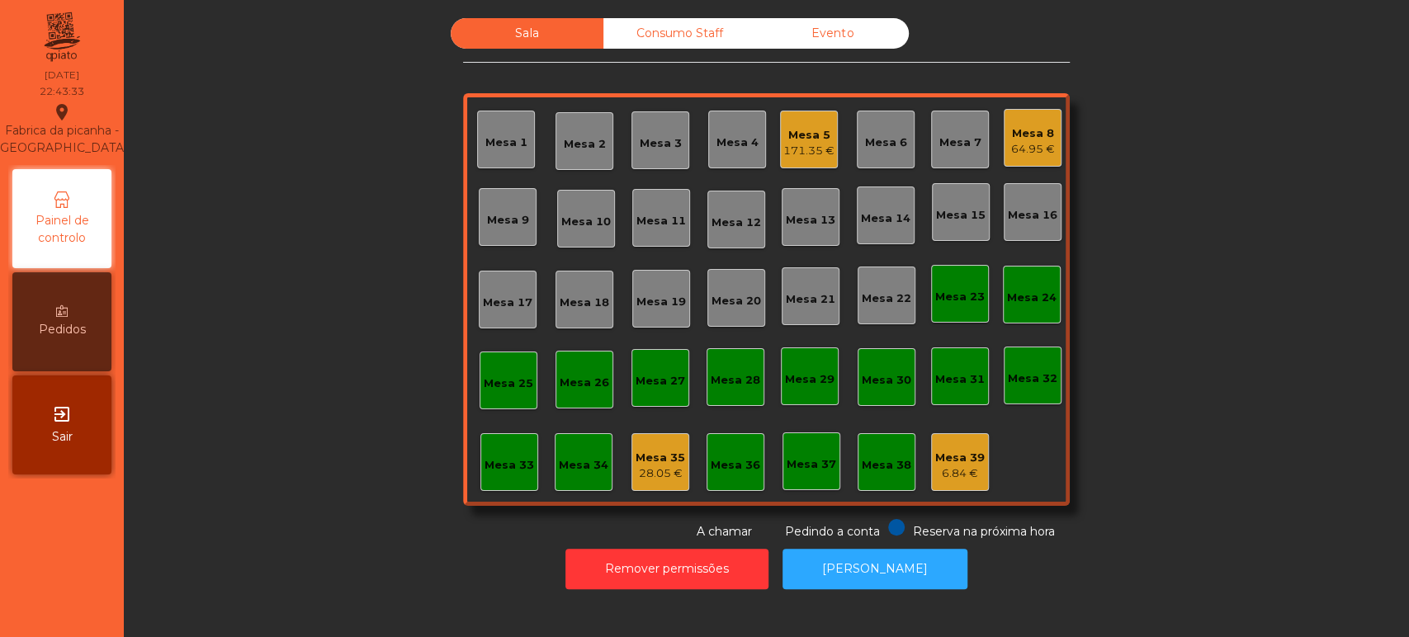
click at [636, 468] on div "28.05 €" at bounding box center [661, 474] width 50 height 17
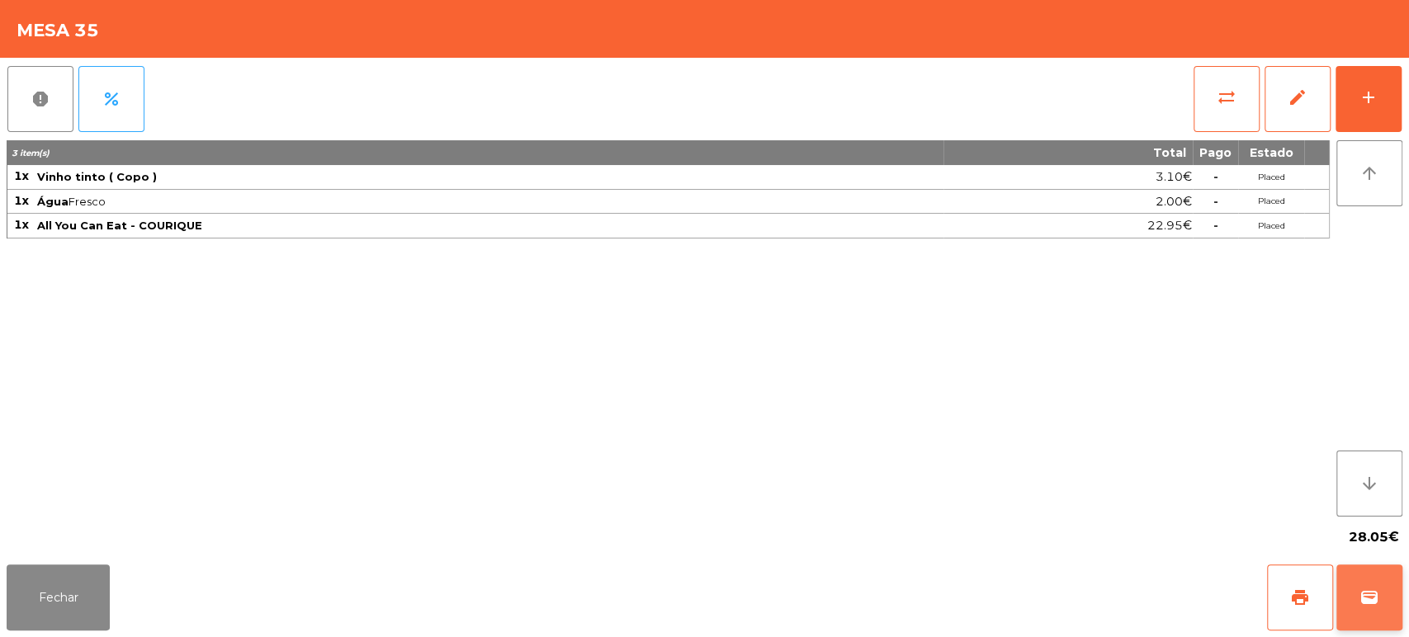
click at [1380, 596] on button "wallet" at bounding box center [1370, 598] width 66 height 66
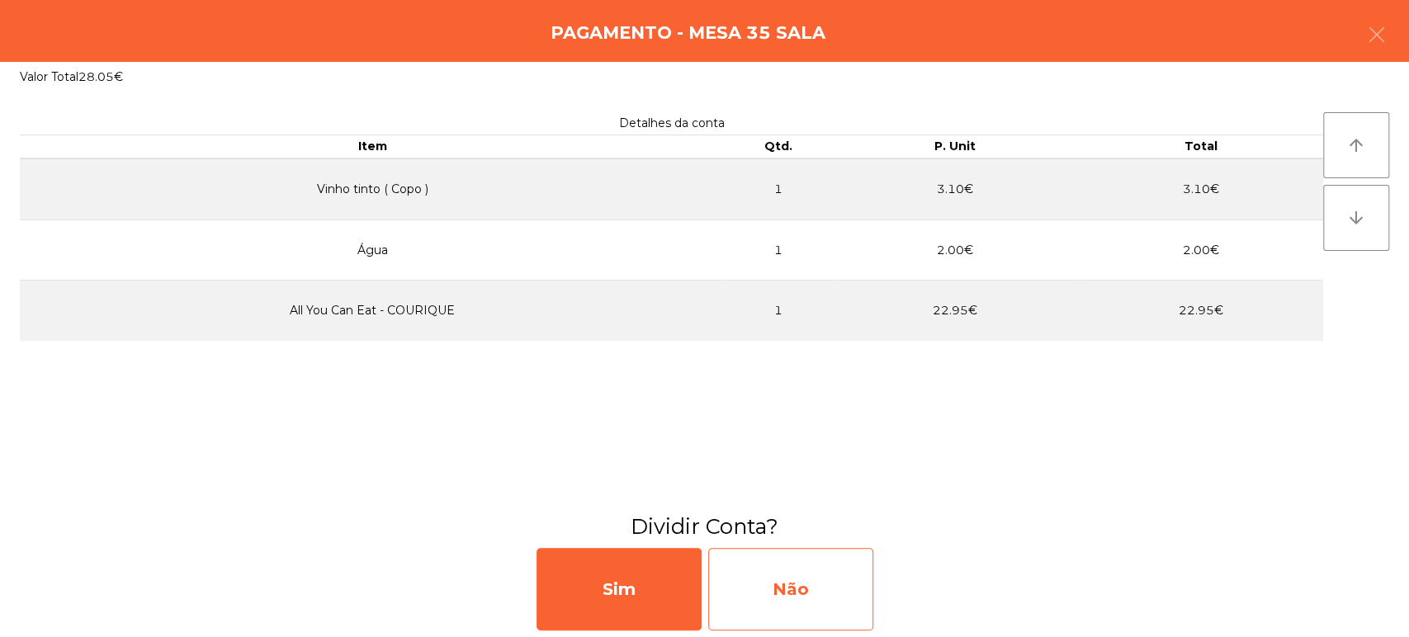
click at [807, 594] on div "Não" at bounding box center [790, 589] width 165 height 83
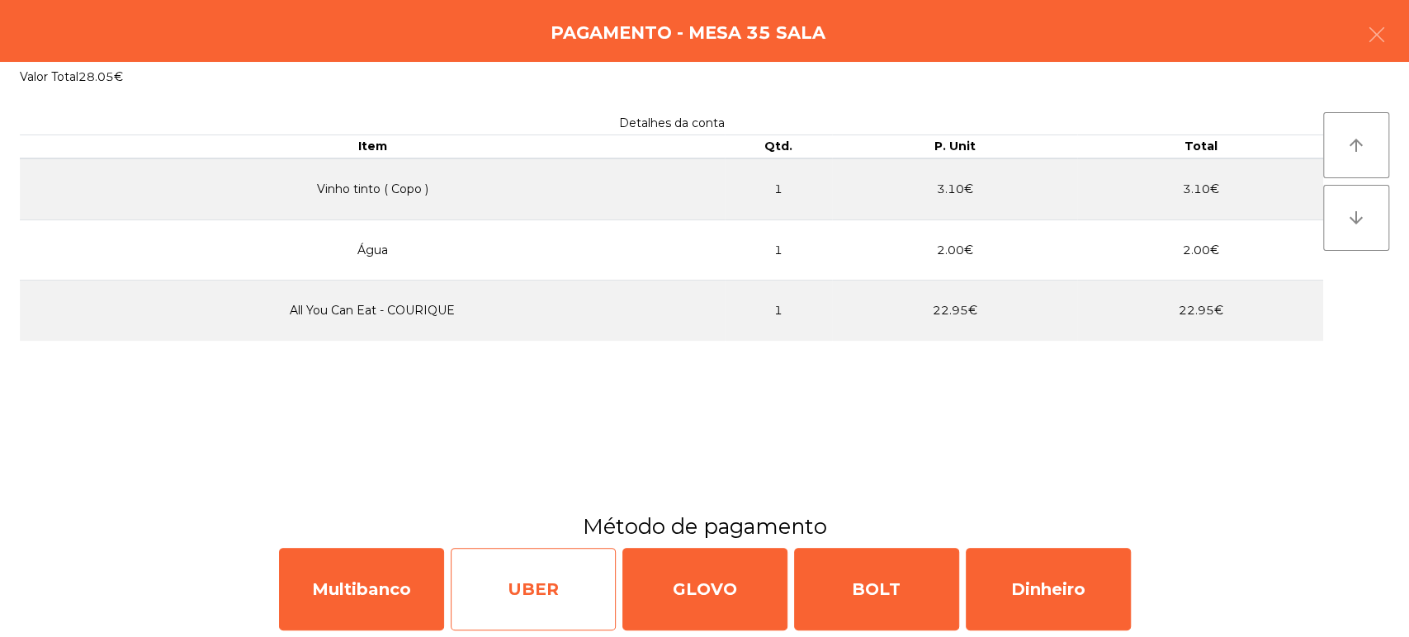
click at [456, 560] on div "UBER" at bounding box center [533, 589] width 165 height 83
select select "**"
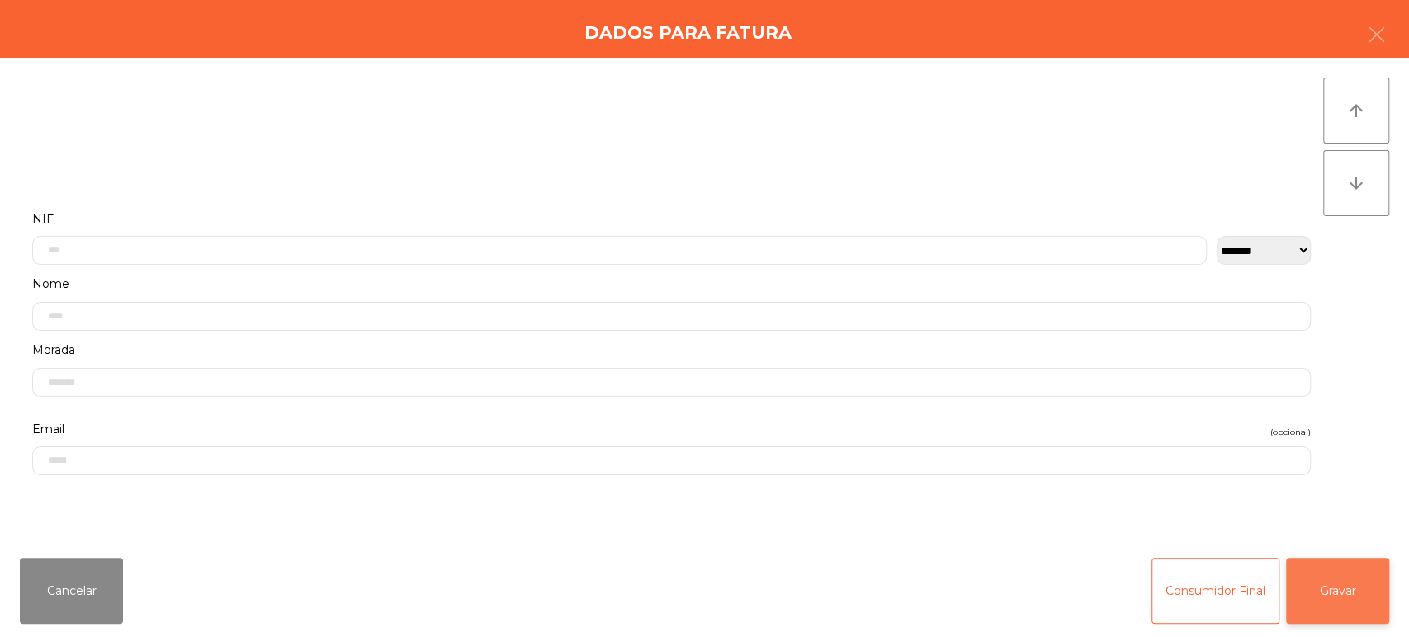
click at [1384, 558] on button "Gravar" at bounding box center [1337, 591] width 103 height 66
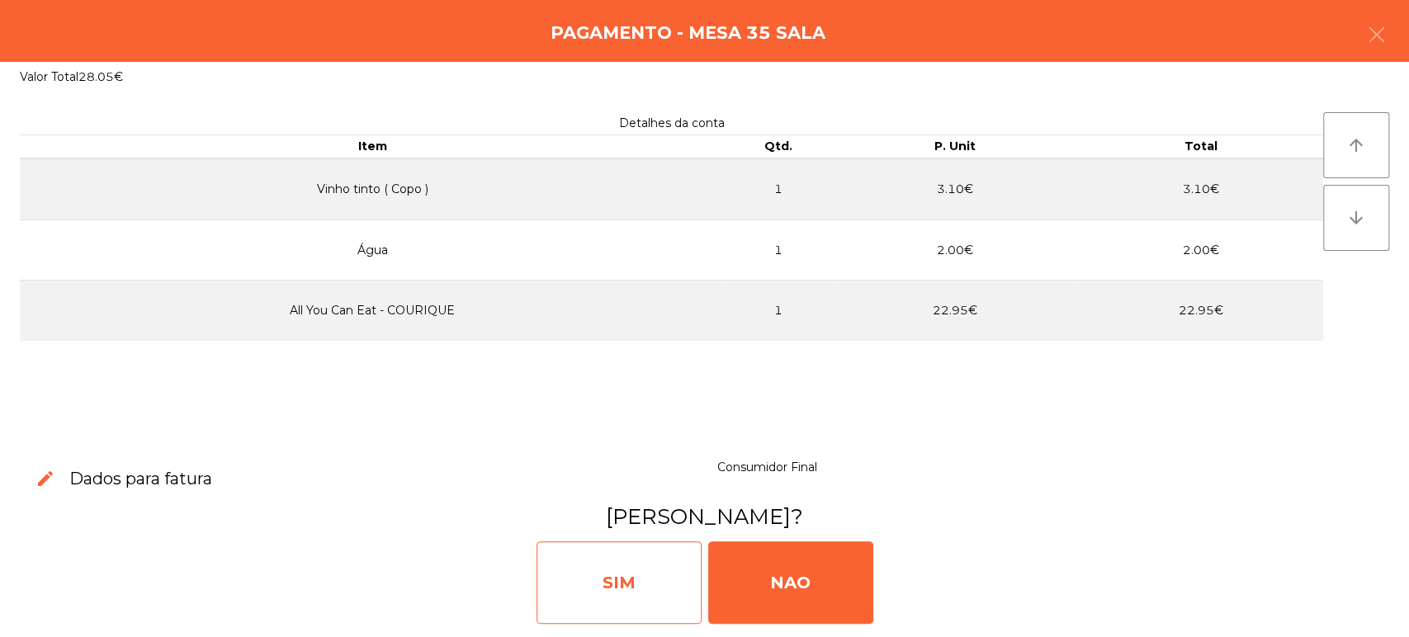
click at [647, 596] on div "SIM" at bounding box center [619, 583] width 165 height 83
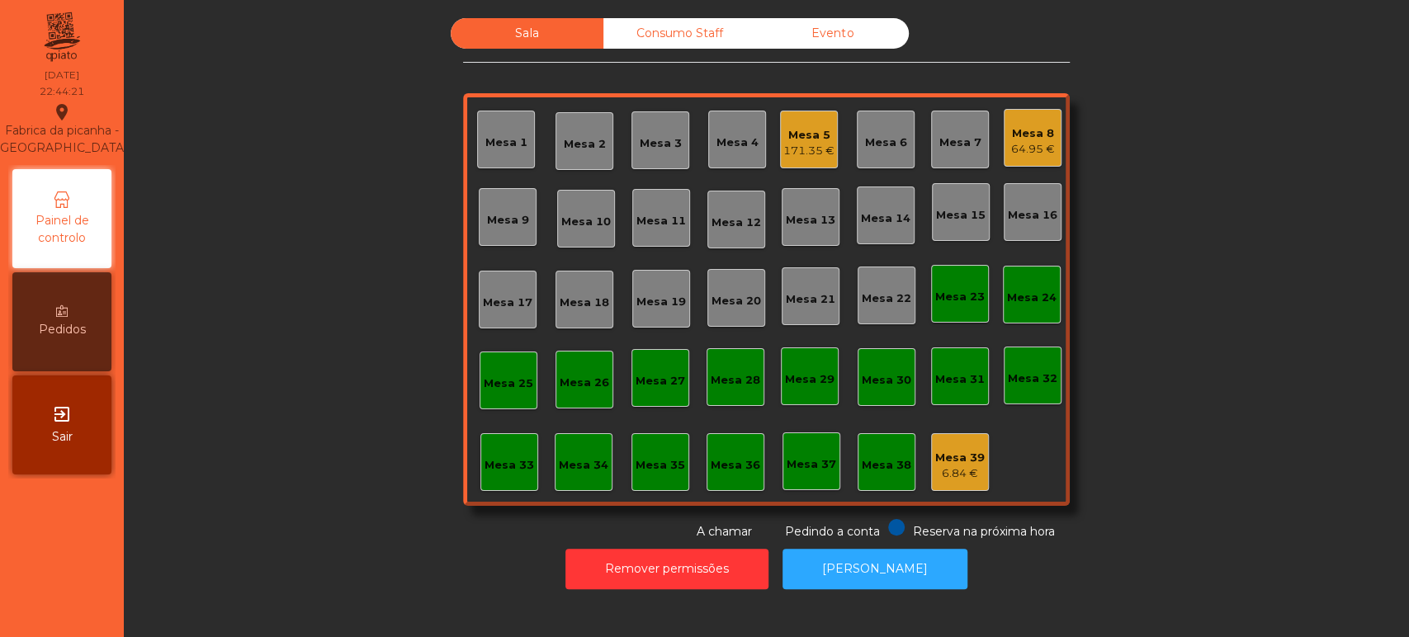
click at [1012, 155] on div "64.95 €" at bounding box center [1033, 149] width 44 height 17
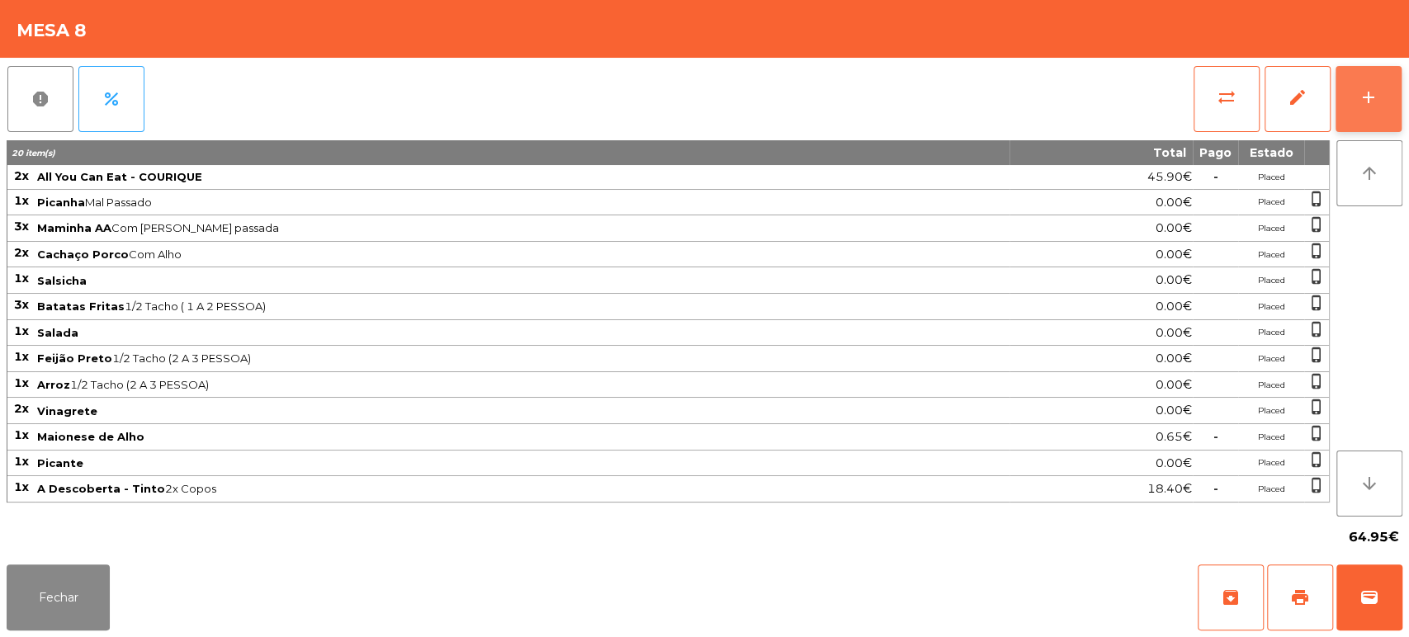
click at [1364, 94] on div "add" at bounding box center [1369, 98] width 20 height 20
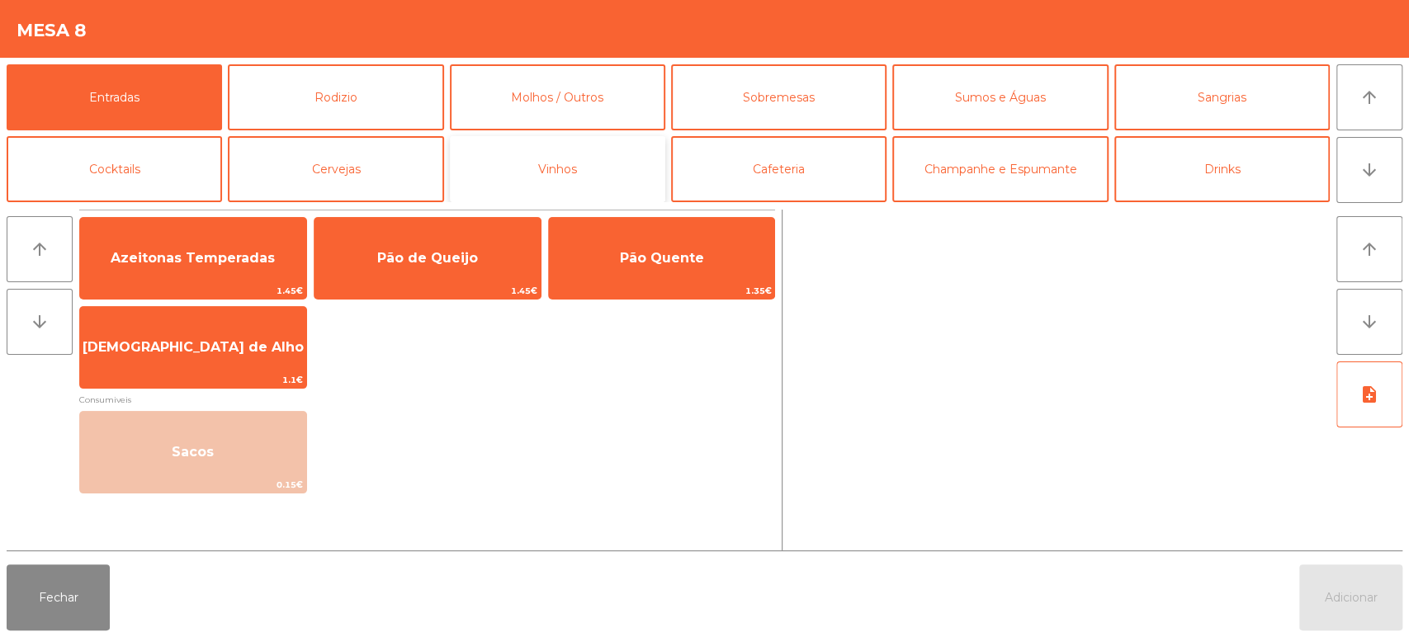
click at [594, 180] on button "Vinhos" at bounding box center [557, 169] width 215 height 66
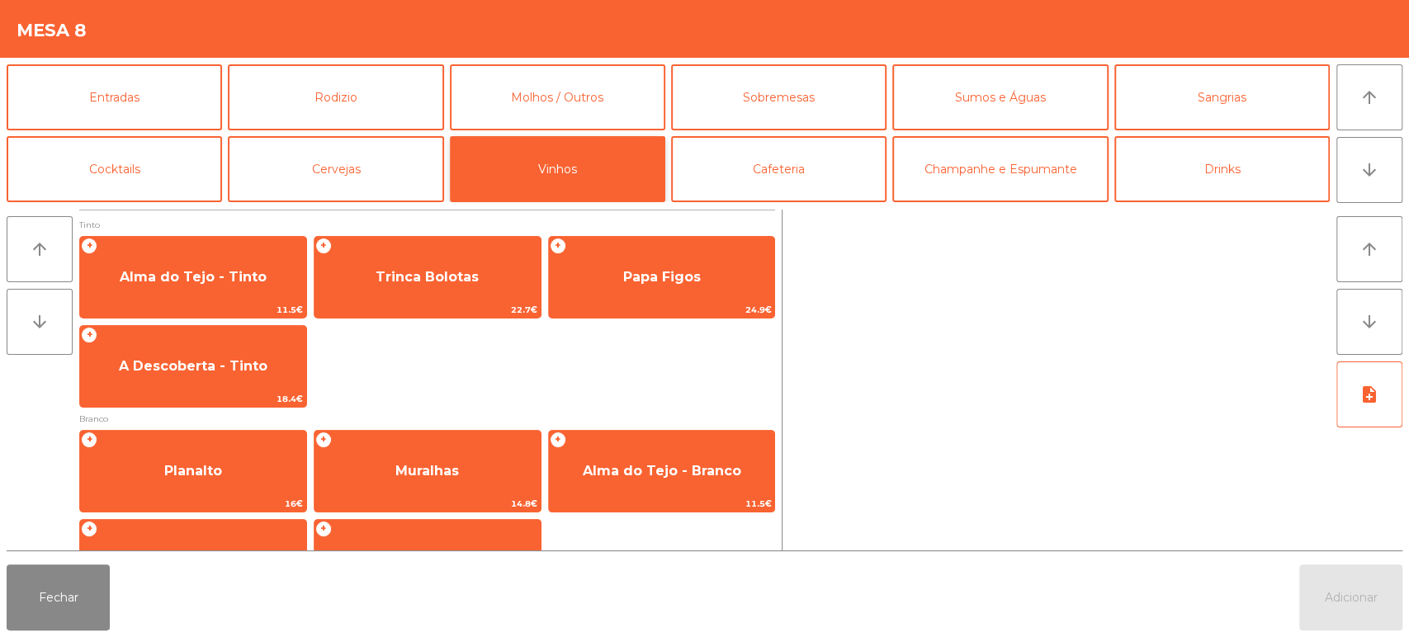
scroll to position [267, 0]
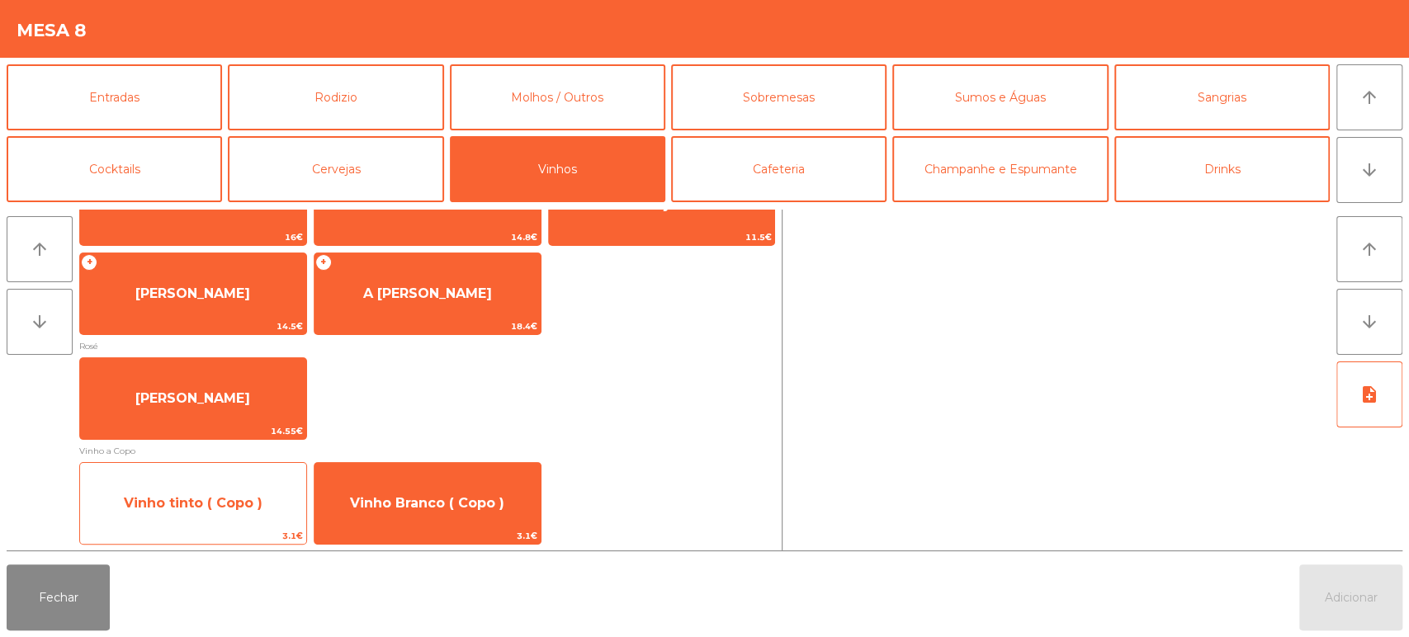
click at [263, 520] on span "Vinho tinto ( Copo )" at bounding box center [193, 503] width 226 height 45
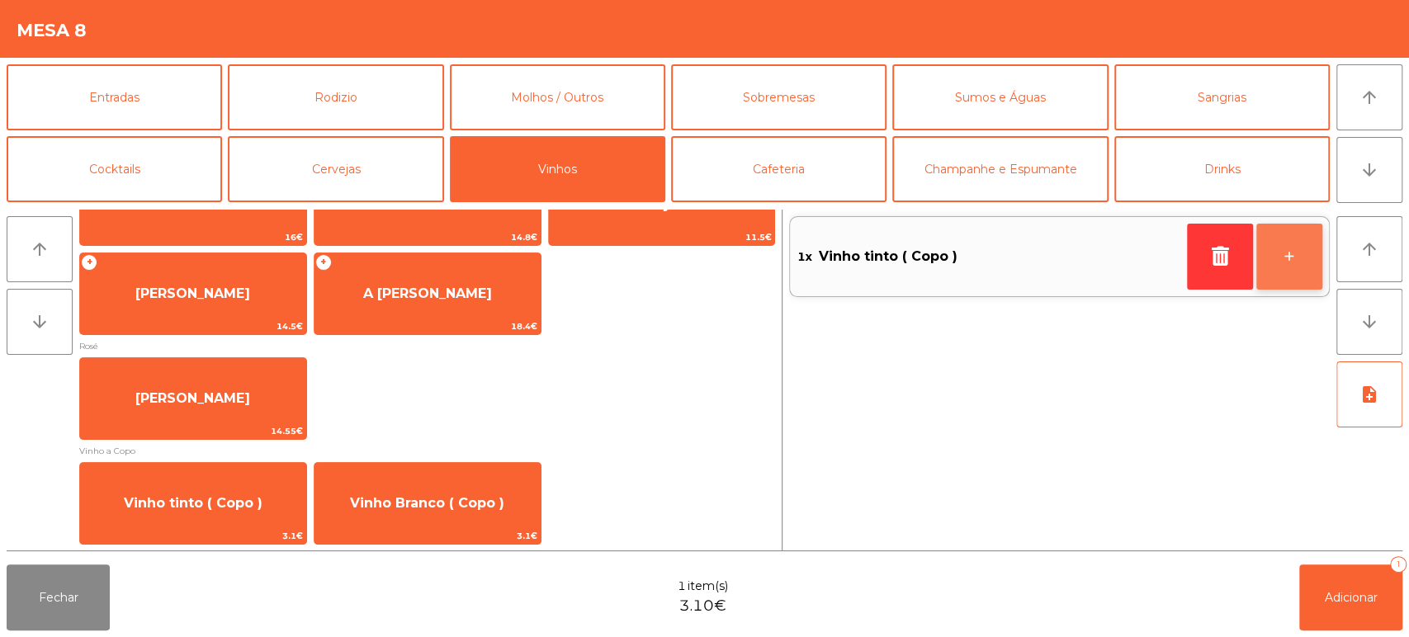
click at [1287, 263] on button "+" at bounding box center [1290, 257] width 66 height 66
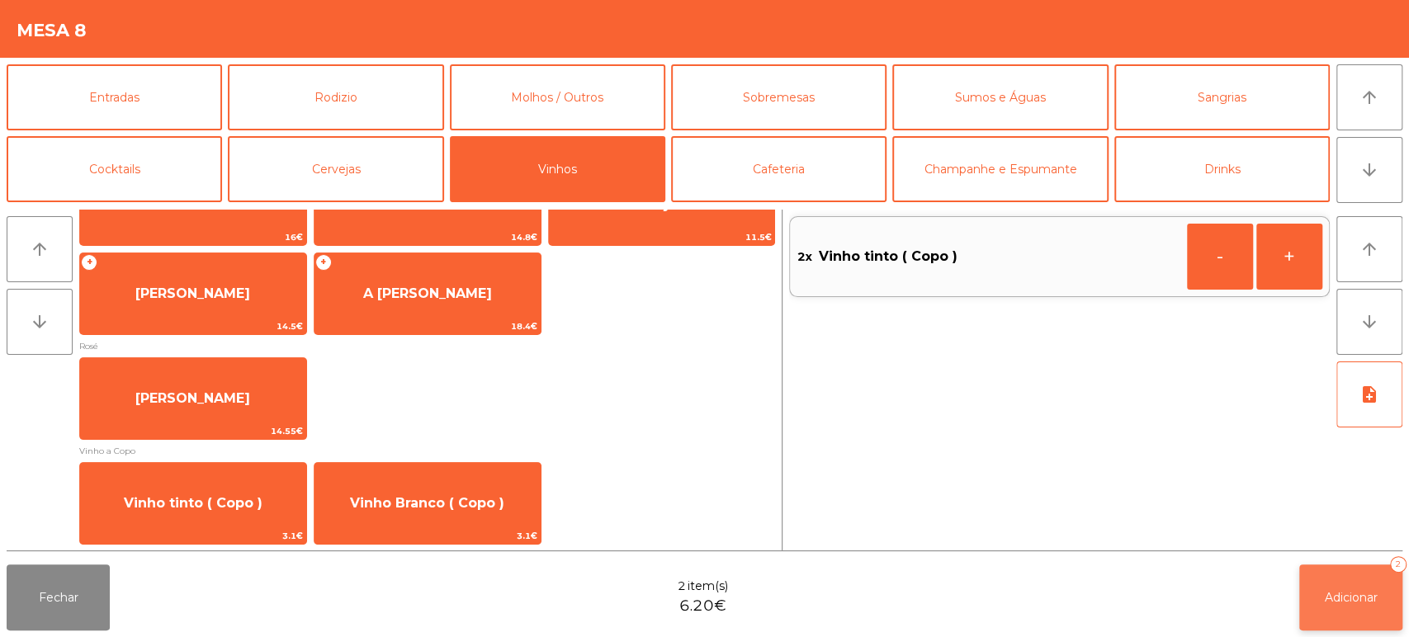
click at [1368, 616] on button "Adicionar 2" at bounding box center [1350, 598] width 103 height 66
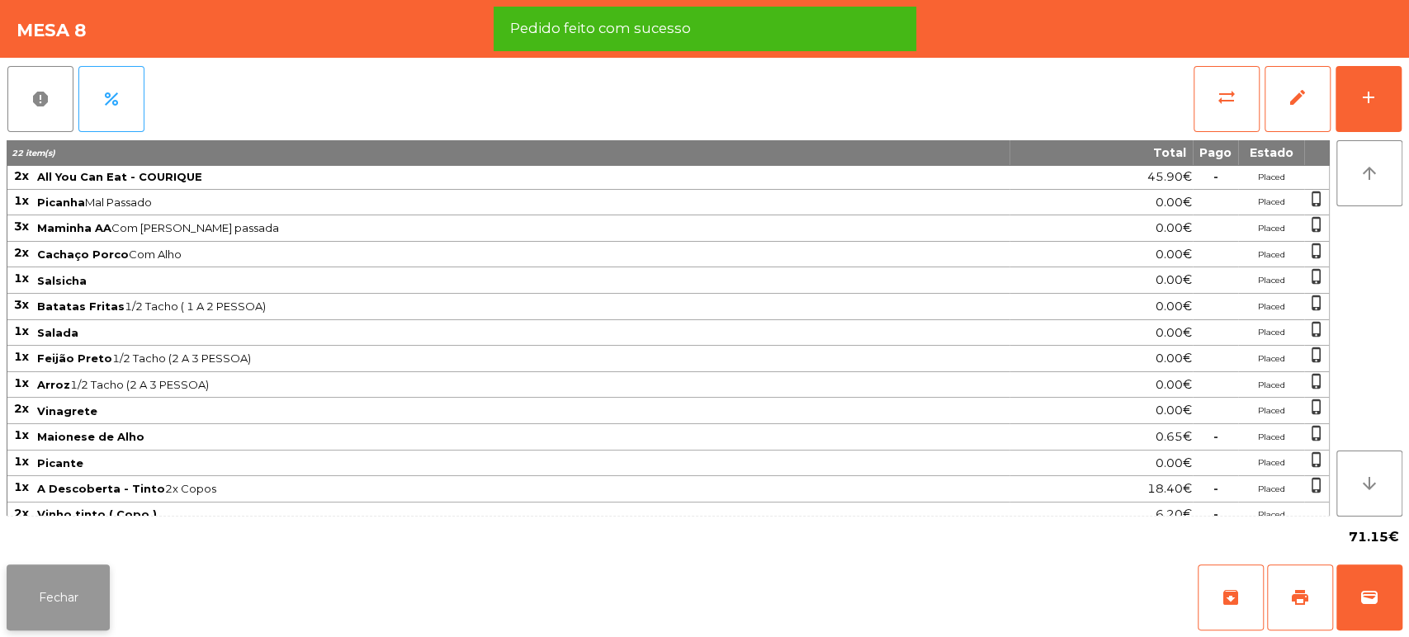
click at [40, 623] on button "Fechar" at bounding box center [58, 598] width 103 height 66
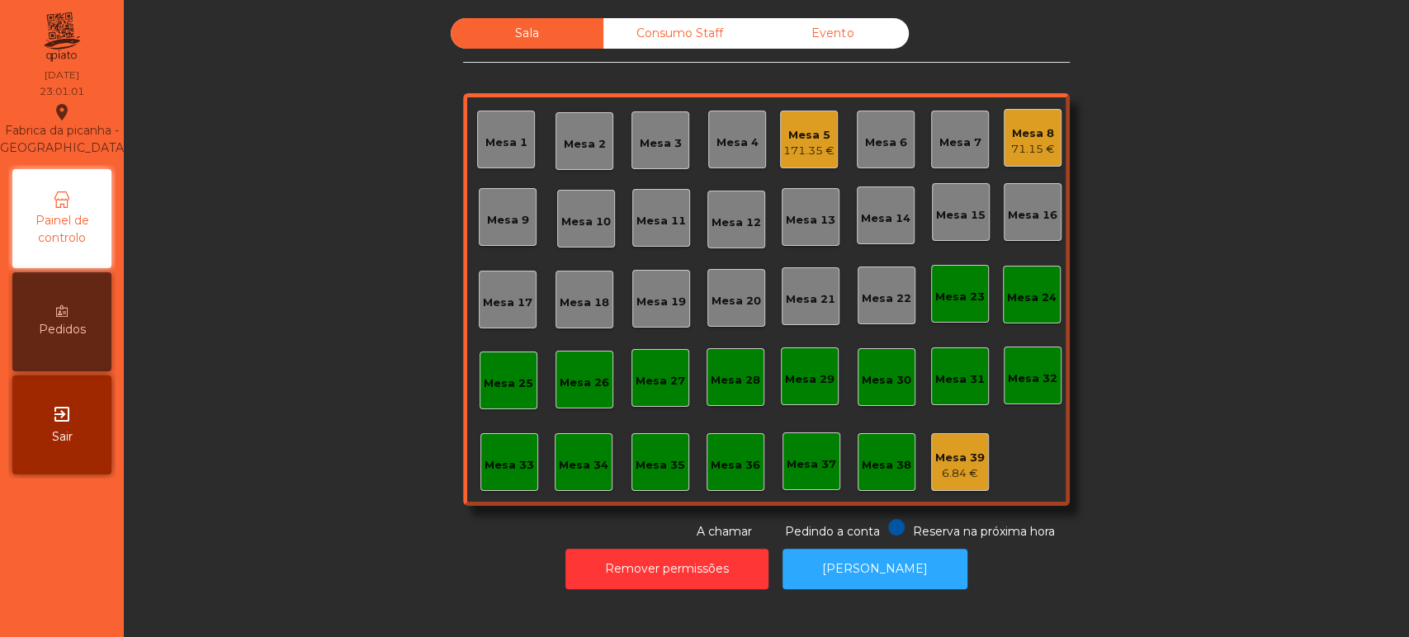
click at [804, 127] on div "Mesa 5" at bounding box center [808, 135] width 51 height 17
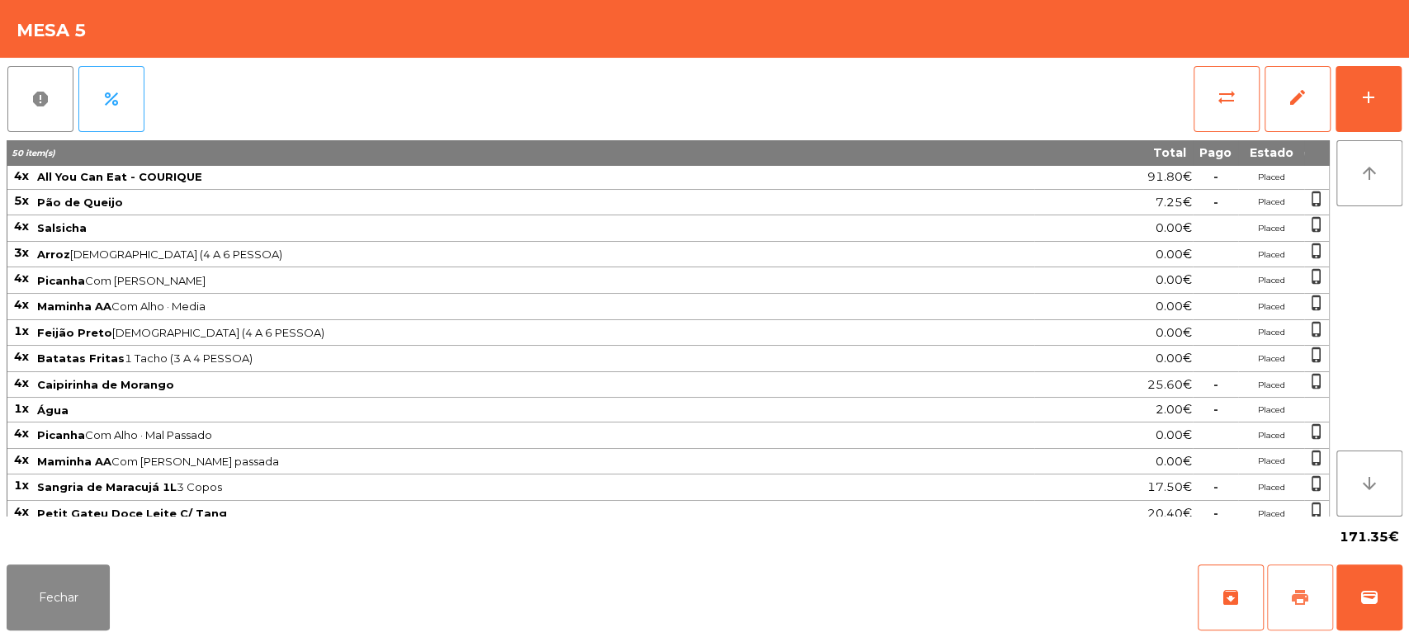
click at [1301, 599] on span "print" at bounding box center [1300, 598] width 20 height 20
click at [40, 621] on button "Fechar" at bounding box center [58, 598] width 103 height 66
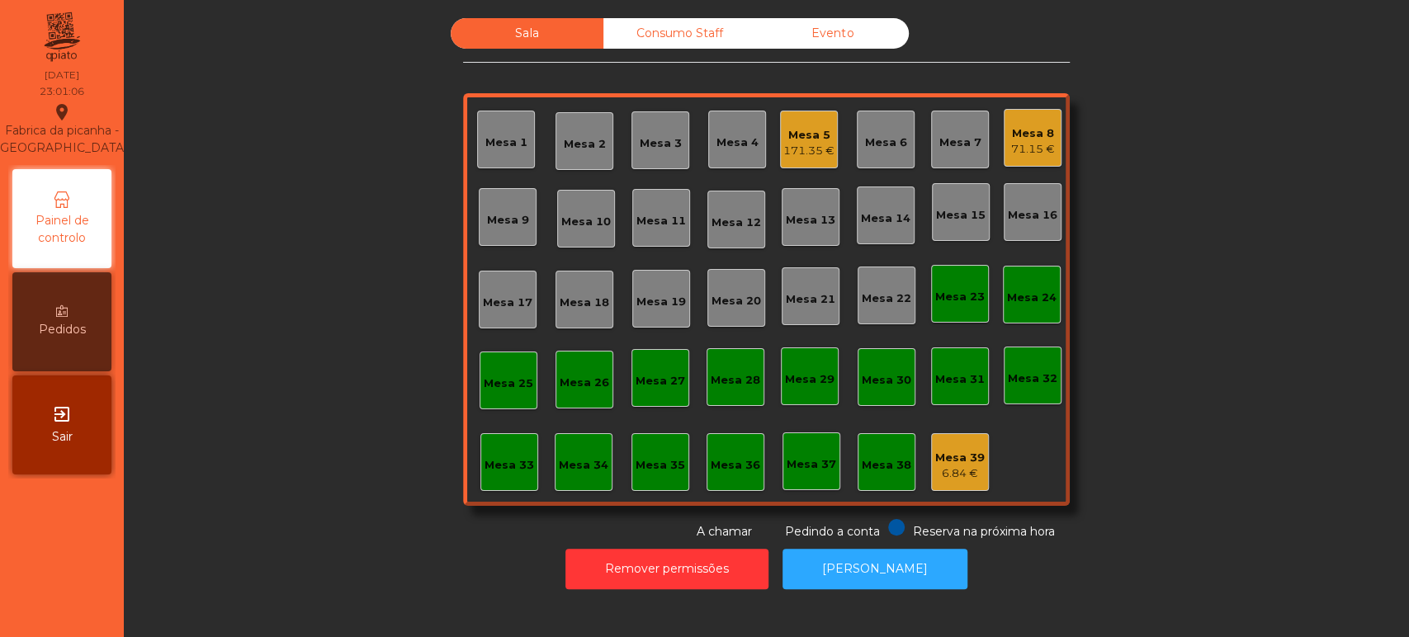
click at [780, 125] on div "Mesa 5 171.35 €" at bounding box center [809, 140] width 58 height 58
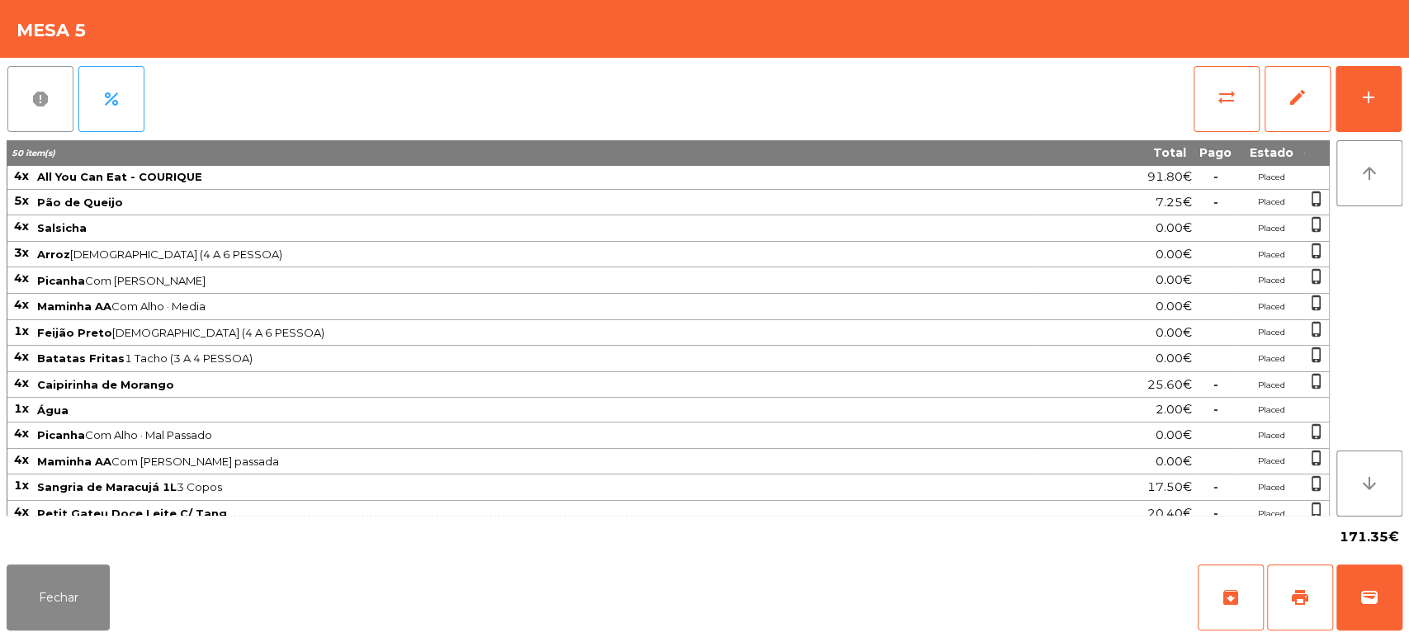
click at [35, 92] on span "report" at bounding box center [41, 99] width 20 height 20
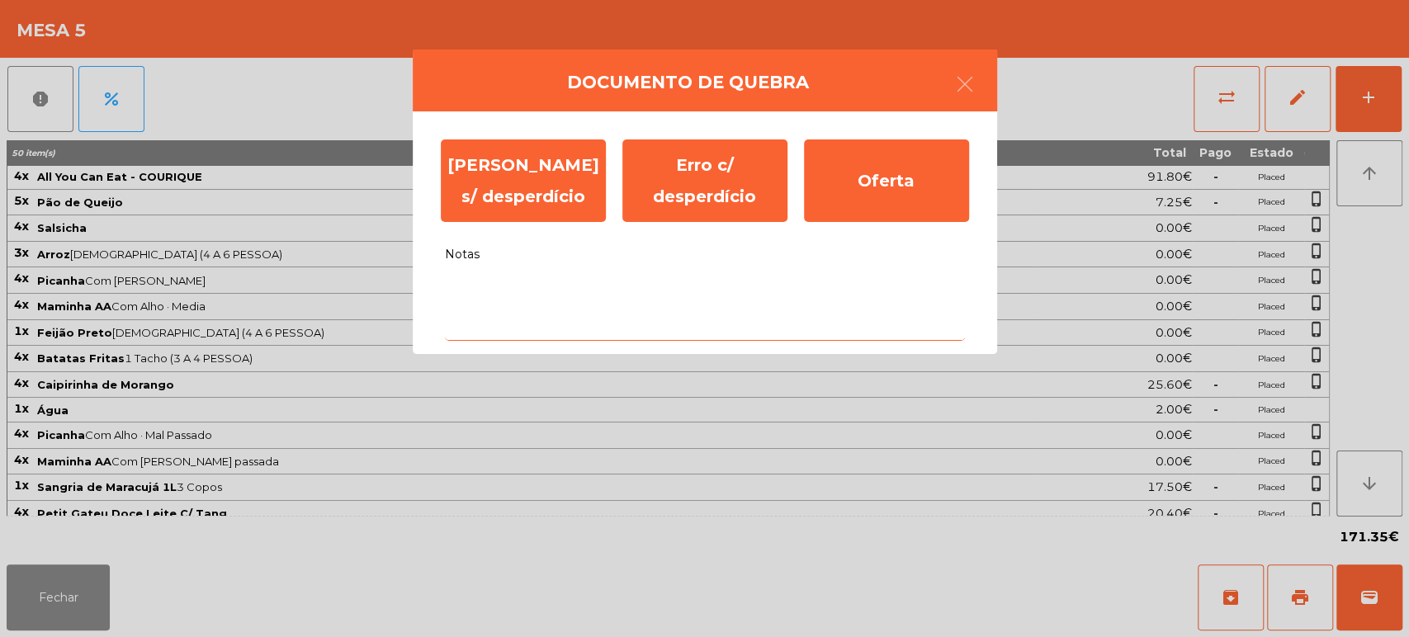
click at [652, 294] on textarea "Notas" at bounding box center [705, 306] width 520 height 69
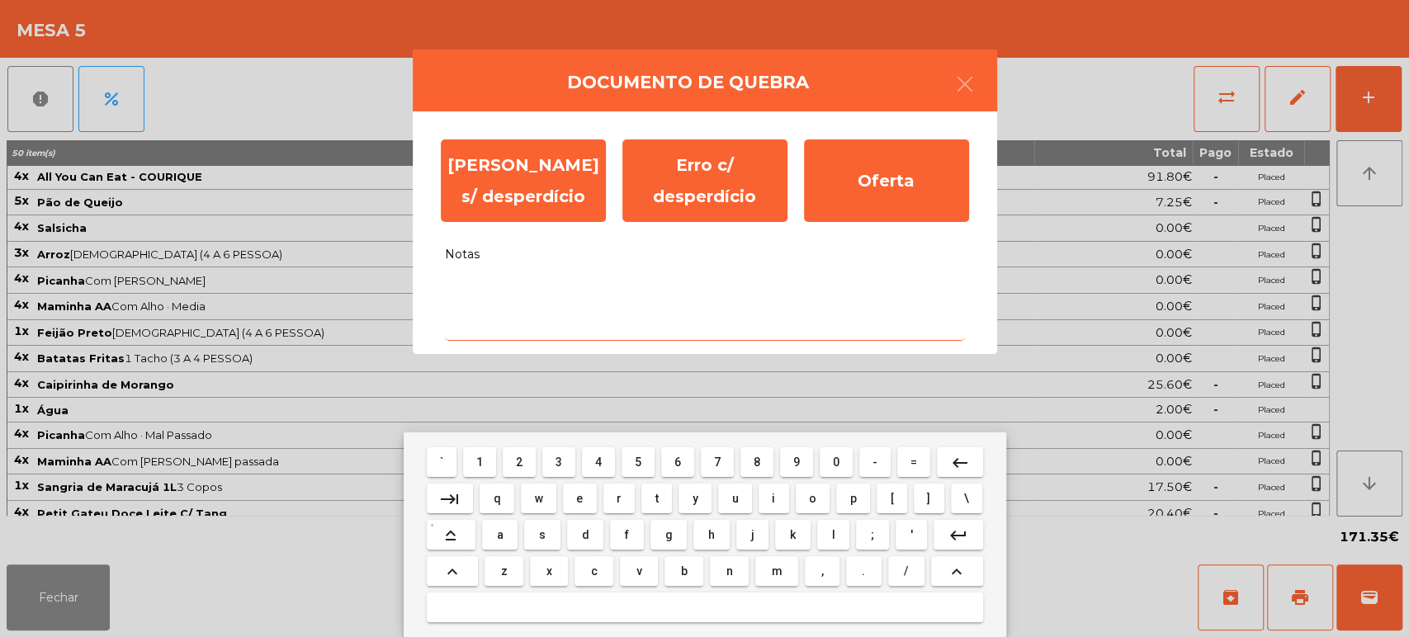
click at [773, 499] on span "i" at bounding box center [773, 498] width 3 height 13
click at [731, 570] on span "n" at bounding box center [729, 571] width 7 height 13
click at [627, 535] on span "f" at bounding box center [627, 534] width 4 height 13
click at [832, 532] on span "l" at bounding box center [832, 534] width 3 height 13
click at [731, 498] on span "u" at bounding box center [734, 498] width 7 height 13
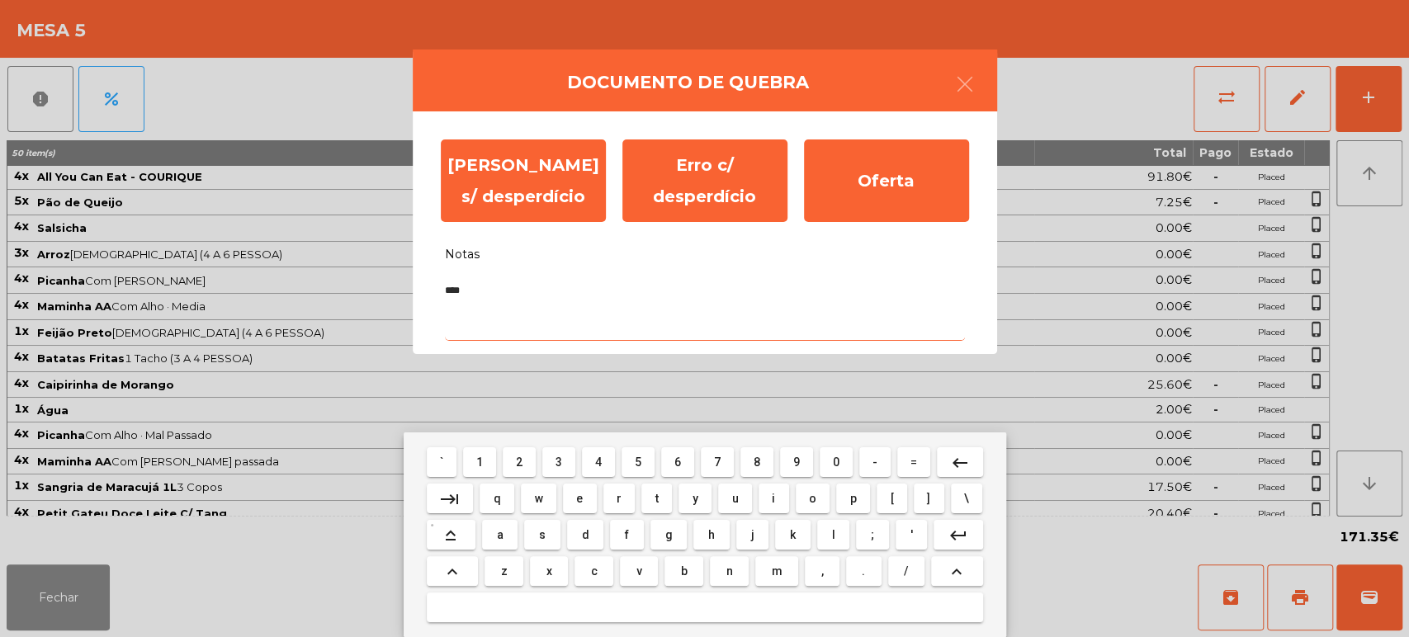
type textarea "*****"
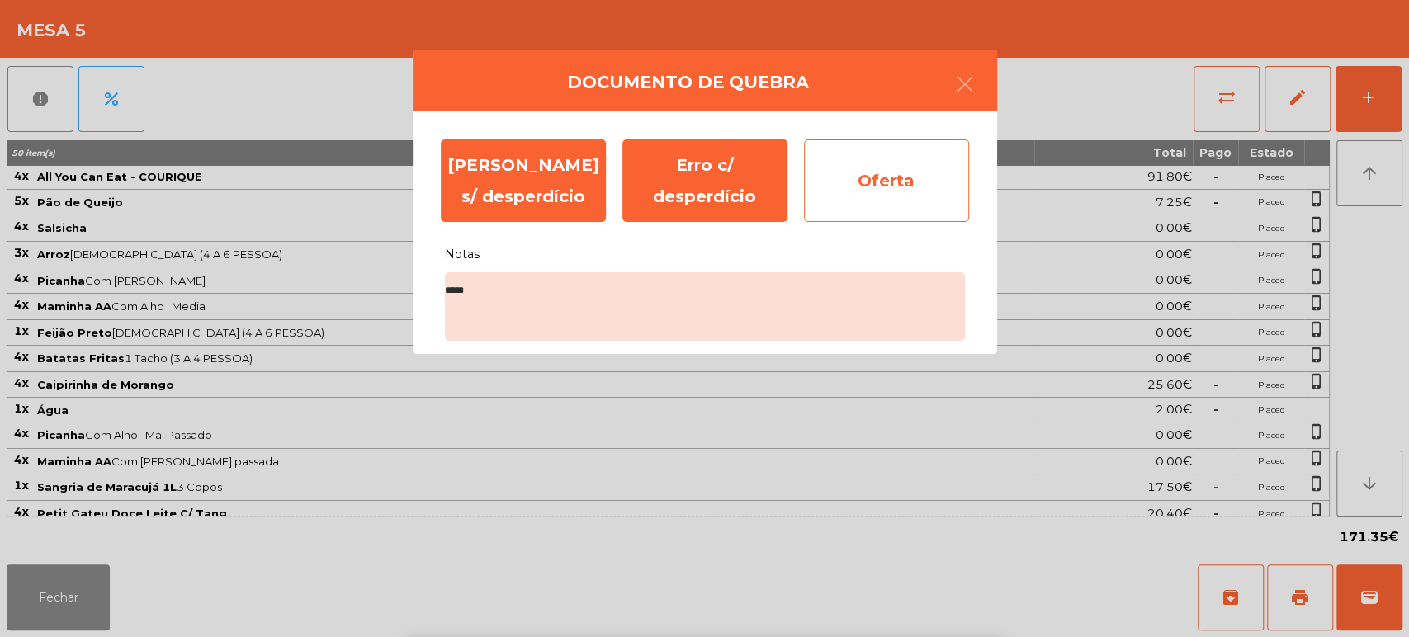
click at [883, 168] on div "Oferta" at bounding box center [886, 181] width 165 height 83
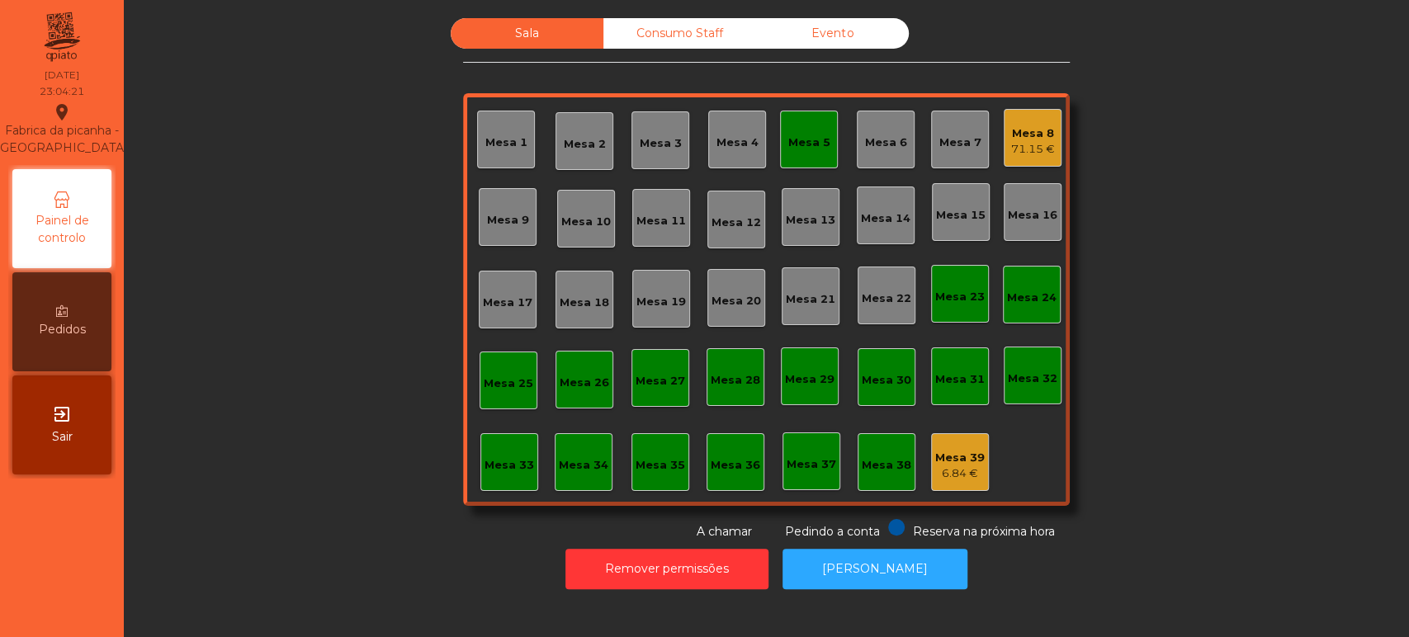
click at [507, 472] on div "Mesa 33" at bounding box center [510, 465] width 50 height 17
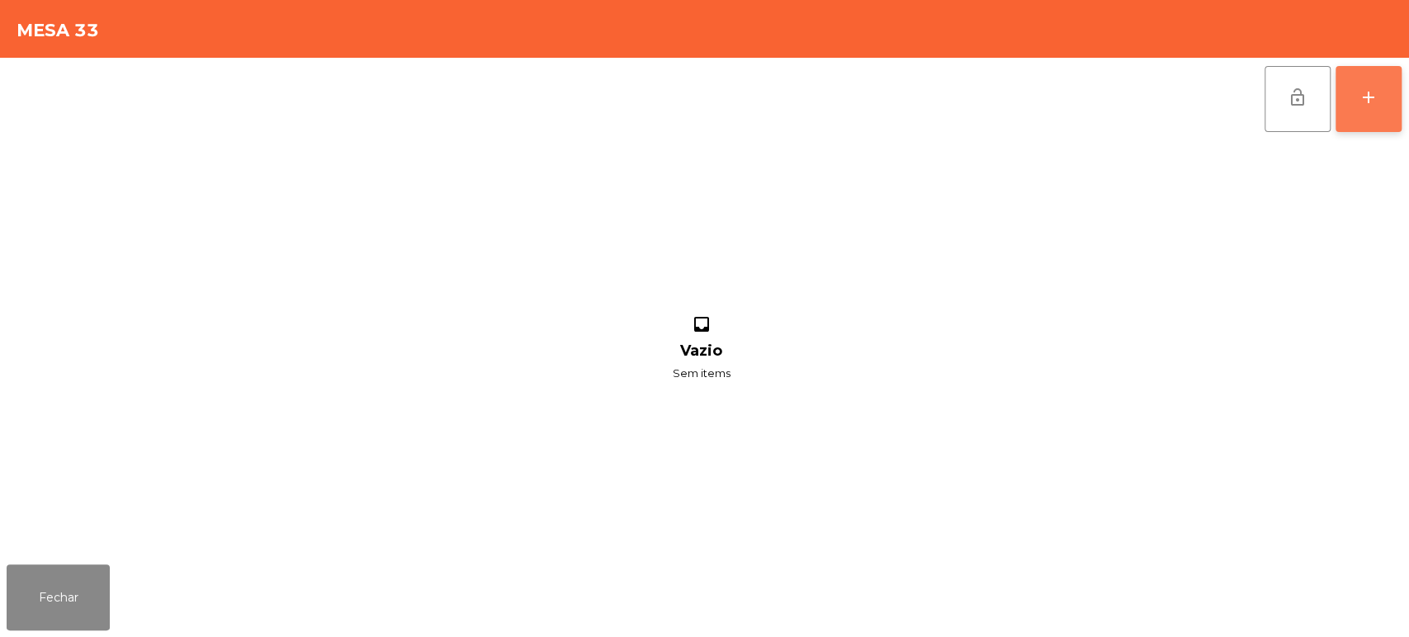
click at [1371, 89] on div "add" at bounding box center [1369, 98] width 20 height 20
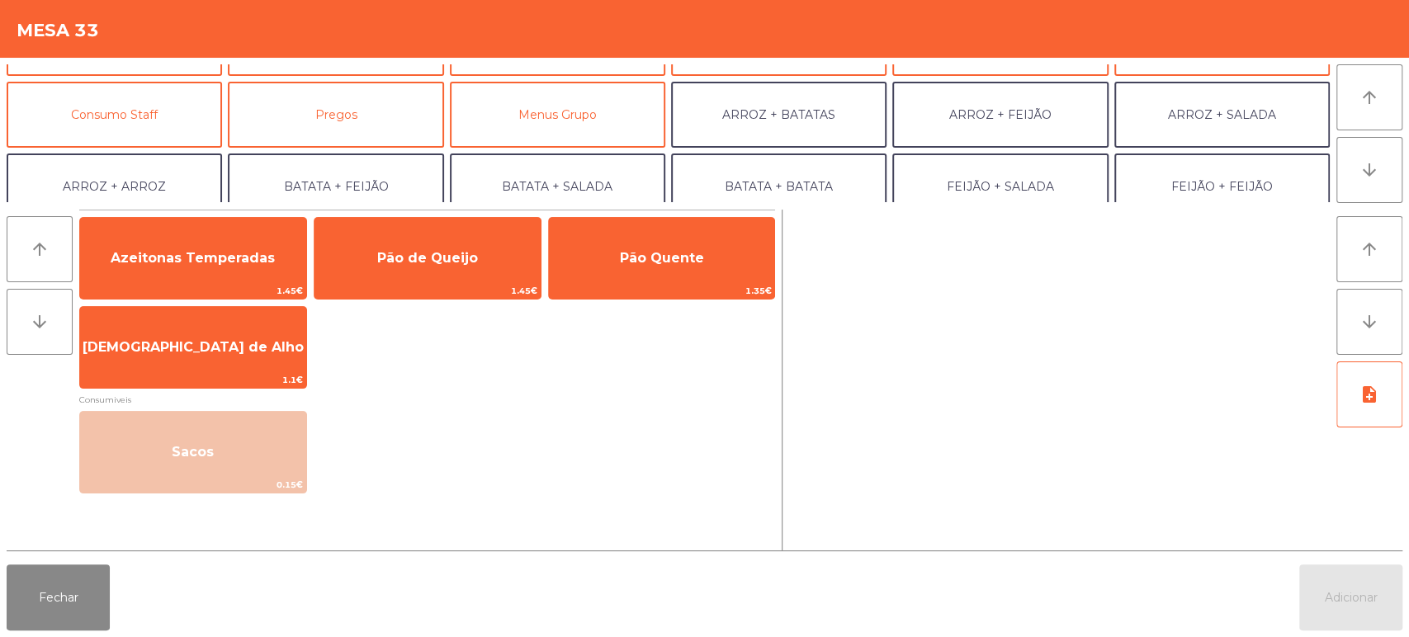
scroll to position [132, 0]
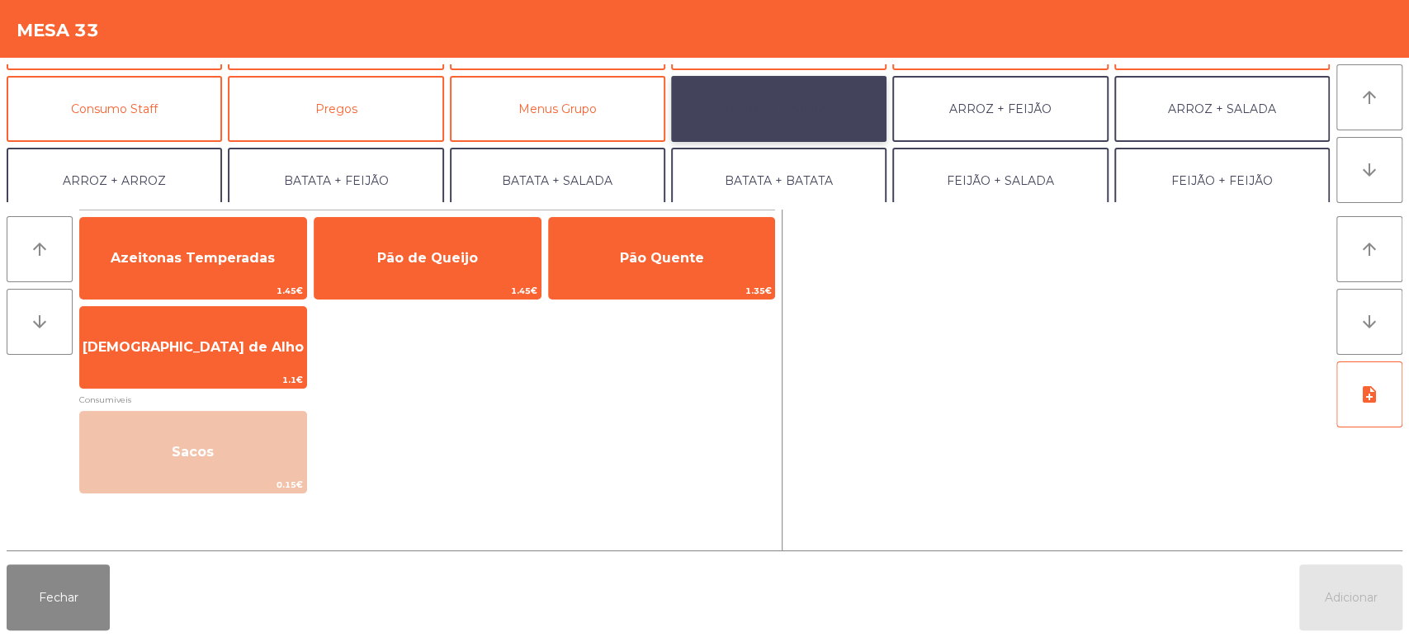
click at [838, 81] on button "ARROZ + BATATAS" at bounding box center [778, 109] width 215 height 66
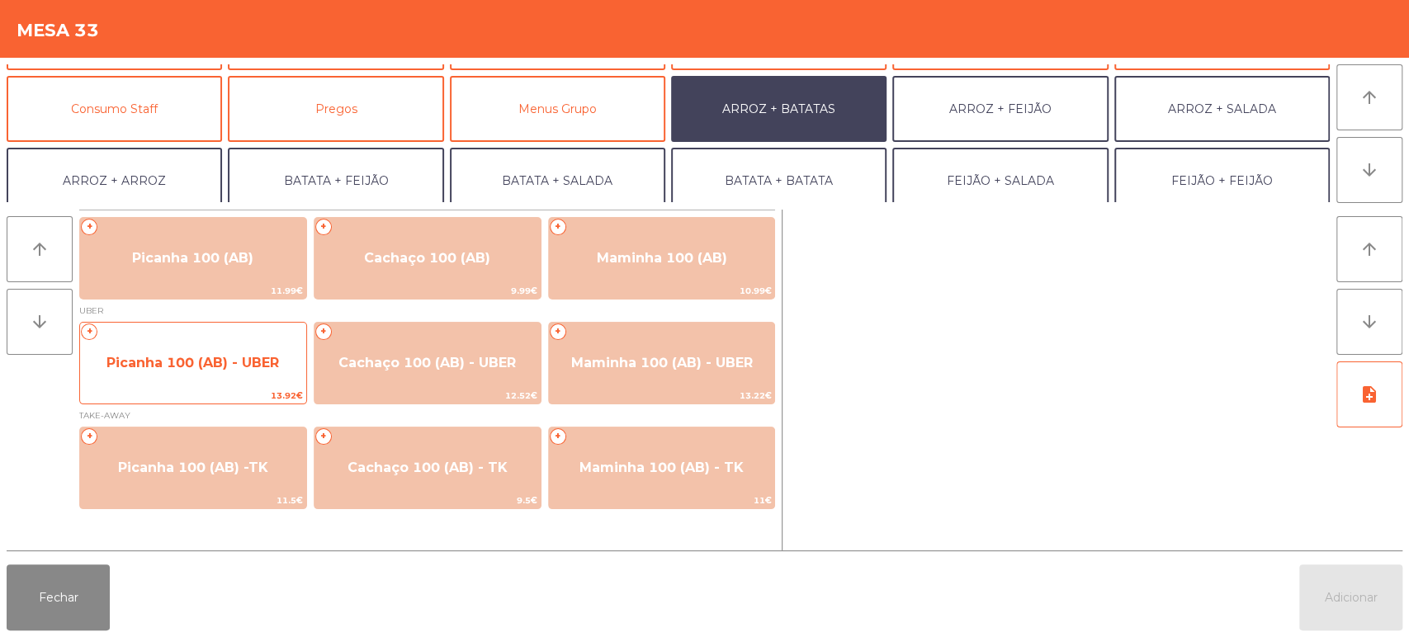
click at [180, 383] on span "Picanha 100 (AB) - UBER" at bounding box center [193, 363] width 226 height 45
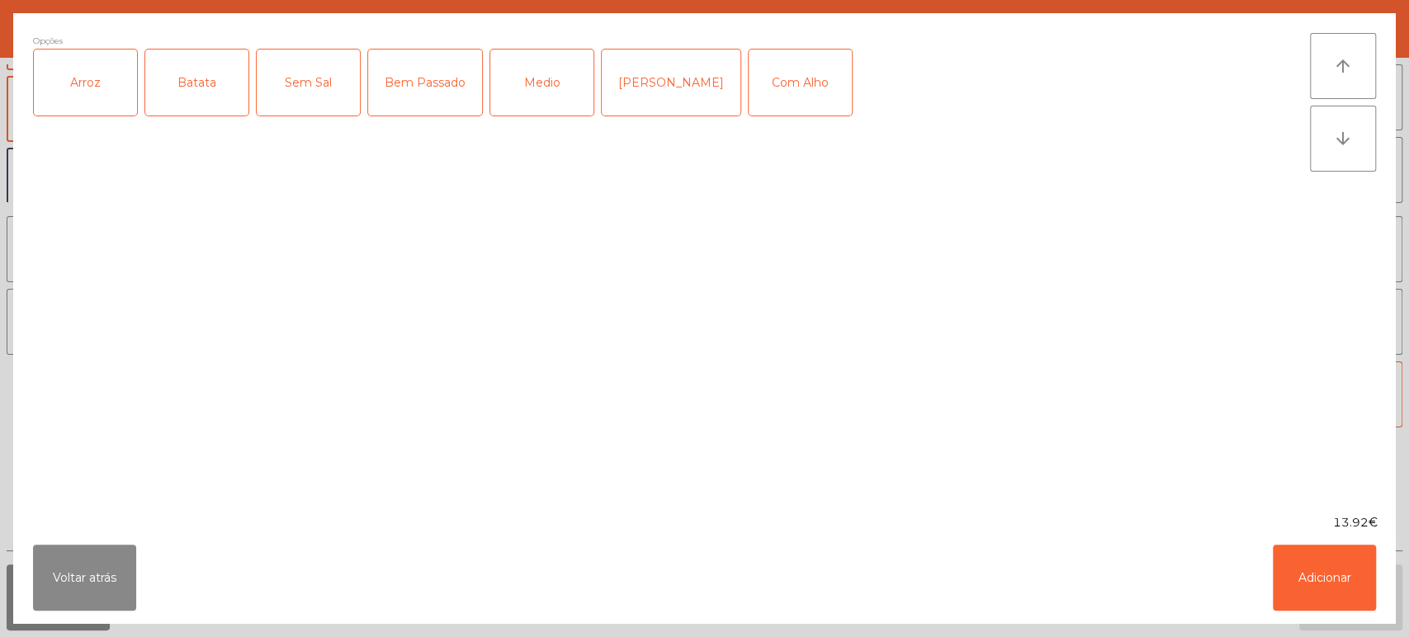
click at [65, 100] on div "Arroz" at bounding box center [85, 83] width 103 height 66
click at [207, 71] on div "Batata" at bounding box center [196, 83] width 103 height 66
click at [542, 83] on div "Medio" at bounding box center [541, 83] width 103 height 66
click at [1301, 572] on button "Adicionar" at bounding box center [1324, 578] width 103 height 66
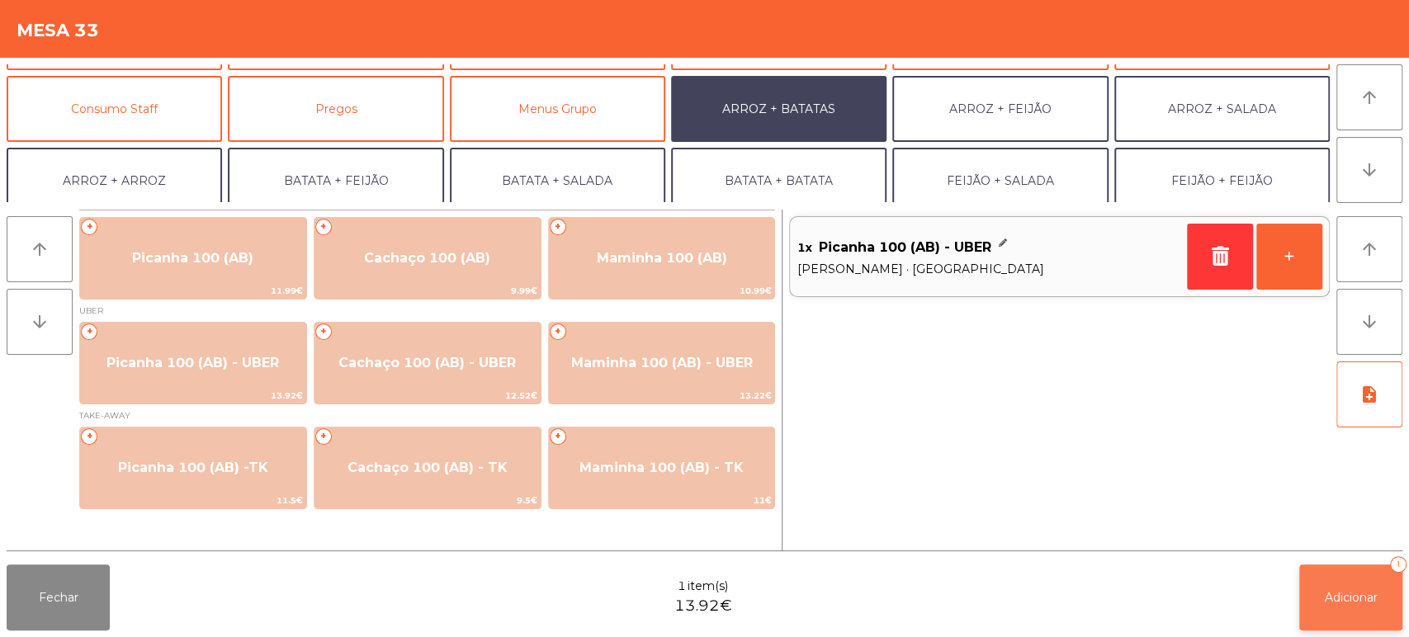
click at [1332, 568] on button "Adicionar 1" at bounding box center [1350, 598] width 103 height 66
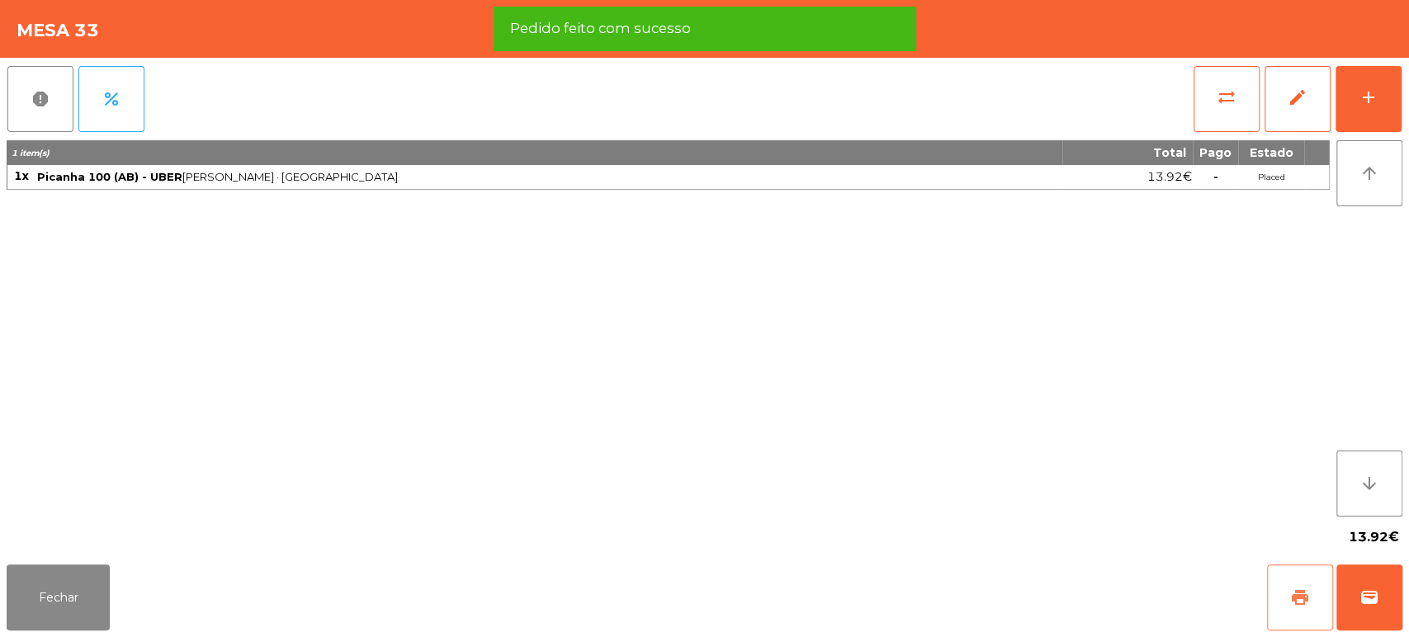
click at [1291, 600] on span "print" at bounding box center [1300, 598] width 20 height 20
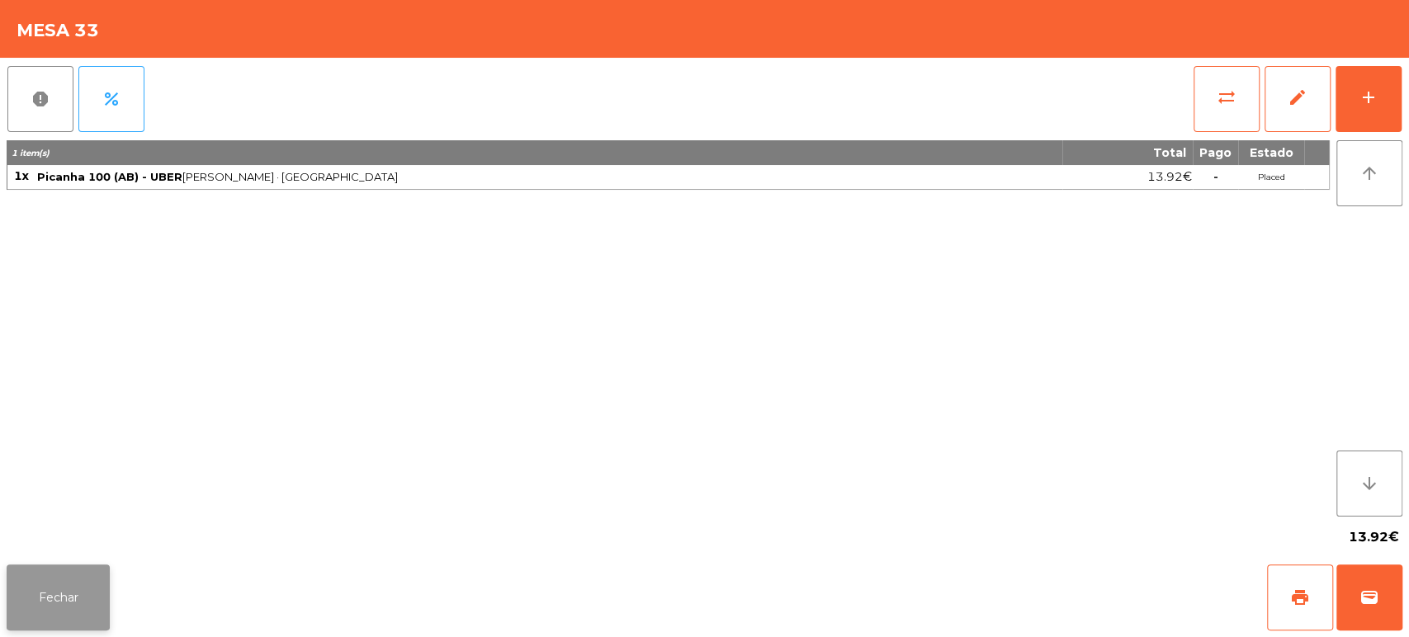
click at [76, 598] on button "Fechar" at bounding box center [58, 598] width 103 height 66
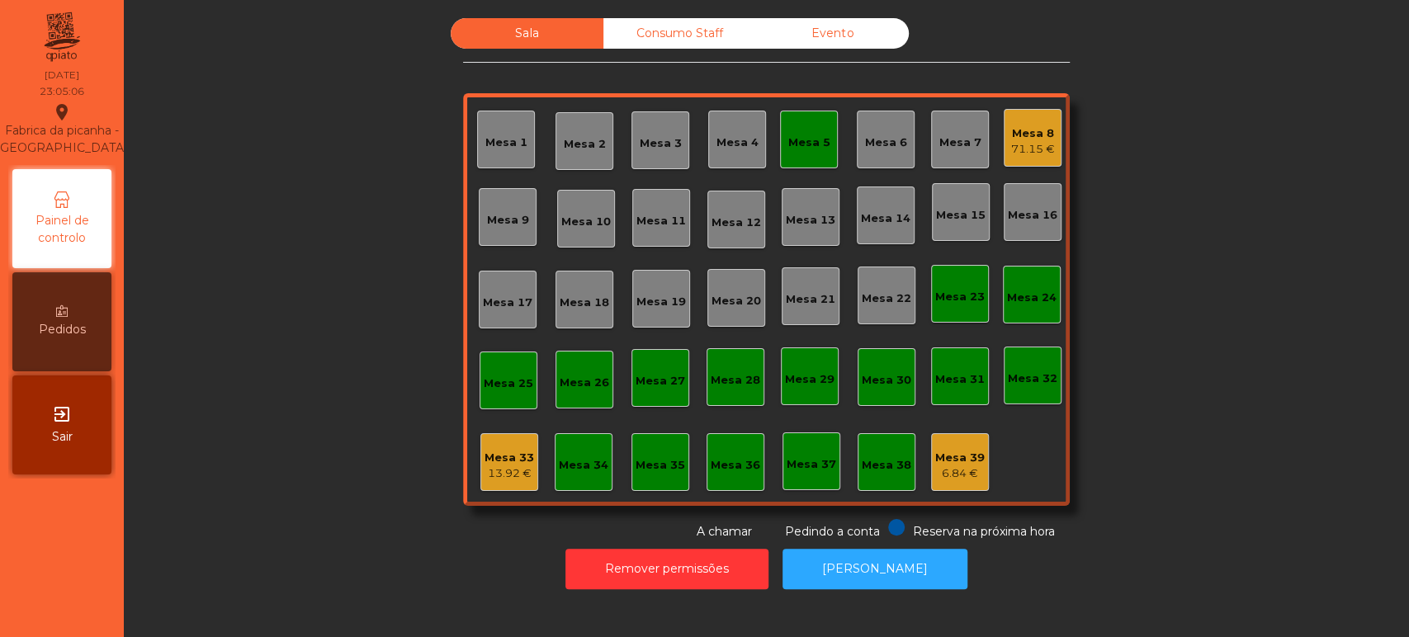
click at [492, 450] on div "Mesa 33" at bounding box center [510, 458] width 50 height 17
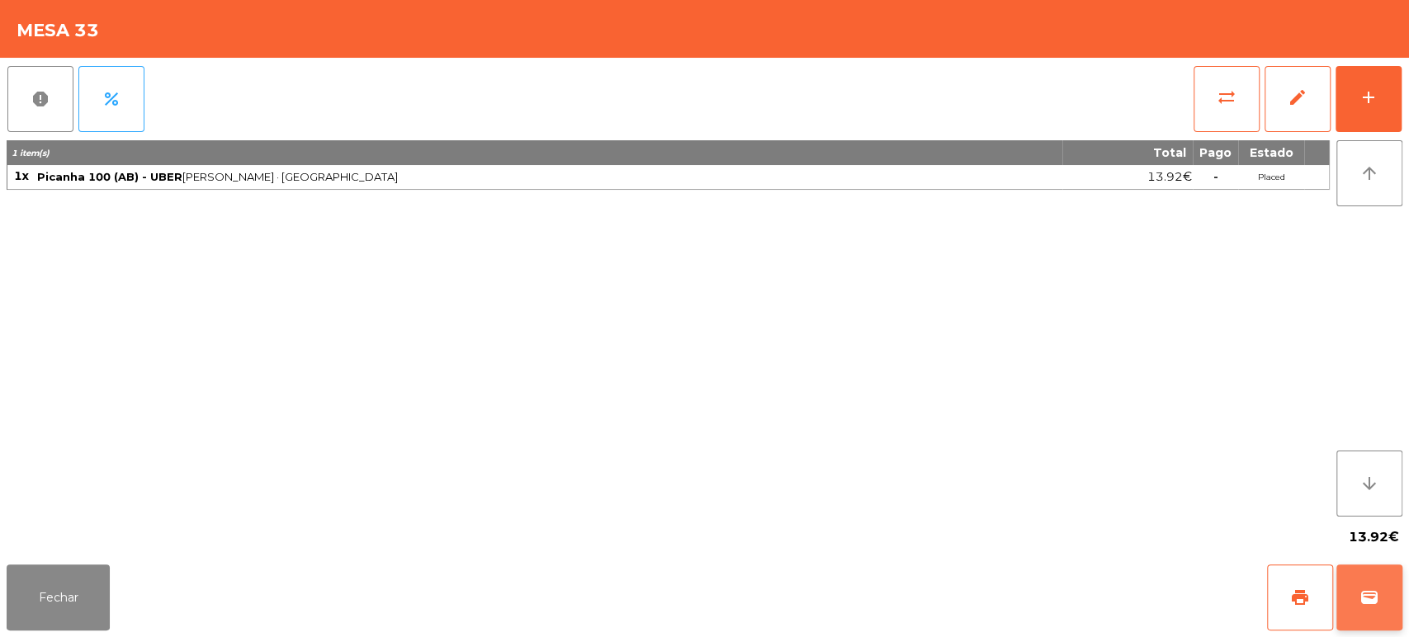
click at [1375, 574] on button "wallet" at bounding box center [1370, 598] width 66 height 66
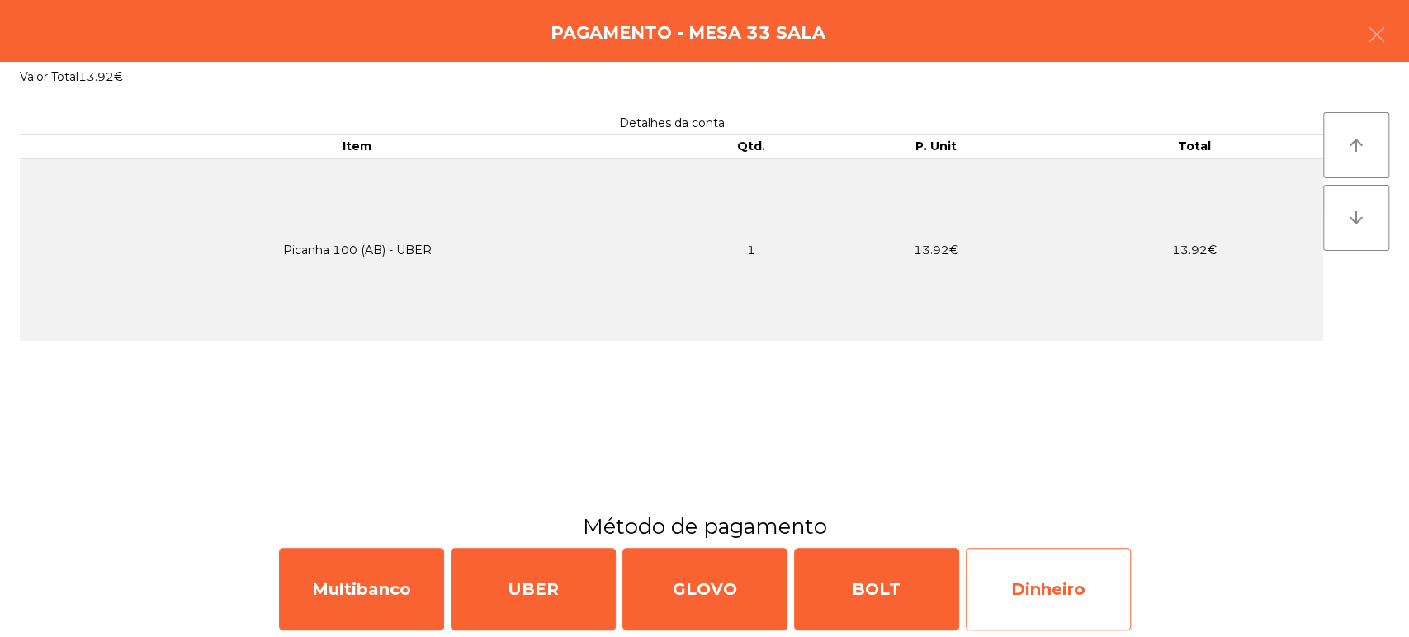
click at [1039, 560] on div "Dinheiro" at bounding box center [1048, 589] width 165 height 83
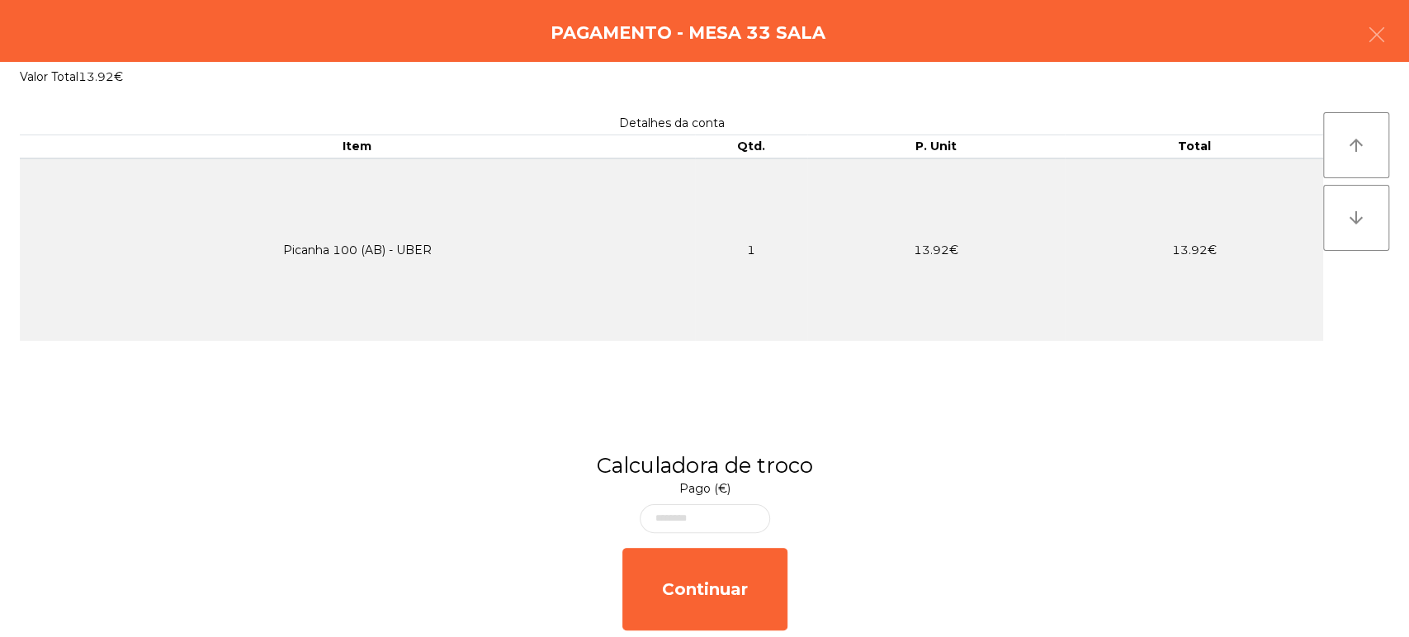
click at [1402, 31] on div "Pagamento - Mesa 33 Sala" at bounding box center [704, 31] width 1409 height 62
click at [1403, 38] on div "Pagamento - Mesa 33 Sala" at bounding box center [704, 31] width 1409 height 62
click at [1366, 43] on button "button" at bounding box center [1377, 37] width 46 height 50
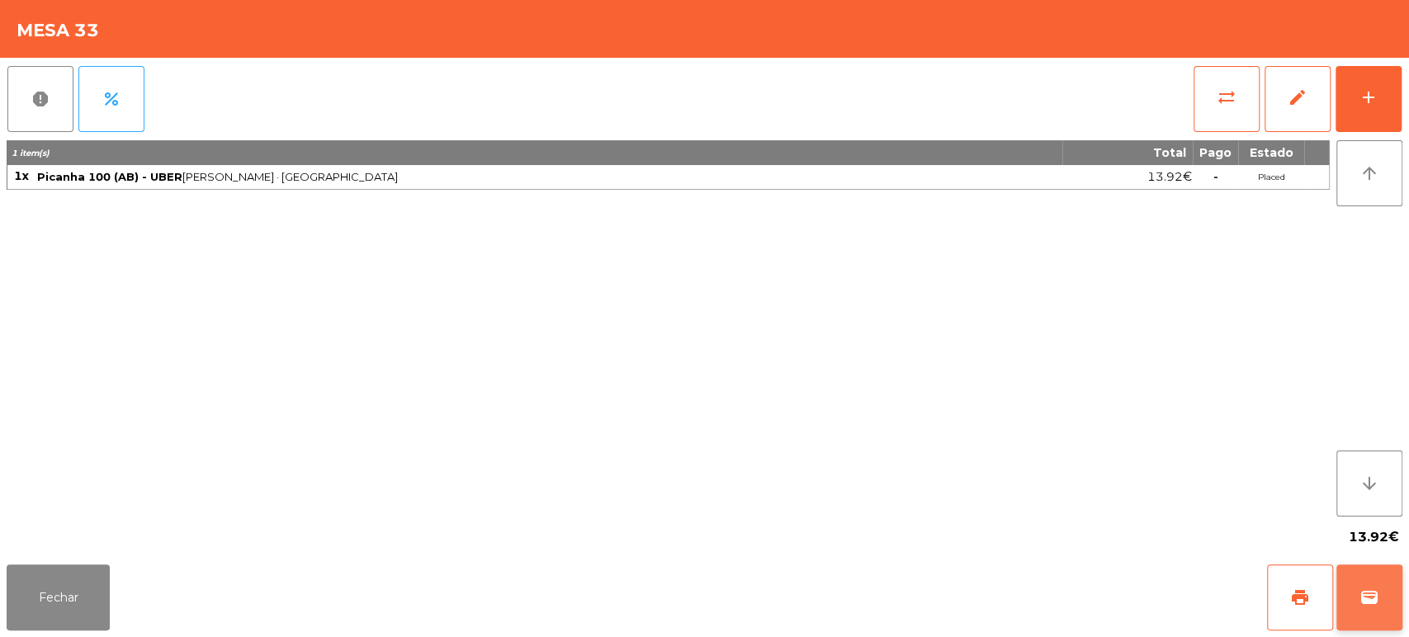
click at [1365, 585] on button "wallet" at bounding box center [1370, 598] width 66 height 66
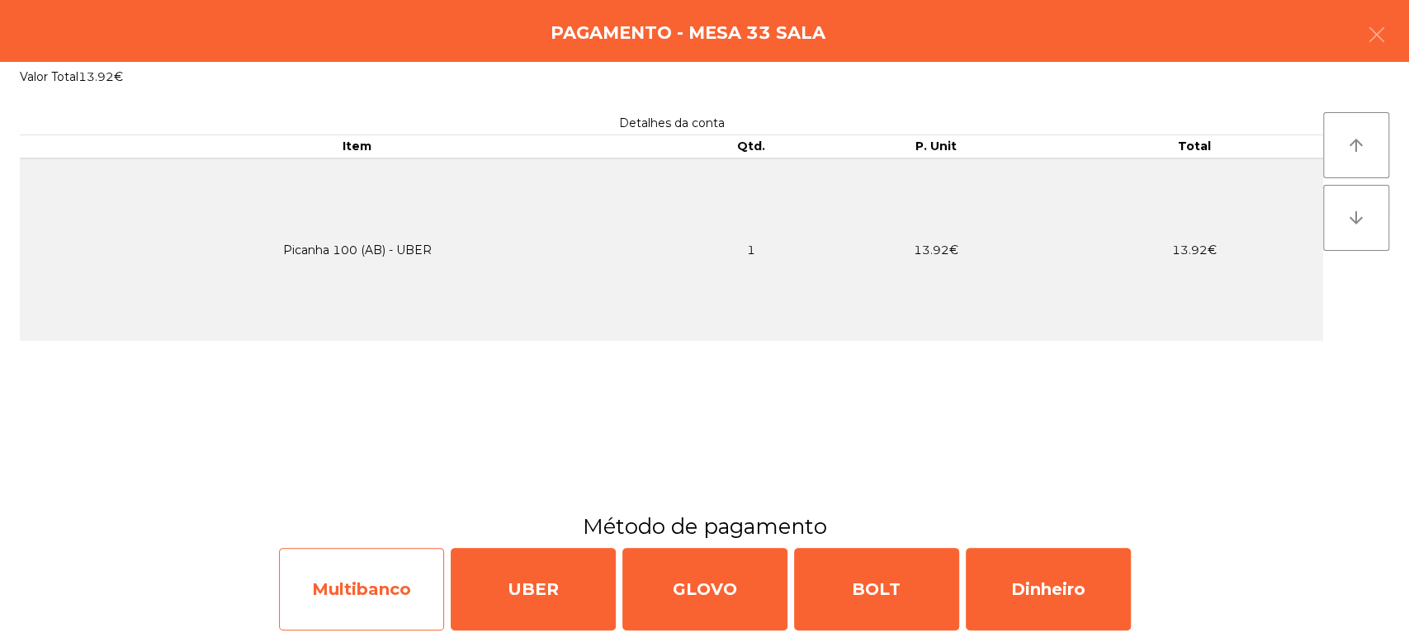
click at [359, 600] on div "Multibanco" at bounding box center [361, 589] width 165 height 83
select select "**"
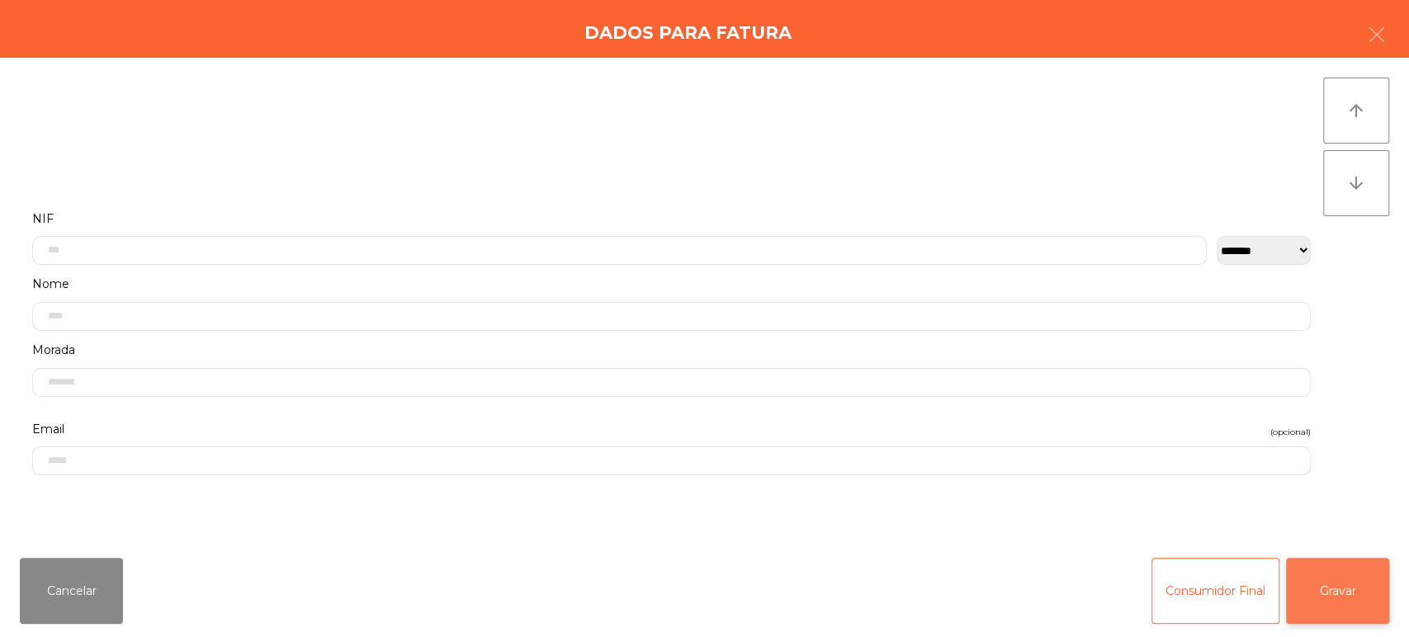
click at [1350, 601] on button "Gravar" at bounding box center [1337, 591] width 103 height 66
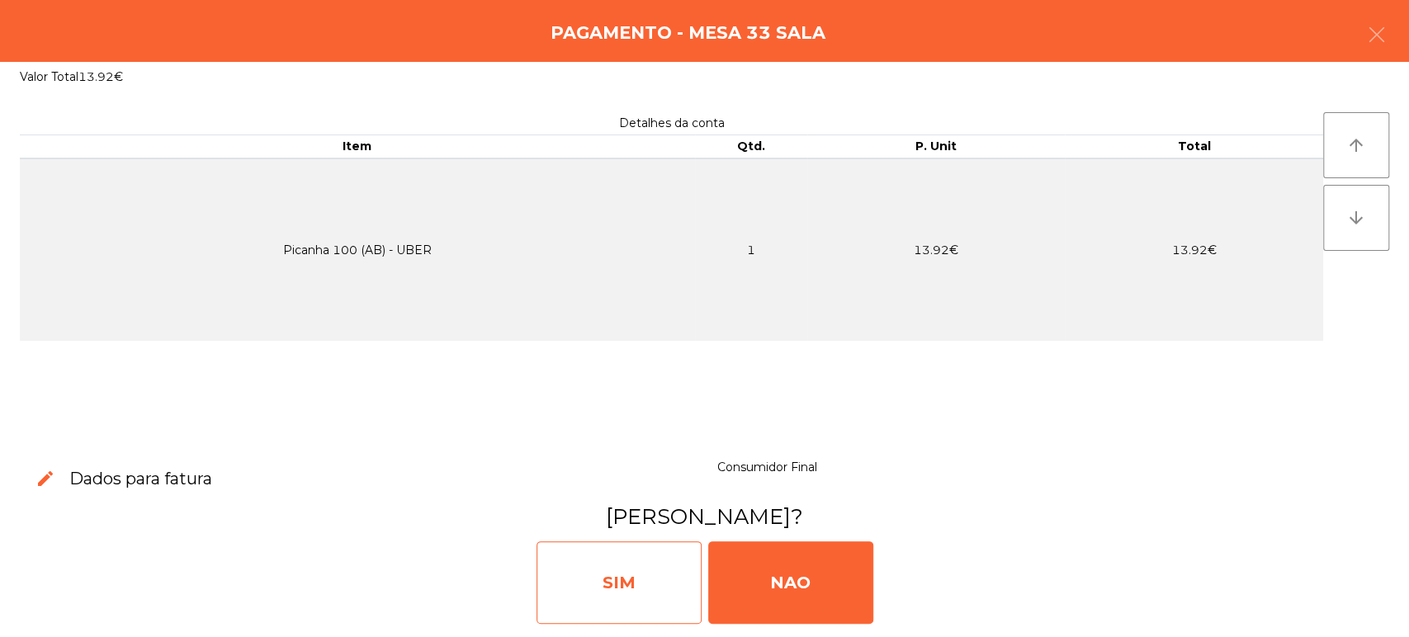
click at [568, 584] on div "SIM" at bounding box center [619, 583] width 165 height 83
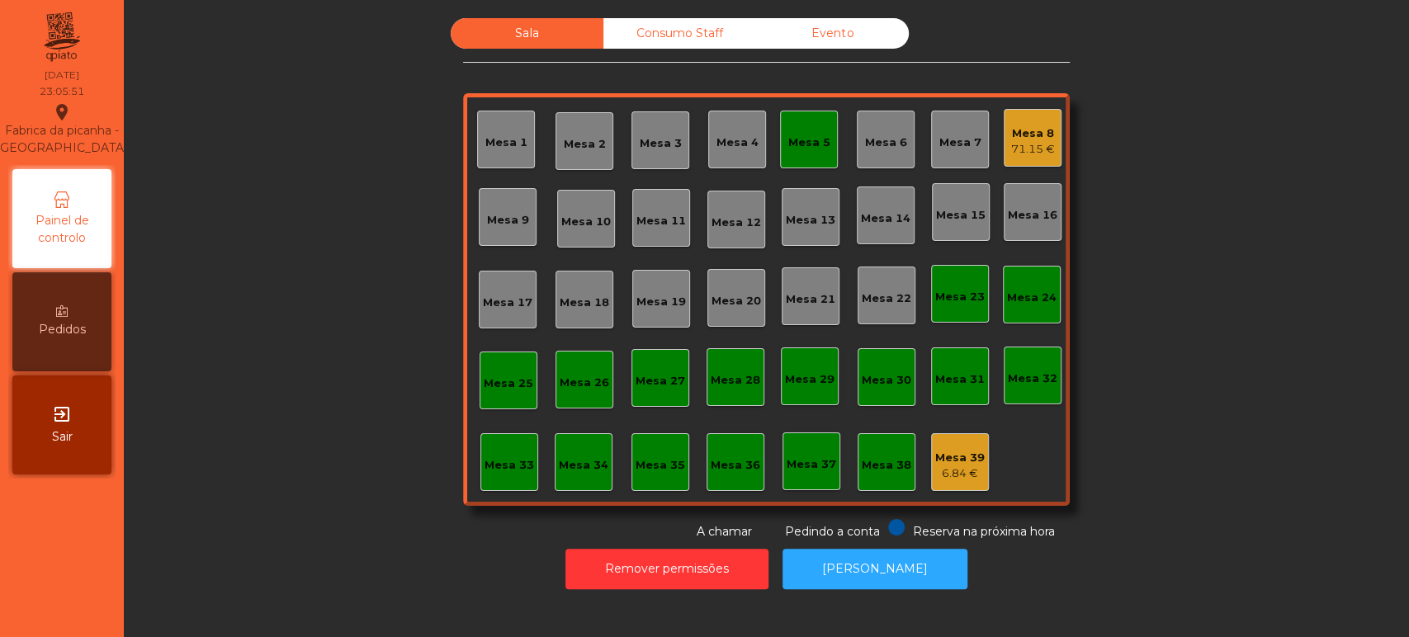
click at [788, 139] on div "Mesa 5" at bounding box center [809, 143] width 42 height 17
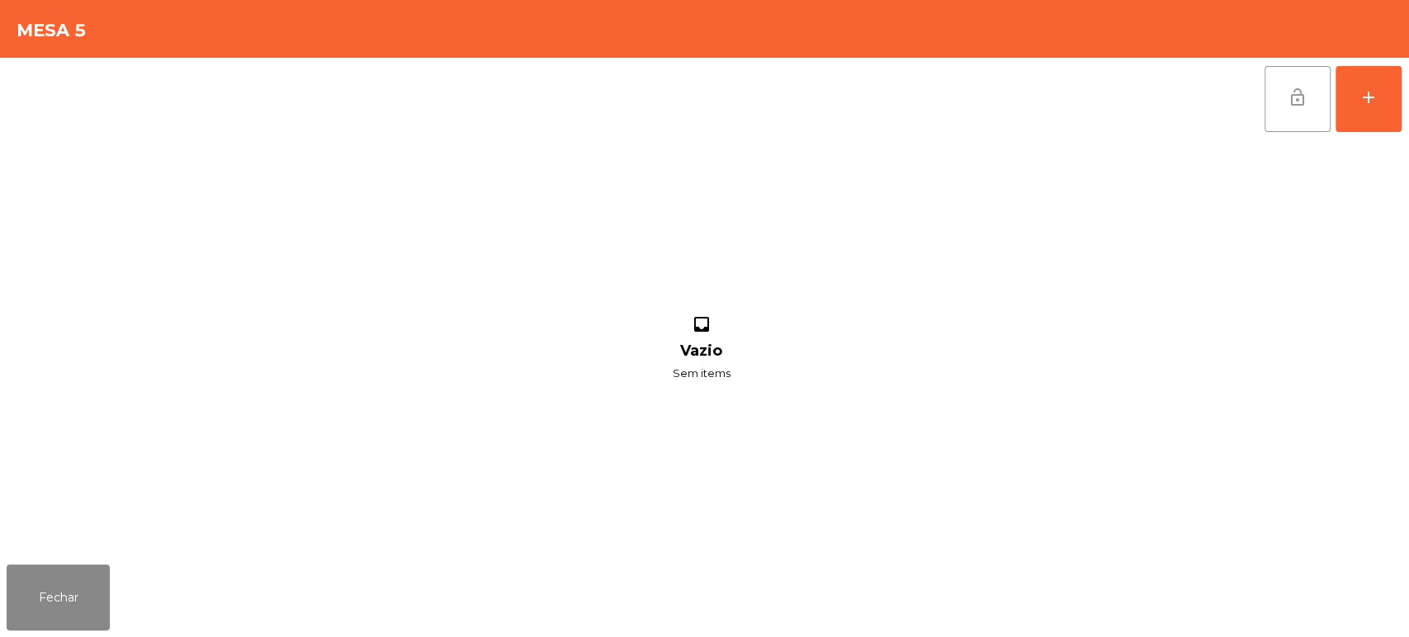
click at [1288, 125] on button "lock_open" at bounding box center [1298, 99] width 66 height 66
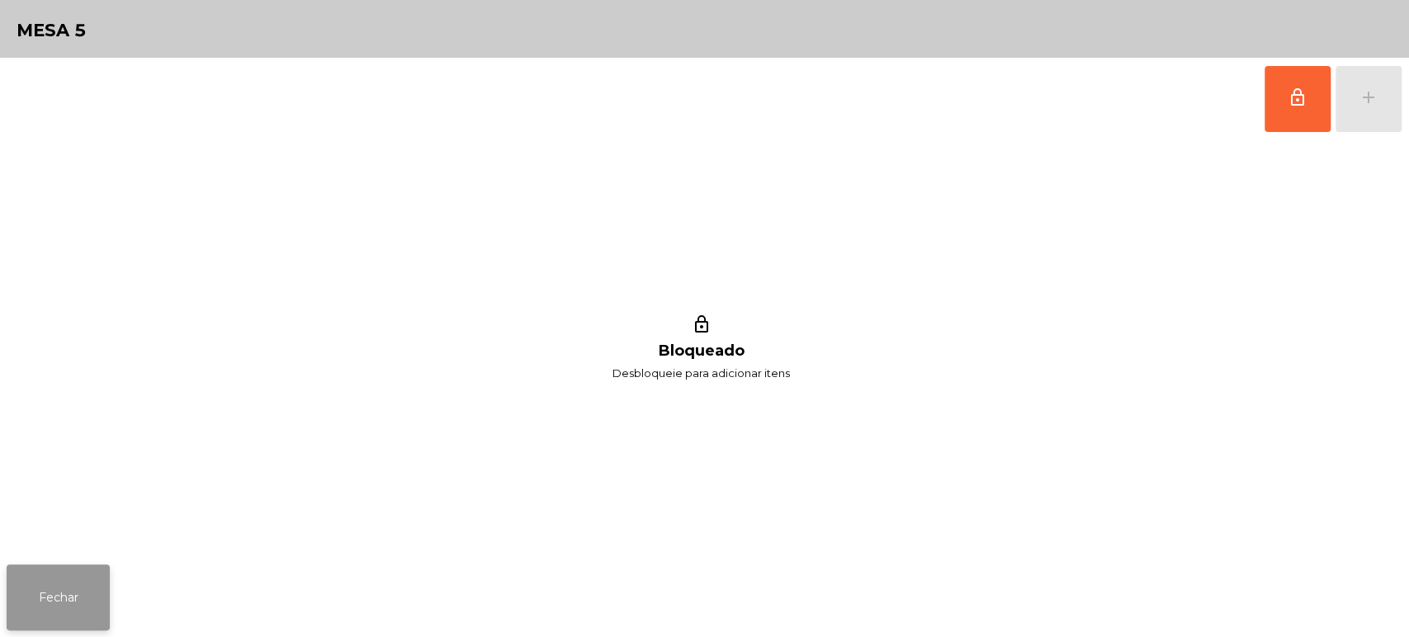
click at [48, 597] on button "Fechar" at bounding box center [58, 598] width 103 height 66
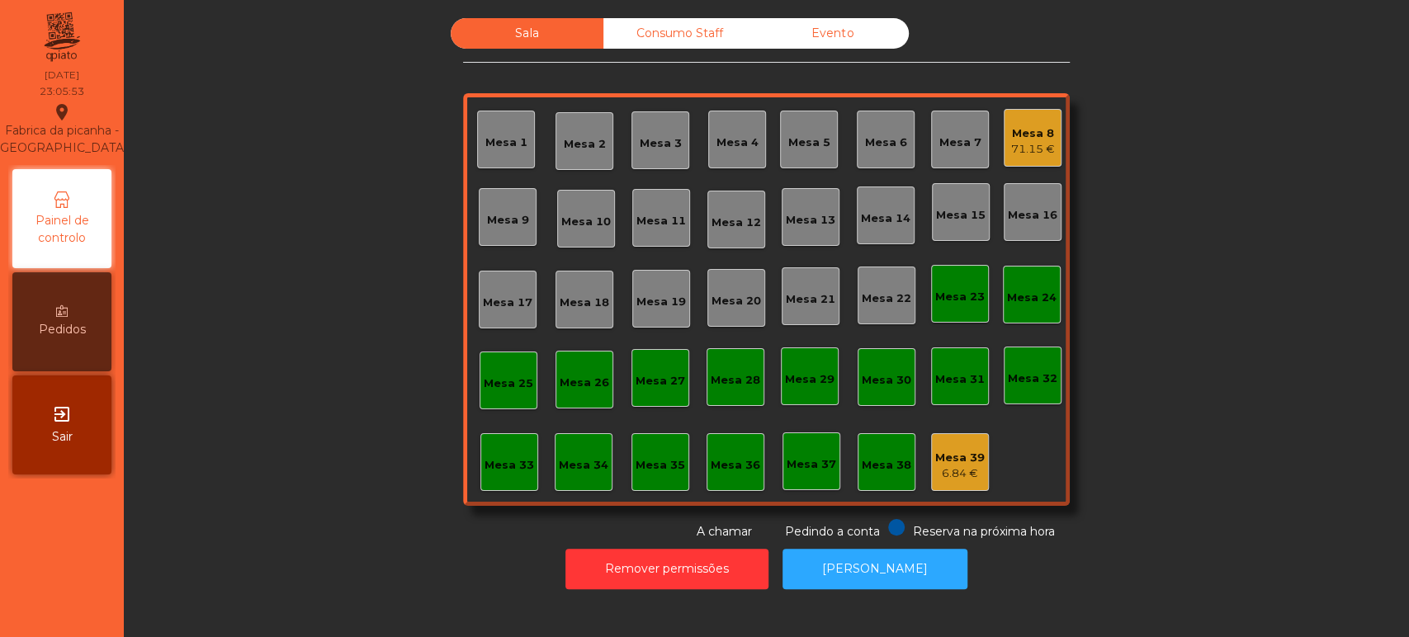
click at [505, 439] on div "Mesa 33" at bounding box center [509, 462] width 58 height 58
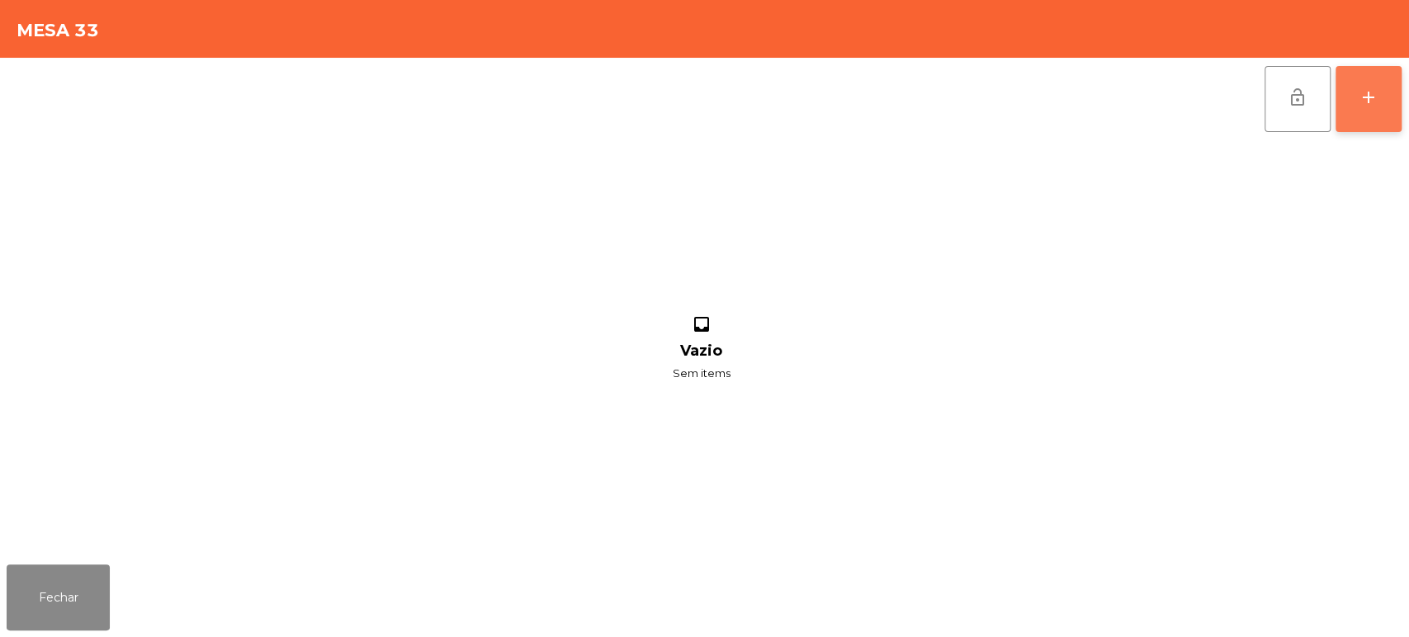
click at [1372, 124] on button "add" at bounding box center [1369, 99] width 66 height 66
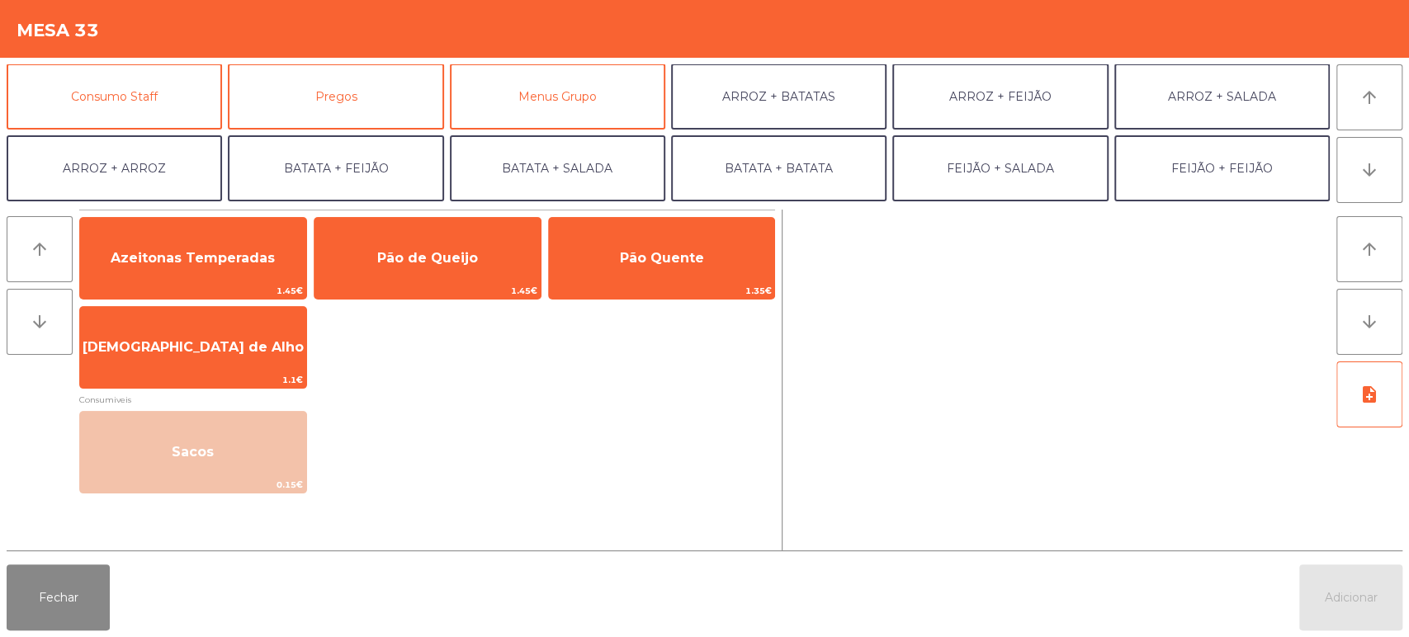
scroll to position [146, 0]
click at [1019, 75] on button "ARROZ + FEIJÃO" at bounding box center [999, 95] width 215 height 66
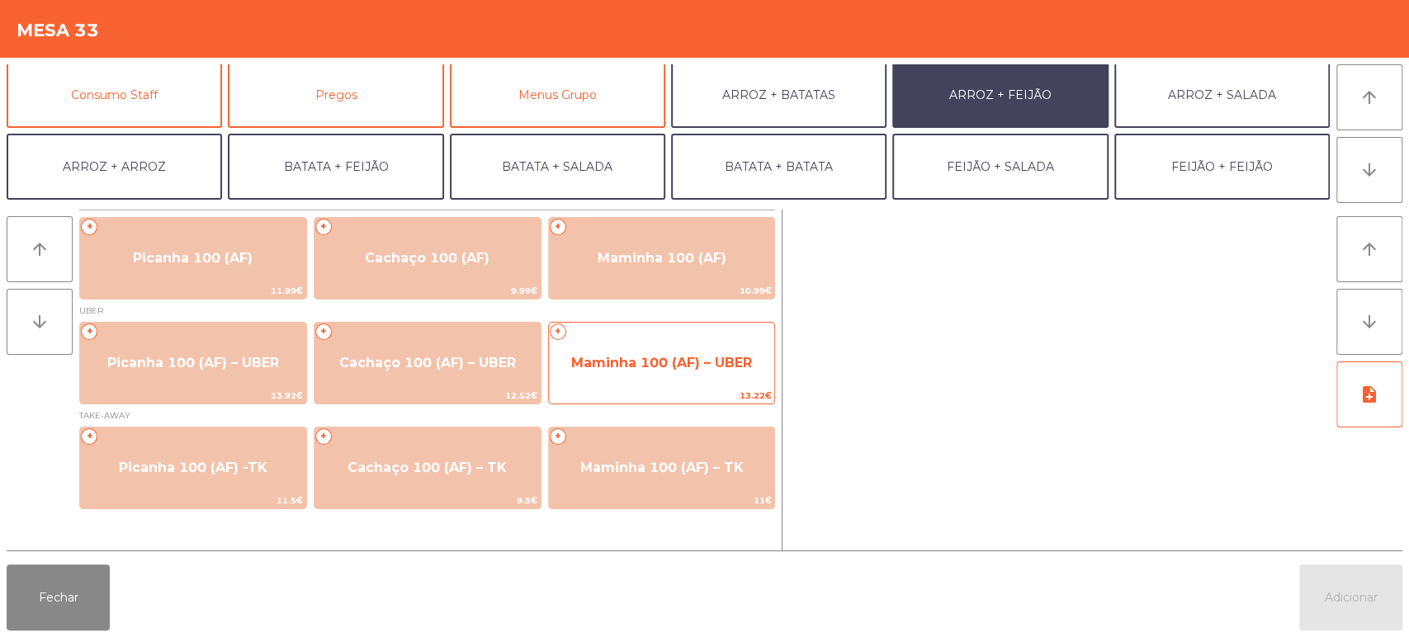
click at [646, 359] on span "Maminha 100 (AF) – UBER" at bounding box center [661, 363] width 181 height 16
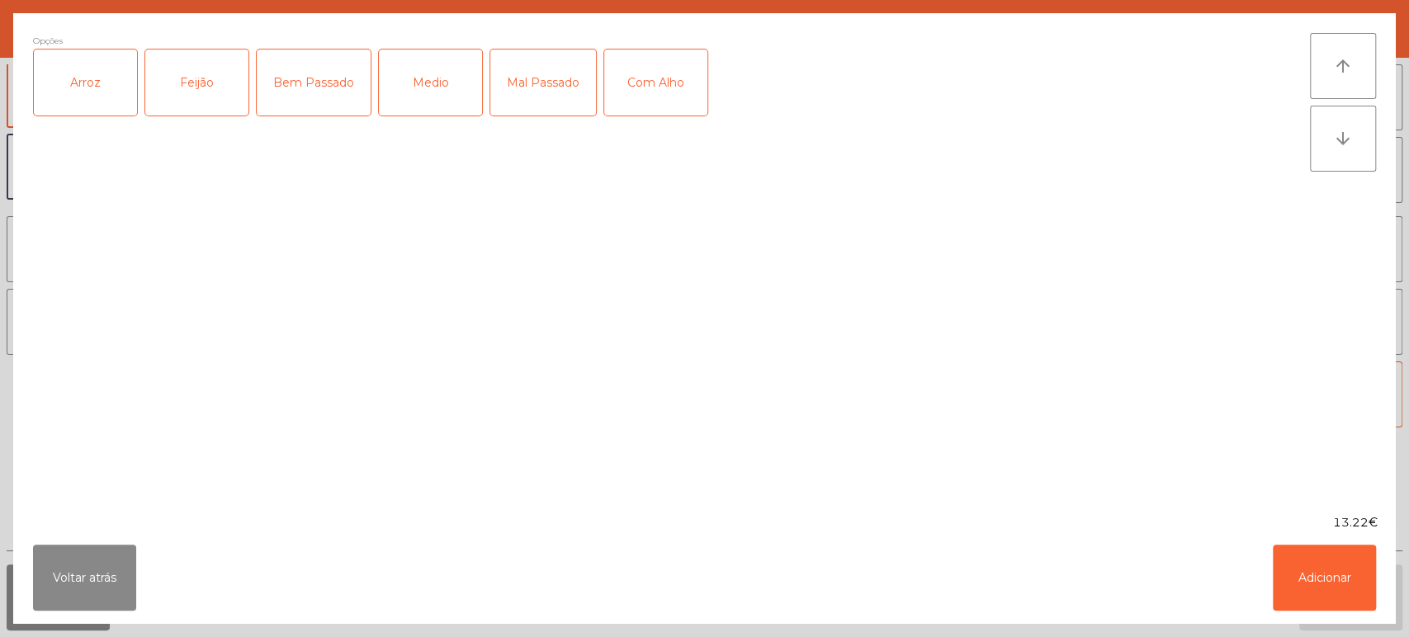
click at [85, 85] on div "Arroz" at bounding box center [85, 83] width 103 height 66
click at [207, 81] on div "Feijão" at bounding box center [196, 83] width 103 height 66
click at [321, 97] on div "Bem Passado" at bounding box center [314, 83] width 114 height 66
click at [1328, 574] on button "Adicionar" at bounding box center [1324, 578] width 103 height 66
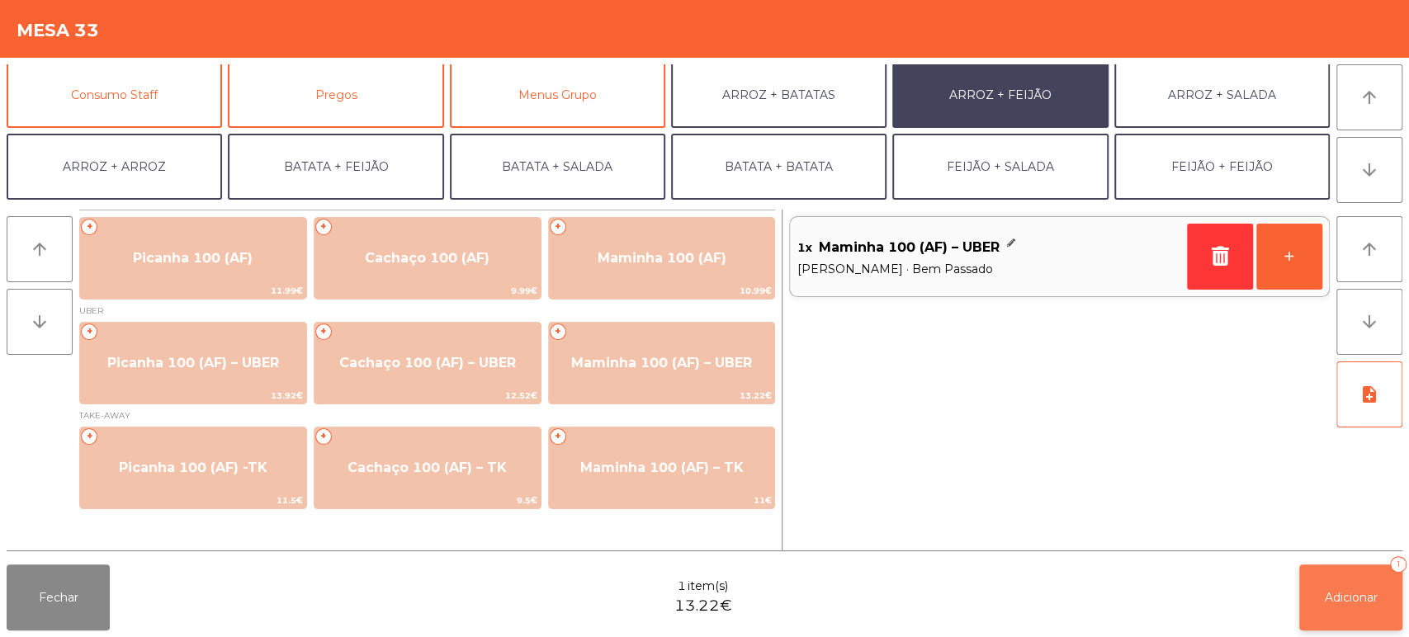
click at [1351, 587] on button "Adicionar 1" at bounding box center [1350, 598] width 103 height 66
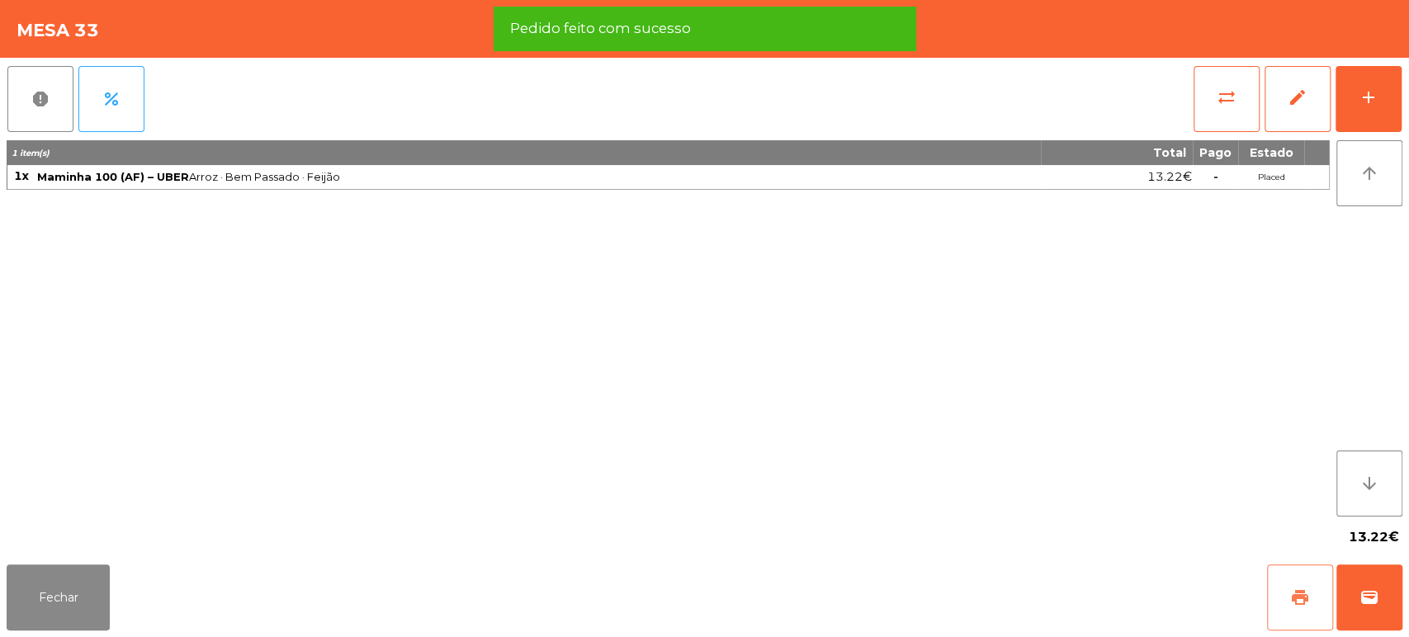
click at [1309, 594] on span "print" at bounding box center [1300, 598] width 20 height 20
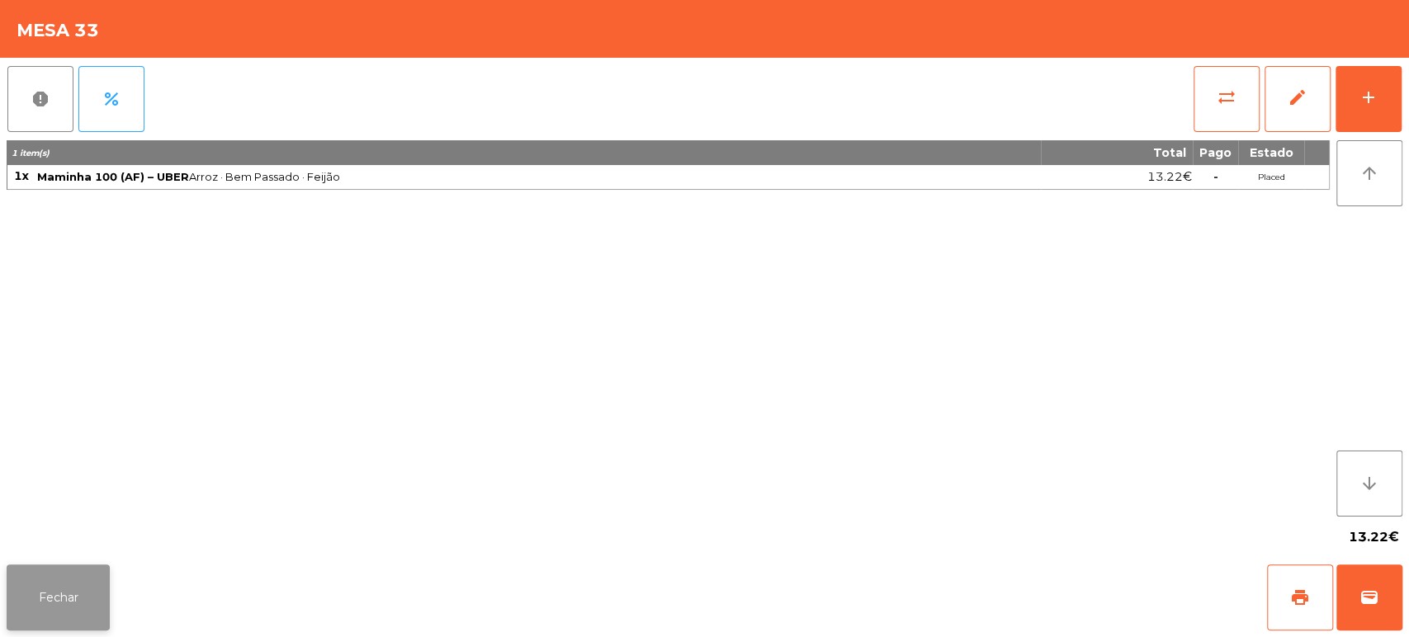
click at [50, 580] on button "Fechar" at bounding box center [58, 598] width 103 height 66
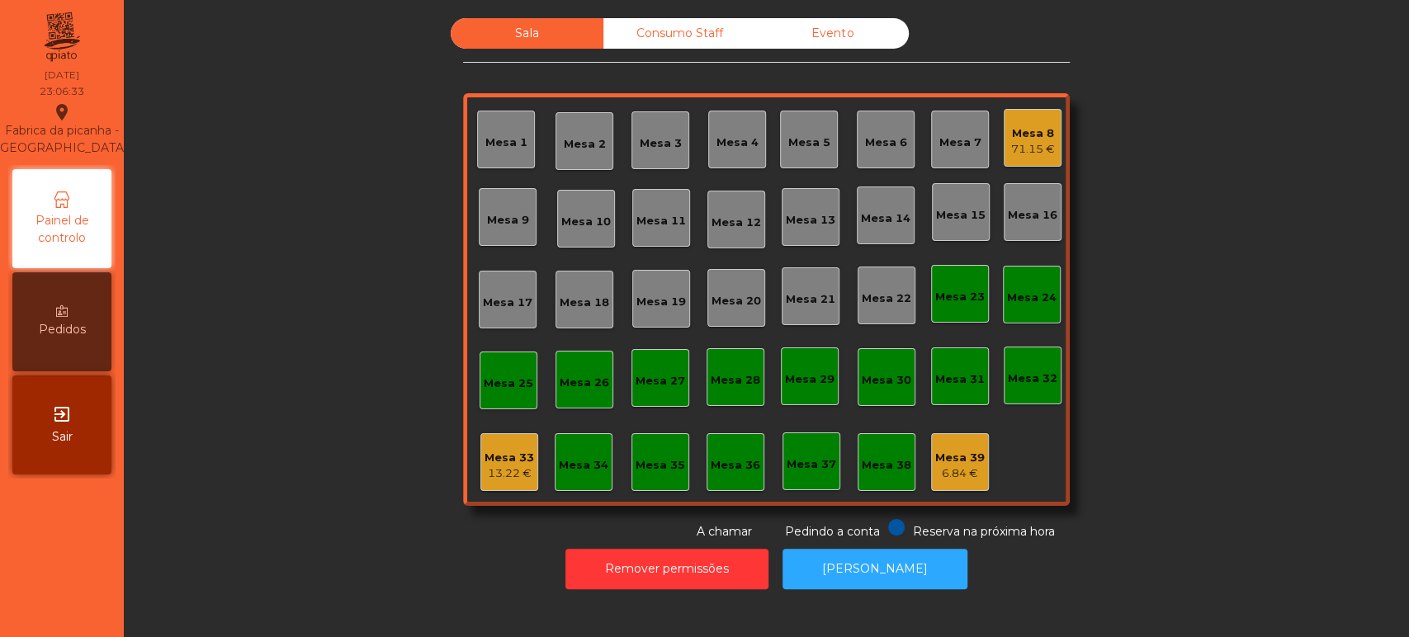
click at [1231, 510] on div "Sala Consumo Staff Evento Mesa 1 Mesa 2 Mesa 3 Mesa 4 Mesa 5 Mesa 6 Mesa 7 Mesa…" at bounding box center [766, 279] width 1241 height 523
click at [874, 555] on button "[PERSON_NAME]" at bounding box center [875, 569] width 185 height 40
click at [505, 483] on div "Mesa 33 13.22 €" at bounding box center [509, 462] width 58 height 58
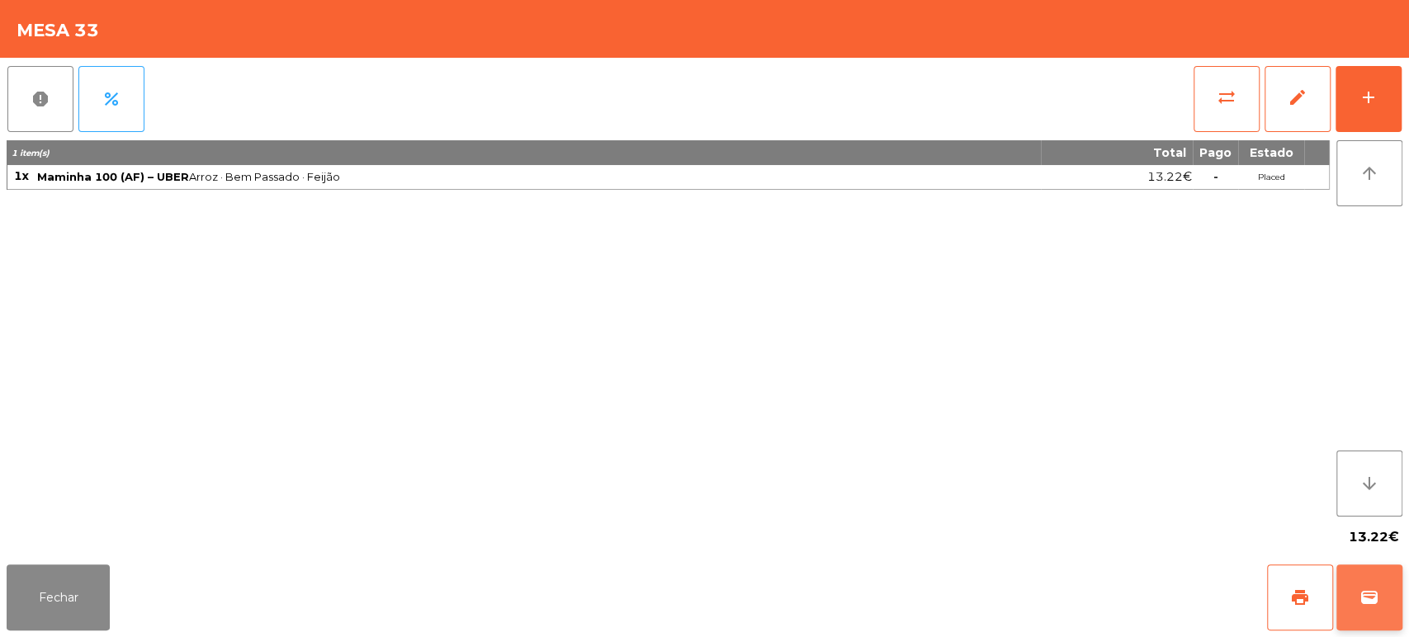
click at [1357, 585] on button "wallet" at bounding box center [1370, 598] width 66 height 66
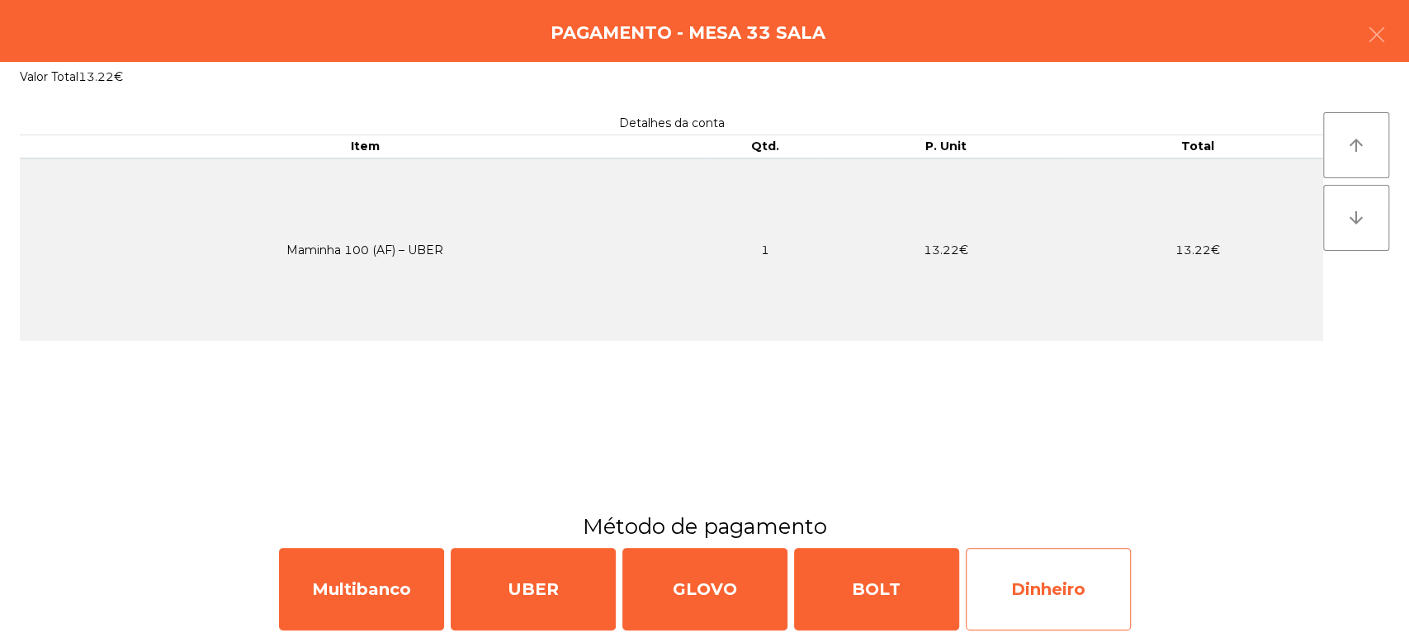
click at [1008, 575] on div "Dinheiro" at bounding box center [1048, 589] width 165 height 83
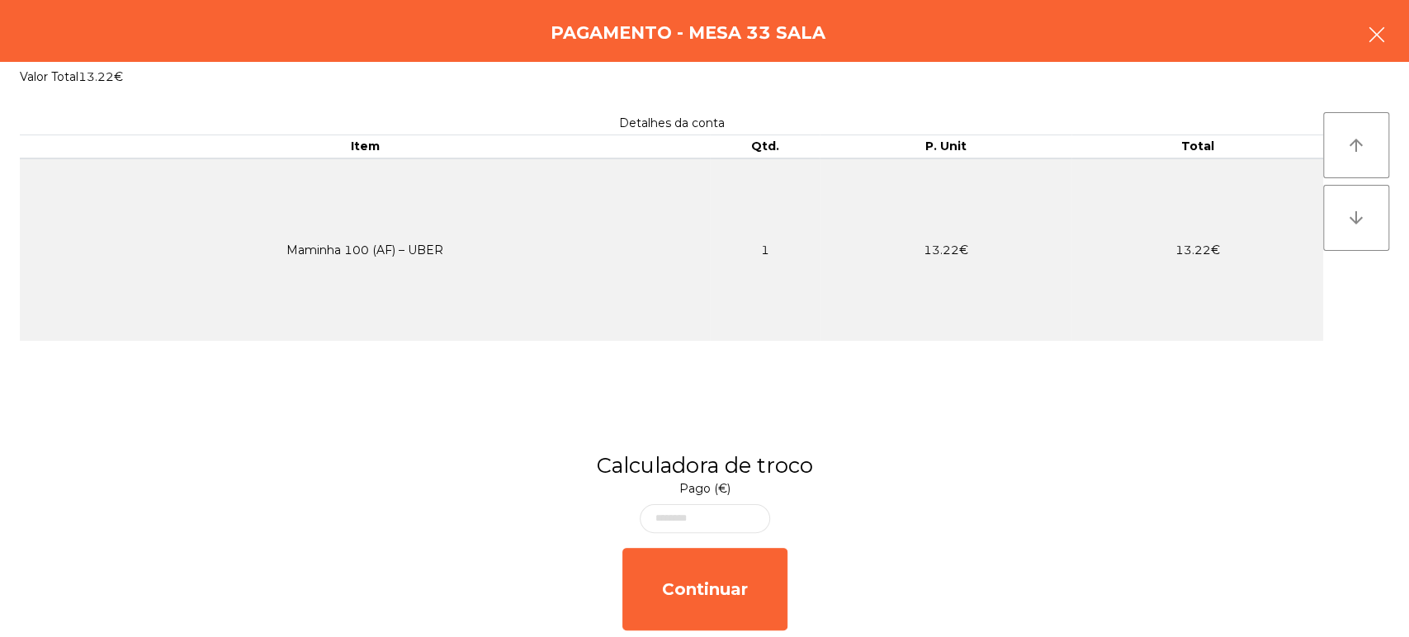
click at [1371, 28] on icon "button" at bounding box center [1377, 35] width 20 height 20
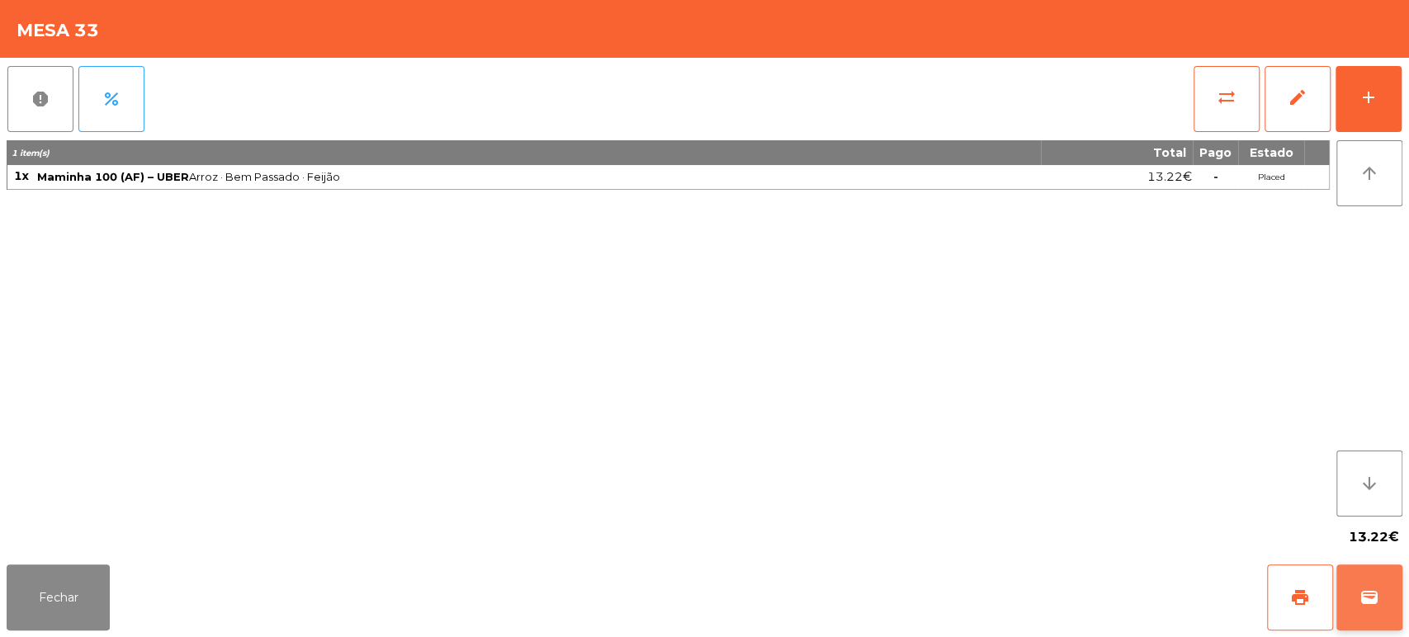
click at [1363, 603] on span "wallet" at bounding box center [1370, 598] width 20 height 20
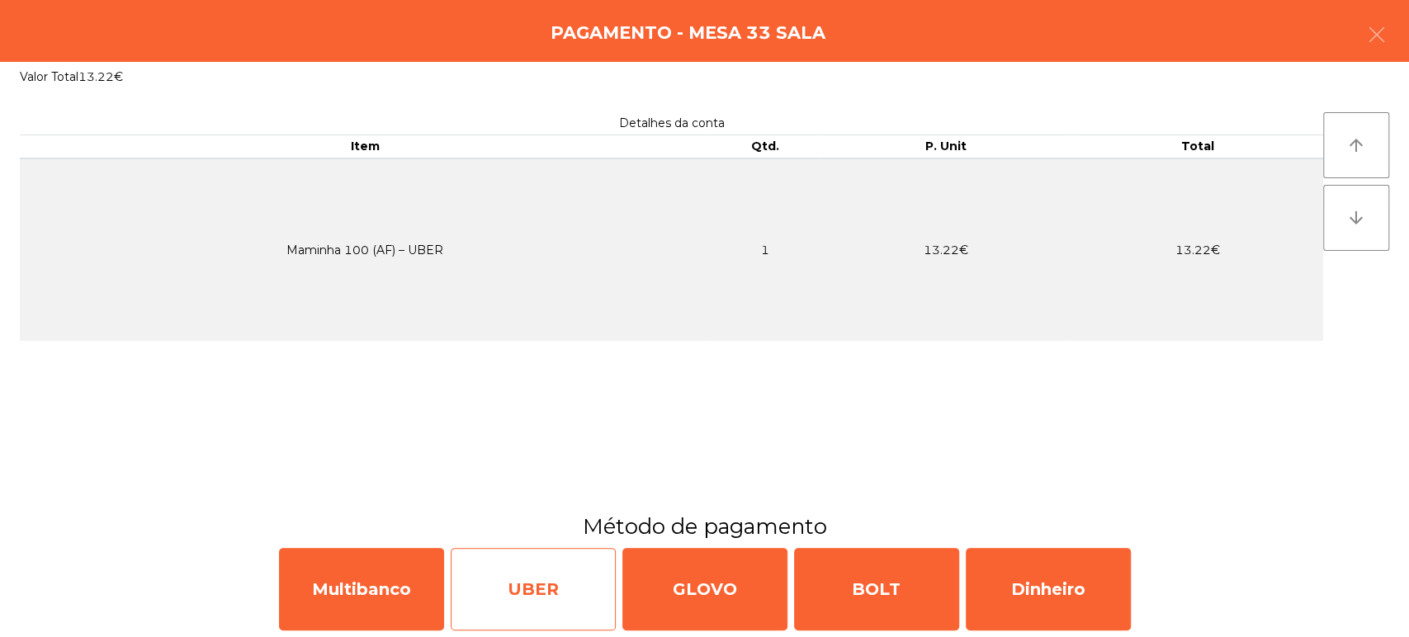
click at [562, 570] on div "UBER" at bounding box center [533, 589] width 165 height 83
select select "**"
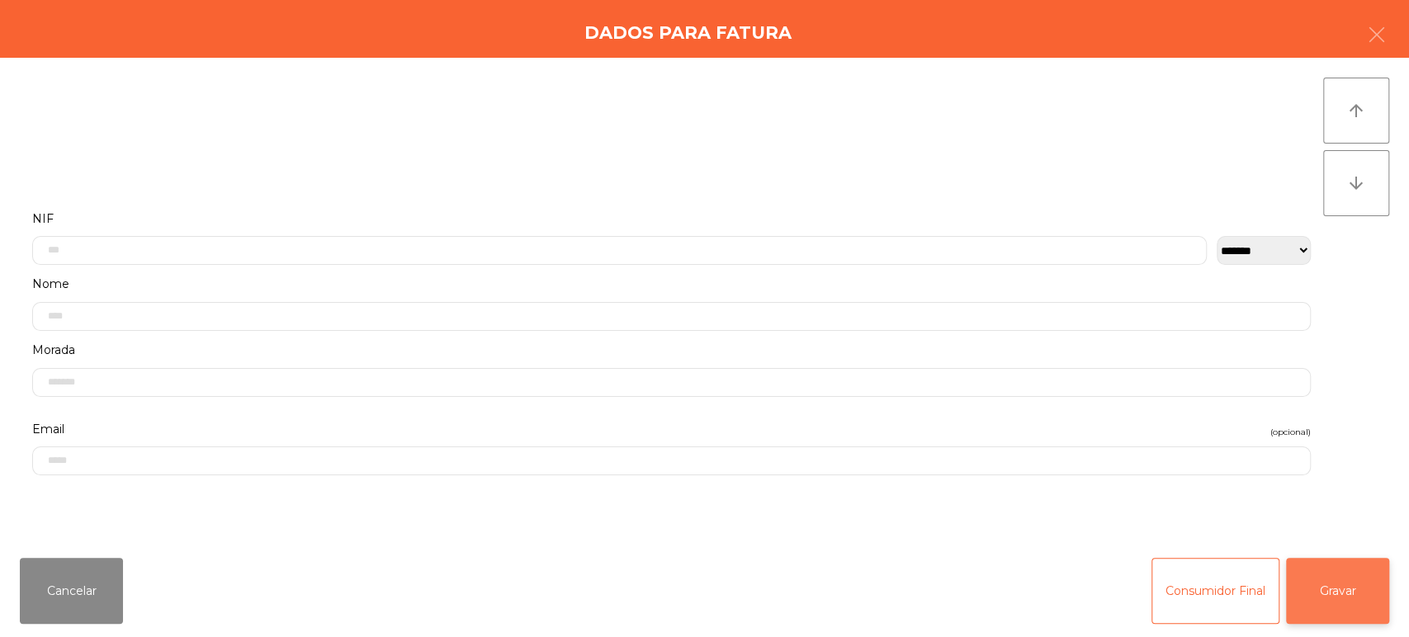
click at [1335, 591] on button "Gravar" at bounding box center [1337, 591] width 103 height 66
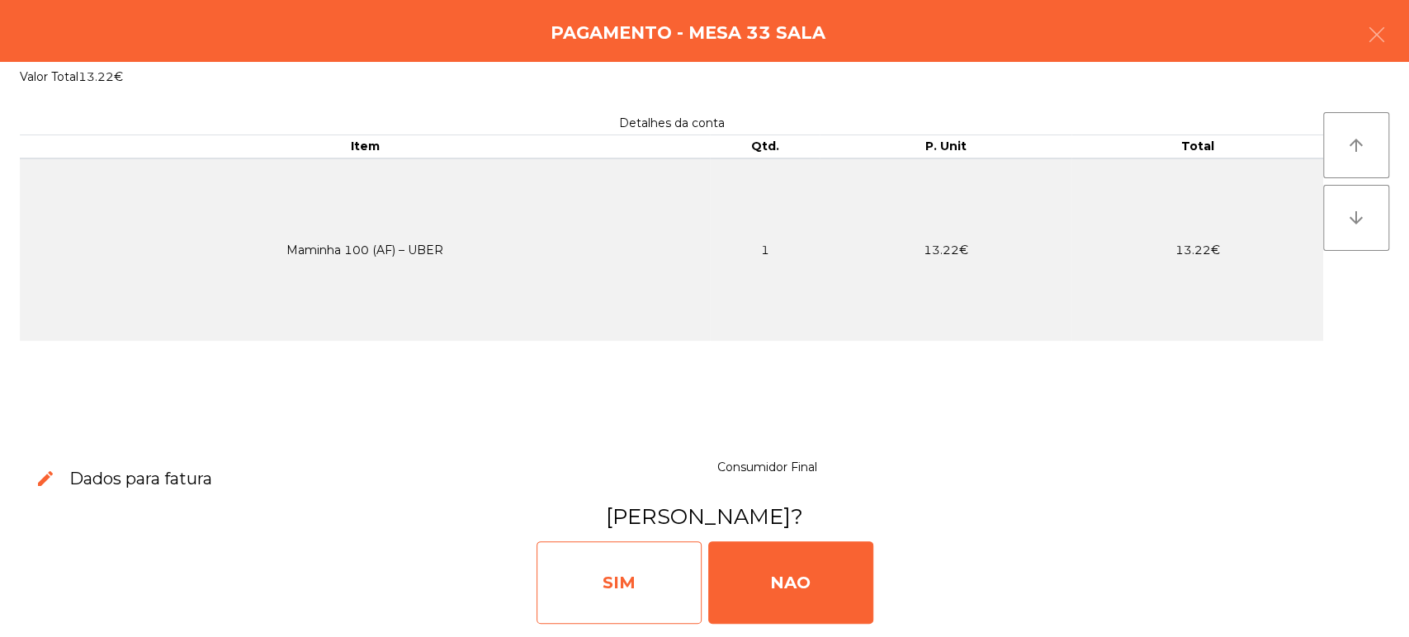
click at [627, 587] on div "SIM" at bounding box center [619, 583] width 165 height 83
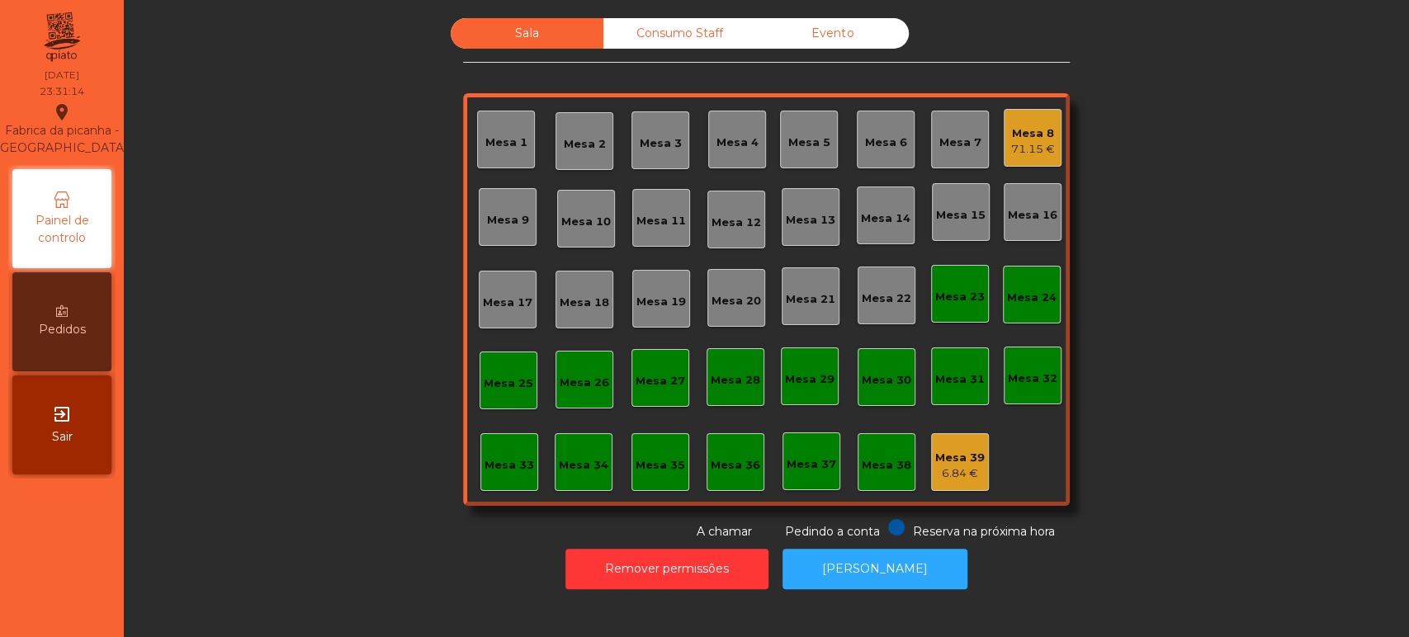
click at [969, 466] on div "6.84 €" at bounding box center [960, 474] width 50 height 17
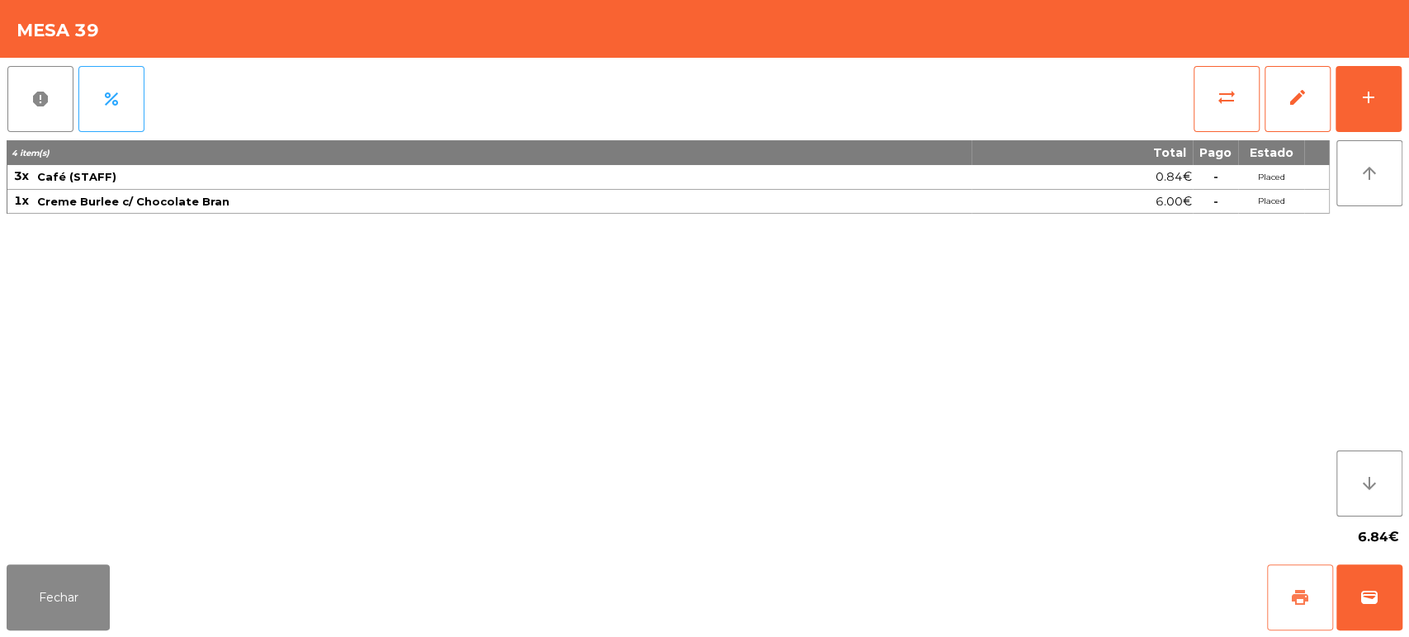
click at [1309, 589] on span "print" at bounding box center [1300, 598] width 20 height 20
click at [36, 567] on button "Fechar" at bounding box center [58, 598] width 103 height 66
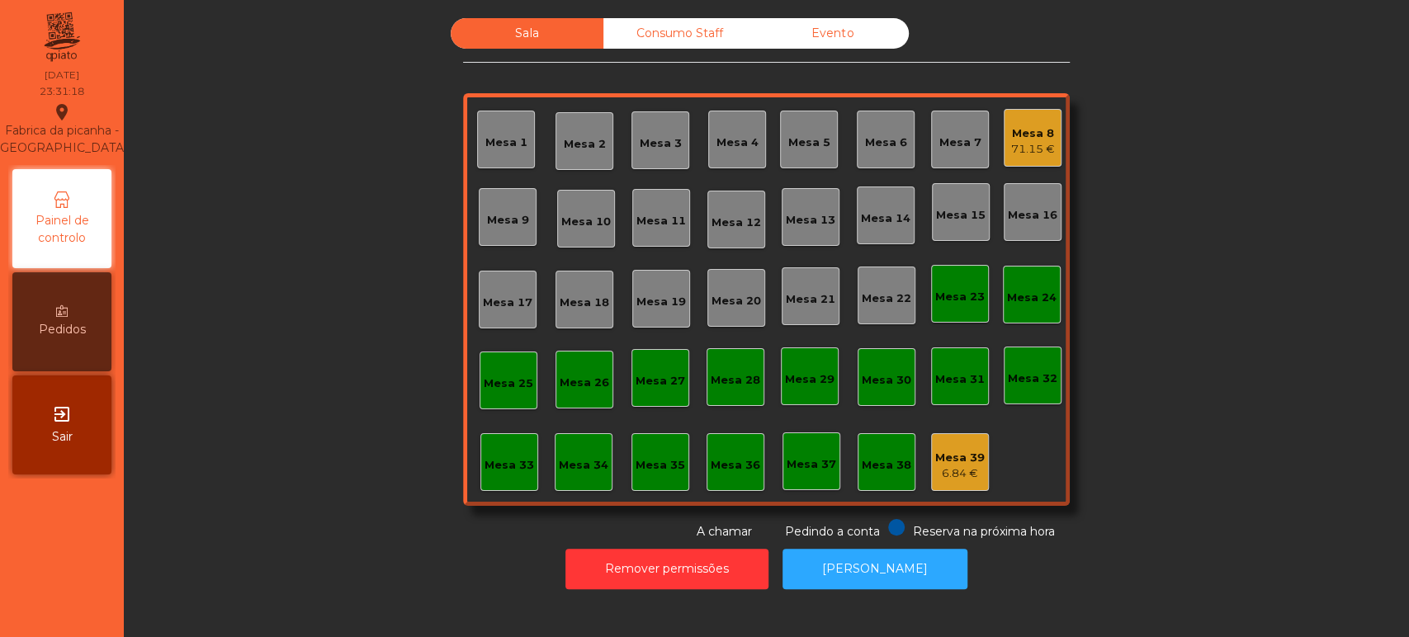
click at [971, 454] on div "Mesa 39" at bounding box center [960, 458] width 50 height 17
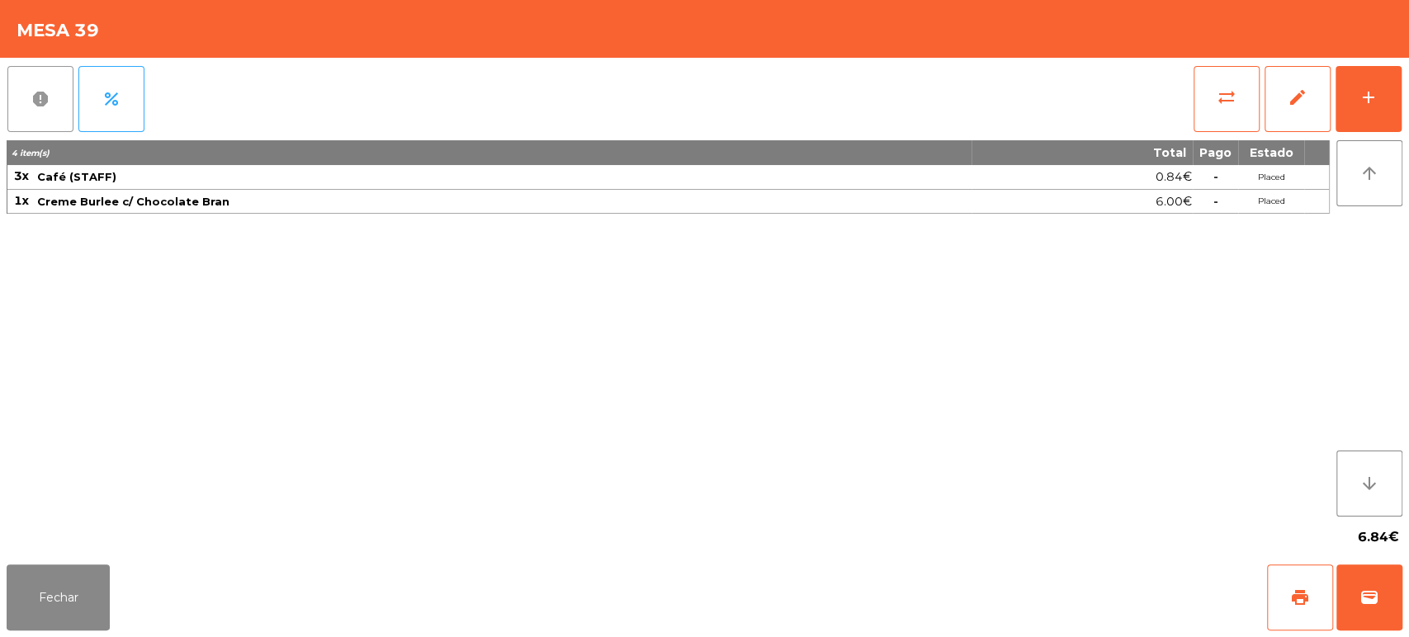
click at [31, 106] on span "report" at bounding box center [41, 99] width 20 height 20
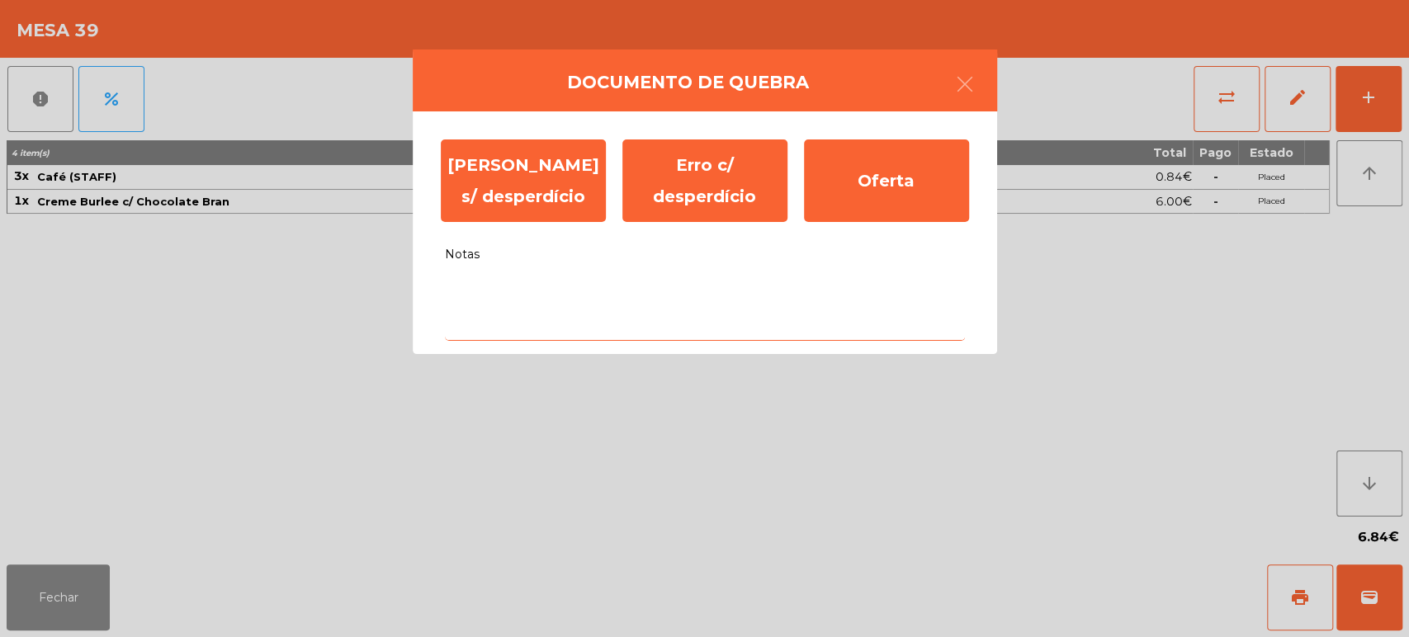
click at [632, 299] on textarea "Notas" at bounding box center [705, 306] width 520 height 69
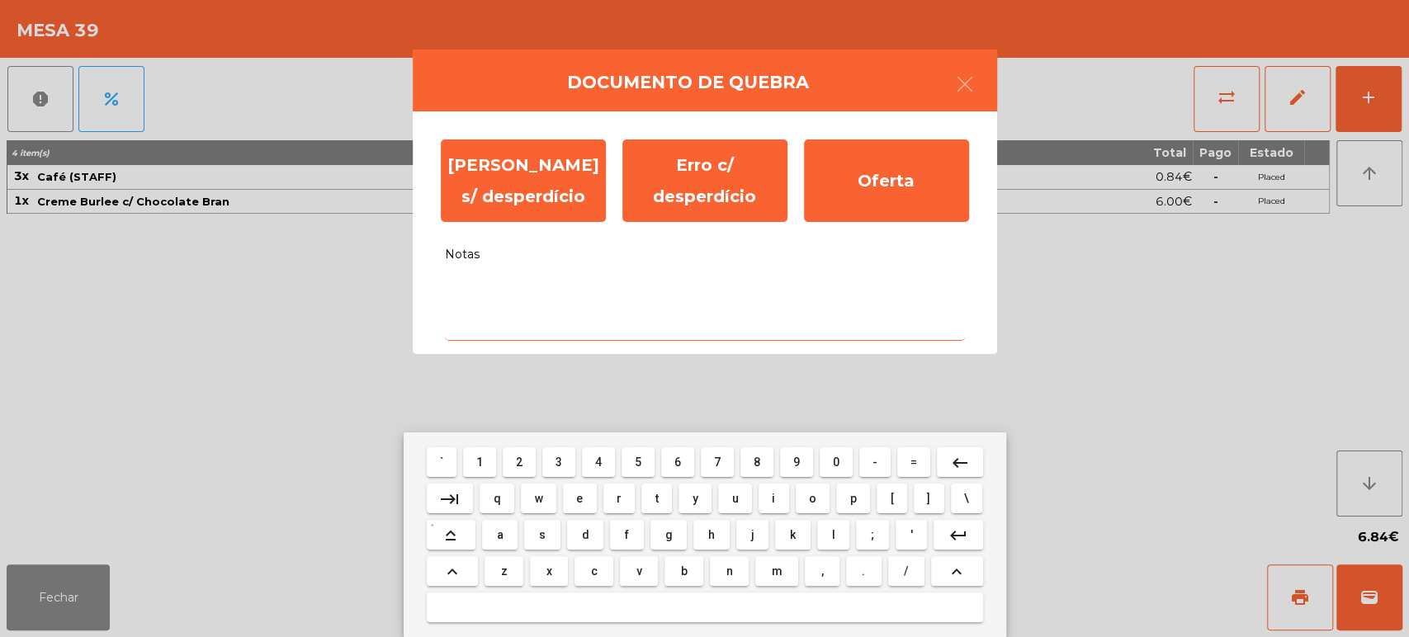
click at [836, 462] on span "0" at bounding box center [836, 462] width 7 height 13
click at [627, 535] on span "f" at bounding box center [627, 534] width 4 height 13
click at [565, 498] on button "e" at bounding box center [580, 499] width 34 height 30
click at [603, 495] on button "r" at bounding box center [619, 499] width 32 height 30
type textarea "****"
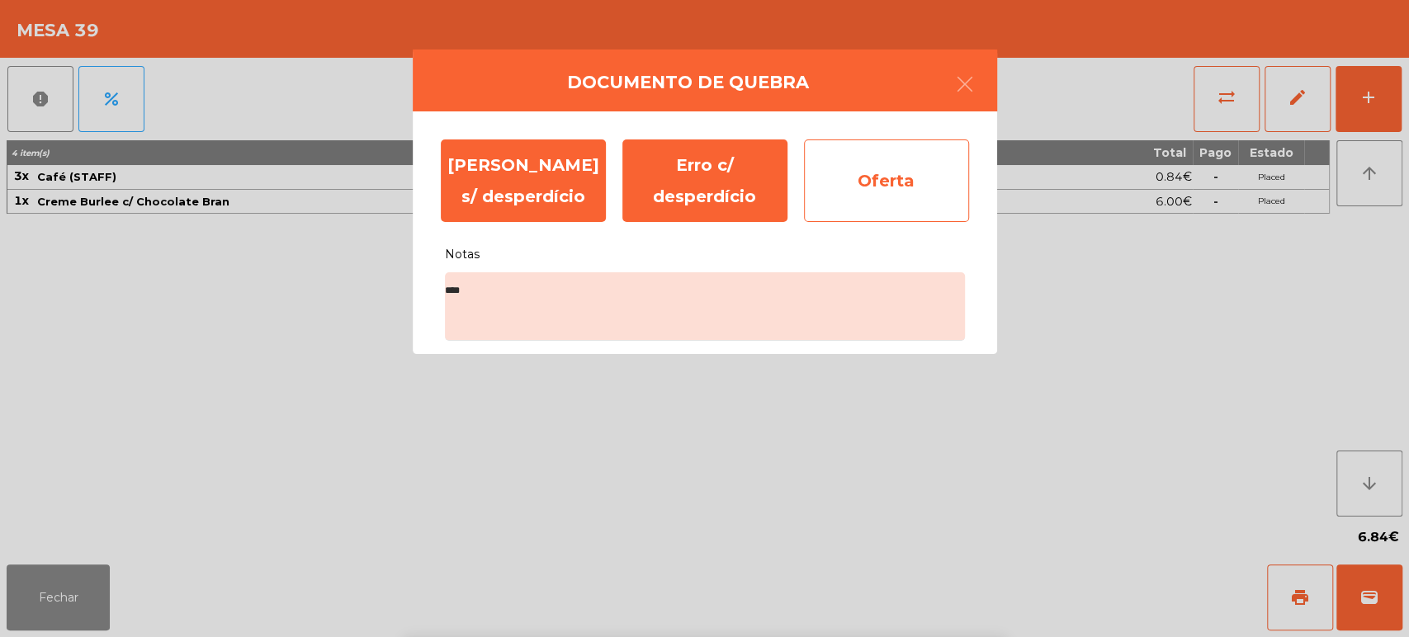
click at [888, 186] on div "Oferta" at bounding box center [886, 181] width 165 height 83
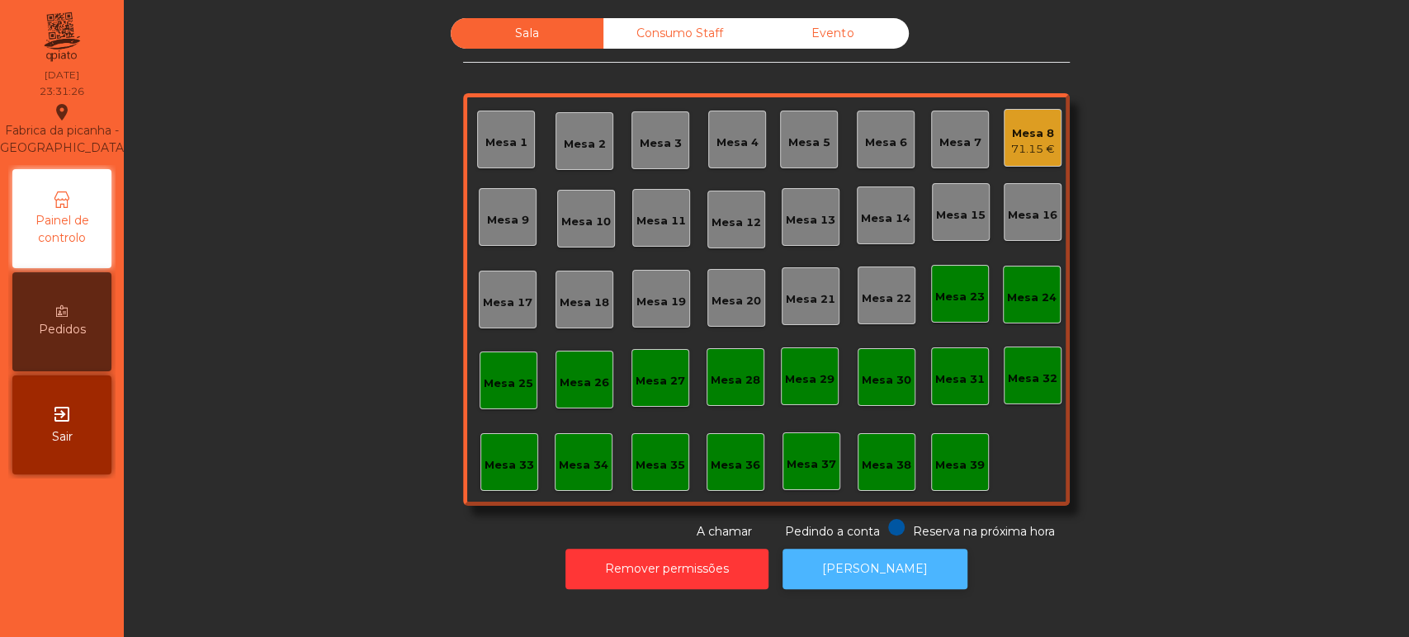
click at [872, 558] on button "[PERSON_NAME]" at bounding box center [875, 569] width 185 height 40
click at [1025, 141] on div "71.15 €" at bounding box center [1033, 149] width 44 height 17
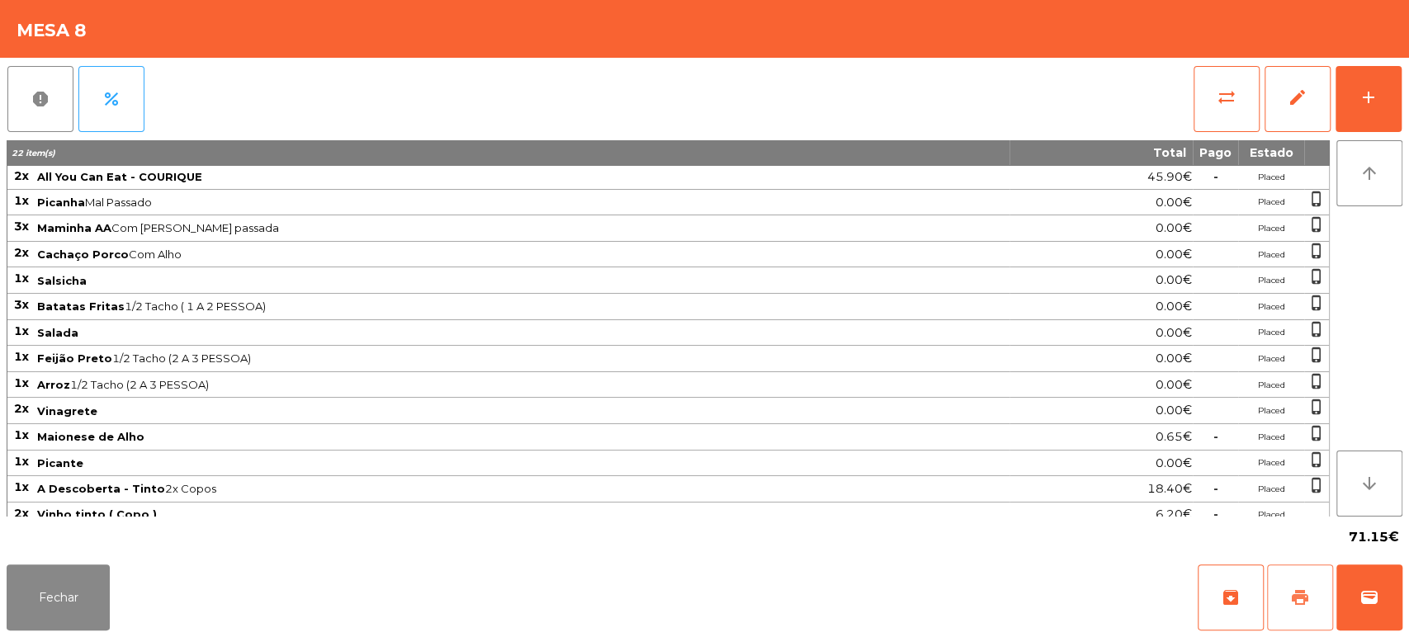
click at [1305, 601] on span "print" at bounding box center [1300, 598] width 20 height 20
click at [1375, 575] on button "wallet" at bounding box center [1370, 598] width 66 height 66
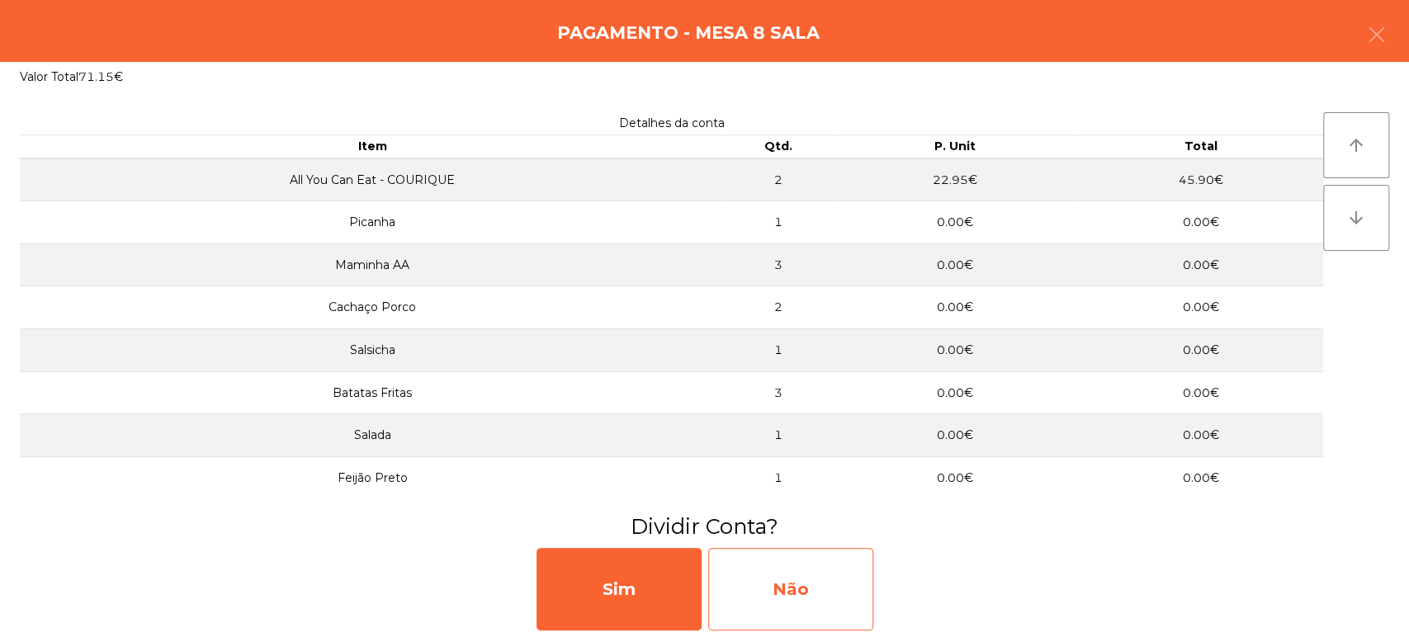
click at [838, 599] on div "Não" at bounding box center [790, 589] width 165 height 83
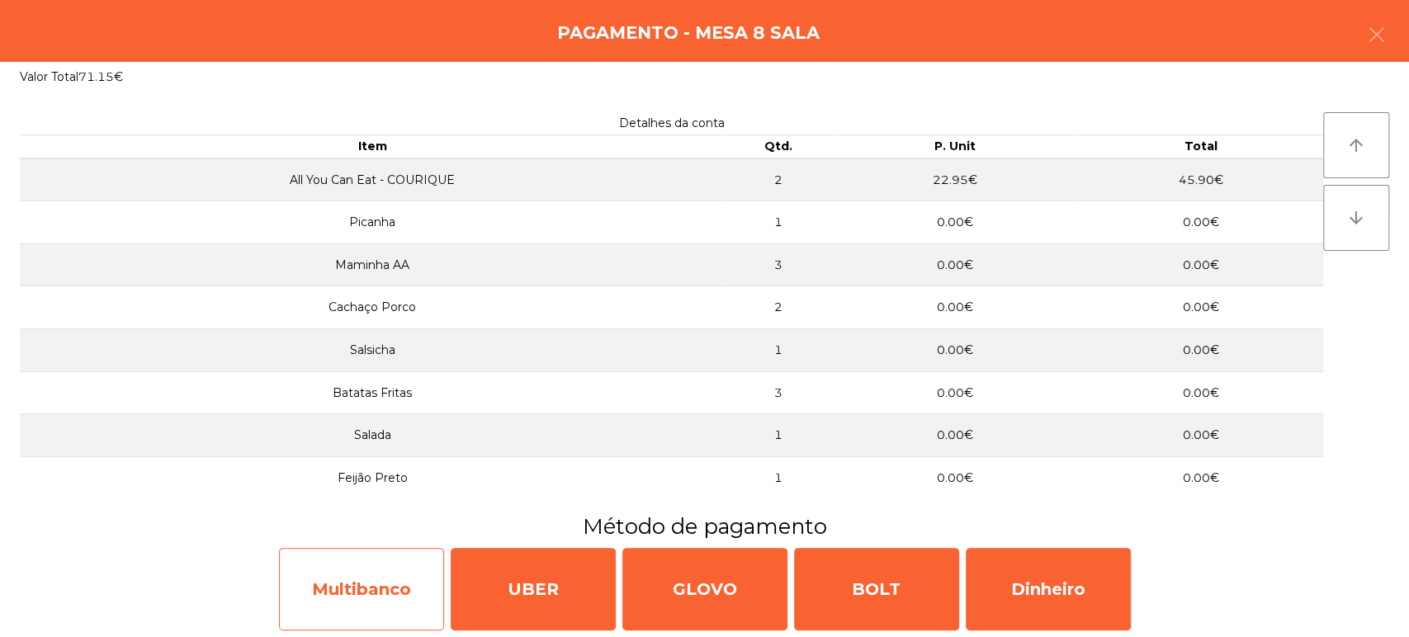
click at [355, 575] on div "Multibanco" at bounding box center [361, 589] width 165 height 83
select select "**"
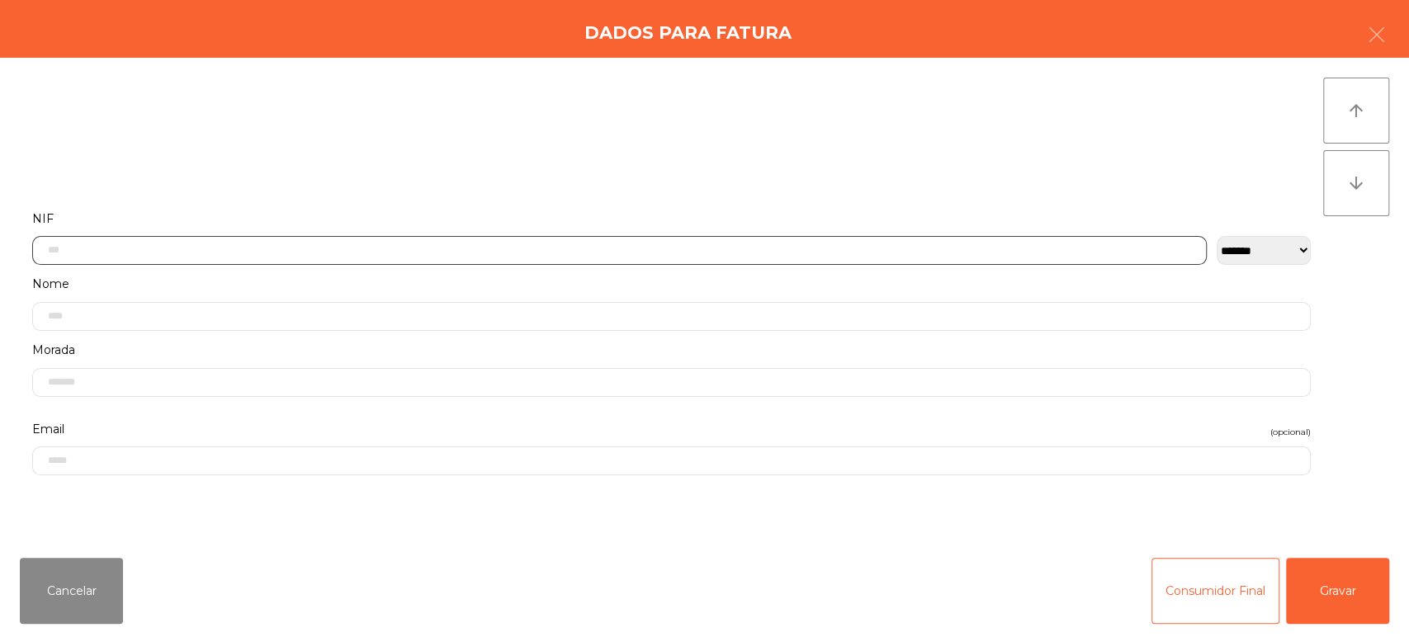
click at [550, 248] on input "text" at bounding box center [619, 250] width 1175 height 29
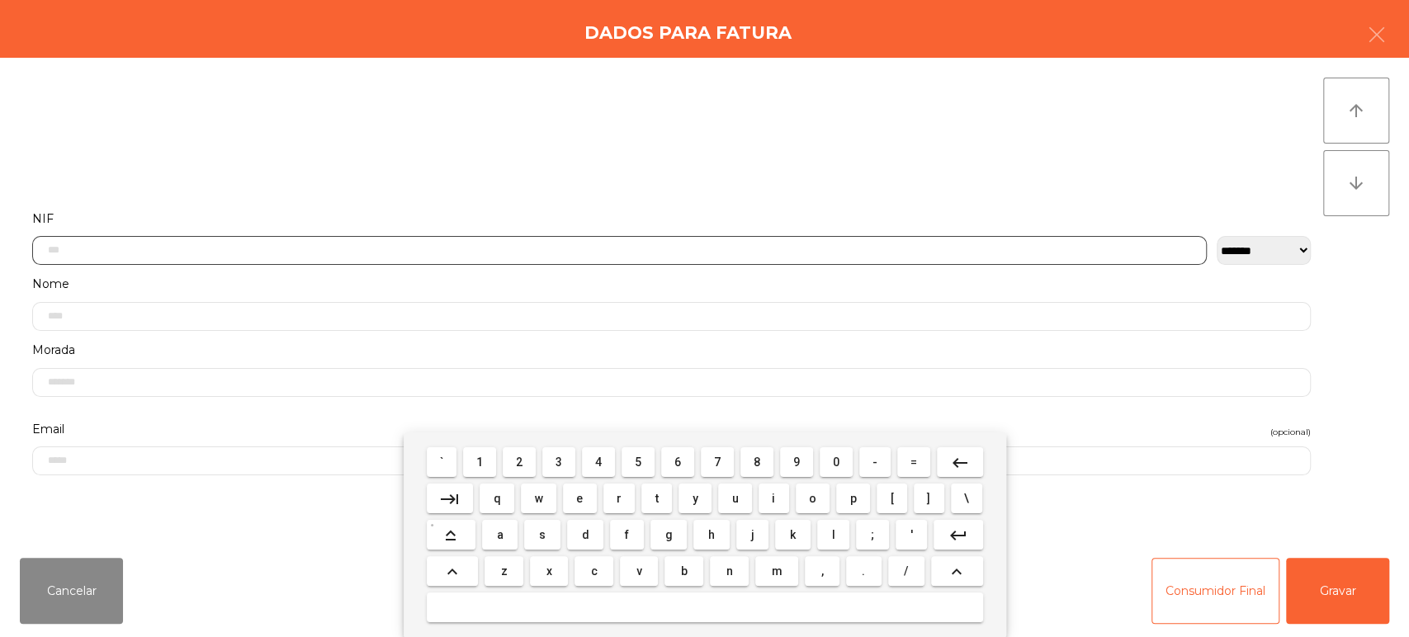
scroll to position [129, 0]
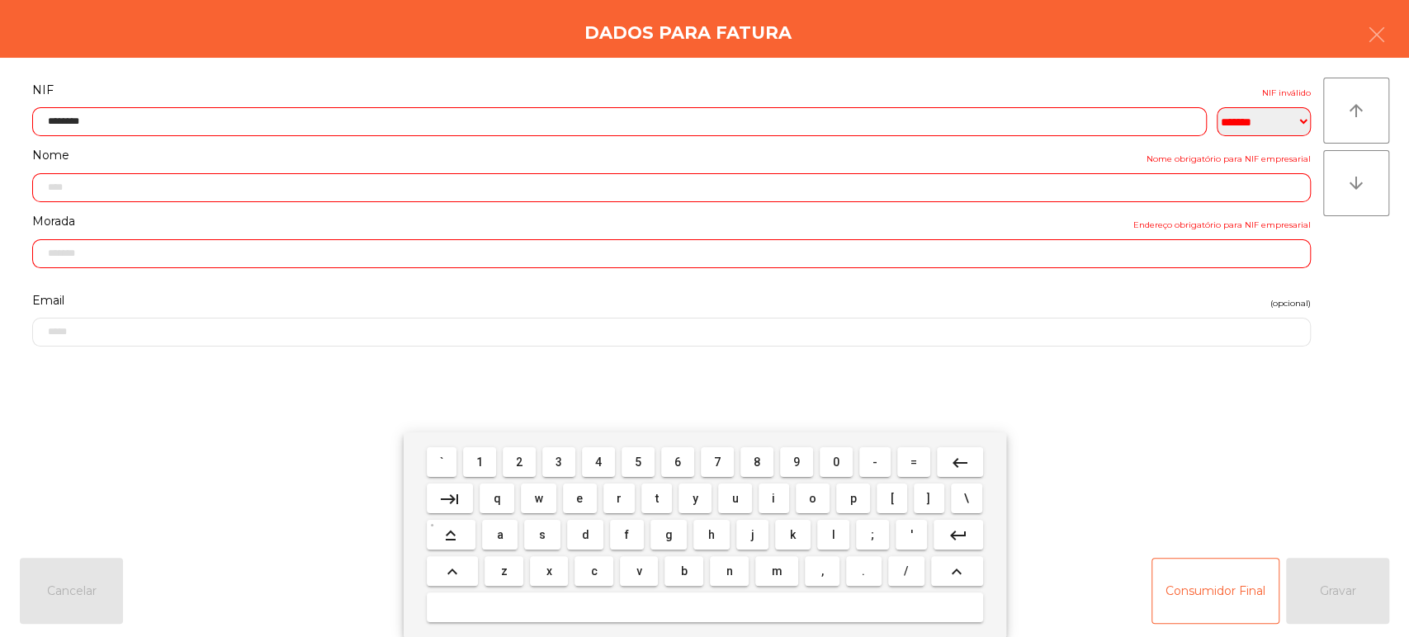
type input "*********"
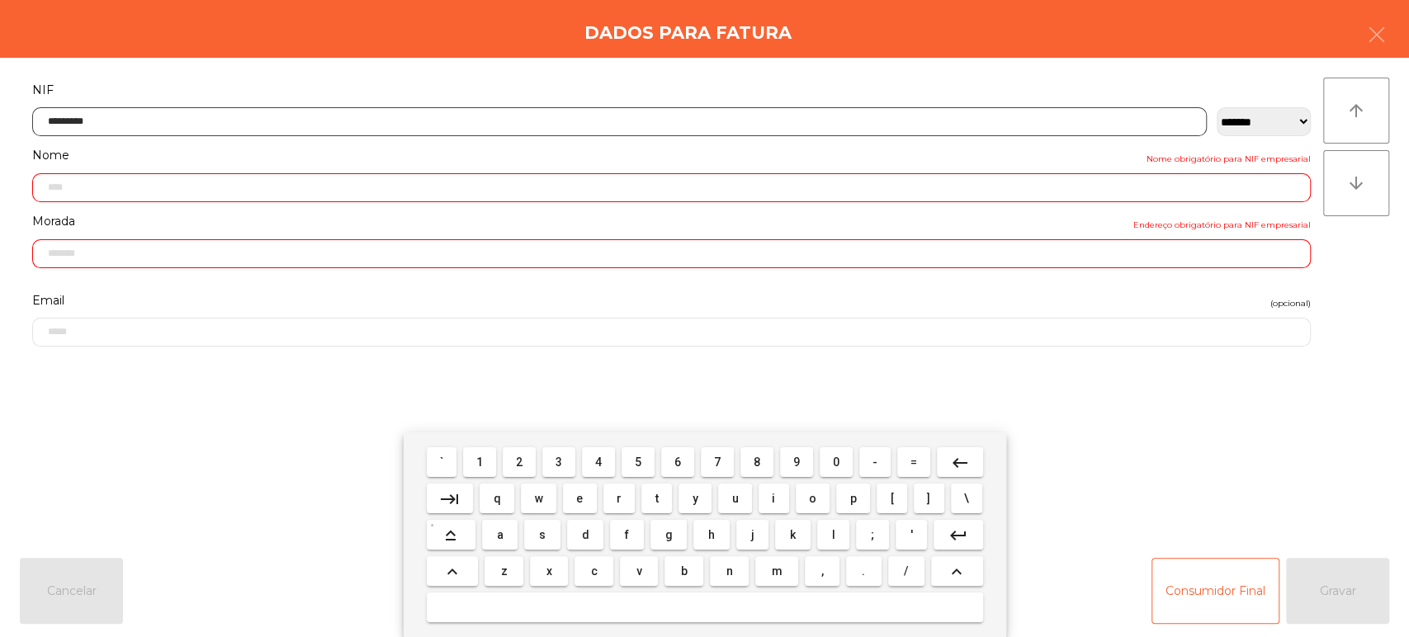
type input "**********"
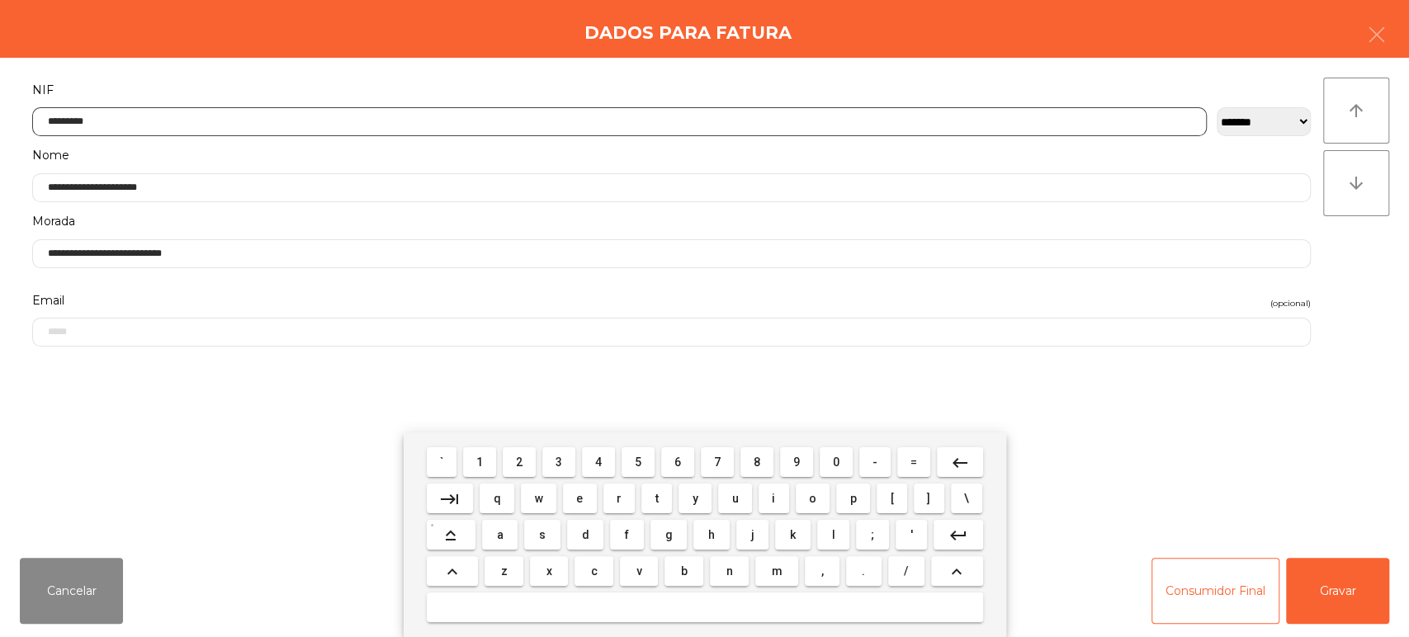
type input "*********"
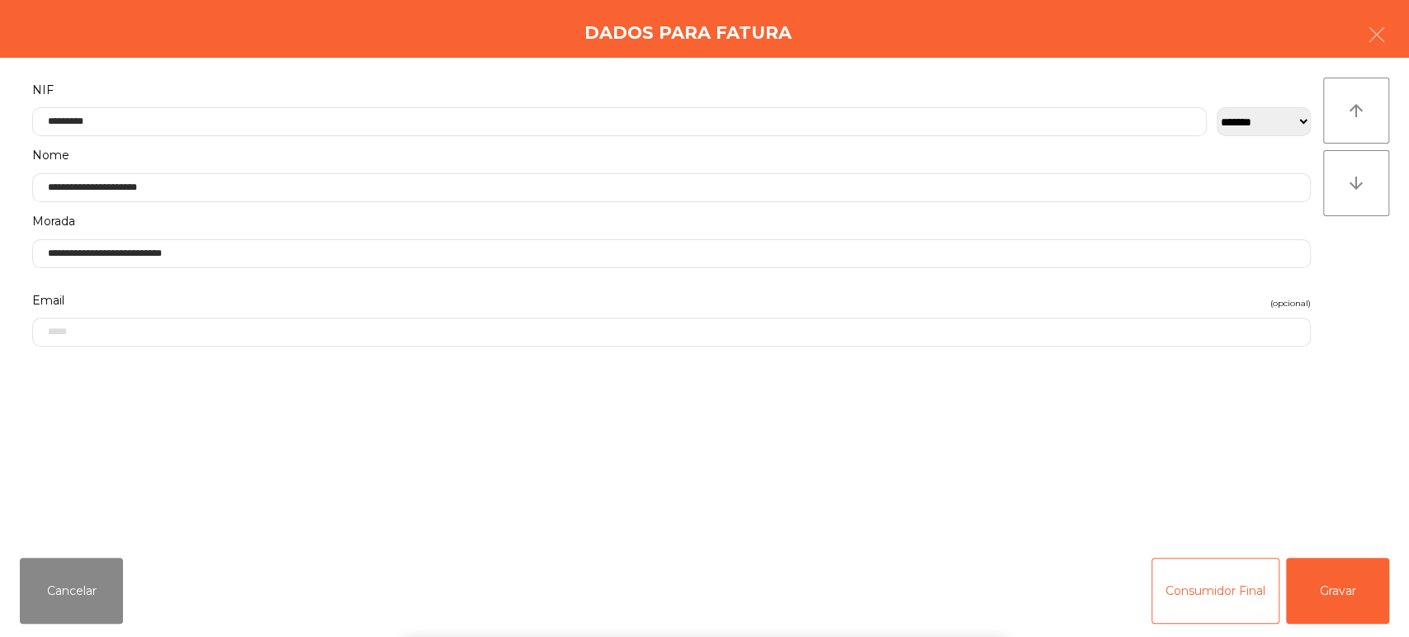
click at [1341, 292] on div "arrow_upward arrow_downward" at bounding box center [1356, 301] width 66 height 447
click at [1338, 585] on button "Gravar" at bounding box center [1337, 591] width 103 height 66
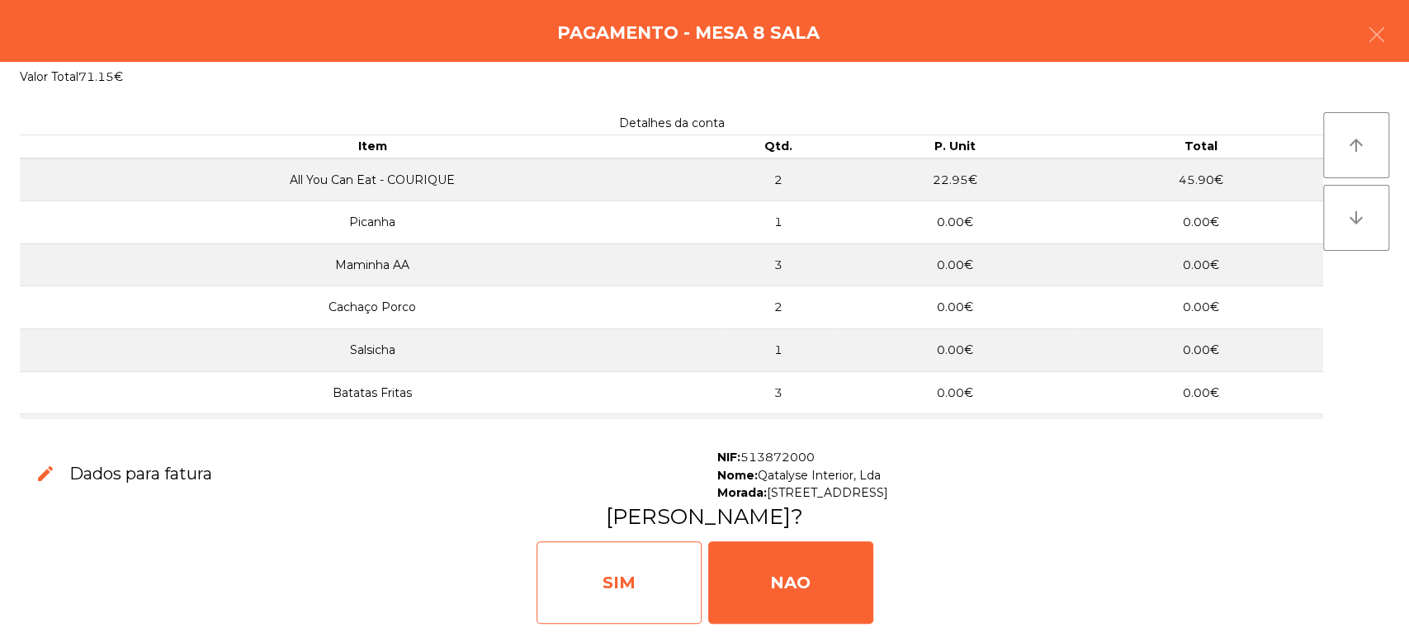
click at [637, 566] on div "SIM" at bounding box center [619, 583] width 165 height 83
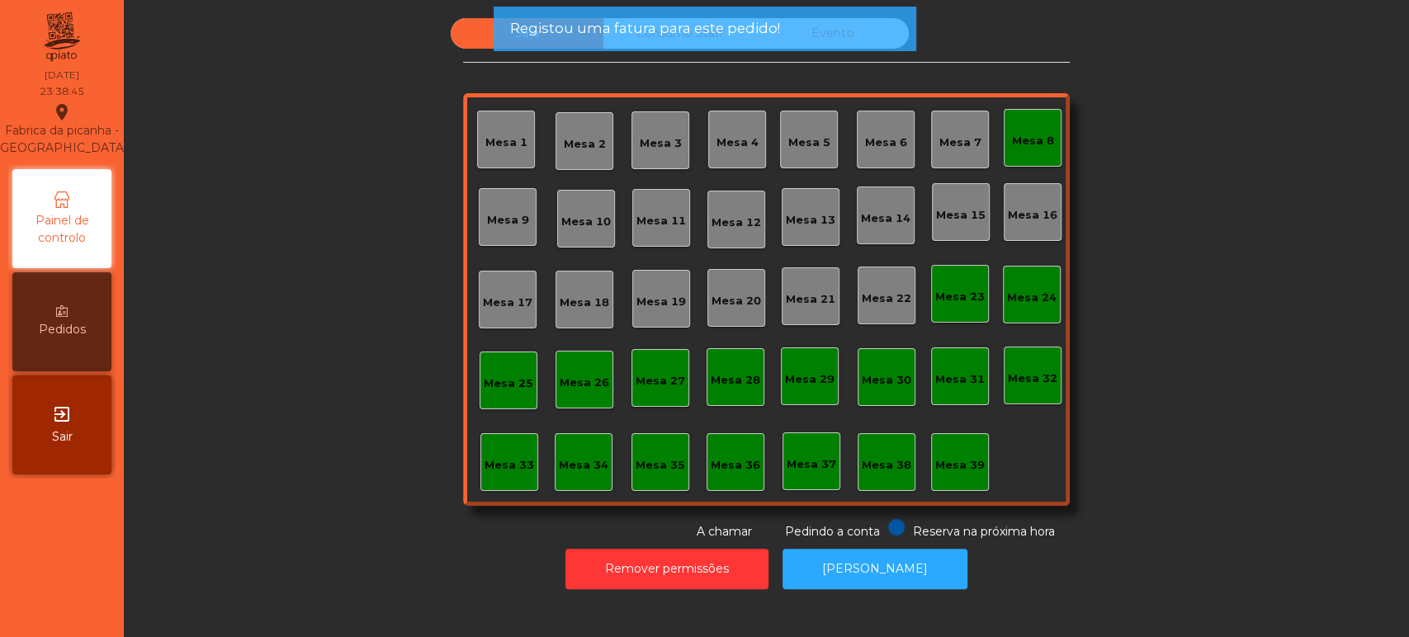
click at [1011, 123] on div "Mesa 8" at bounding box center [1033, 138] width 58 height 58
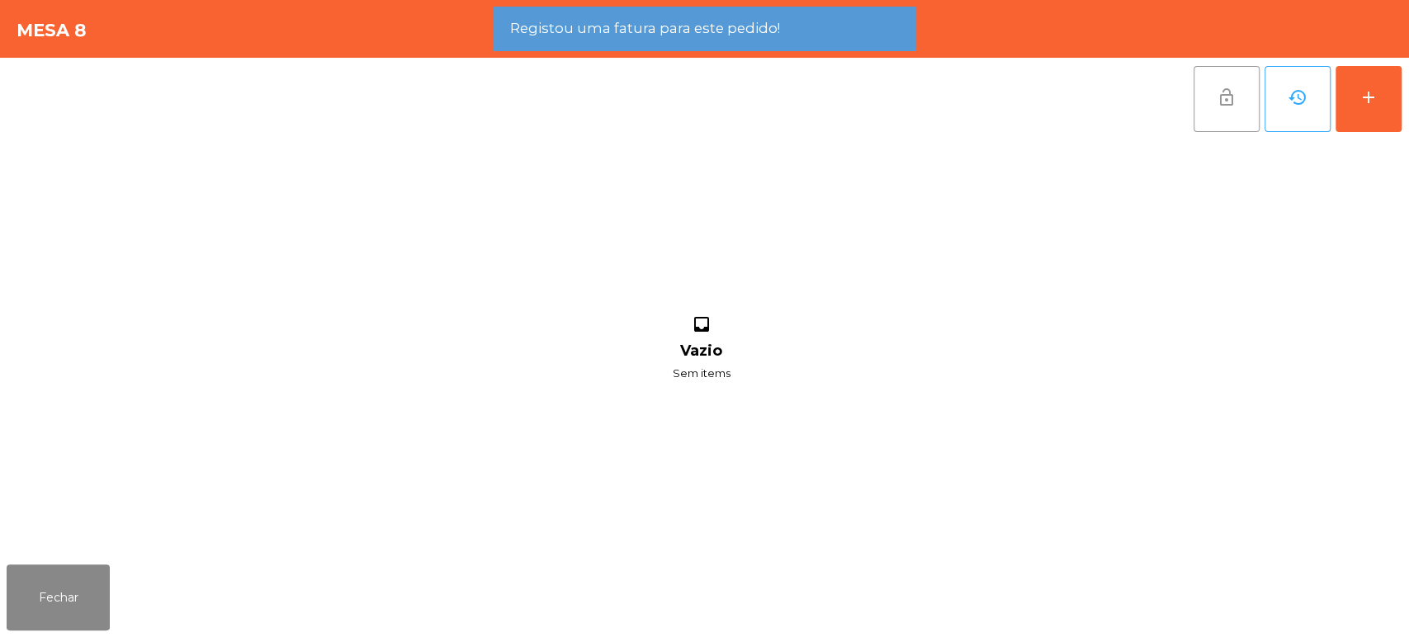
click at [1228, 106] on span "lock_open" at bounding box center [1227, 98] width 20 height 20
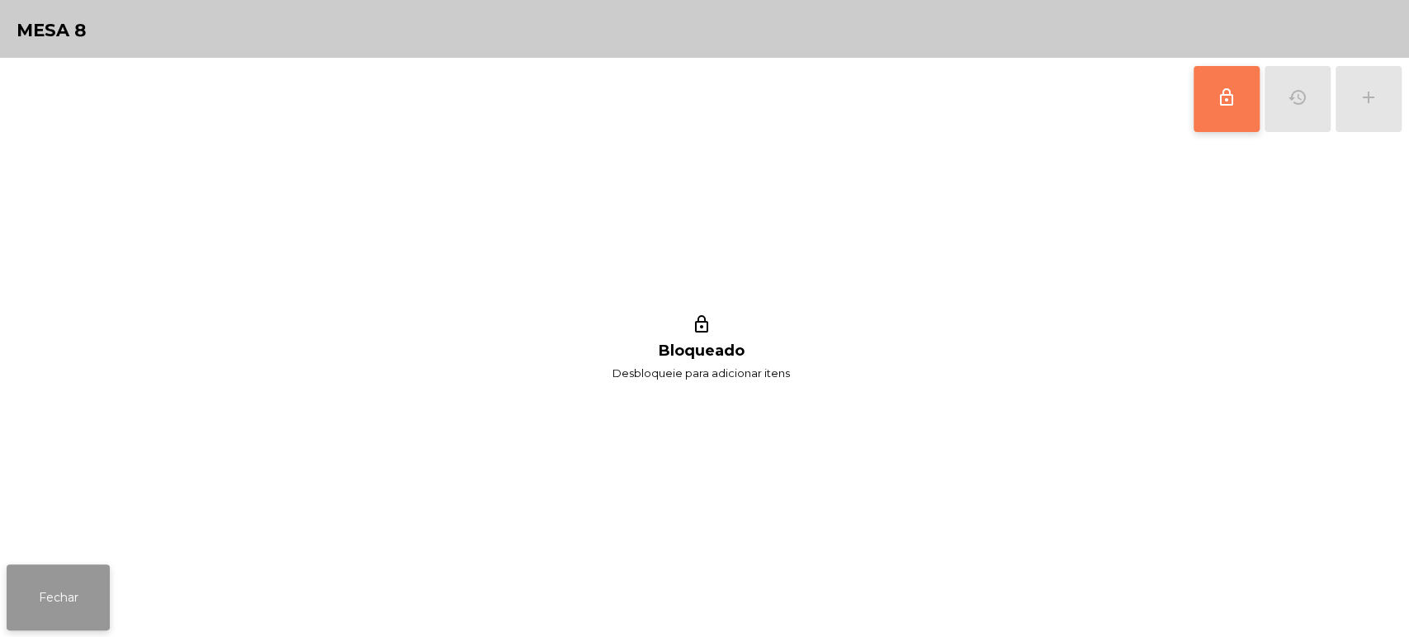
click at [71, 603] on button "Fechar" at bounding box center [58, 598] width 103 height 66
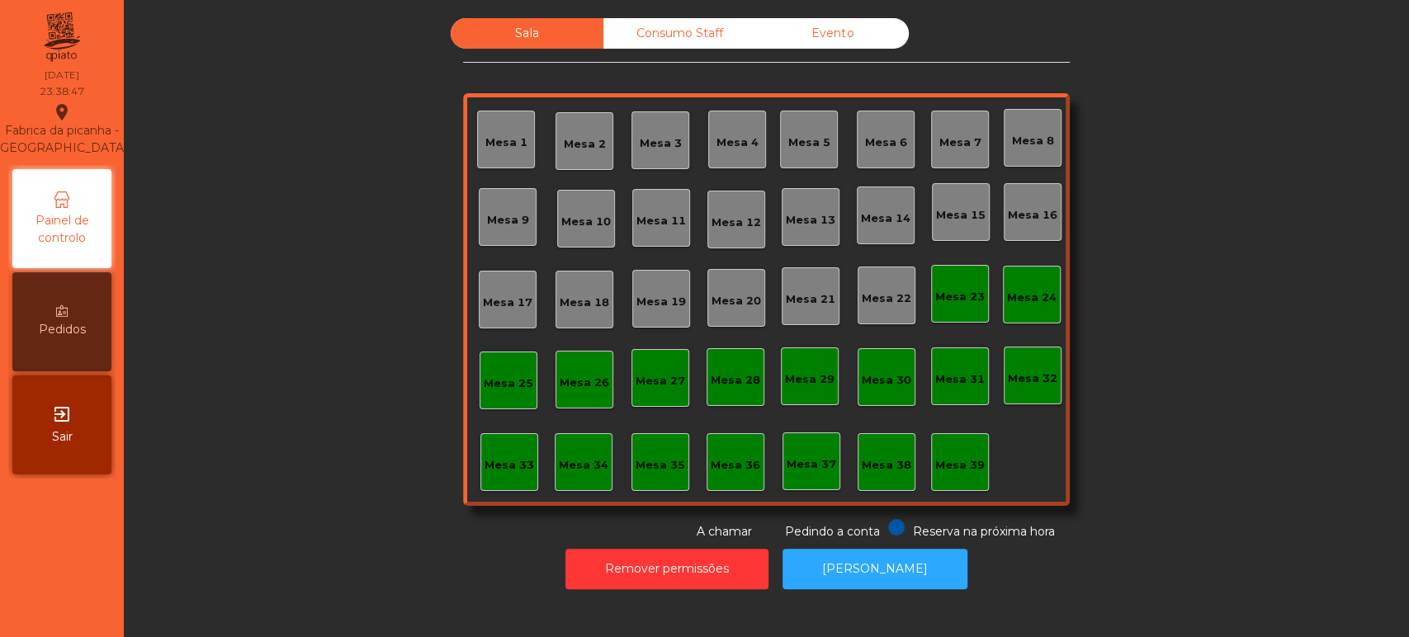
click at [1219, 360] on div "Sala Consumo Staff Evento Mesa 1 Mesa 2 Mesa 3 Mesa 4 Mesa 5 Mesa 6 Mesa 7 Mesa…" at bounding box center [766, 279] width 1241 height 523
click at [911, 584] on button "[PERSON_NAME]" at bounding box center [875, 569] width 185 height 40
click at [846, 552] on button "[PERSON_NAME]" at bounding box center [875, 569] width 185 height 40
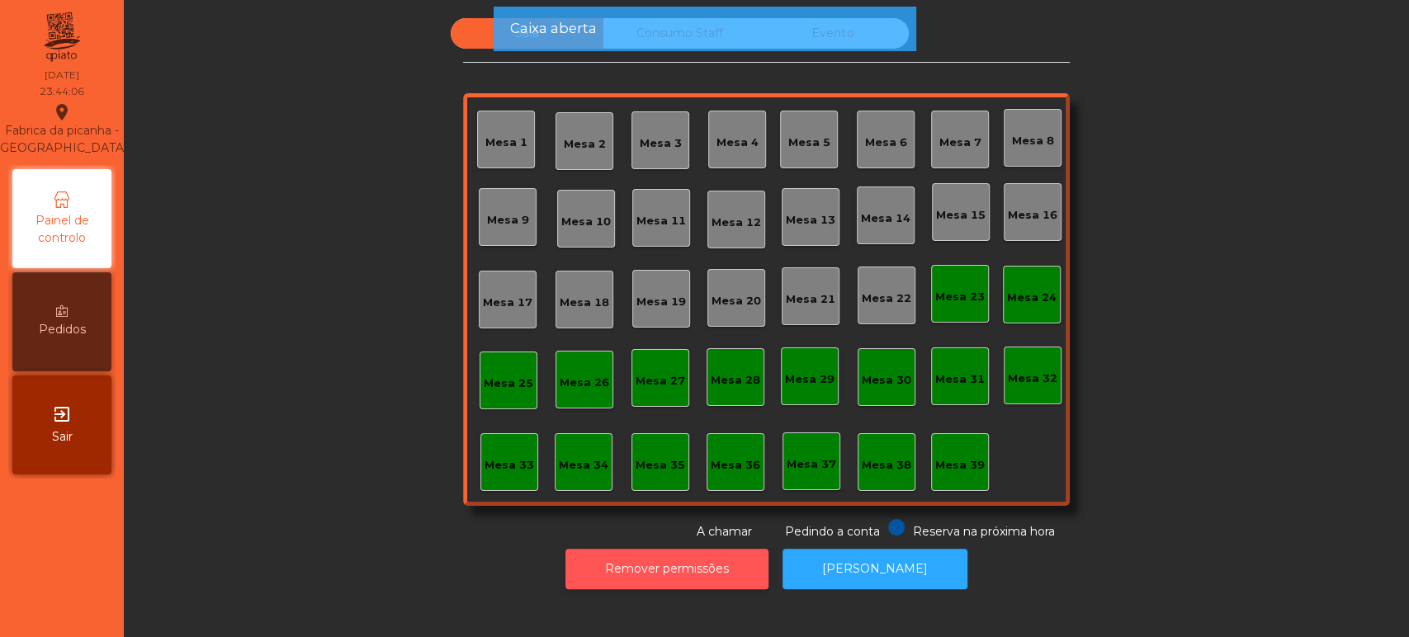
click at [679, 581] on button "Remover permissões" at bounding box center [667, 569] width 203 height 40
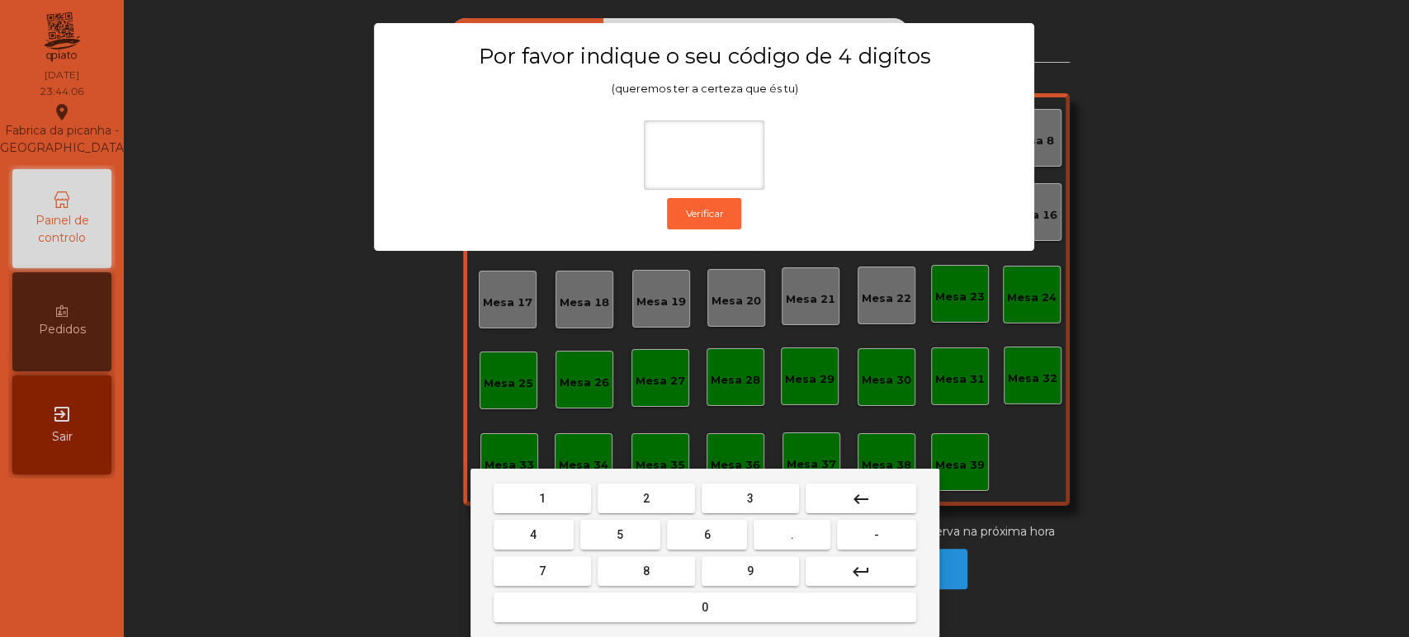
click at [555, 493] on button "1" at bounding box center [542, 499] width 97 height 30
click at [778, 509] on button "3" at bounding box center [750, 499] width 97 height 30
click at [641, 527] on button "5" at bounding box center [620, 535] width 80 height 30
click at [706, 622] on button "0" at bounding box center [705, 608] width 423 height 30
type input "****"
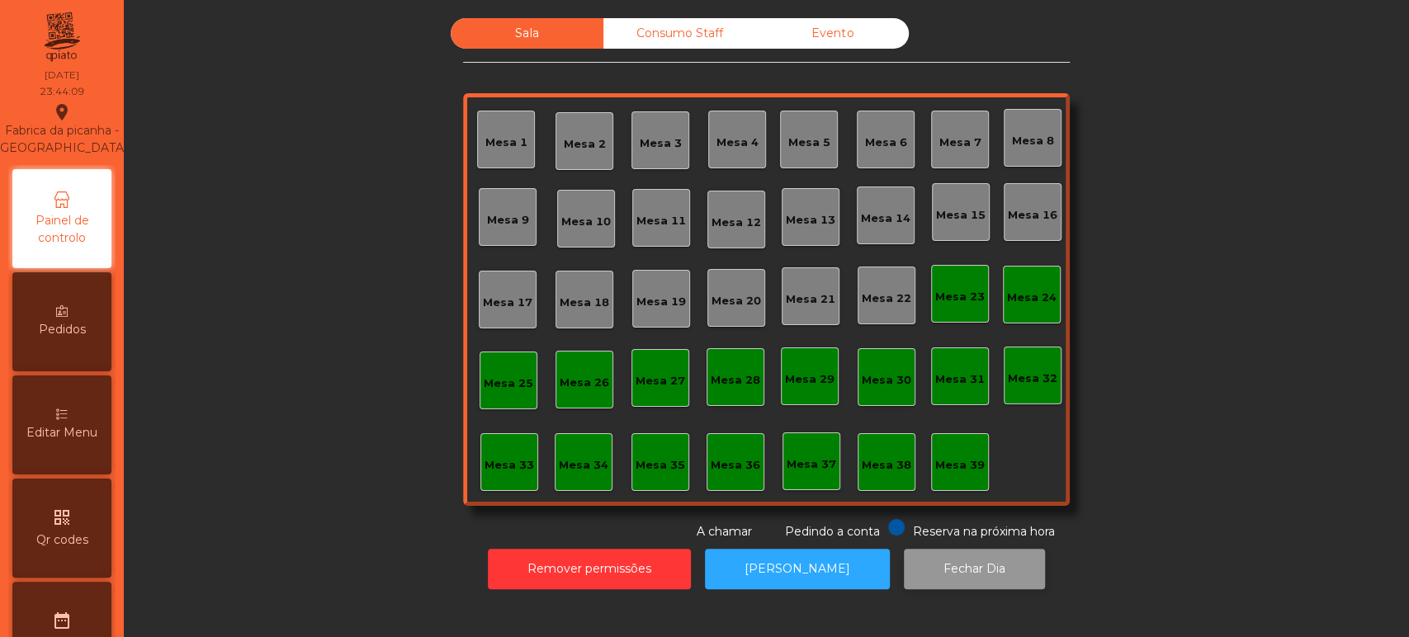
click at [982, 585] on button "Fechar Dia" at bounding box center [974, 569] width 141 height 40
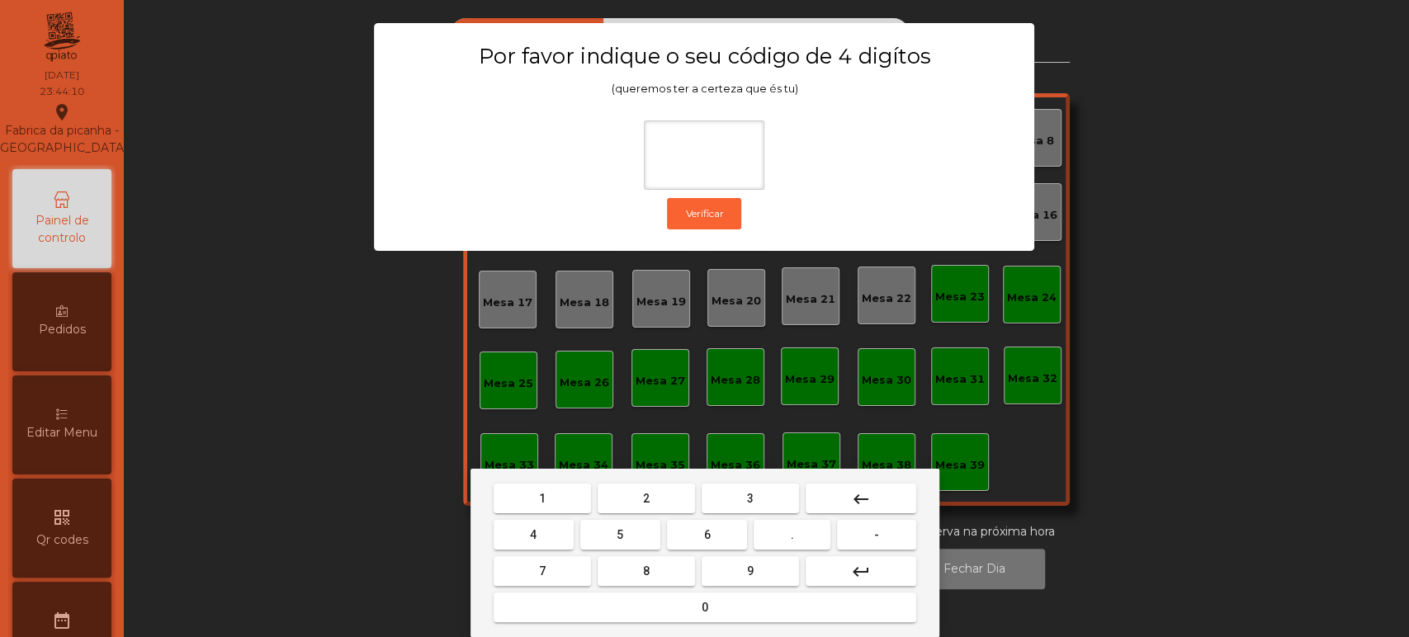
click at [563, 484] on button "1" at bounding box center [542, 499] width 97 height 30
click at [750, 498] on span "3" at bounding box center [750, 498] width 7 height 13
click at [634, 534] on button "5" at bounding box center [620, 535] width 80 height 30
click at [686, 632] on div "1 2 3 keyboard_backspace 4 5 6 . - 7 8 9 keyboard_return 0" at bounding box center [705, 553] width 469 height 168
click at [713, 609] on button "0" at bounding box center [705, 608] width 423 height 30
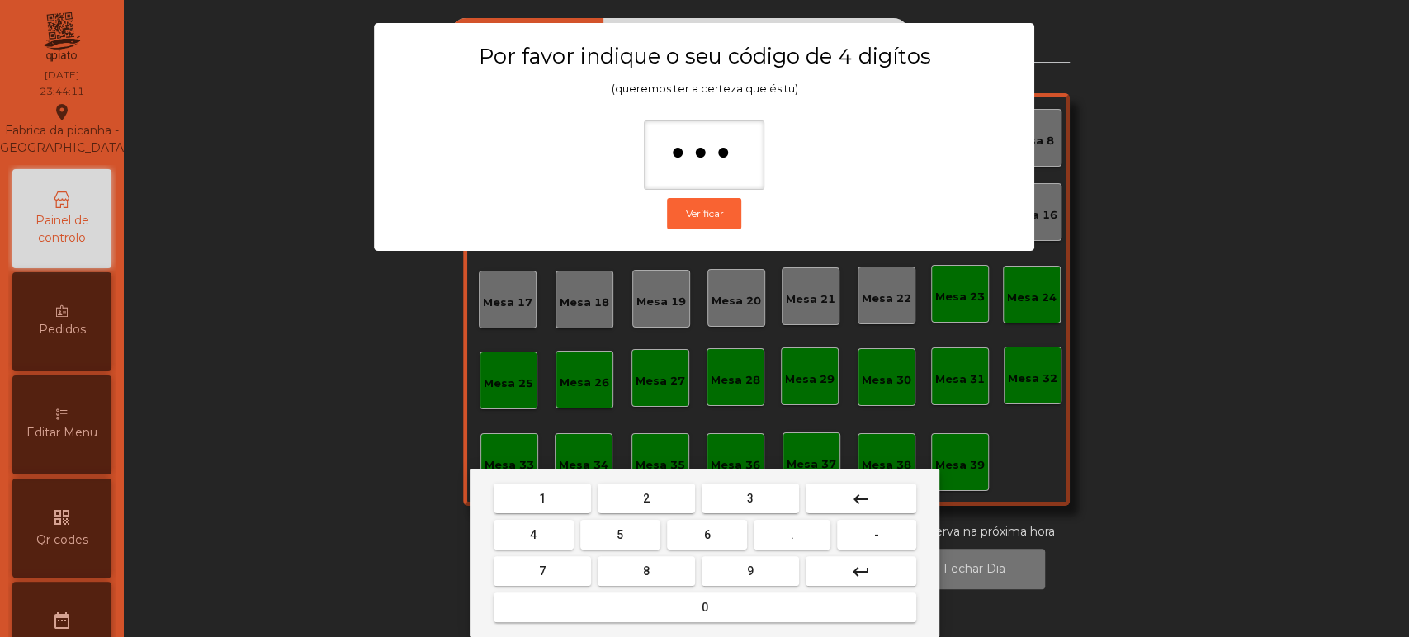
type input "****"
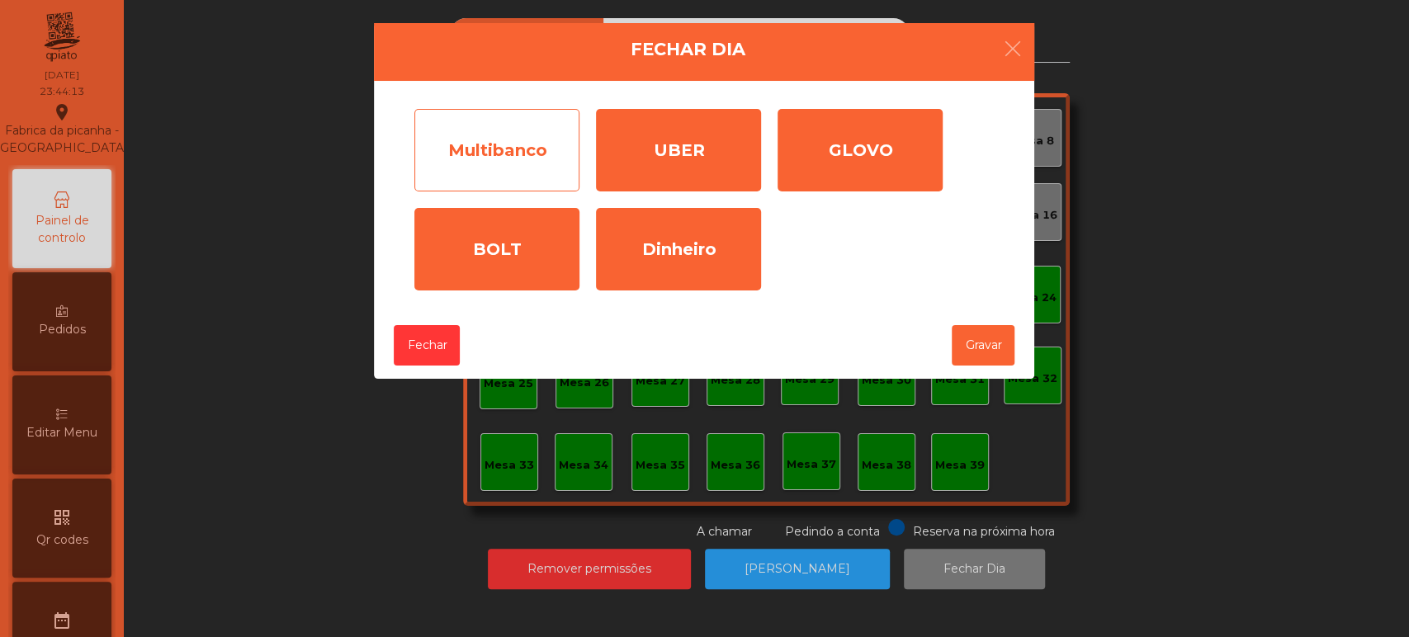
click at [503, 154] on div "Multibanco" at bounding box center [496, 150] width 165 height 83
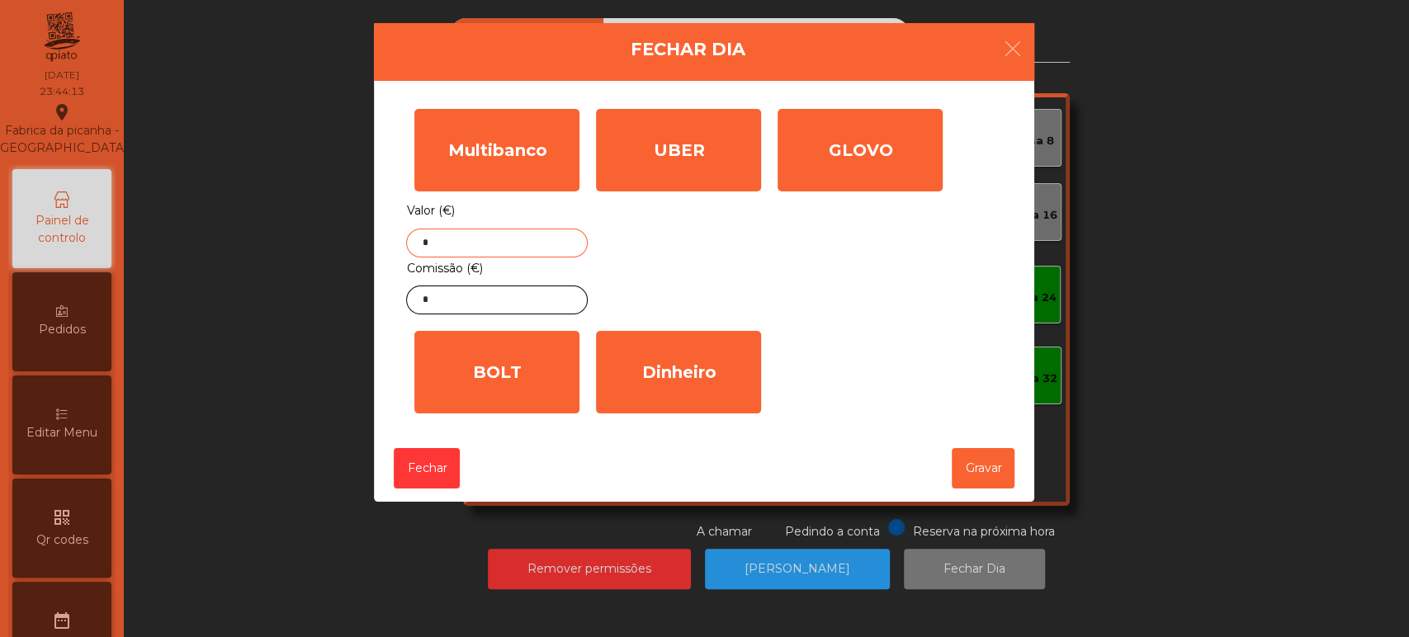
click at [527, 248] on input "*" at bounding box center [497, 243] width 182 height 29
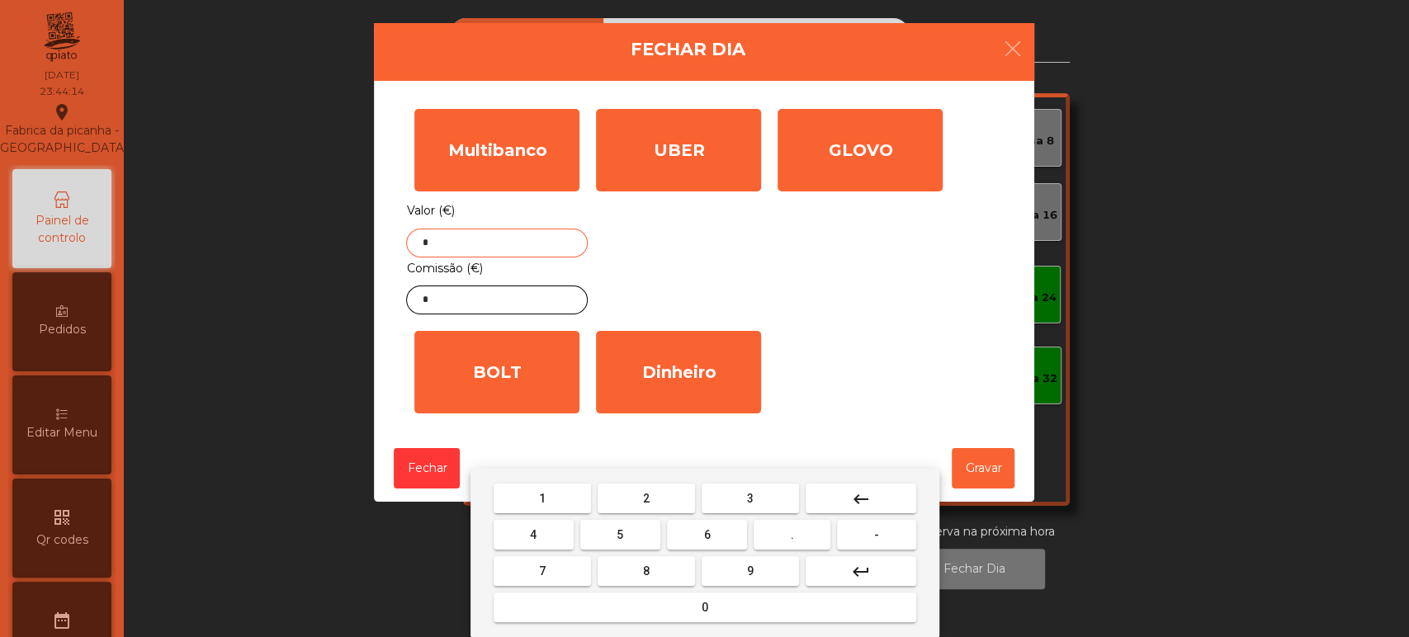
click at [886, 492] on button "keyboard_backspace" at bounding box center [861, 499] width 111 height 30
click at [620, 535] on span "5" at bounding box center [620, 534] width 7 height 13
click at [707, 534] on span "6" at bounding box center [707, 534] width 7 height 13
click at [617, 537] on span "5" at bounding box center [620, 534] width 7 height 13
click at [793, 535] on span "." at bounding box center [792, 534] width 3 height 13
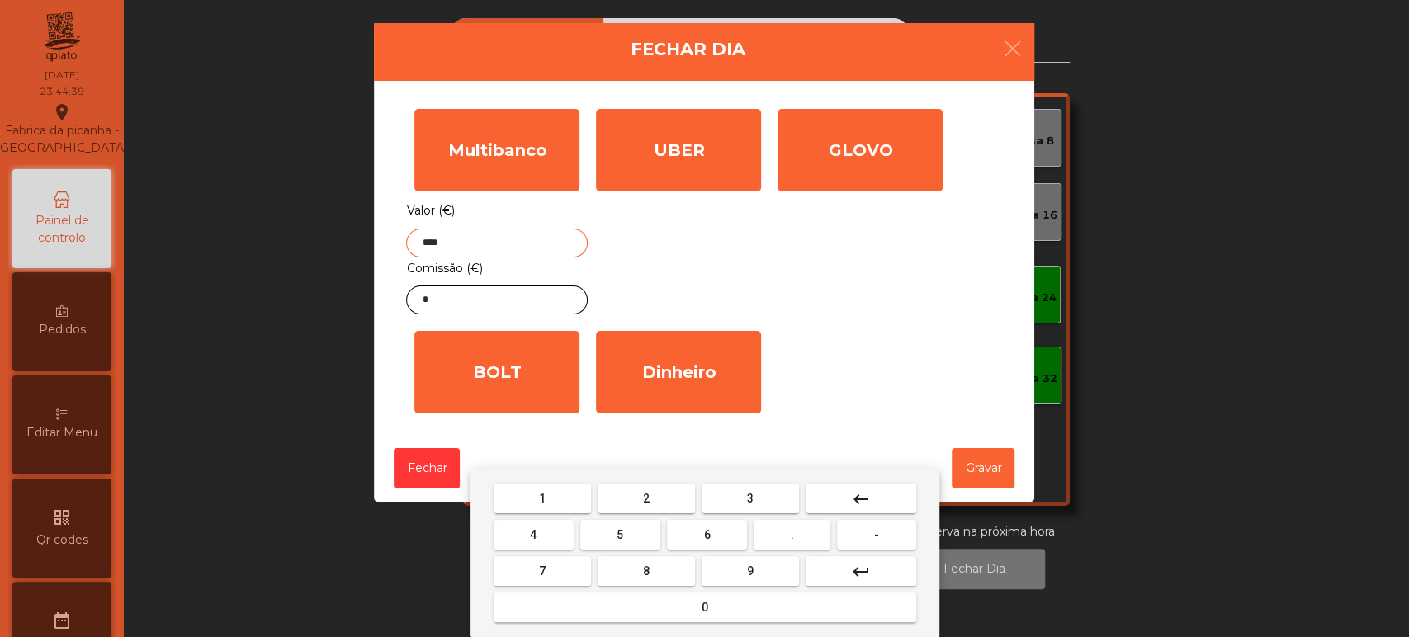
click at [532, 528] on span "4" at bounding box center [533, 534] width 7 height 13
click at [610, 535] on button "5" at bounding box center [620, 535] width 80 height 30
type input "******"
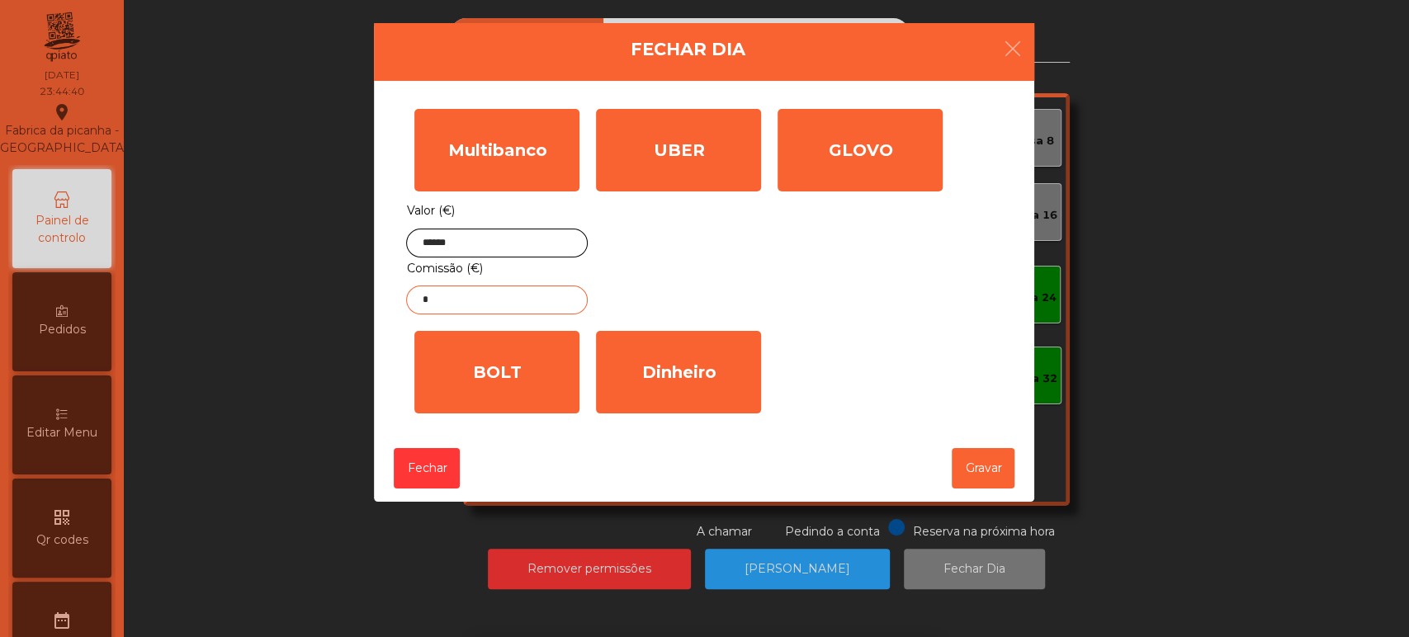
click at [522, 300] on input "*" at bounding box center [497, 300] width 182 height 29
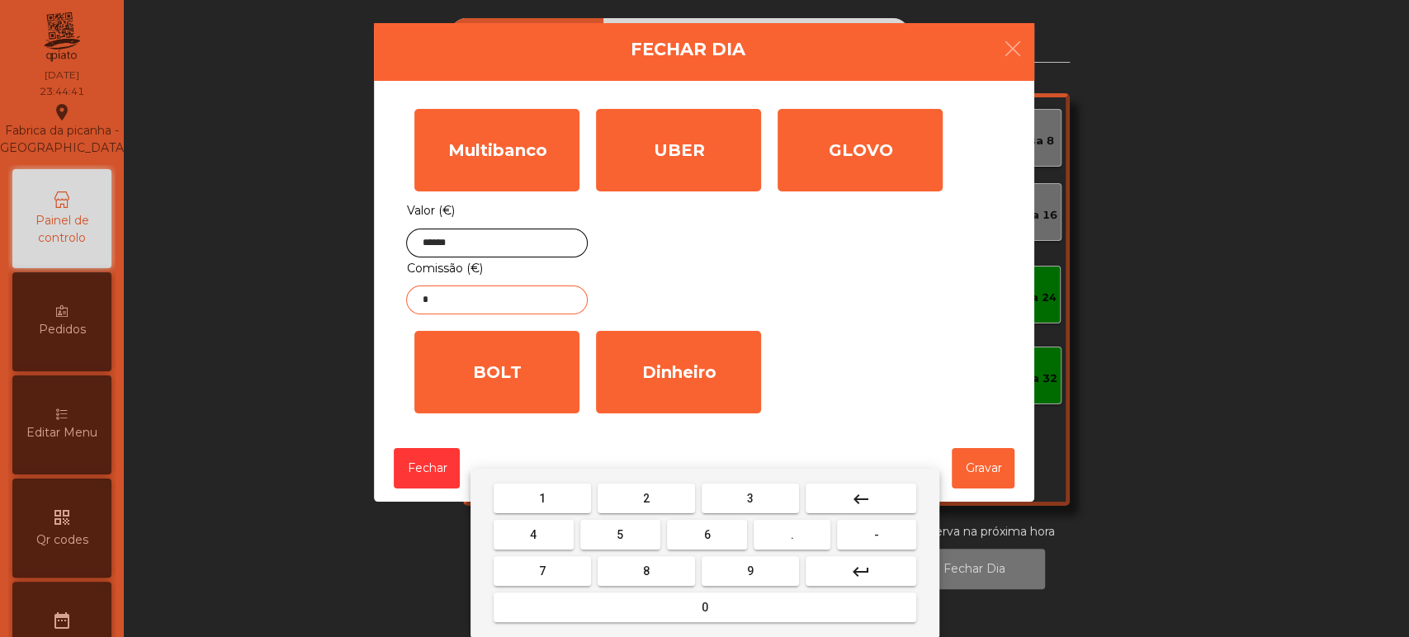
click at [842, 495] on button "keyboard_backspace" at bounding box center [861, 499] width 111 height 30
click at [729, 526] on button "6" at bounding box center [707, 535] width 80 height 30
click at [793, 535] on span "." at bounding box center [792, 534] width 3 height 13
click at [645, 497] on span "2" at bounding box center [646, 498] width 7 height 13
click at [643, 495] on span "2" at bounding box center [646, 498] width 7 height 13
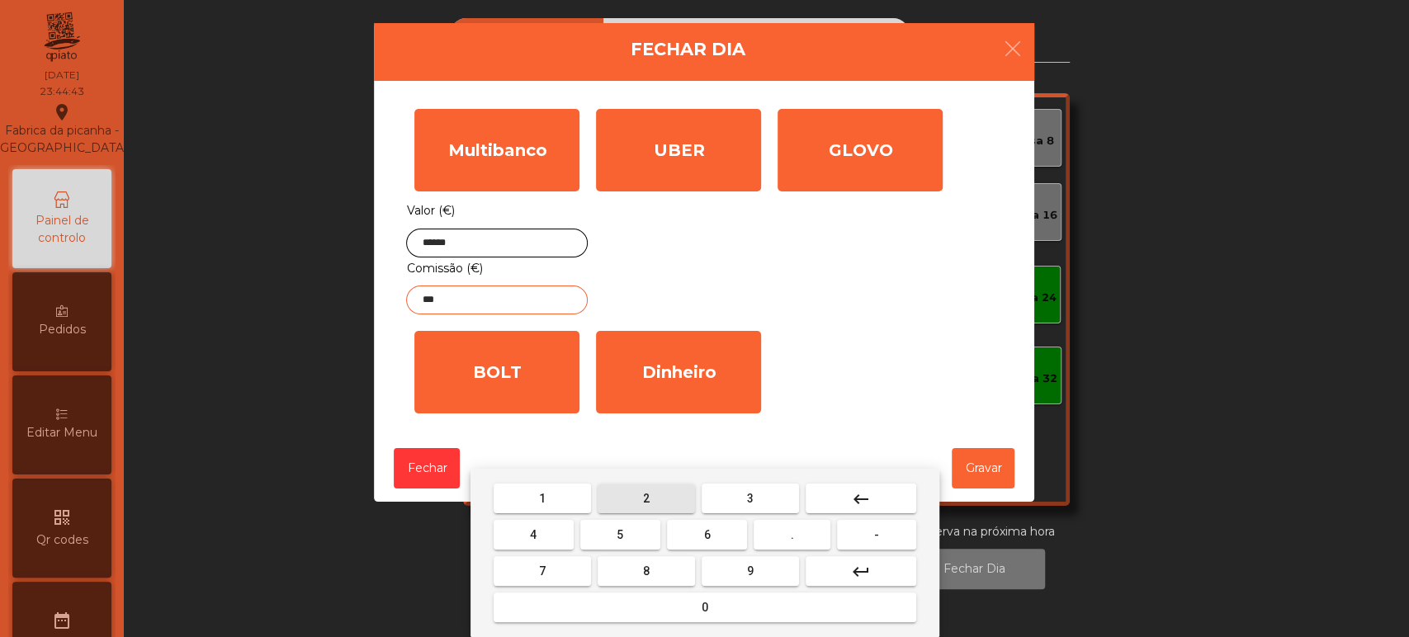
type input "****"
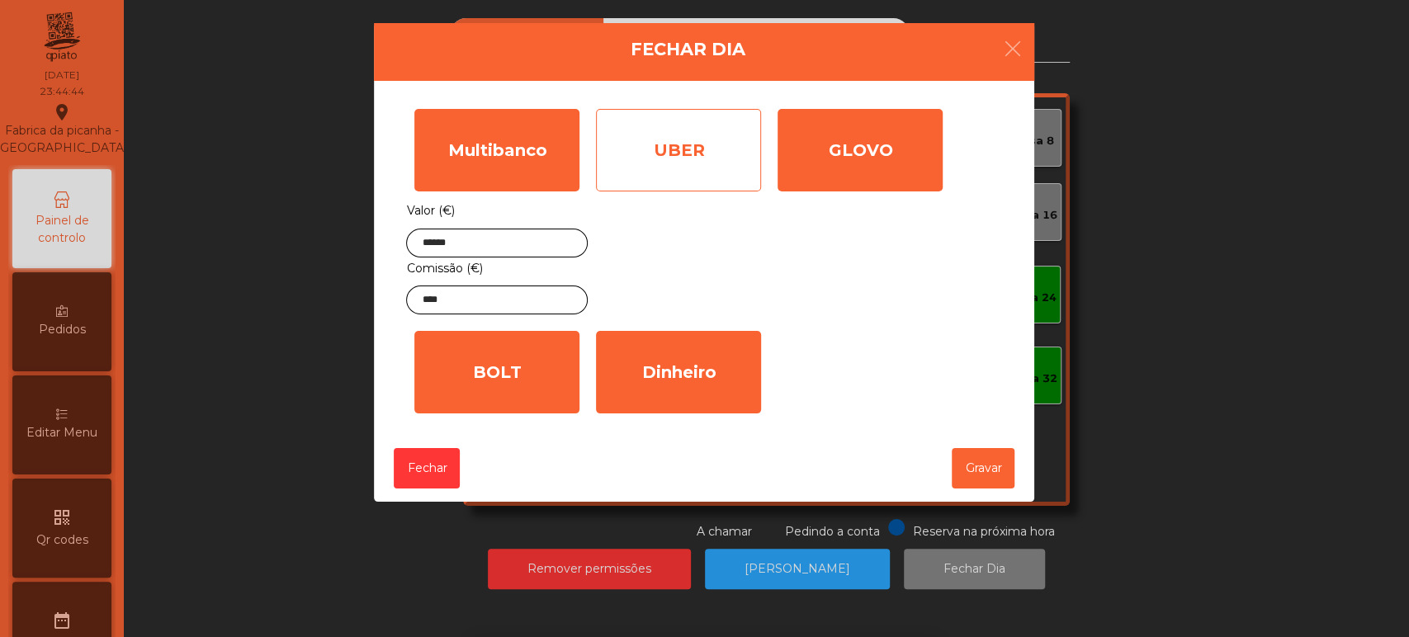
click at [687, 154] on div "UBER" at bounding box center [678, 150] width 165 height 83
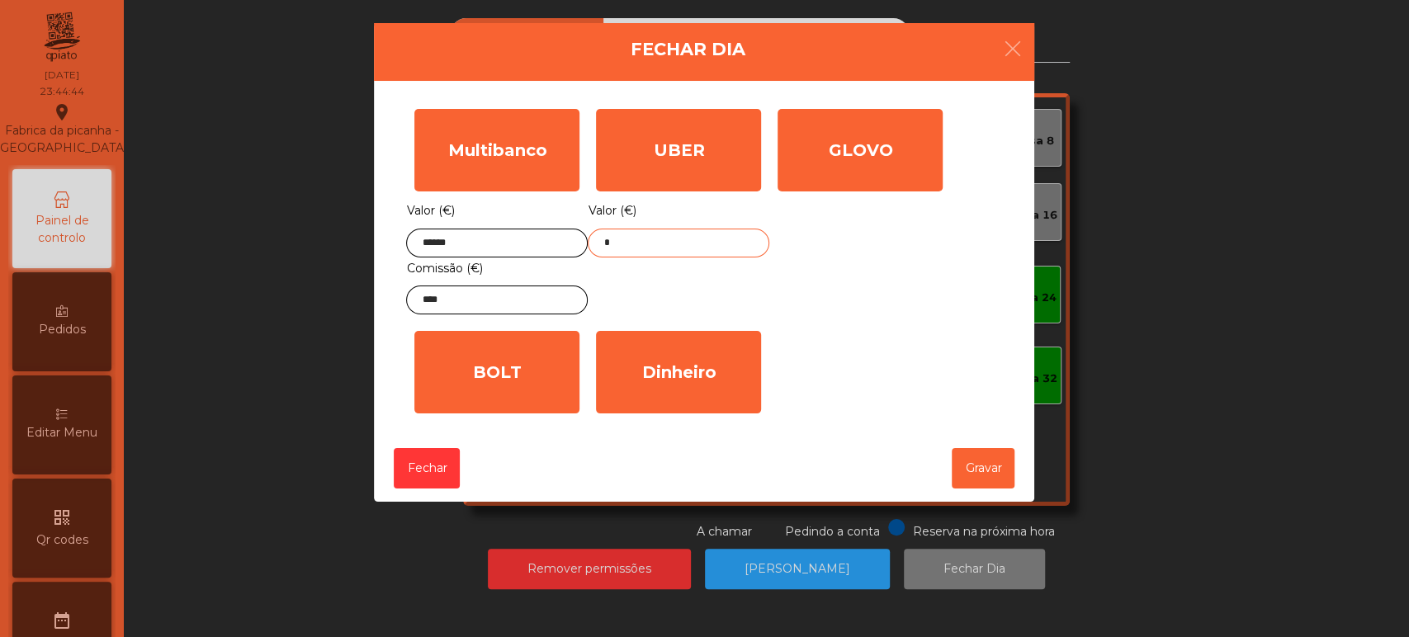
click at [674, 238] on input "*" at bounding box center [679, 243] width 182 height 29
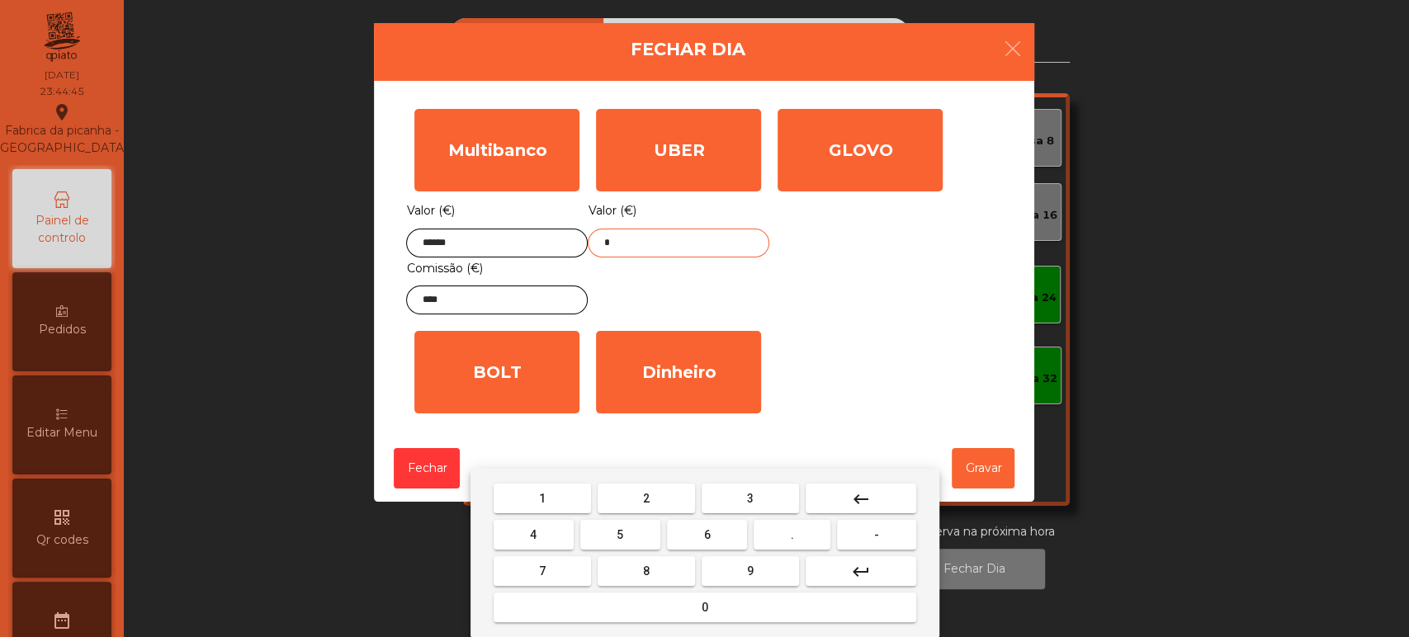
click at [860, 497] on mat-icon "keyboard_backspace" at bounding box center [861, 500] width 20 height 20
click at [620, 535] on span "5" at bounding box center [620, 534] width 7 height 13
click at [544, 534] on button "4" at bounding box center [534, 535] width 80 height 30
click at [793, 528] on span "." at bounding box center [792, 534] width 3 height 13
click at [750, 570] on span "9" at bounding box center [750, 571] width 7 height 13
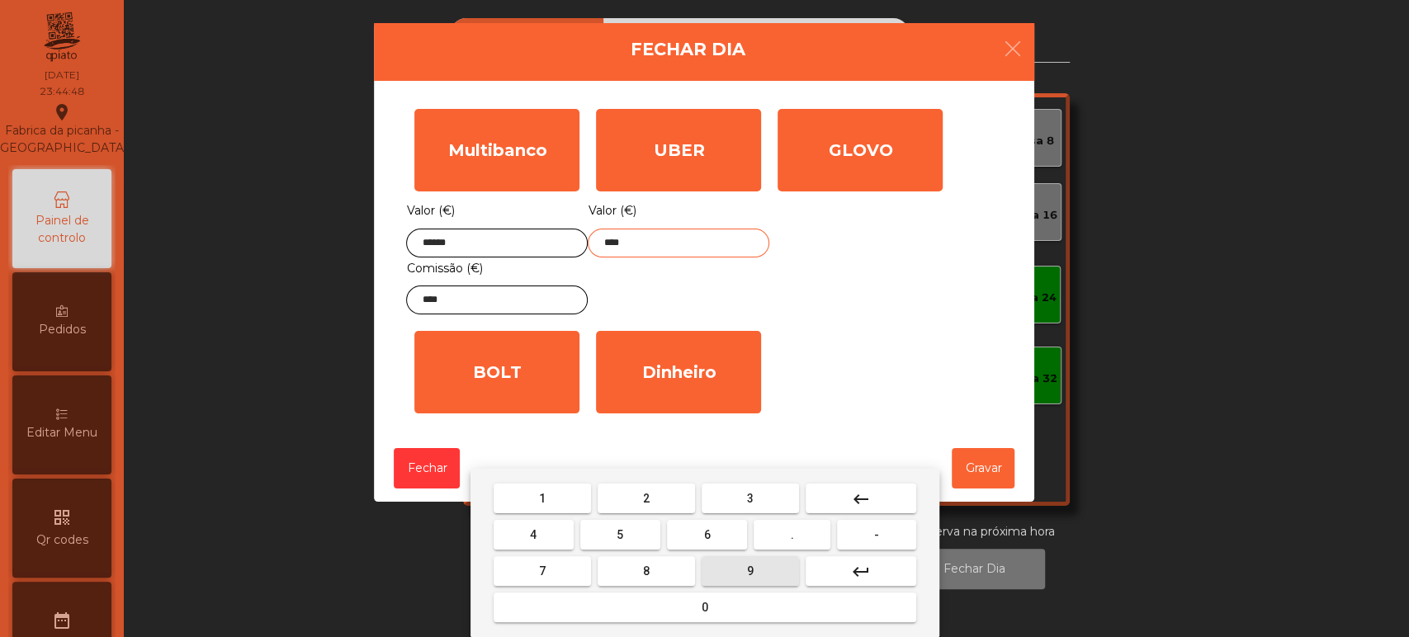
click at [646, 570] on span "8" at bounding box center [646, 571] width 7 height 13
type input "*****"
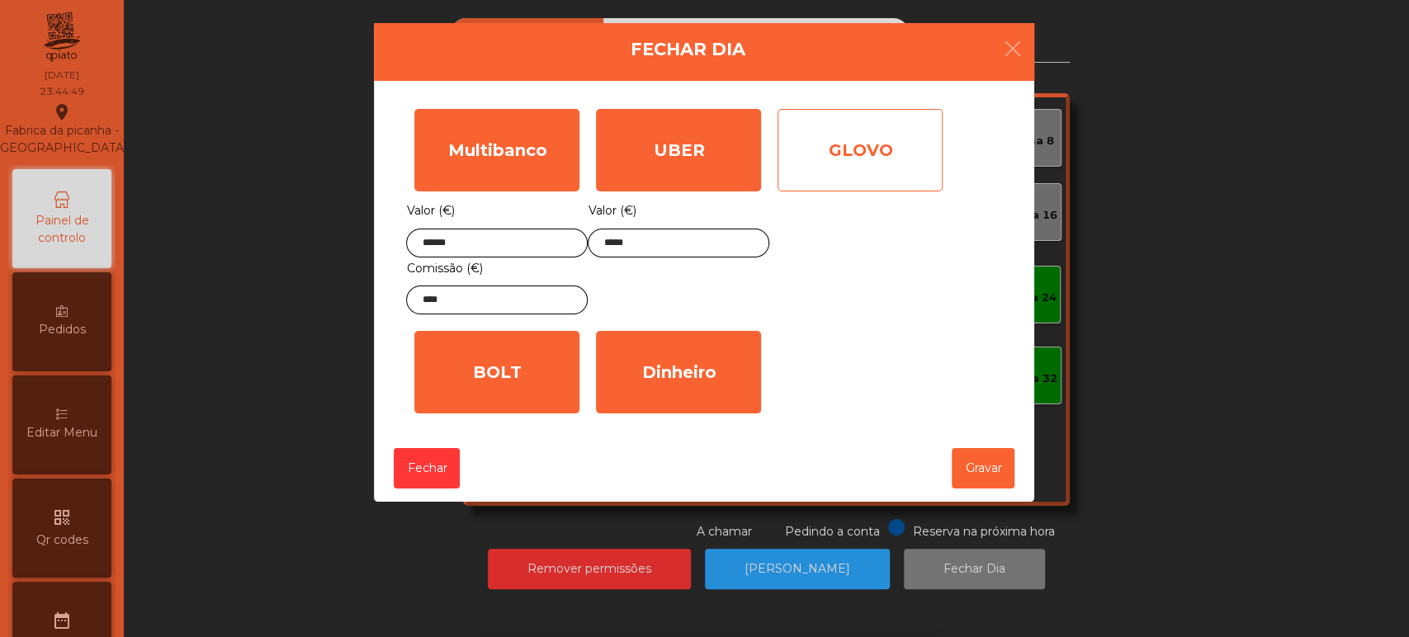
click at [840, 170] on div "GLOVO" at bounding box center [860, 150] width 165 height 83
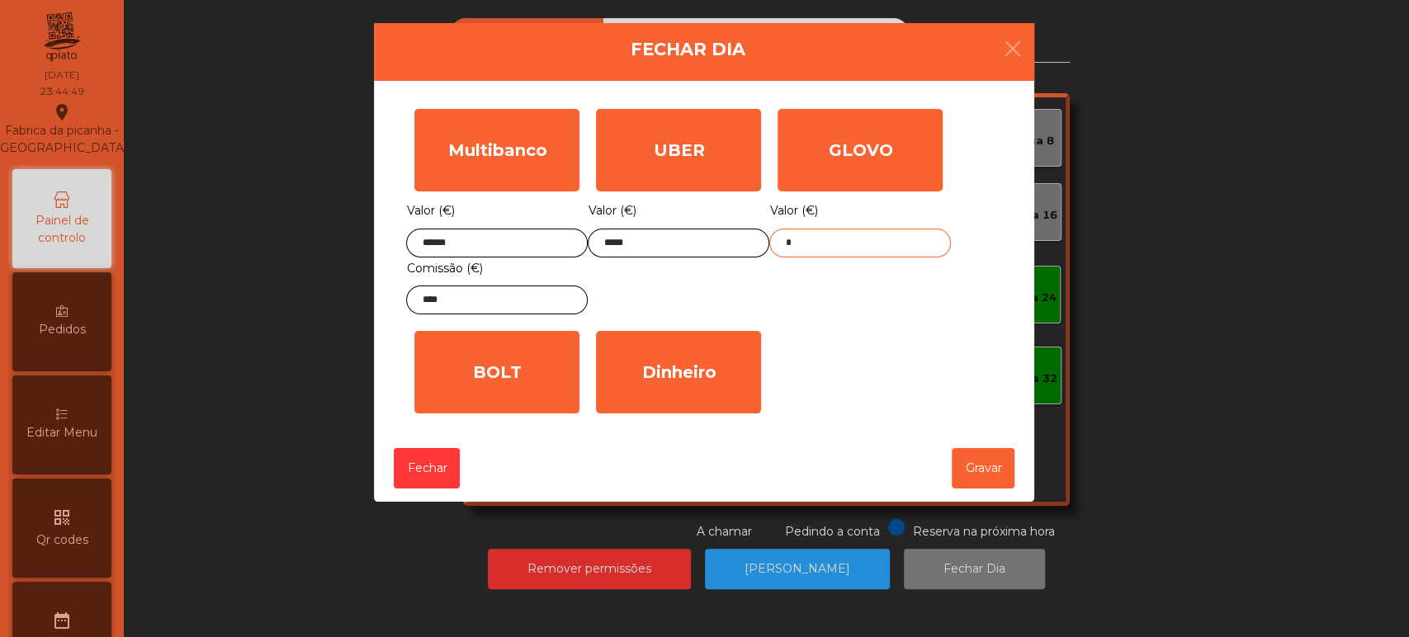
click at [819, 239] on input "*" at bounding box center [860, 243] width 182 height 29
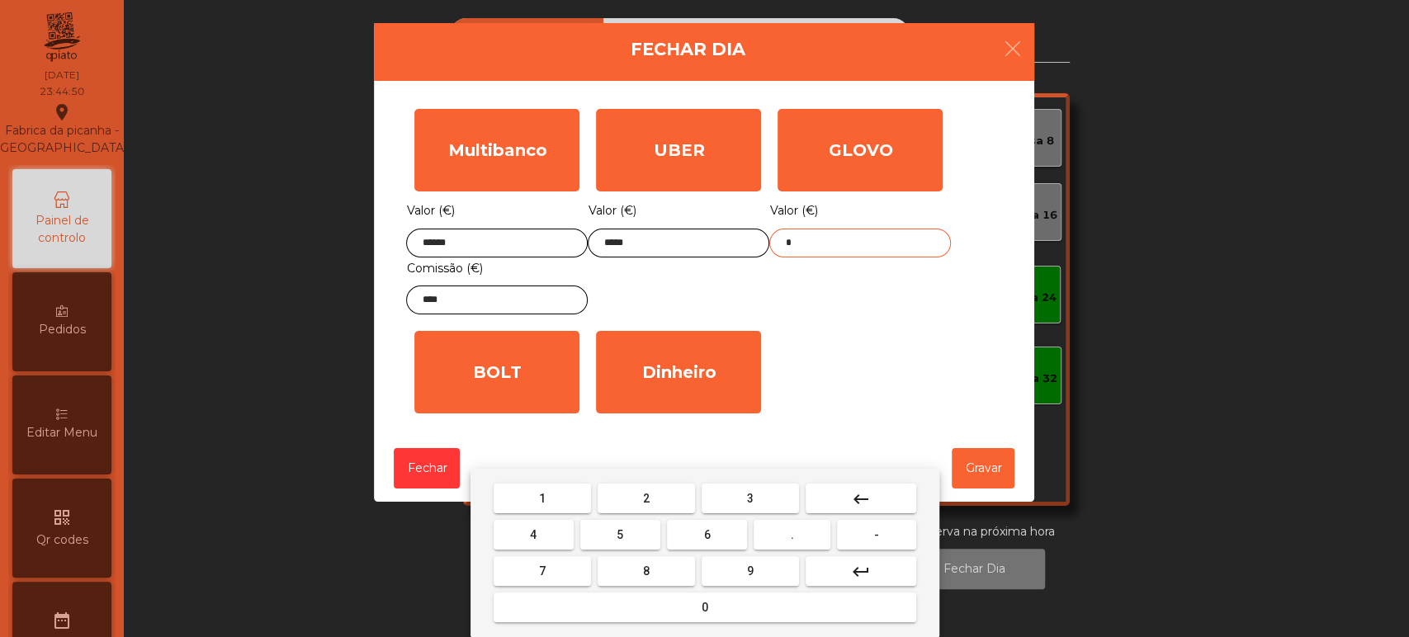
click at [854, 500] on mat-icon "keyboard_backspace" at bounding box center [861, 500] width 20 height 20
click at [561, 498] on button "1" at bounding box center [542, 499] width 97 height 30
click at [730, 502] on button "3" at bounding box center [750, 499] width 97 height 30
click at [793, 534] on span "." at bounding box center [792, 534] width 3 height 13
click at [646, 498] on span "2" at bounding box center [646, 498] width 7 height 13
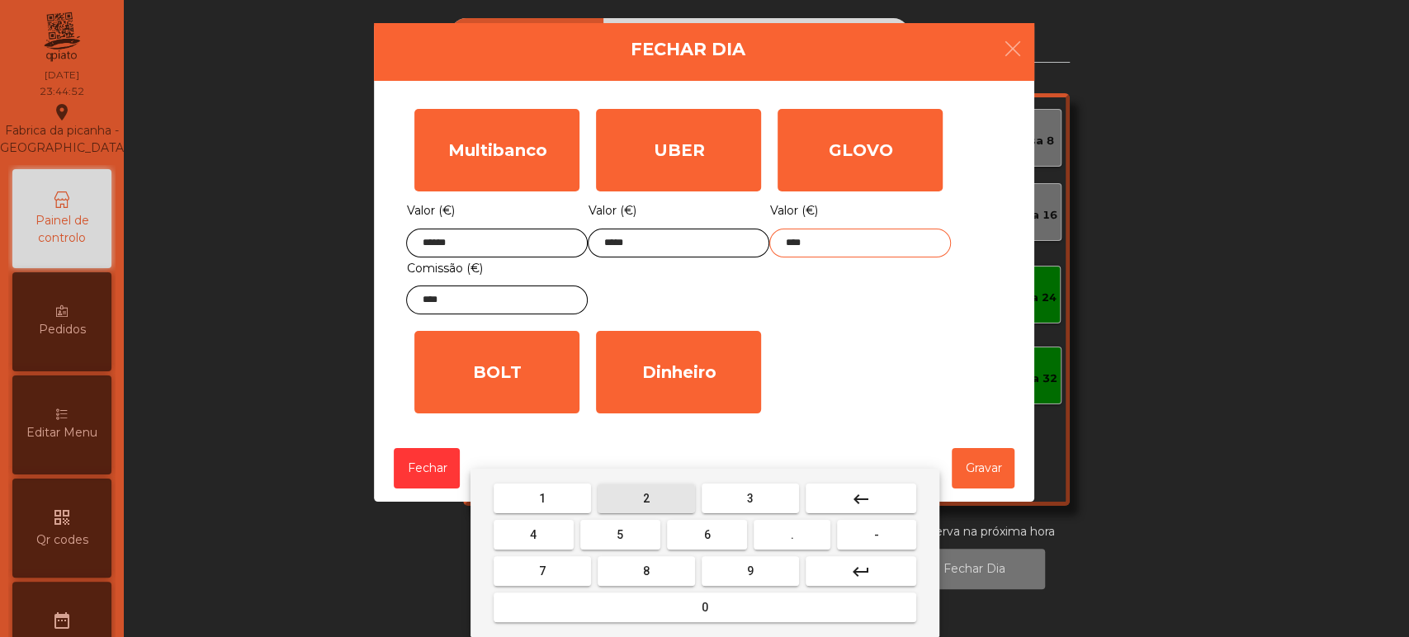
click at [647, 503] on span "2" at bounding box center [646, 498] width 7 height 13
type input "*****"
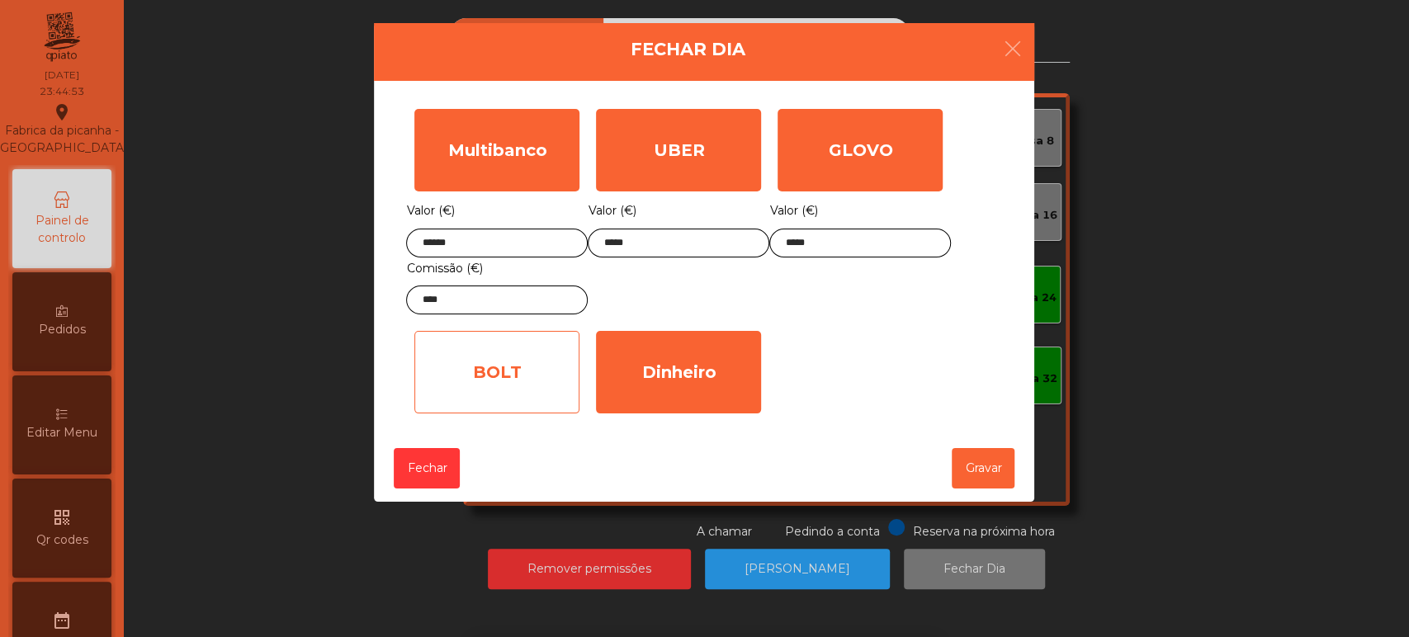
click at [515, 365] on div "BOLT" at bounding box center [496, 372] width 165 height 83
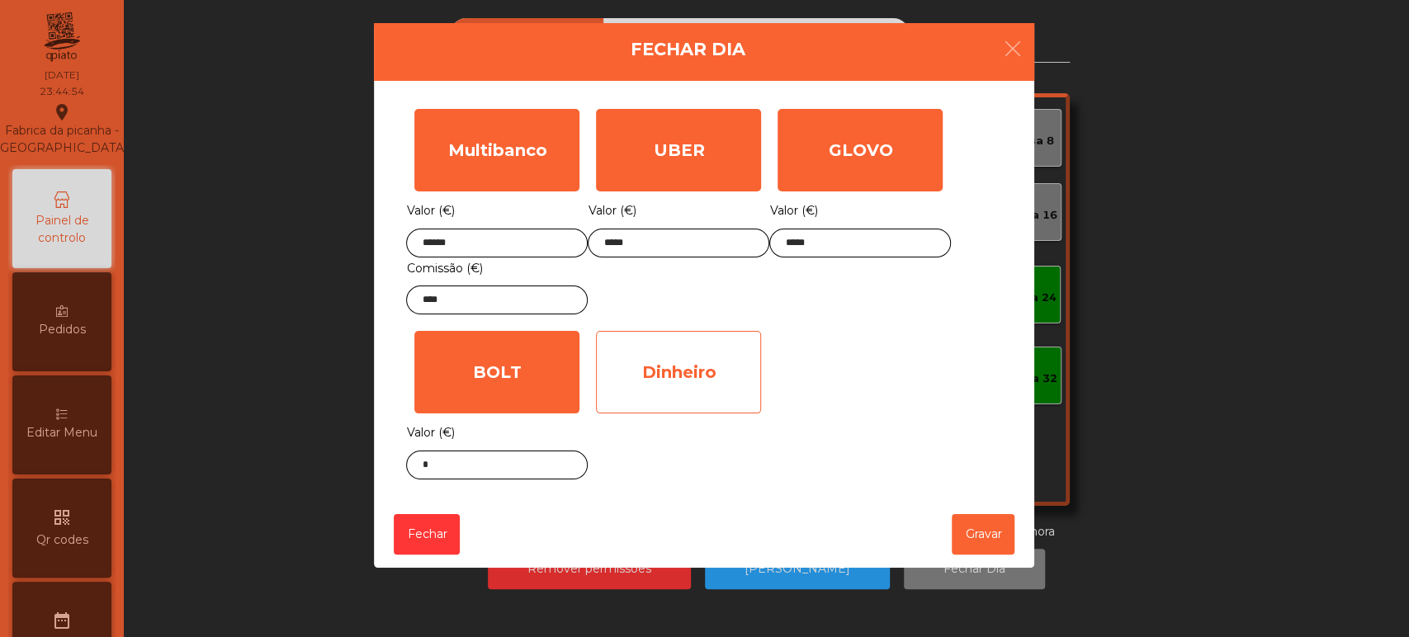
click at [667, 384] on div "Dinheiro" at bounding box center [678, 372] width 165 height 83
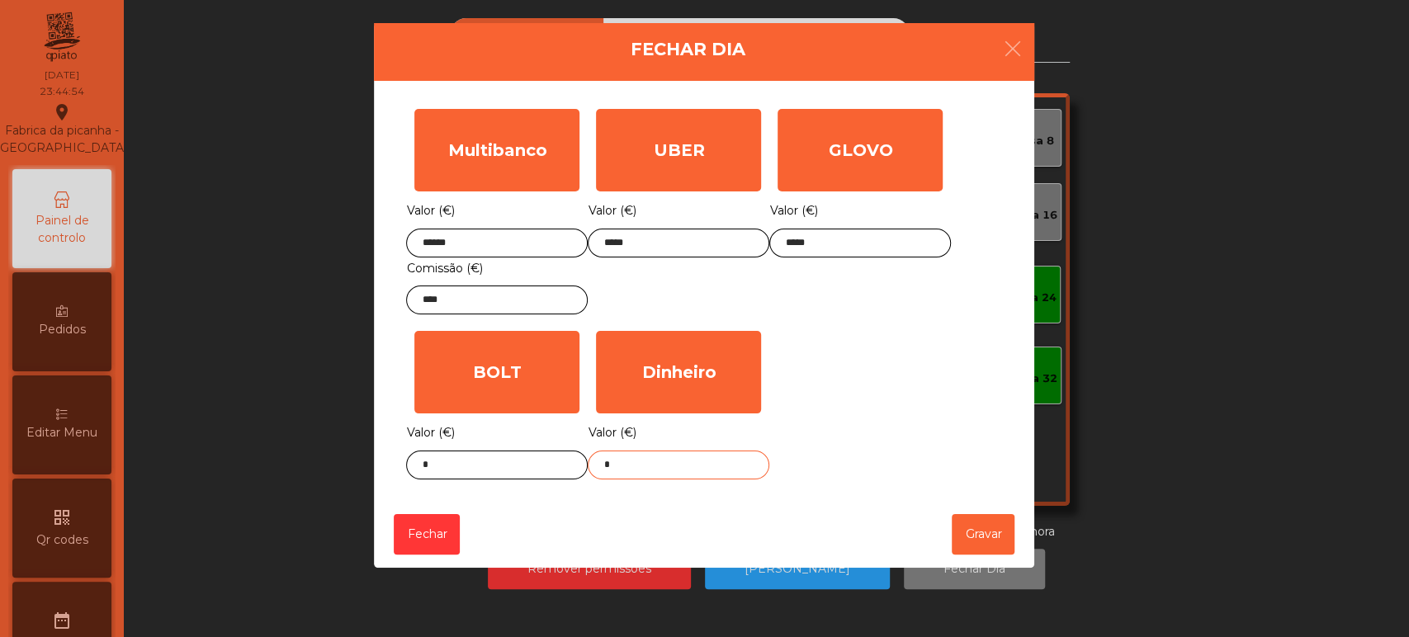
click at [671, 466] on input "*" at bounding box center [679, 465] width 182 height 29
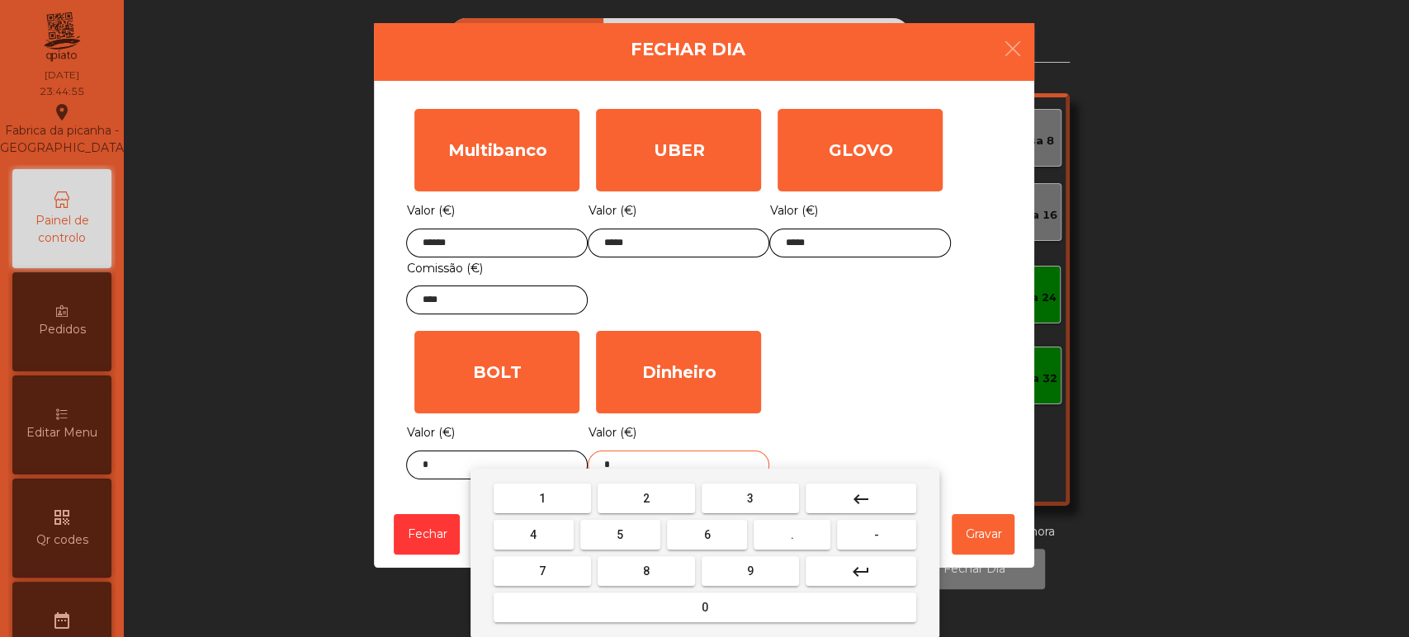
click at [878, 497] on button "keyboard_backspace" at bounding box center [861, 499] width 111 height 30
click at [542, 498] on span "1" at bounding box center [542, 498] width 7 height 13
click at [620, 535] on span "5" at bounding box center [620, 534] width 7 height 13
click at [707, 535] on span "6" at bounding box center [707, 534] width 7 height 13
click at [793, 535] on span "." at bounding box center [792, 534] width 3 height 13
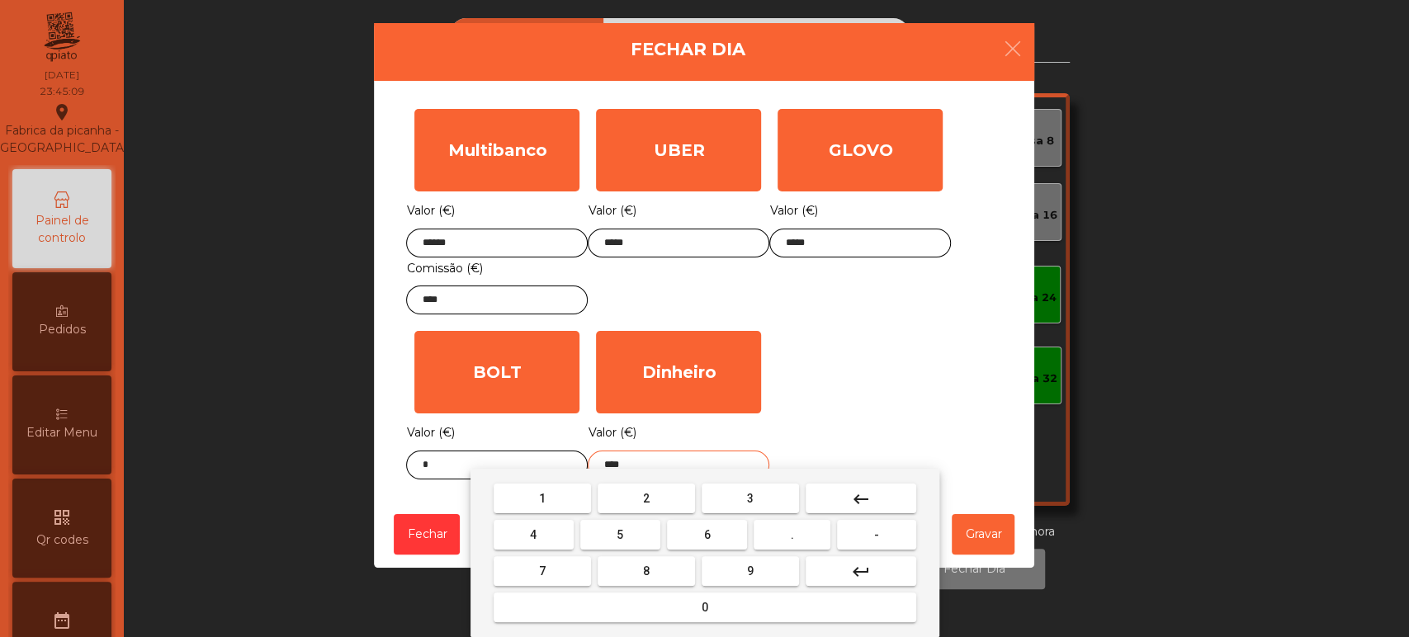
click at [560, 570] on button "7" at bounding box center [542, 571] width 97 height 30
click at [618, 532] on span "5" at bounding box center [620, 534] width 7 height 13
type input "******"
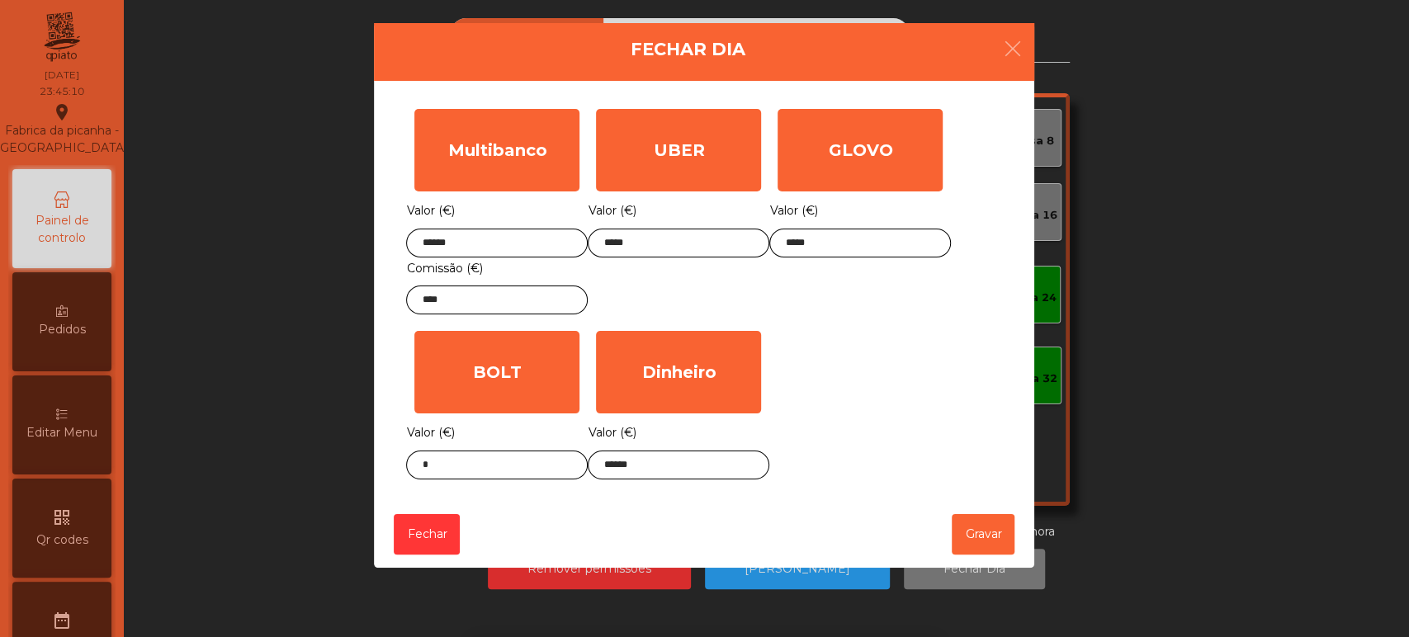
click at [843, 345] on div "Multibanco Valor (€) ****** Comissão (€) **** UBER Valor (€) ***** GLOVO Valor …" at bounding box center [704, 294] width 596 height 387
click at [976, 544] on button "Gravar" at bounding box center [983, 534] width 63 height 40
